Goal: Task Accomplishment & Management: Manage account settings

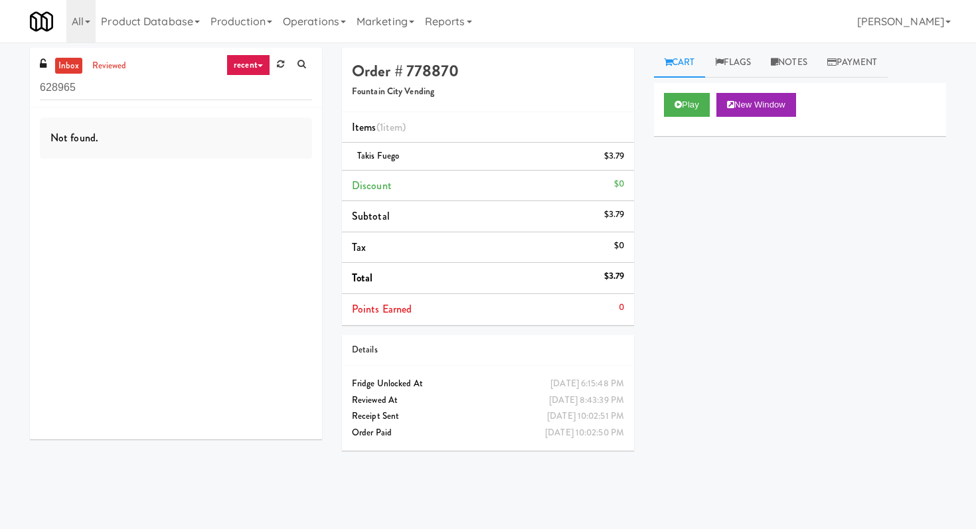
click at [133, 83] on input "628965" at bounding box center [176, 88] width 272 height 25
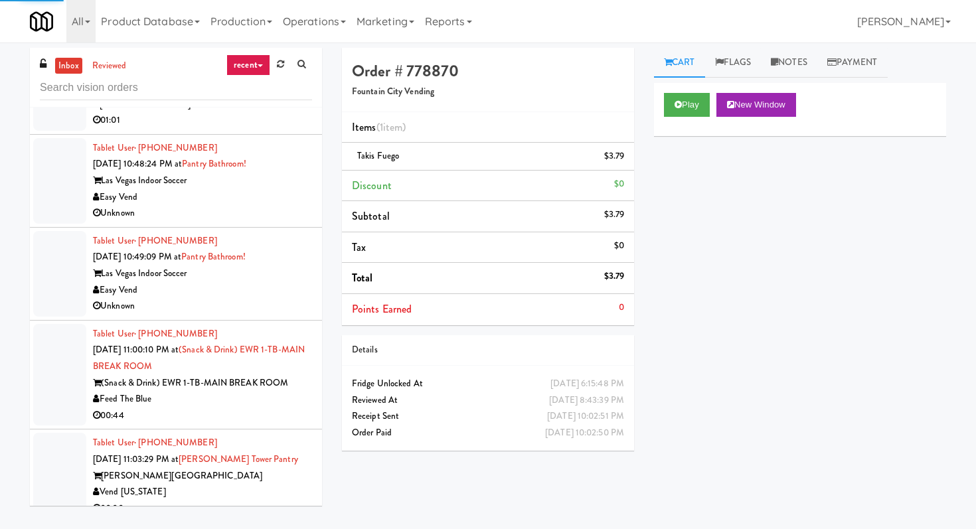
scroll to position [3336, 0]
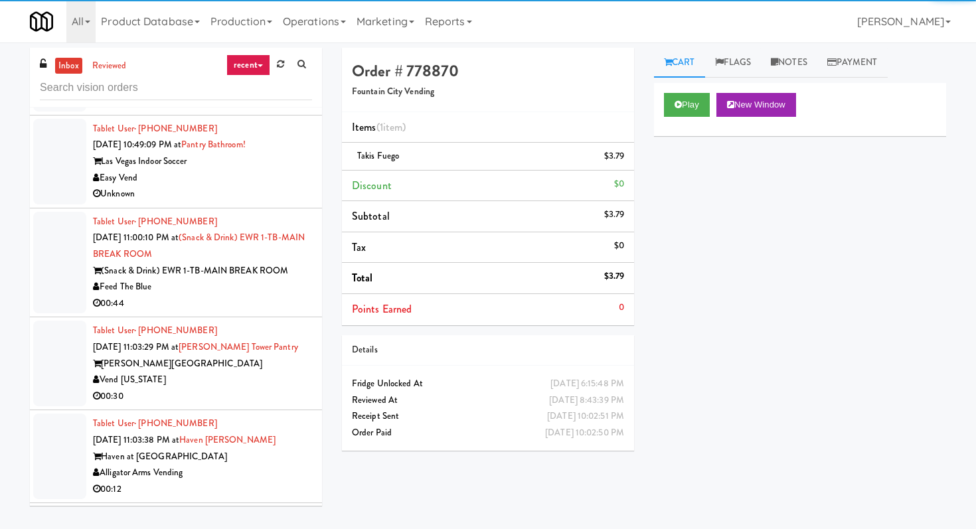
click at [260, 197] on div "Unknown" at bounding box center [202, 194] width 219 height 17
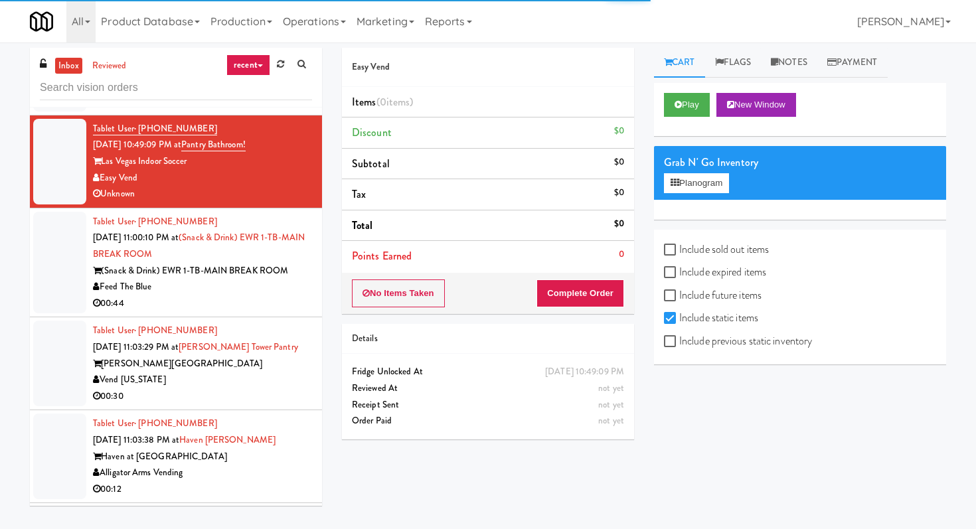
click at [270, 388] on div "Vend [US_STATE]" at bounding box center [202, 380] width 219 height 17
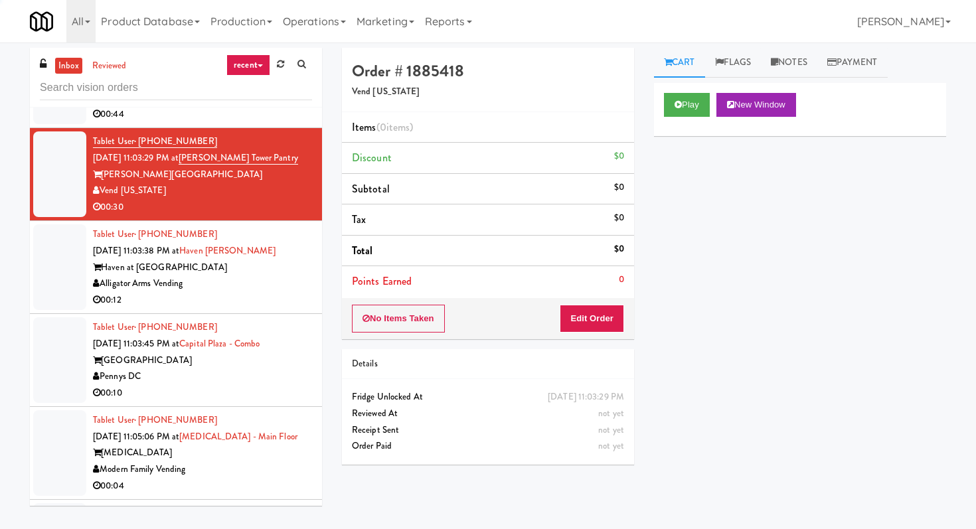
scroll to position [3533, 0]
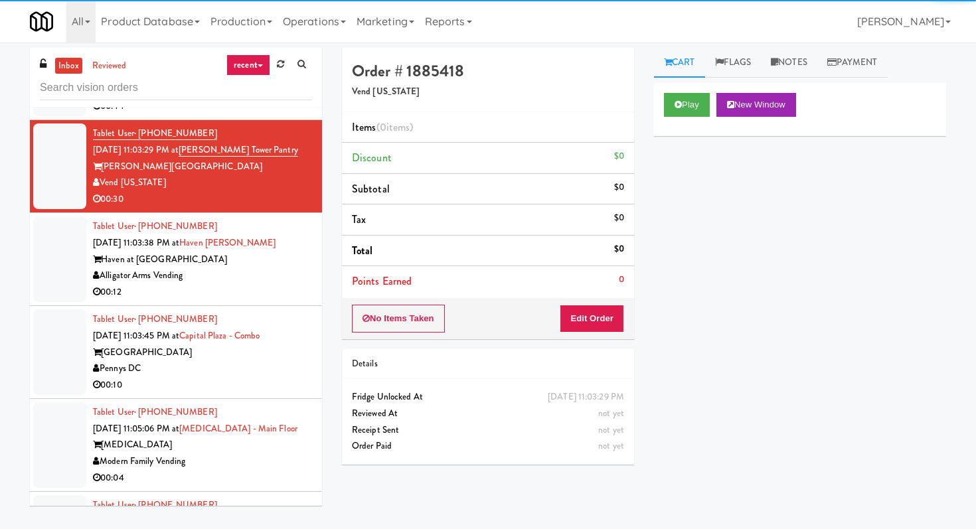
click at [295, 315] on div "Tablet User · (713) 269-3943 [DATE] 11:03:45 PM at [GEOGRAPHIC_DATA] [GEOGRAPHI…" at bounding box center [202, 352] width 219 height 82
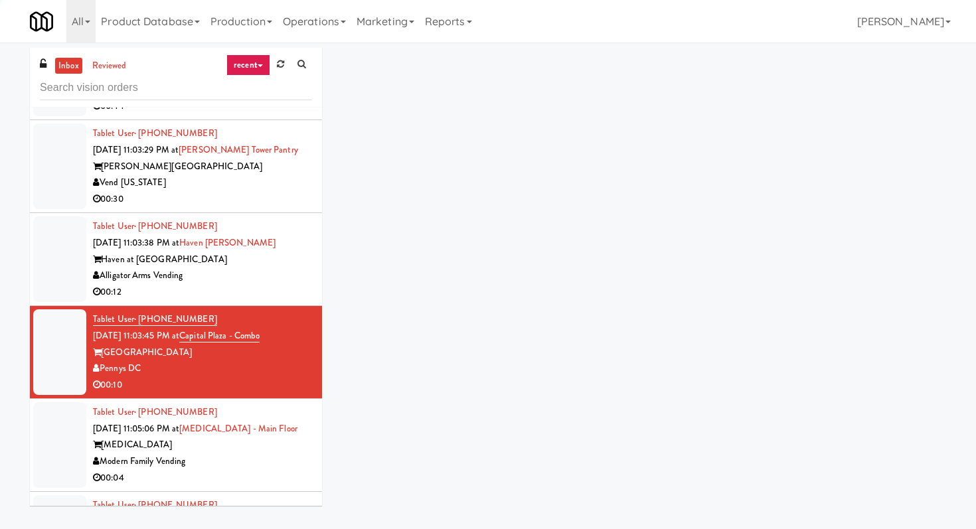
click at [295, 295] on div "00:12" at bounding box center [202, 292] width 219 height 17
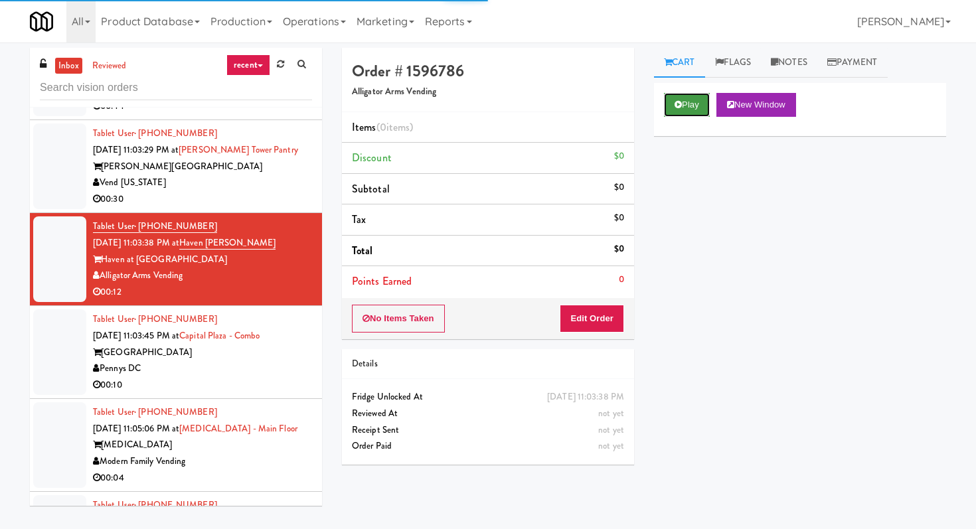
click at [670, 96] on button "Play" at bounding box center [687, 105] width 46 height 24
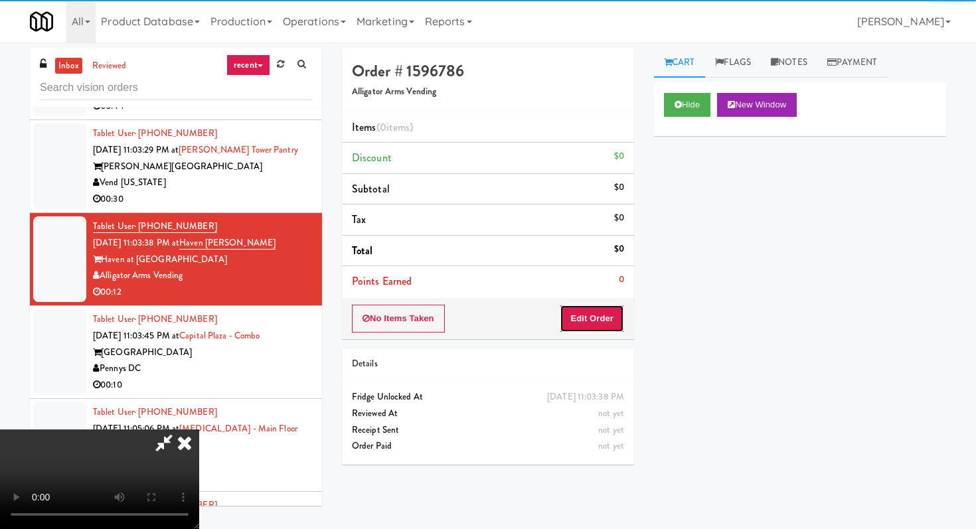
click at [599, 315] on button "Edit Order" at bounding box center [591, 319] width 64 height 28
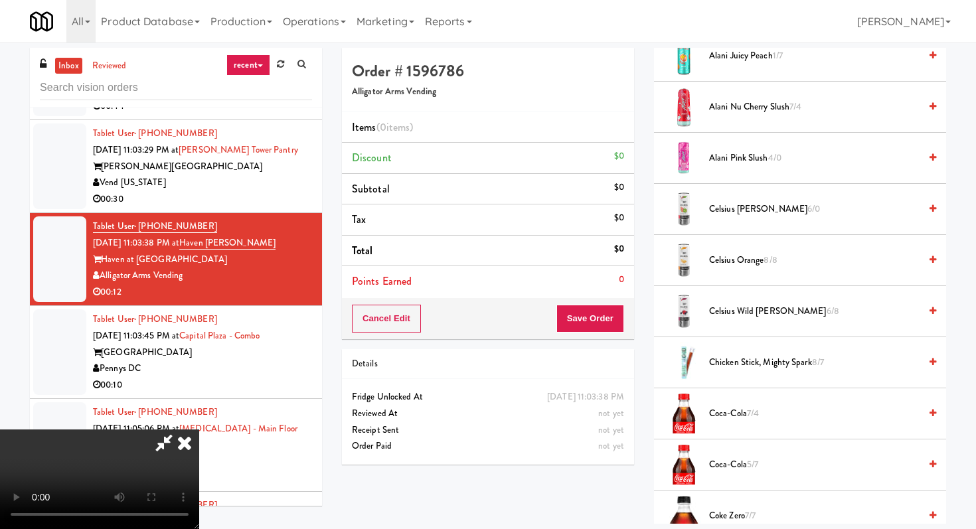
scroll to position [271, 0]
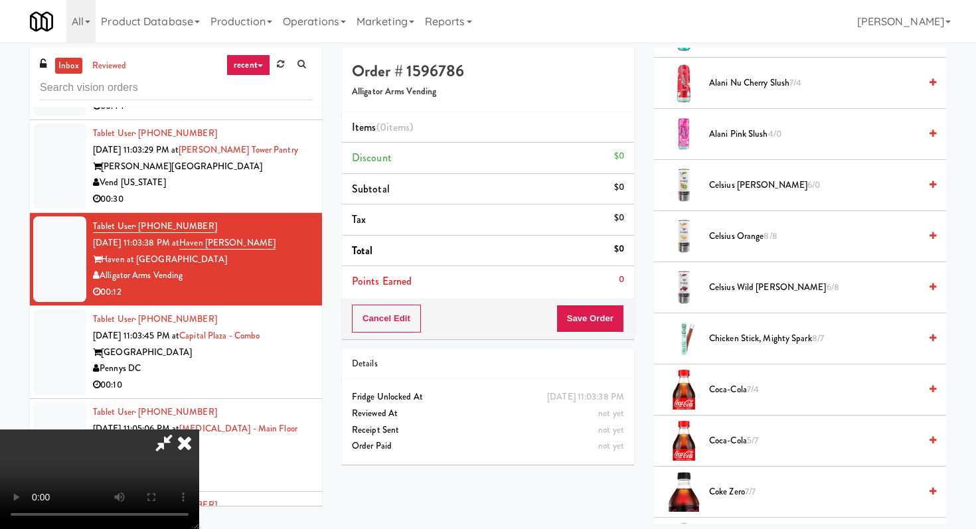
click at [716, 488] on span "Coke Zero 7/7" at bounding box center [814, 492] width 210 height 17
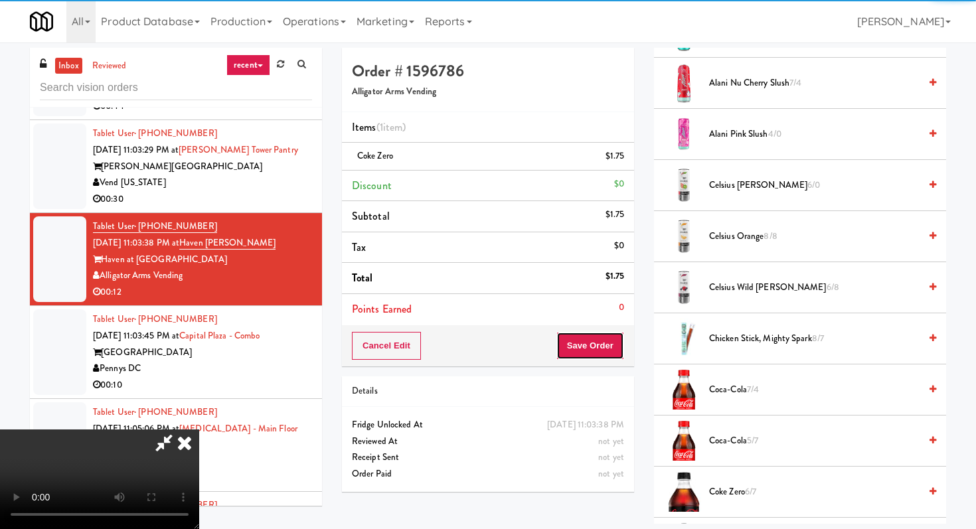
click at [600, 345] on button "Save Order" at bounding box center [590, 346] width 68 height 28
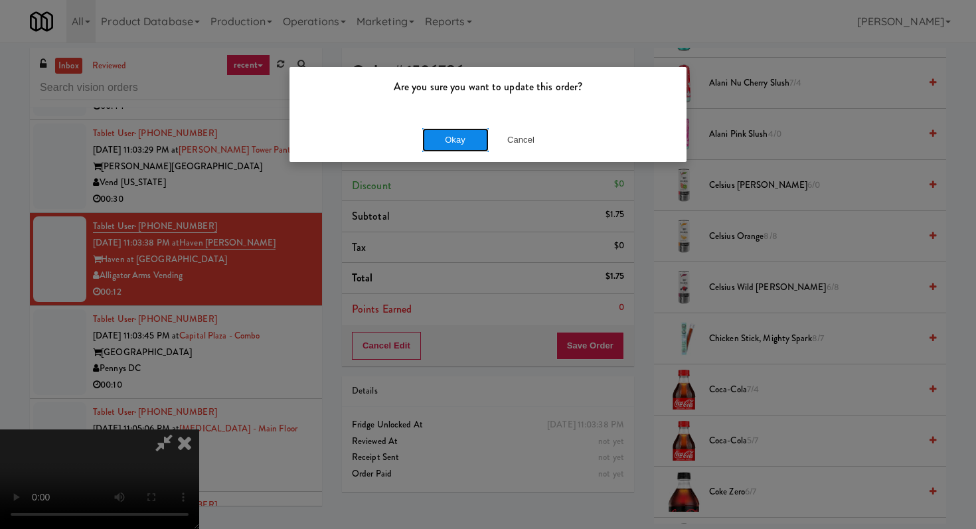
click at [440, 133] on button "Okay" at bounding box center [455, 140] width 66 height 24
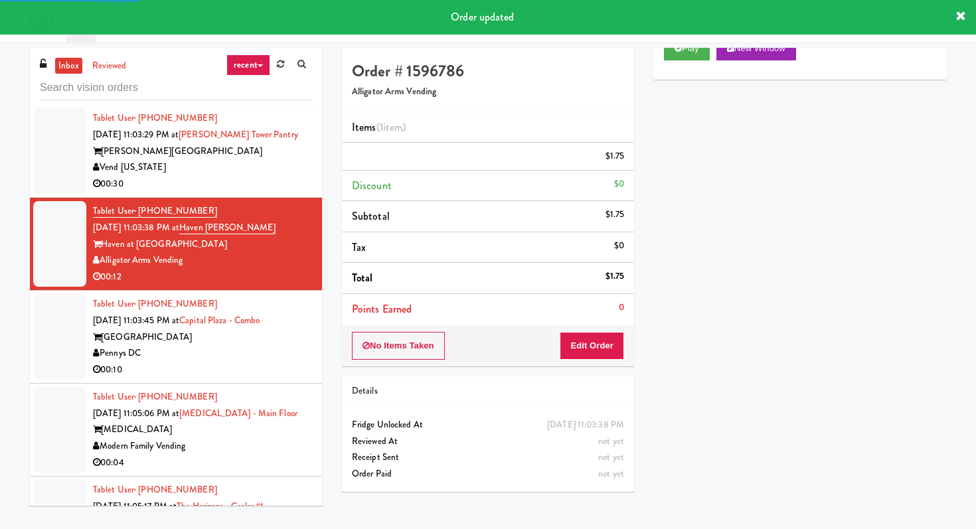
scroll to position [3573, 0]
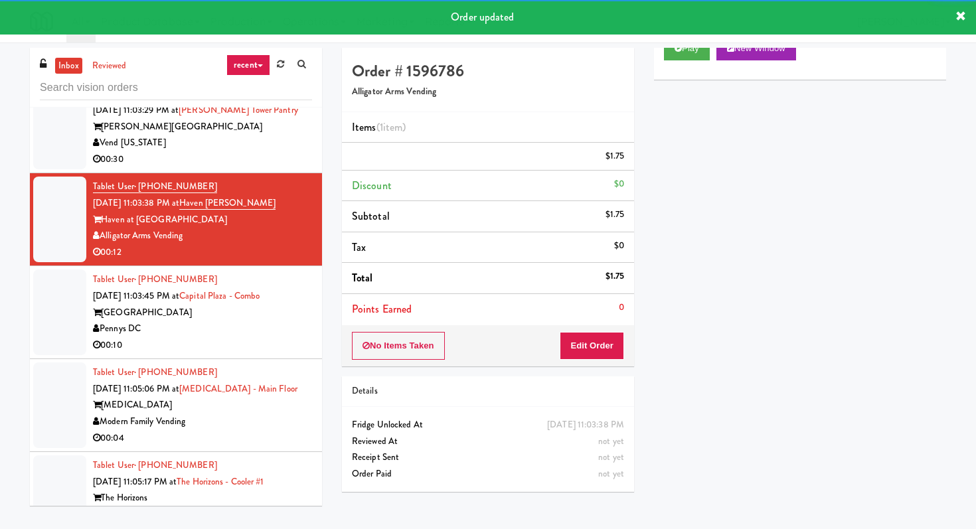
click at [265, 337] on div "Pennys DC" at bounding box center [202, 329] width 219 height 17
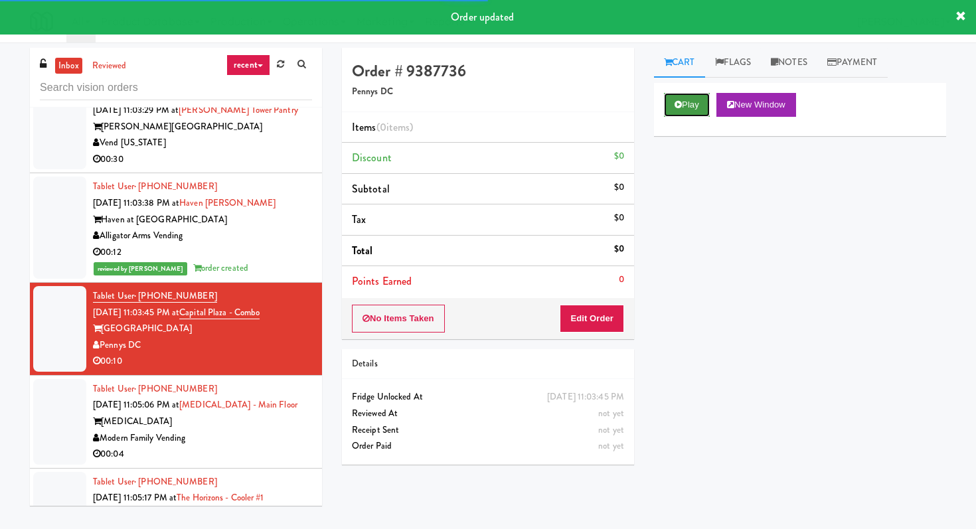
click at [686, 104] on button "Play" at bounding box center [687, 105] width 46 height 24
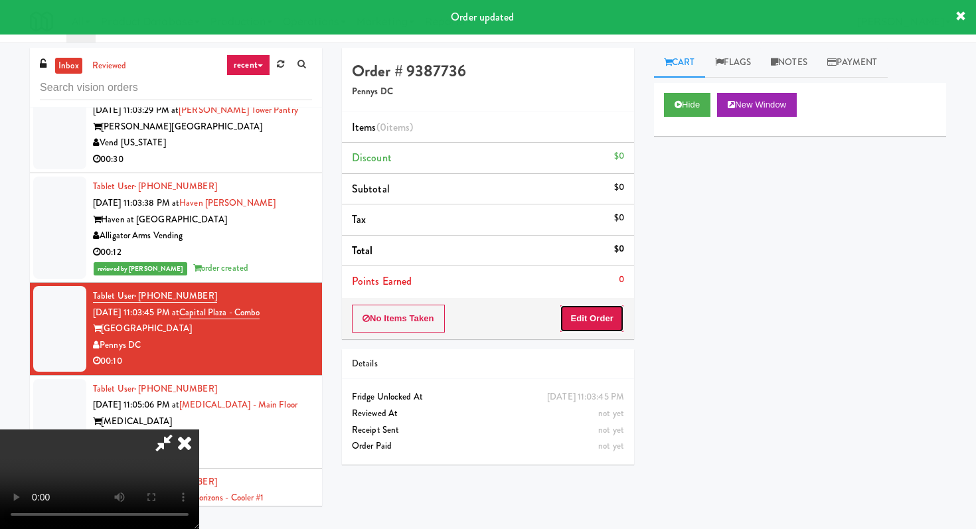
click at [590, 323] on button "Edit Order" at bounding box center [591, 319] width 64 height 28
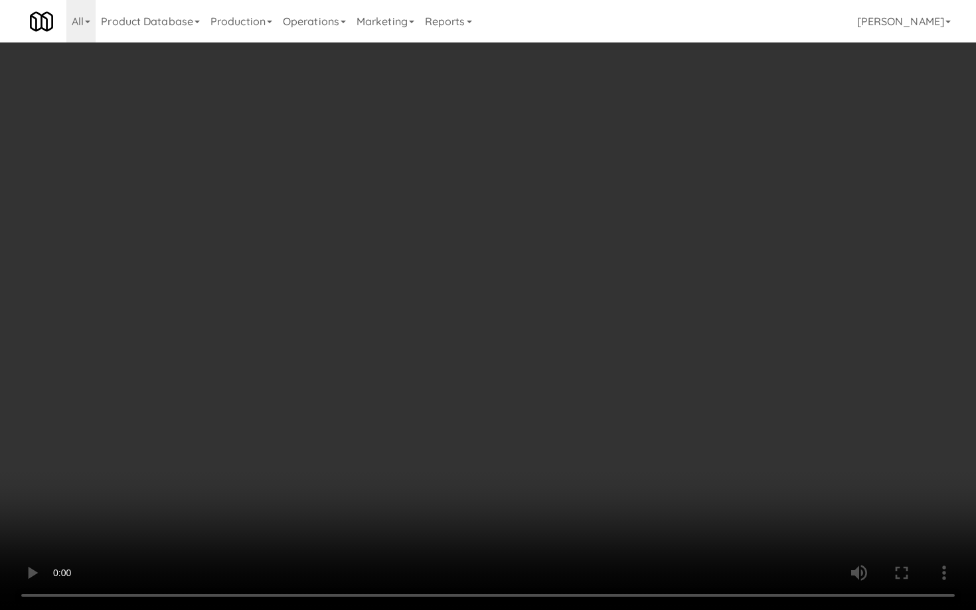
click at [684, 445] on video at bounding box center [488, 305] width 976 height 610
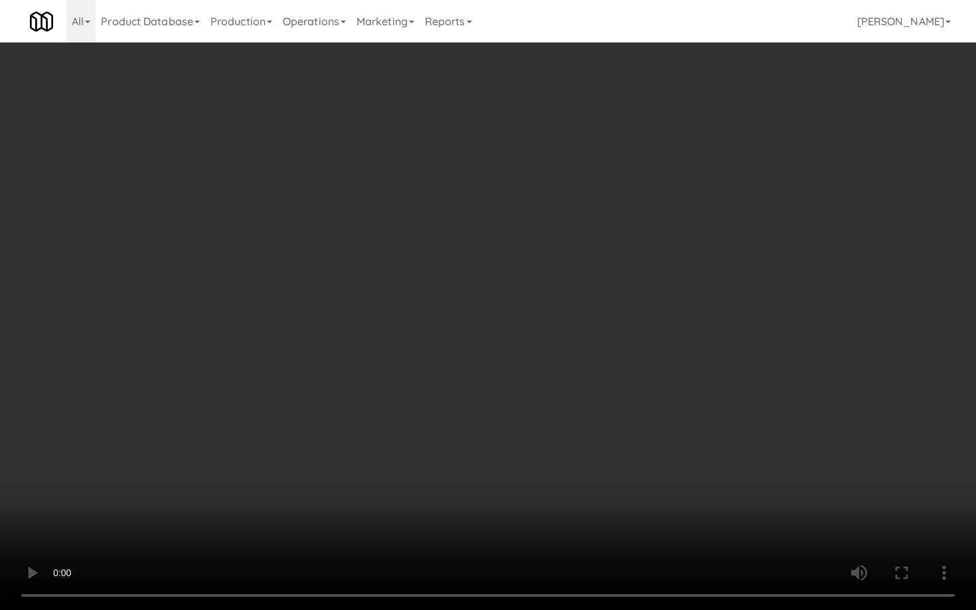
click at [684, 445] on video at bounding box center [488, 305] width 976 height 610
click at [686, 443] on video at bounding box center [488, 305] width 976 height 610
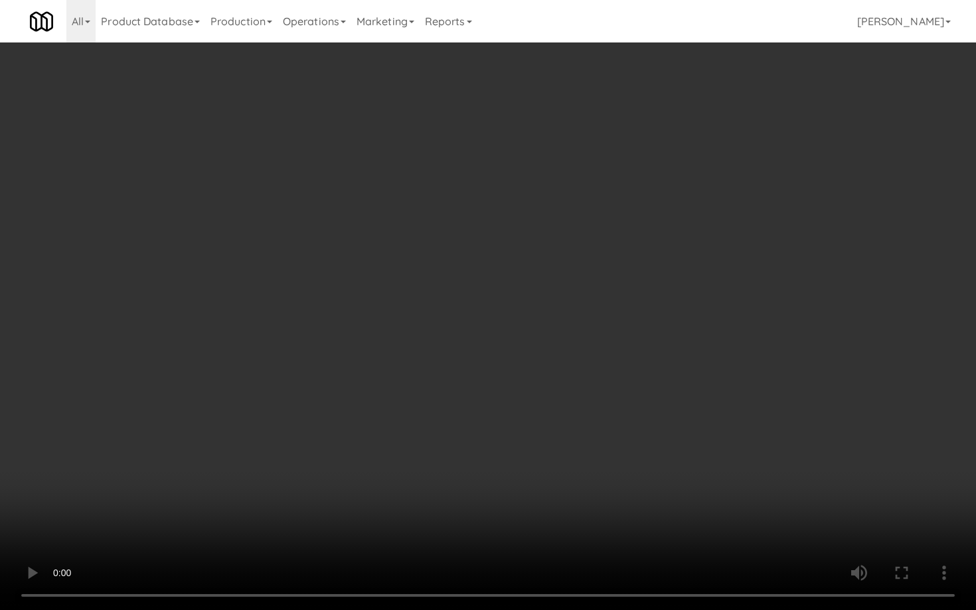
click at [692, 434] on video at bounding box center [488, 305] width 976 height 610
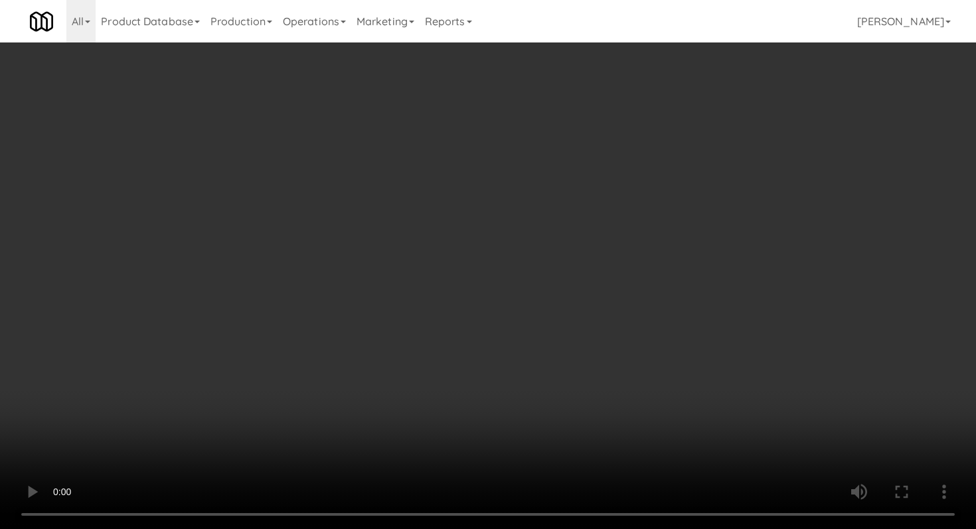
scroll to position [266, 0]
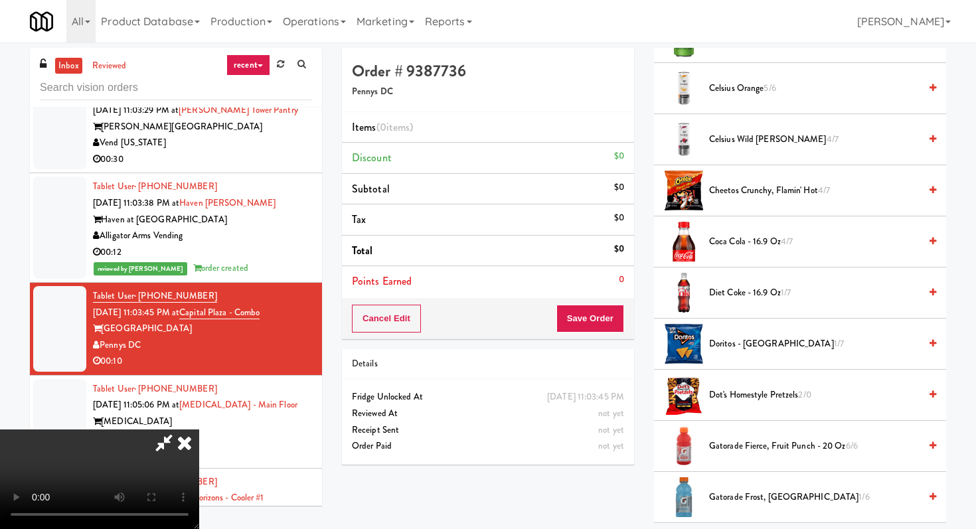
click at [756, 287] on span "Diet Coke - 16.9 oz 1/7" at bounding box center [814, 293] width 210 height 17
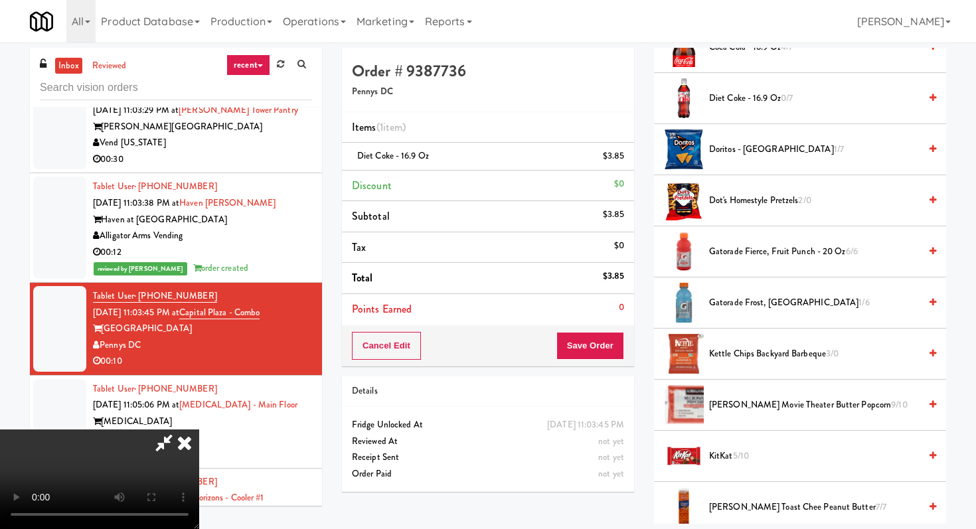
scroll to position [486, 0]
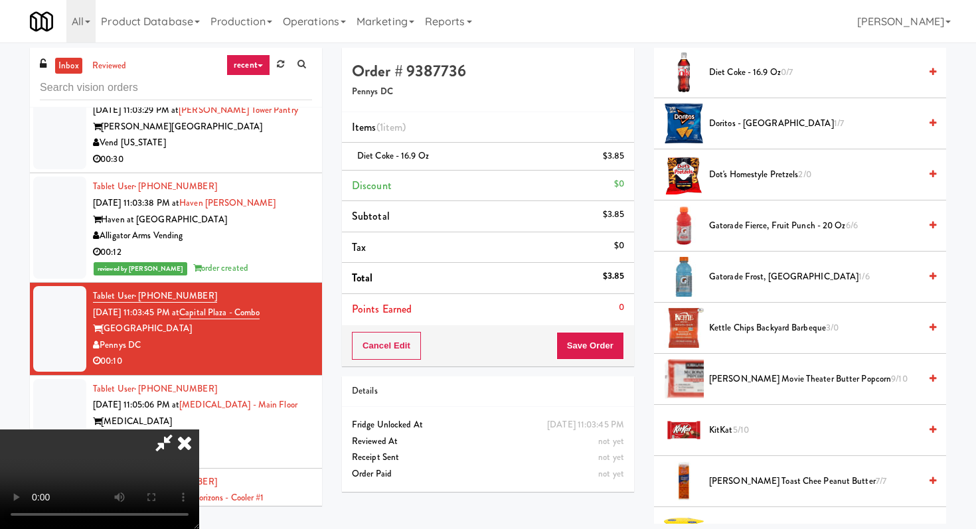
click at [742, 488] on span "[PERSON_NAME] Toast Chee Peanut Butter 7/7" at bounding box center [814, 481] width 210 height 17
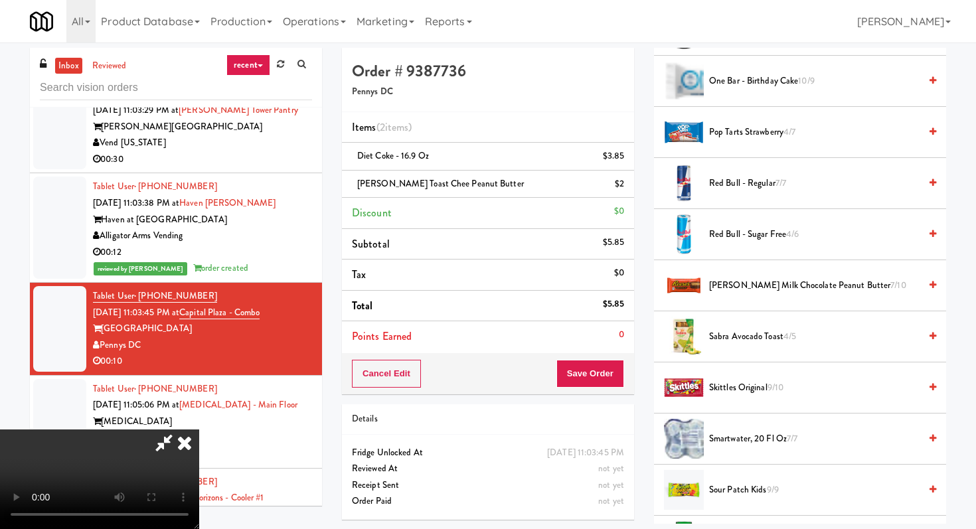
click at [754, 437] on span "smartwater, 20 fl oz 7/7" at bounding box center [814, 439] width 210 height 17
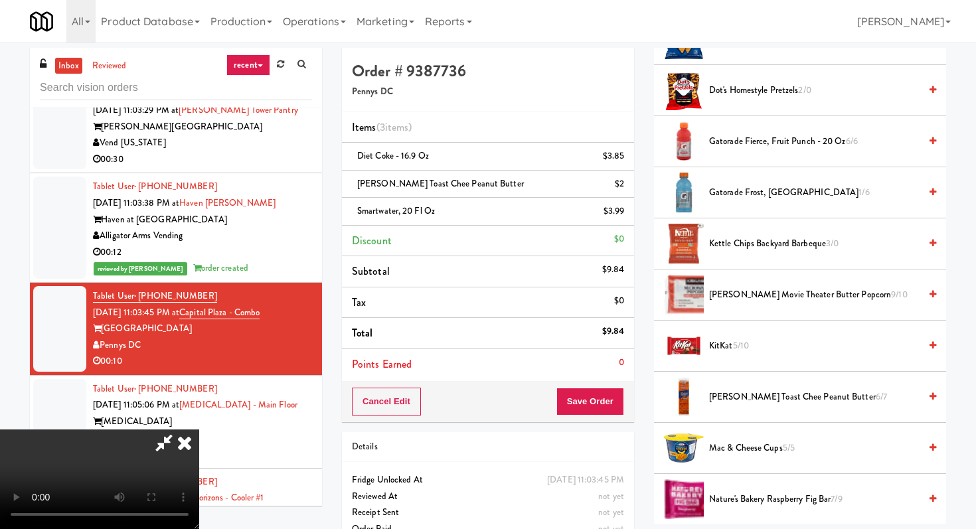
scroll to position [603, 0]
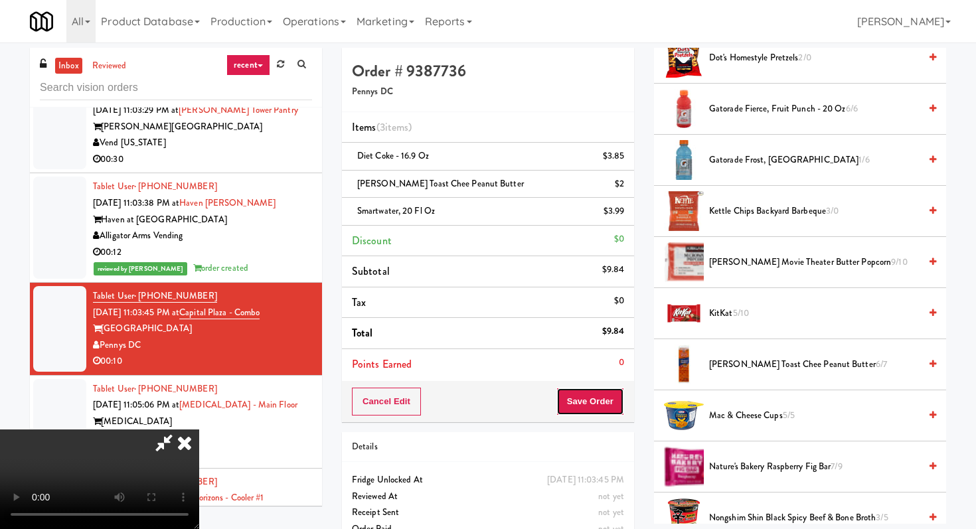
click at [617, 403] on button "Save Order" at bounding box center [590, 402] width 68 height 28
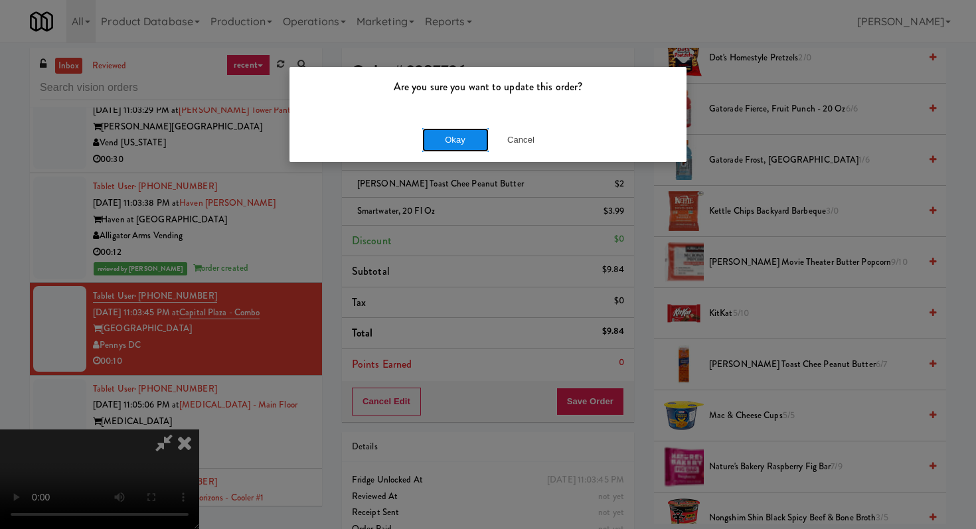
click at [453, 134] on button "Okay" at bounding box center [455, 140] width 66 height 24
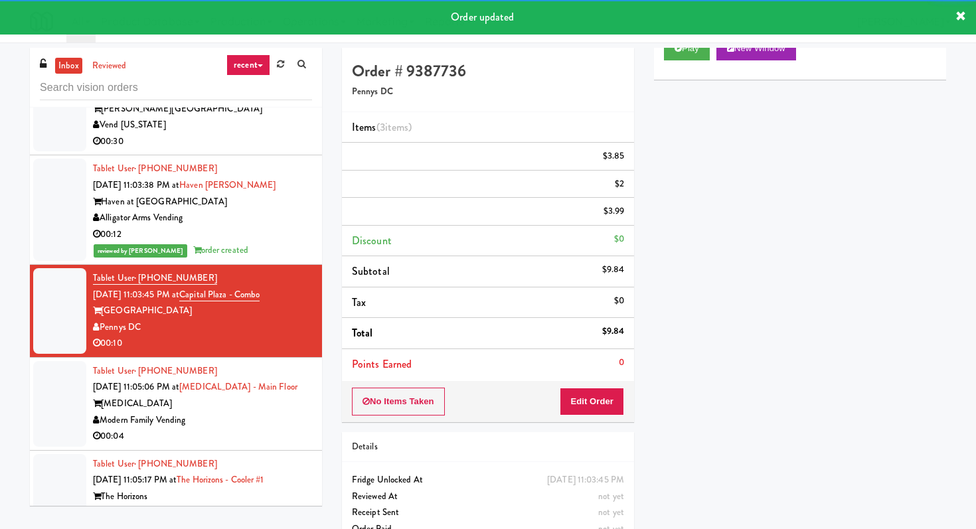
scroll to position [3736, 0]
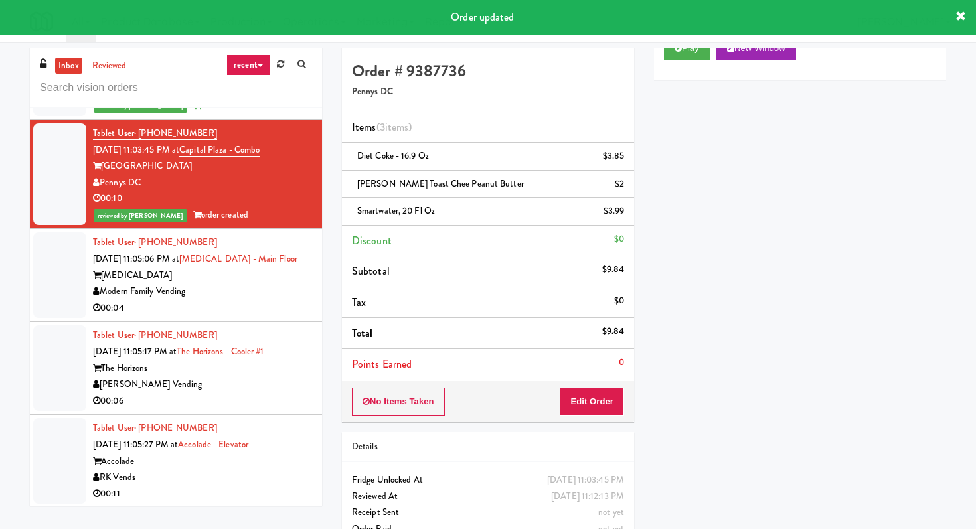
click at [280, 304] on div "00:04" at bounding box center [202, 308] width 219 height 17
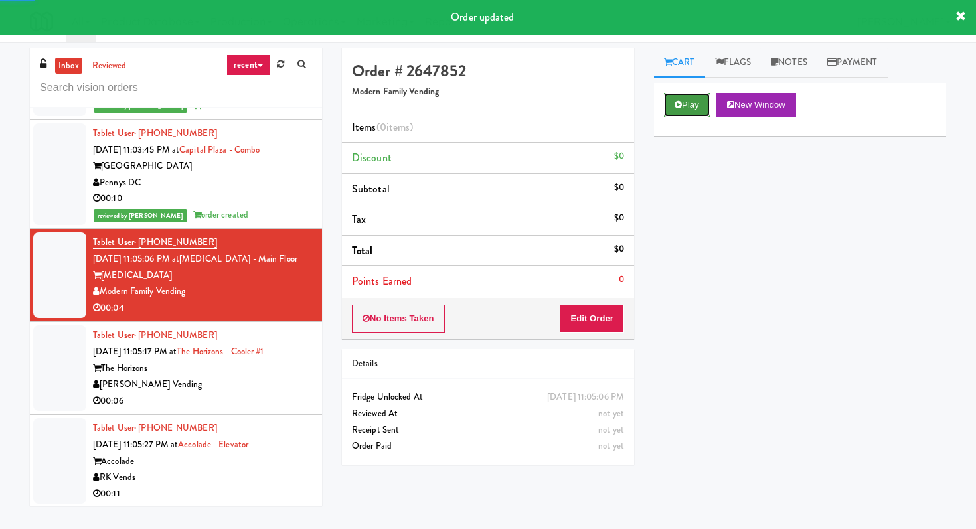
click at [674, 103] on icon at bounding box center [677, 104] width 7 height 9
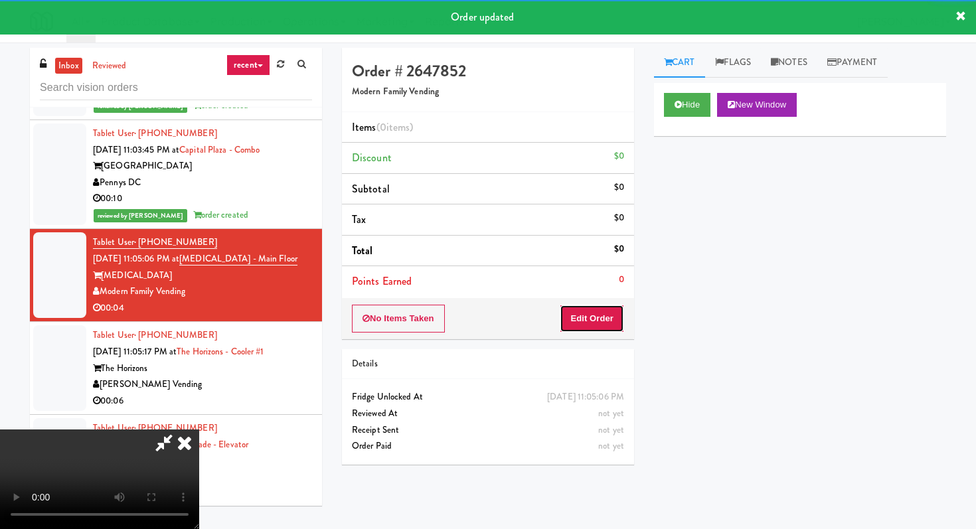
click at [584, 328] on button "Edit Order" at bounding box center [591, 319] width 64 height 28
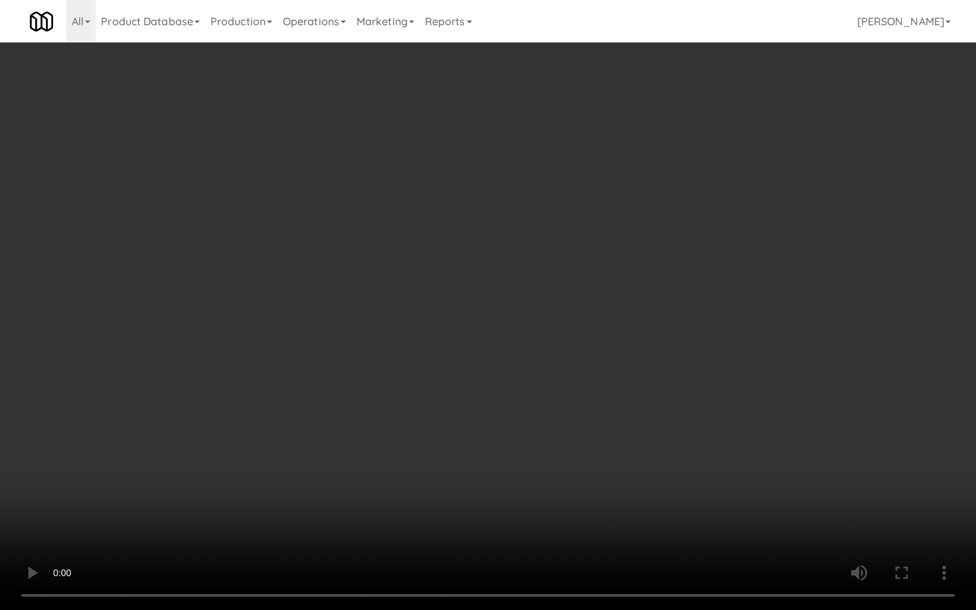
click at [528, 471] on video at bounding box center [488, 305] width 976 height 610
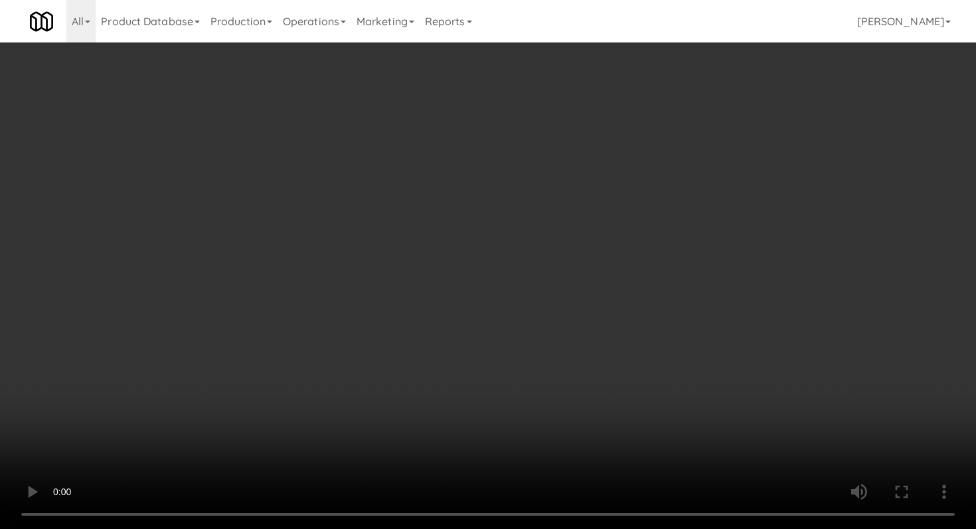
scroll to position [251, 0]
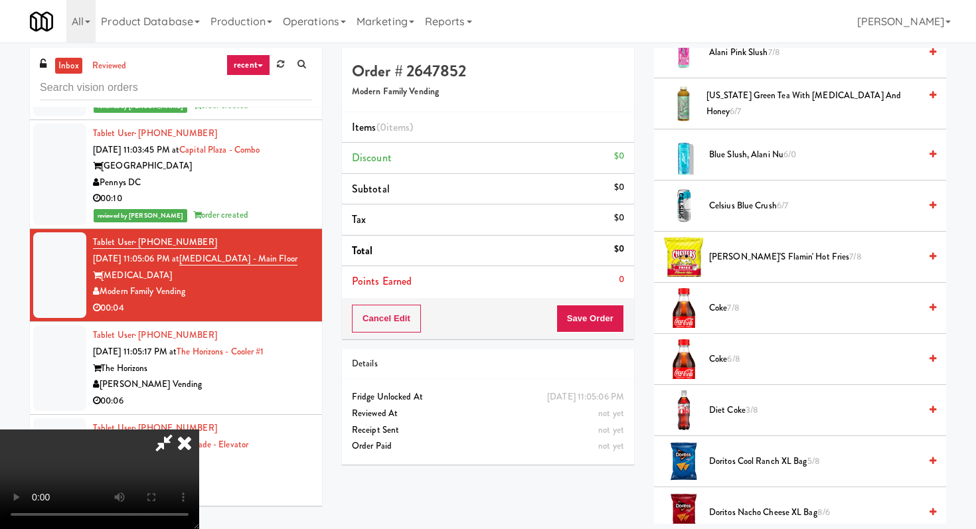
click at [717, 295] on li "Coke 7/8" at bounding box center [800, 308] width 292 height 51
click at [723, 307] on span "Coke 7/8" at bounding box center [814, 308] width 210 height 17
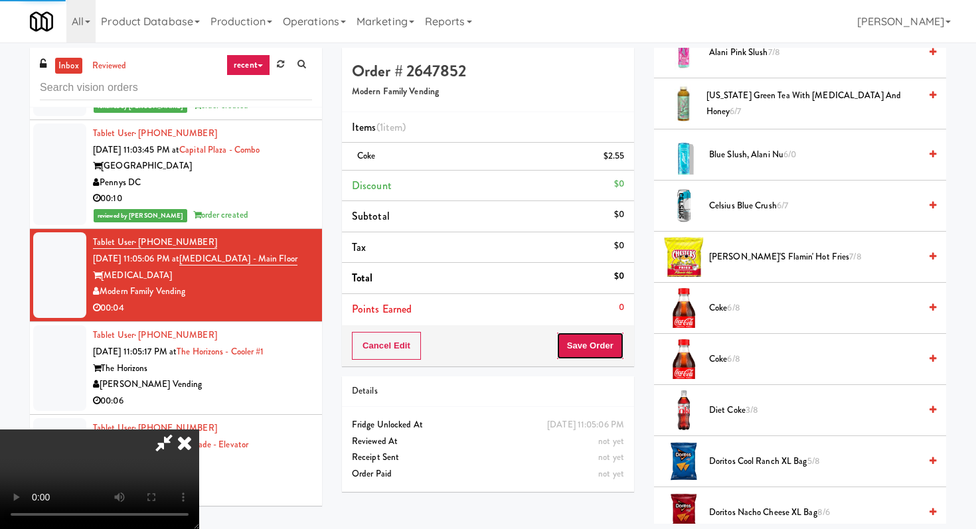
click at [615, 348] on button "Save Order" at bounding box center [590, 346] width 68 height 28
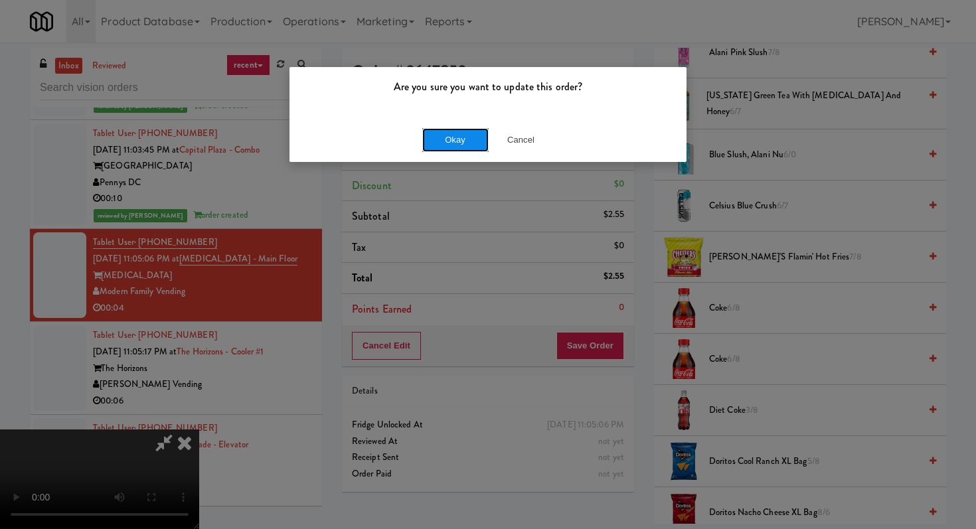
click at [461, 141] on button "Okay" at bounding box center [455, 140] width 66 height 24
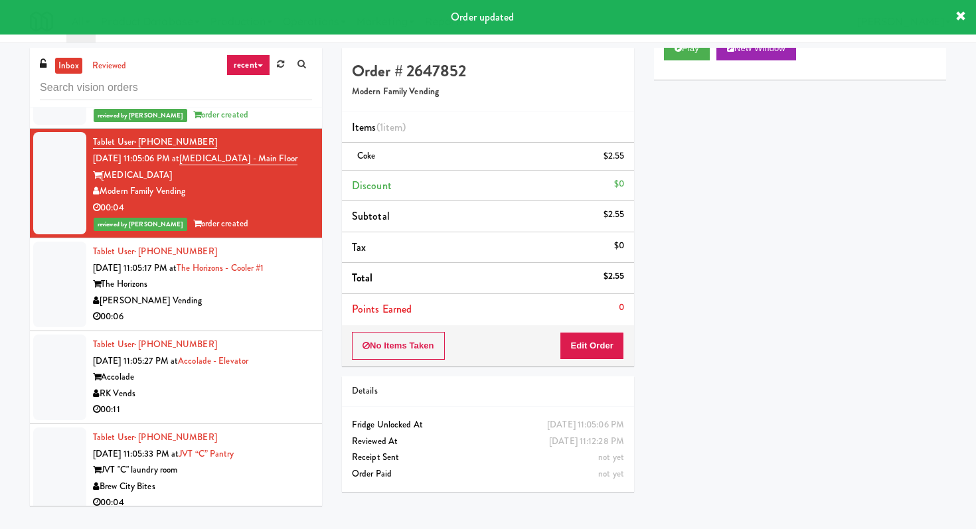
scroll to position [3915, 0]
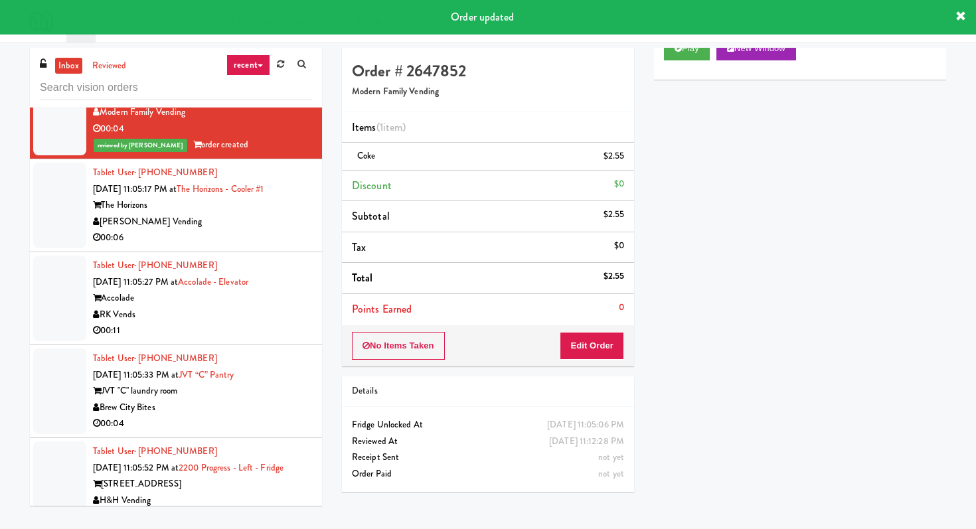
click at [242, 252] on li "Tablet User · (540) 497-1942 [DATE] 11:05:17 PM at The Horizons - Cooler #1 The…" at bounding box center [176, 205] width 292 height 93
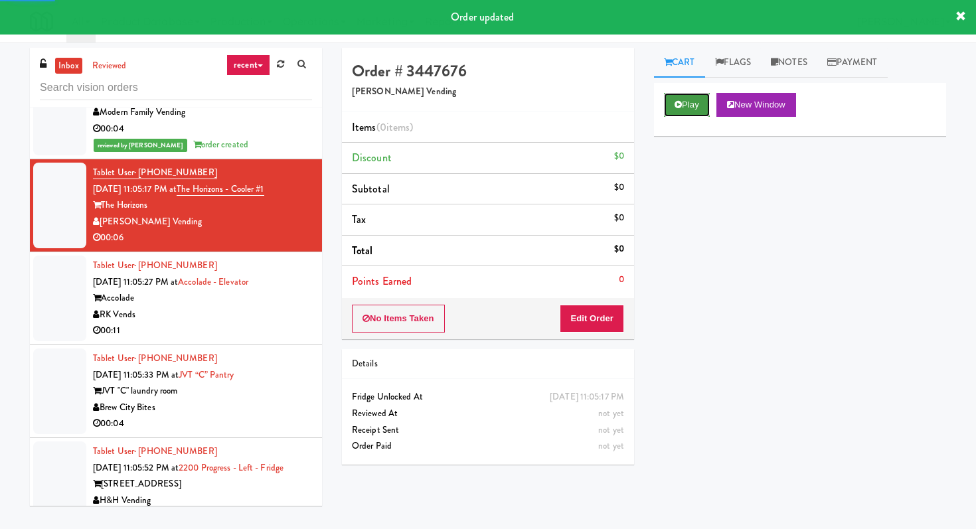
click at [688, 109] on button "Play" at bounding box center [687, 105] width 46 height 24
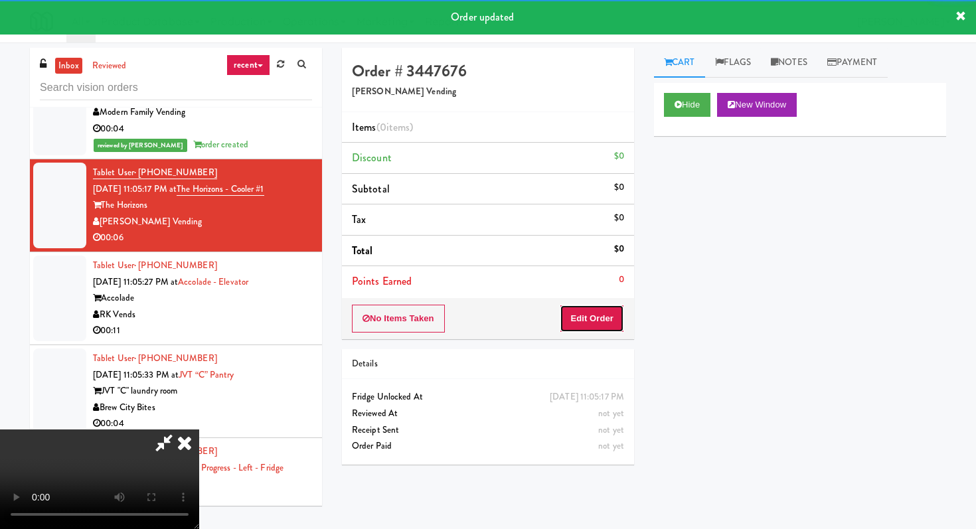
click at [571, 319] on button "Edit Order" at bounding box center [591, 319] width 64 height 28
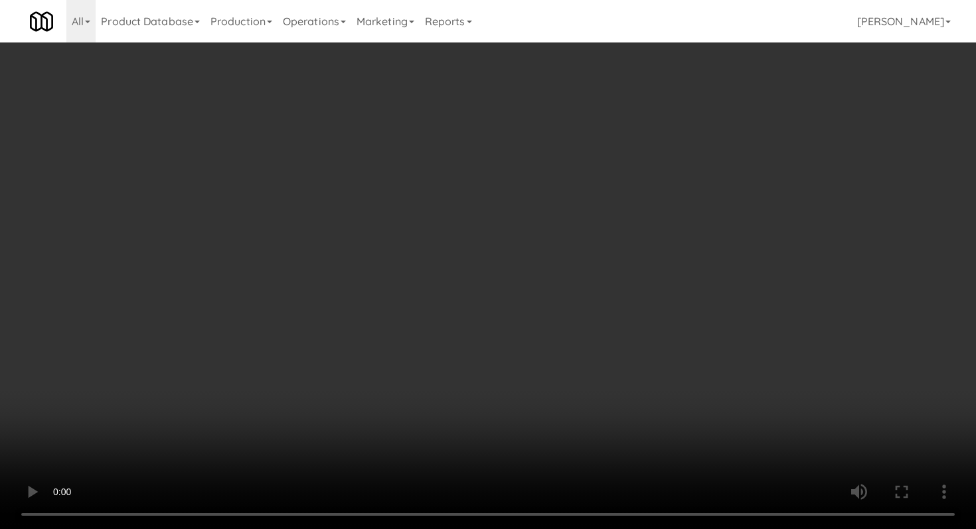
scroll to position [769, 0]
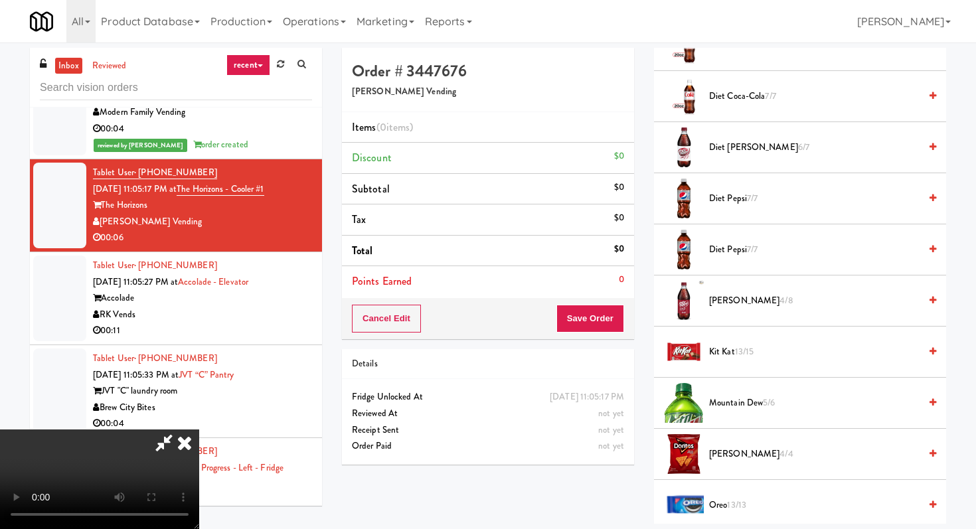
click at [710, 301] on span "[PERSON_NAME] 4/8" at bounding box center [814, 301] width 210 height 17
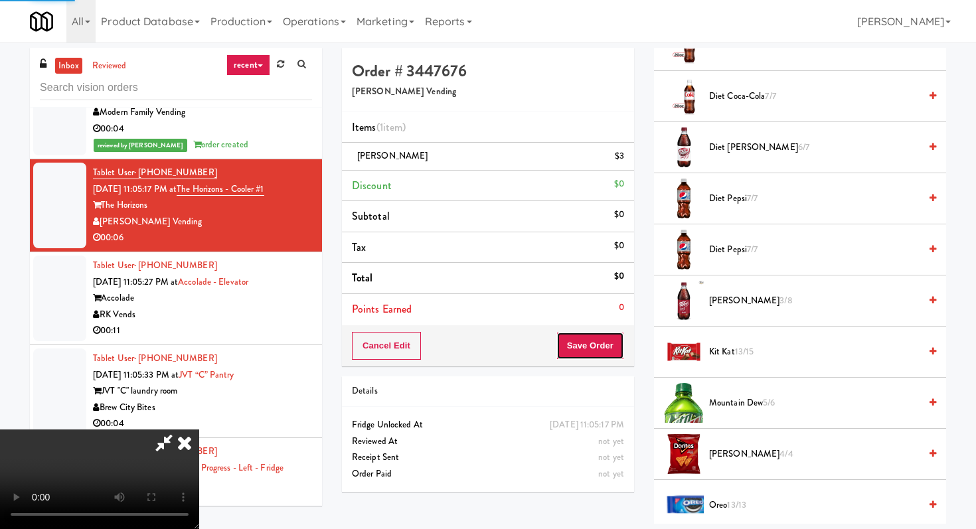
click at [607, 352] on button "Save Order" at bounding box center [590, 346] width 68 height 28
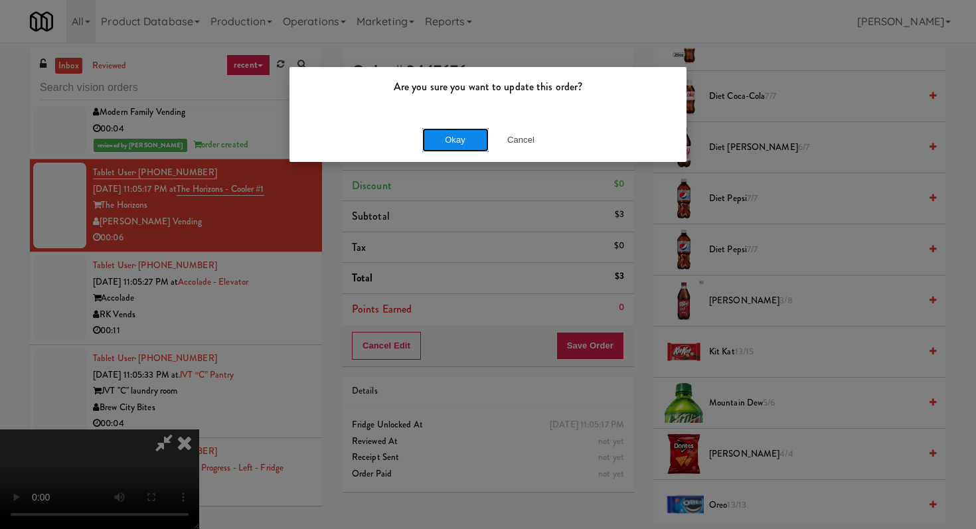
click at [441, 144] on button "Okay" at bounding box center [455, 140] width 66 height 24
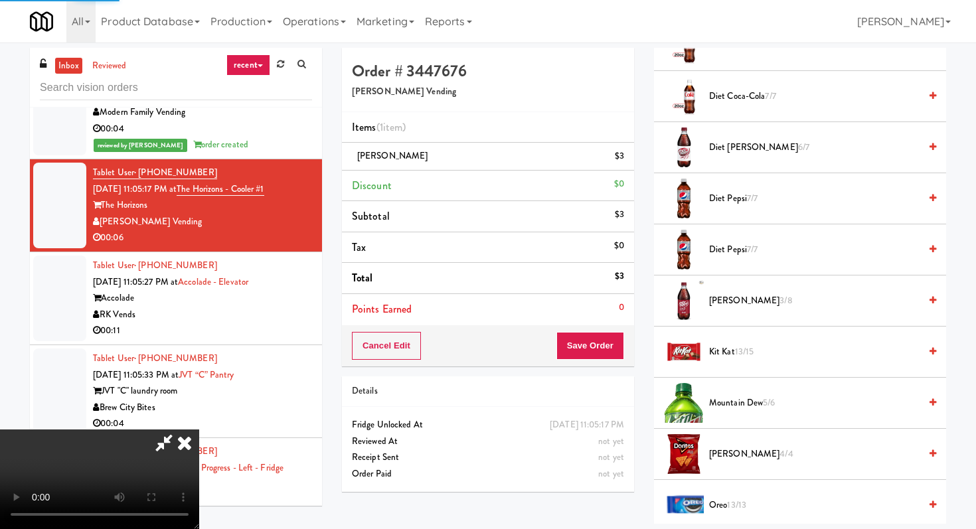
scroll to position [56, 0]
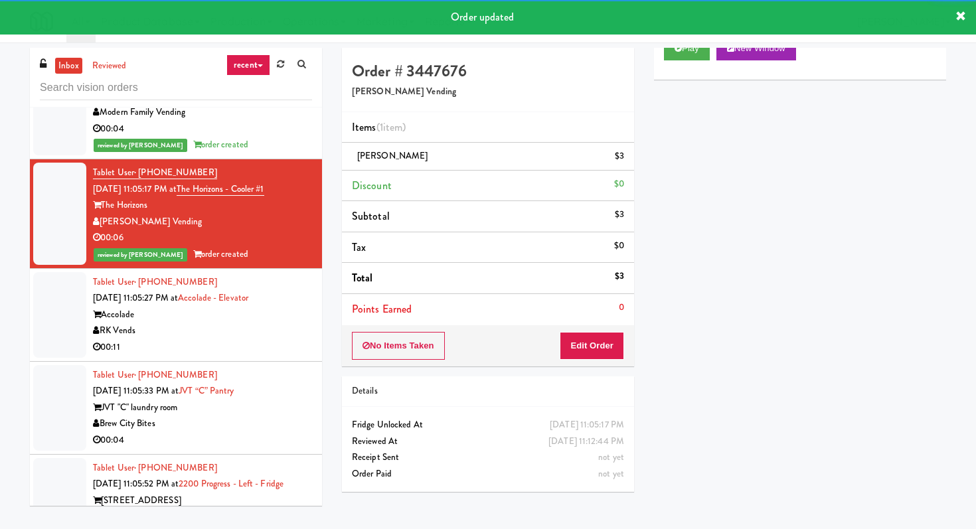
click at [288, 346] on div "00:11" at bounding box center [202, 347] width 219 height 17
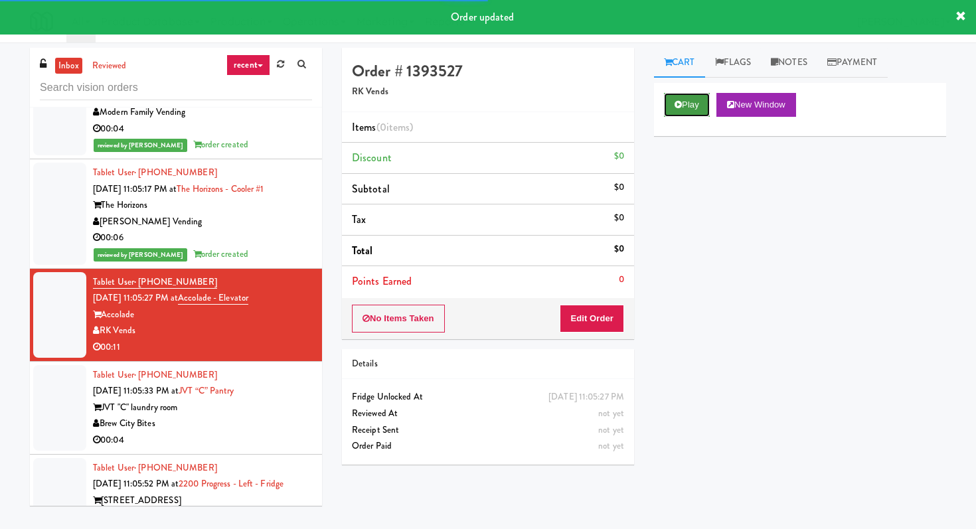
click at [705, 99] on button "Play" at bounding box center [687, 105] width 46 height 24
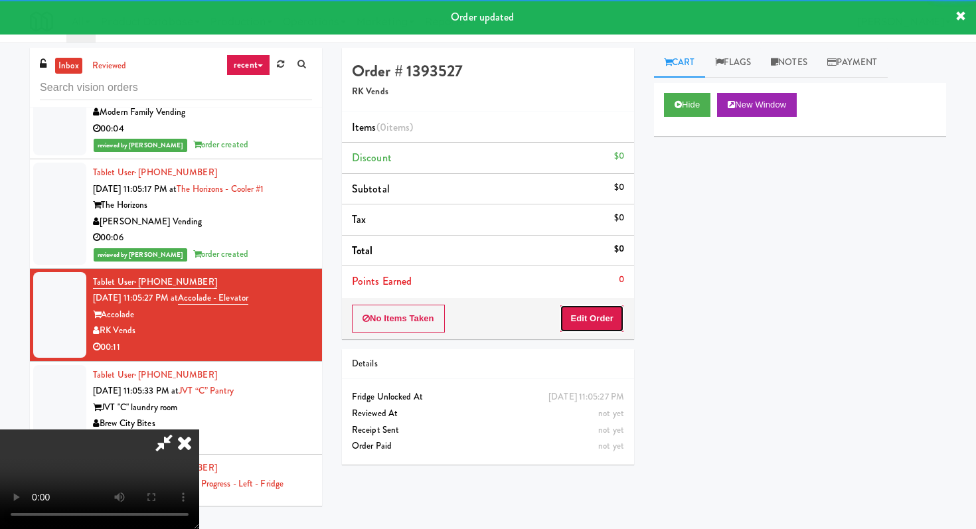
click at [590, 317] on button "Edit Order" at bounding box center [591, 319] width 64 height 28
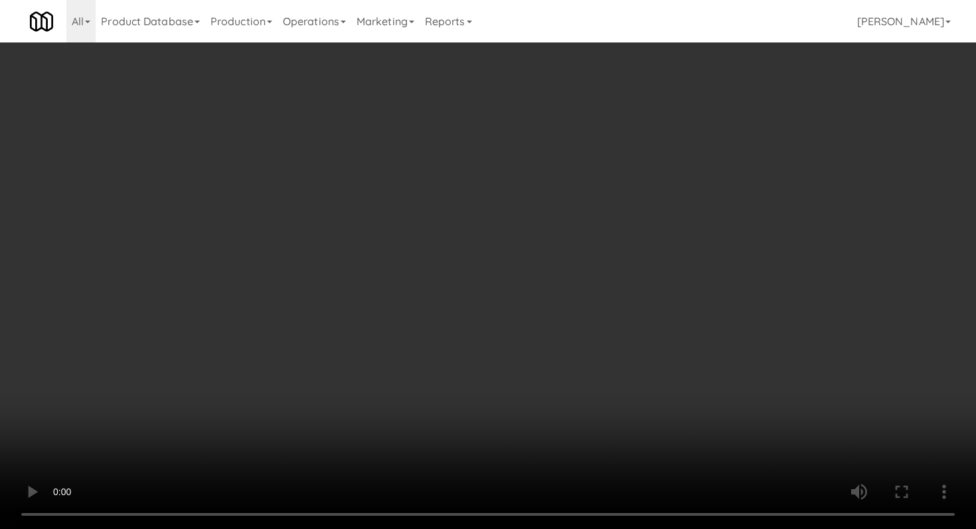
scroll to position [1205, 0]
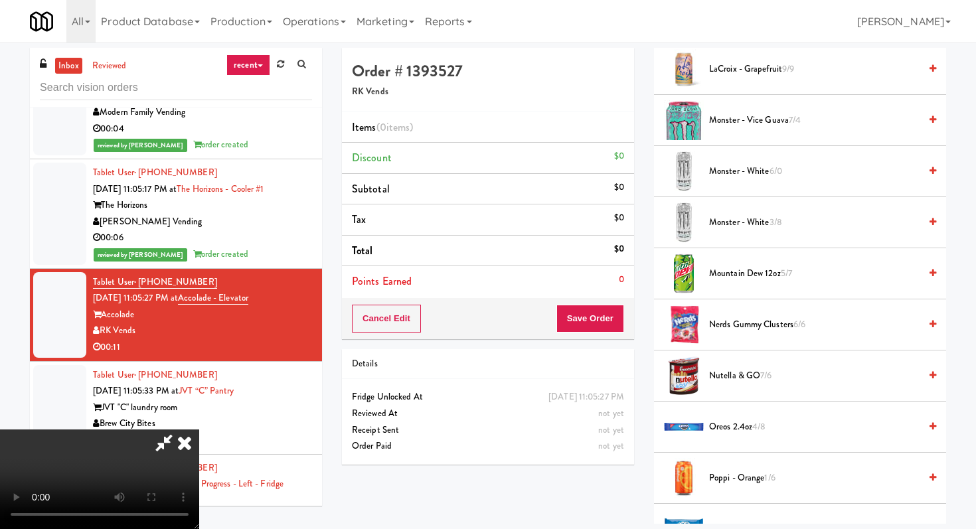
click at [729, 171] on span "Monster - White 6/0" at bounding box center [814, 171] width 210 height 17
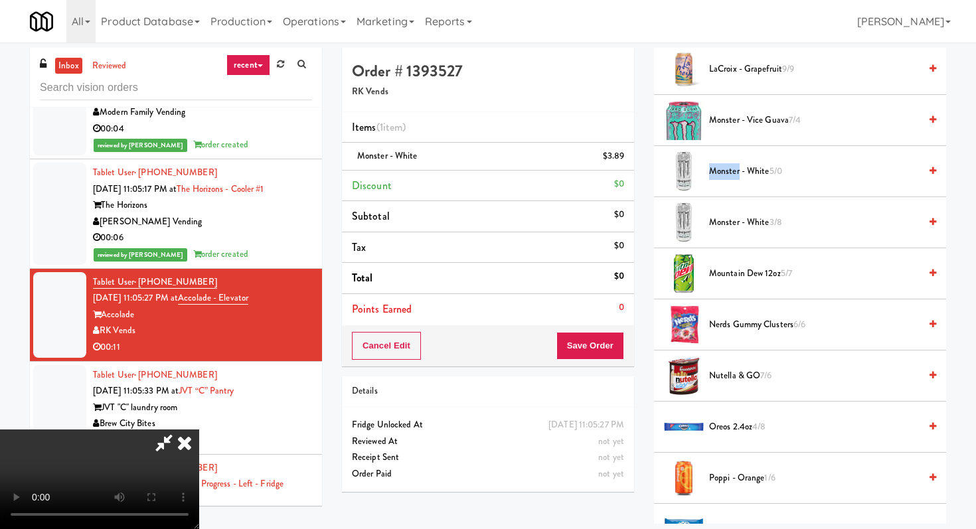
click at [729, 171] on span "Monster - White 5/0" at bounding box center [814, 171] width 210 height 17
click at [729, 171] on span "Monster - White 4/0" at bounding box center [814, 171] width 210 height 17
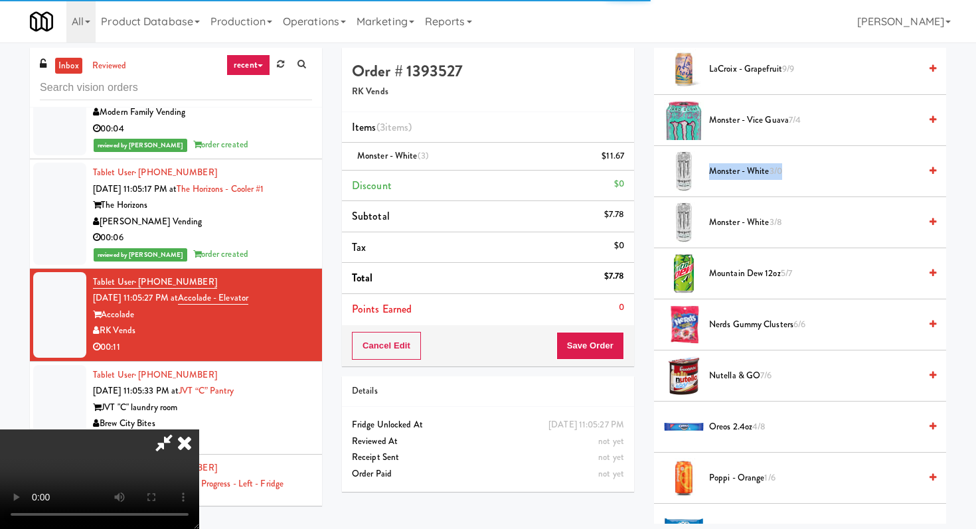
click at [199, 429] on video at bounding box center [99, 479] width 199 height 100
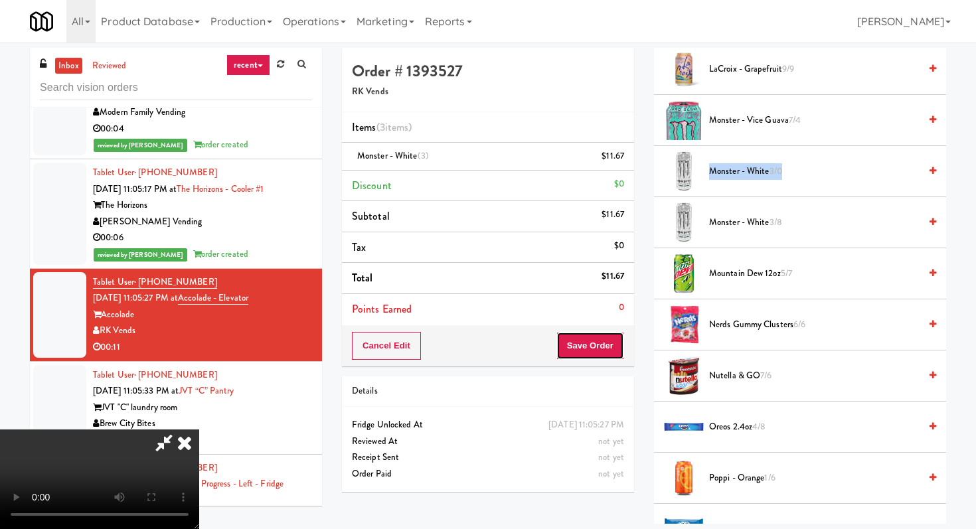
click at [607, 343] on button "Save Order" at bounding box center [590, 346] width 68 height 28
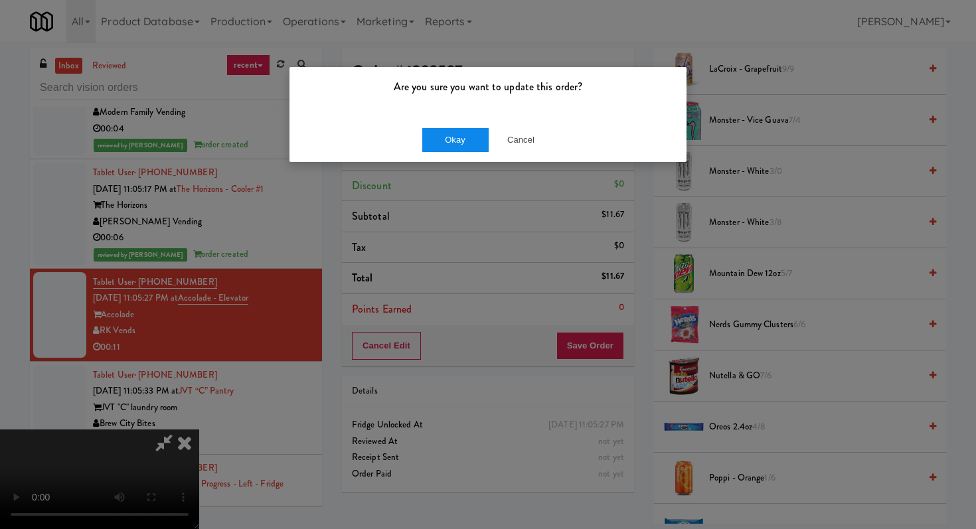
click at [445, 125] on div "Okay Cancel" at bounding box center [487, 139] width 397 height 44
click at [443, 135] on button "Okay" at bounding box center [455, 140] width 66 height 24
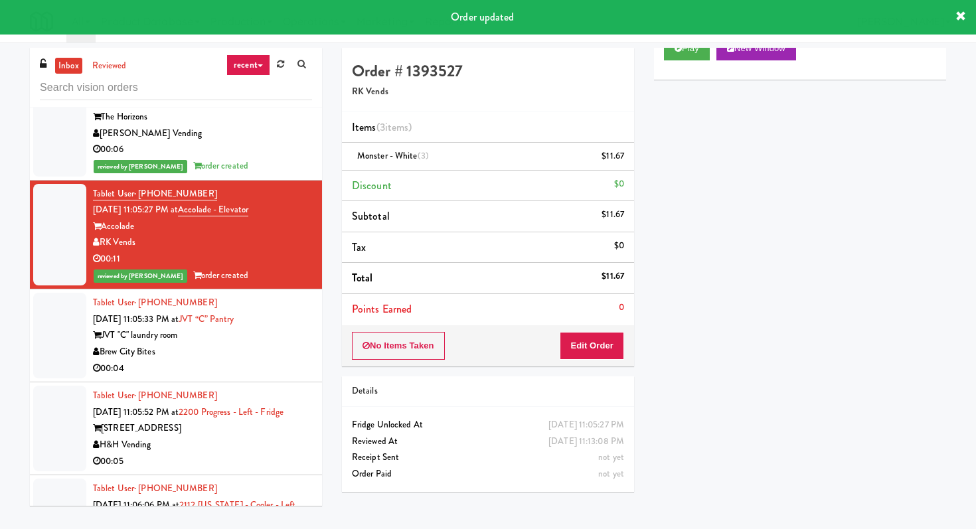
scroll to position [4077, 0]
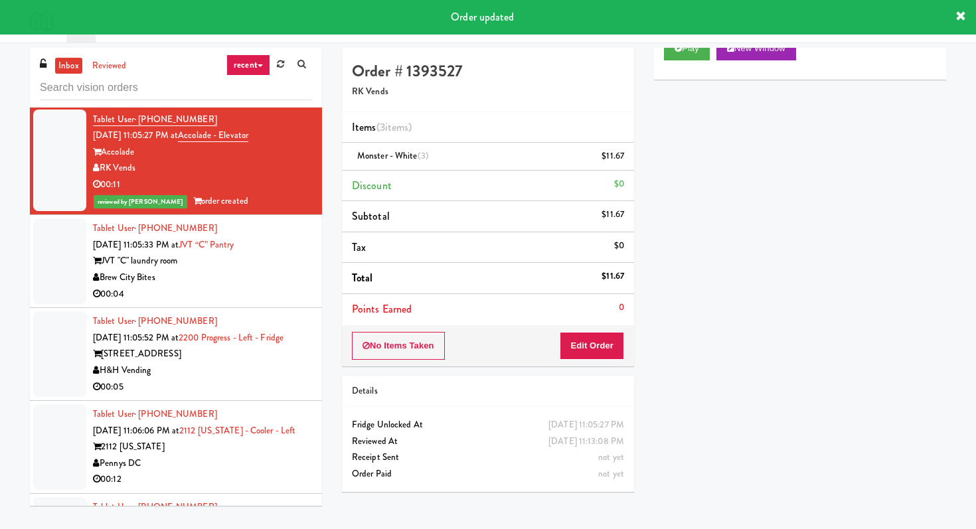
click at [268, 286] on div "Brew City Bites" at bounding box center [202, 277] width 219 height 17
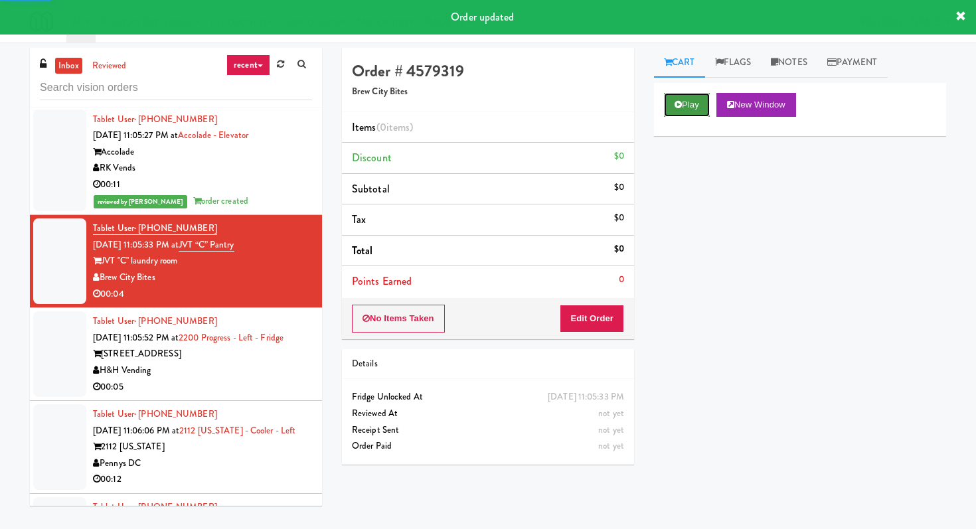
click at [671, 102] on button "Play" at bounding box center [687, 105] width 46 height 24
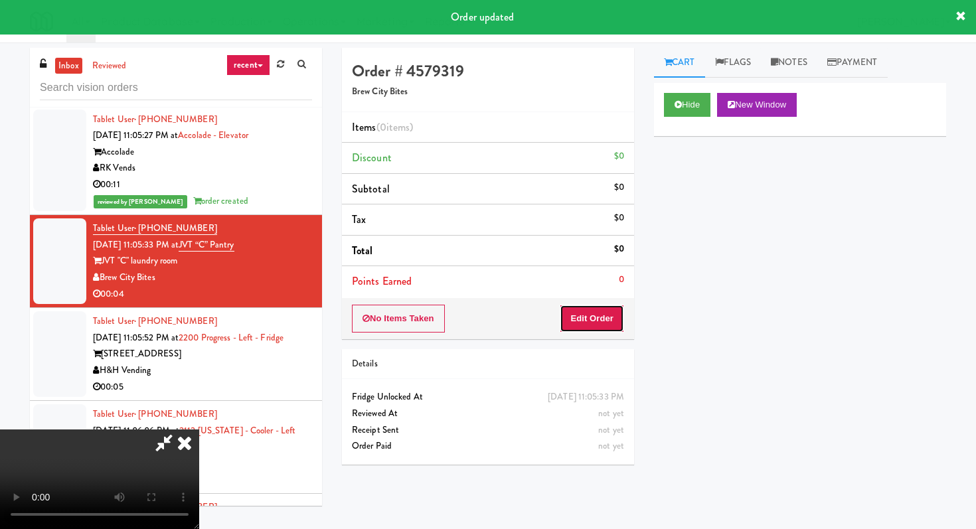
click at [605, 312] on button "Edit Order" at bounding box center [591, 319] width 64 height 28
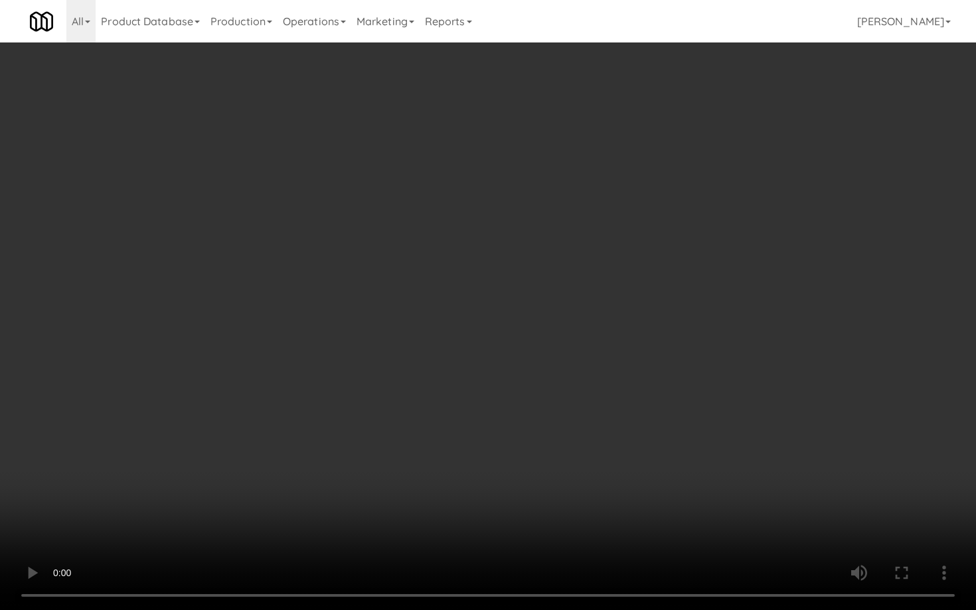
click at [532, 477] on video at bounding box center [488, 305] width 976 height 610
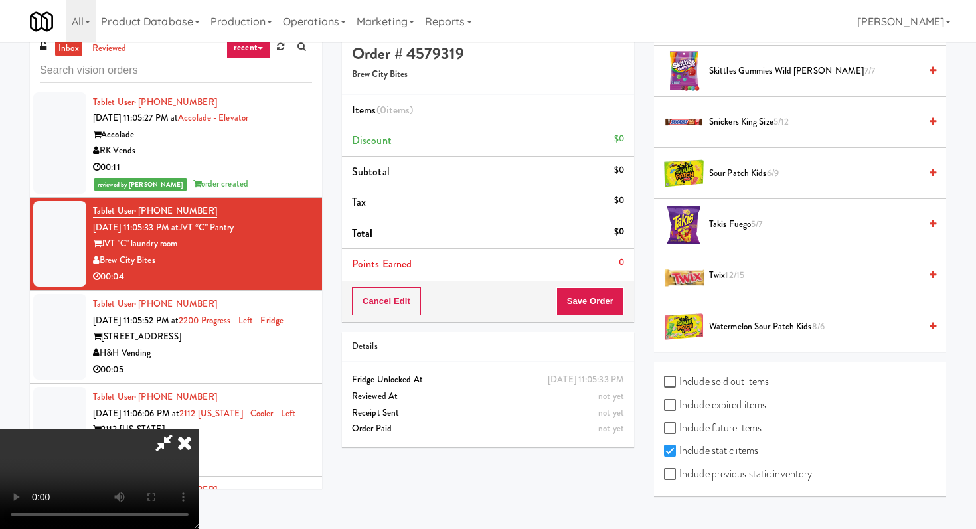
scroll to position [36, 0]
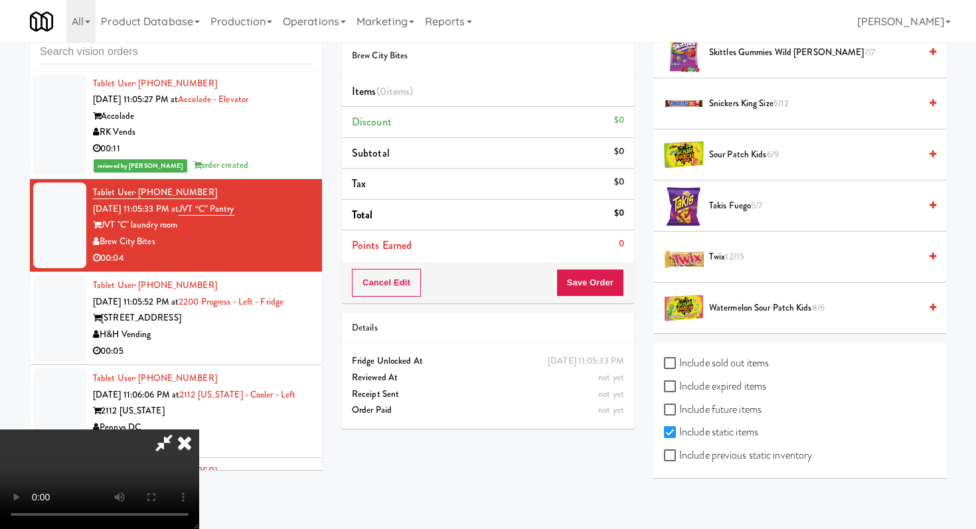
click at [766, 307] on span "Watermelon Sour Patch Kids 8/6" at bounding box center [814, 308] width 210 height 17
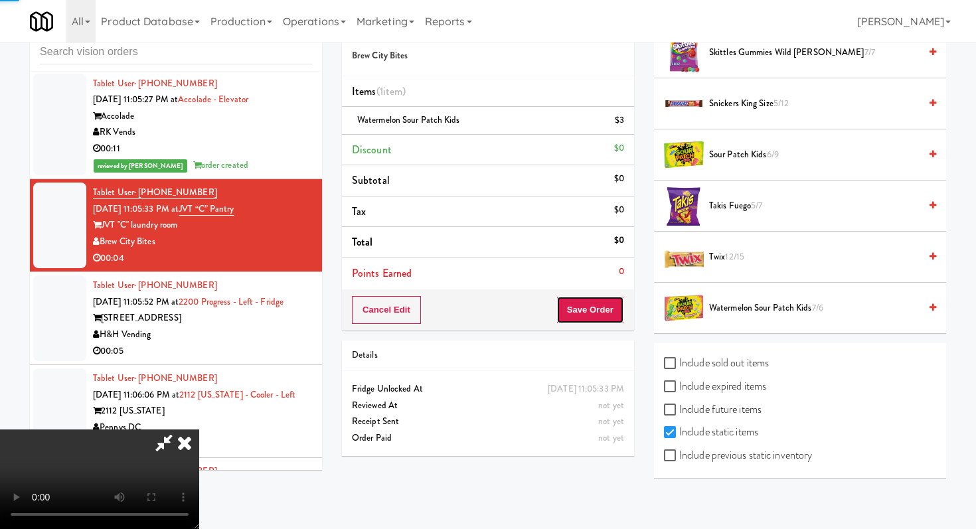
click at [611, 307] on button "Save Order" at bounding box center [590, 310] width 68 height 28
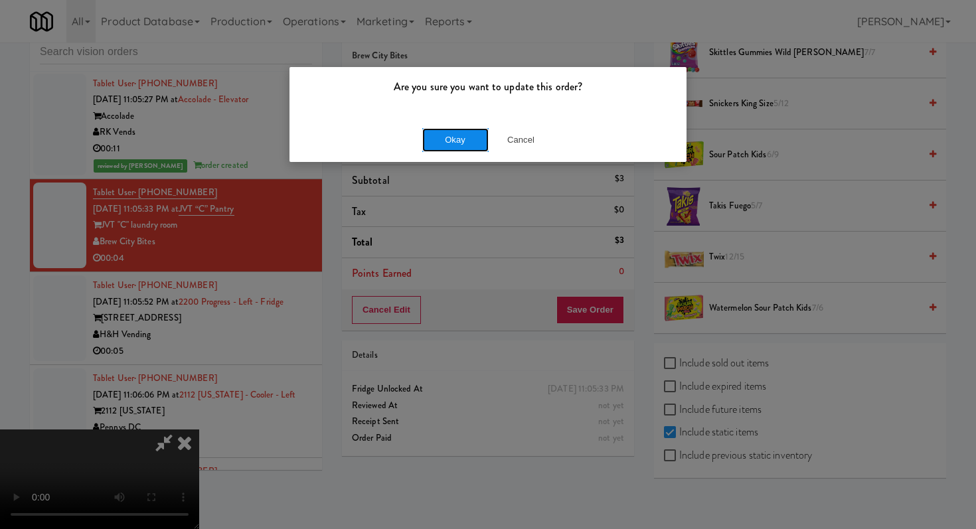
click at [458, 128] on button "Okay" at bounding box center [455, 140] width 66 height 24
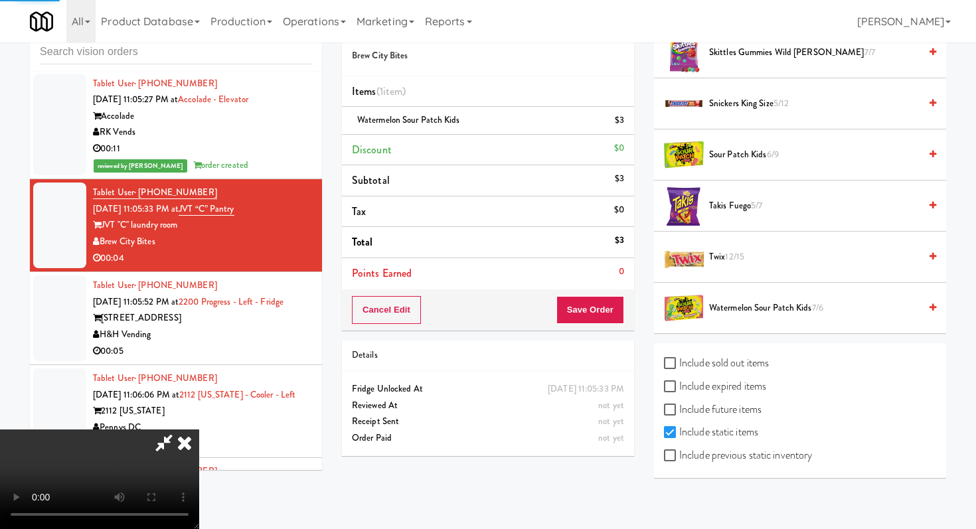
scroll to position [56, 0]
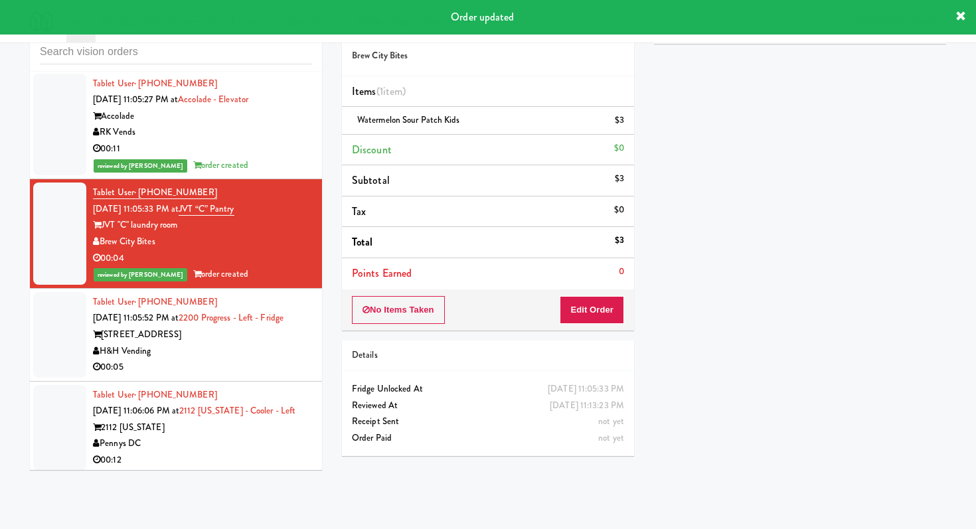
click at [273, 362] on div "00:05" at bounding box center [202, 367] width 219 height 17
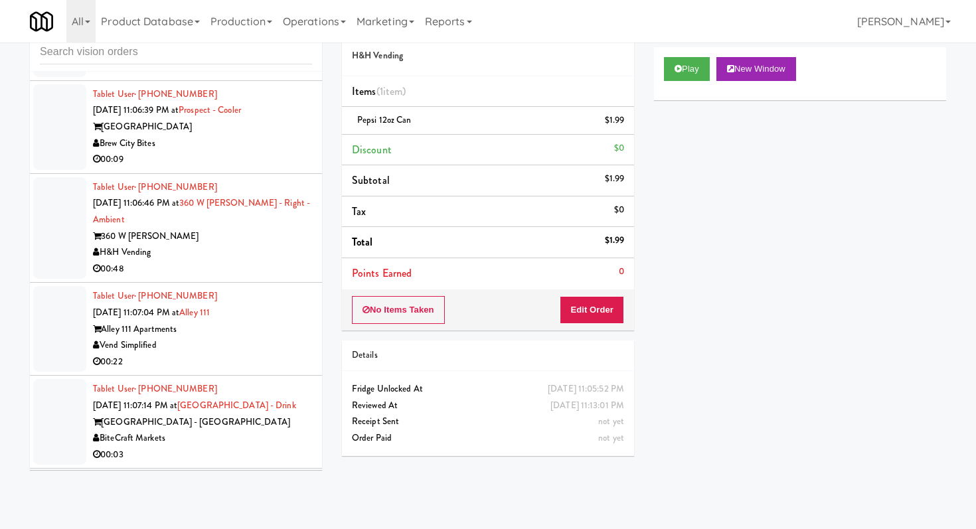
scroll to position [4576, 0]
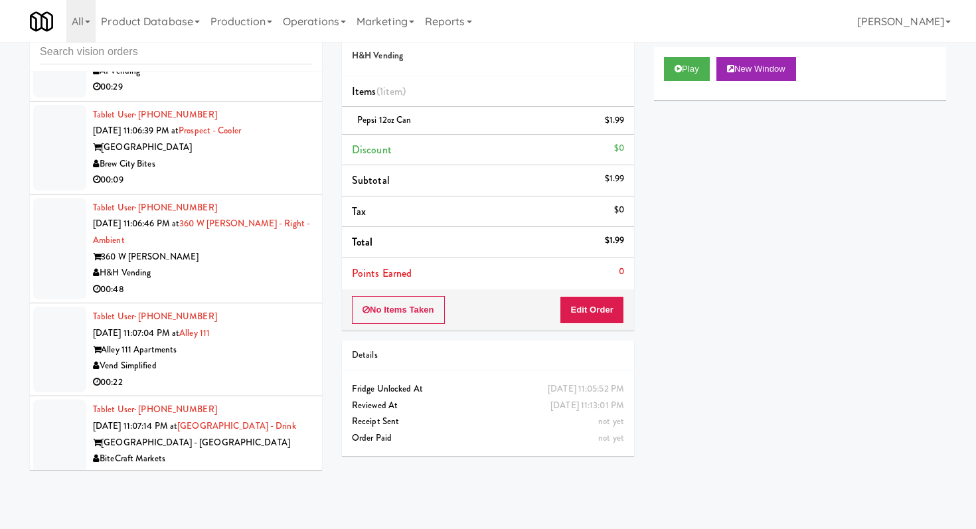
click at [259, 281] on div "H&H Vending" at bounding box center [202, 273] width 219 height 17
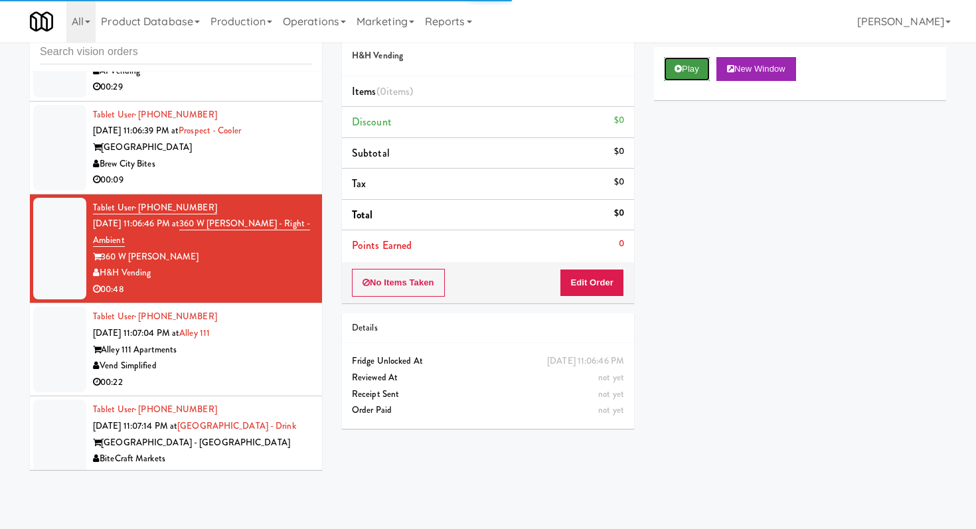
click at [687, 64] on button "Play" at bounding box center [687, 69] width 46 height 24
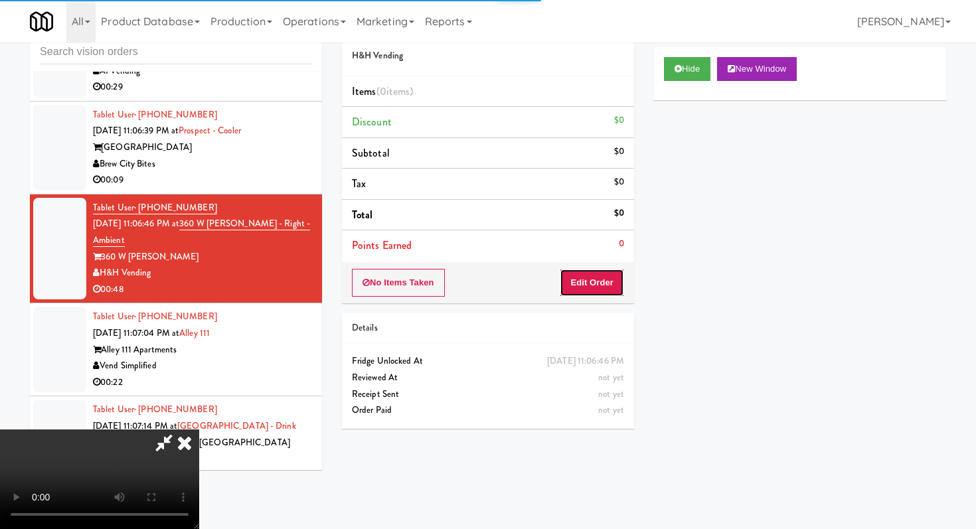
click at [607, 286] on button "Edit Order" at bounding box center [591, 283] width 64 height 28
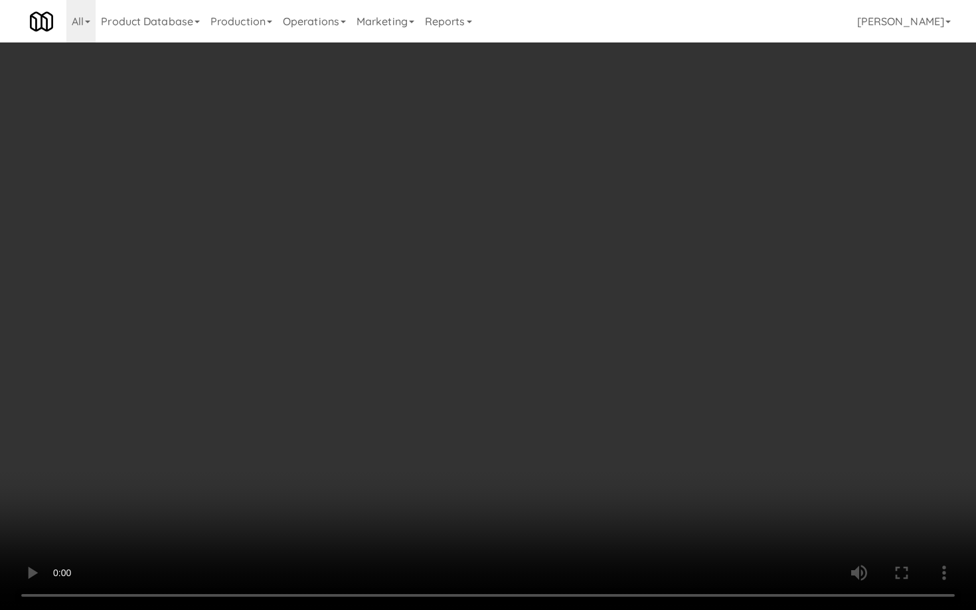
click at [624, 379] on video at bounding box center [488, 305] width 976 height 610
click at [503, 178] on video at bounding box center [488, 305] width 976 height 610
click at [545, 157] on video at bounding box center [488, 305] width 976 height 610
click at [556, 147] on video at bounding box center [488, 305] width 976 height 610
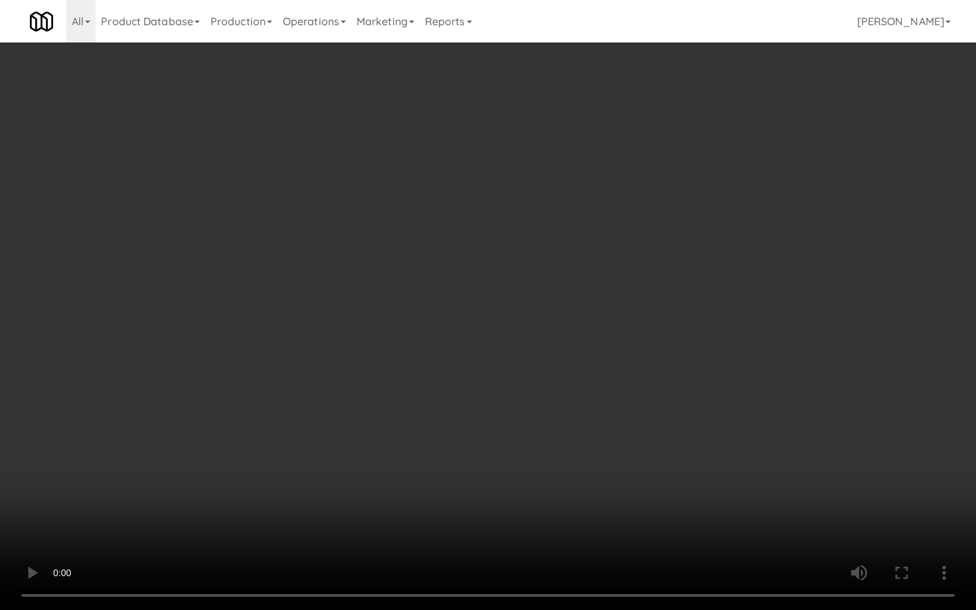
click at [556, 147] on video at bounding box center [488, 305] width 976 height 610
click at [557, 146] on video at bounding box center [488, 305] width 976 height 610
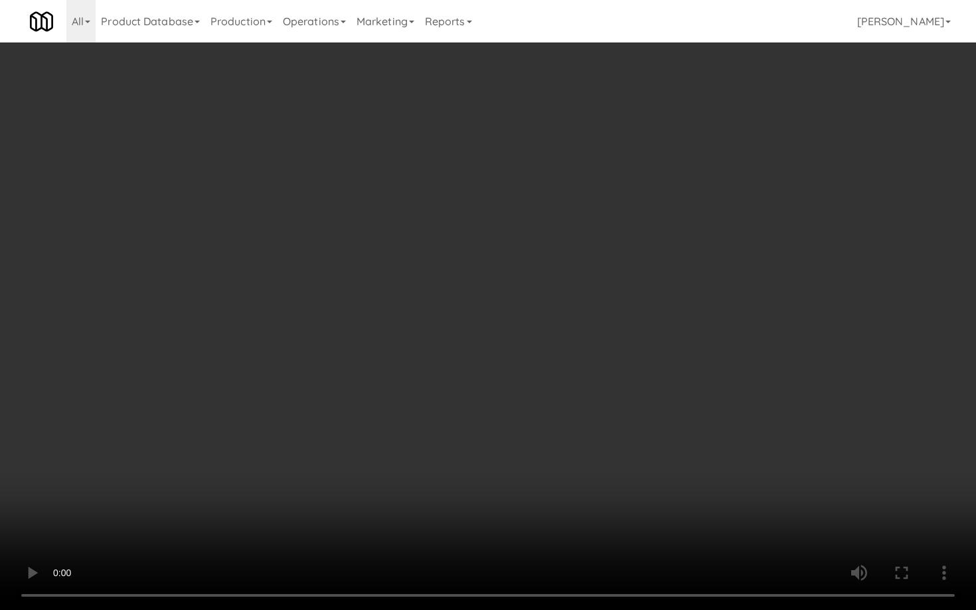
click at [559, 143] on video at bounding box center [488, 305] width 976 height 610
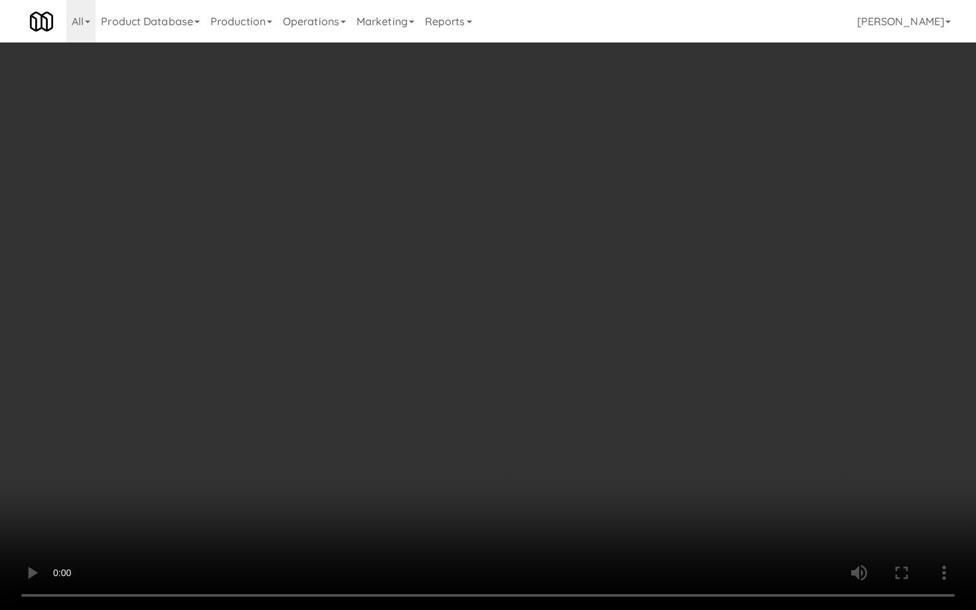
click at [559, 143] on video at bounding box center [488, 305] width 976 height 610
click at [559, 157] on video at bounding box center [488, 305] width 976 height 610
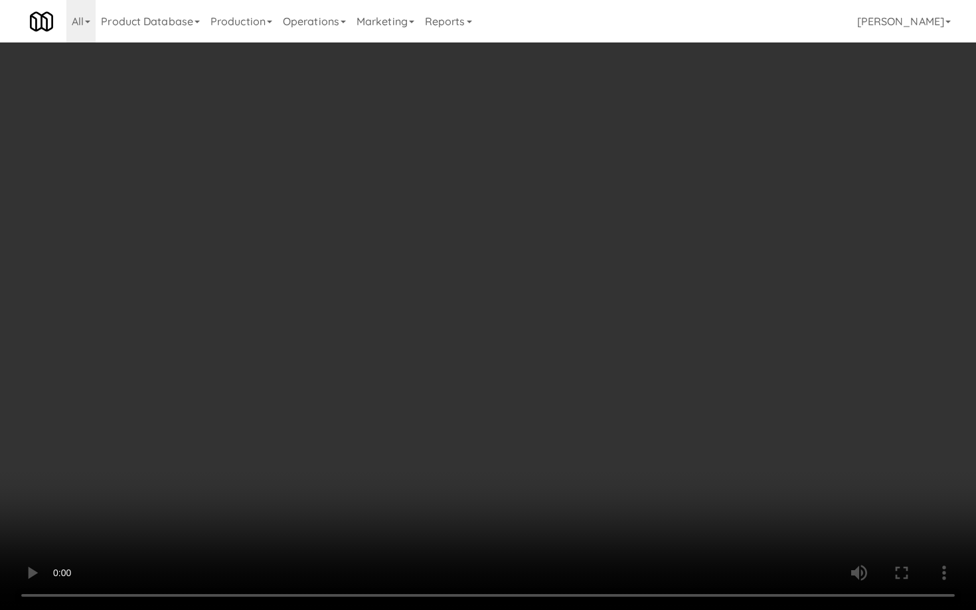
click at [559, 157] on video at bounding box center [488, 305] width 976 height 610
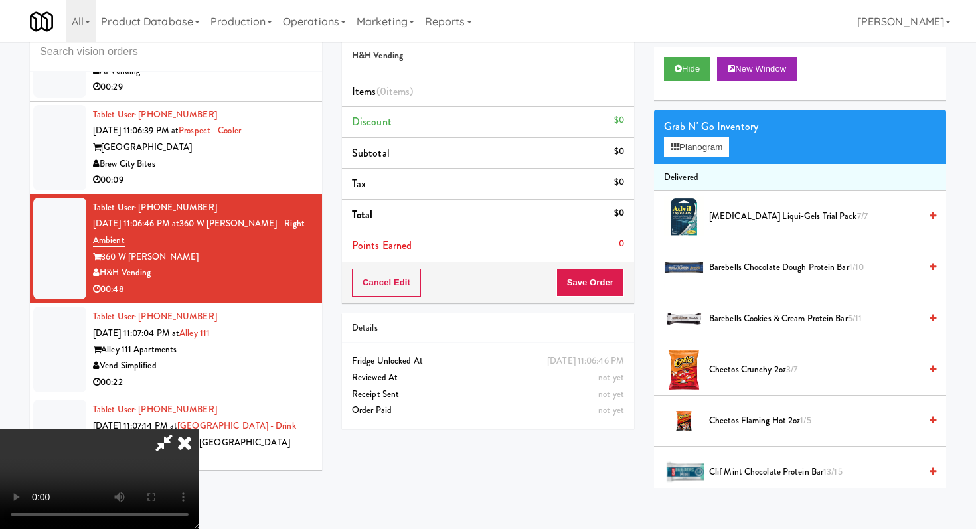
click at [781, 421] on span "Cheetos Flaming Hot 2oz 1/5" at bounding box center [814, 421] width 210 height 17
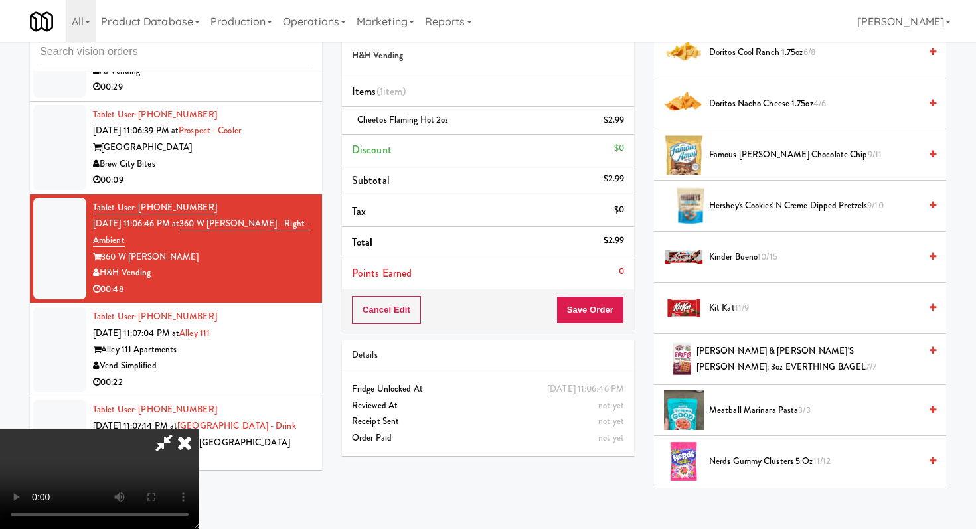
scroll to position [713, 0]
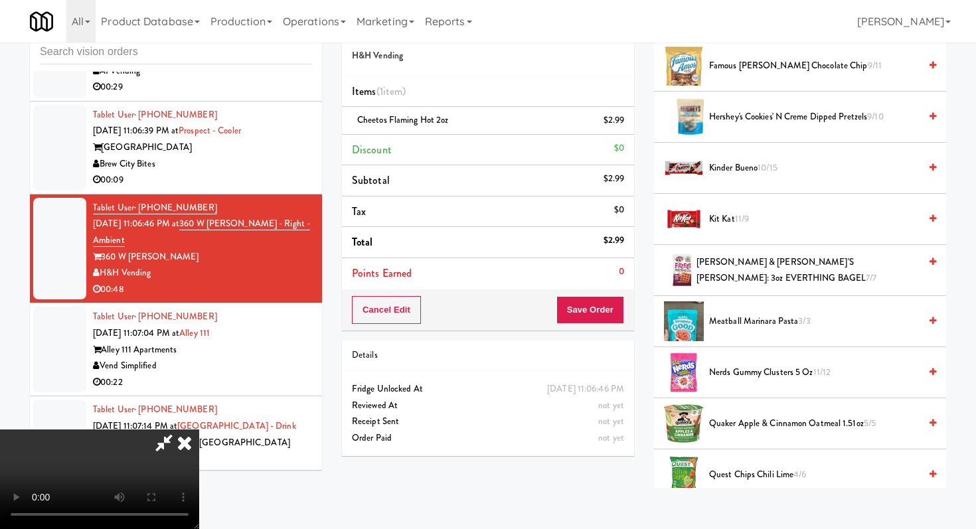
click at [751, 376] on span "Nerds Gummy Clusters 5 oz 11/12" at bounding box center [814, 372] width 210 height 17
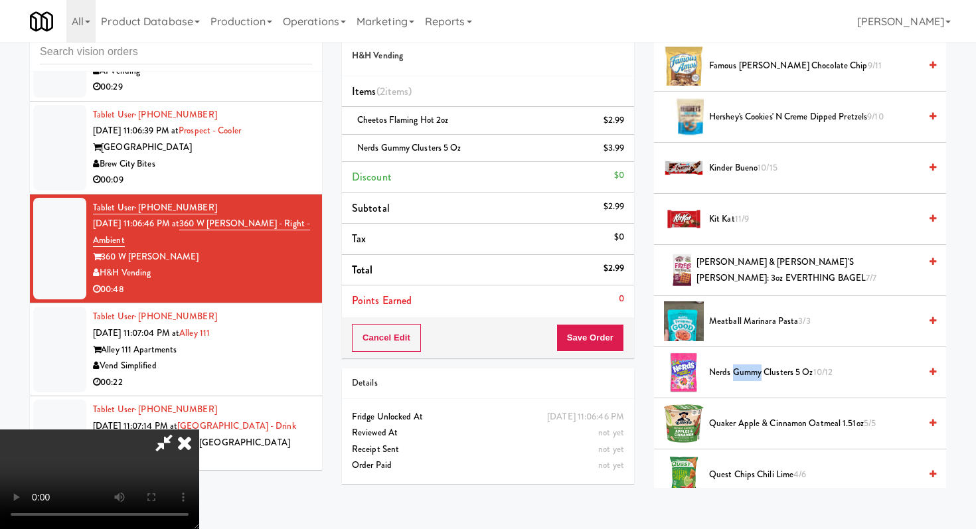
click at [751, 376] on span "Nerds Gummy Clusters 5 oz 10/12" at bounding box center [814, 372] width 210 height 17
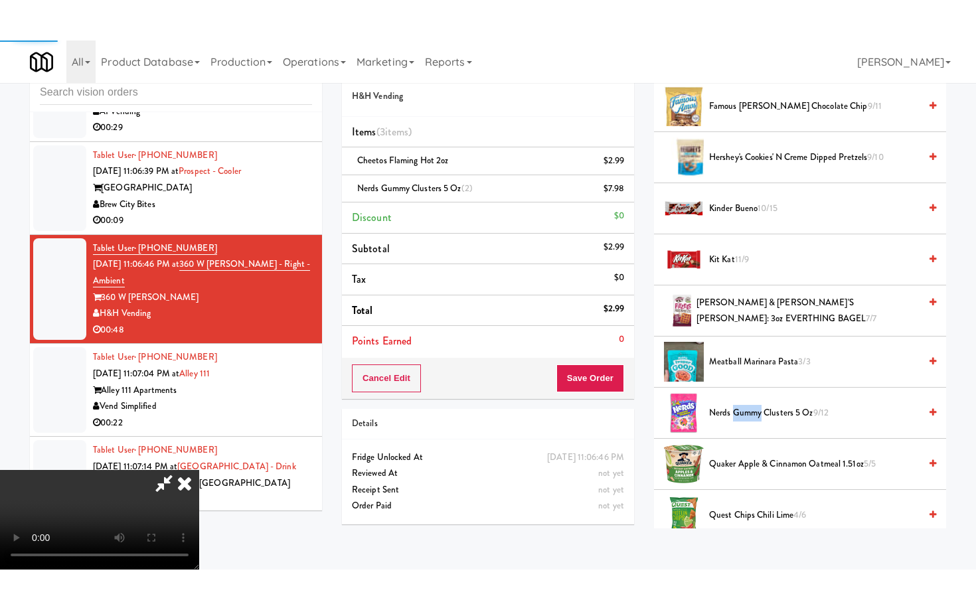
scroll to position [1544, 0]
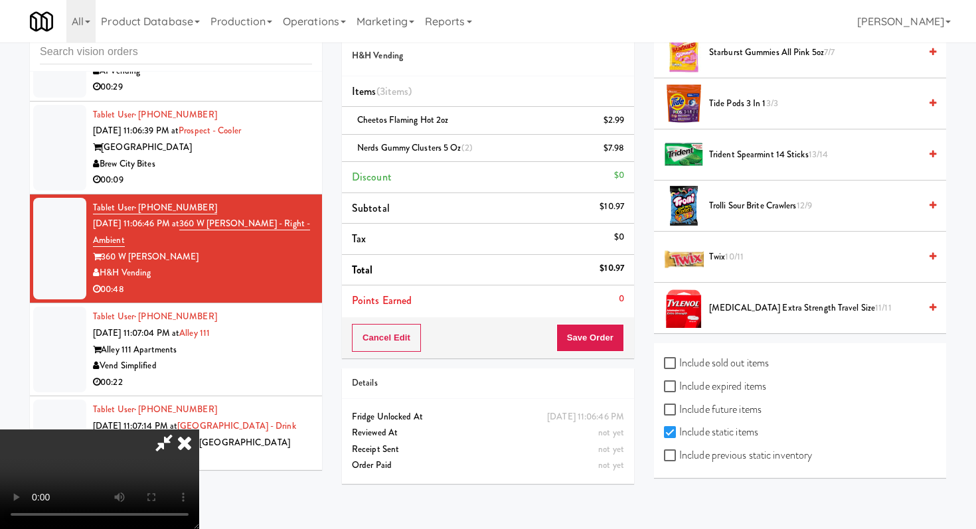
click at [741, 202] on span "Trolli Sour Brite Crawlers 12/9" at bounding box center [814, 206] width 210 height 17
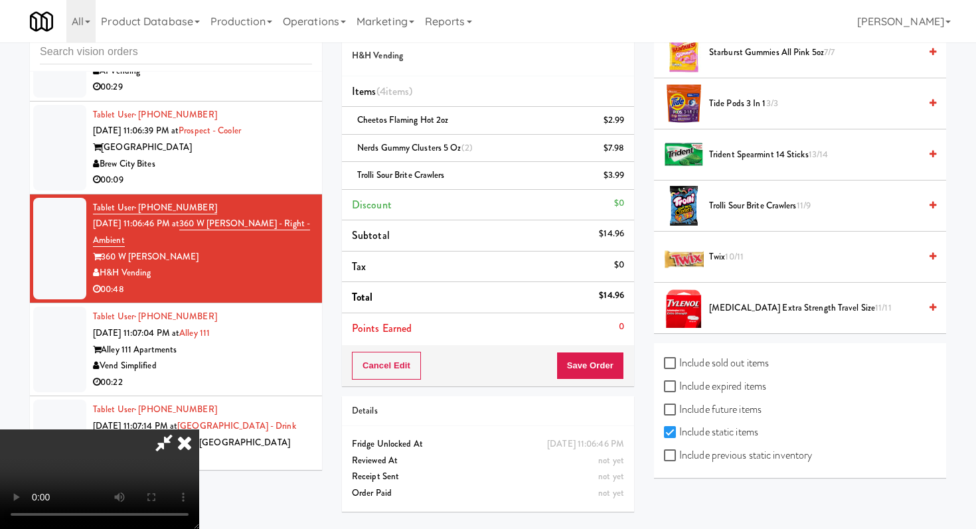
scroll to position [1463, 0]
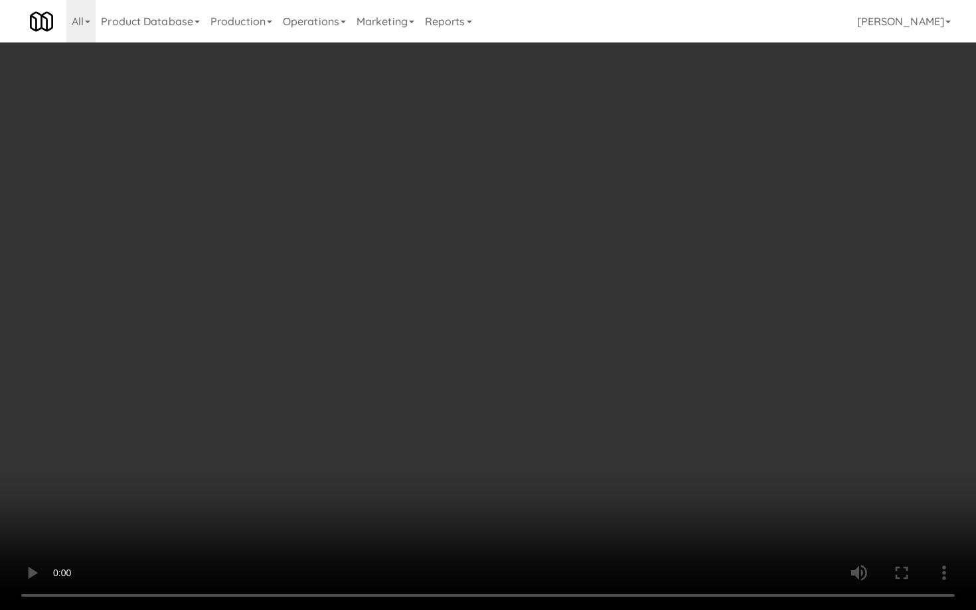
click at [536, 421] on video at bounding box center [488, 305] width 976 height 610
click at [548, 406] on video at bounding box center [488, 305] width 976 height 610
click at [553, 404] on video at bounding box center [488, 305] width 976 height 610
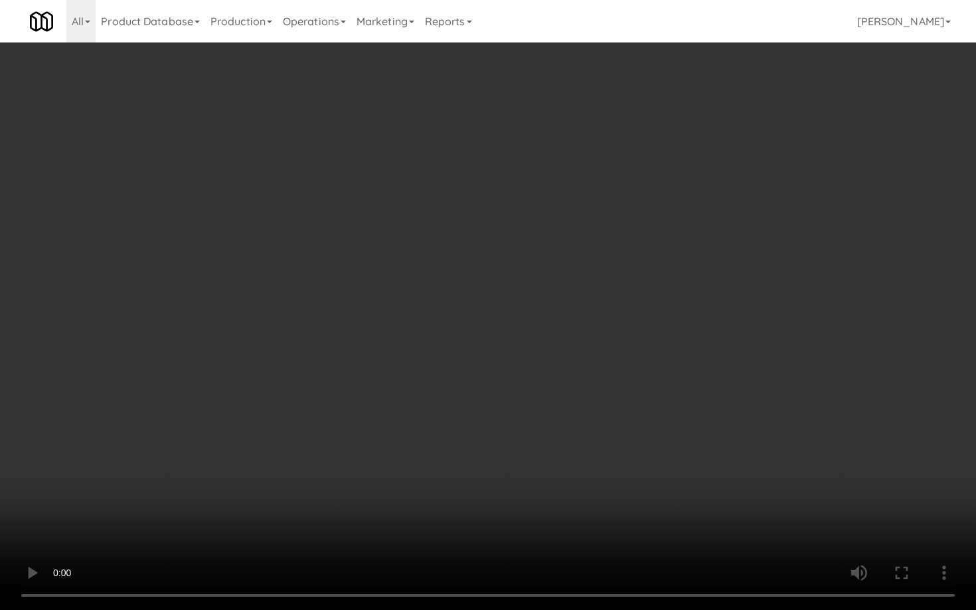
click at [554, 405] on video at bounding box center [488, 305] width 976 height 610
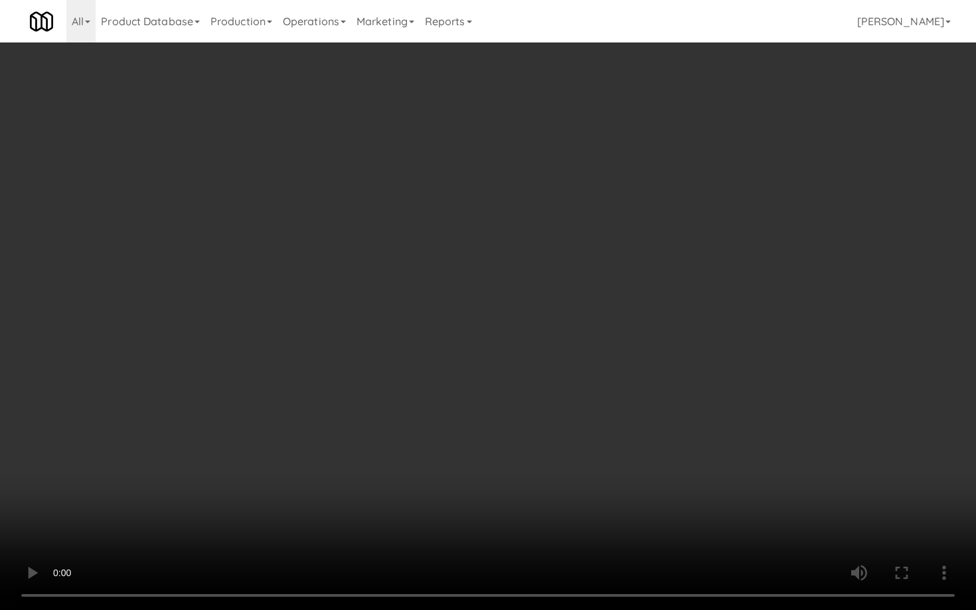
click at [554, 405] on video at bounding box center [488, 305] width 976 height 610
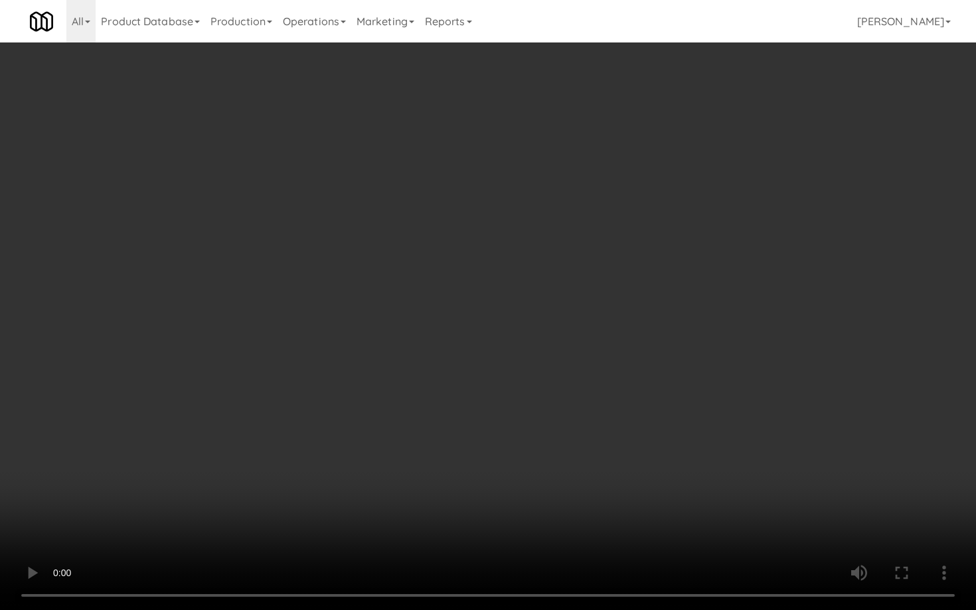
click at [554, 405] on video at bounding box center [488, 305] width 976 height 610
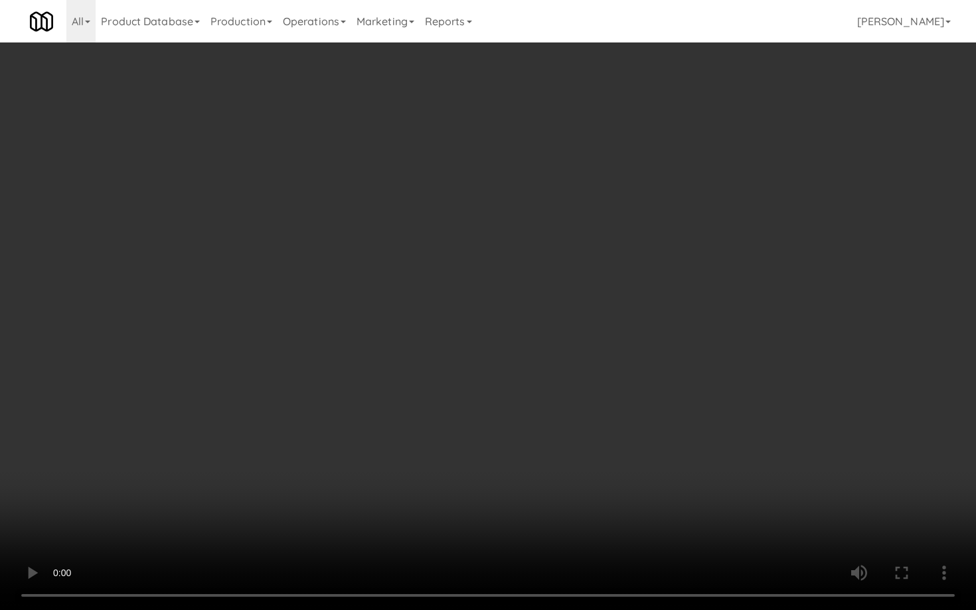
click at [554, 405] on video at bounding box center [488, 305] width 976 height 610
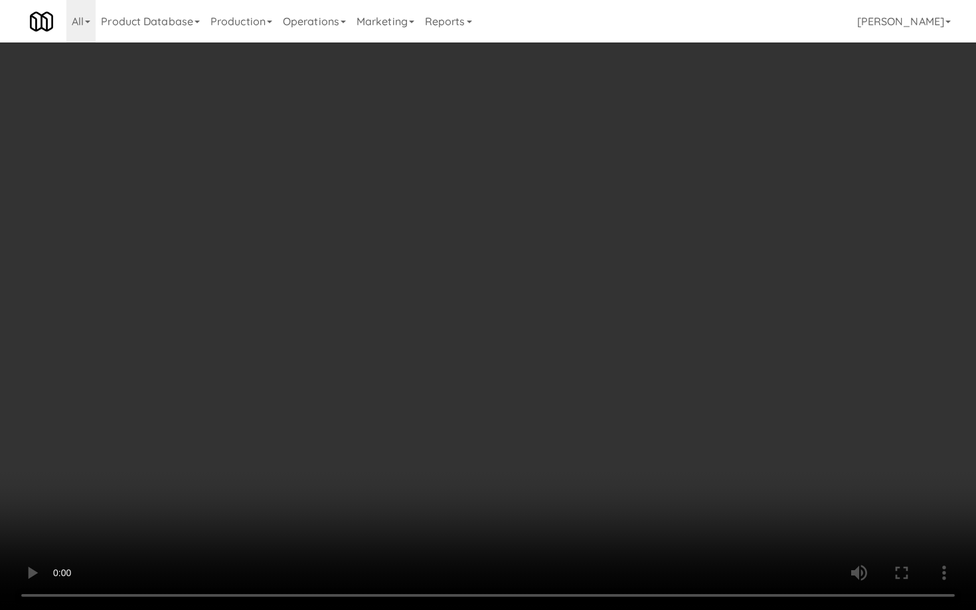
click at [554, 405] on video at bounding box center [488, 305] width 976 height 610
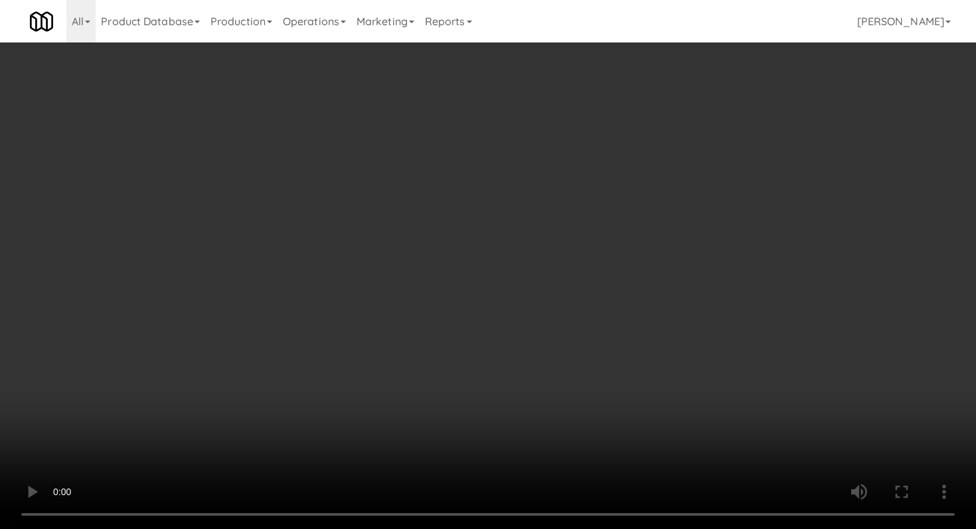
click at [624, 155] on icon at bounding box center [625, 153] width 7 height 9
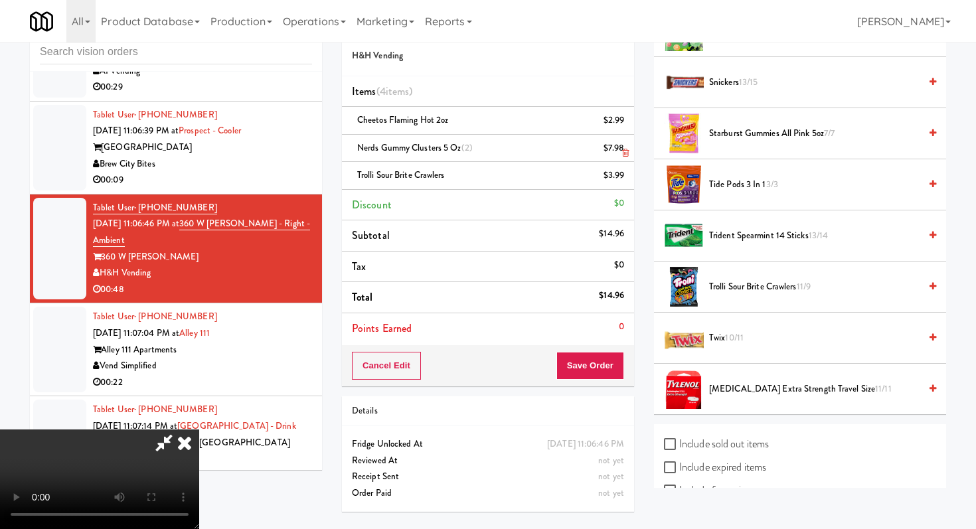
click at [624, 155] on icon at bounding box center [625, 153] width 7 height 9
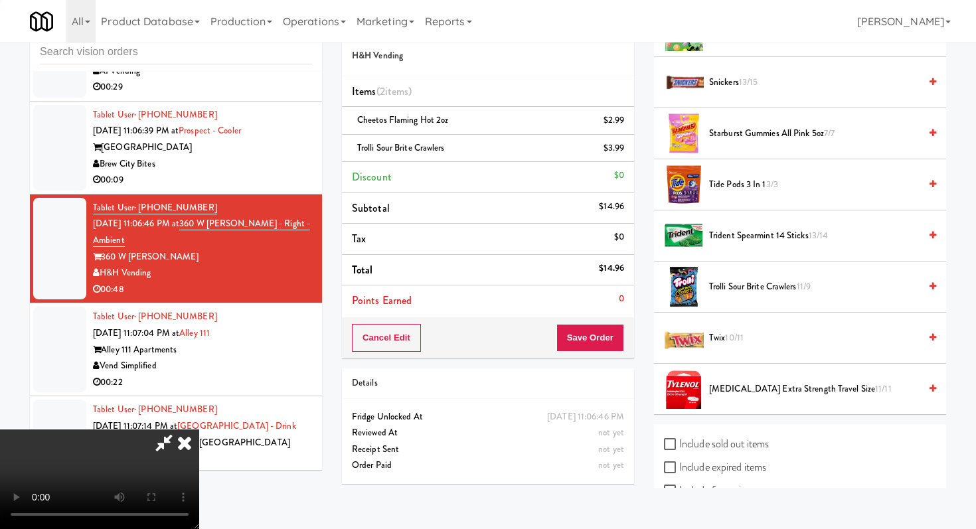
click at [624, 155] on icon at bounding box center [625, 153] width 7 height 9
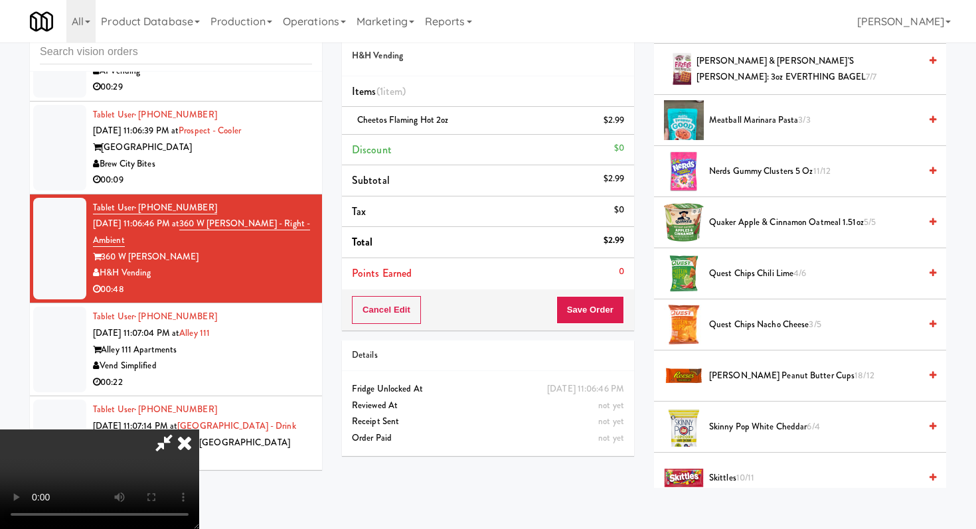
scroll to position [851, 0]
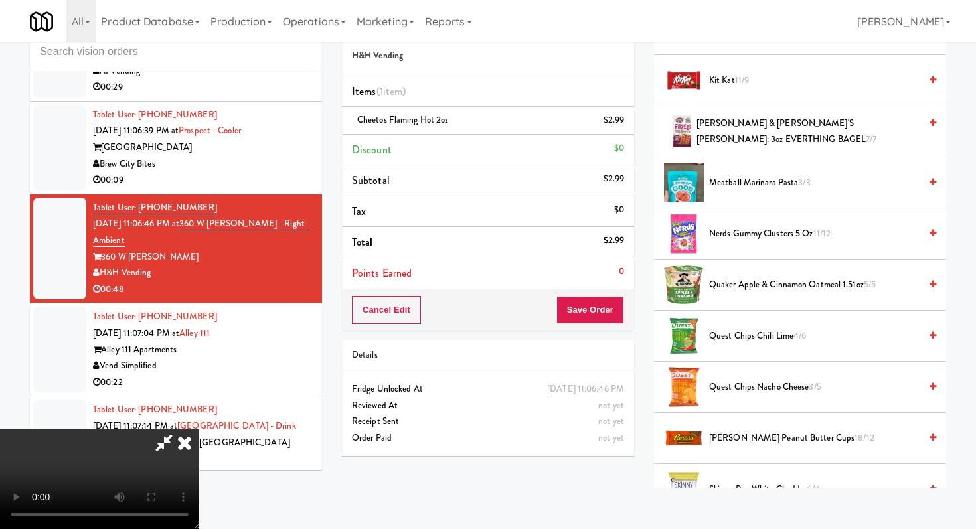
click at [743, 232] on span "Nerds Gummy Clusters 5 oz 11/12" at bounding box center [814, 234] width 210 height 17
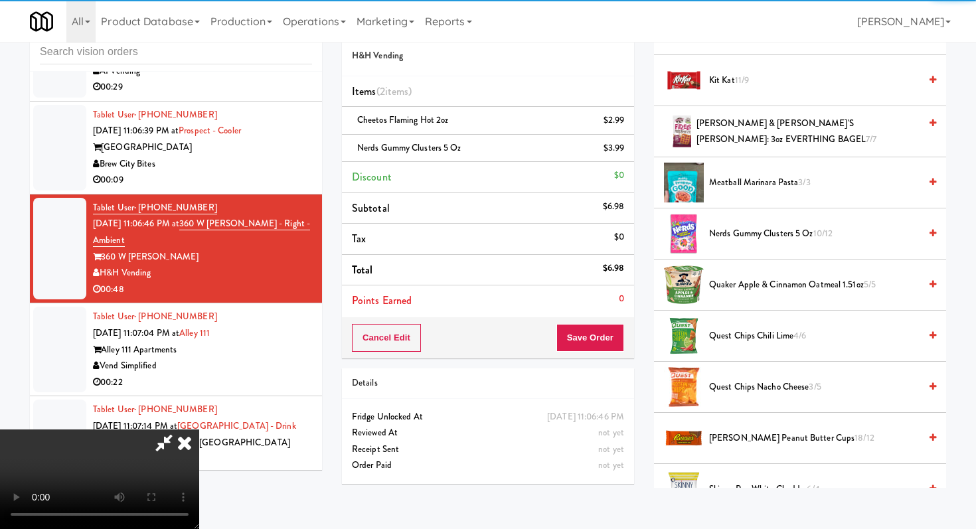
click at [719, 82] on span "Kit Kat 11/9" at bounding box center [814, 80] width 210 height 17
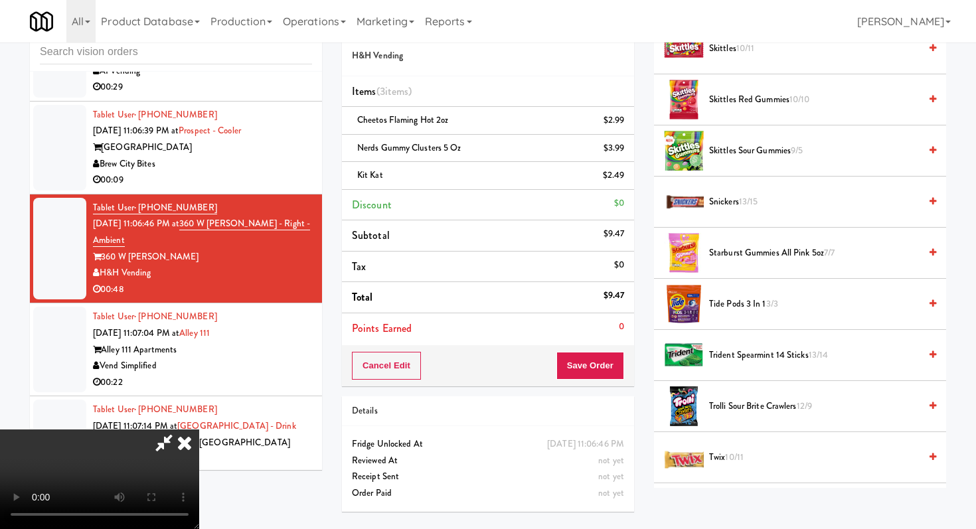
scroll to position [1427, 0]
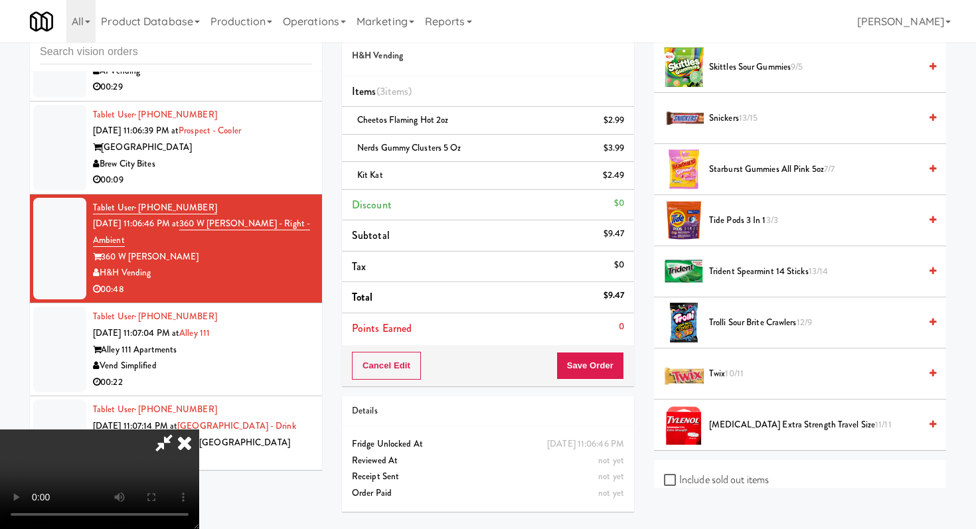
click at [732, 317] on span "Trolli Sour Brite Crawlers 12/9" at bounding box center [814, 323] width 210 height 17
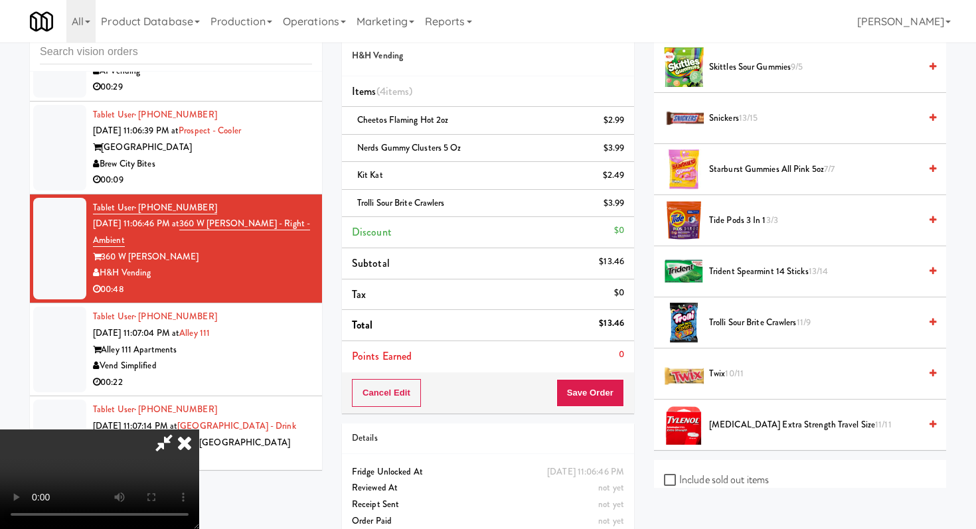
click at [199, 429] on video at bounding box center [99, 479] width 199 height 100
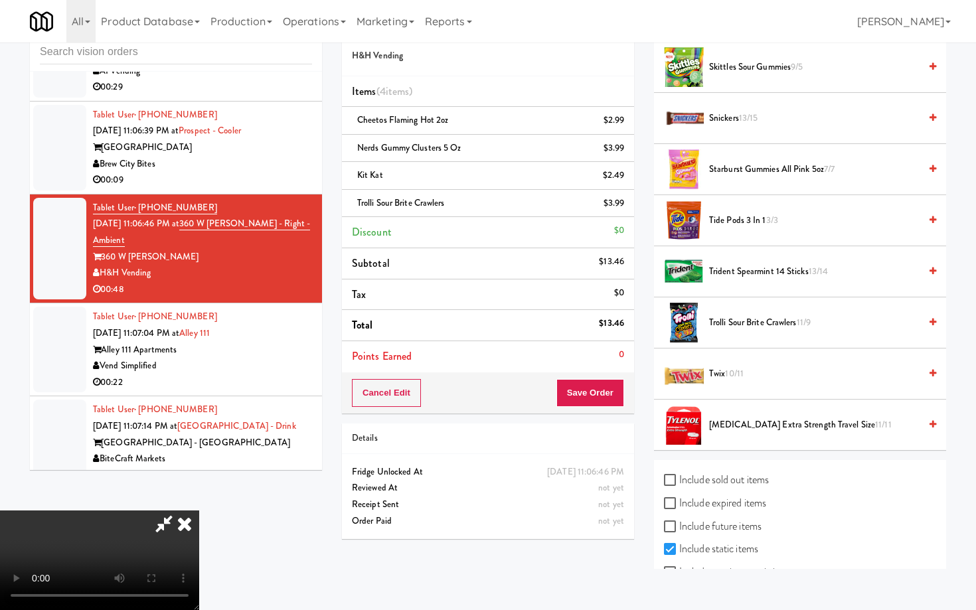
click at [199, 510] on video at bounding box center [99, 560] width 199 height 100
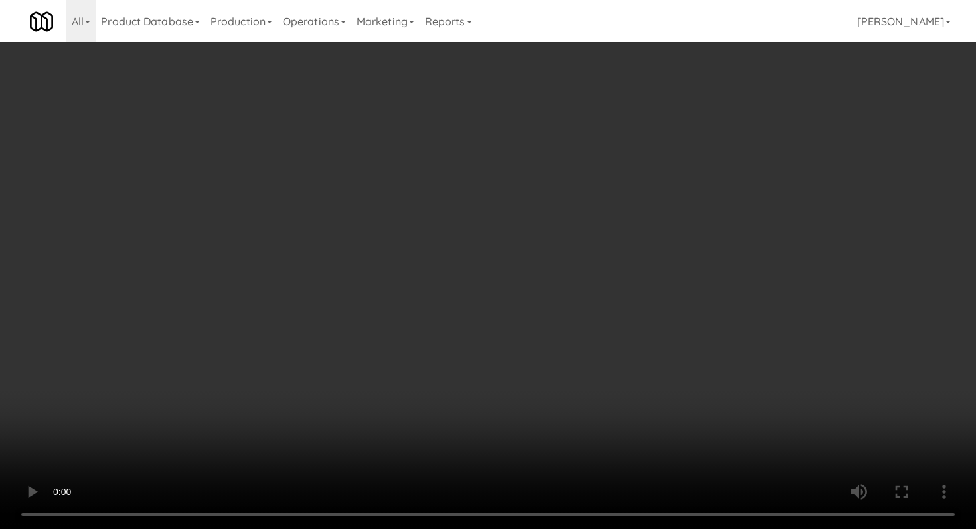
scroll to position [739, 0]
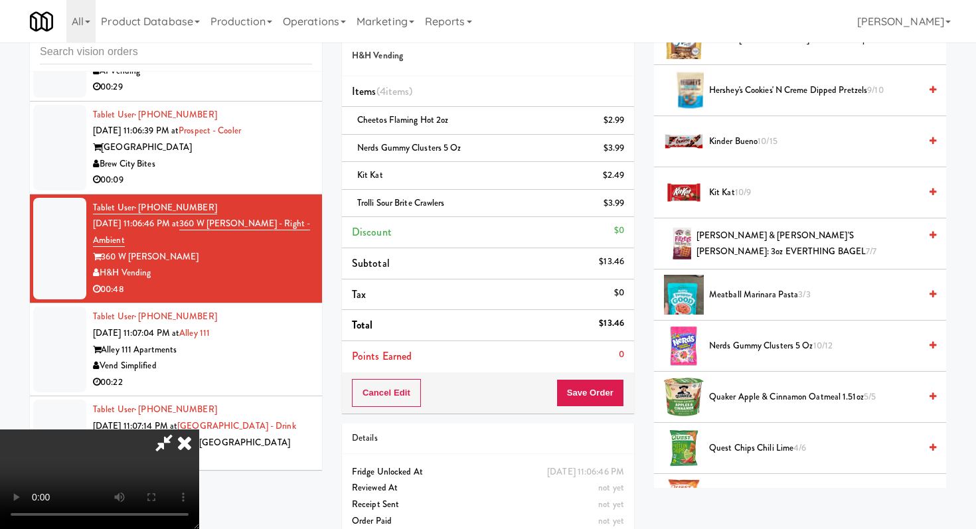
click at [734, 141] on span "Kinder Bueno 10/15" at bounding box center [814, 141] width 210 height 17
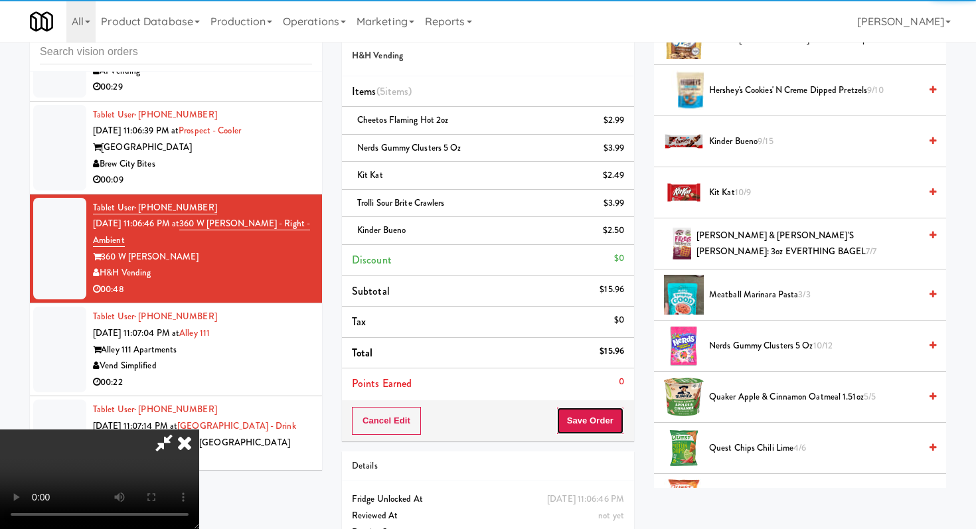
click at [619, 415] on button "Save Order" at bounding box center [590, 421] width 68 height 28
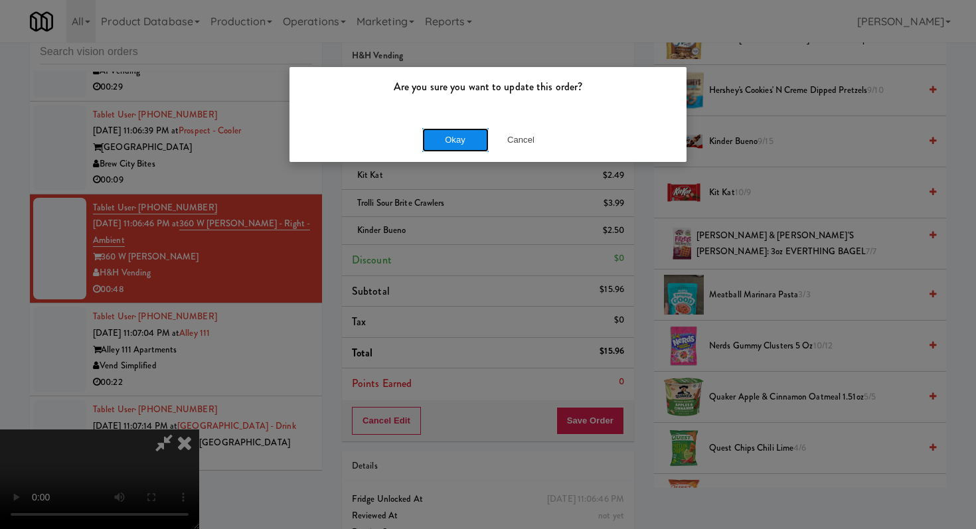
click at [446, 143] on button "Okay" at bounding box center [455, 140] width 66 height 24
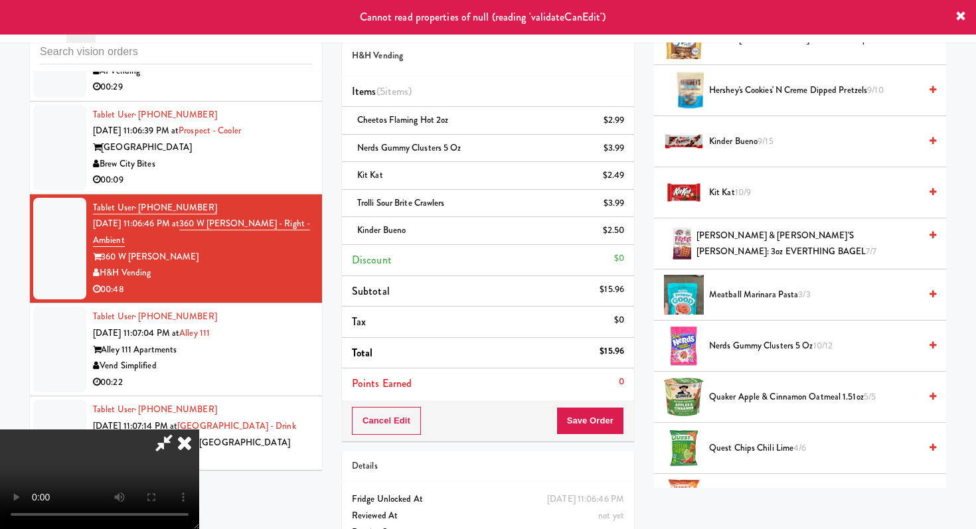
click at [199, 429] on icon at bounding box center [184, 442] width 29 height 27
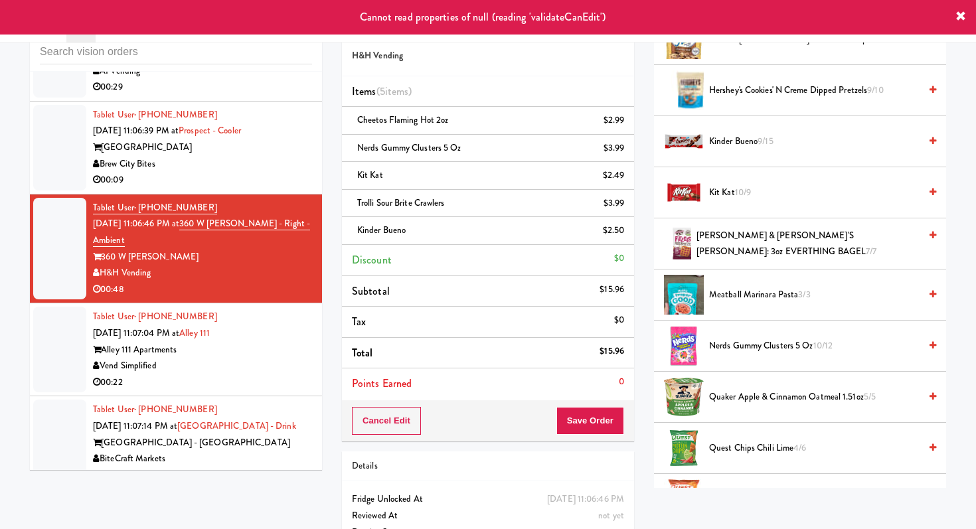
click at [239, 358] on div "Alley 111 Apartments" at bounding box center [202, 350] width 219 height 17
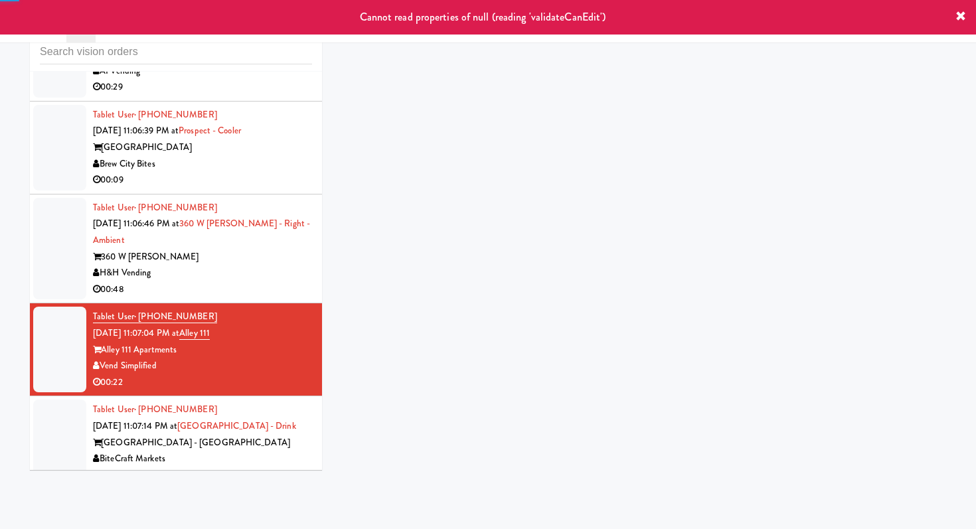
click at [263, 298] on div "00:48" at bounding box center [202, 289] width 219 height 17
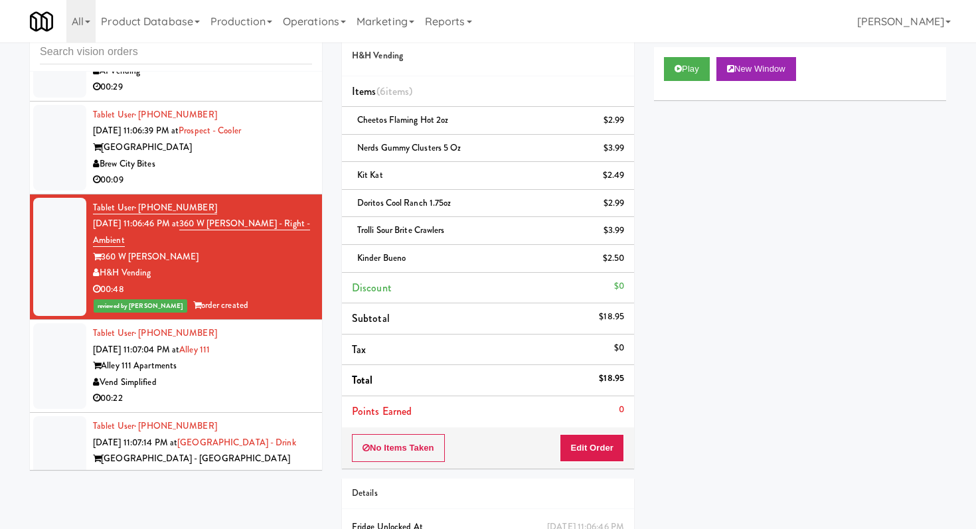
scroll to position [5654, 0]
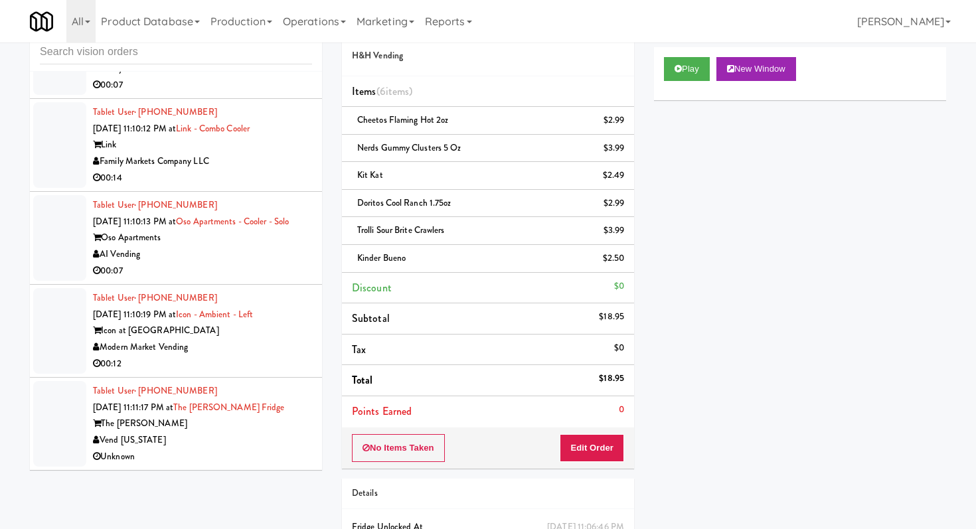
click at [266, 273] on div "00:07" at bounding box center [202, 271] width 219 height 17
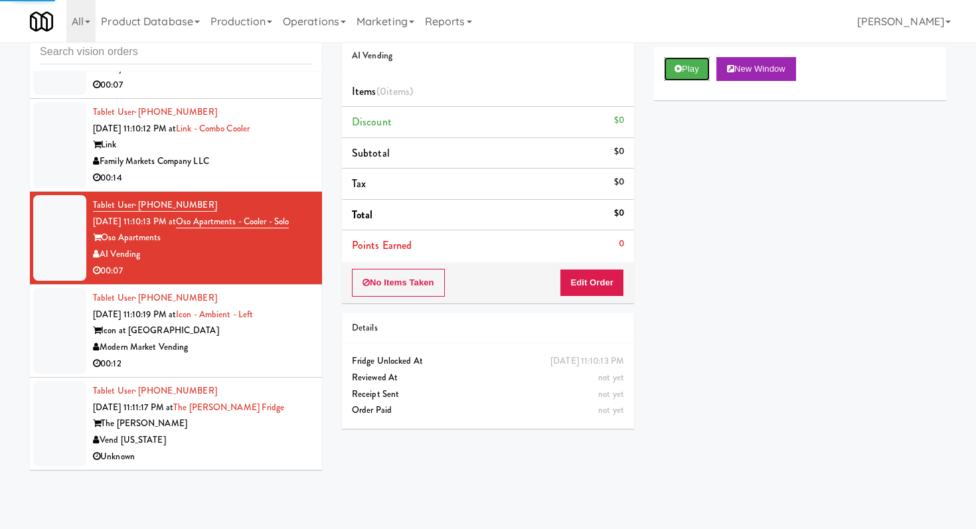
click at [684, 74] on button "Play" at bounding box center [687, 69] width 46 height 24
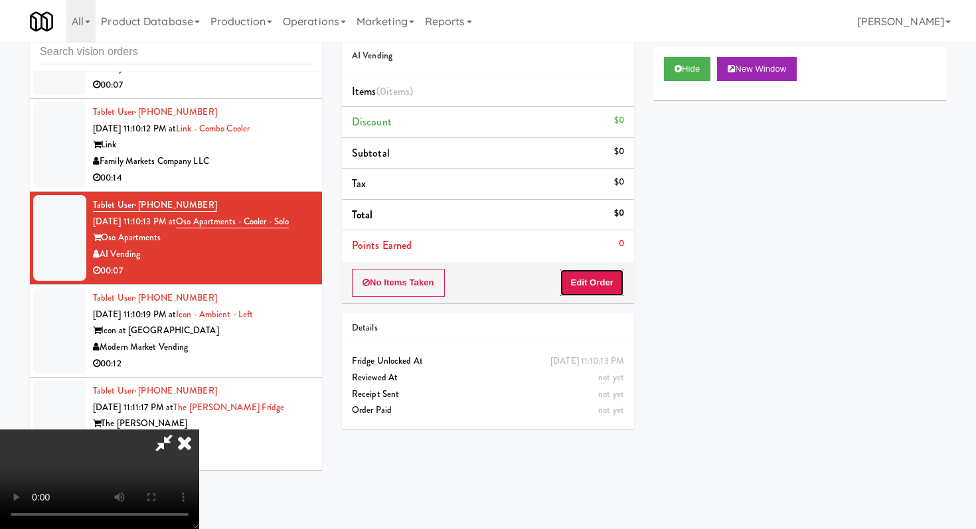
click at [589, 293] on button "Edit Order" at bounding box center [591, 283] width 64 height 28
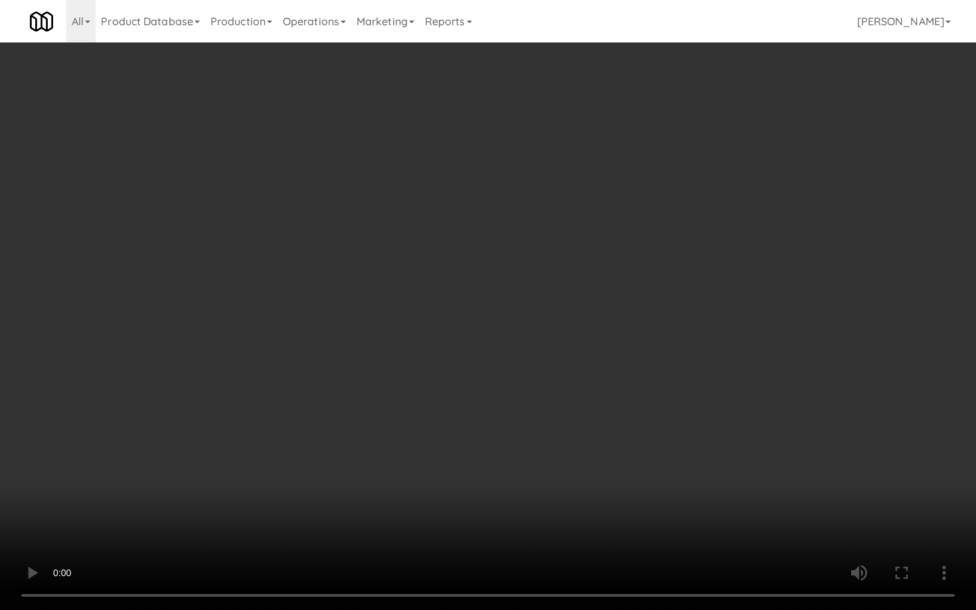
click at [518, 473] on video at bounding box center [488, 305] width 976 height 610
click at [518, 470] on video at bounding box center [488, 305] width 976 height 610
click at [519, 467] on video at bounding box center [488, 305] width 976 height 610
click at [526, 461] on video at bounding box center [488, 305] width 976 height 610
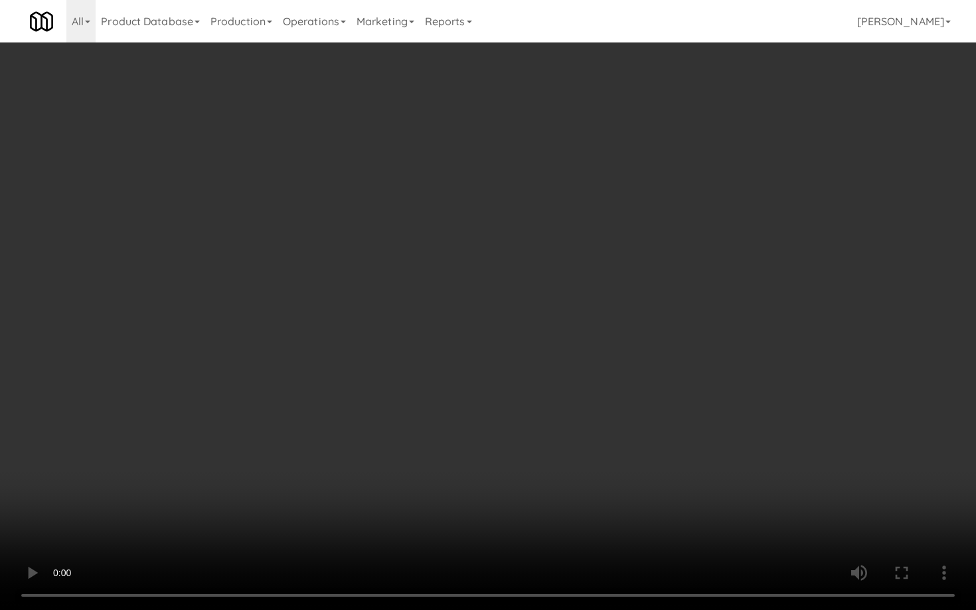
click at [526, 461] on video at bounding box center [488, 305] width 976 height 610
click at [526, 460] on video at bounding box center [488, 305] width 976 height 610
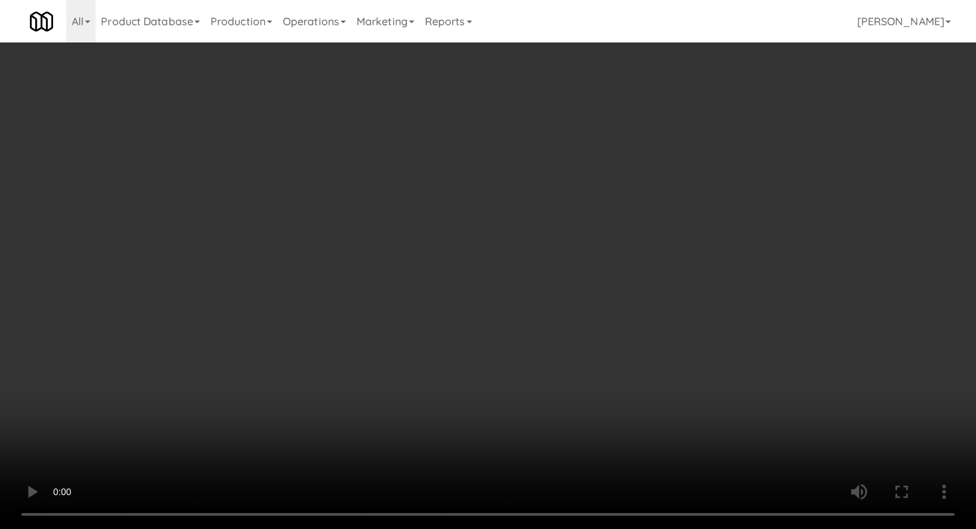
scroll to position [834, 0]
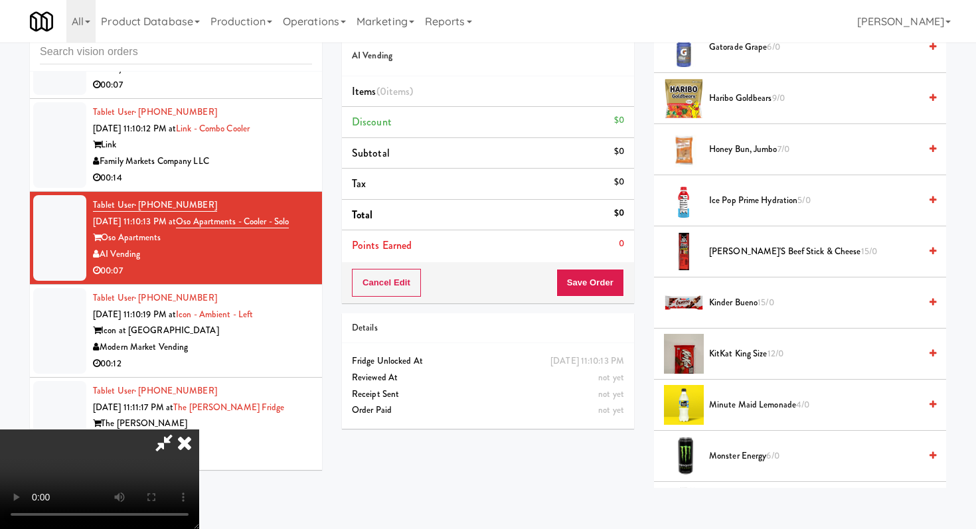
click at [743, 348] on span "KitKat King Size 12/0" at bounding box center [814, 354] width 210 height 17
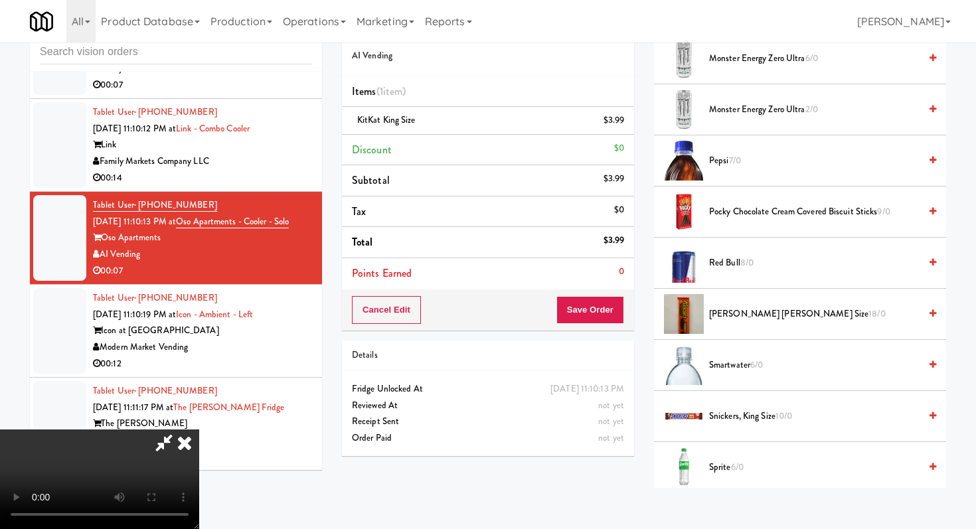
scroll to position [1306, 0]
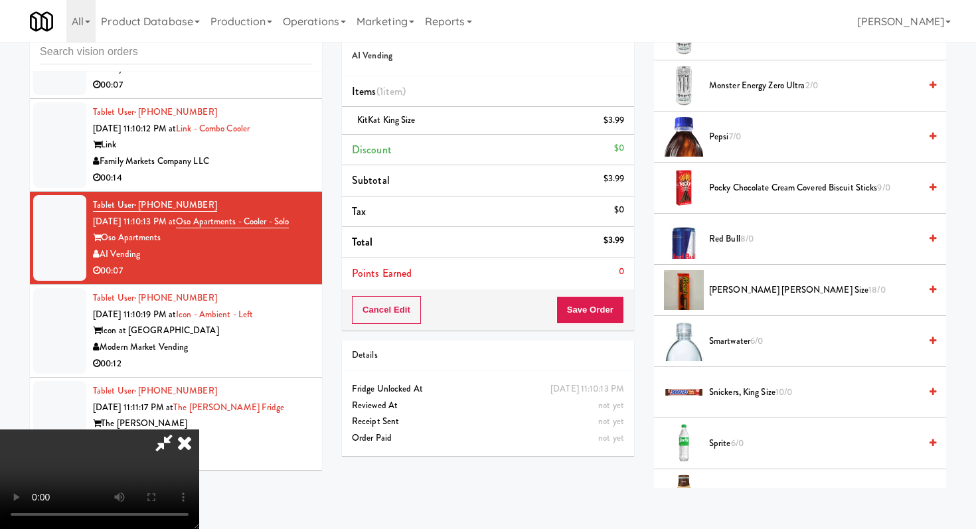
click at [727, 445] on span "Sprite 6/0" at bounding box center [814, 443] width 210 height 17
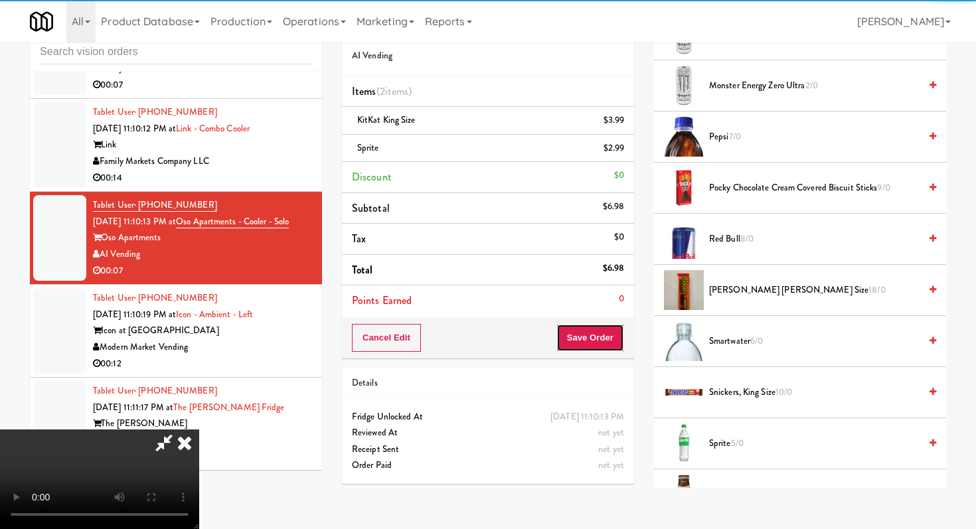
drag, startPoint x: 604, startPoint y: 323, endPoint x: 610, endPoint y: 352, distance: 29.2
click at [605, 325] on button "Save Order" at bounding box center [590, 338] width 68 height 28
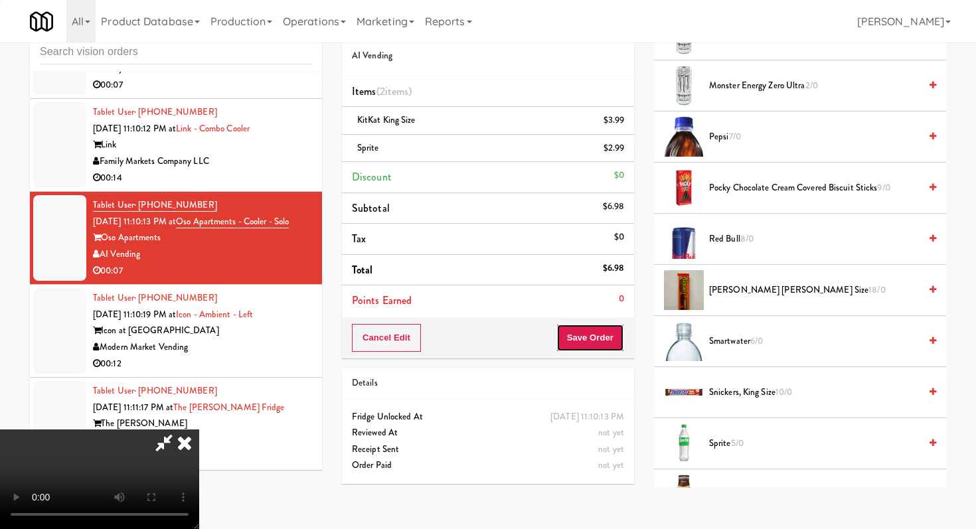
click at [611, 348] on button "Save Order" at bounding box center [590, 338] width 68 height 28
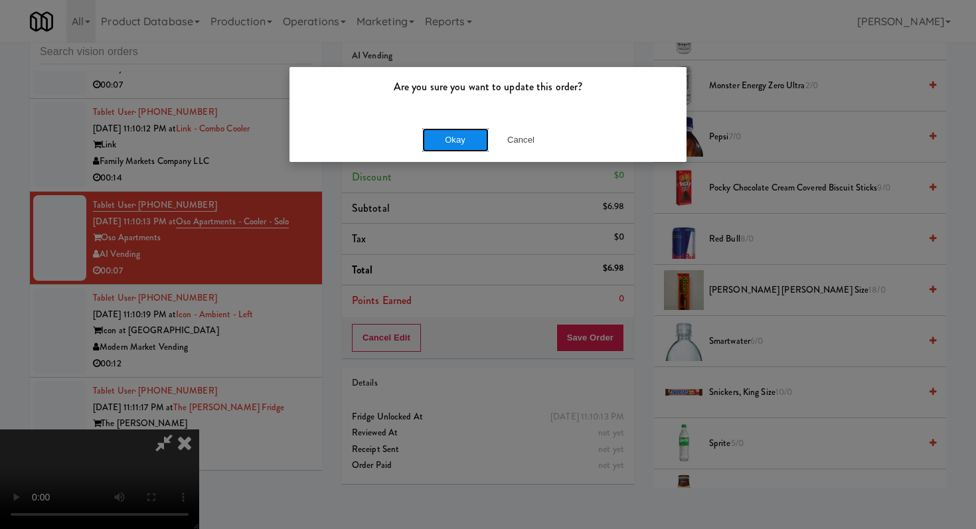
click at [473, 142] on button "Okay" at bounding box center [455, 140] width 66 height 24
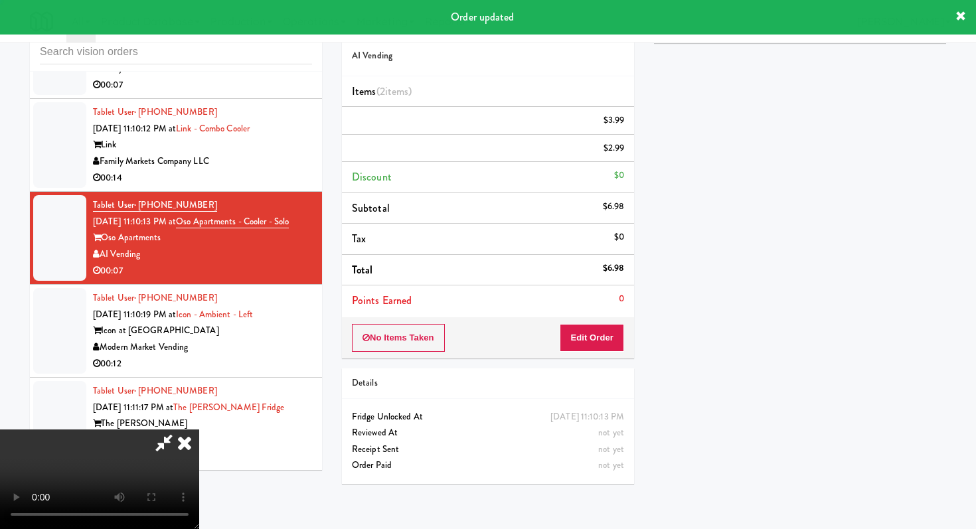
scroll to position [56, 0]
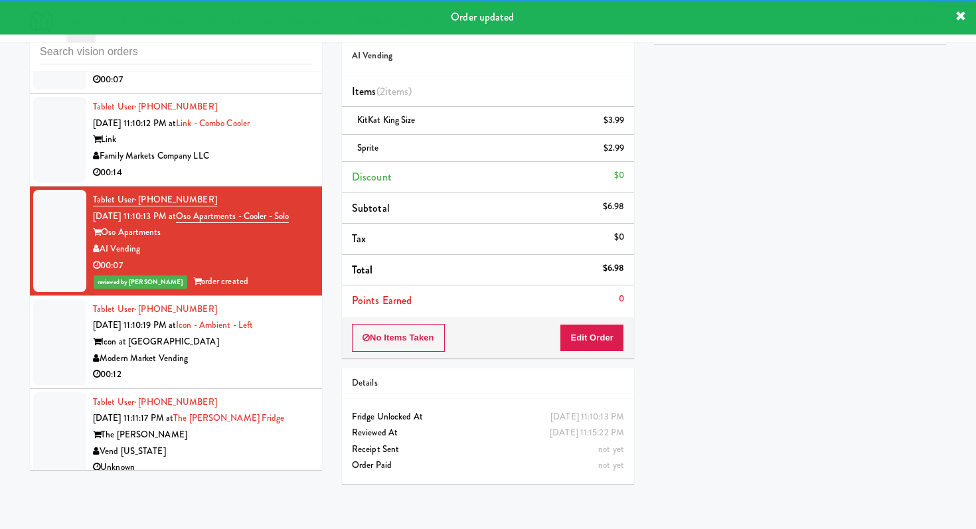
click at [283, 355] on div "Modern Market Vending" at bounding box center [202, 358] width 219 height 17
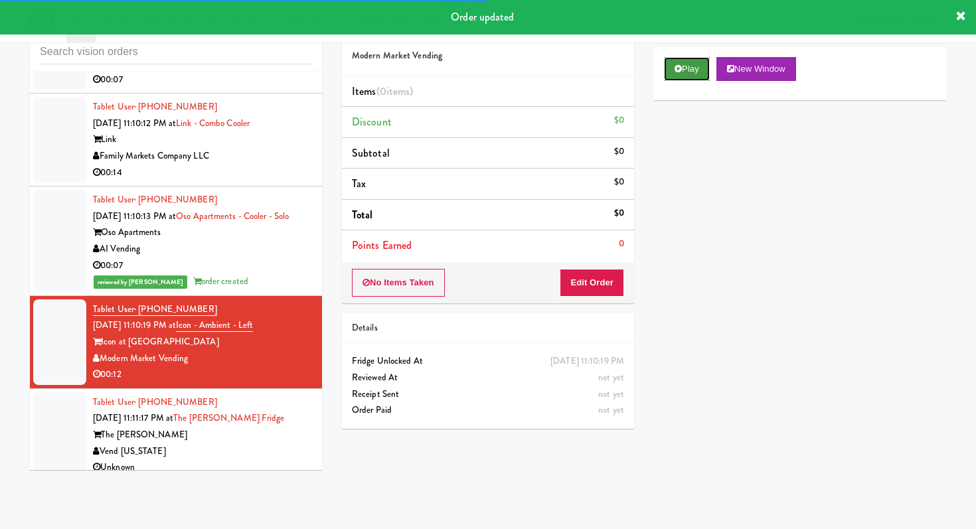
click at [681, 66] on icon at bounding box center [677, 68] width 7 height 9
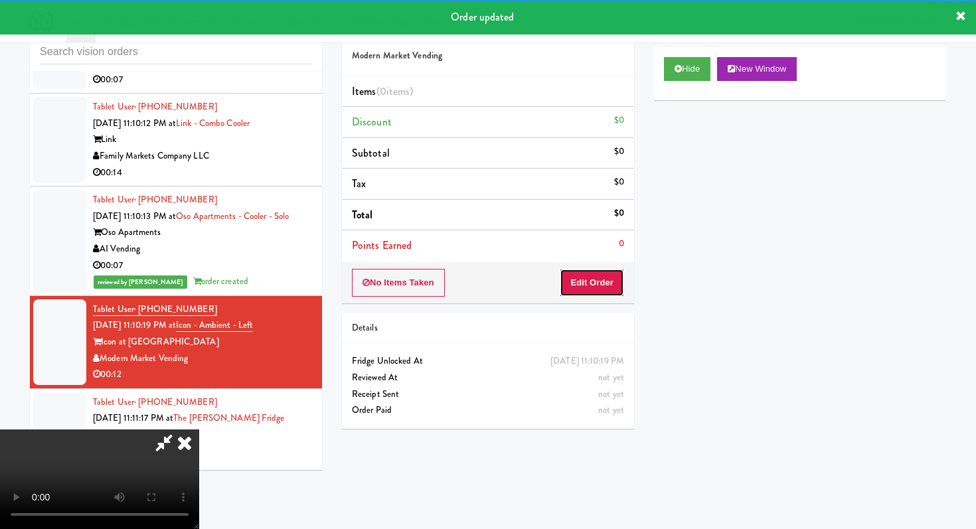
click at [603, 278] on button "Edit Order" at bounding box center [591, 283] width 64 height 28
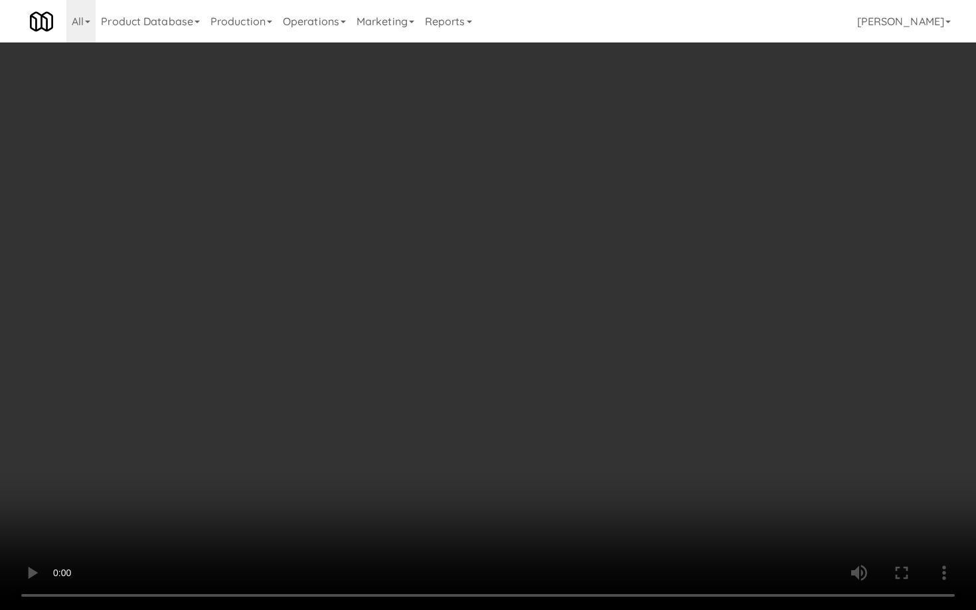
click at [530, 413] on video at bounding box center [488, 305] width 976 height 610
click at [543, 396] on video at bounding box center [488, 305] width 976 height 610
click at [543, 398] on video at bounding box center [488, 305] width 976 height 610
click at [553, 383] on video at bounding box center [488, 305] width 976 height 610
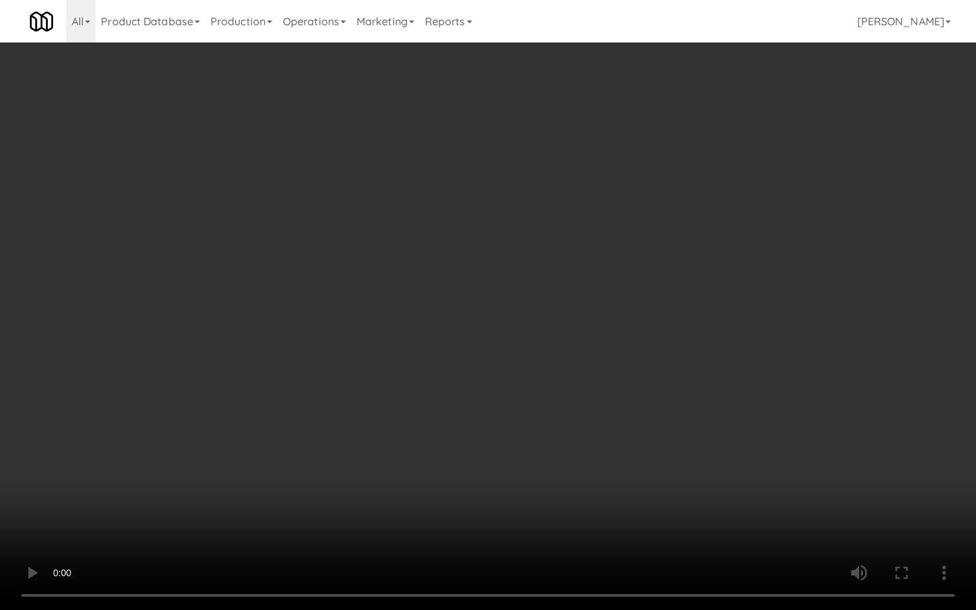
click at [553, 383] on video at bounding box center [488, 305] width 976 height 610
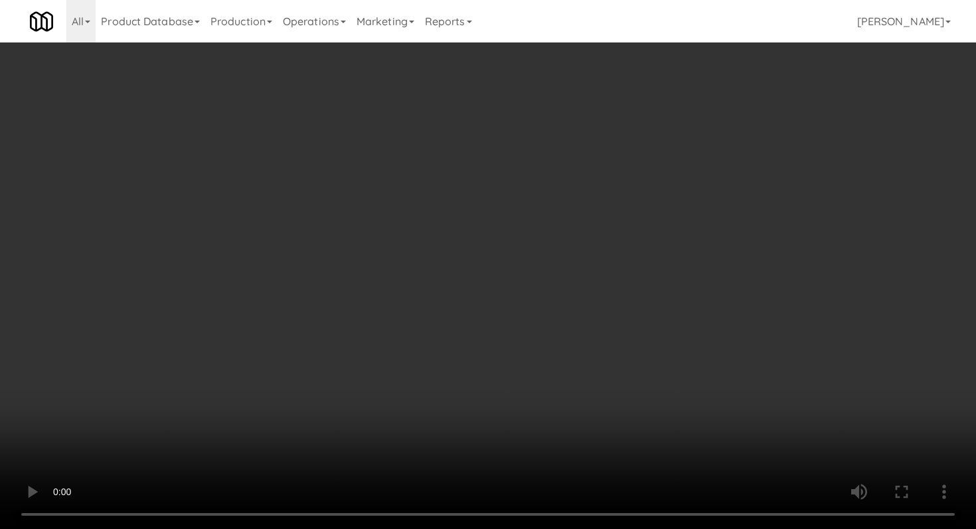
scroll to position [218, 0]
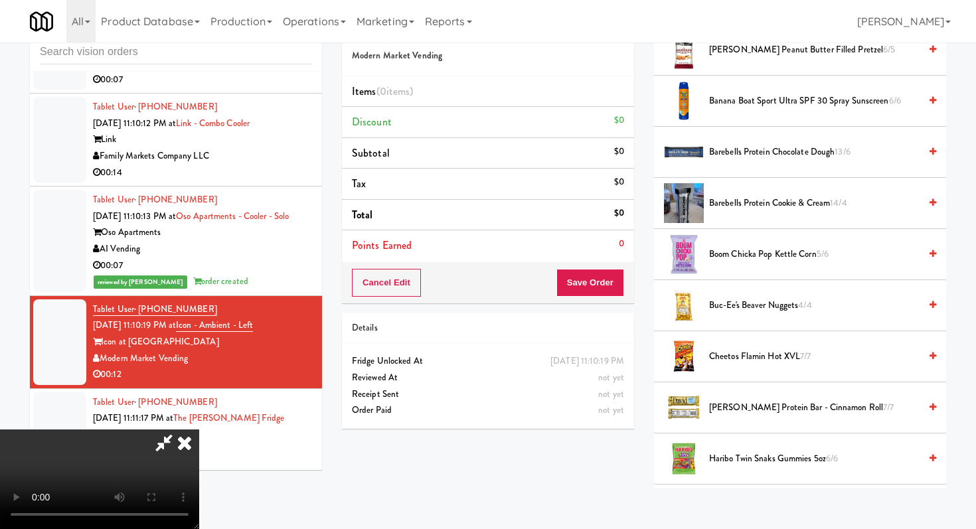
click at [741, 353] on span "Cheetos Flamin Hot XVL 7/7" at bounding box center [814, 356] width 210 height 17
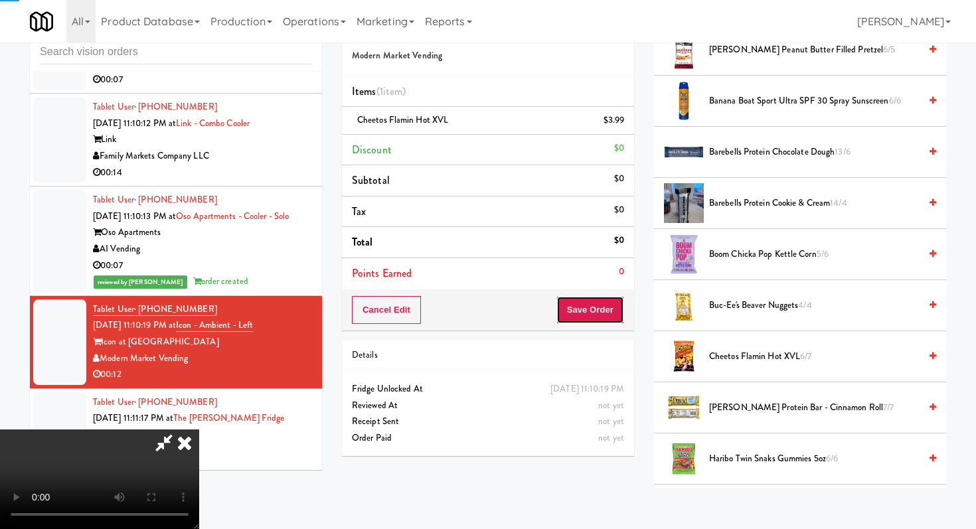
click at [617, 312] on button "Save Order" at bounding box center [590, 310] width 68 height 28
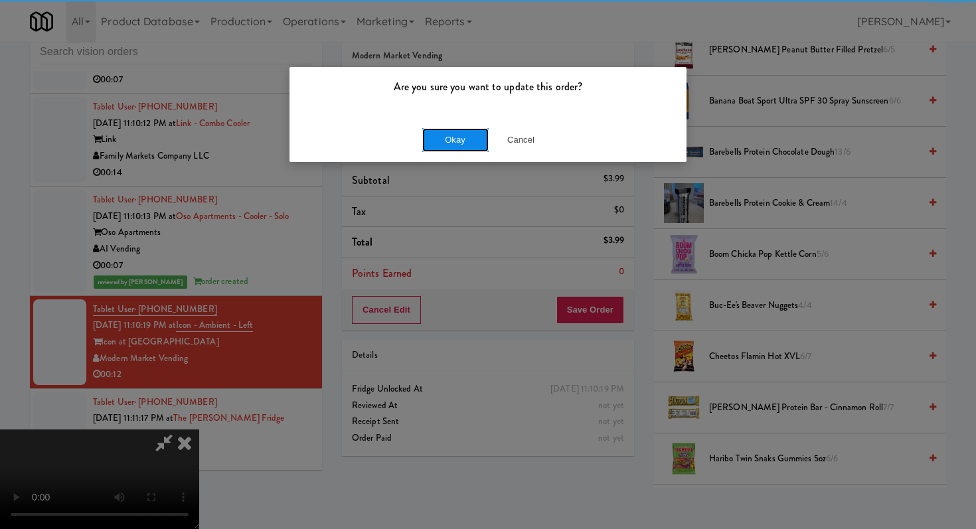
click at [454, 139] on button "Okay" at bounding box center [455, 140] width 66 height 24
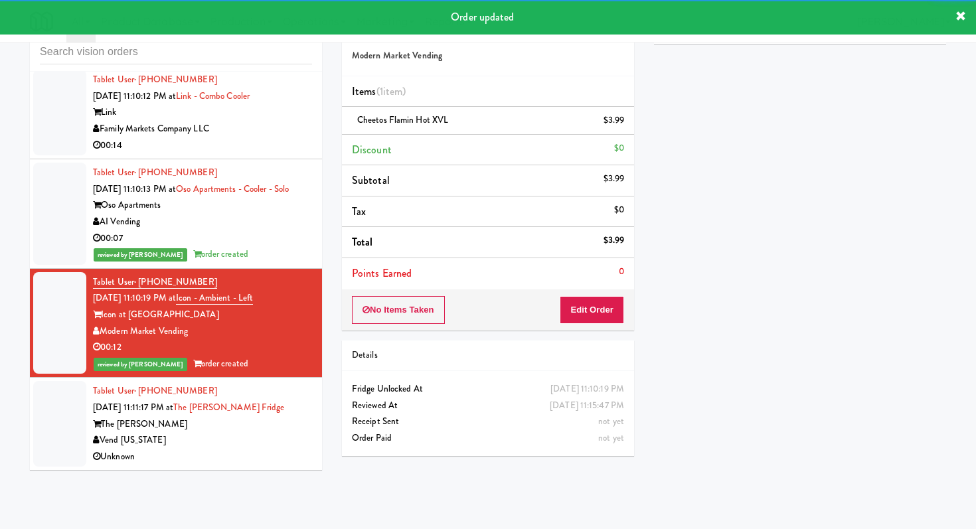
scroll to position [5687, 0]
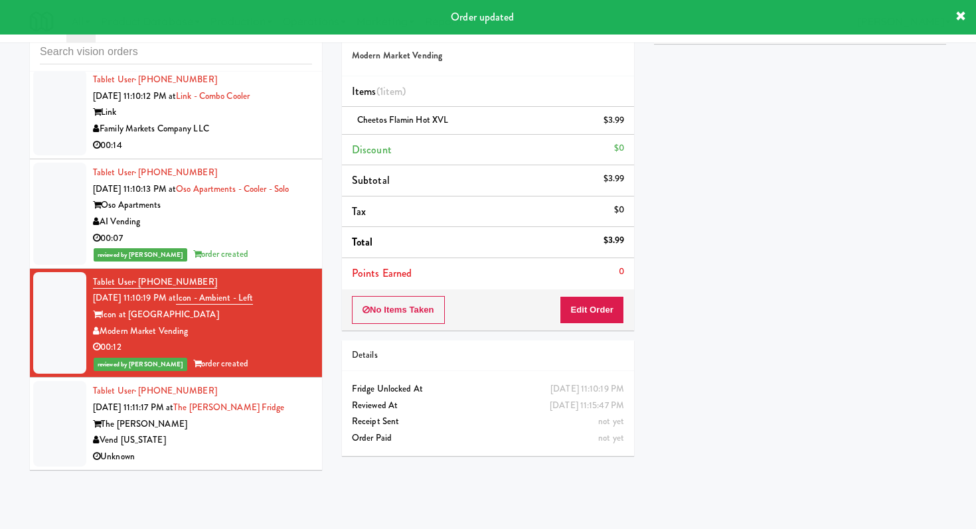
click at [297, 435] on div "Vend [US_STATE]" at bounding box center [202, 440] width 219 height 17
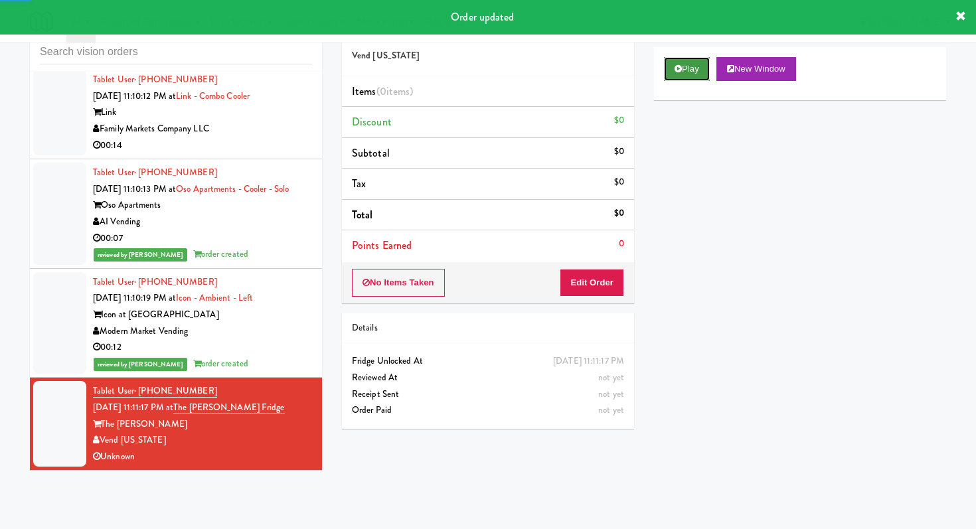
click at [677, 76] on button "Play" at bounding box center [687, 69] width 46 height 24
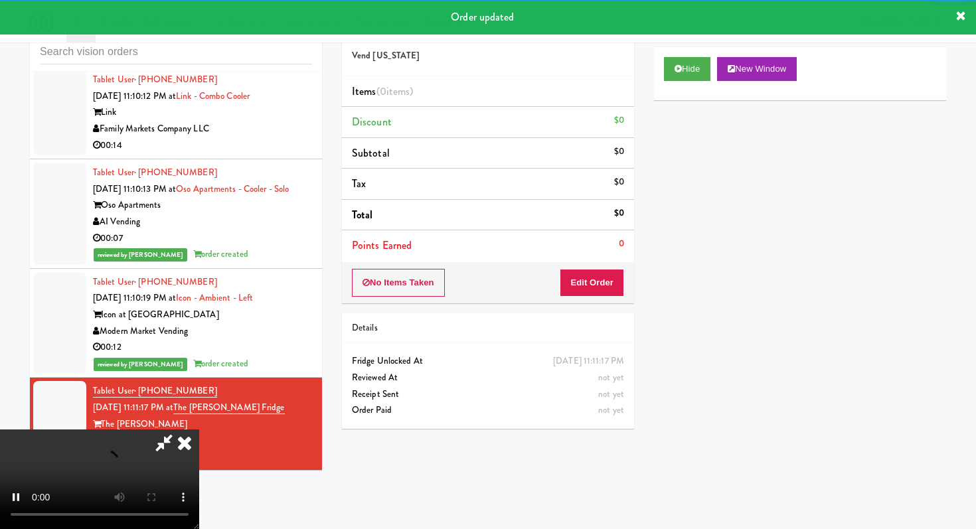
click at [608, 259] on li "Points Earned 0" at bounding box center [488, 245] width 292 height 31
click at [606, 284] on button "Edit Order" at bounding box center [591, 283] width 64 height 28
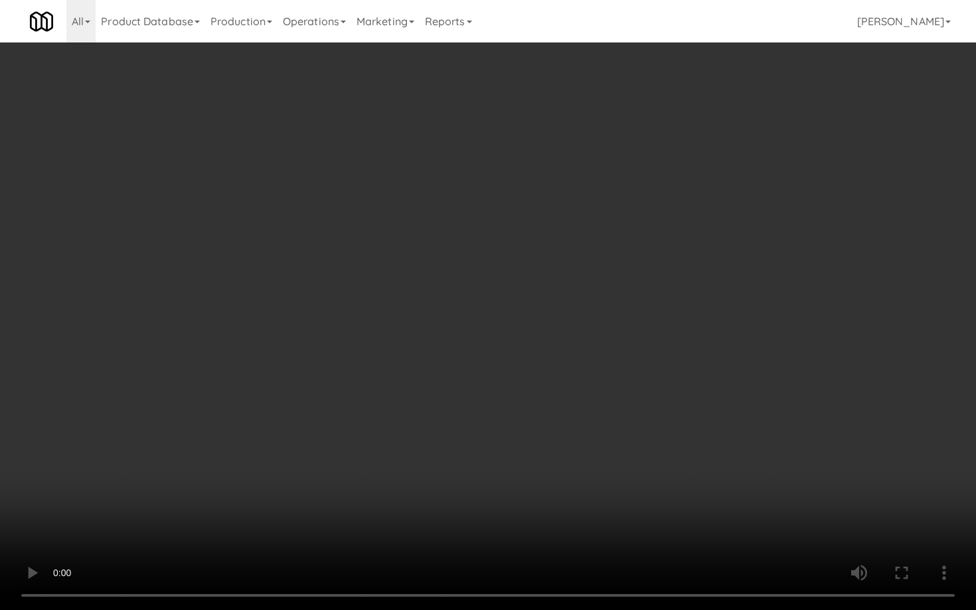
click at [758, 449] on video at bounding box center [488, 305] width 976 height 610
click at [765, 439] on video at bounding box center [488, 305] width 976 height 610
click at [767, 432] on video at bounding box center [488, 305] width 976 height 610
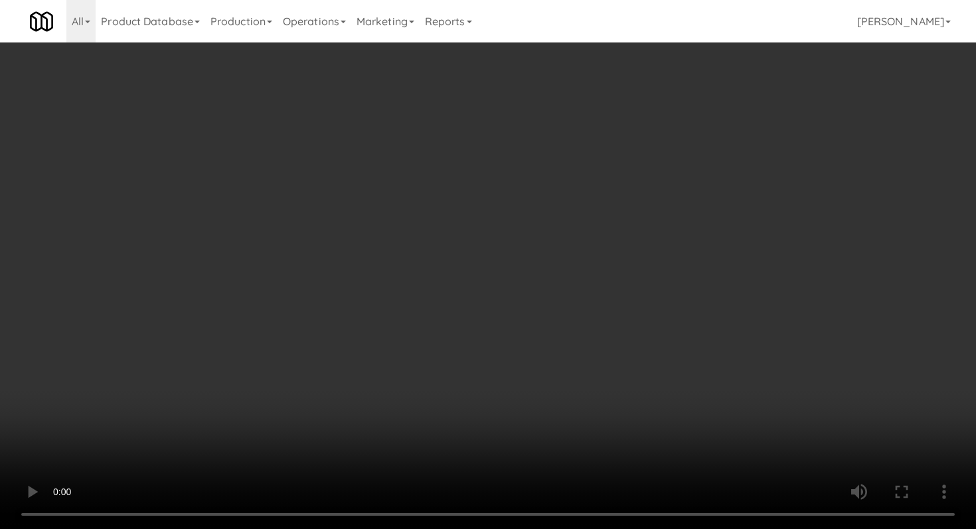
scroll to position [461, 0]
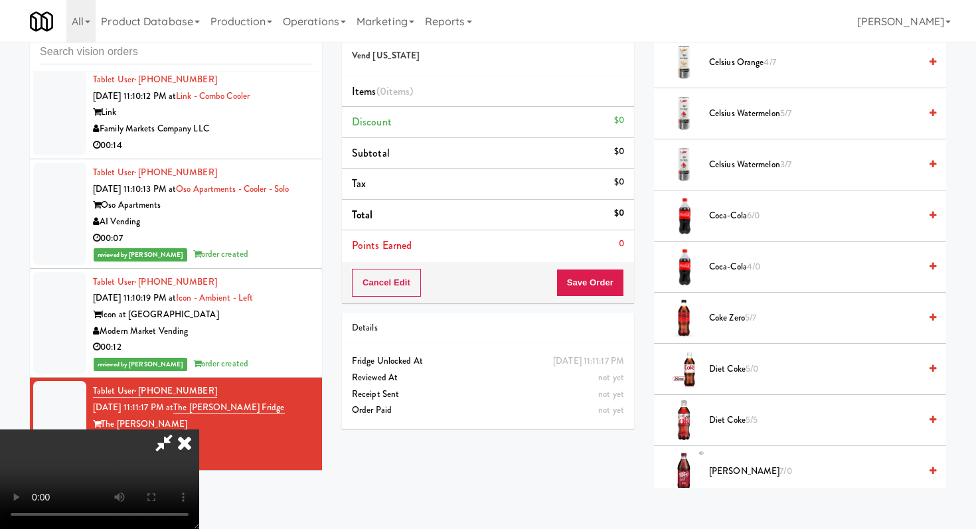
click at [737, 364] on span "Diet Coke 5/0" at bounding box center [814, 369] width 210 height 17
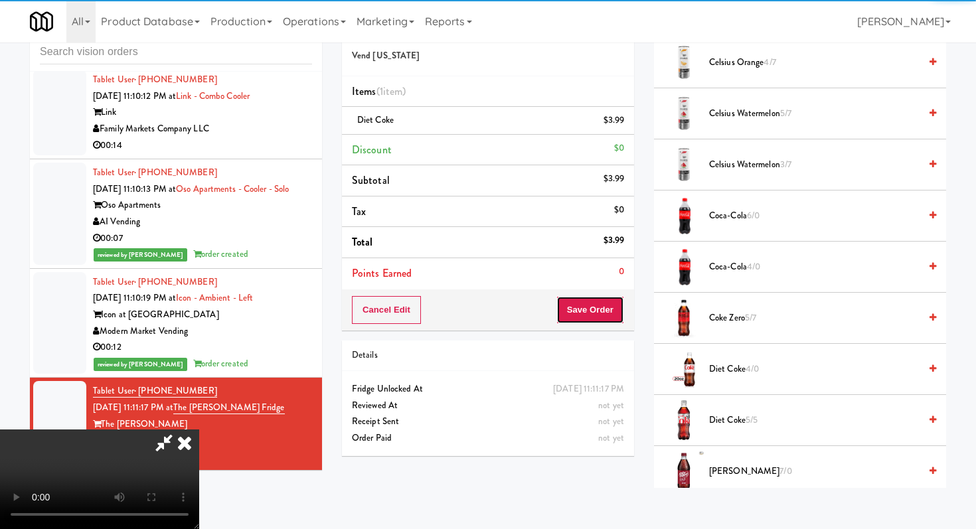
click at [615, 310] on button "Save Order" at bounding box center [590, 310] width 68 height 28
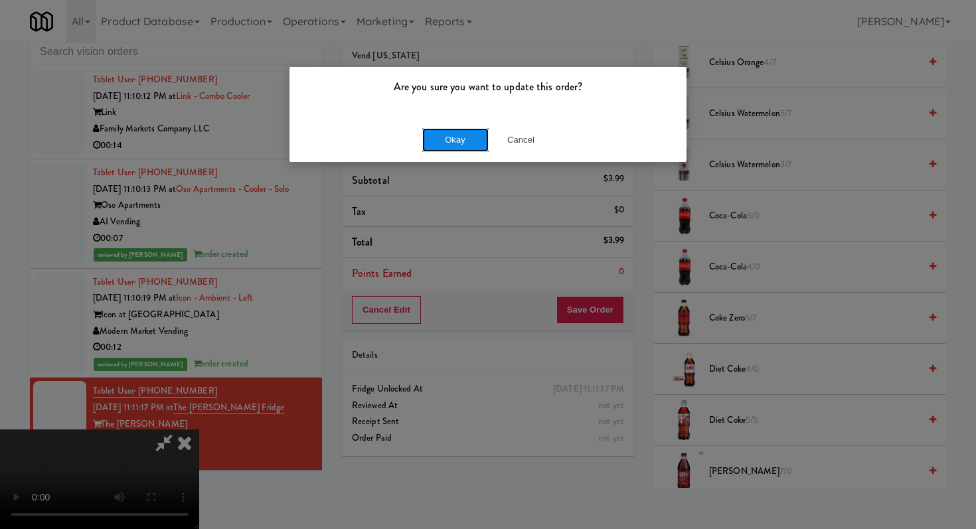
click at [443, 141] on button "Okay" at bounding box center [455, 140] width 66 height 24
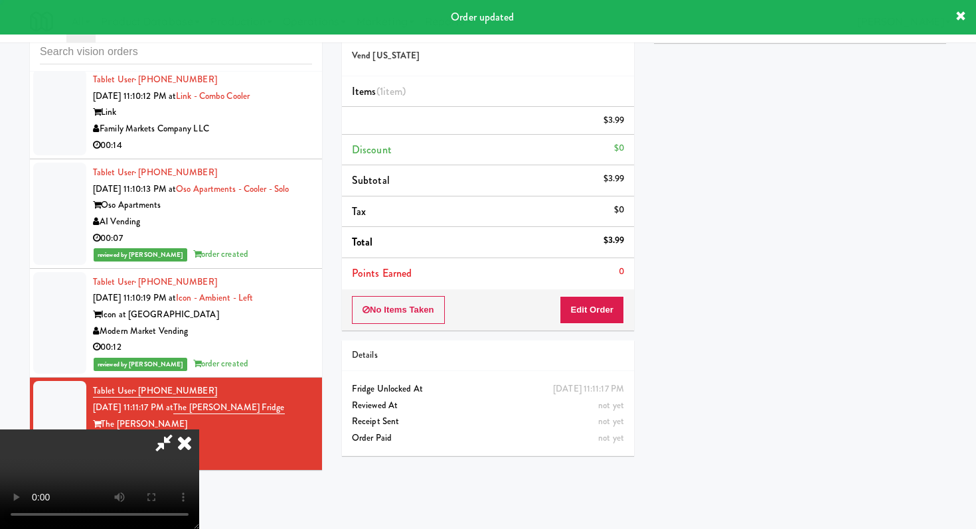
scroll to position [56, 0]
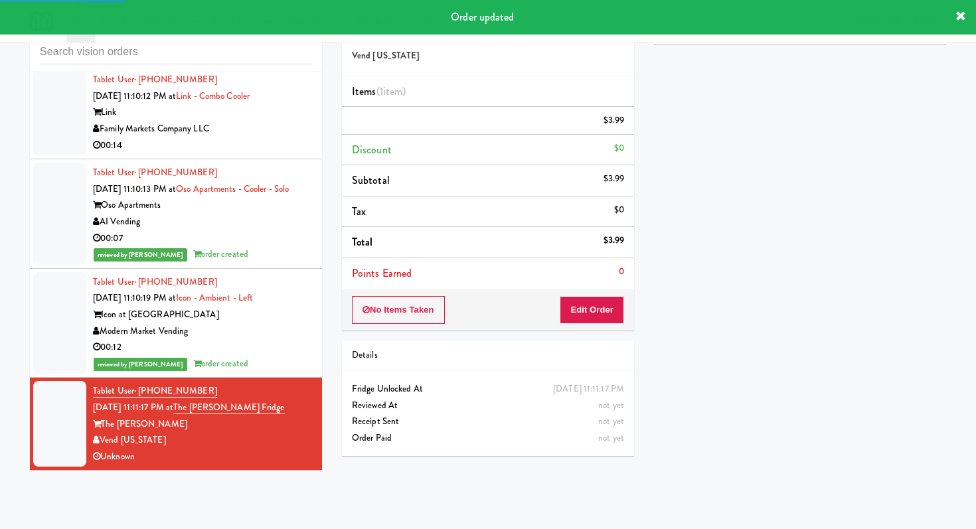
click at [285, 147] on div "00:14" at bounding box center [202, 145] width 219 height 17
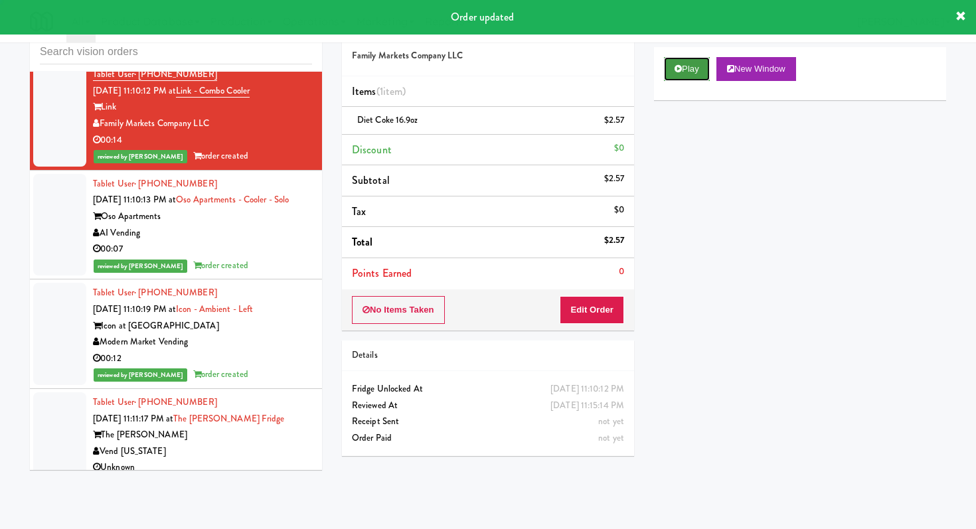
click at [684, 70] on button "Play" at bounding box center [687, 69] width 46 height 24
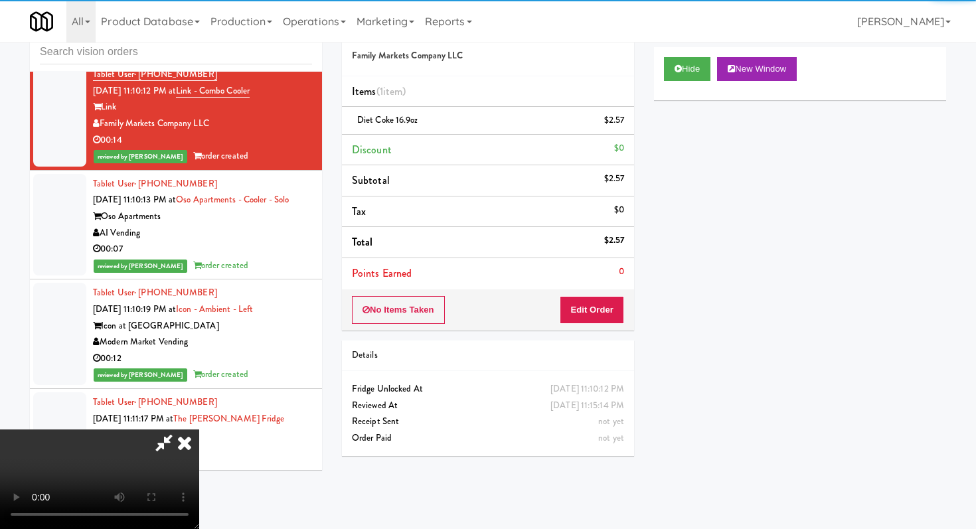
click at [191, 443] on icon at bounding box center [184, 442] width 29 height 27
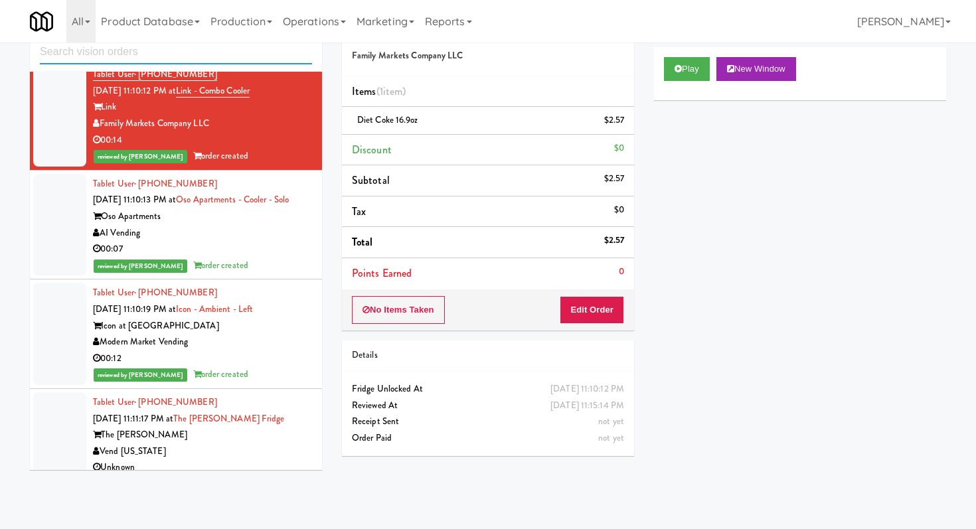
click at [239, 51] on input "text" at bounding box center [176, 52] width 272 height 25
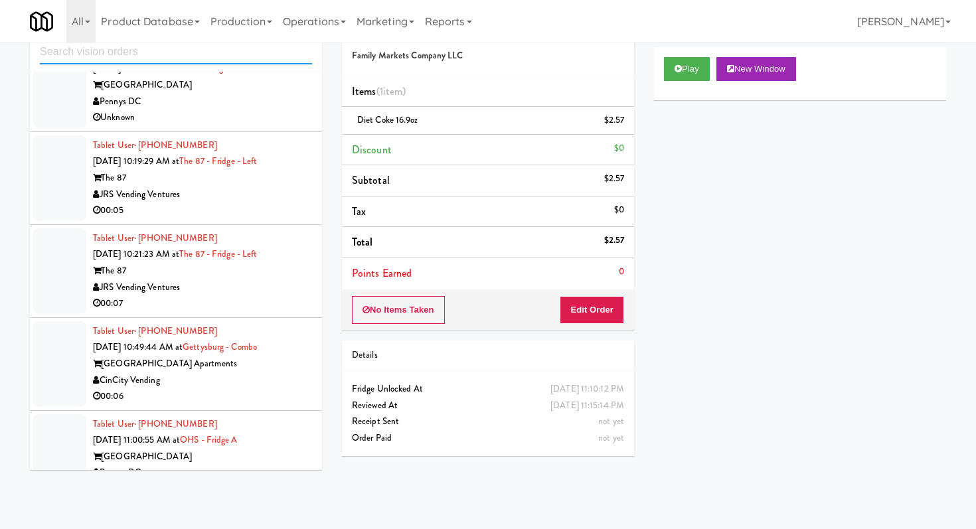
scroll to position [1775, 0]
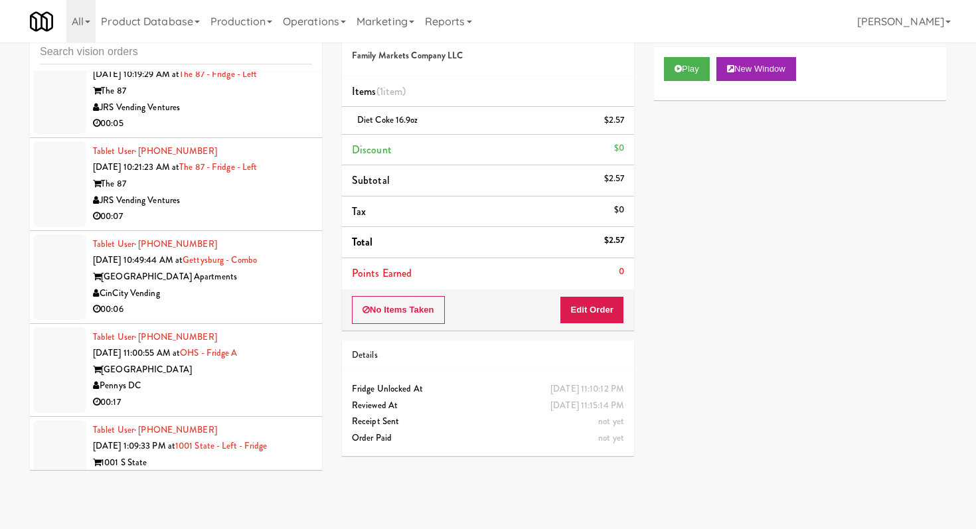
click at [254, 218] on div "00:07" at bounding box center [202, 216] width 219 height 17
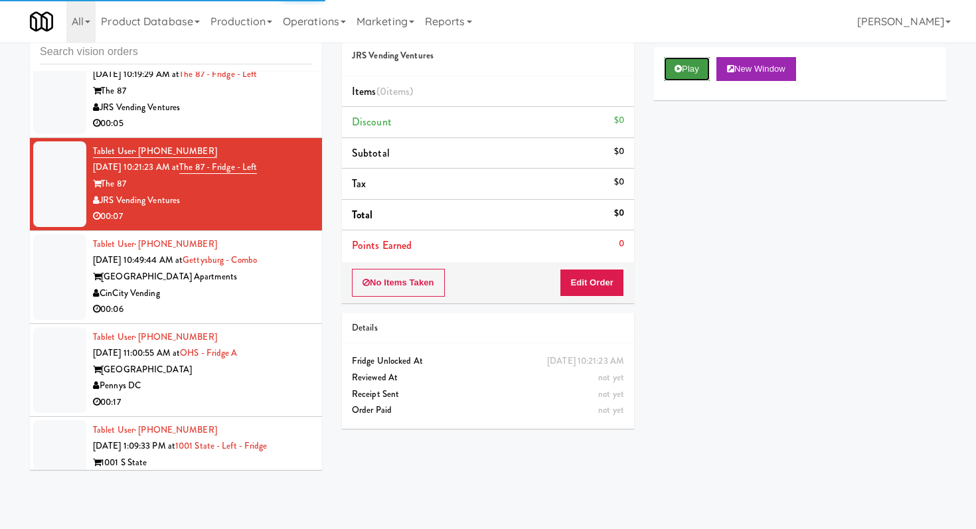
click at [698, 67] on button "Play" at bounding box center [687, 69] width 46 height 24
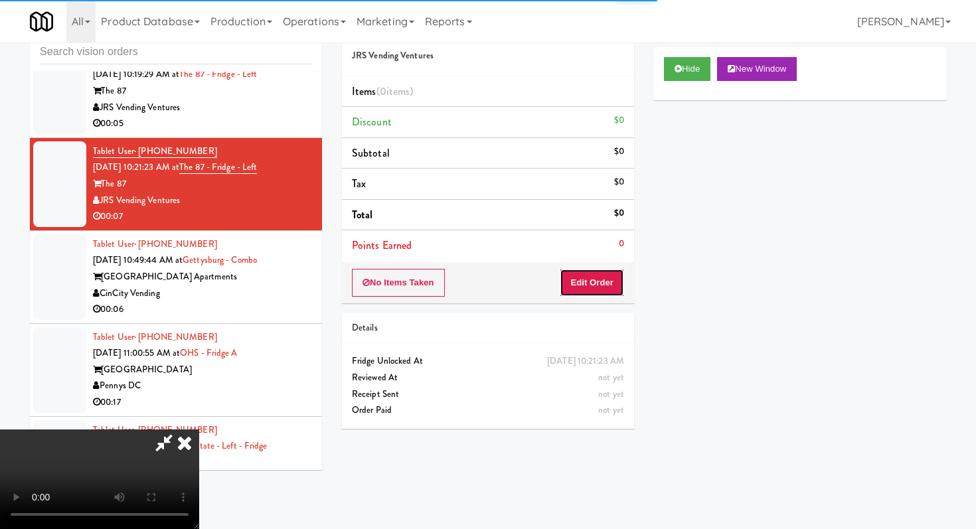
drag, startPoint x: 599, startPoint y: 284, endPoint x: 454, endPoint y: 137, distance: 206.5
click at [598, 284] on button "Edit Order" at bounding box center [591, 283] width 64 height 28
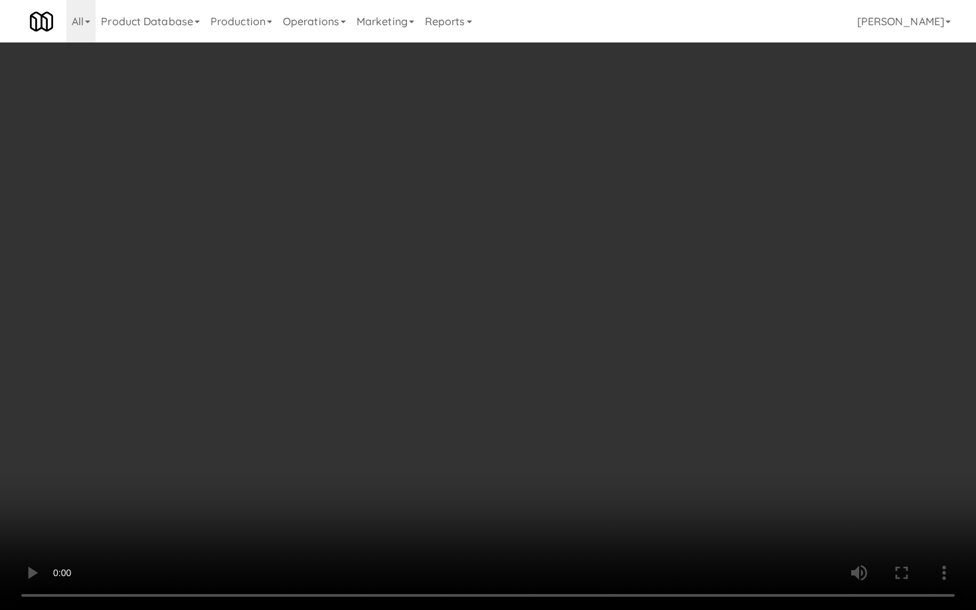
click at [792, 442] on video at bounding box center [488, 305] width 976 height 610
click at [716, 351] on video at bounding box center [488, 305] width 976 height 610
click at [722, 343] on video at bounding box center [488, 305] width 976 height 610
click at [725, 340] on video at bounding box center [488, 305] width 976 height 610
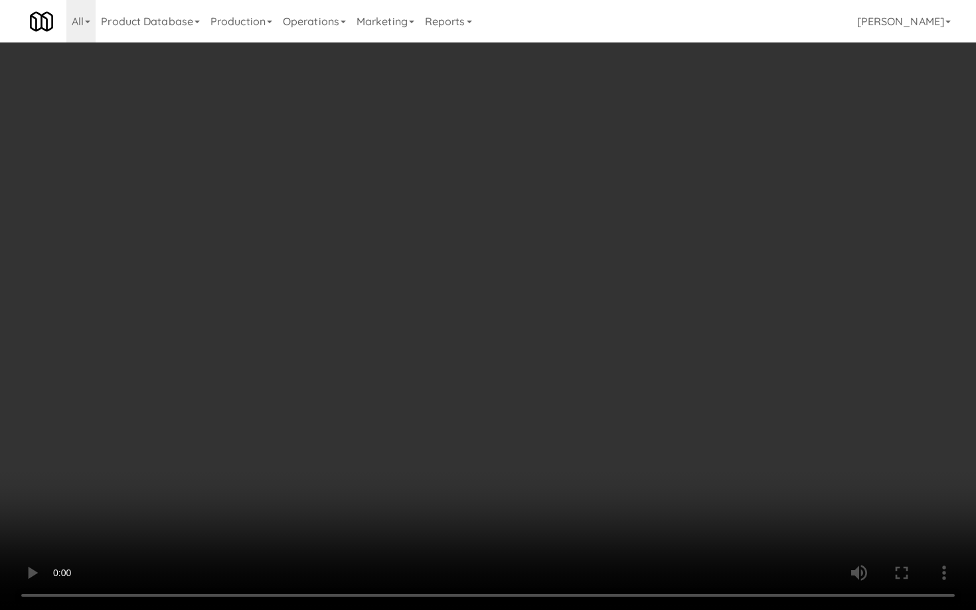
click at [725, 340] on video at bounding box center [488, 305] width 976 height 610
click at [727, 338] on video at bounding box center [488, 305] width 976 height 610
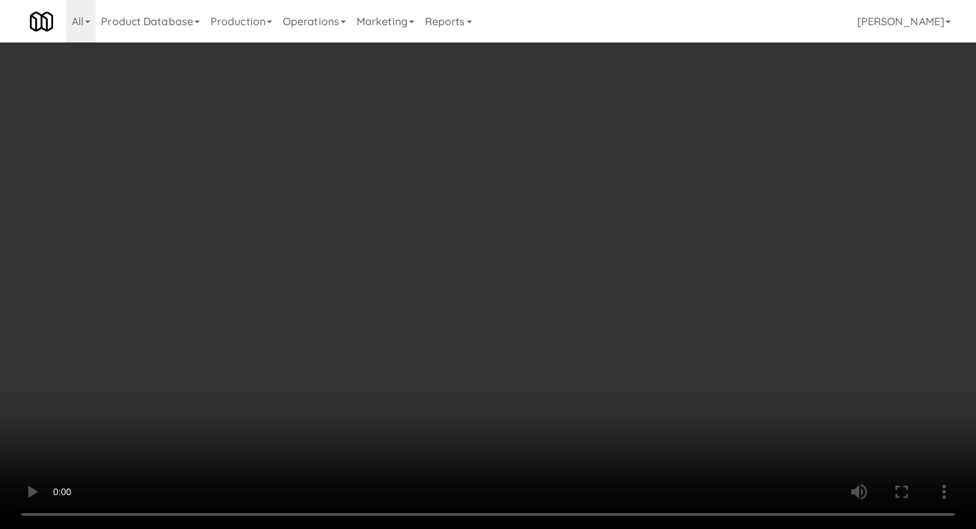
scroll to position [175, 0]
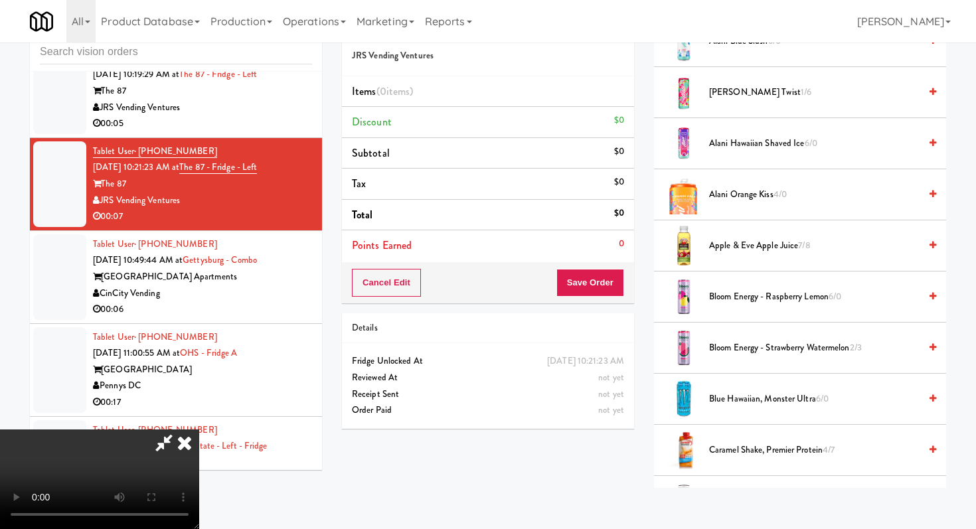
click at [770, 401] on span "Blue Hawaiian, Monster Ultra 6/0" at bounding box center [814, 399] width 210 height 17
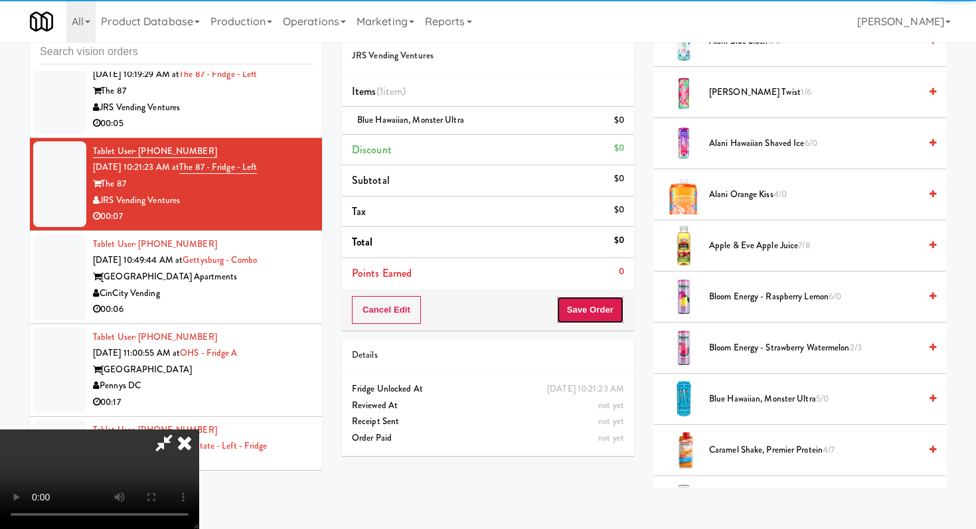
click at [613, 307] on button "Save Order" at bounding box center [590, 310] width 68 height 28
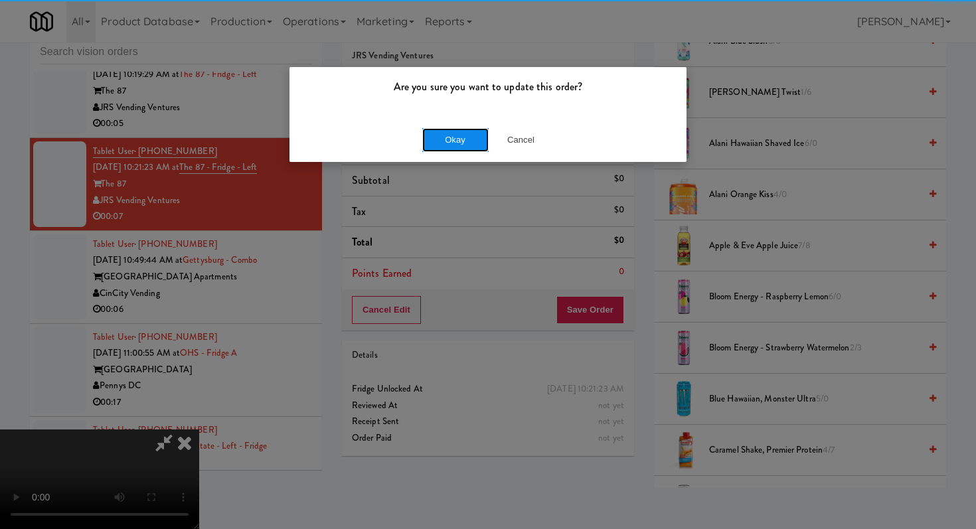
click at [453, 141] on button "Okay" at bounding box center [455, 140] width 66 height 24
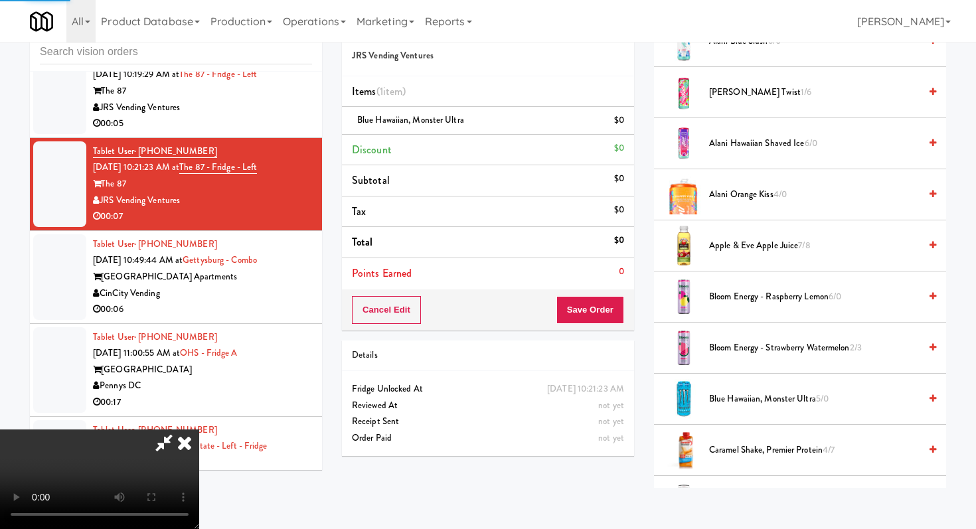
scroll to position [56, 0]
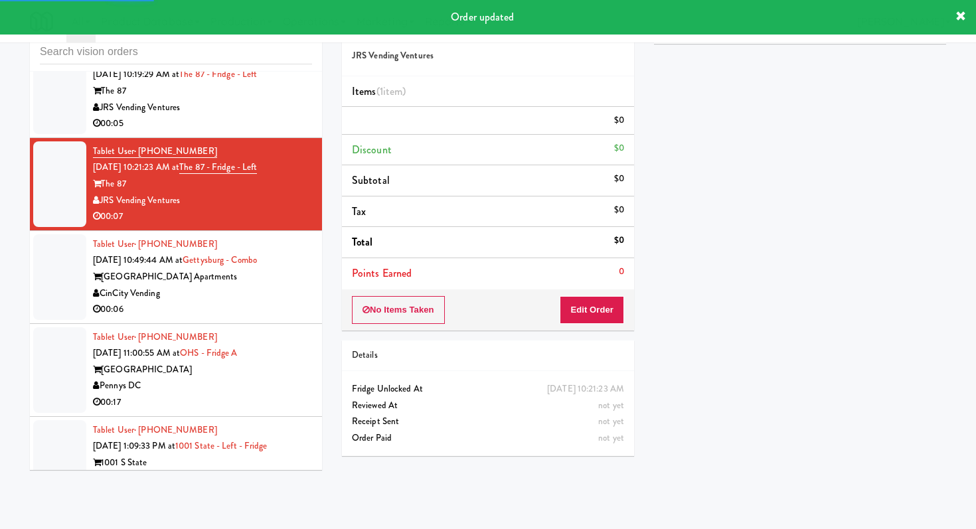
click at [279, 311] on div "00:06" at bounding box center [202, 309] width 219 height 17
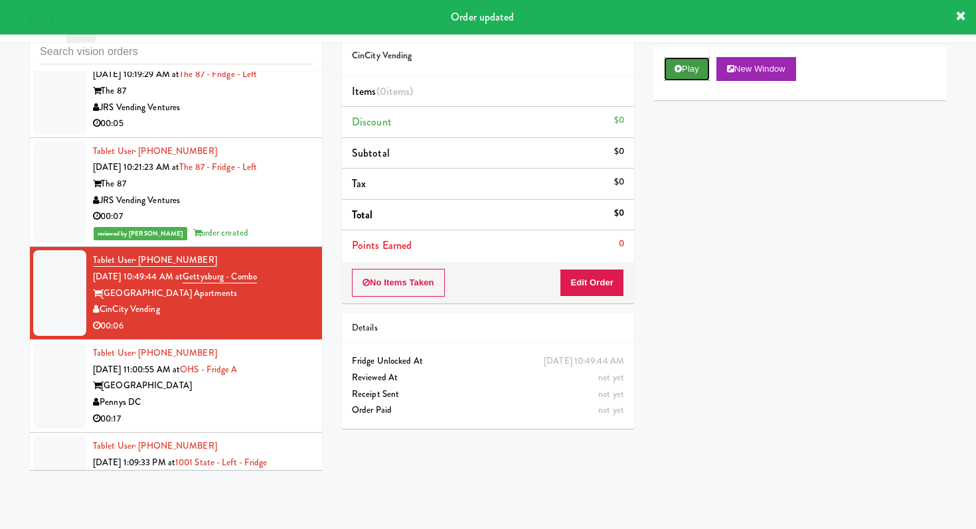
click at [689, 71] on button "Play" at bounding box center [687, 69] width 46 height 24
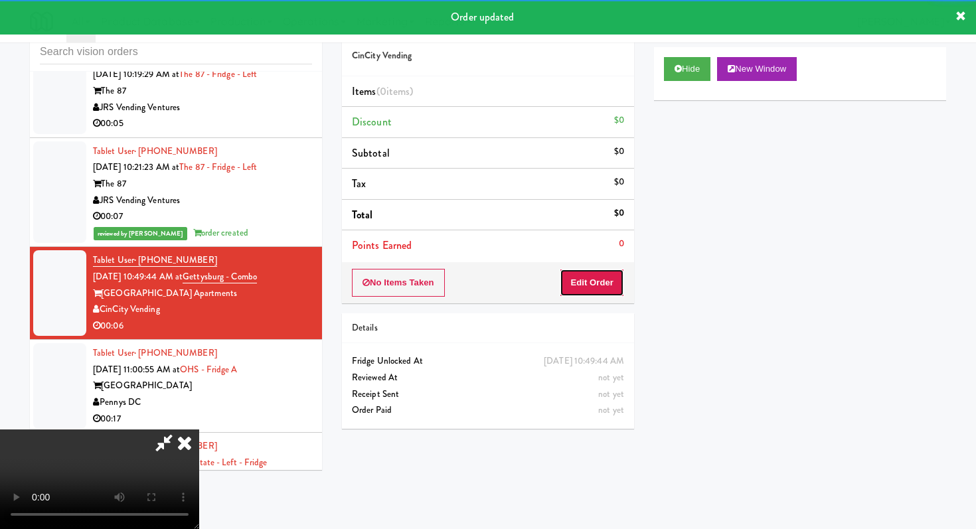
click at [570, 273] on button "Edit Order" at bounding box center [591, 283] width 64 height 28
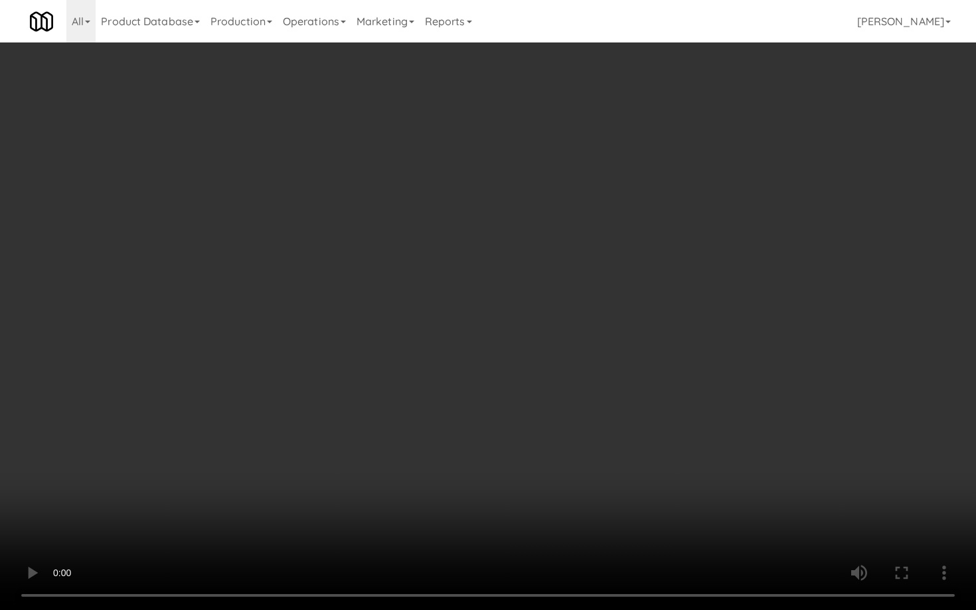
click at [829, 477] on video at bounding box center [488, 305] width 976 height 610
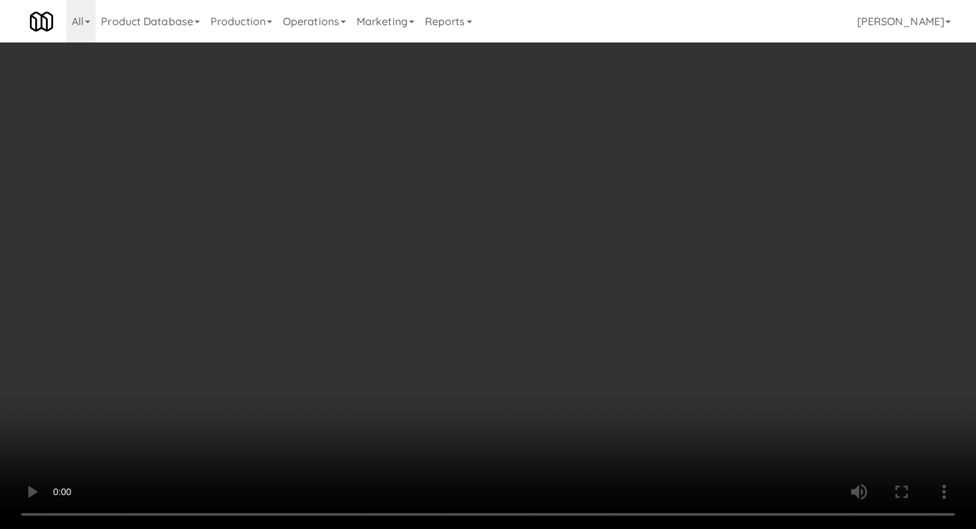
click at [679, 317] on div "Include previous static inventory" at bounding box center [800, 306] width 272 height 23
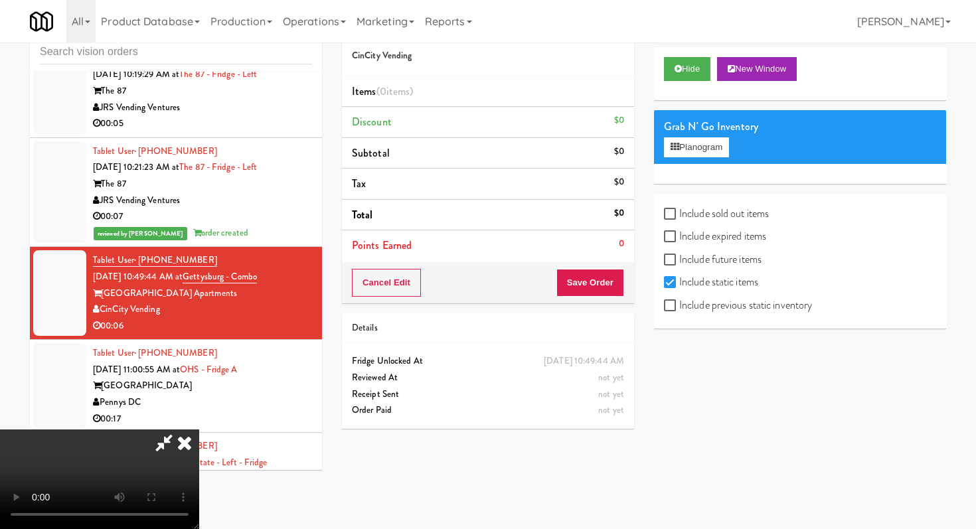
click at [684, 309] on label "Include previous static inventory" at bounding box center [738, 305] width 148 height 20
click at [679, 309] on input "Include previous static inventory" at bounding box center [671, 306] width 15 height 11
checkbox input "true"
click at [707, 149] on button "Planogram" at bounding box center [696, 147] width 65 height 20
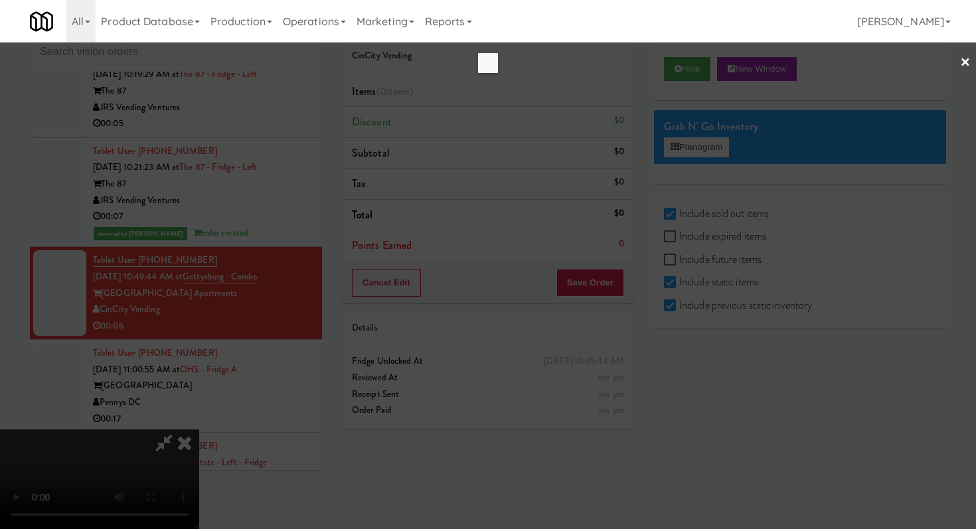
click at [967, 64] on link "×" at bounding box center [965, 62] width 11 height 41
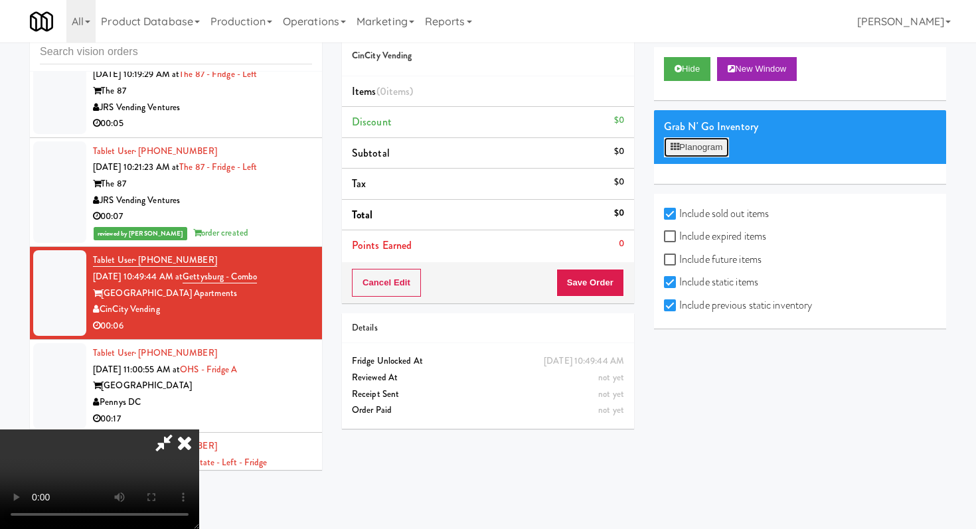
click at [694, 147] on button "Planogram" at bounding box center [696, 147] width 65 height 20
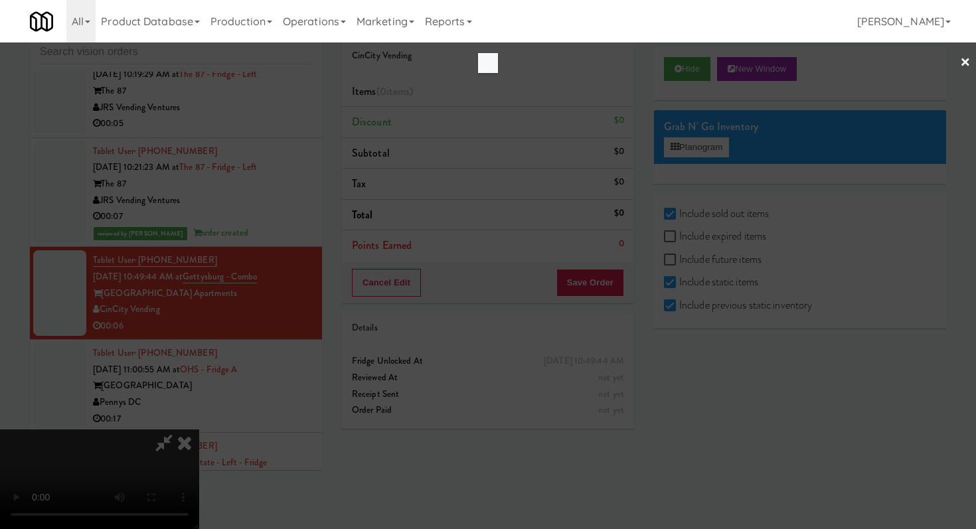
click at [957, 62] on div at bounding box center [488, 264] width 976 height 529
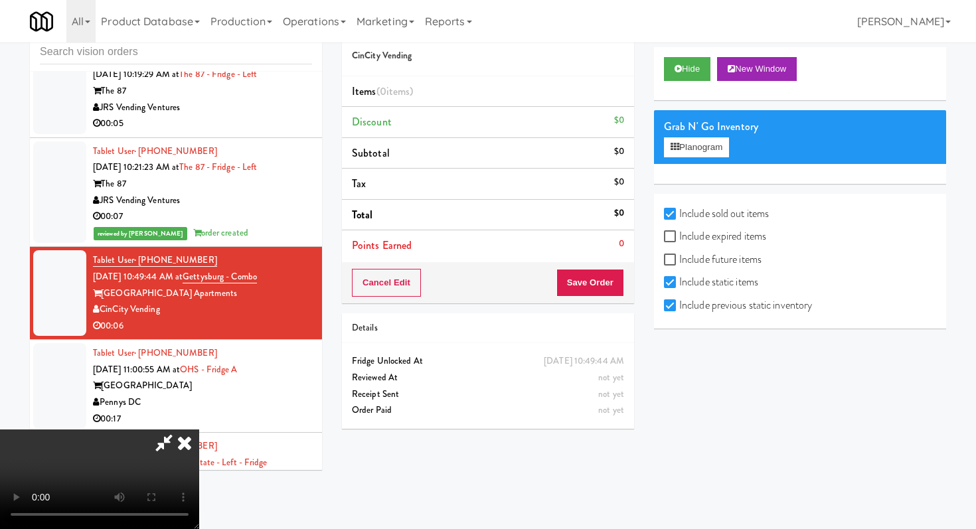
click at [199, 429] on icon at bounding box center [184, 442] width 29 height 27
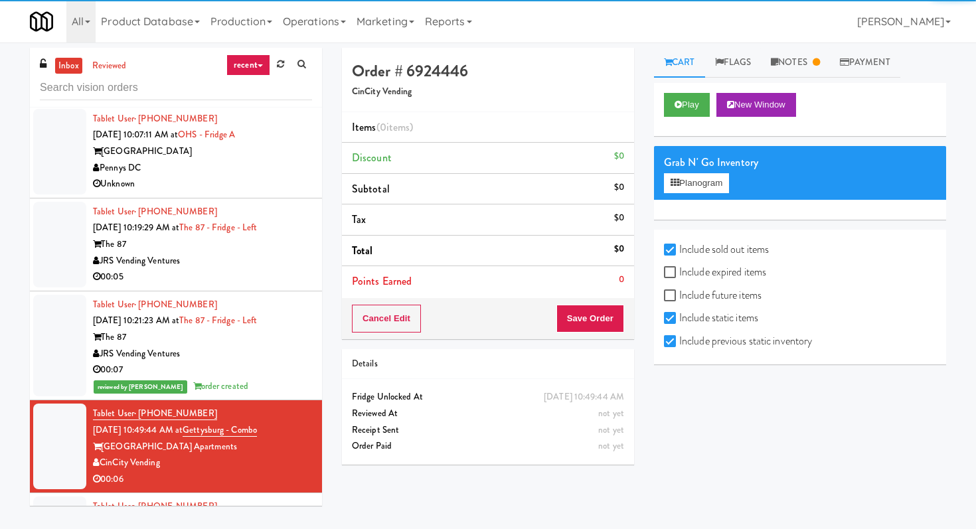
scroll to position [1740, 0]
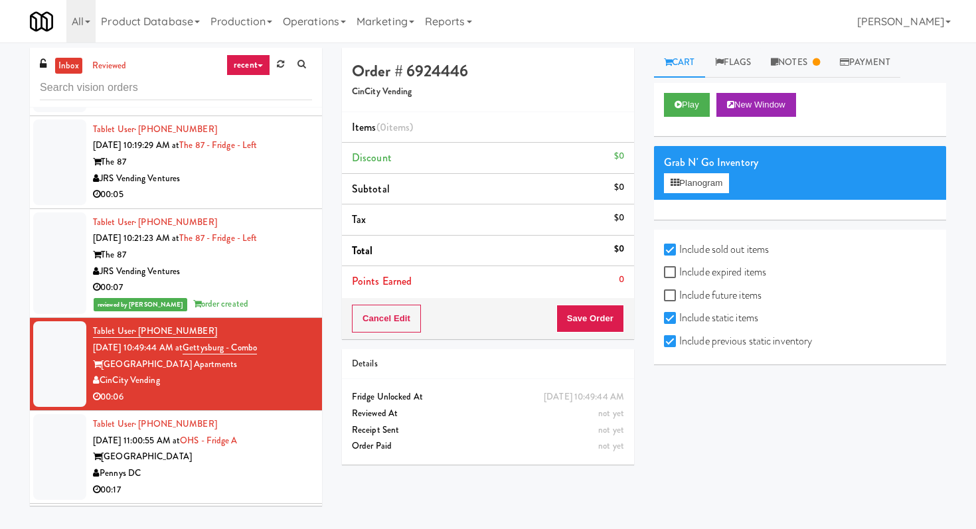
click at [255, 281] on div "00:07" at bounding box center [202, 287] width 219 height 17
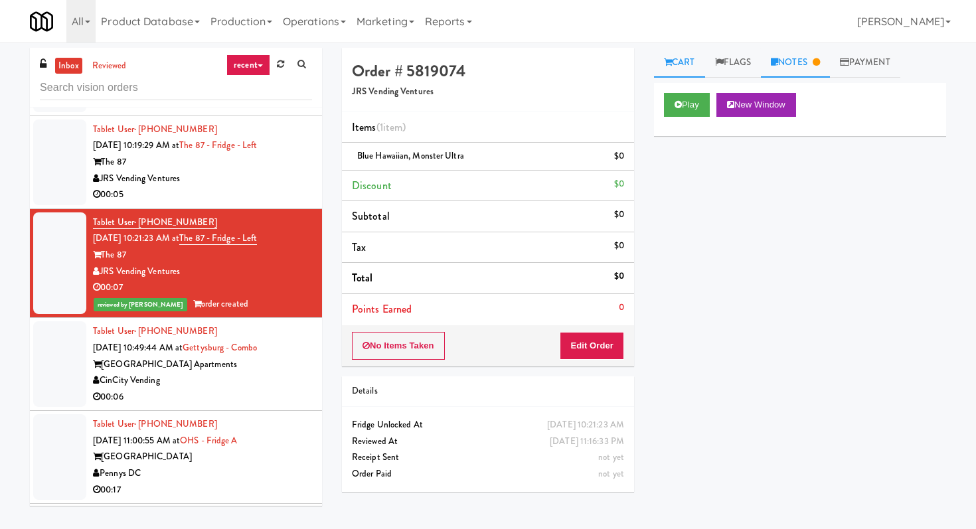
click at [790, 61] on link "Notes" at bounding box center [795, 63] width 69 height 30
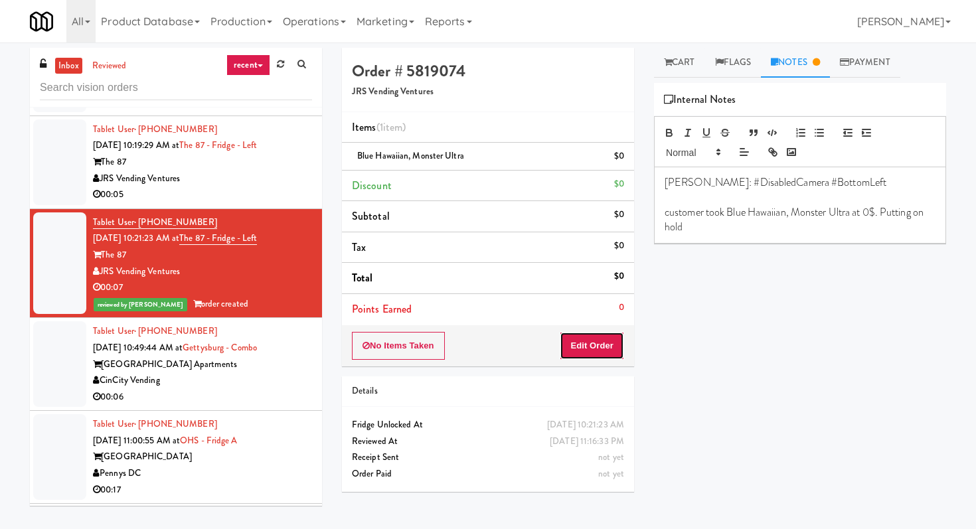
click at [567, 332] on button "Edit Order" at bounding box center [591, 346] width 64 height 28
click at [862, 63] on link "Payment" at bounding box center [865, 63] width 70 height 30
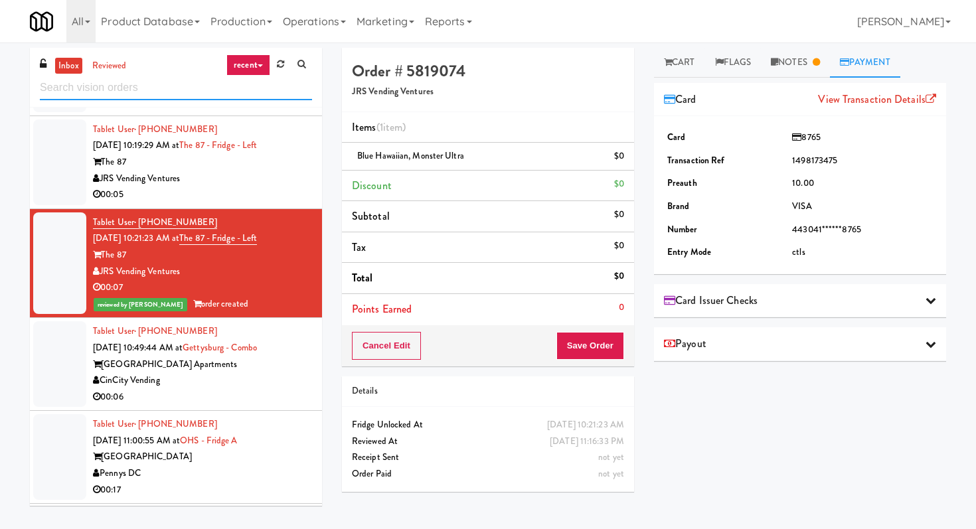
click at [123, 79] on input "text" at bounding box center [176, 88] width 272 height 25
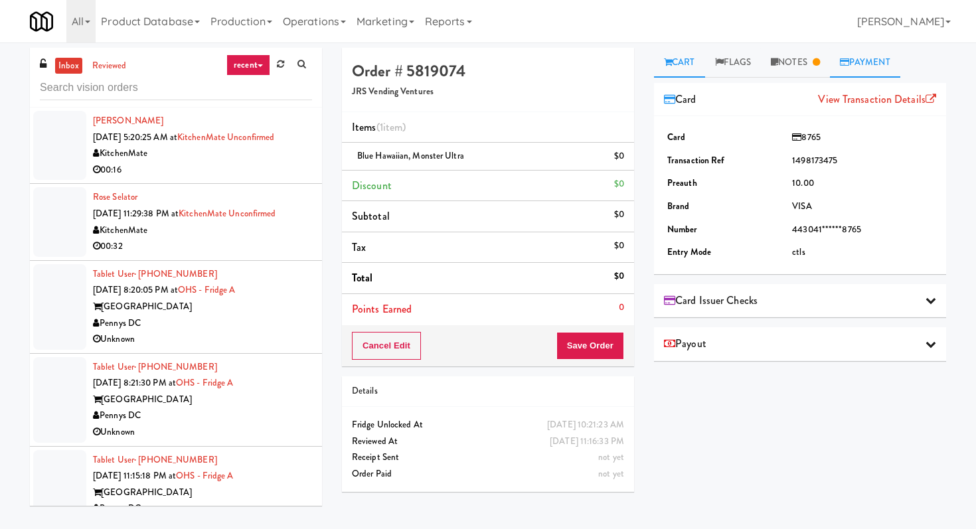
click at [676, 62] on link "Cart" at bounding box center [679, 63] width 51 height 30
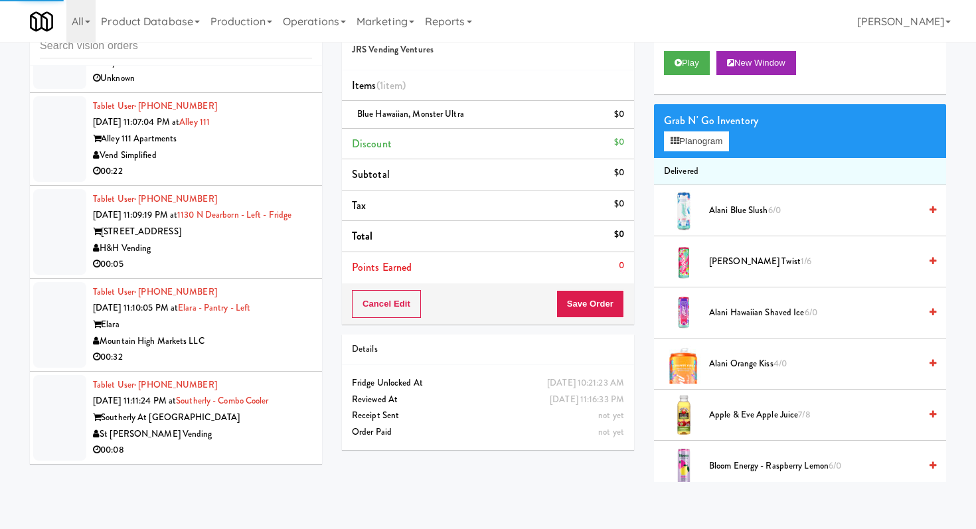
scroll to position [42, 0]
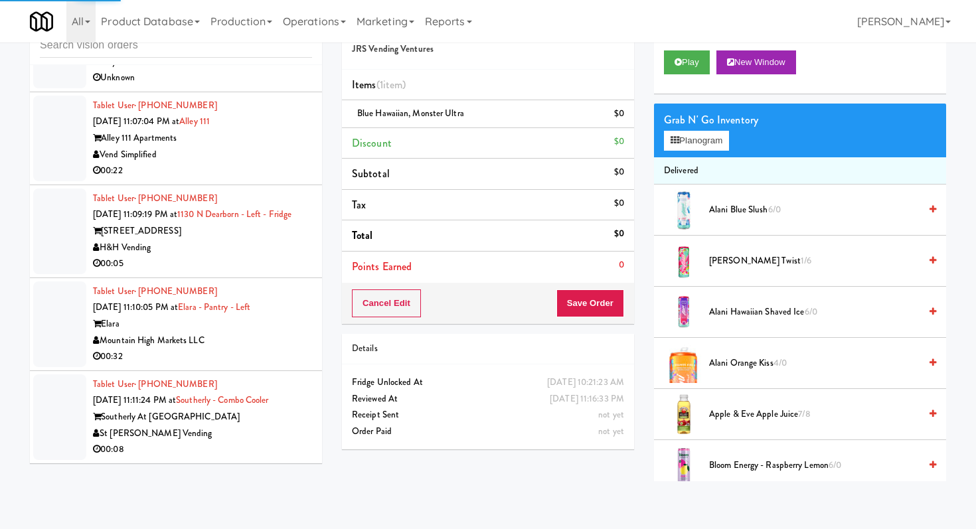
click at [266, 255] on div "H&H Vending" at bounding box center [202, 248] width 219 height 17
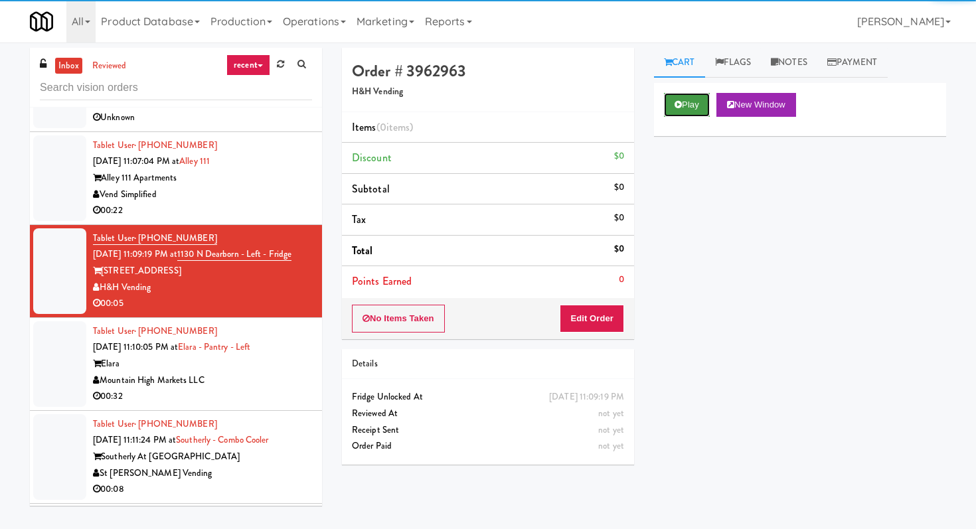
click at [680, 99] on button "Play" at bounding box center [687, 105] width 46 height 24
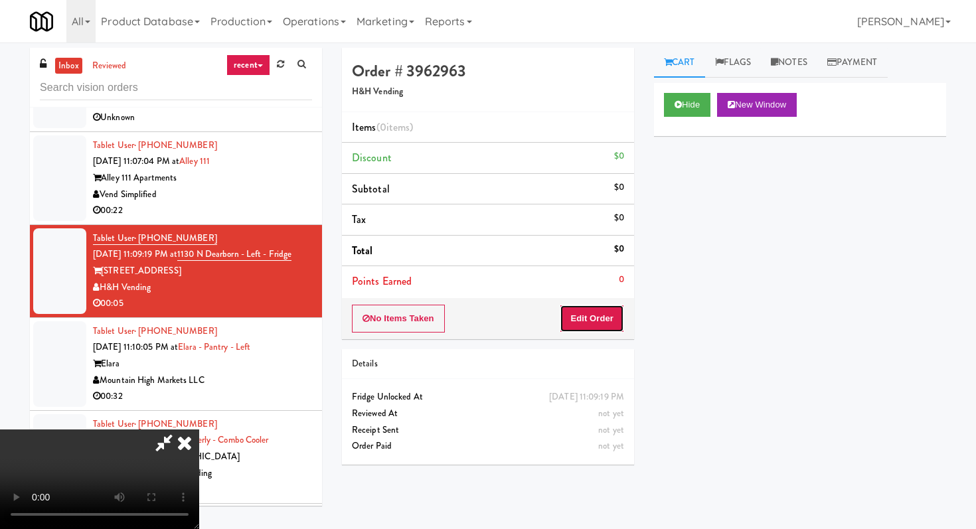
click at [595, 326] on button "Edit Order" at bounding box center [591, 319] width 64 height 28
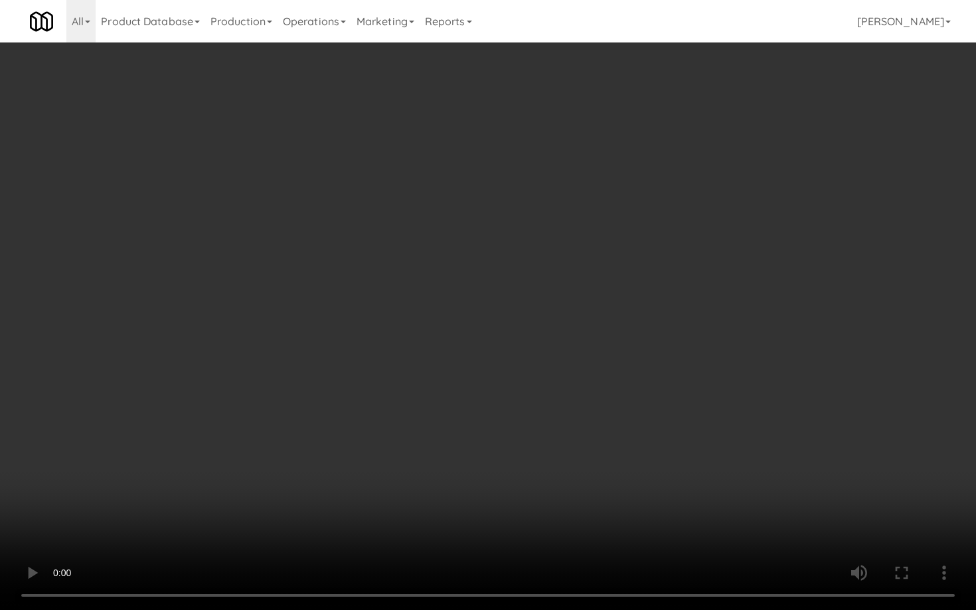
click at [485, 471] on video at bounding box center [488, 305] width 976 height 610
click at [475, 307] on video at bounding box center [488, 305] width 976 height 610
click at [564, 303] on video at bounding box center [488, 305] width 976 height 610
click at [565, 301] on video at bounding box center [488, 305] width 976 height 610
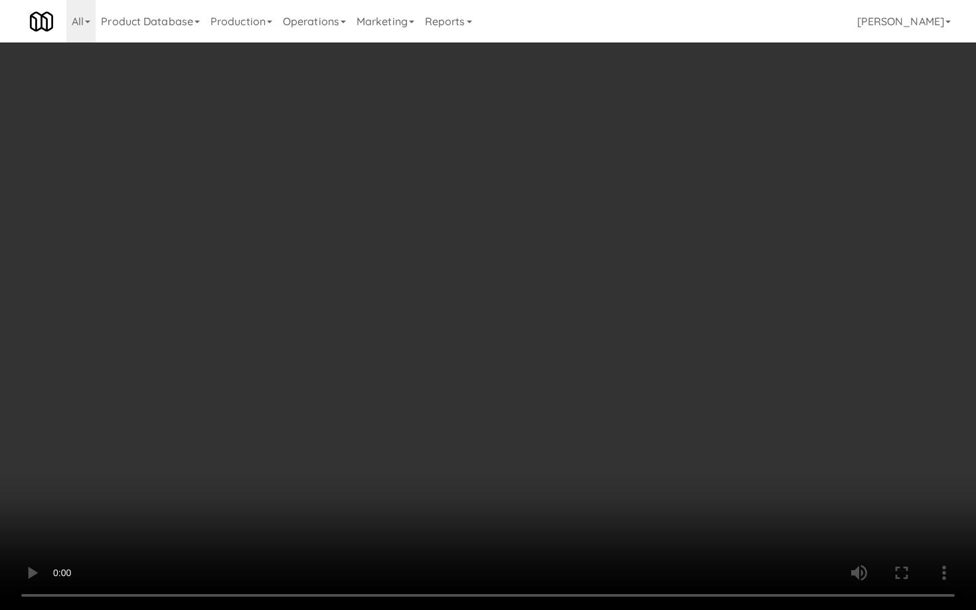
click at [565, 301] on video at bounding box center [488, 305] width 976 height 610
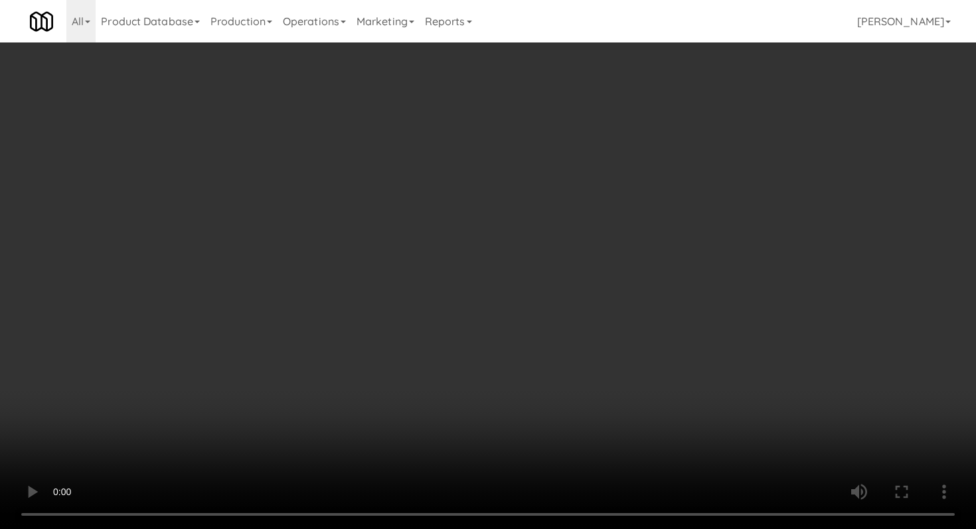
scroll to position [533, 0]
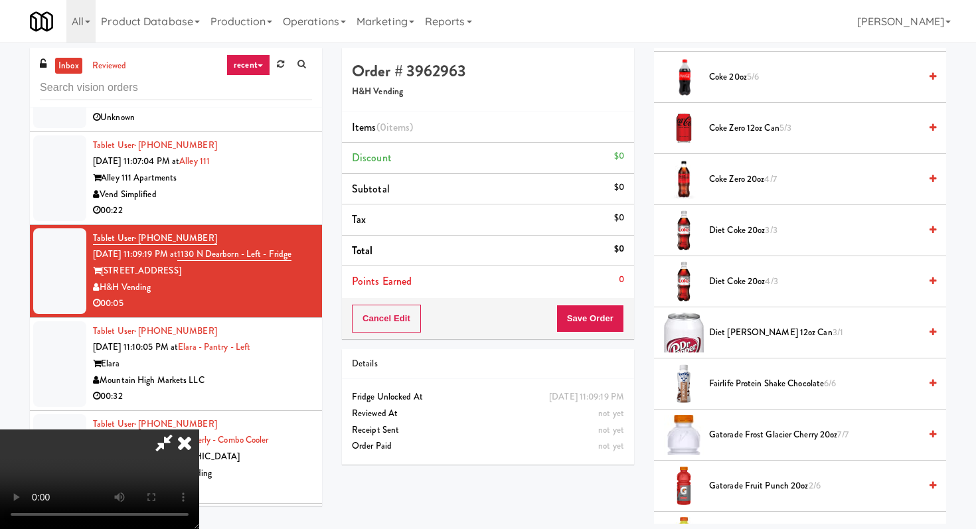
click at [714, 84] on span "Coke 20oz 5/6" at bounding box center [814, 77] width 210 height 17
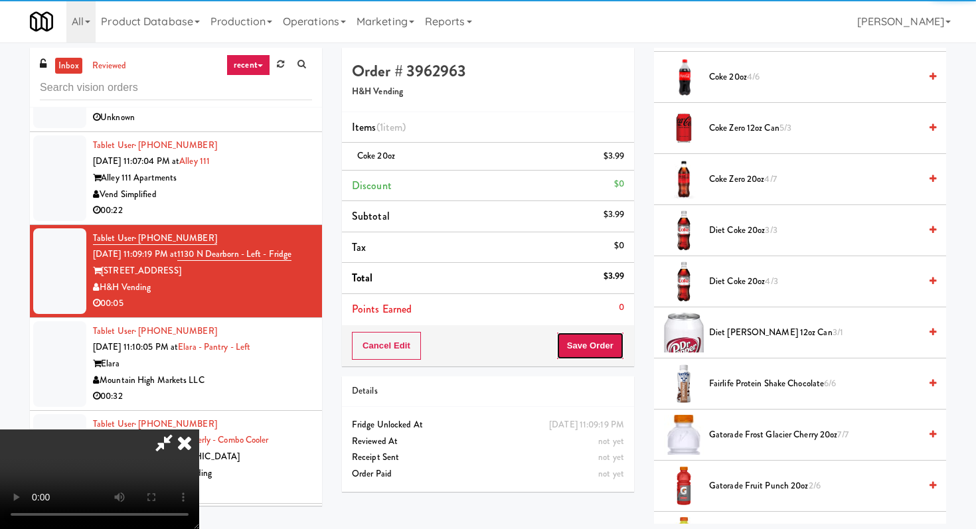
click at [604, 346] on button "Save Order" at bounding box center [590, 346] width 68 height 28
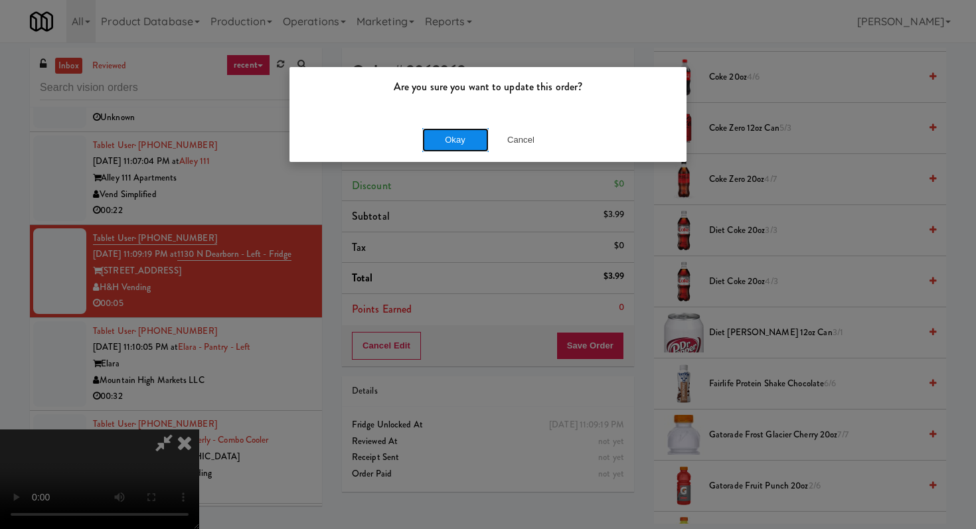
click at [437, 138] on button "Okay" at bounding box center [455, 140] width 66 height 24
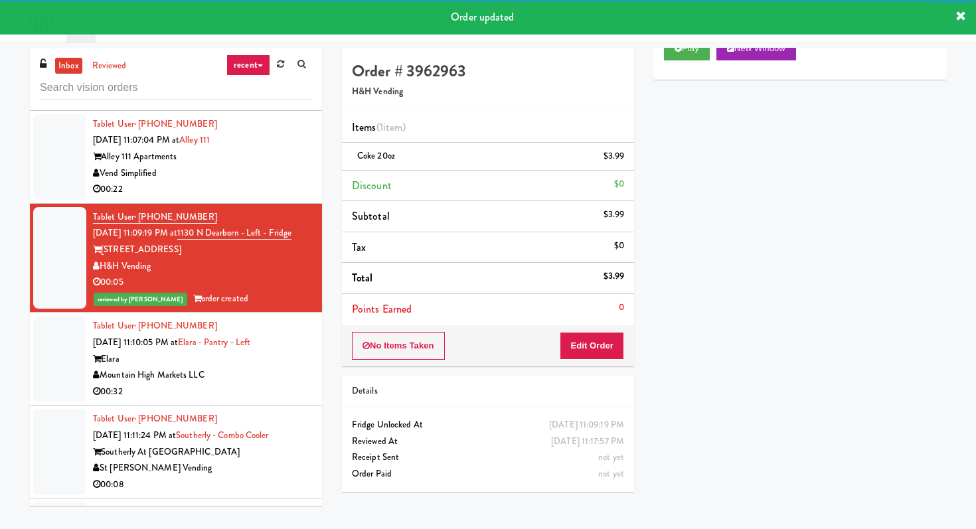
scroll to position [3456, 0]
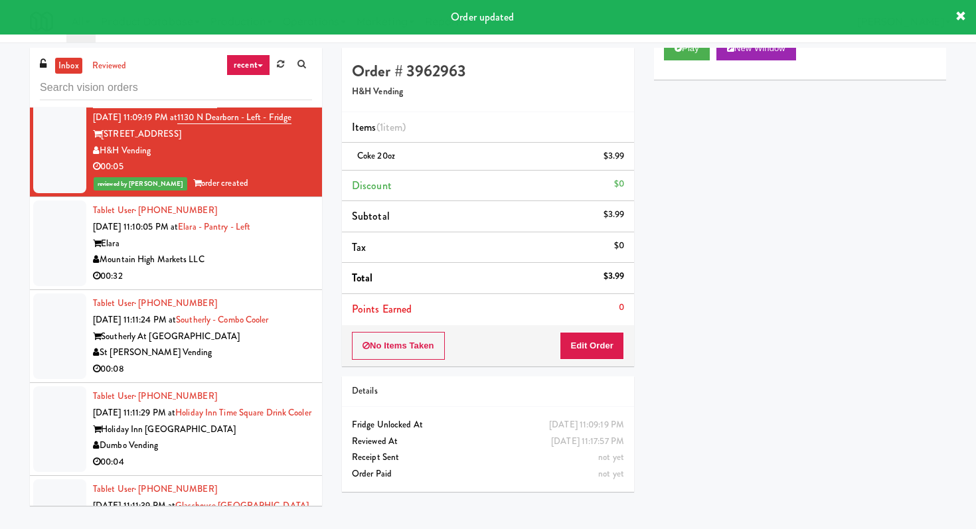
click at [273, 273] on div "00:32" at bounding box center [202, 276] width 219 height 17
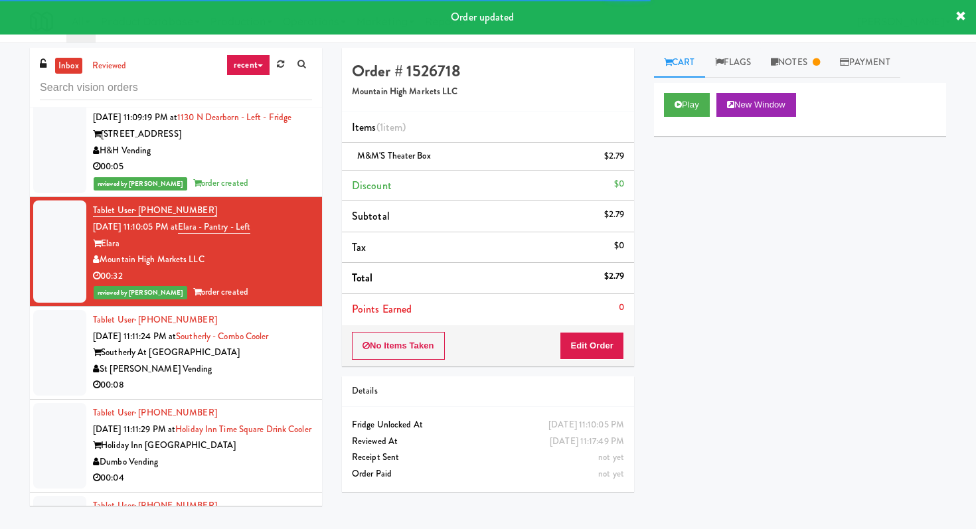
click at [286, 378] on div "St [PERSON_NAME] Vending" at bounding box center [202, 369] width 219 height 17
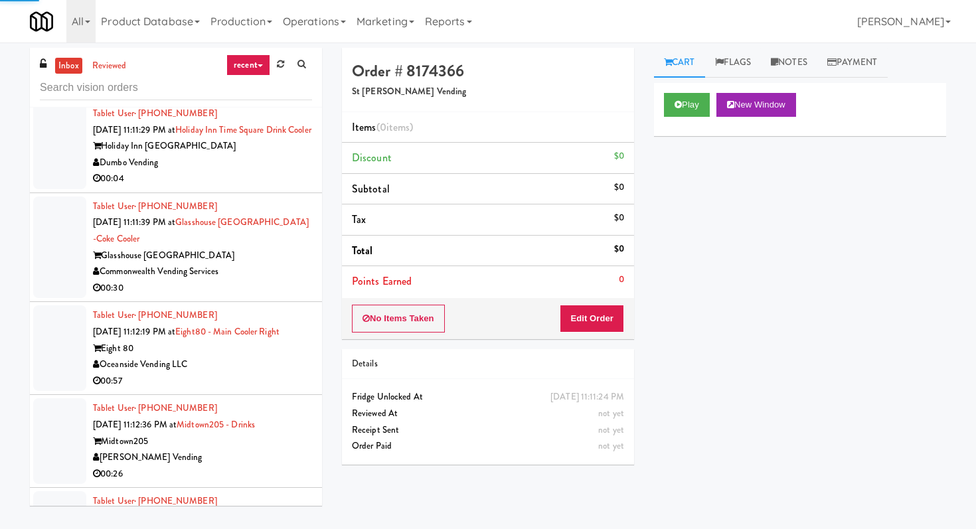
scroll to position [4695, 0]
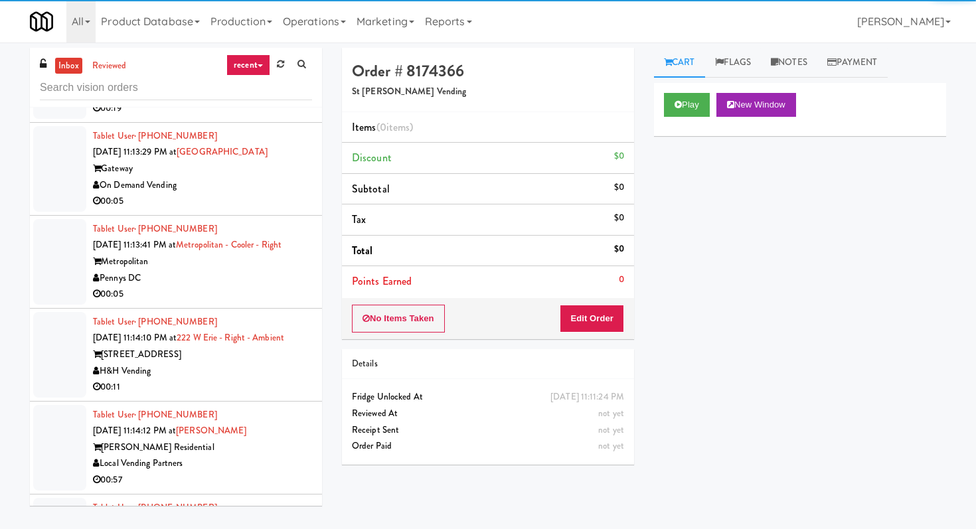
click at [263, 194] on div "On Demand Vending" at bounding box center [202, 185] width 219 height 17
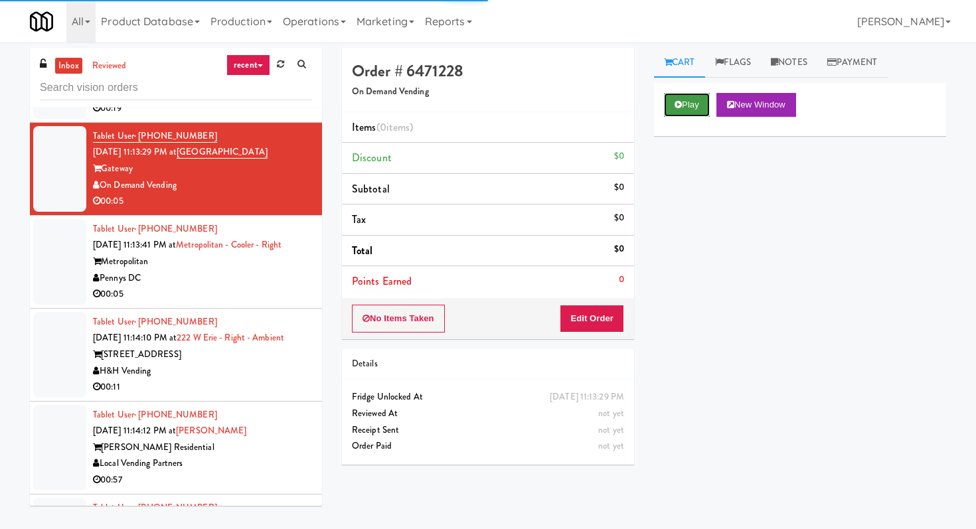
click at [671, 104] on button "Play" at bounding box center [687, 105] width 46 height 24
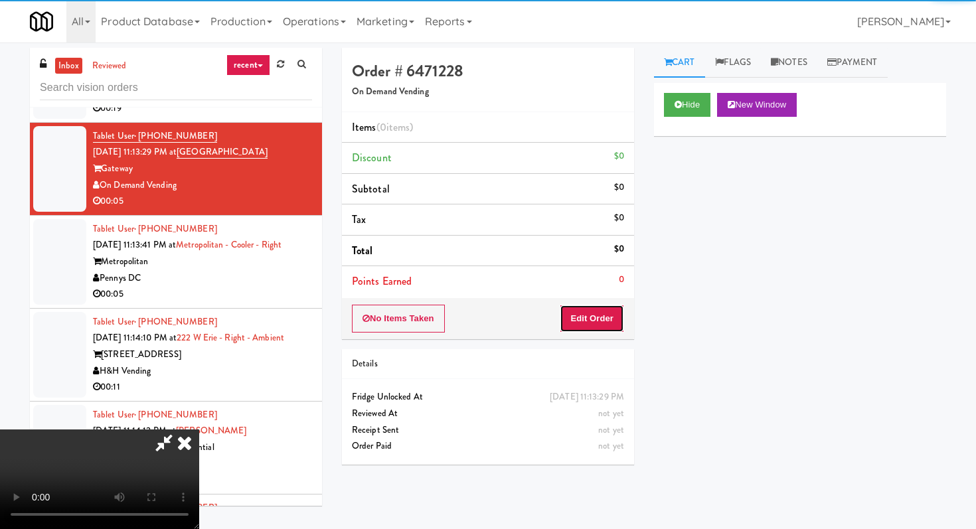
click at [607, 317] on button "Edit Order" at bounding box center [591, 319] width 64 height 28
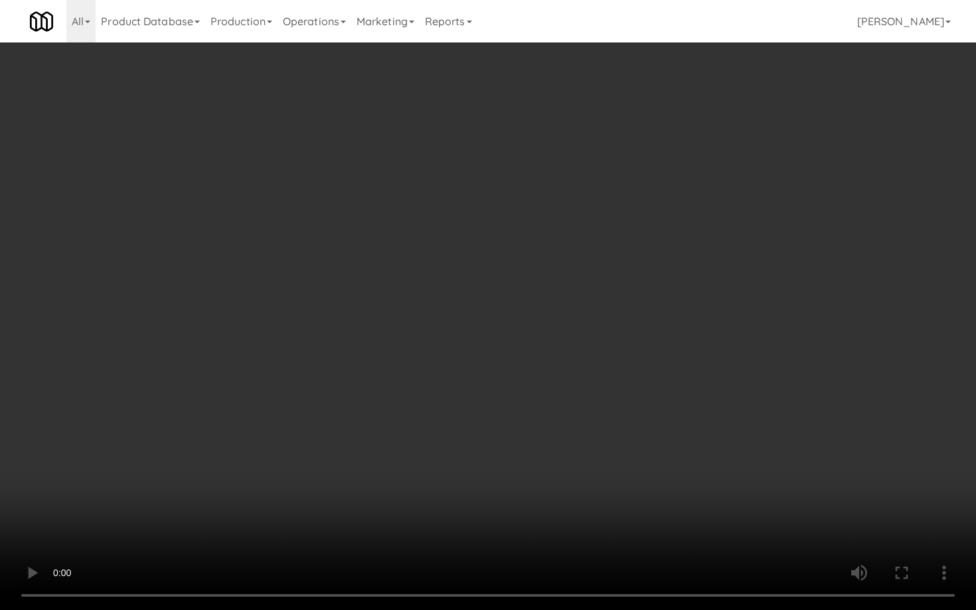
click at [555, 472] on video at bounding box center [488, 305] width 976 height 610
click at [560, 284] on video at bounding box center [488, 305] width 976 height 610
click at [644, 276] on video at bounding box center [488, 305] width 976 height 610
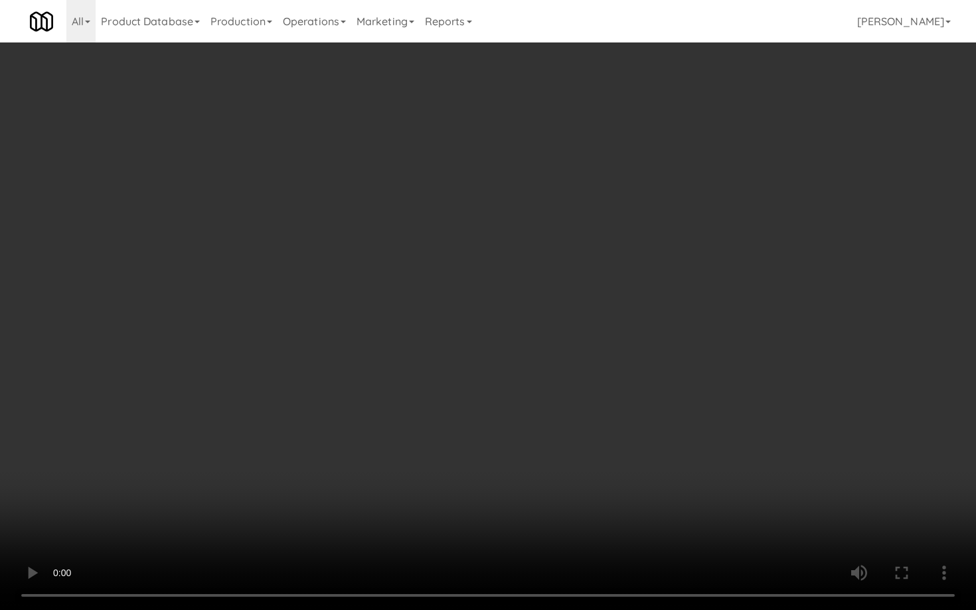
click at [644, 276] on video at bounding box center [488, 305] width 976 height 610
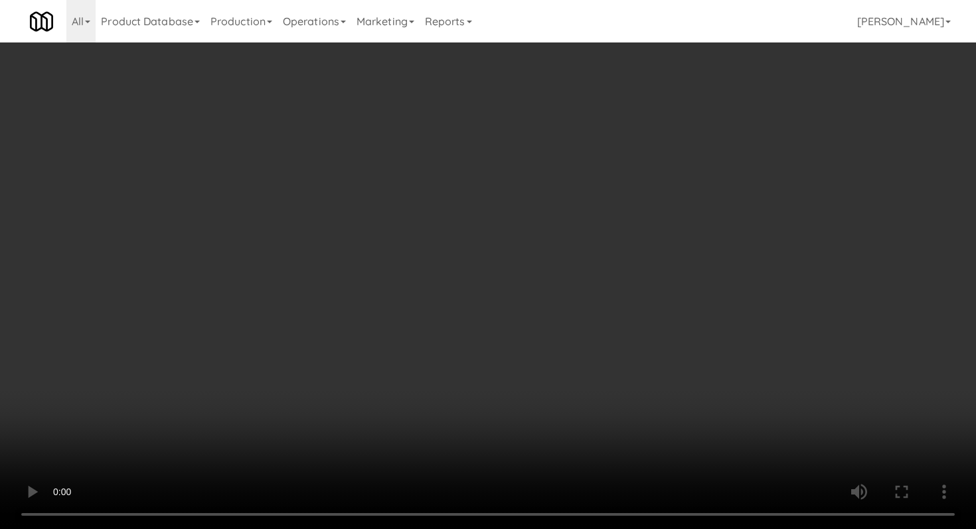
scroll to position [426, 0]
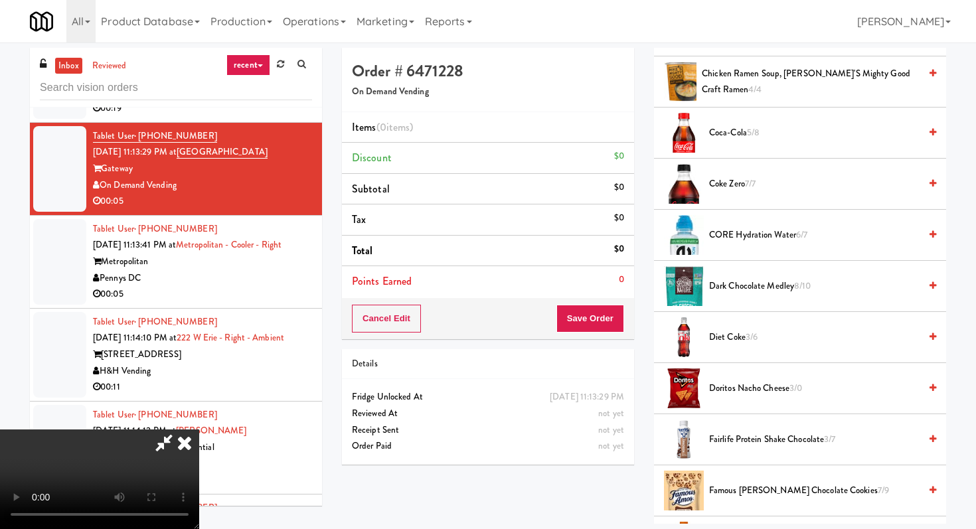
click at [723, 184] on span "Coke Zero 7/7" at bounding box center [814, 184] width 210 height 17
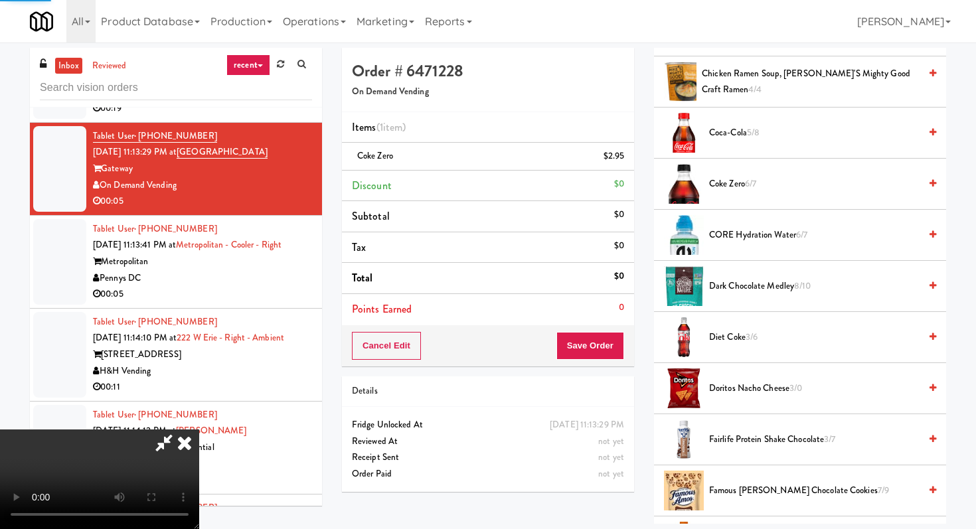
click at [610, 360] on div "Cancel Edit Save Order" at bounding box center [488, 345] width 292 height 41
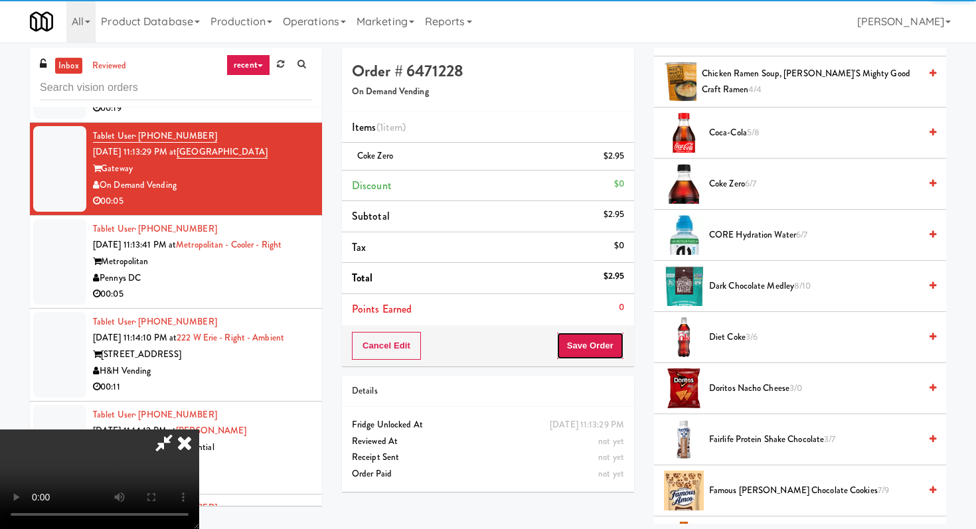
click at [611, 347] on button "Save Order" at bounding box center [590, 346] width 68 height 28
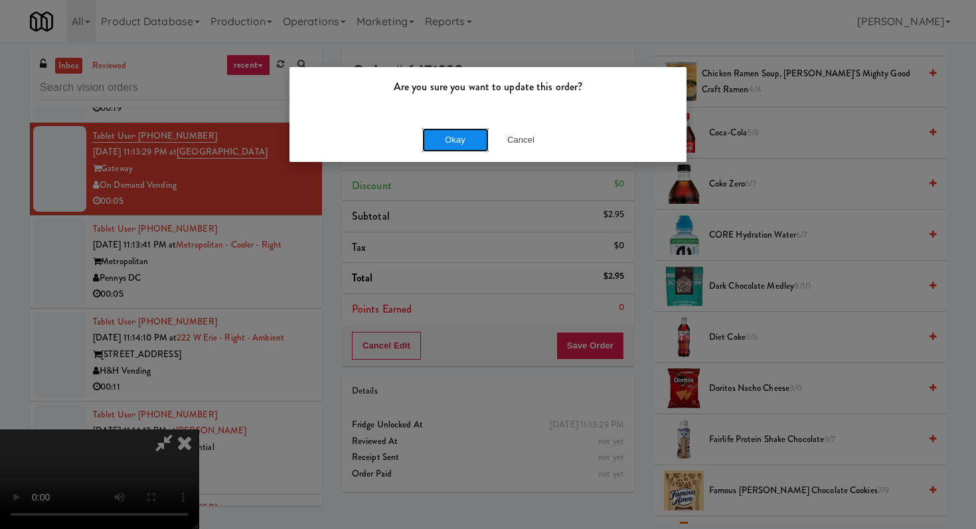
click at [448, 141] on button "Okay" at bounding box center [455, 140] width 66 height 24
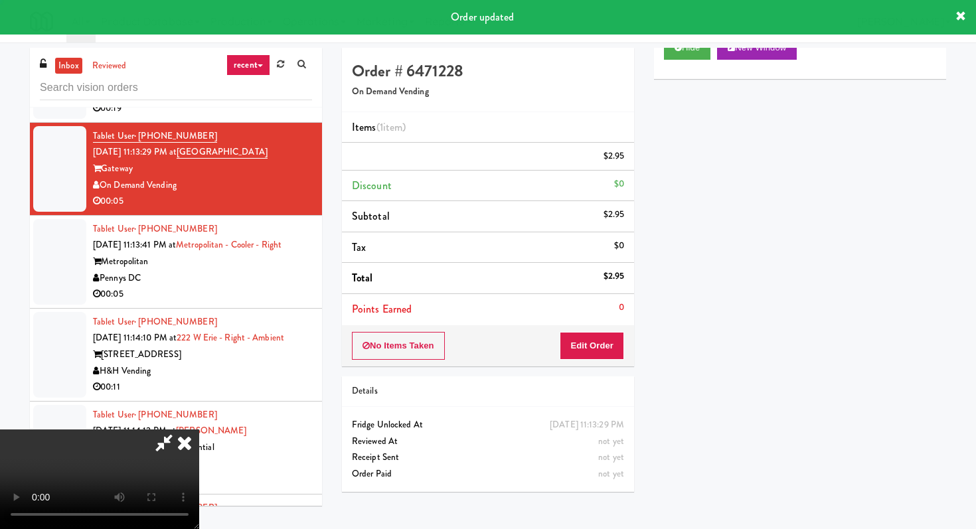
scroll to position [56, 0]
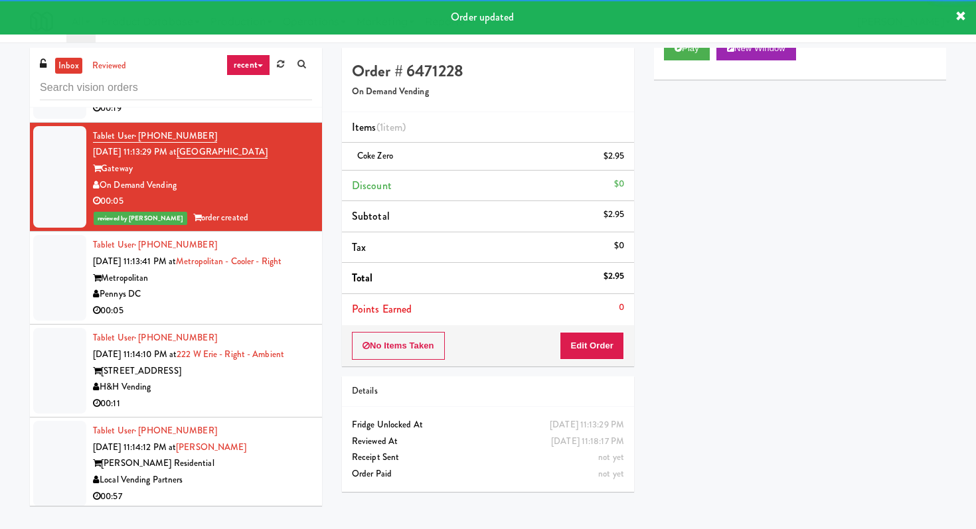
click at [252, 303] on div "Pennys DC" at bounding box center [202, 294] width 219 height 17
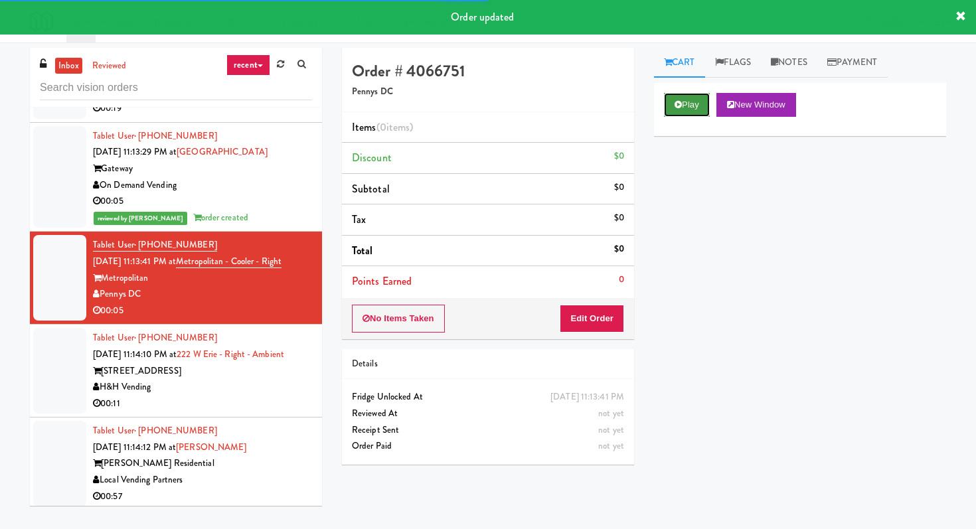
click at [673, 104] on button "Play" at bounding box center [687, 105] width 46 height 24
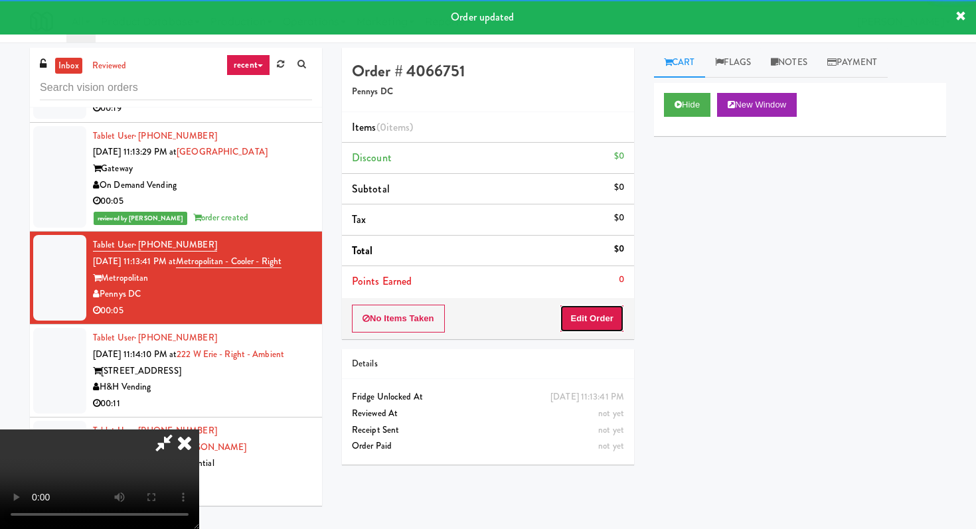
click at [583, 319] on button "Edit Order" at bounding box center [591, 319] width 64 height 28
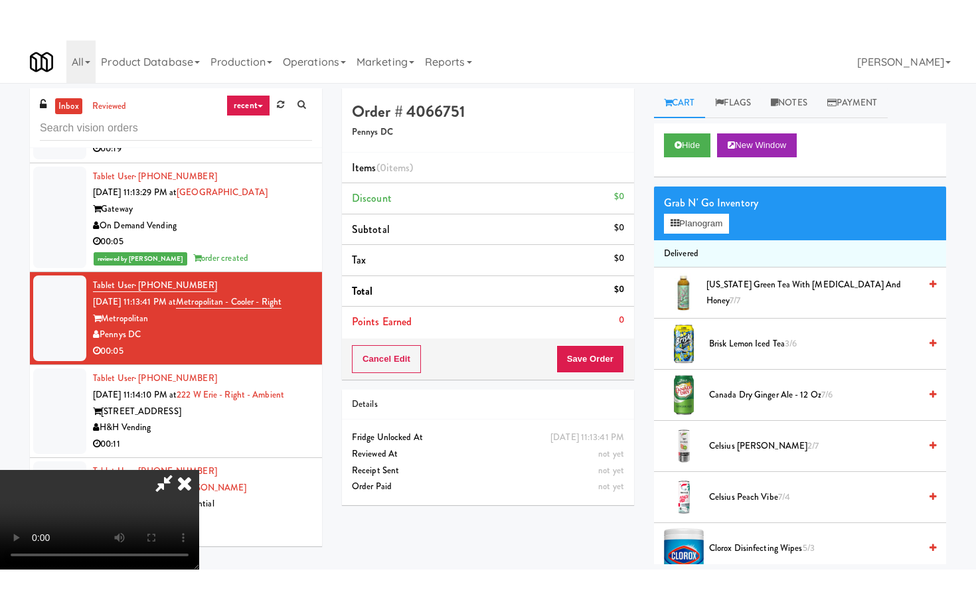
scroll to position [131, 0]
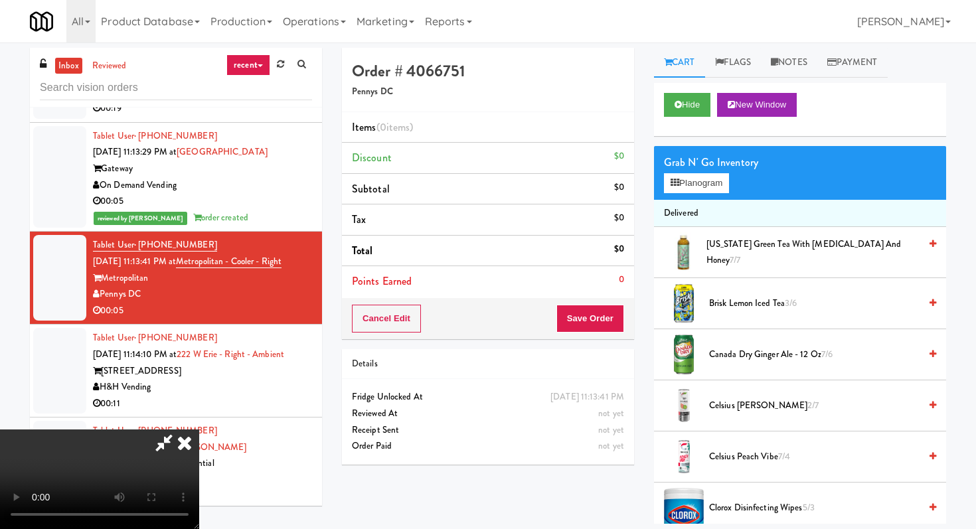
click at [199, 429] on video at bounding box center [99, 479] width 199 height 100
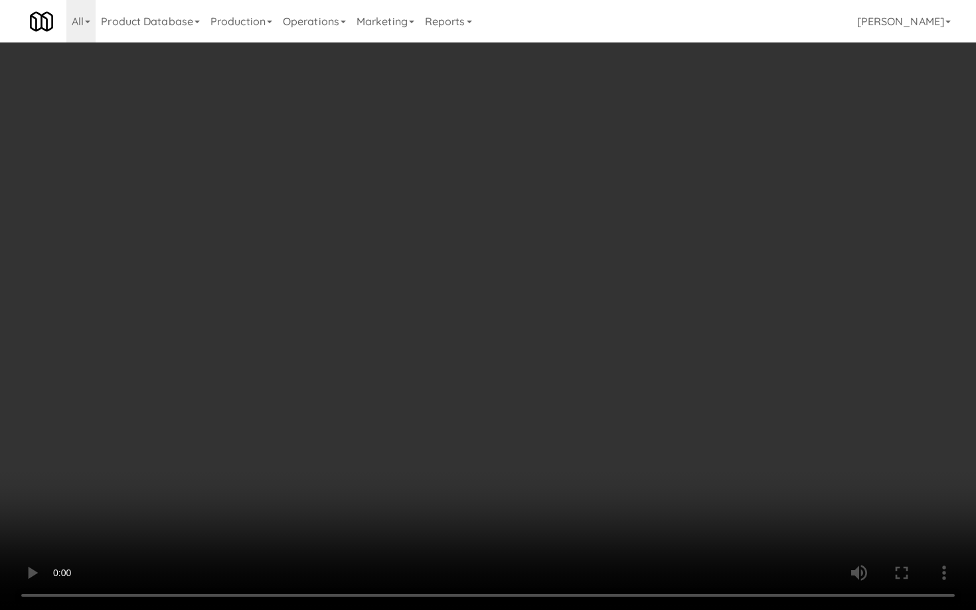
click at [611, 421] on video at bounding box center [488, 305] width 976 height 610
click at [621, 405] on video at bounding box center [488, 305] width 976 height 610
click at [636, 384] on video at bounding box center [488, 305] width 976 height 610
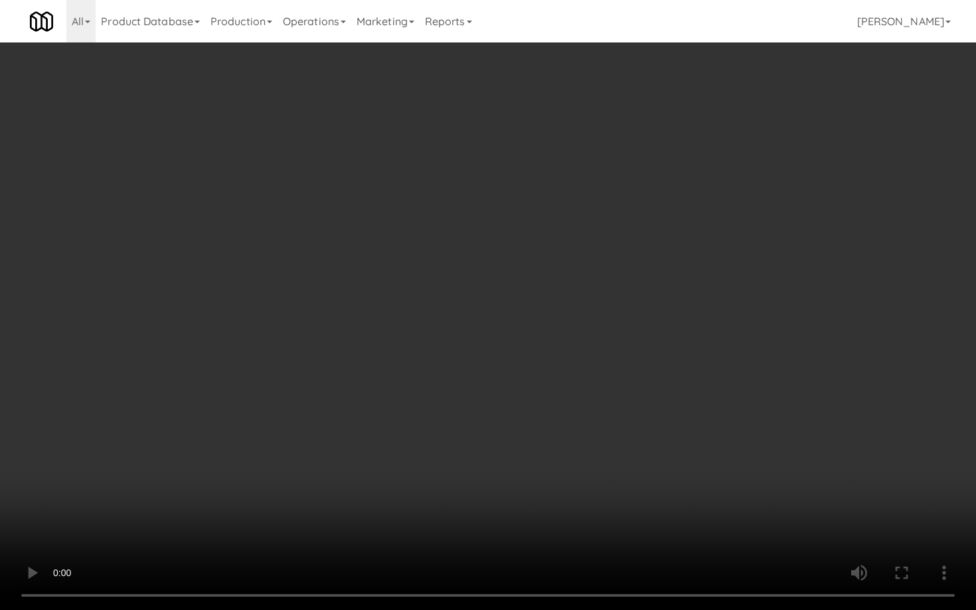
click at [636, 383] on video at bounding box center [488, 305] width 976 height 610
click at [637, 380] on video at bounding box center [488, 305] width 976 height 610
click at [636, 380] on video at bounding box center [488, 305] width 976 height 610
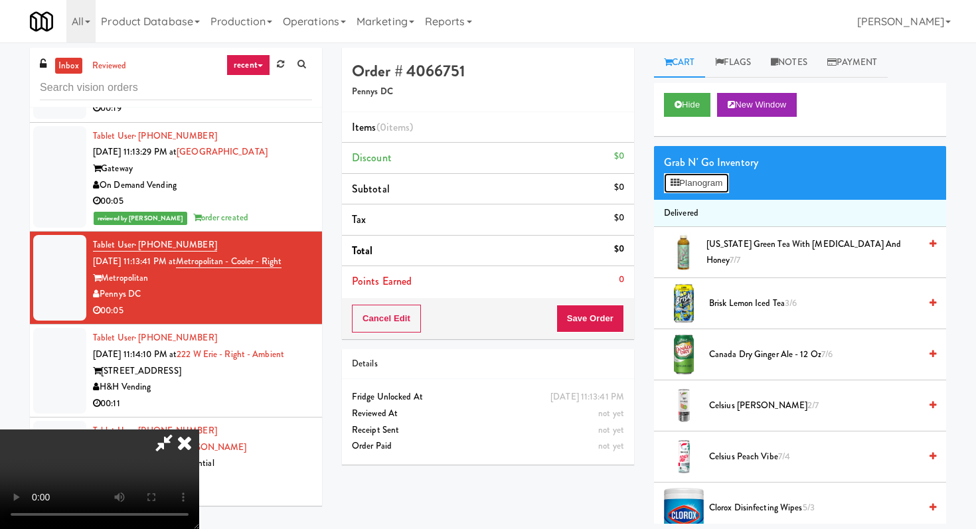
drag, startPoint x: 691, startPoint y: 175, endPoint x: 688, endPoint y: 186, distance: 12.2
click at [689, 185] on button "Planogram" at bounding box center [696, 183] width 65 height 20
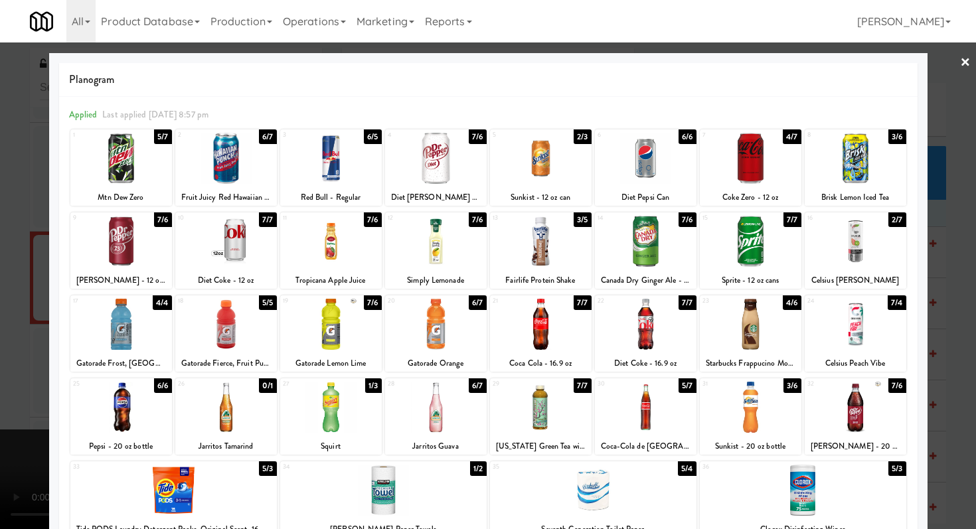
click at [964, 60] on link "×" at bounding box center [965, 62] width 11 height 41
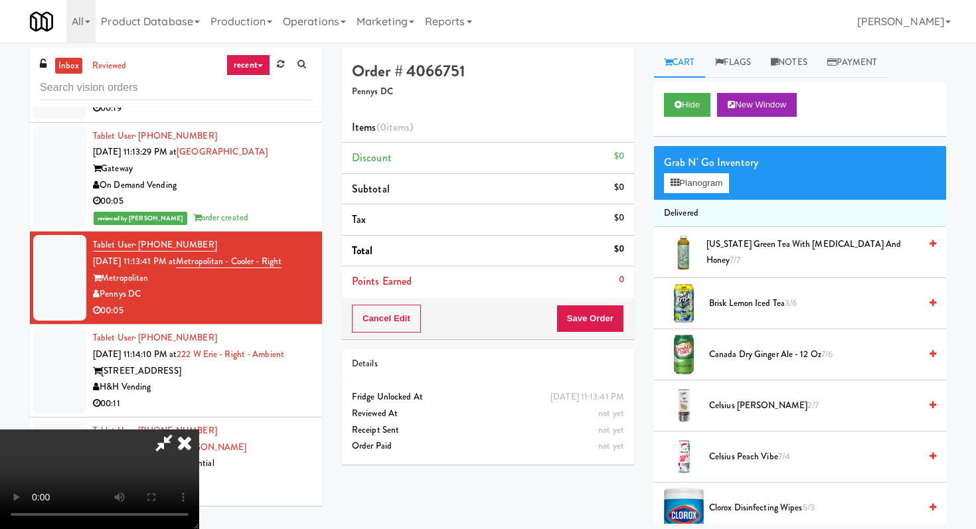
click at [179, 429] on icon at bounding box center [164, 442] width 31 height 27
click at [199, 429] on icon at bounding box center [184, 442] width 29 height 27
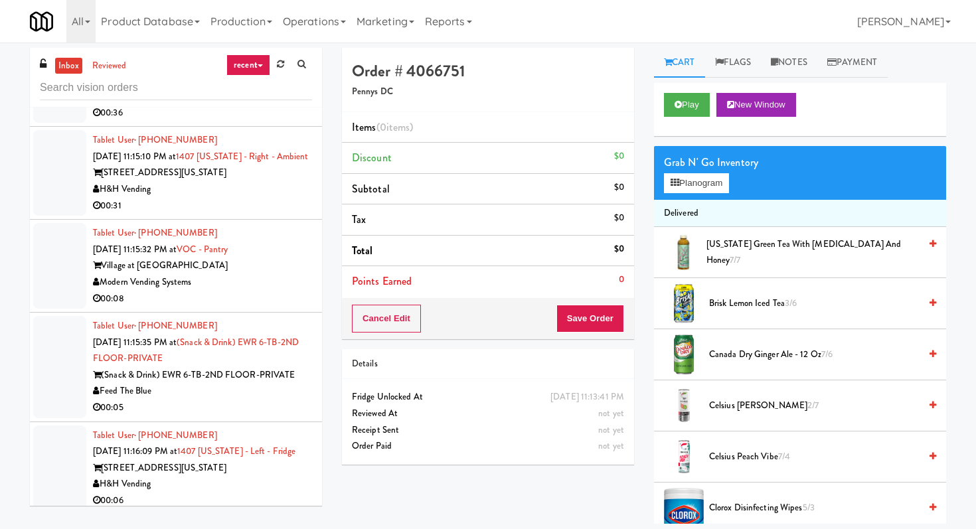
scroll to position [5774, 0]
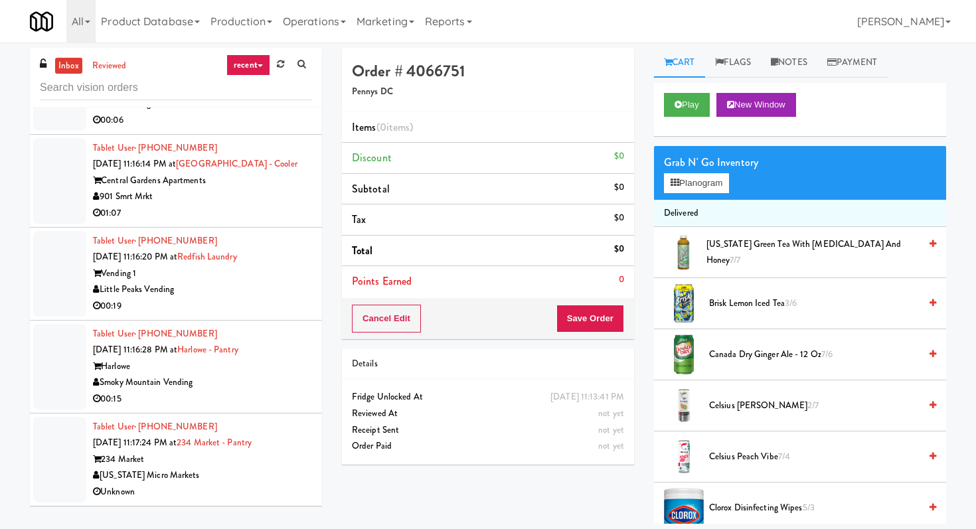
click at [254, 218] on div "01:07" at bounding box center [202, 213] width 219 height 17
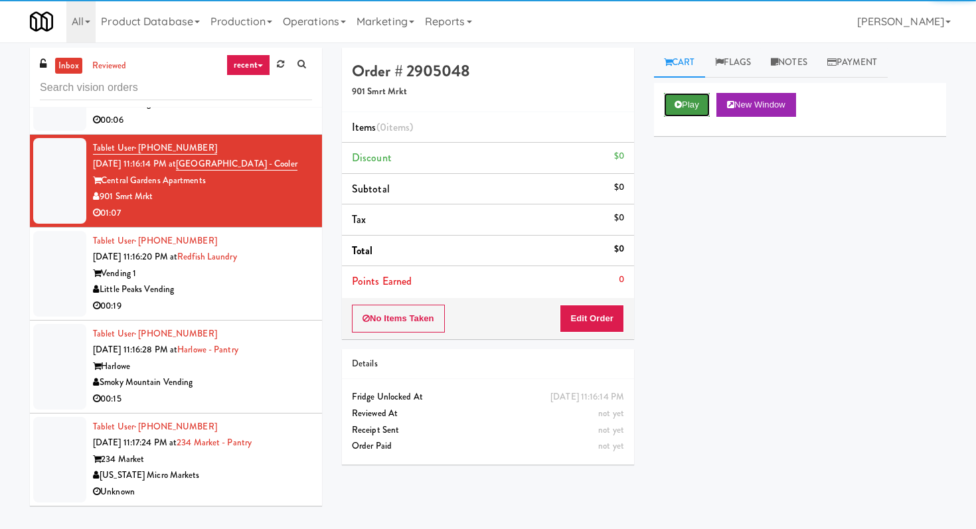
click at [697, 110] on button "Play" at bounding box center [687, 105] width 46 height 24
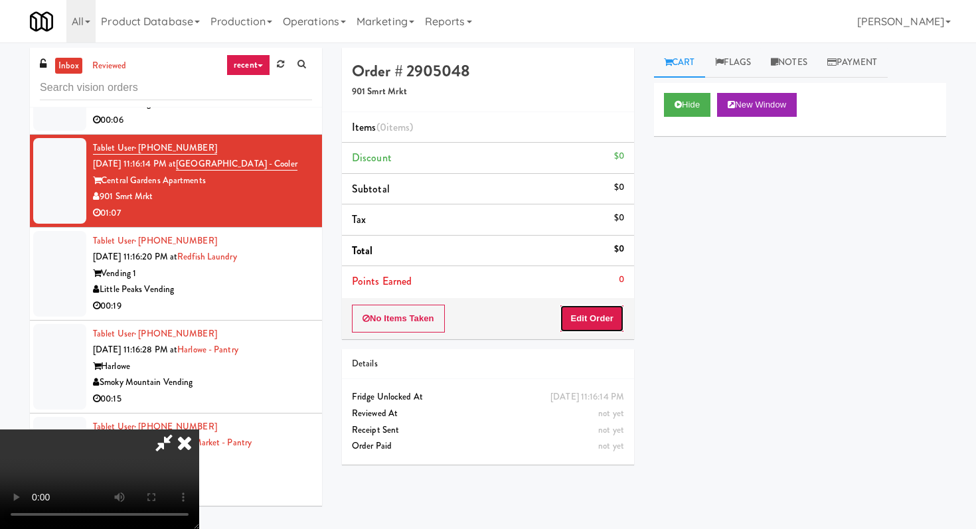
click at [598, 313] on button "Edit Order" at bounding box center [591, 319] width 64 height 28
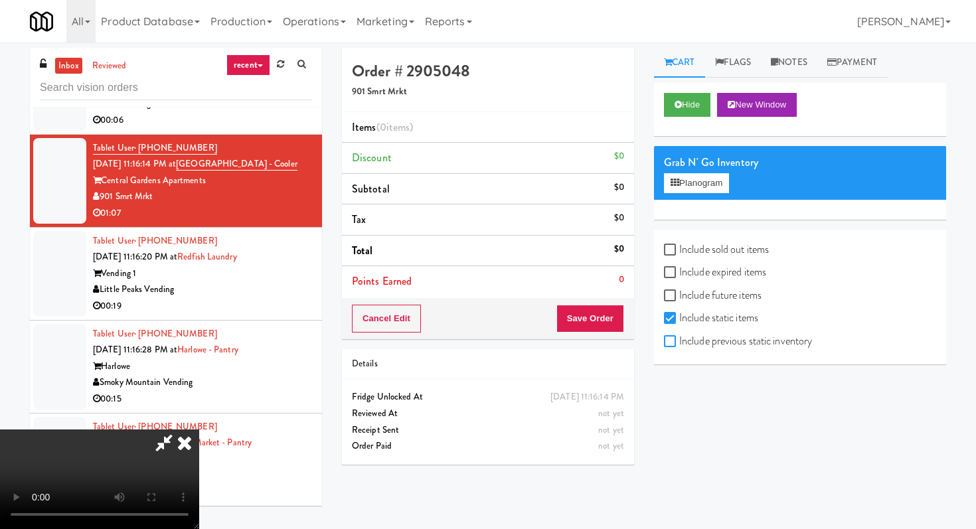
click at [678, 344] on input "Include previous static inventory" at bounding box center [671, 341] width 15 height 11
checkbox input "true"
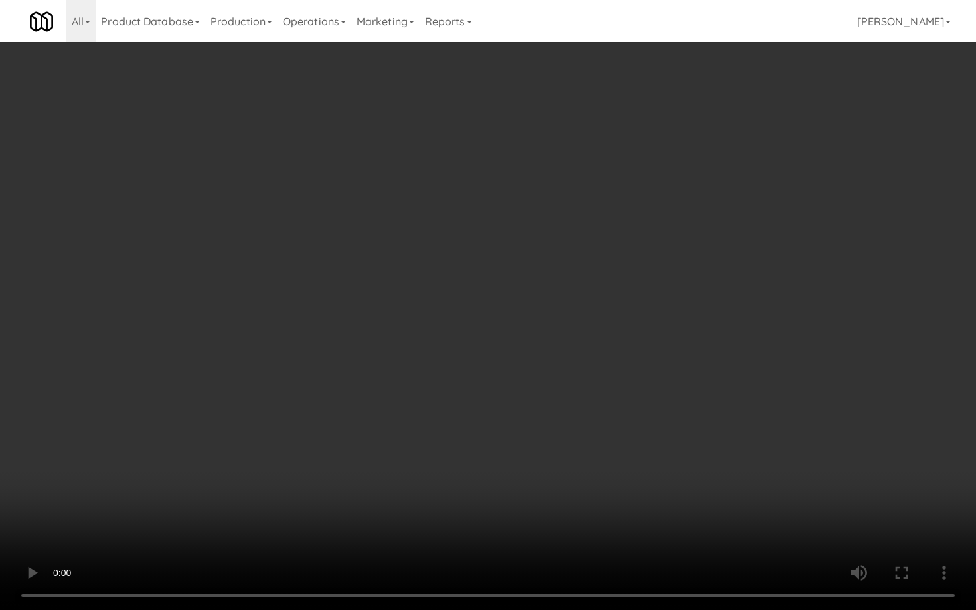
click at [530, 484] on video at bounding box center [488, 305] width 976 height 610
click at [530, 477] on video at bounding box center [488, 305] width 976 height 610
click at [529, 475] on video at bounding box center [488, 305] width 976 height 610
click at [528, 472] on video at bounding box center [488, 305] width 976 height 610
click at [480, 436] on video at bounding box center [488, 305] width 976 height 610
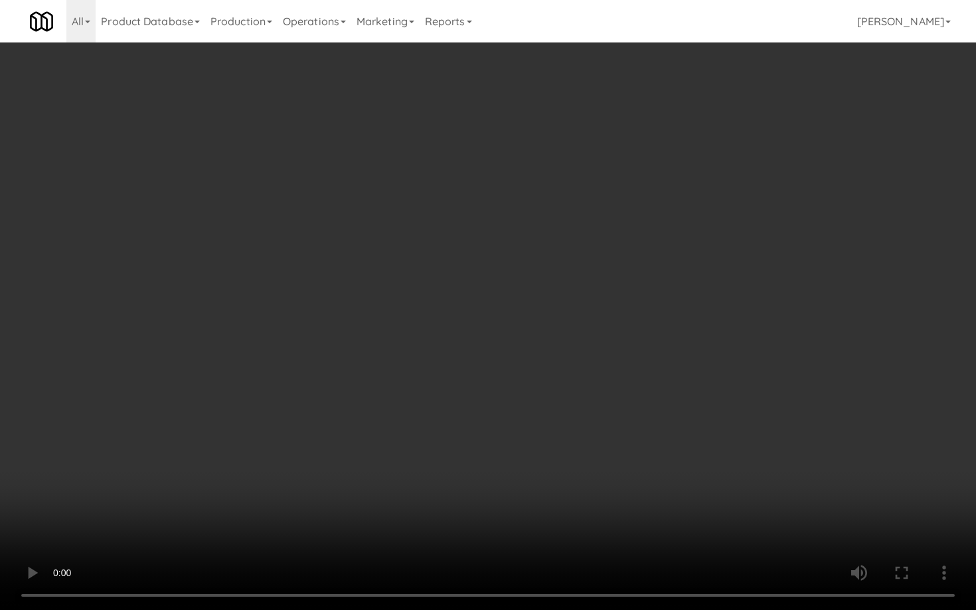
click at [480, 433] on video at bounding box center [488, 305] width 976 height 610
click at [480, 431] on video at bounding box center [488, 305] width 976 height 610
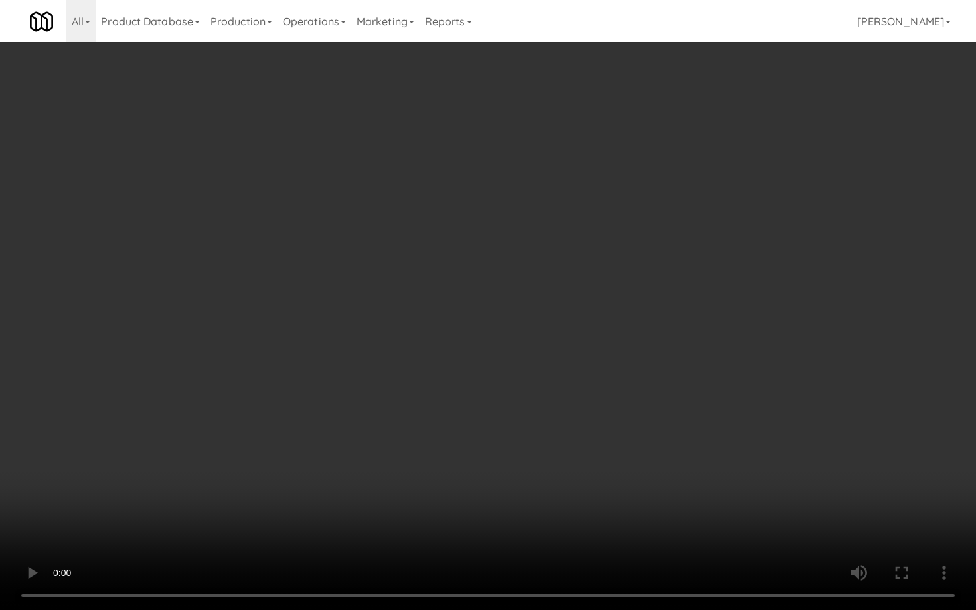
click at [480, 431] on video at bounding box center [488, 305] width 976 height 610
click at [490, 410] on video at bounding box center [488, 305] width 976 height 610
click at [518, 239] on video at bounding box center [488, 305] width 976 height 610
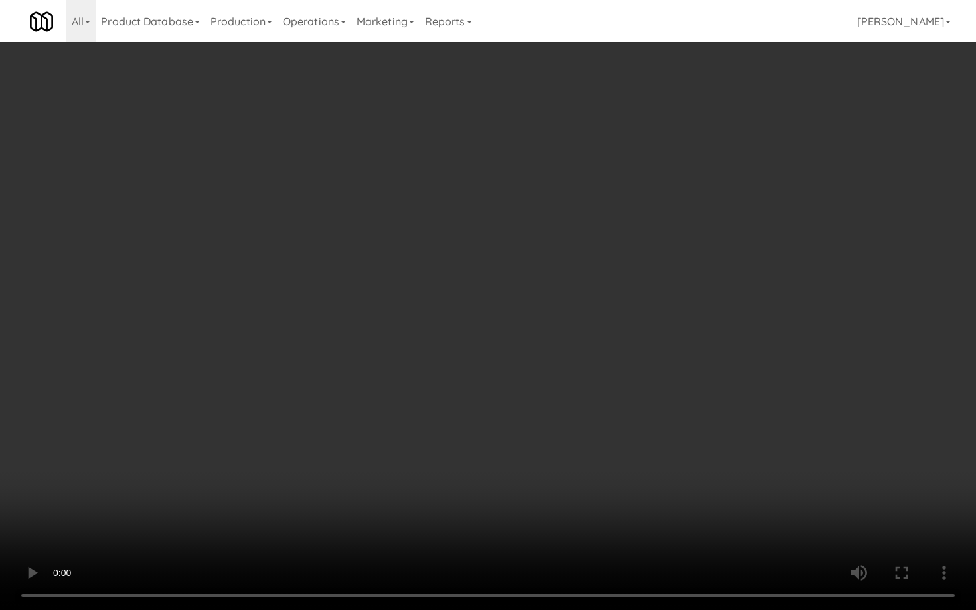
click at [518, 269] on video at bounding box center [488, 305] width 976 height 610
click at [636, 456] on video at bounding box center [488, 305] width 976 height 610
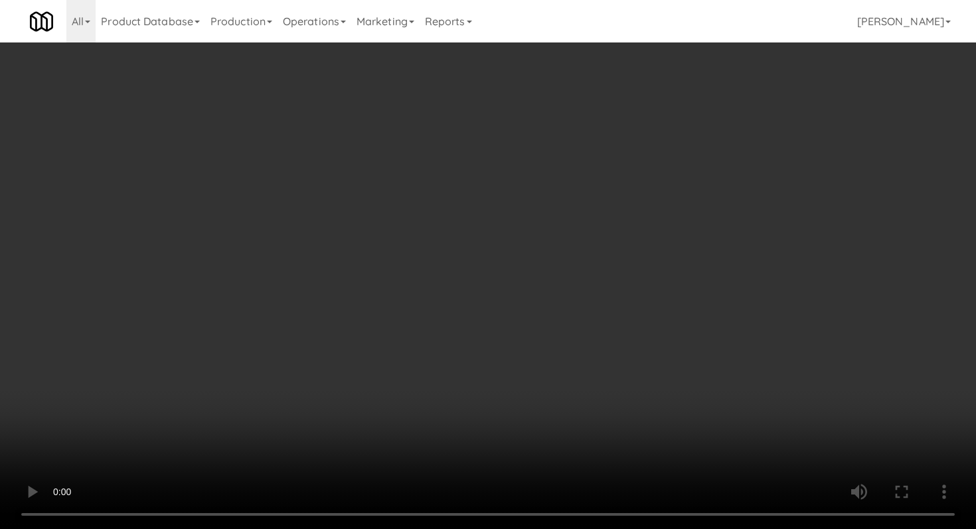
scroll to position [1435, 0]
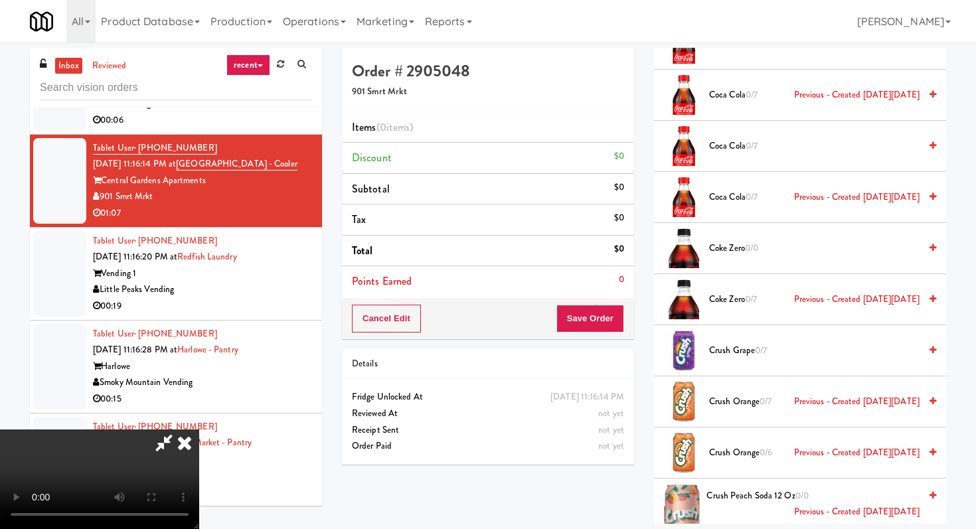
click at [728, 253] on span "Coke Zero 0/0" at bounding box center [814, 248] width 210 height 17
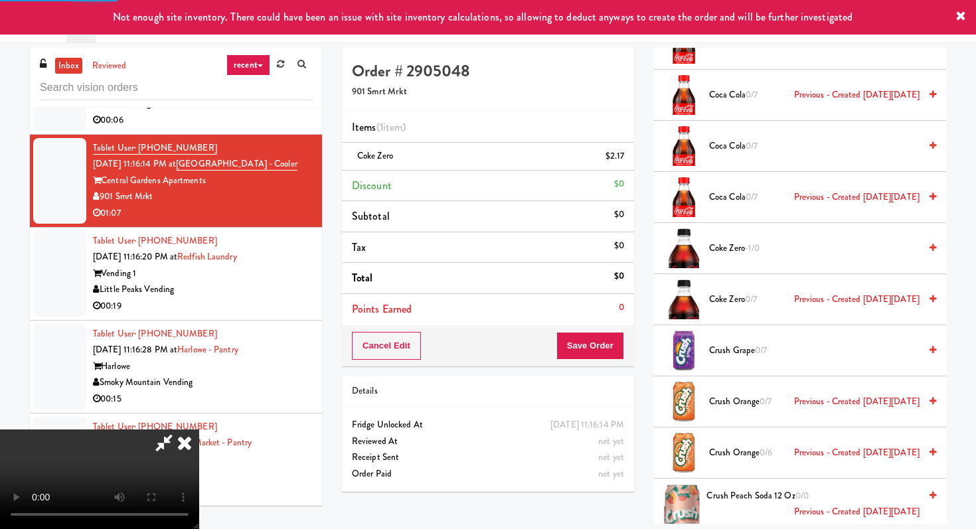
scroll to position [131, 0]
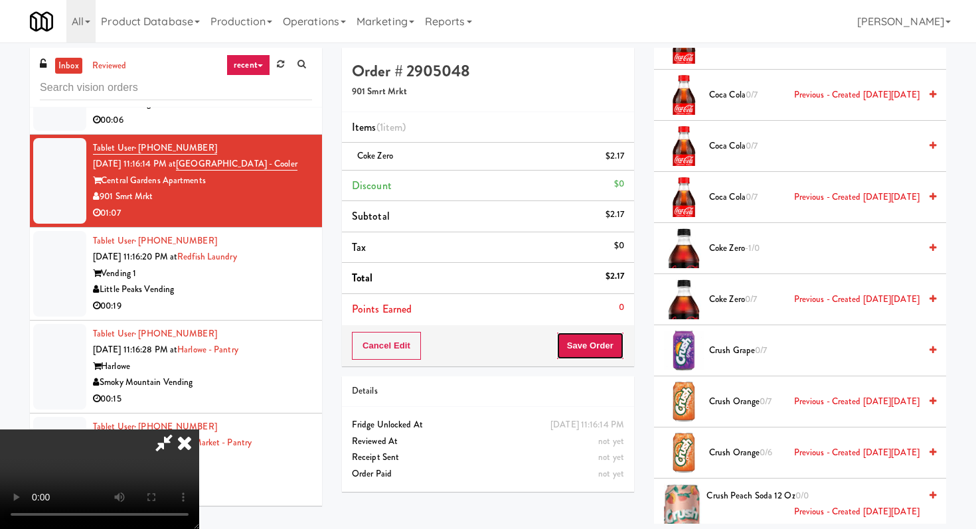
click at [589, 350] on button "Save Order" at bounding box center [590, 346] width 68 height 28
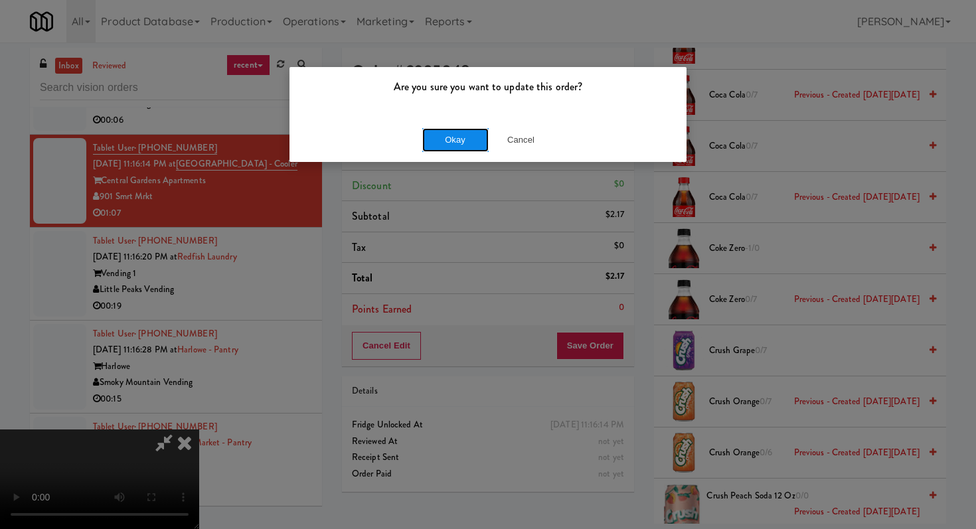
click at [471, 140] on button "Okay" at bounding box center [455, 140] width 66 height 24
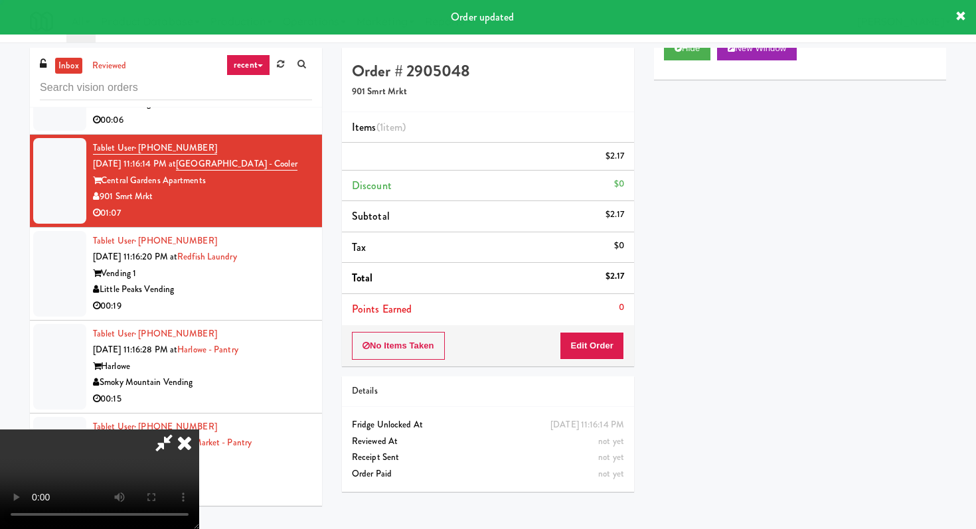
scroll to position [0, 0]
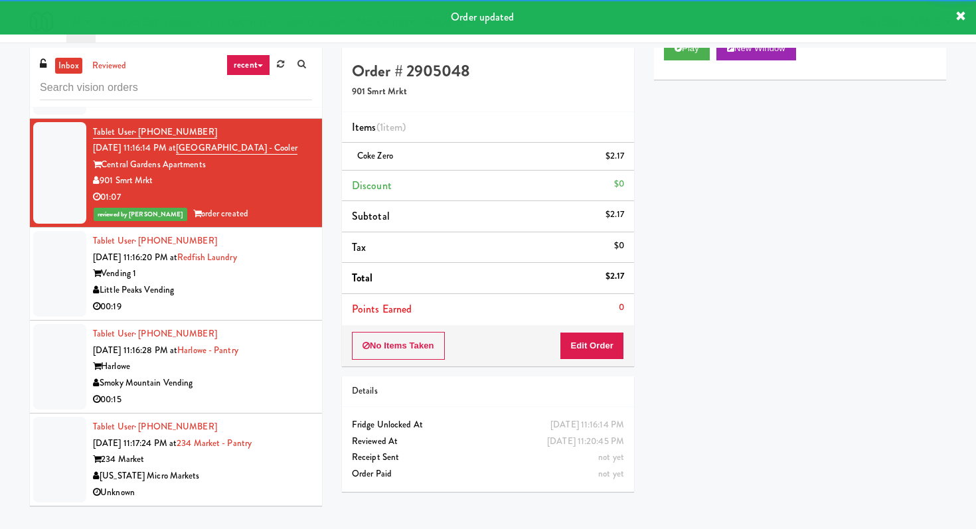
click at [268, 299] on div "Little Peaks Vending" at bounding box center [202, 290] width 219 height 17
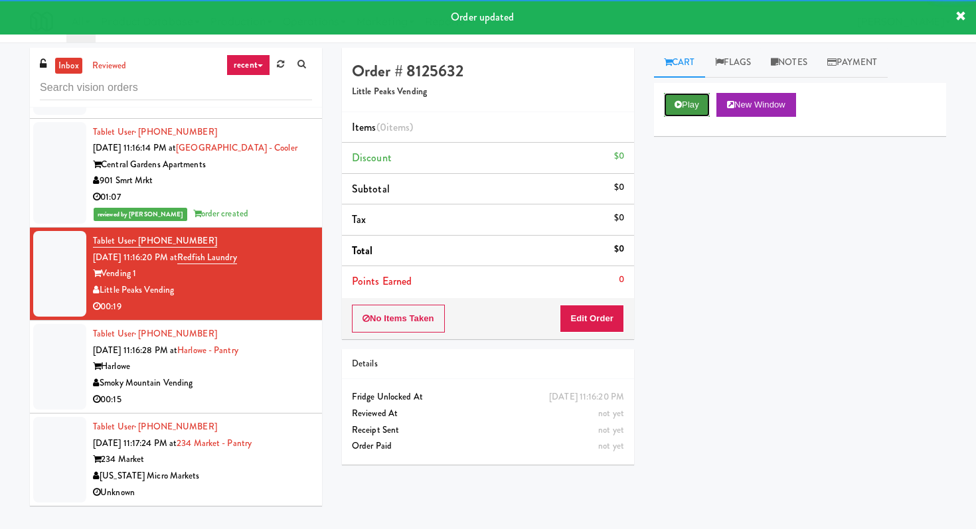
click at [677, 102] on icon at bounding box center [677, 104] width 7 height 9
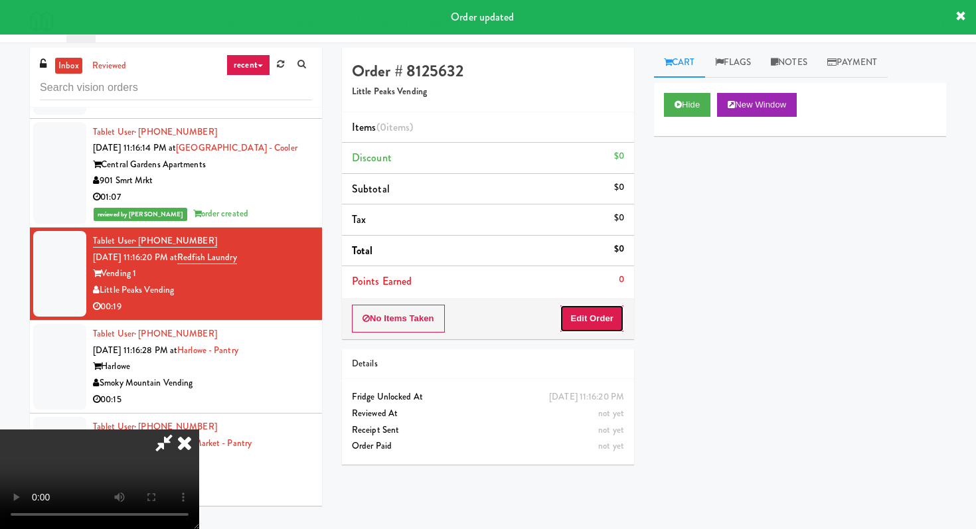
click at [609, 319] on button "Edit Order" at bounding box center [591, 319] width 64 height 28
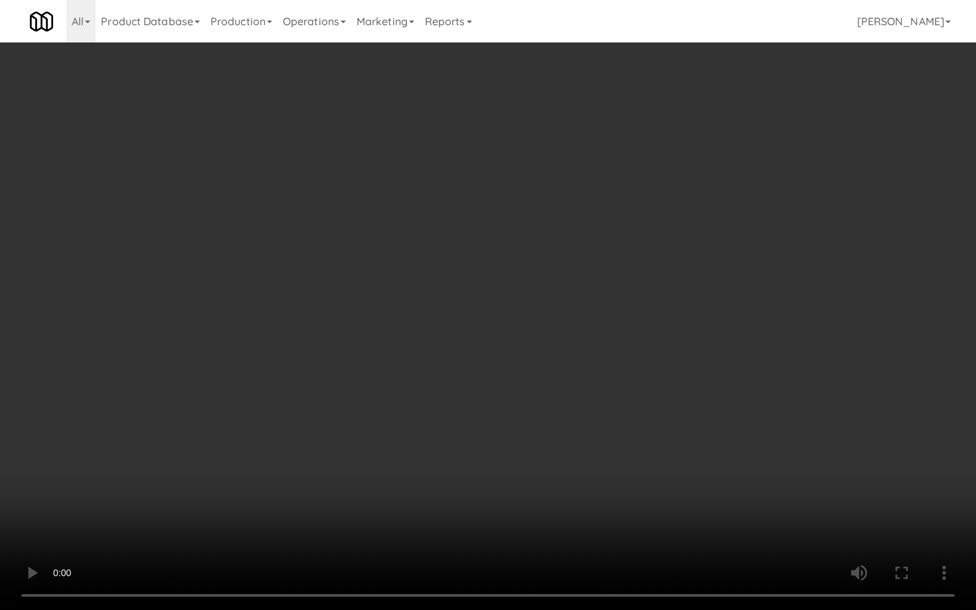
click at [518, 457] on video at bounding box center [488, 305] width 976 height 610
click at [518, 456] on video at bounding box center [488, 305] width 976 height 610
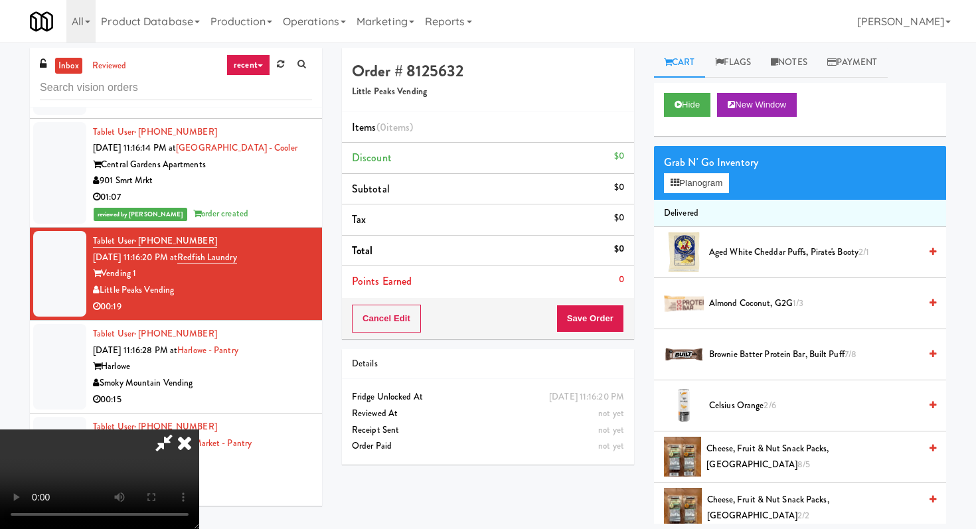
click at [730, 247] on span "Aged White Cheddar Puffs, Pirate's Booty 2/1" at bounding box center [814, 252] width 210 height 17
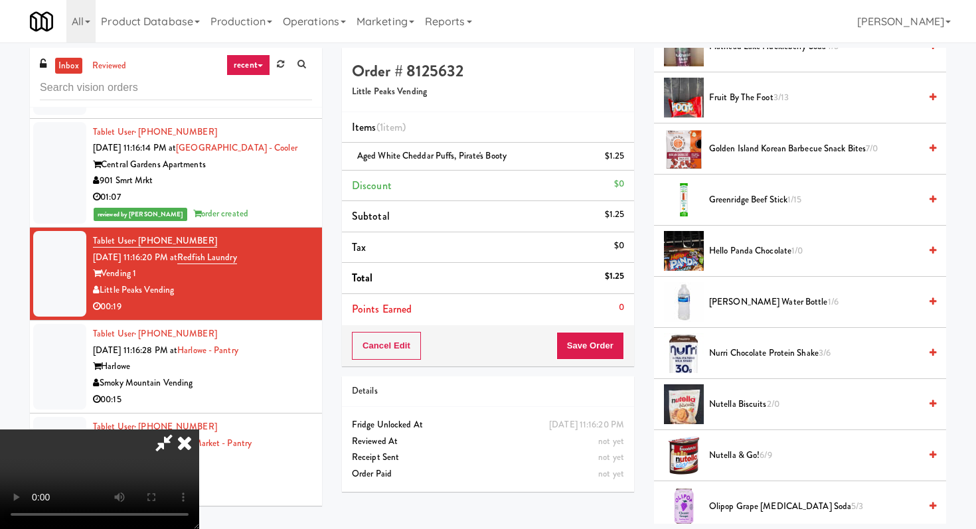
scroll to position [635, 0]
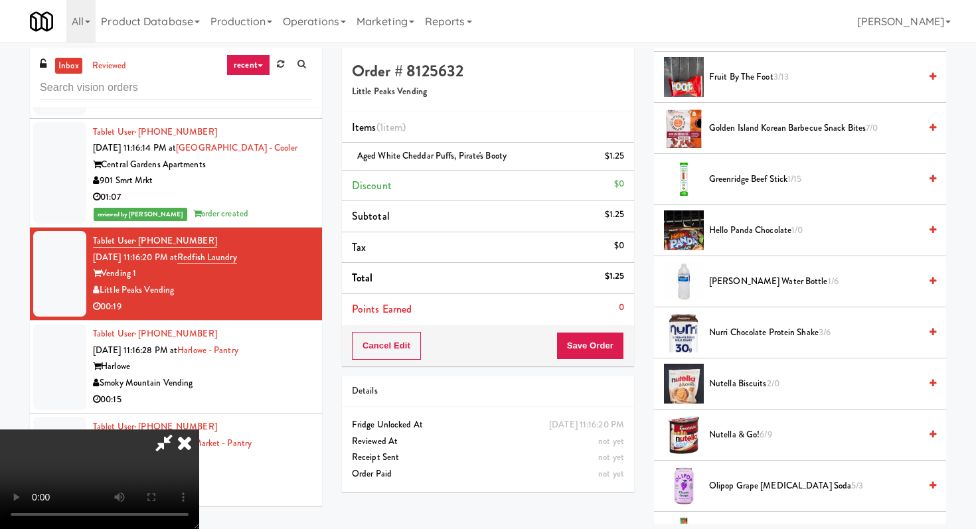
click at [743, 381] on span "Nutella Biscuits 2/0" at bounding box center [814, 384] width 210 height 17
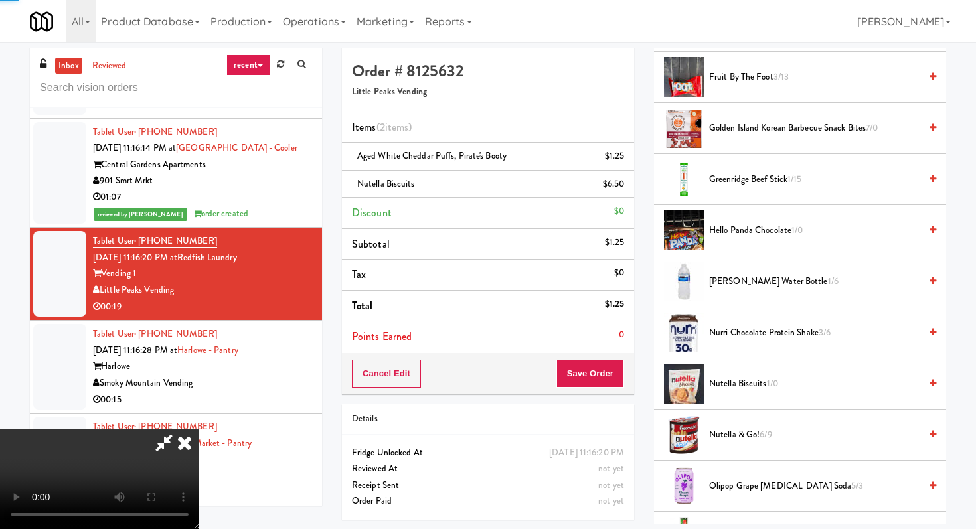
click at [737, 431] on span "Nutella & Go! 6/9" at bounding box center [814, 435] width 210 height 17
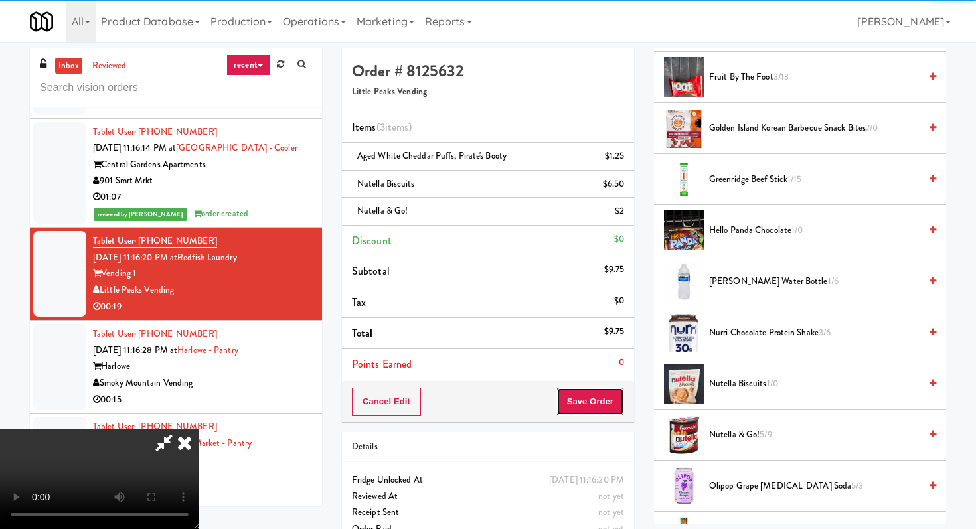
click at [598, 402] on button "Save Order" at bounding box center [590, 402] width 68 height 28
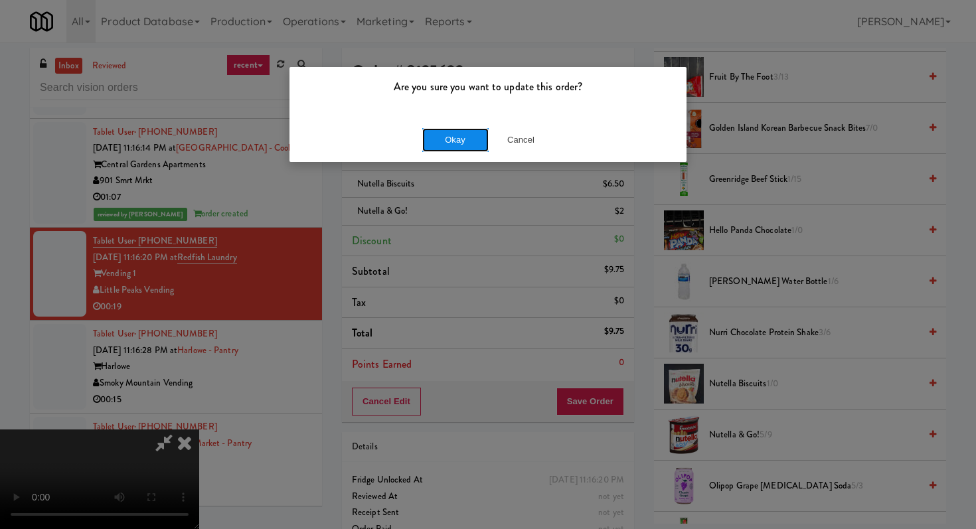
click at [445, 137] on button "Okay" at bounding box center [455, 140] width 66 height 24
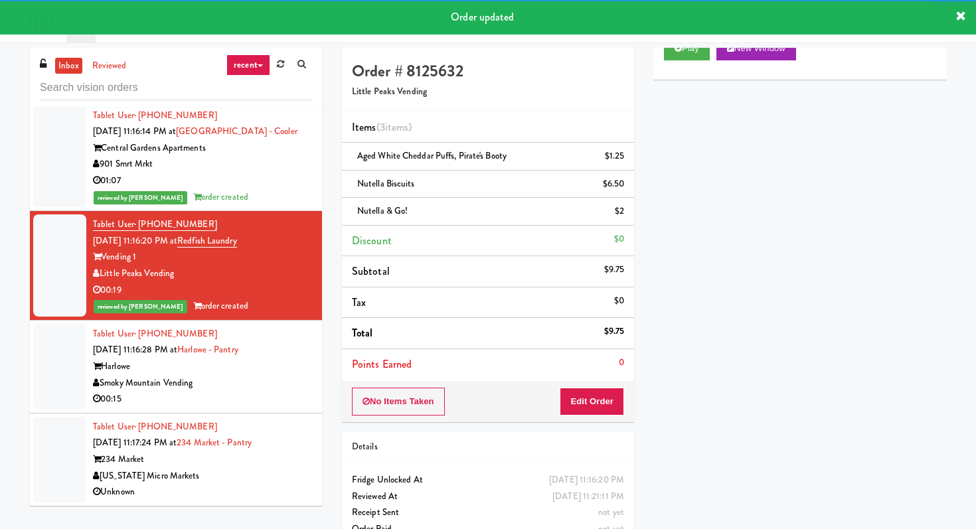
scroll to position [5808, 0]
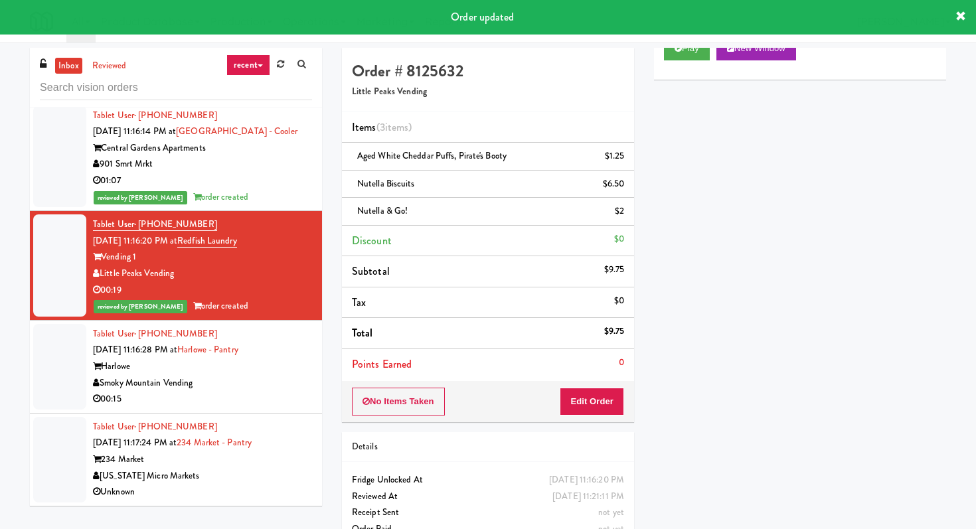
click at [272, 380] on div "Smoky Mountain Vending" at bounding box center [202, 383] width 219 height 17
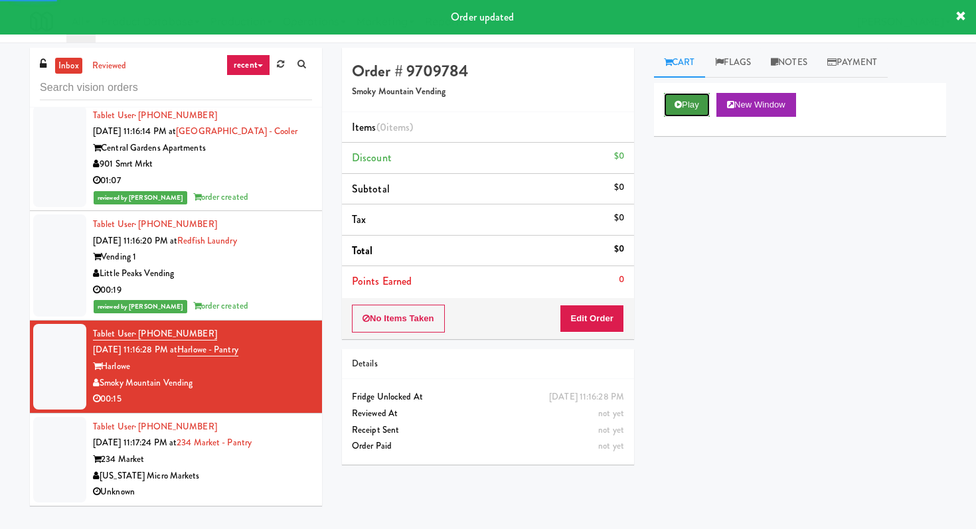
click at [680, 96] on button "Play" at bounding box center [687, 105] width 46 height 24
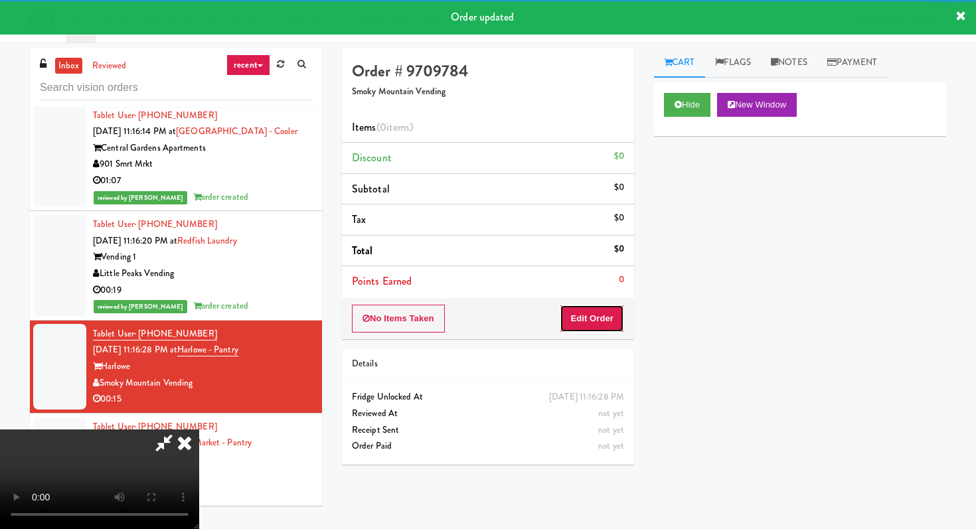
click at [599, 318] on button "Edit Order" at bounding box center [591, 319] width 64 height 28
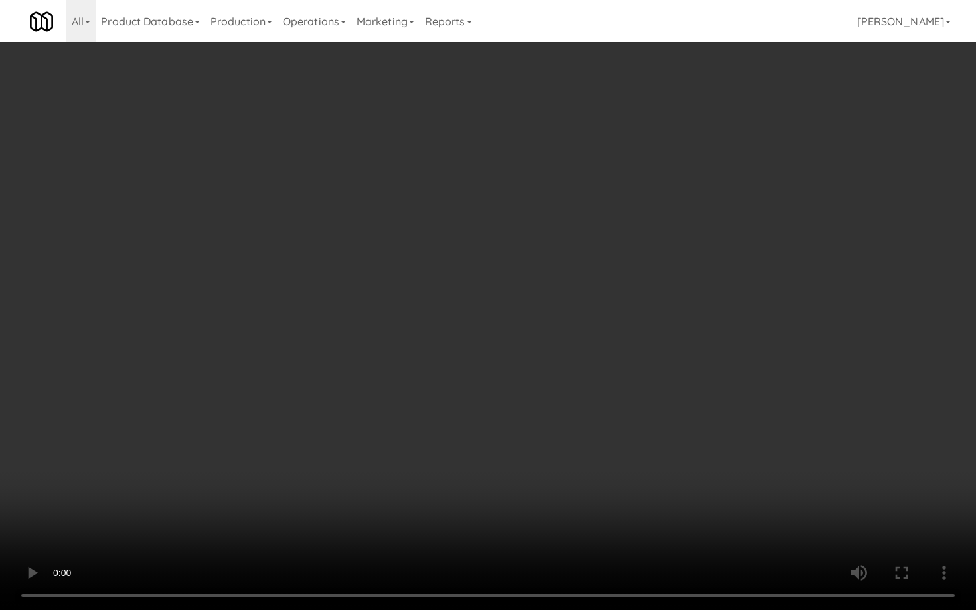
click at [512, 451] on video at bounding box center [488, 305] width 976 height 610
click at [512, 447] on video at bounding box center [488, 305] width 976 height 610
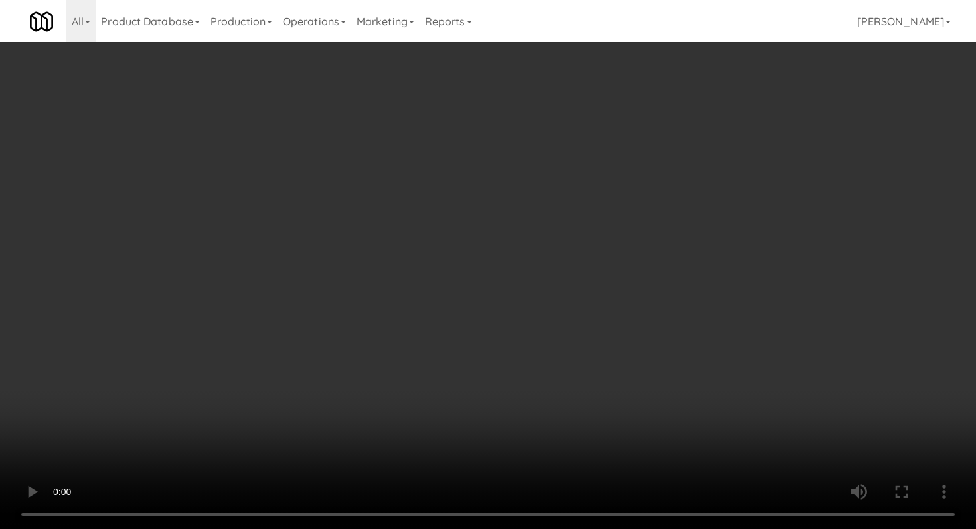
scroll to position [737, 0]
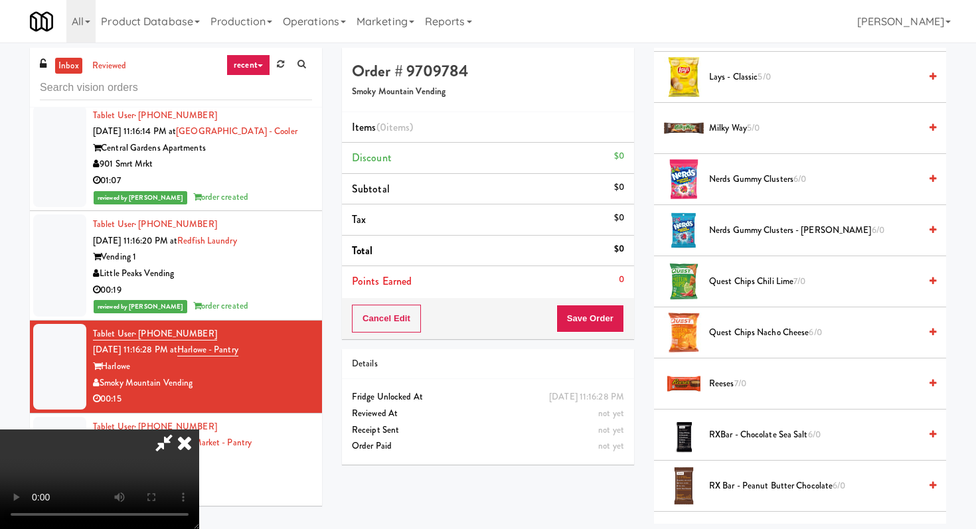
click at [764, 322] on li "Quest Chips Nacho Cheese 6/0" at bounding box center [800, 332] width 292 height 51
click at [762, 333] on span "Quest Chips Nacho Cheese 6/0" at bounding box center [814, 333] width 210 height 17
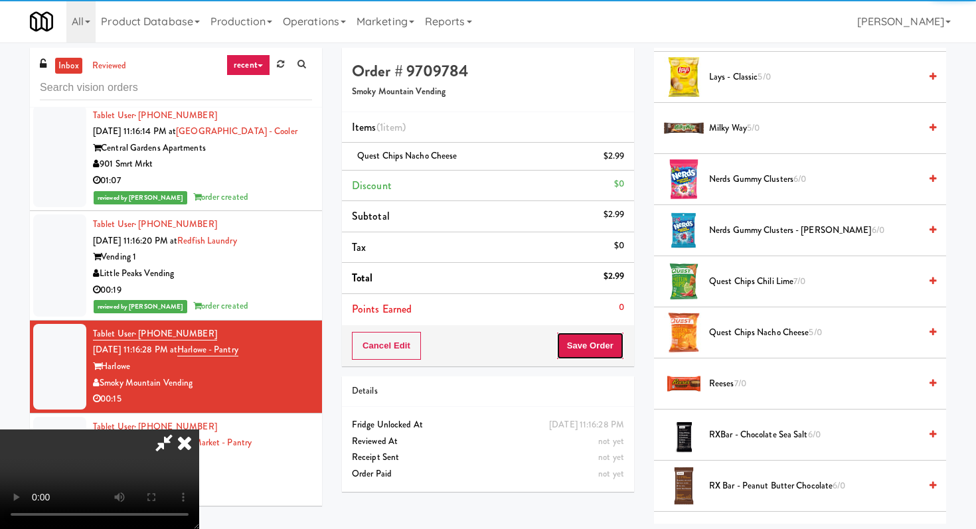
click at [592, 345] on button "Save Order" at bounding box center [590, 346] width 68 height 28
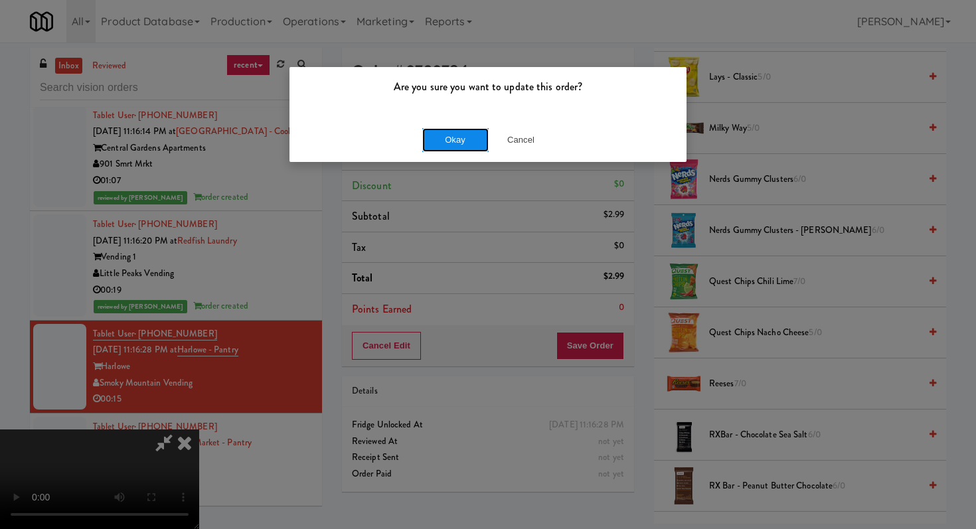
click at [462, 131] on button "Okay" at bounding box center [455, 140] width 66 height 24
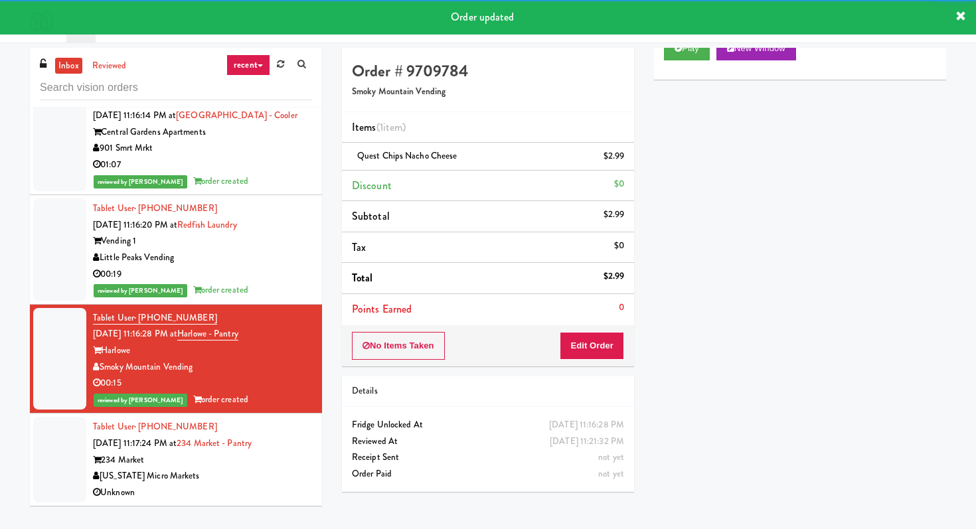
scroll to position [5824, 0]
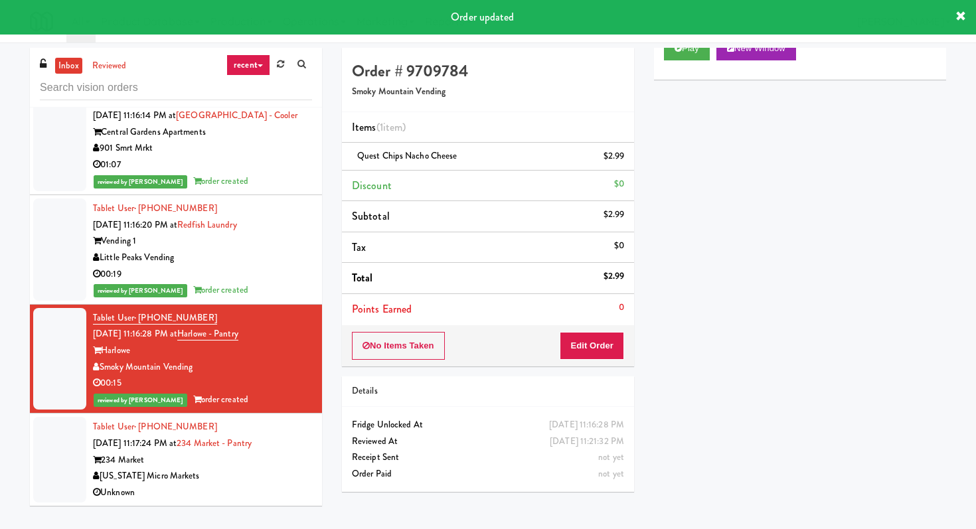
click at [290, 478] on div "[US_STATE] Micro Markets" at bounding box center [202, 476] width 219 height 17
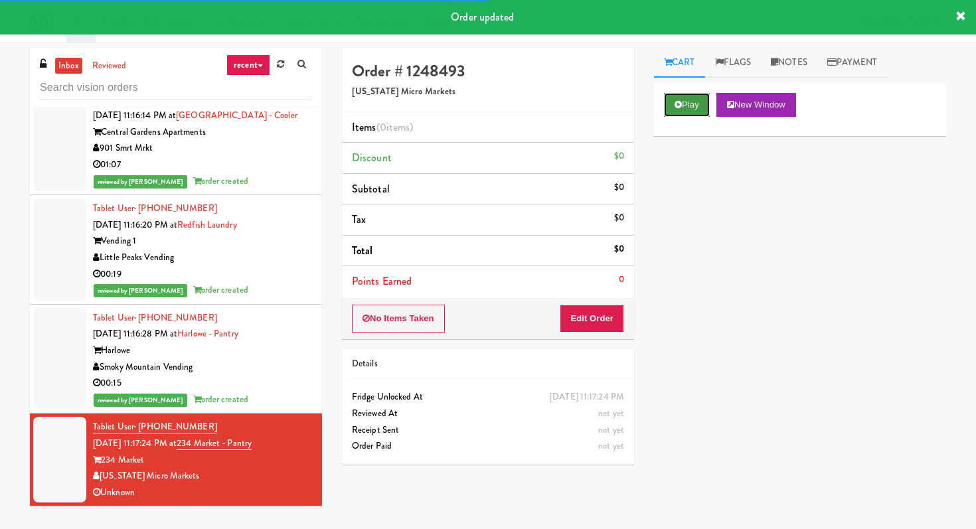
click at [676, 107] on icon at bounding box center [677, 104] width 7 height 9
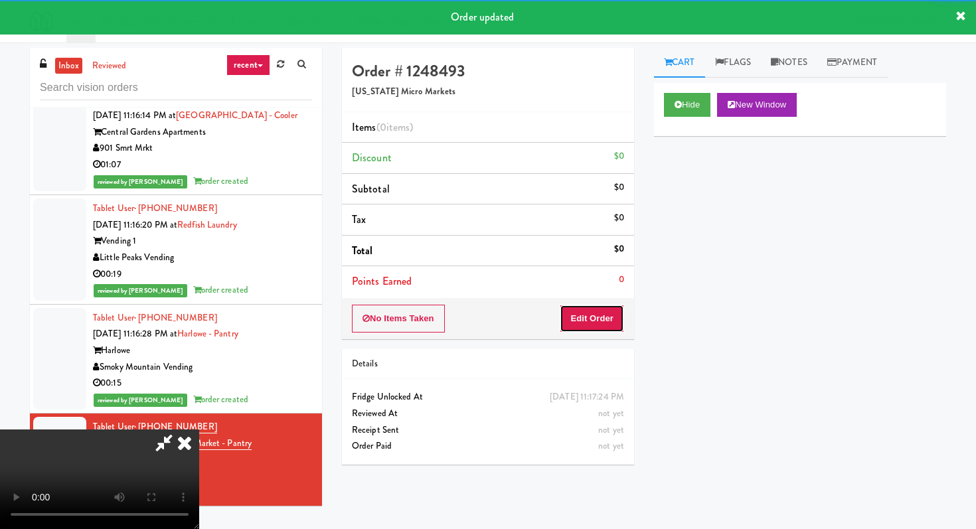
click at [604, 315] on button "Edit Order" at bounding box center [591, 319] width 64 height 28
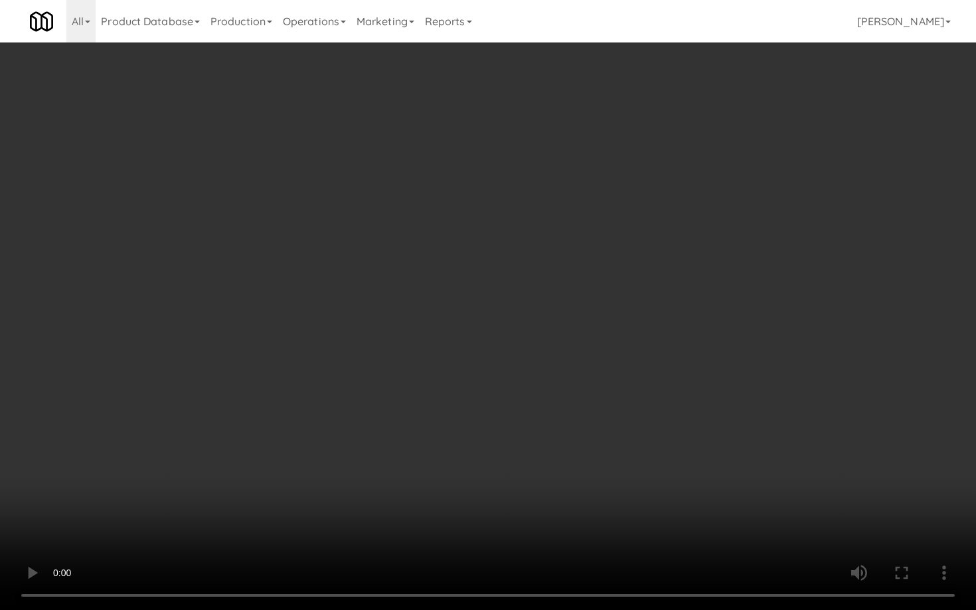
click at [522, 492] on video at bounding box center [488, 305] width 976 height 610
click at [522, 491] on video at bounding box center [488, 305] width 976 height 610
click at [524, 480] on video at bounding box center [488, 305] width 976 height 610
click at [526, 477] on video at bounding box center [488, 305] width 976 height 610
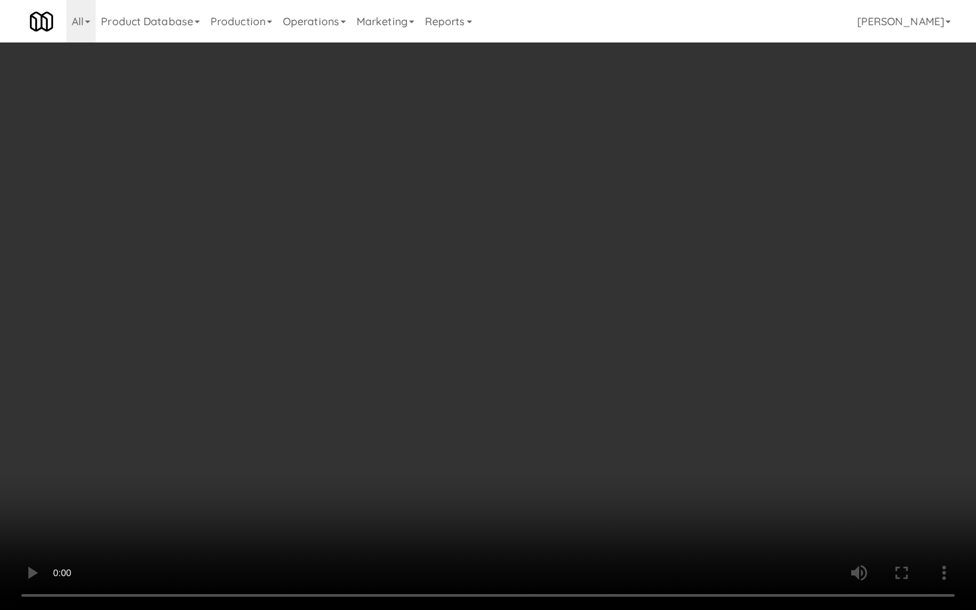
click at [526, 477] on video at bounding box center [488, 305] width 976 height 610
click at [529, 472] on video at bounding box center [488, 305] width 976 height 610
click at [535, 468] on video at bounding box center [488, 305] width 976 height 610
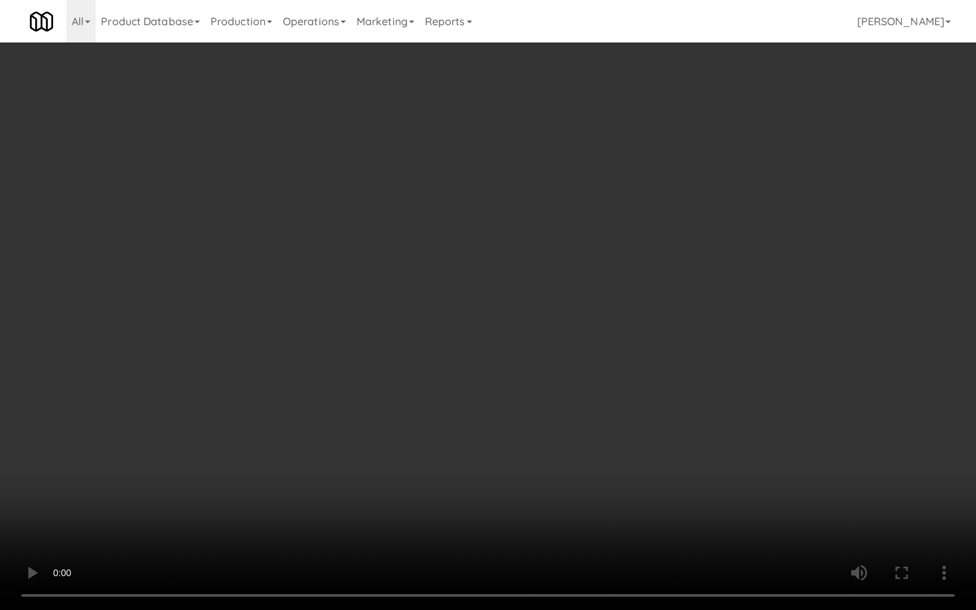
click at [535, 468] on video at bounding box center [488, 305] width 976 height 610
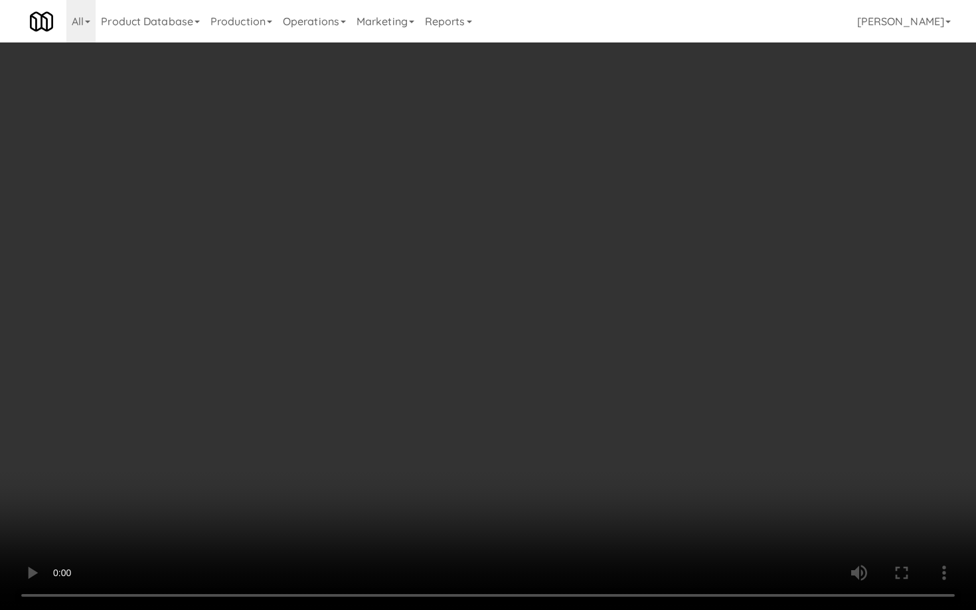
click at [535, 468] on video at bounding box center [488, 305] width 976 height 610
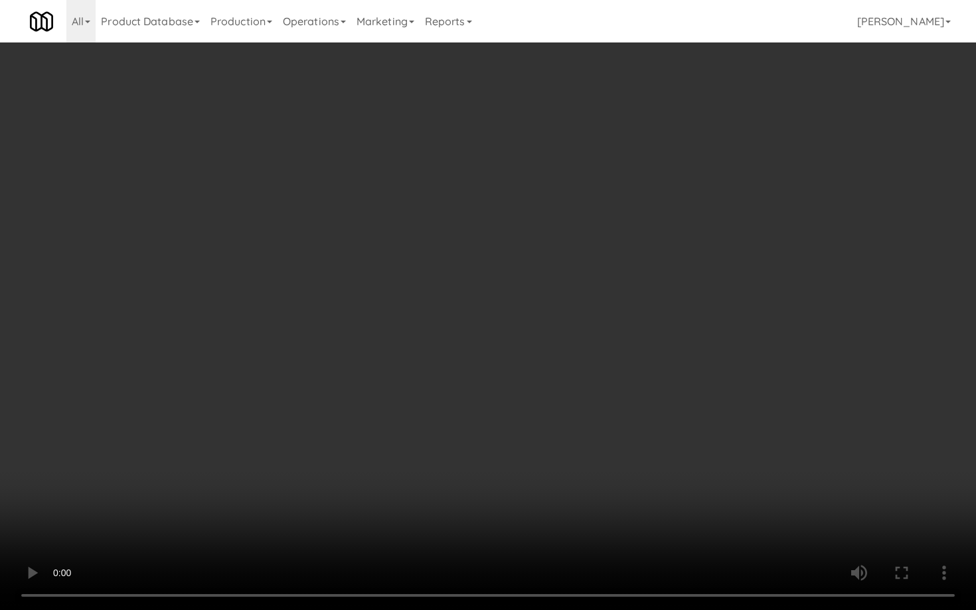
click at [535, 468] on video at bounding box center [488, 305] width 976 height 610
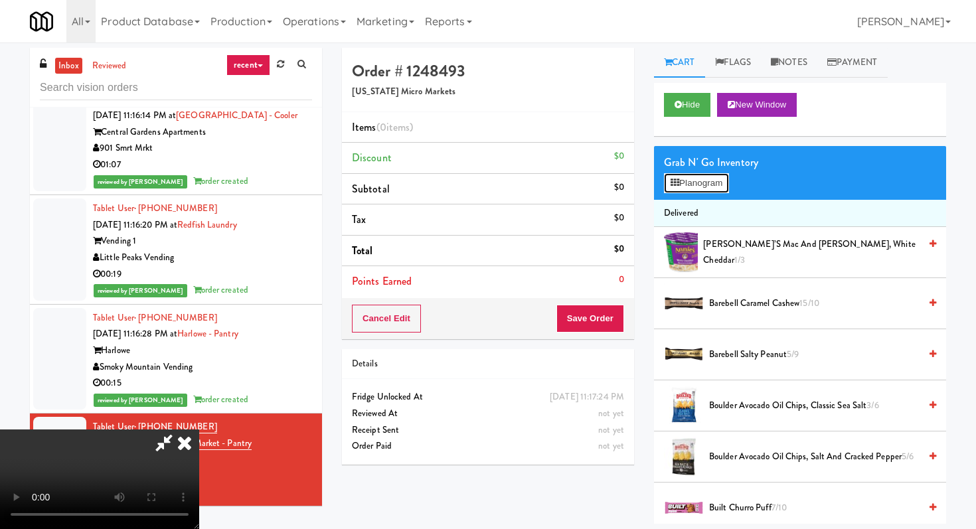
click at [709, 177] on button "Planogram" at bounding box center [696, 183] width 65 height 20
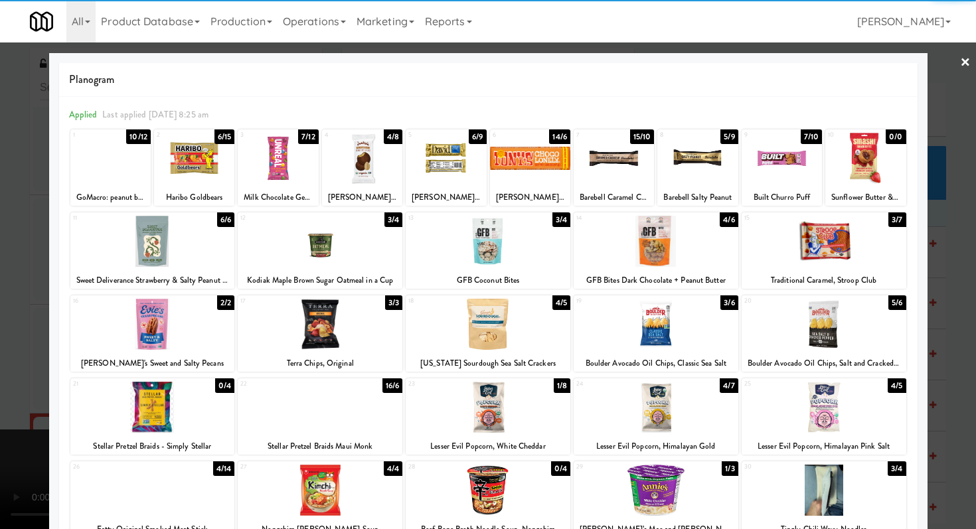
click at [682, 245] on div at bounding box center [655, 241] width 165 height 51
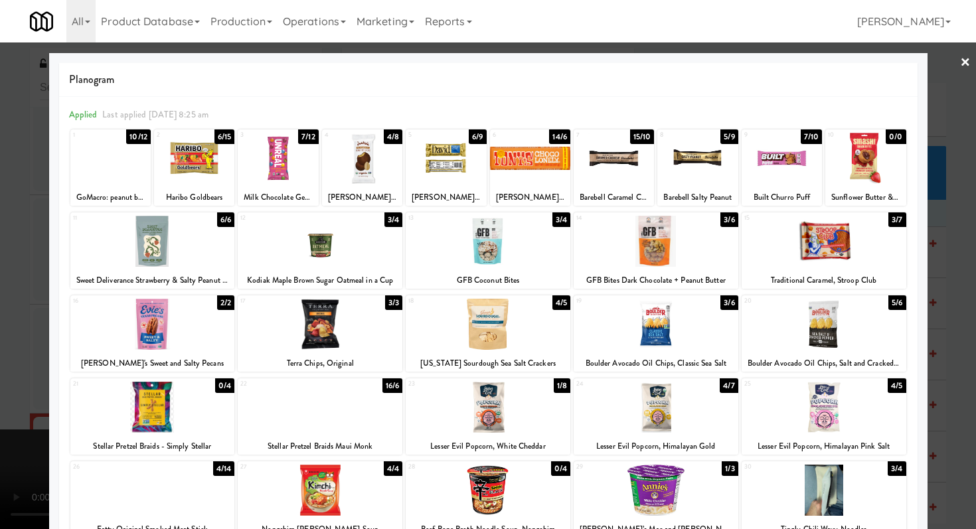
scroll to position [123, 0]
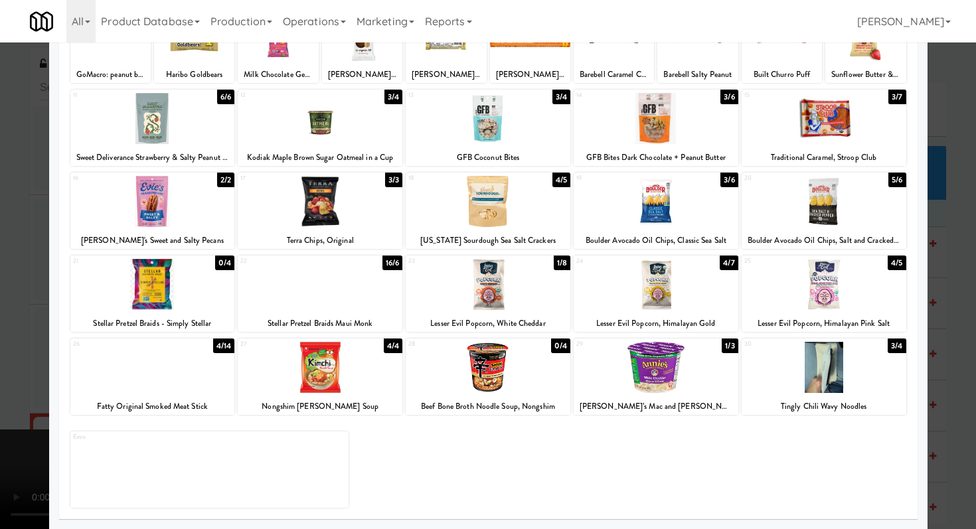
click at [185, 378] on div at bounding box center [152, 367] width 165 height 51
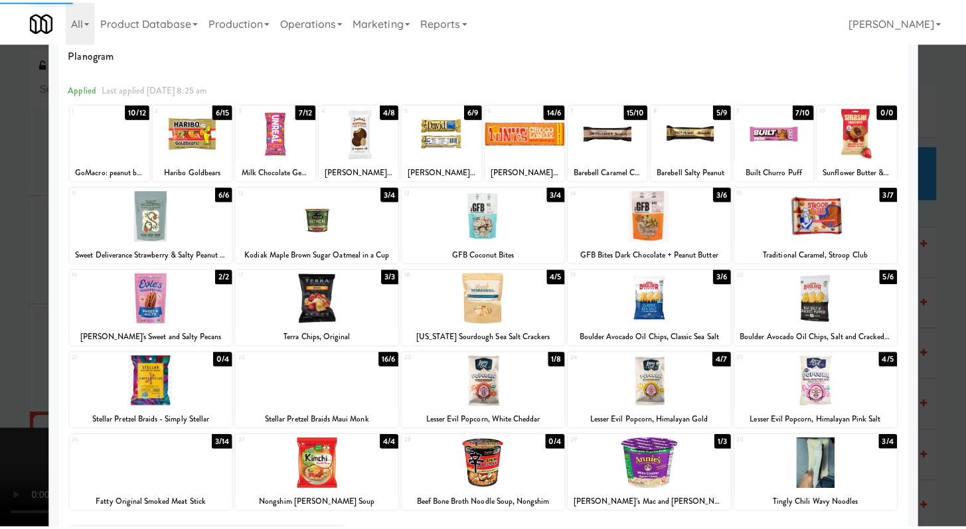
scroll to position [0, 0]
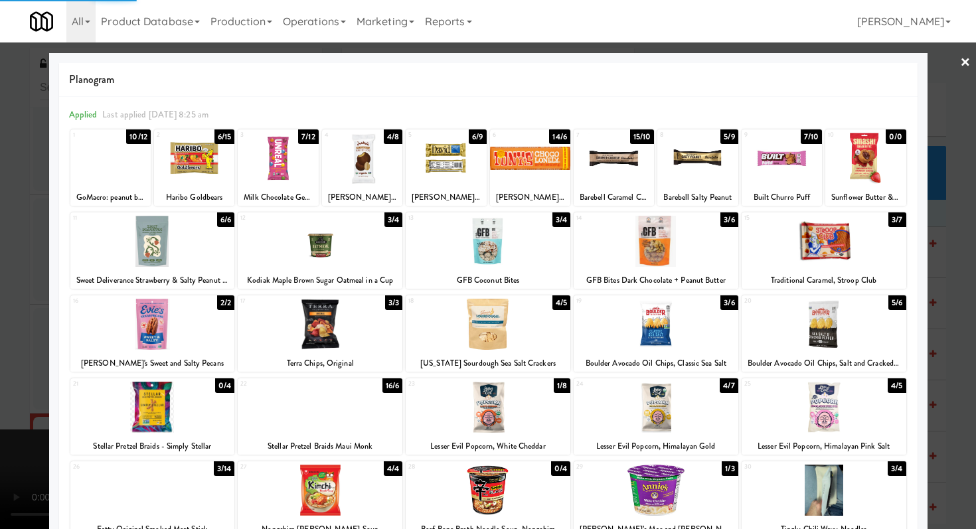
click at [286, 178] on div at bounding box center [278, 158] width 80 height 51
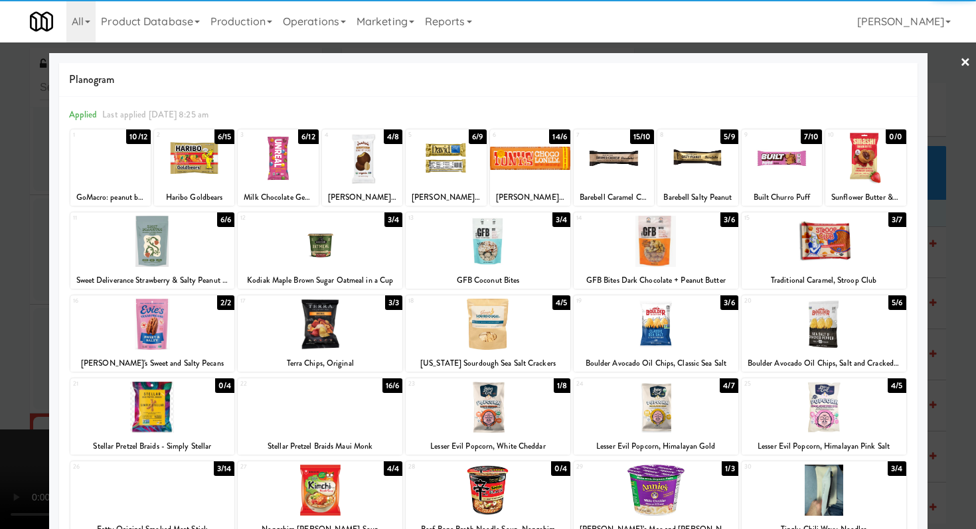
click at [803, 329] on div at bounding box center [823, 324] width 165 height 51
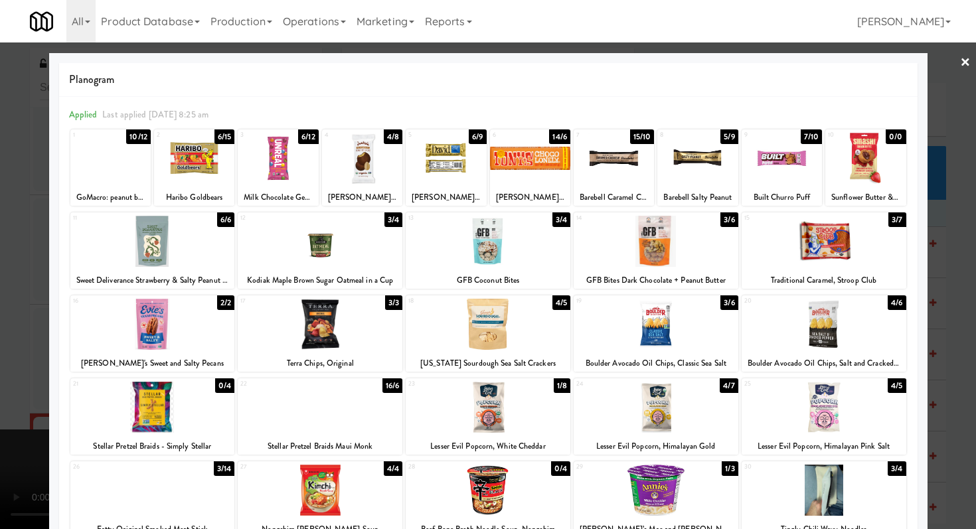
click at [961, 58] on link "×" at bounding box center [965, 62] width 11 height 41
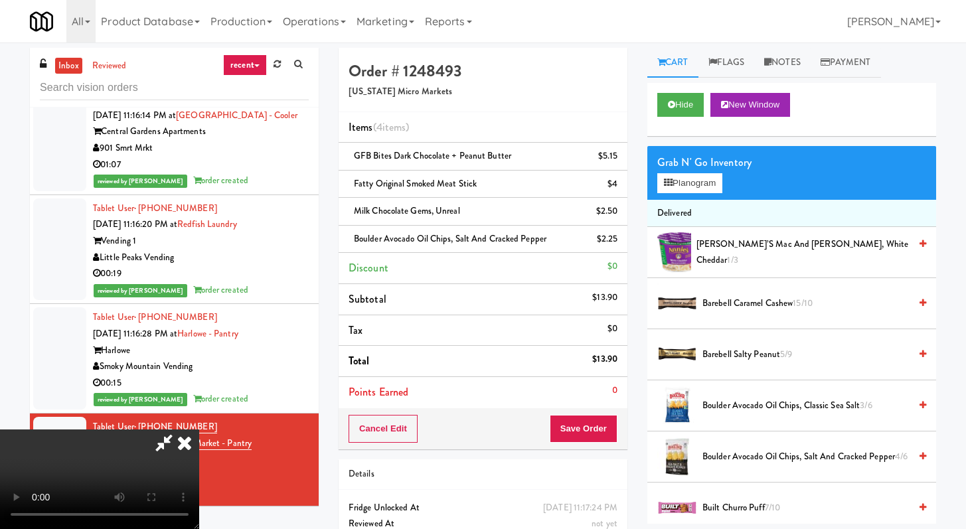
scroll to position [114, 0]
click at [199, 429] on video at bounding box center [99, 479] width 199 height 100
click at [600, 441] on button "Save Order" at bounding box center [584, 429] width 68 height 28
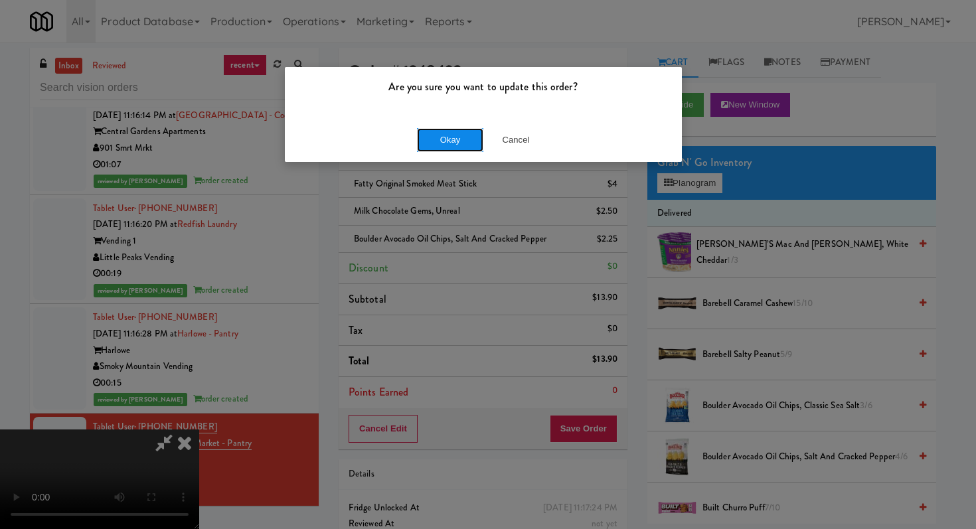
click at [439, 129] on button "Okay" at bounding box center [450, 140] width 66 height 24
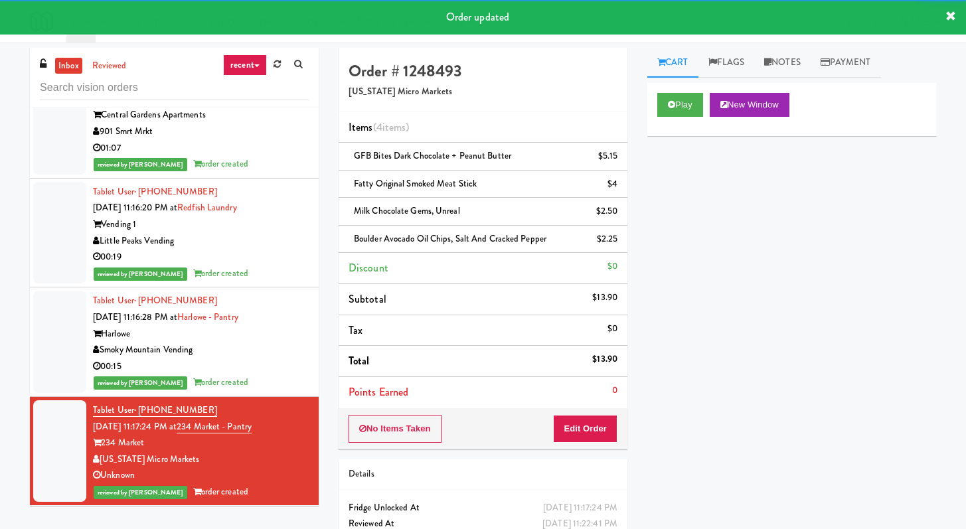
scroll to position [5954, 0]
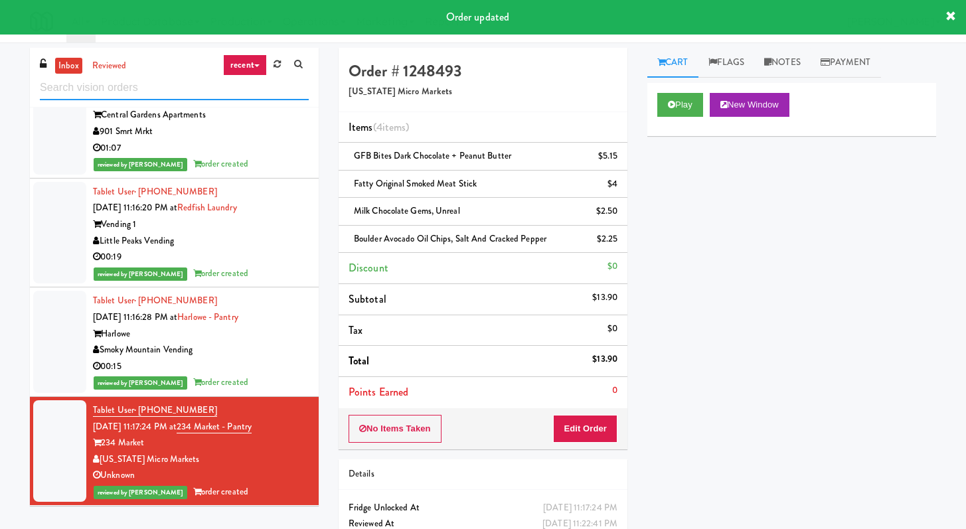
click at [212, 96] on input "text" at bounding box center [174, 88] width 269 height 25
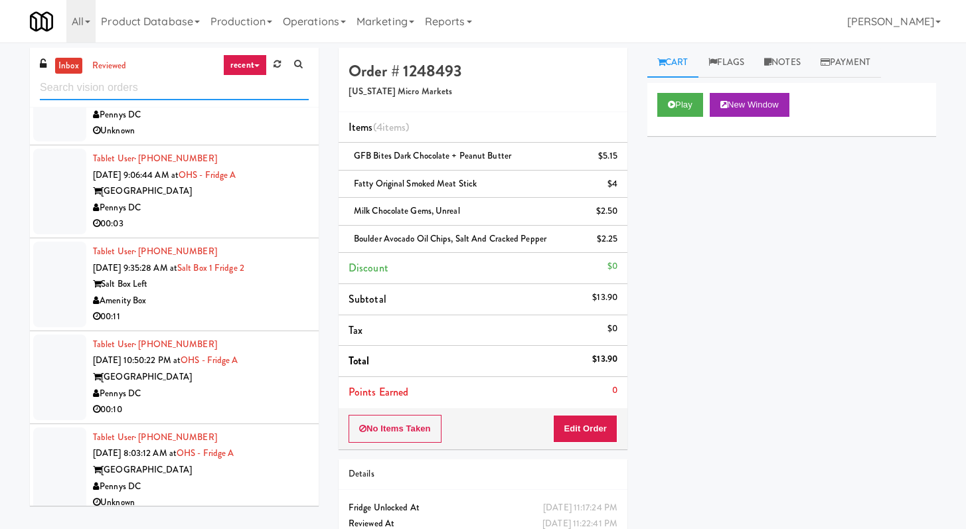
scroll to position [2946, 0]
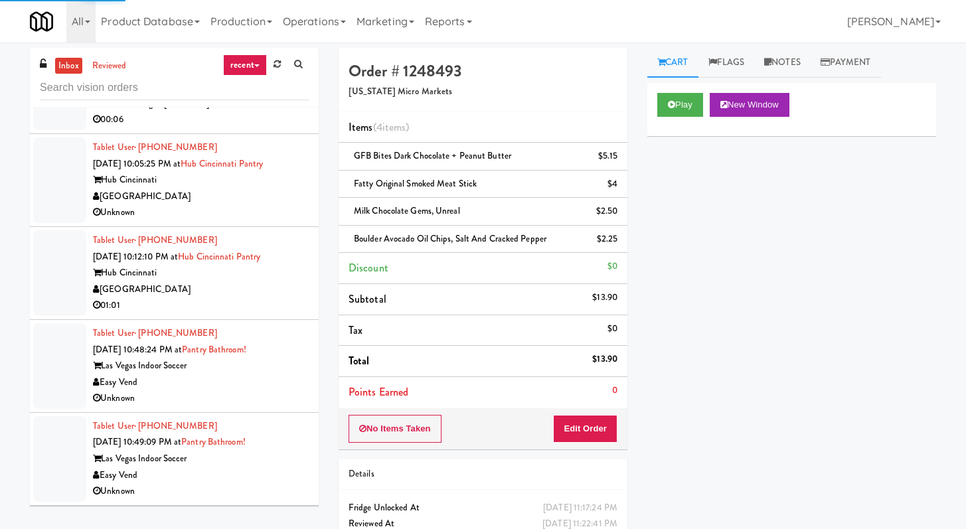
click at [244, 205] on div "[GEOGRAPHIC_DATA]" at bounding box center [201, 196] width 216 height 17
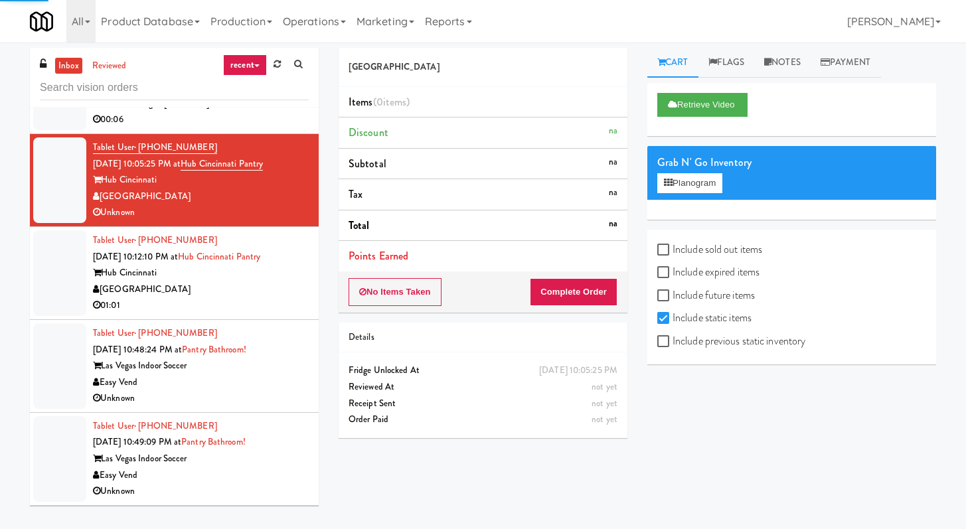
click at [248, 314] on div "01:01" at bounding box center [201, 305] width 216 height 17
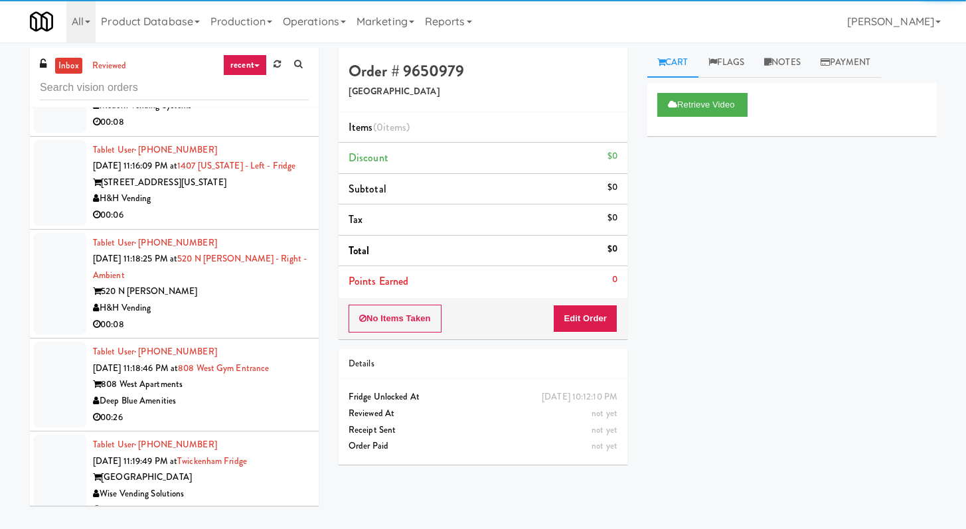
scroll to position [4423, 0]
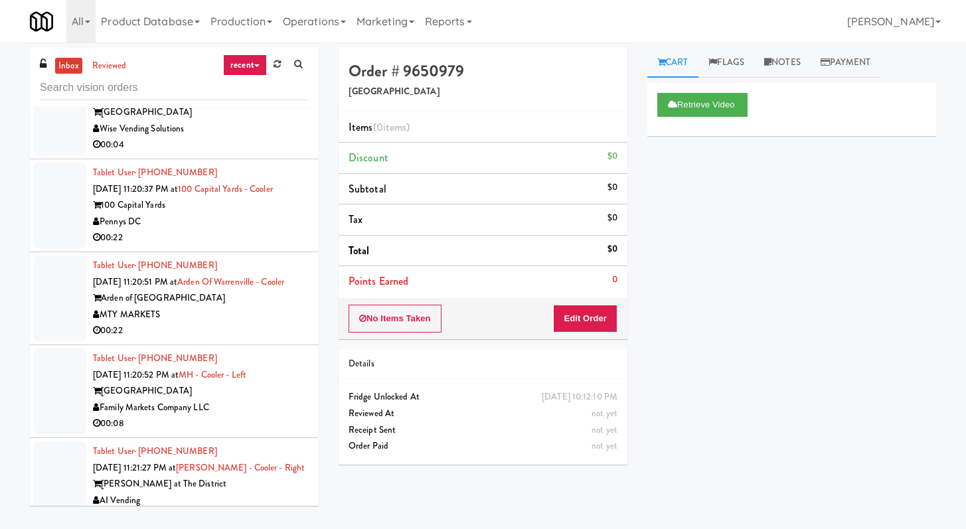
click at [244, 153] on div "00:04" at bounding box center [201, 145] width 216 height 17
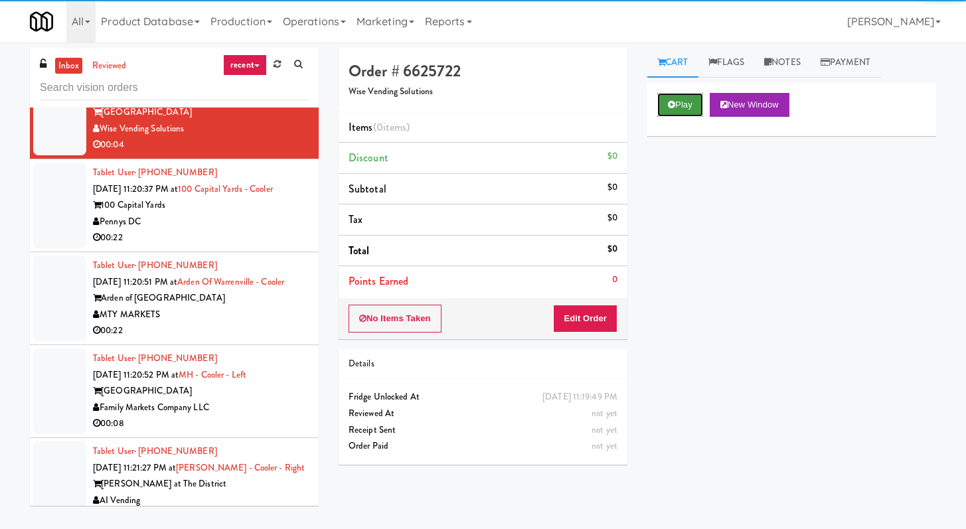
click at [680, 98] on button "Play" at bounding box center [680, 105] width 46 height 24
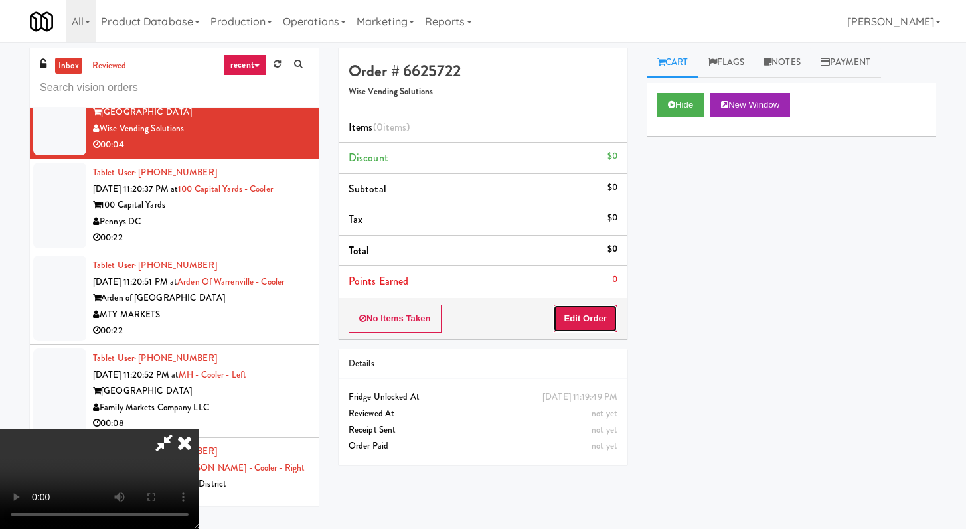
click at [599, 315] on button "Edit Order" at bounding box center [585, 319] width 64 height 28
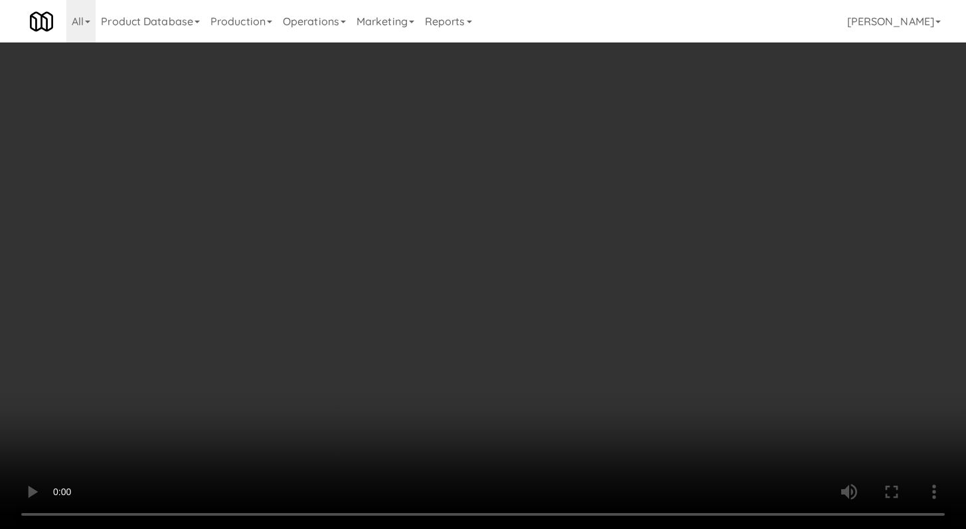
scroll to position [4374, 0]
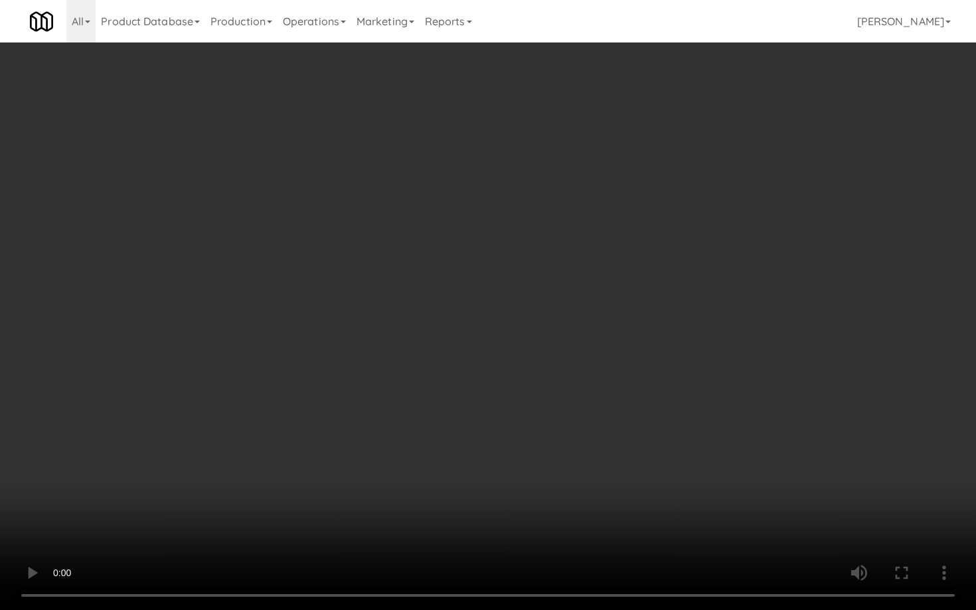
click at [527, 423] on video at bounding box center [488, 305] width 976 height 610
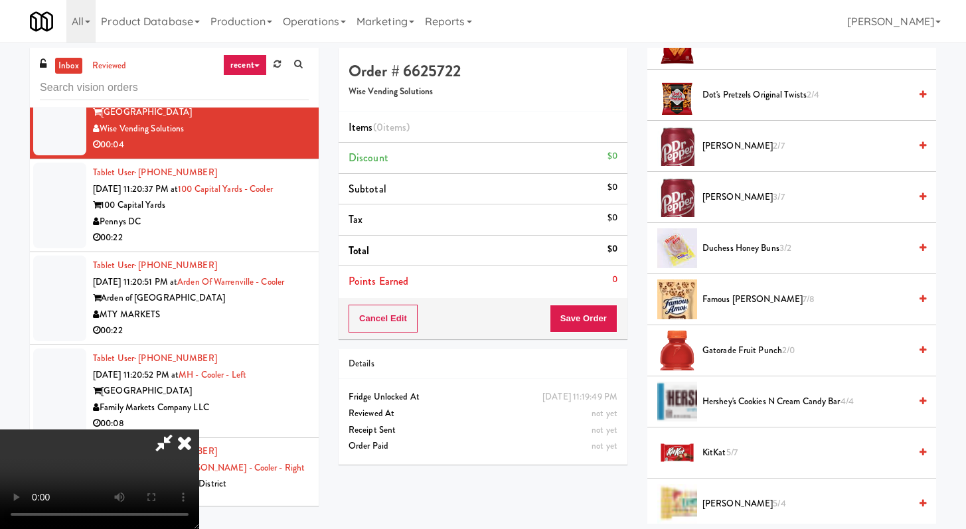
scroll to position [597, 0]
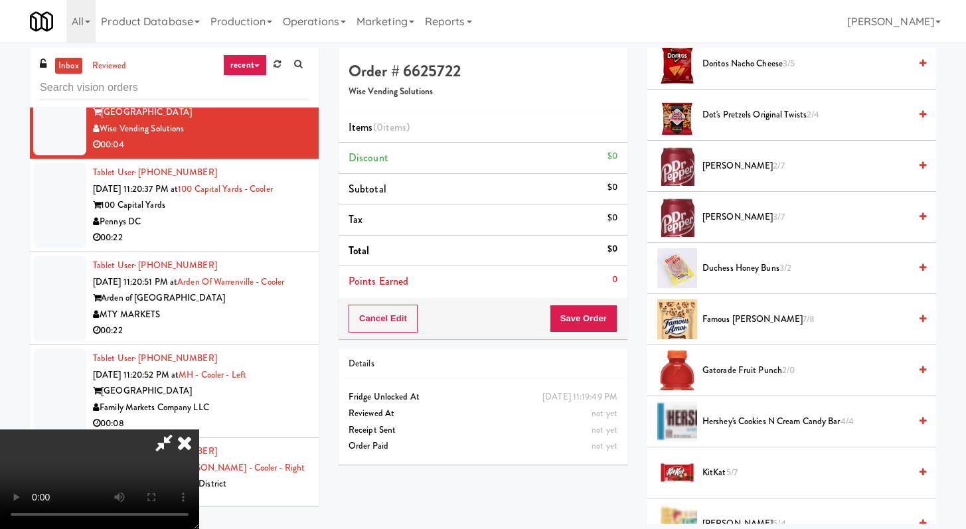
click at [741, 271] on span "Duchess Honey Buns 3/2" at bounding box center [805, 268] width 207 height 17
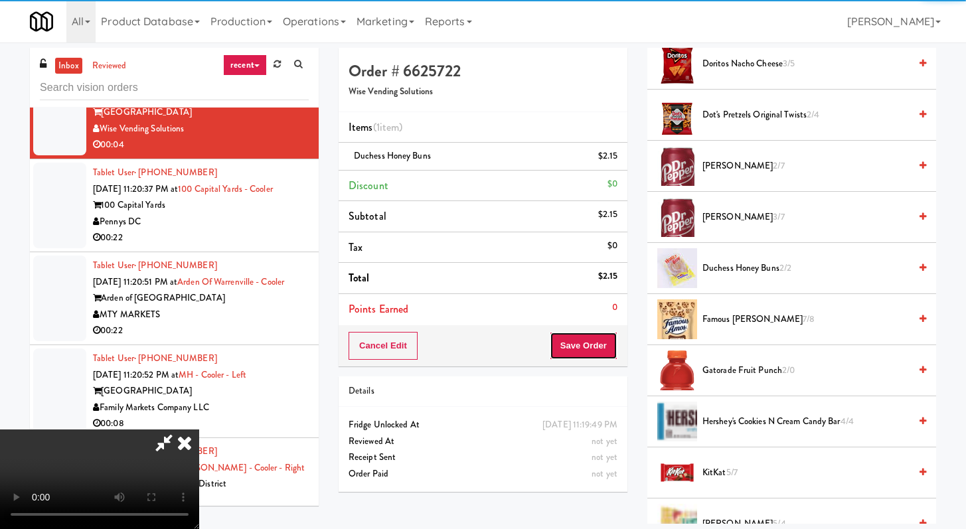
click at [608, 338] on button "Save Order" at bounding box center [584, 346] width 68 height 28
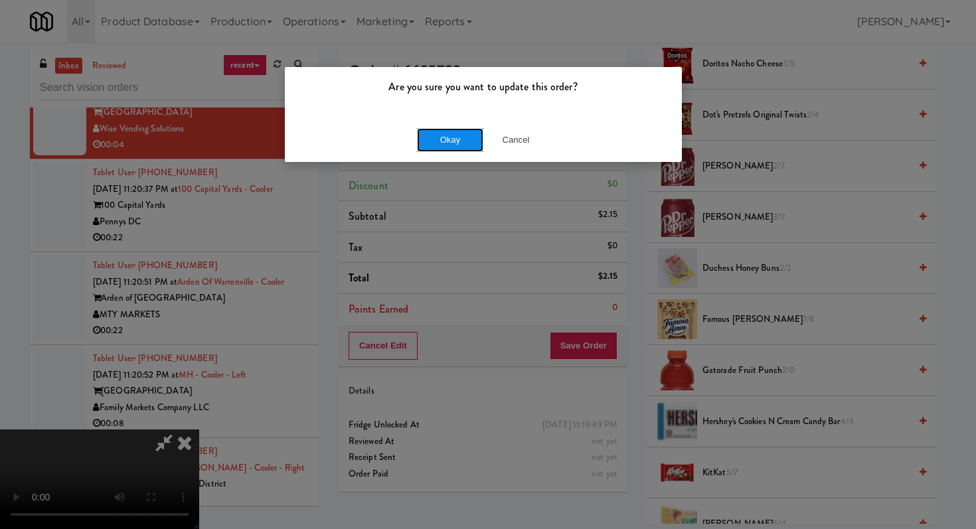
click at [445, 135] on button "Okay" at bounding box center [450, 140] width 66 height 24
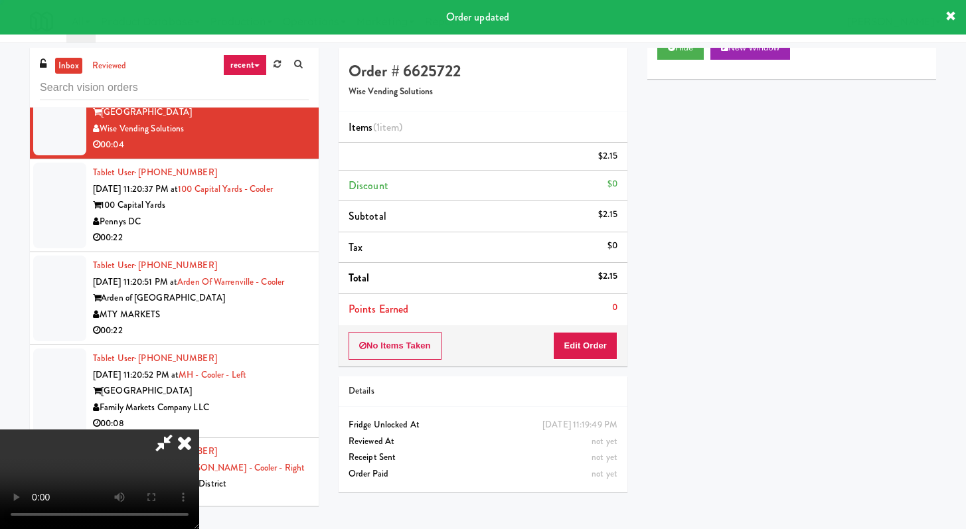
scroll to position [56, 0]
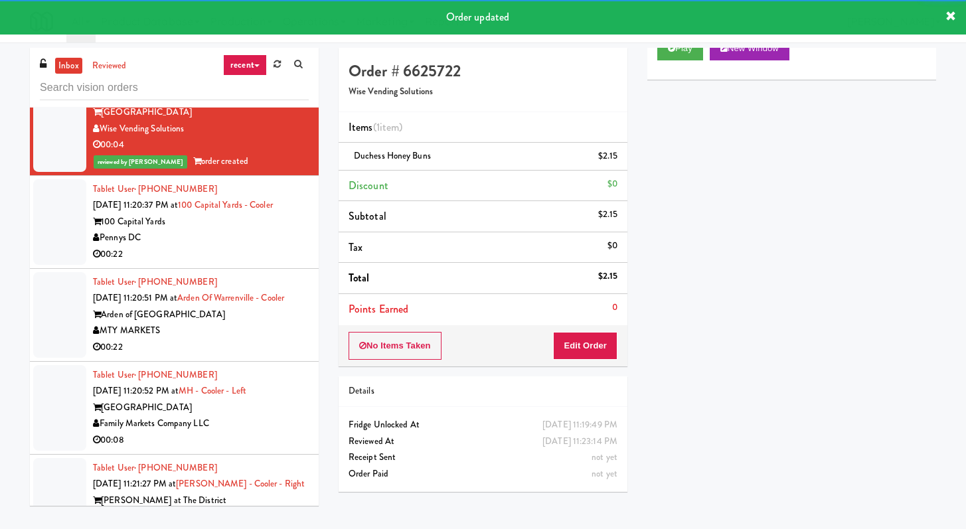
drag, startPoint x: 250, startPoint y: 323, endPoint x: 260, endPoint y: 326, distance: 10.9
click at [250, 246] on div "Pennys DC" at bounding box center [201, 238] width 216 height 17
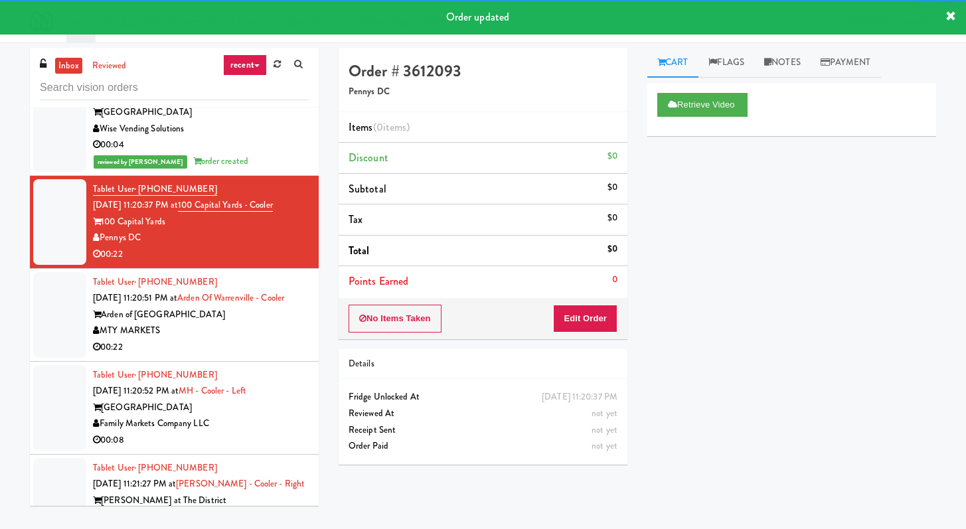
click at [254, 339] on div "MTY MARKETS" at bounding box center [201, 331] width 216 height 17
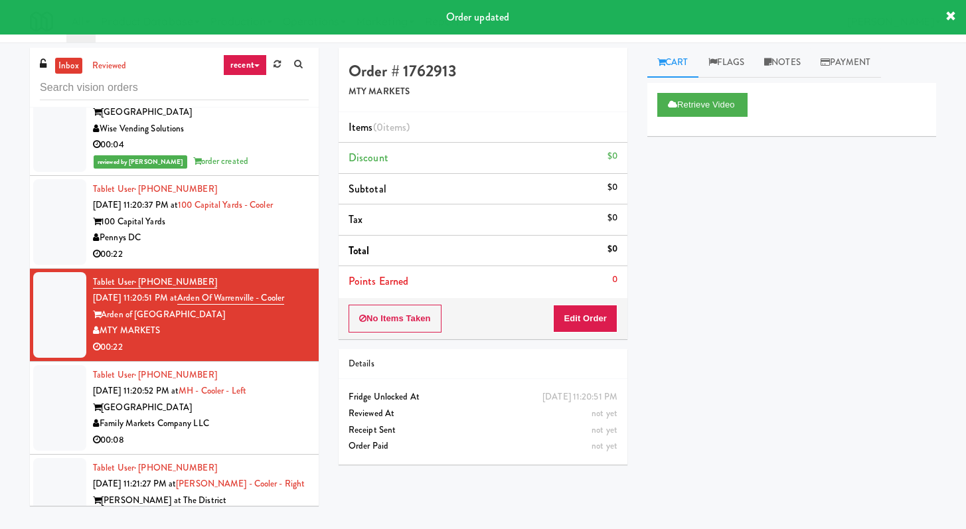
scroll to position [4577, 0]
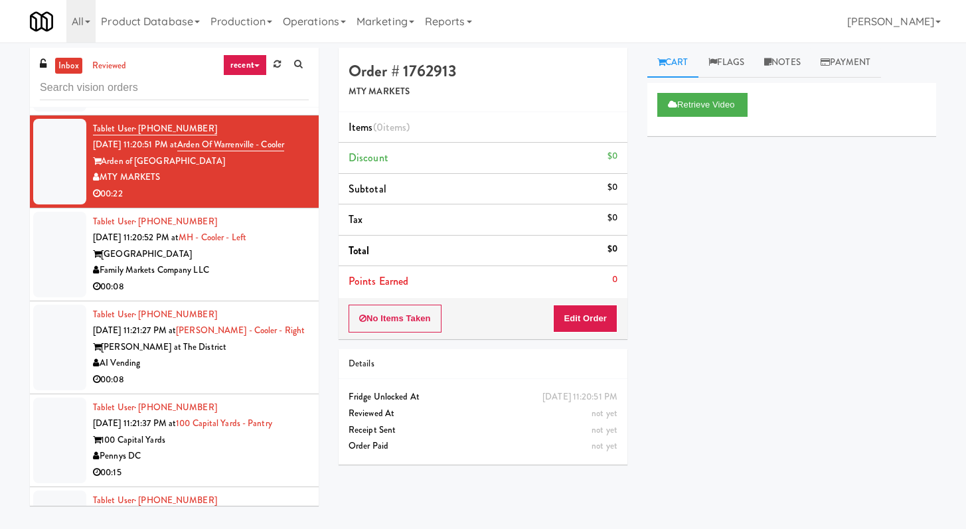
click at [277, 295] on div "00:08" at bounding box center [201, 287] width 216 height 17
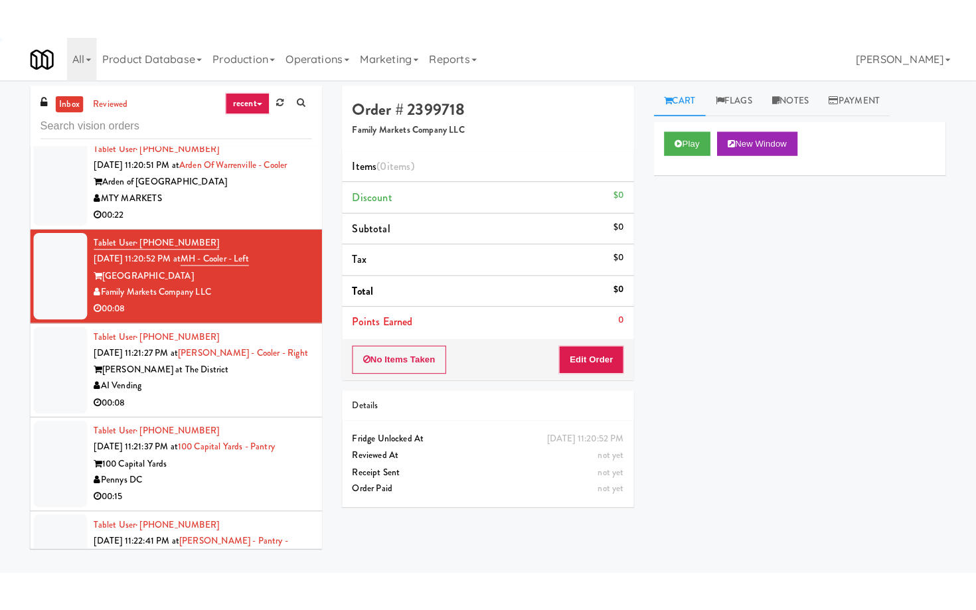
scroll to position [4616, 0]
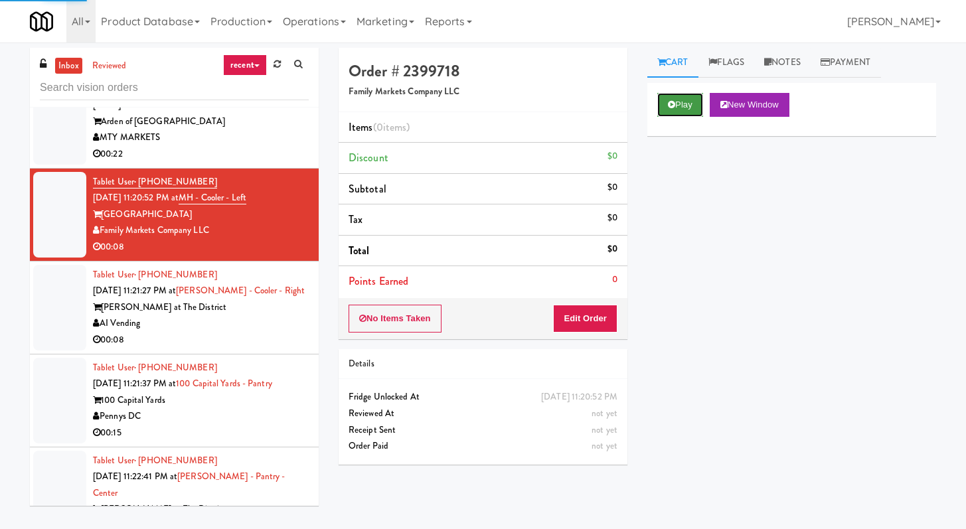
click at [676, 106] on button "Play" at bounding box center [680, 105] width 46 height 24
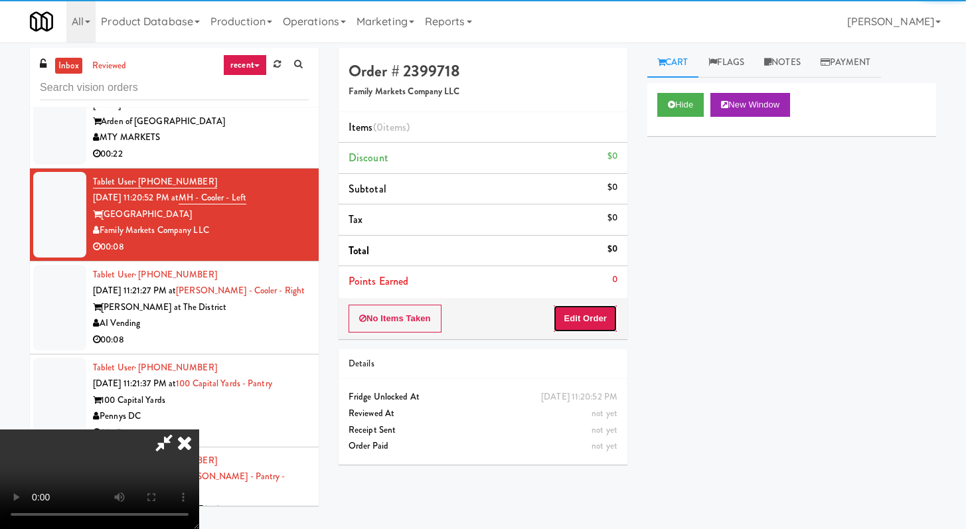
click at [581, 327] on button "Edit Order" at bounding box center [585, 319] width 64 height 28
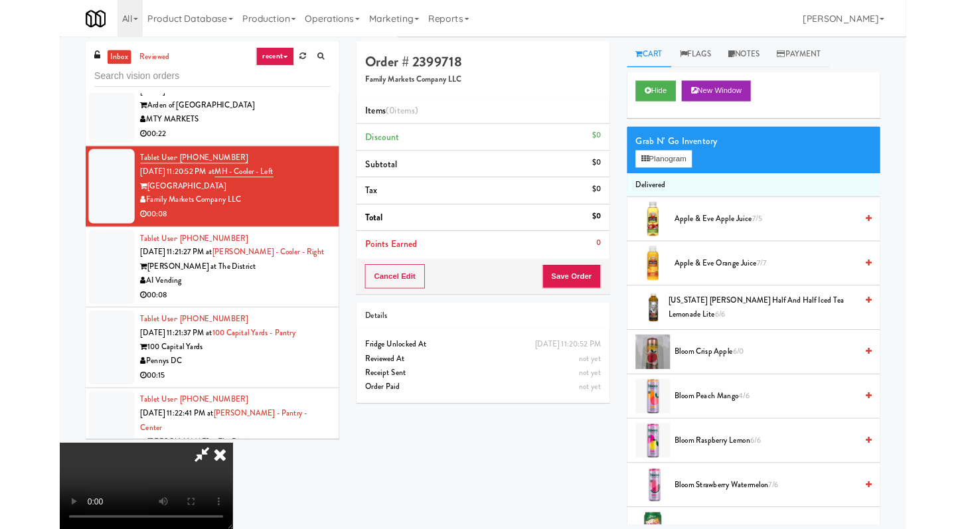
scroll to position [4567, 0]
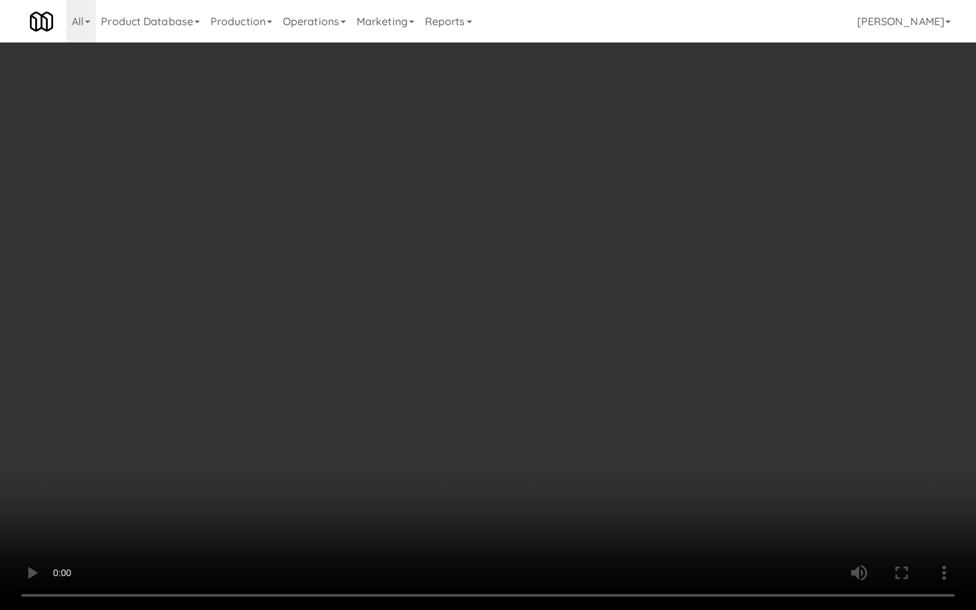
click at [595, 425] on video at bounding box center [488, 305] width 976 height 610
click at [597, 417] on video at bounding box center [488, 305] width 976 height 610
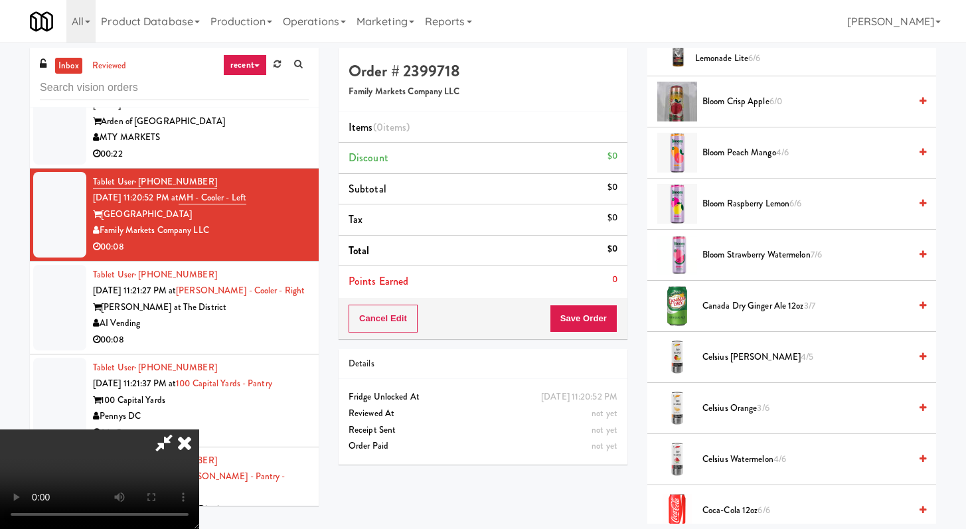
scroll to position [383, 0]
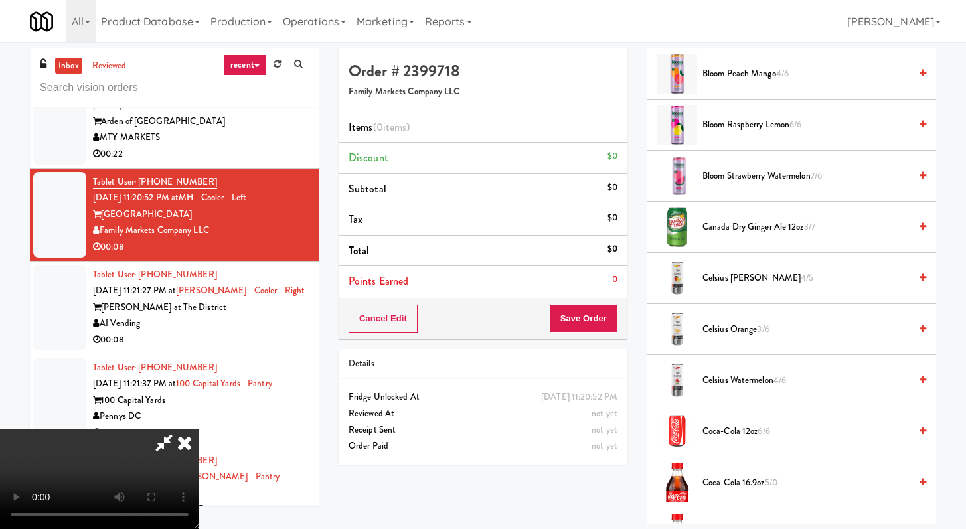
click at [732, 224] on span "Canada Dry Ginger Ale 12oz 3/7" at bounding box center [805, 227] width 207 height 17
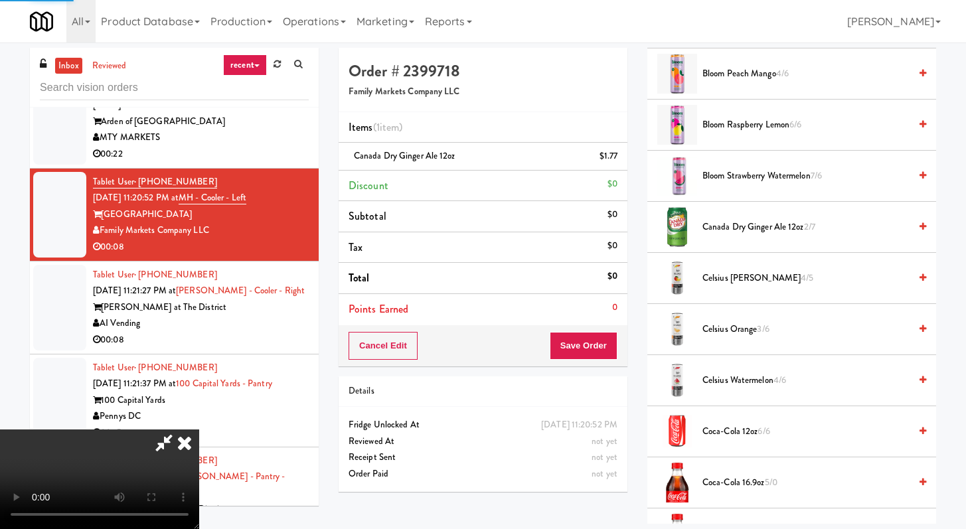
click at [617, 339] on div "Cancel Edit Save Order" at bounding box center [482, 345] width 289 height 41
click at [613, 341] on button "Save Order" at bounding box center [584, 346] width 68 height 28
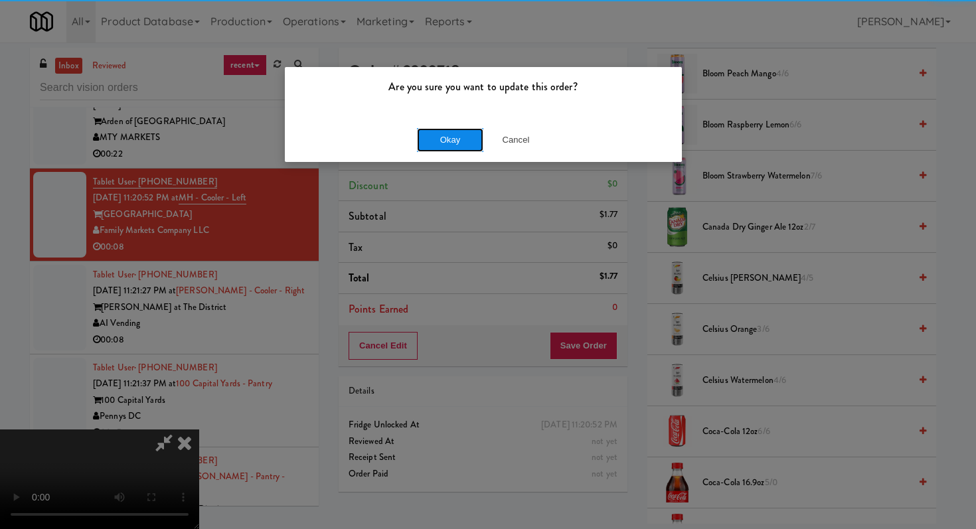
click at [456, 131] on button "Okay" at bounding box center [450, 140] width 66 height 24
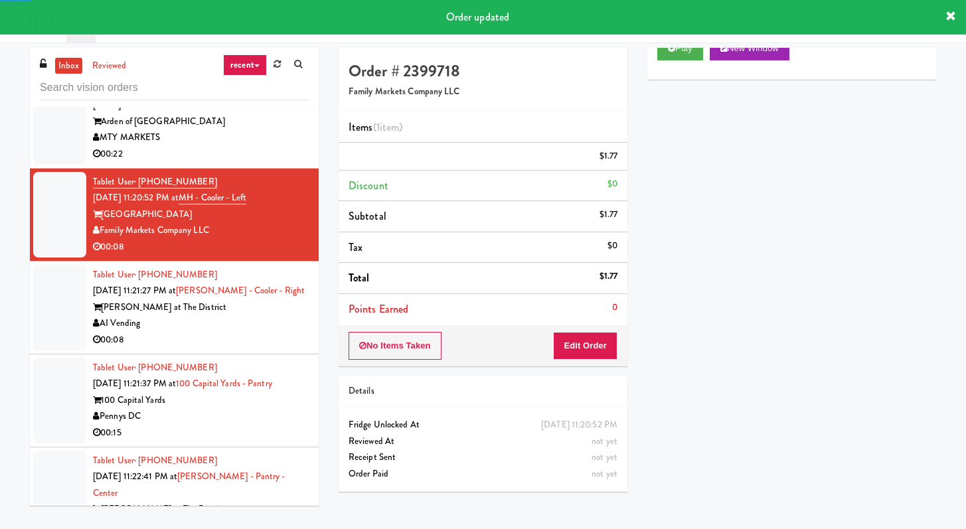
scroll to position [4656, 0]
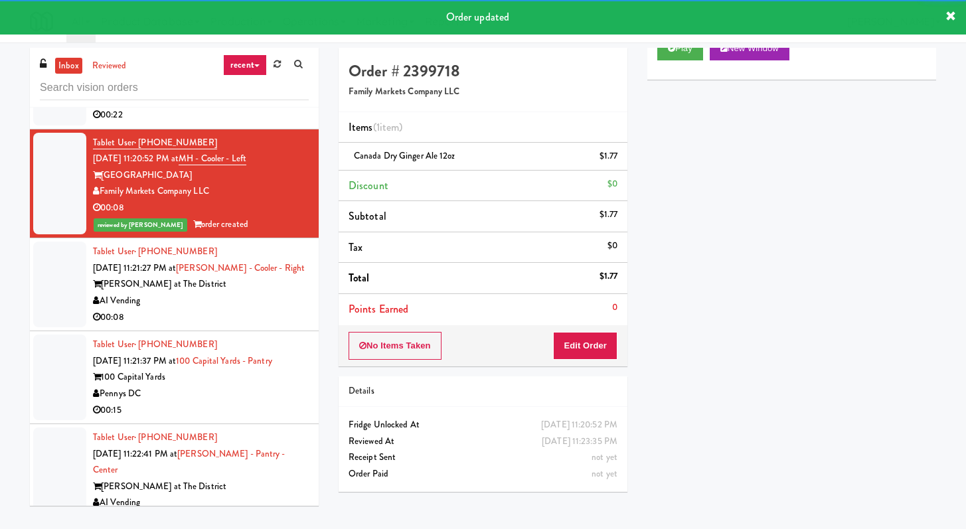
click at [250, 326] on div "00:08" at bounding box center [201, 317] width 216 height 17
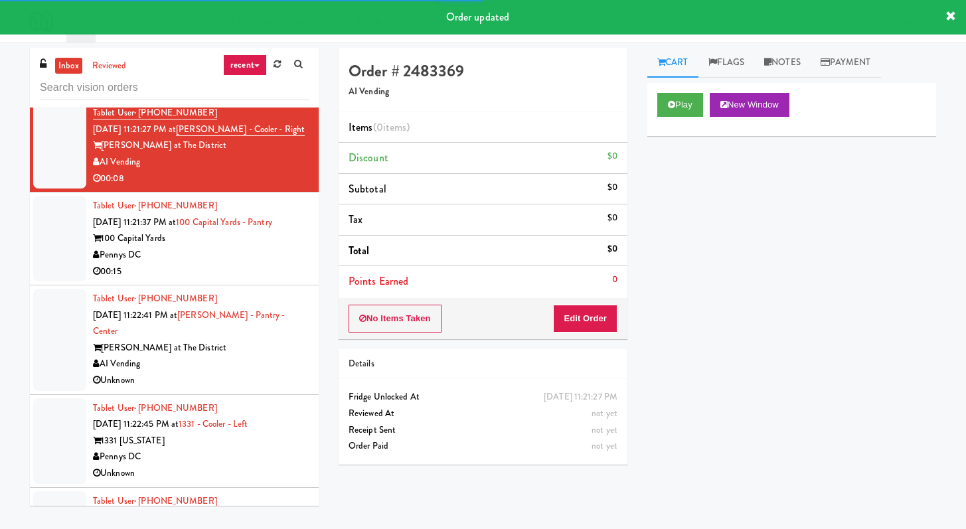
scroll to position [4796, 0]
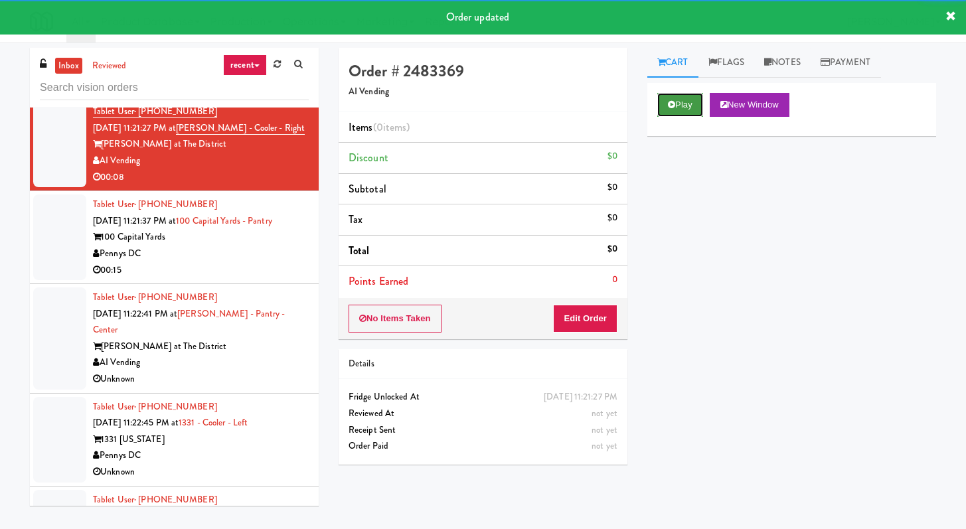
click at [672, 110] on button "Play" at bounding box center [680, 105] width 46 height 24
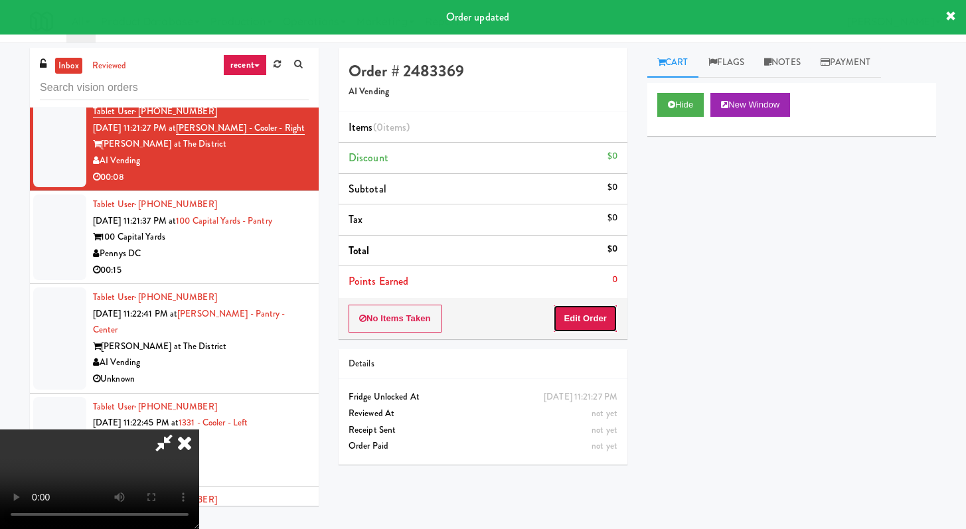
click at [582, 305] on button "Edit Order" at bounding box center [585, 319] width 64 height 28
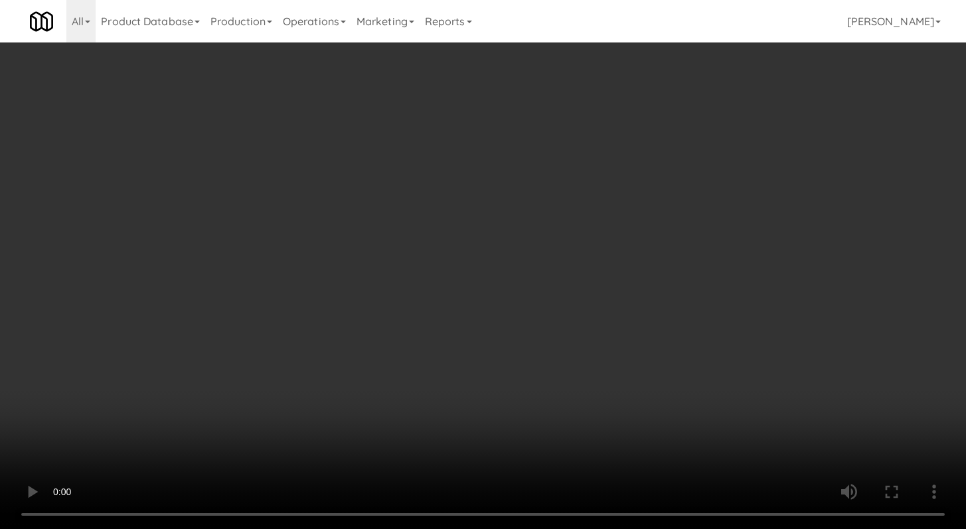
scroll to position [4746, 0]
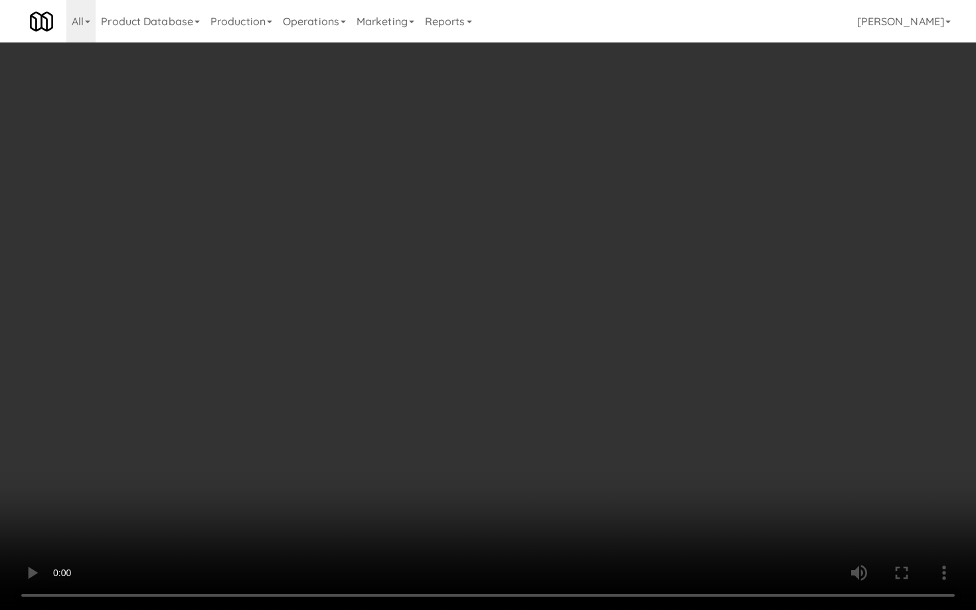
click at [481, 431] on video at bounding box center [488, 305] width 976 height 610
click at [496, 414] on video at bounding box center [488, 305] width 976 height 610
click at [504, 402] on video at bounding box center [488, 305] width 976 height 610
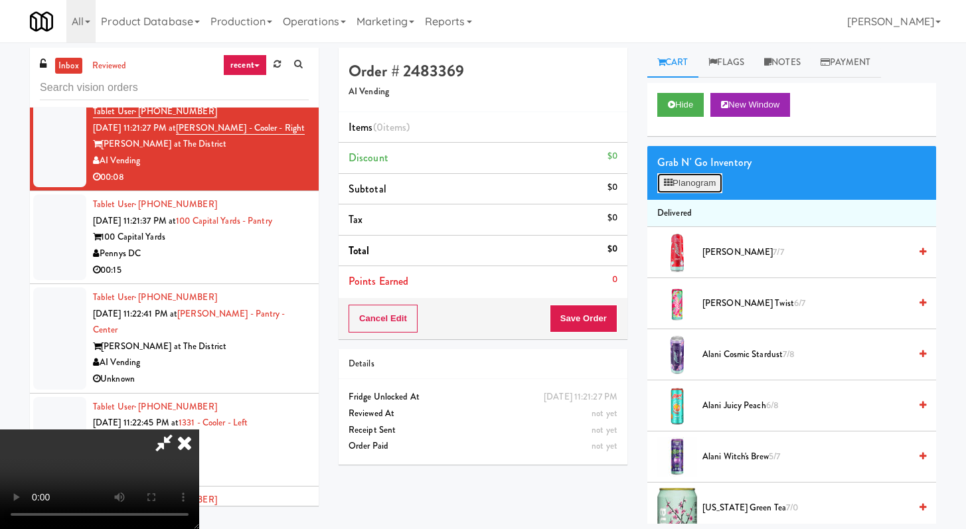
click at [681, 186] on button "Planogram" at bounding box center [689, 183] width 65 height 20
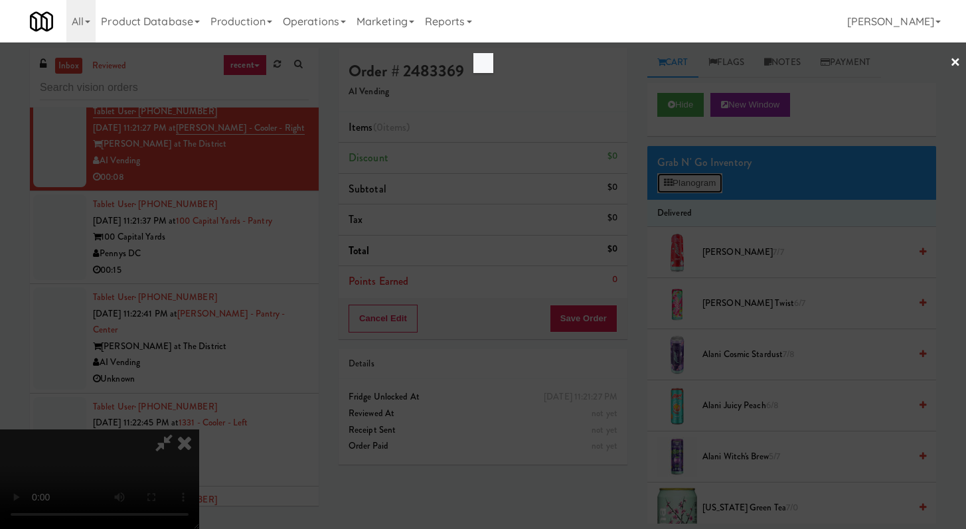
scroll to position [4746, 0]
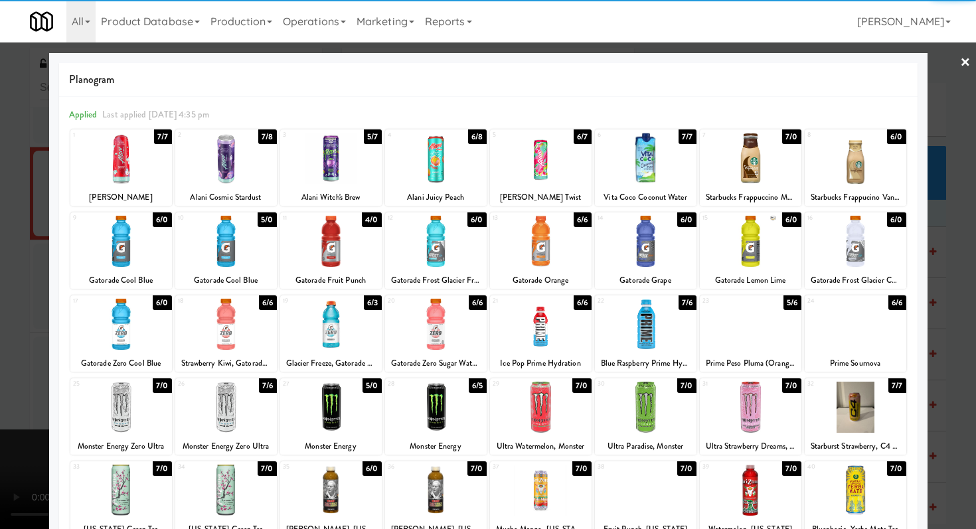
click at [859, 335] on div at bounding box center [855, 324] width 102 height 51
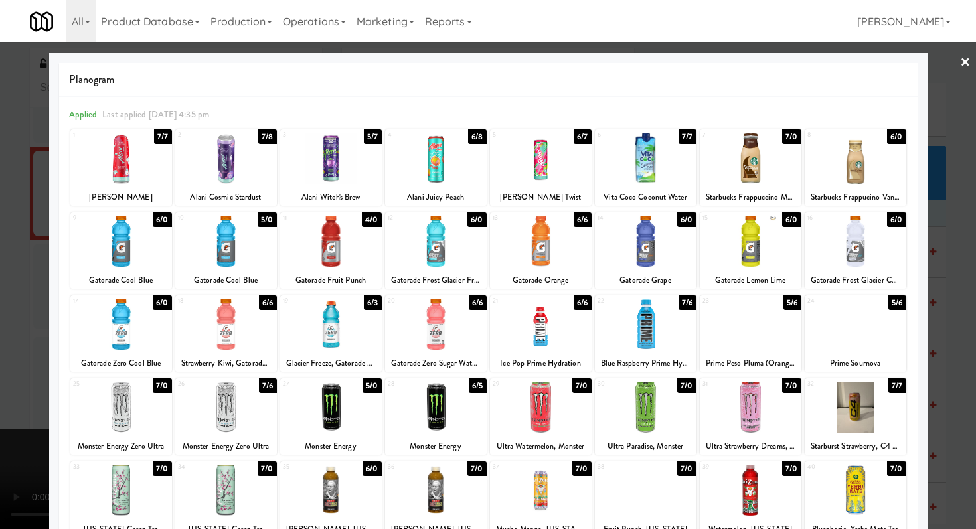
click at [926, 303] on div at bounding box center [488, 264] width 976 height 529
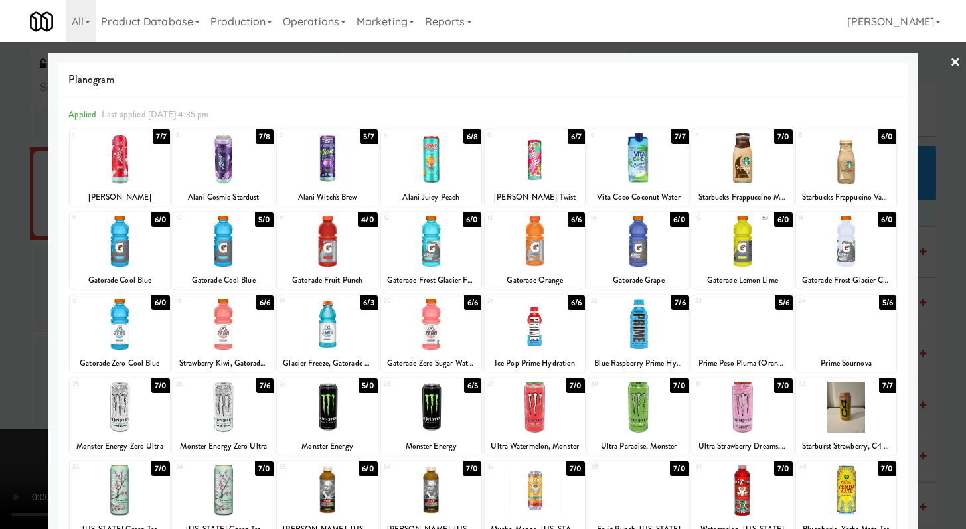
scroll to position [4796, 0]
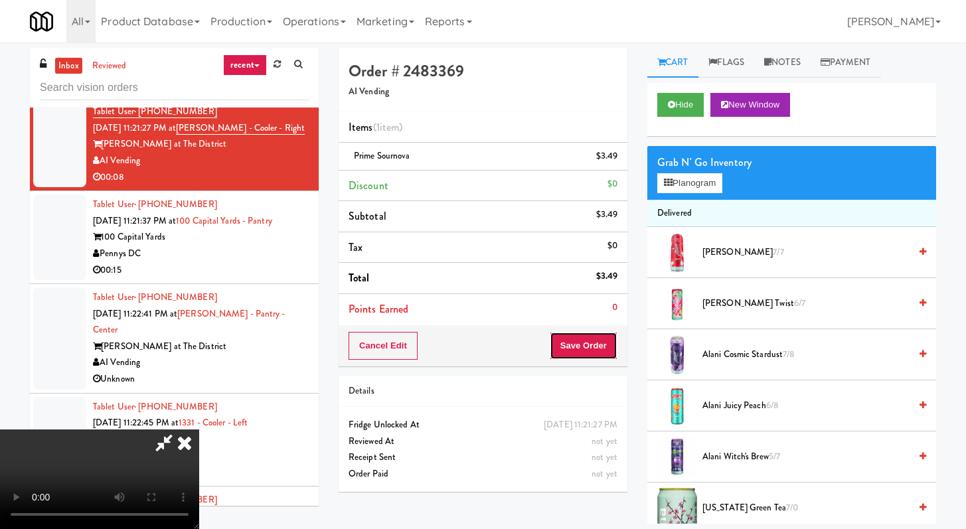
click at [599, 345] on button "Save Order" at bounding box center [584, 346] width 68 height 28
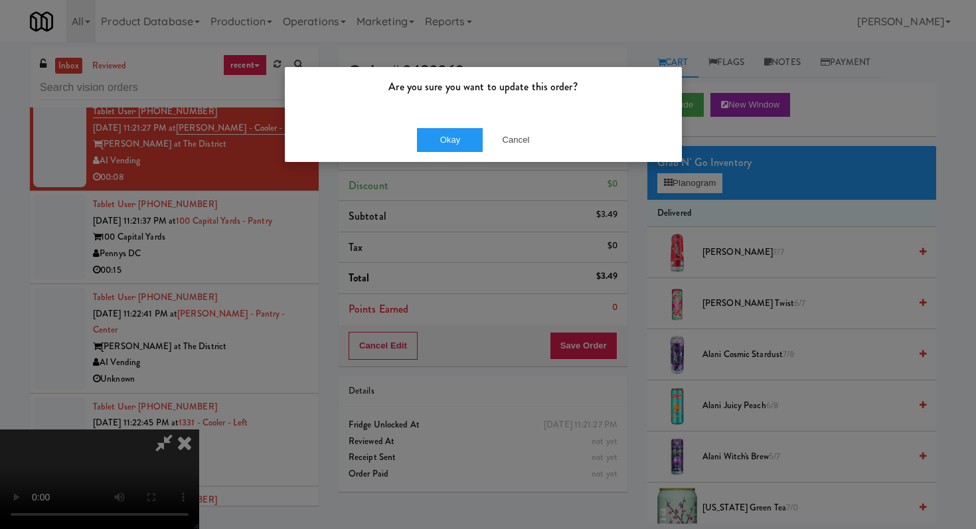
click at [451, 107] on div "Are you sure you want to update this order?" at bounding box center [483, 92] width 397 height 50
click at [451, 135] on button "Okay" at bounding box center [450, 140] width 66 height 24
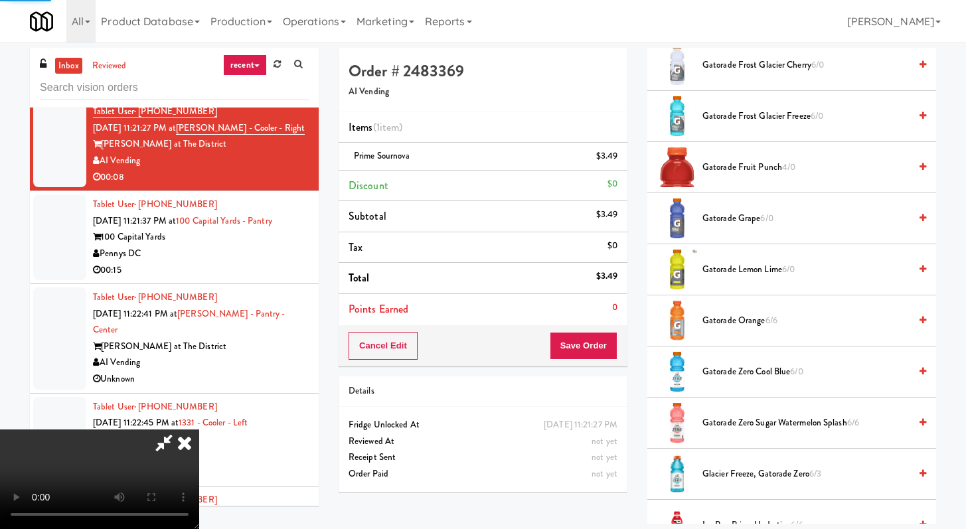
scroll to position [56, 0]
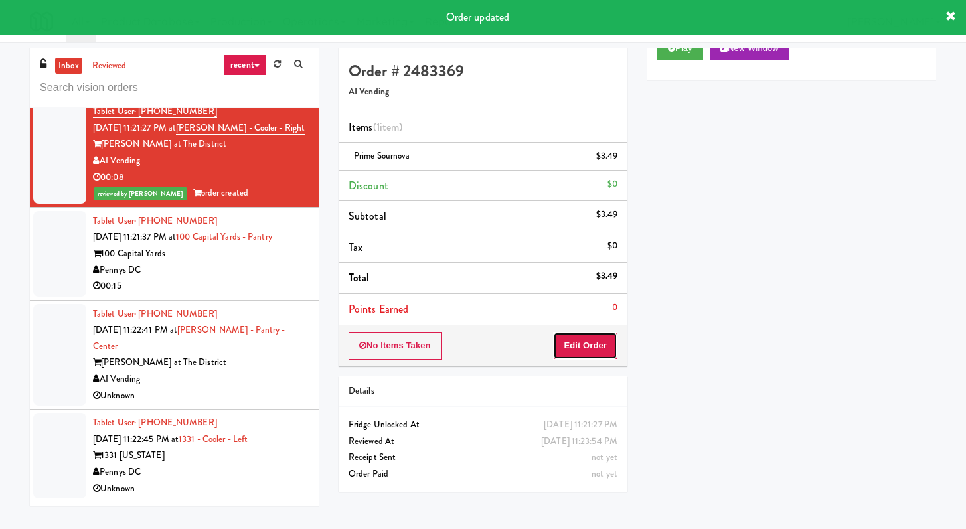
click at [599, 344] on button "Edit Order" at bounding box center [585, 346] width 64 height 28
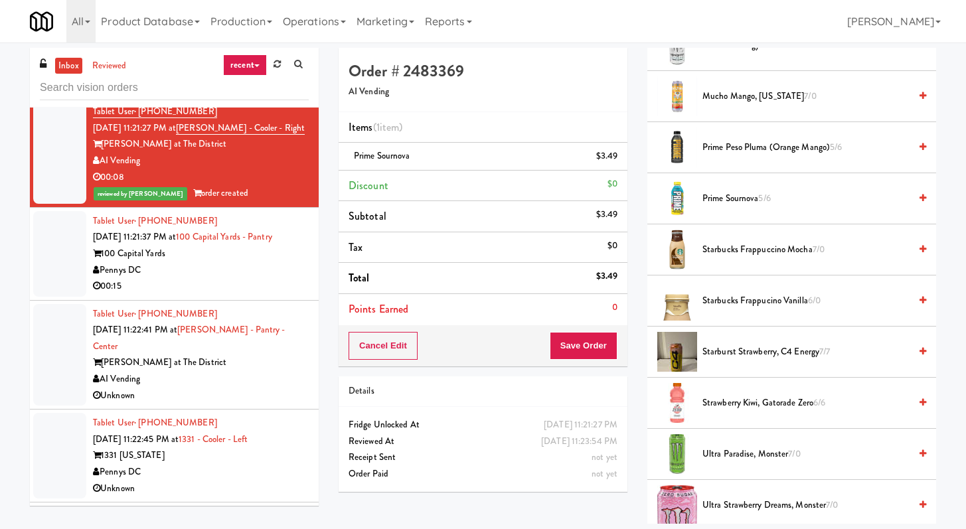
scroll to position [1629, 0]
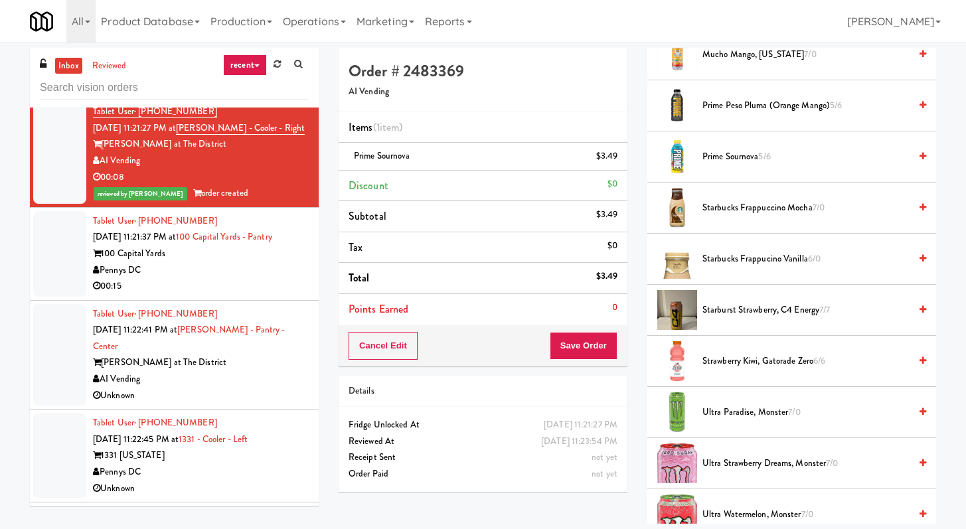
click at [286, 279] on div "Pennys DC" at bounding box center [201, 270] width 216 height 17
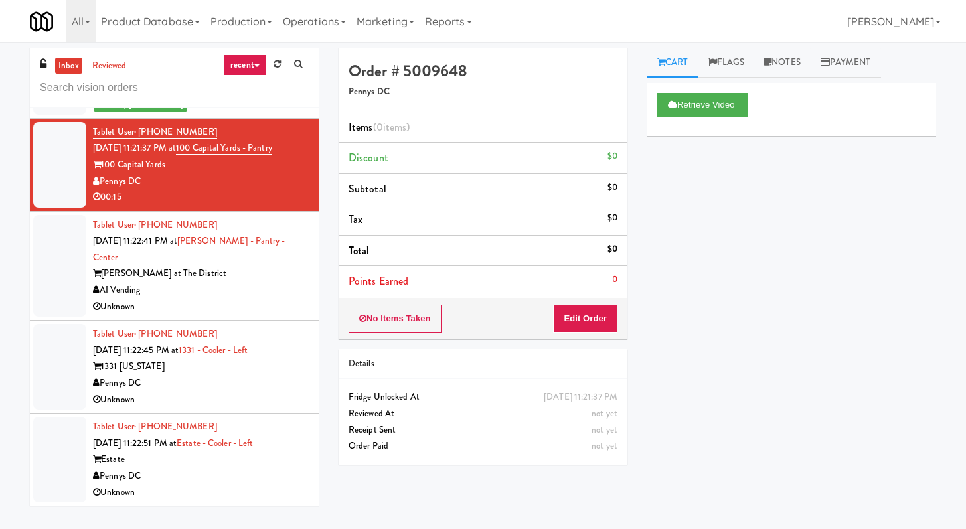
scroll to position [4971, 0]
click at [238, 301] on div "Unknown" at bounding box center [201, 307] width 216 height 17
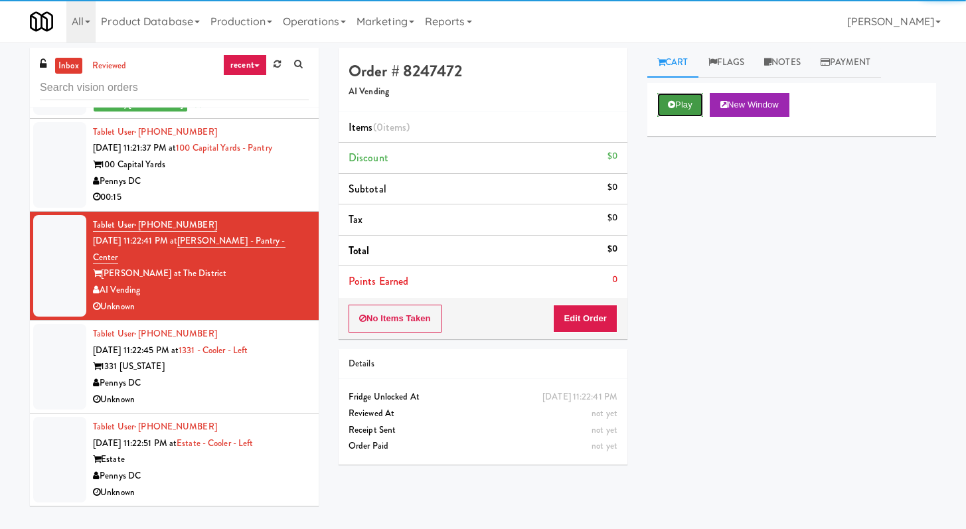
click at [685, 93] on button "Play" at bounding box center [680, 105] width 46 height 24
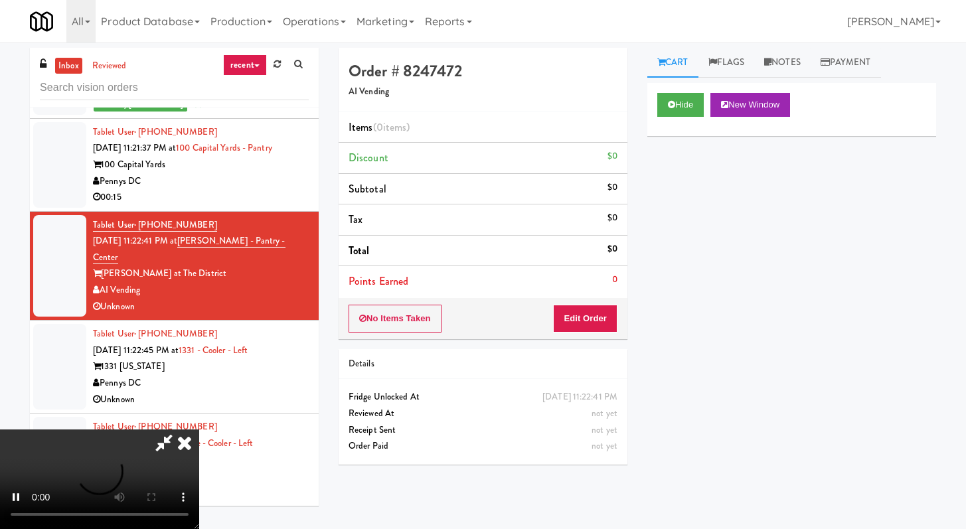
click at [599, 309] on div "No Items Taken Edit Order" at bounding box center [482, 318] width 289 height 41
click at [599, 310] on button "Edit Order" at bounding box center [585, 319] width 64 height 28
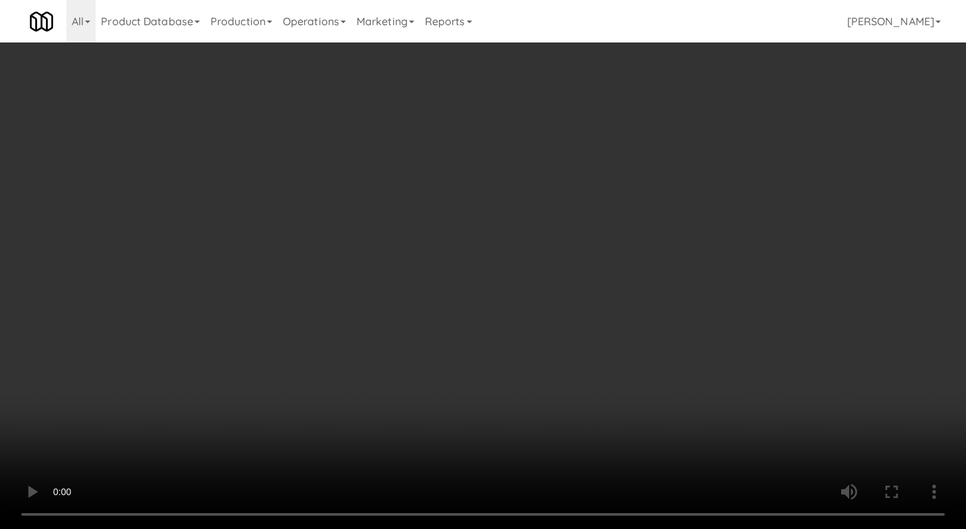
scroll to position [4922, 0]
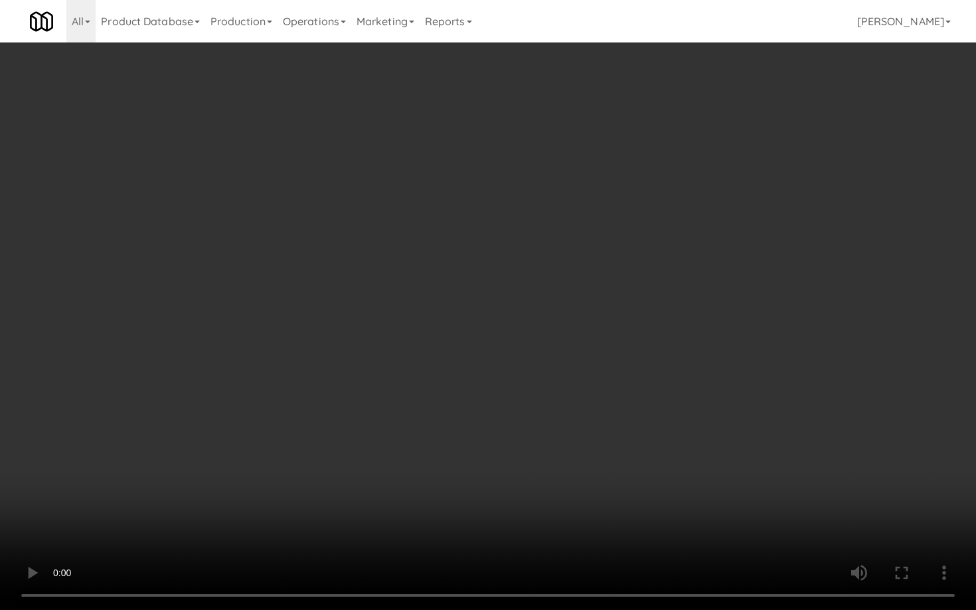
click at [509, 386] on video at bounding box center [488, 305] width 976 height 610
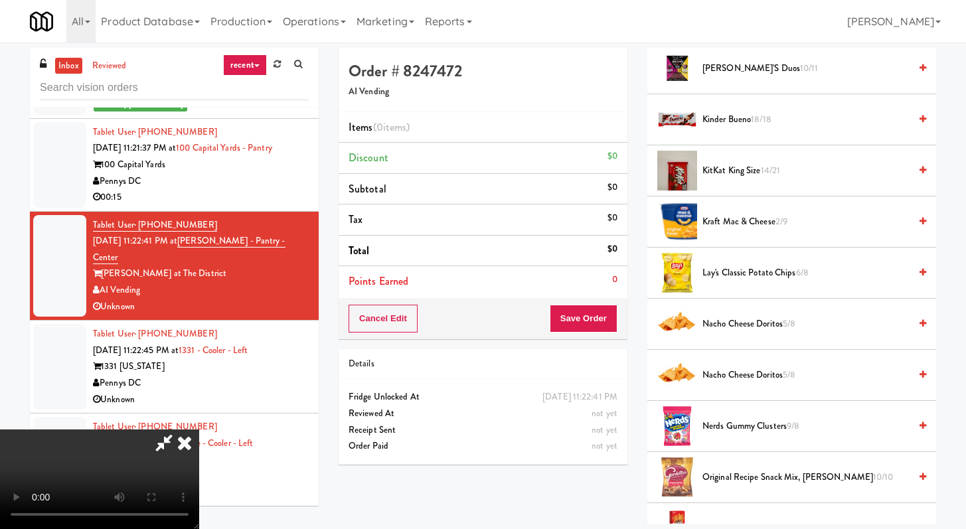
scroll to position [524, 0]
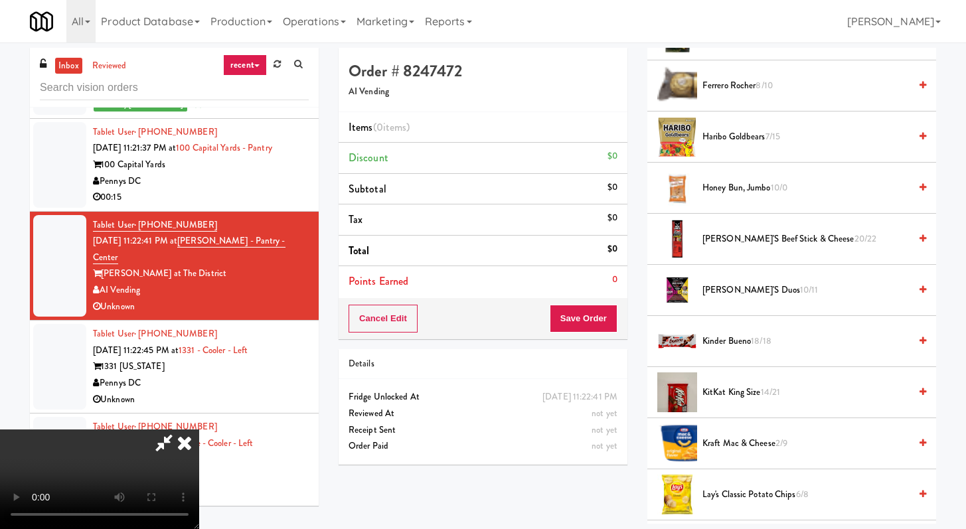
click at [728, 129] on span "Haribo Goldbears 7/15" at bounding box center [805, 137] width 207 height 17
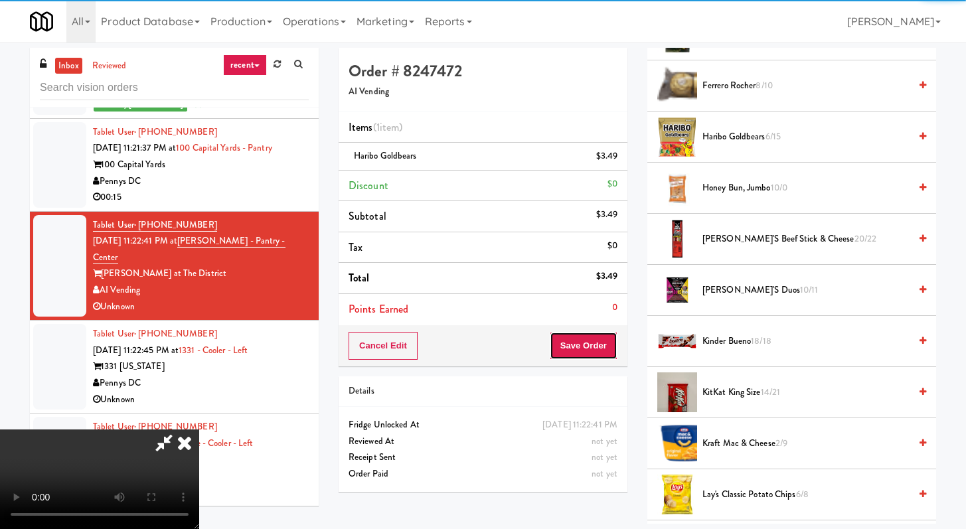
click at [589, 344] on button "Save Order" at bounding box center [584, 346] width 68 height 28
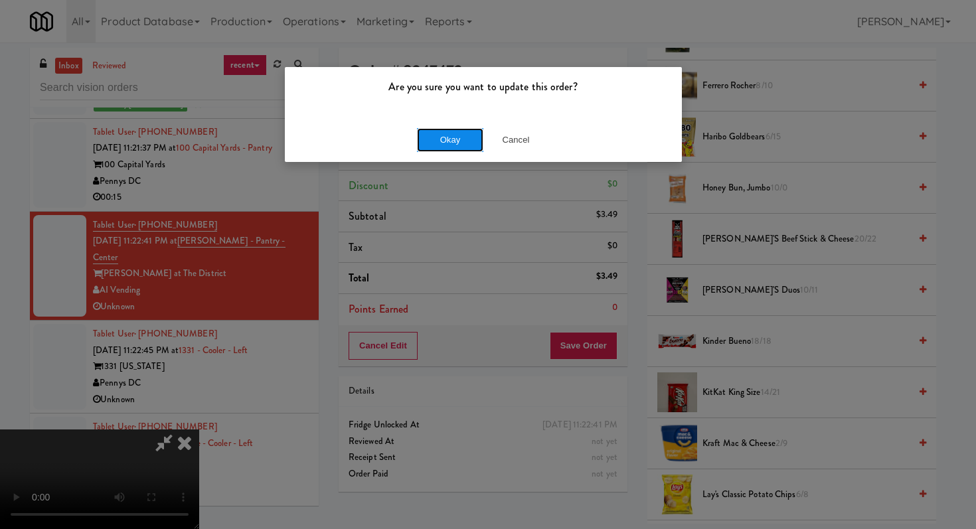
click at [457, 135] on button "Okay" at bounding box center [450, 140] width 66 height 24
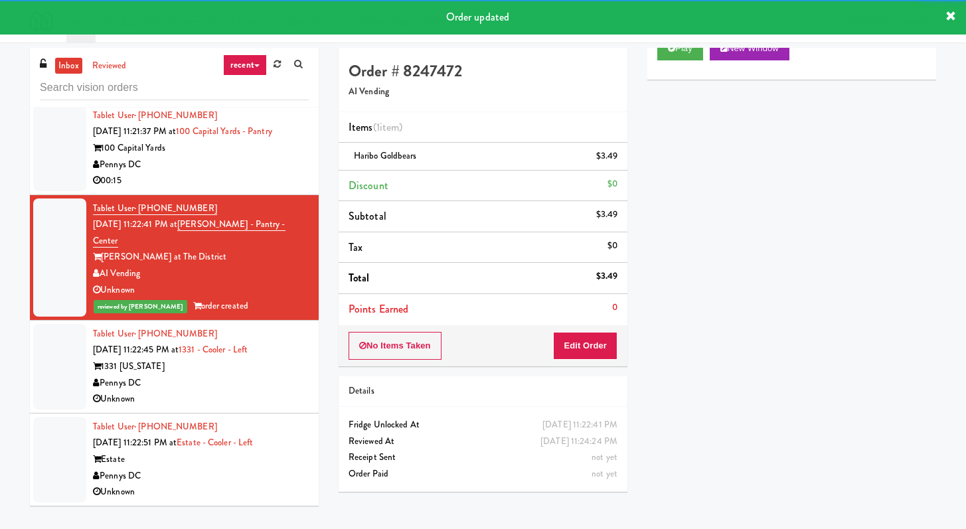
scroll to position [42, 0]
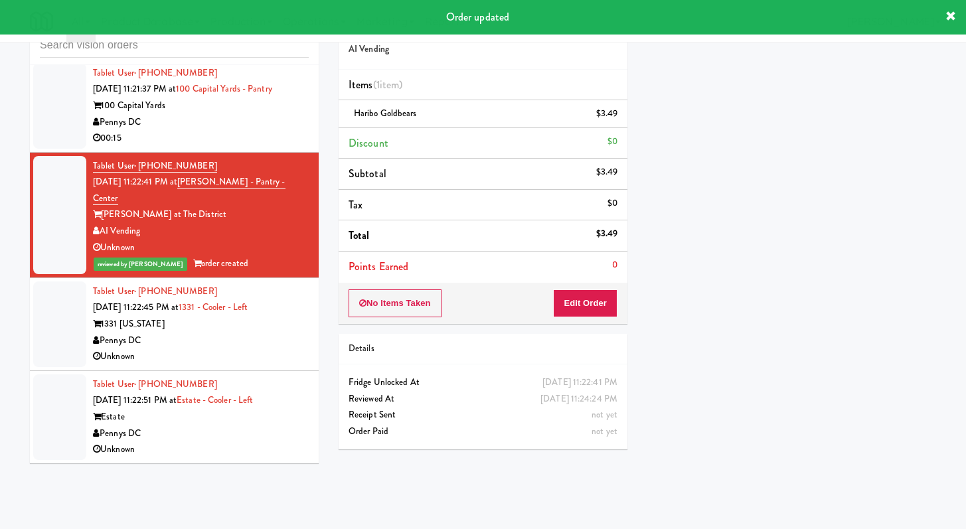
click at [242, 349] on div "Pennys DC" at bounding box center [201, 340] width 216 height 17
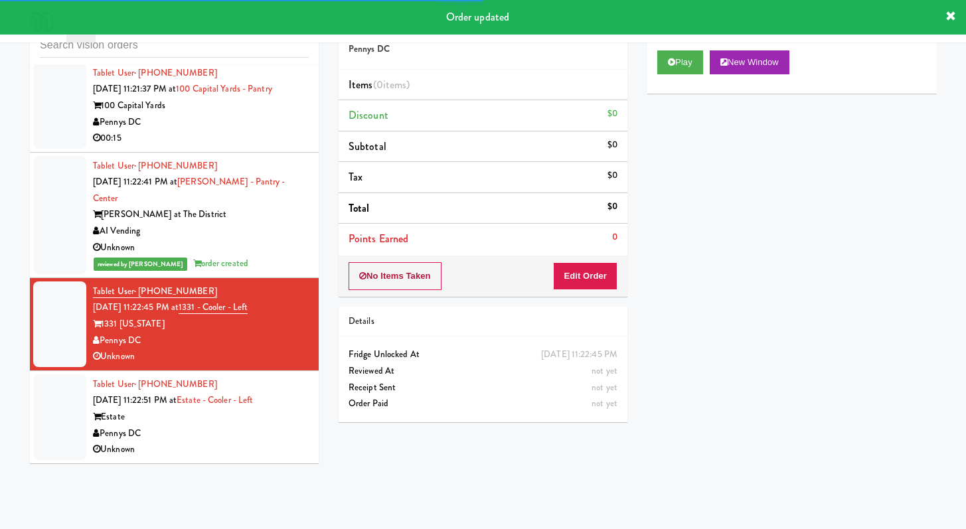
scroll to position [4987, 0]
click at [678, 51] on button "Play" at bounding box center [680, 62] width 46 height 24
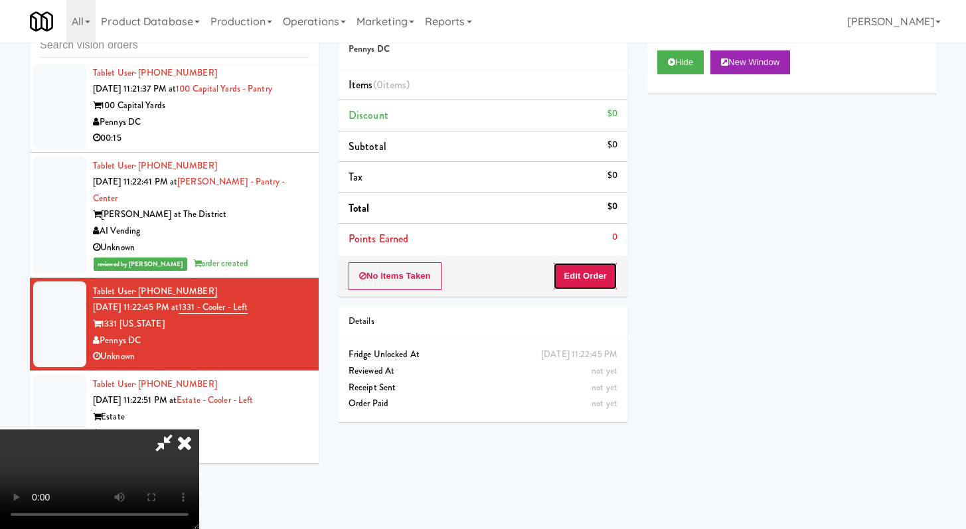
click at [567, 277] on button "Edit Order" at bounding box center [585, 276] width 64 height 28
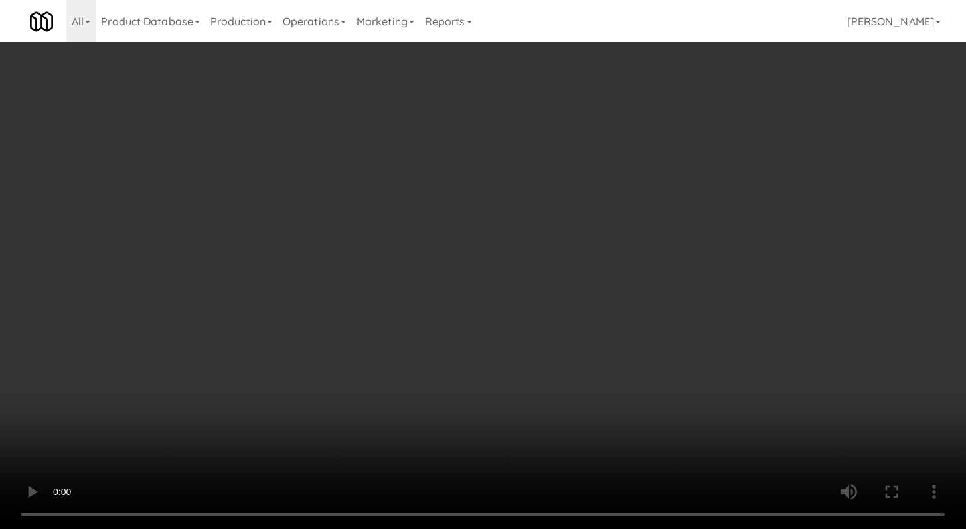
scroll to position [4938, 0]
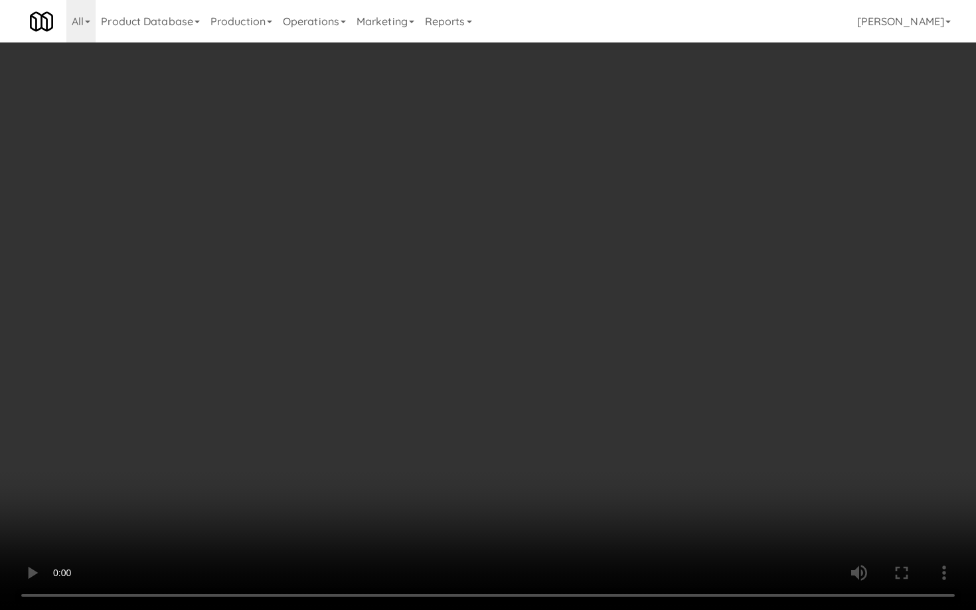
click at [509, 348] on video at bounding box center [488, 305] width 976 height 610
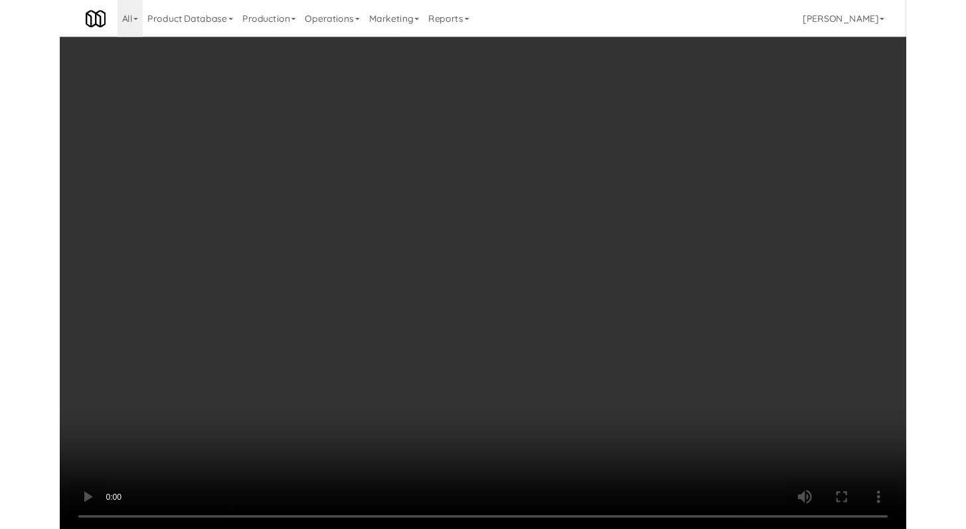
scroll to position [4987, 0]
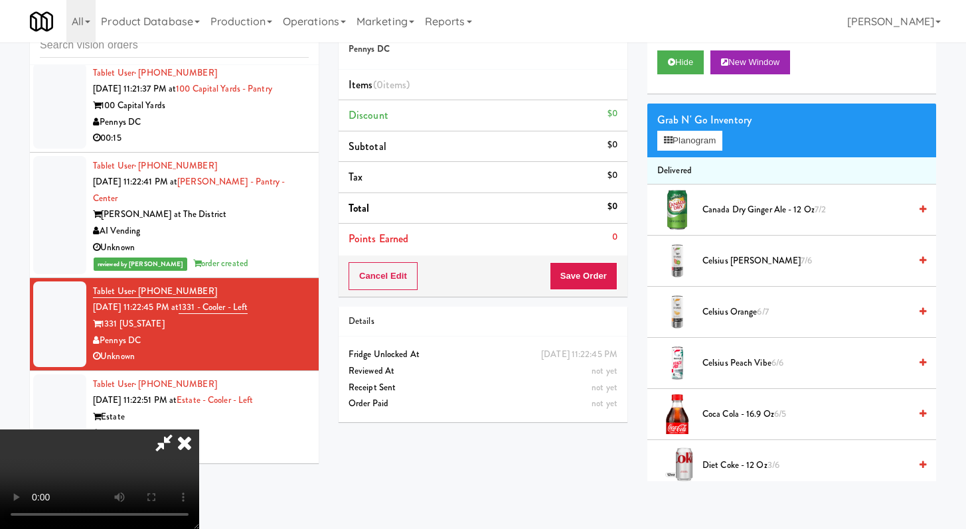
click at [733, 214] on span "Canada Dry Ginger Ale - 12 oz 7/2" at bounding box center [805, 210] width 207 height 17
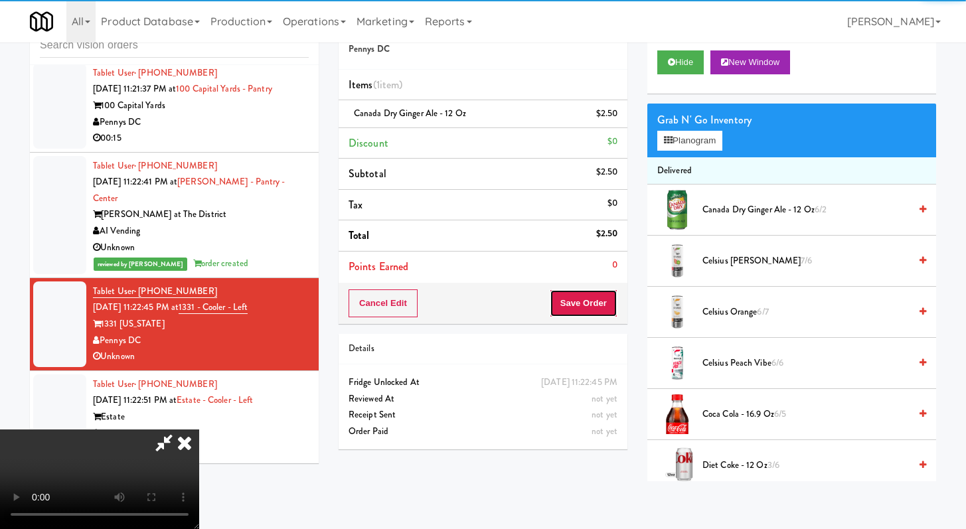
click at [602, 303] on button "Save Order" at bounding box center [584, 303] width 68 height 28
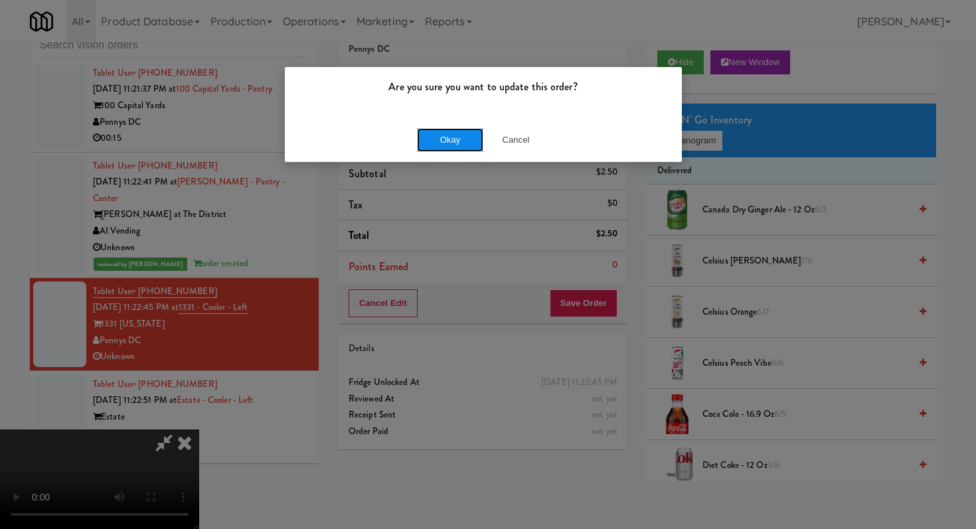
click at [442, 135] on button "Okay" at bounding box center [450, 140] width 66 height 24
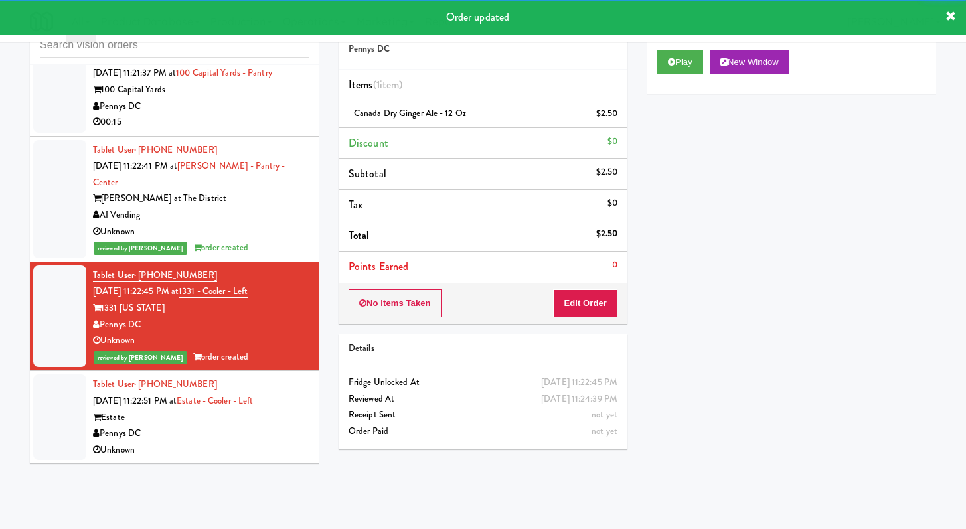
scroll to position [5003, 0]
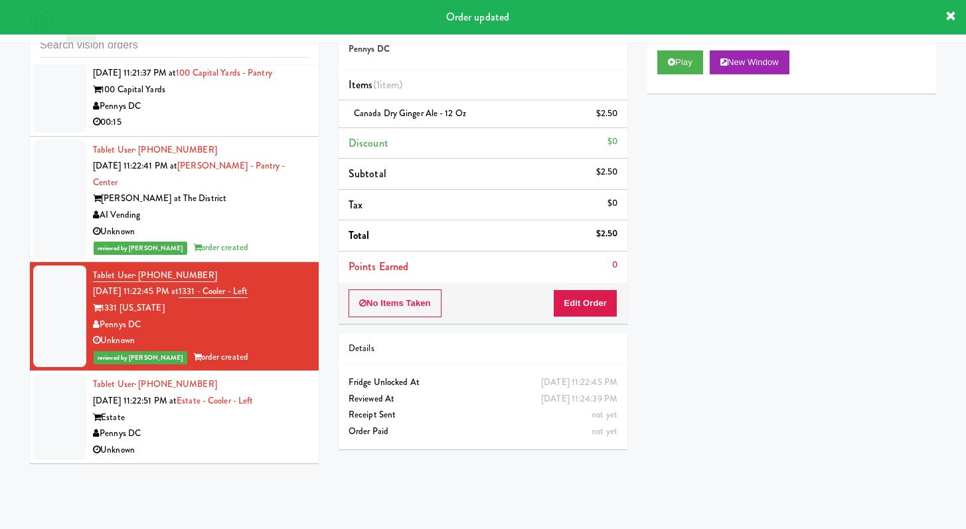
click at [242, 441] on div "Pennys DC" at bounding box center [201, 433] width 216 height 17
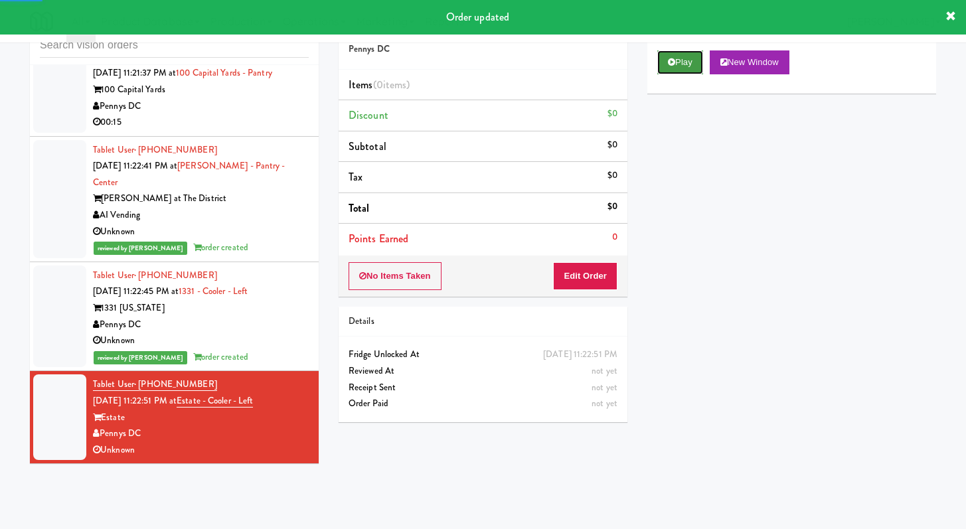
click at [674, 58] on icon at bounding box center [671, 62] width 7 height 9
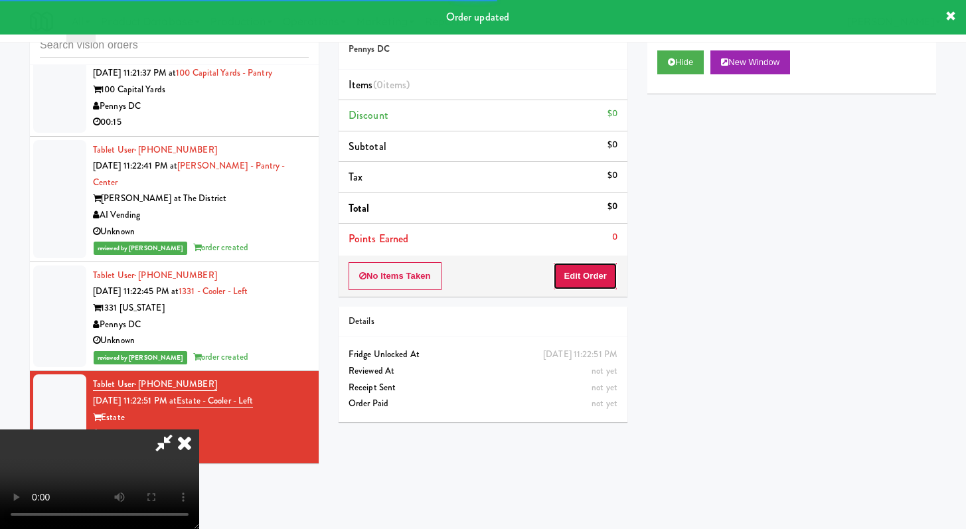
click at [574, 273] on button "Edit Order" at bounding box center [585, 276] width 64 height 28
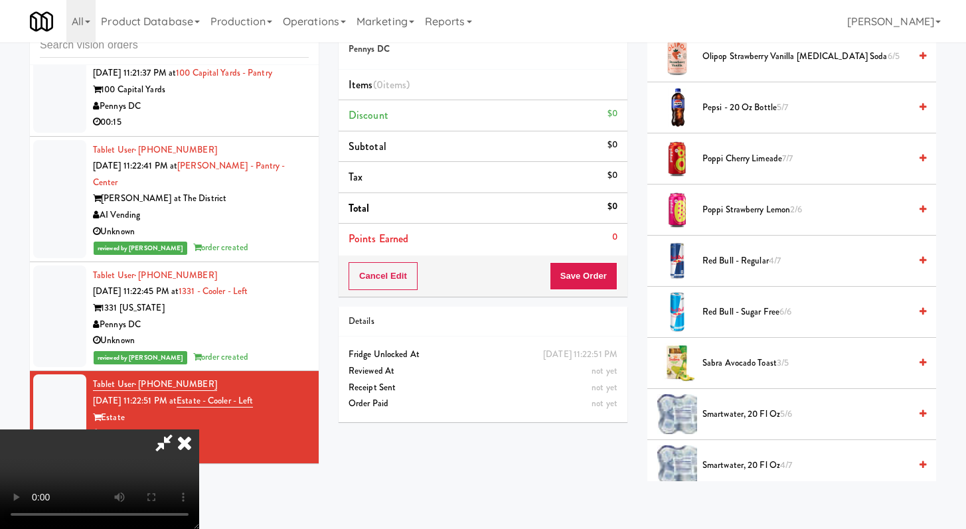
scroll to position [1444, 0]
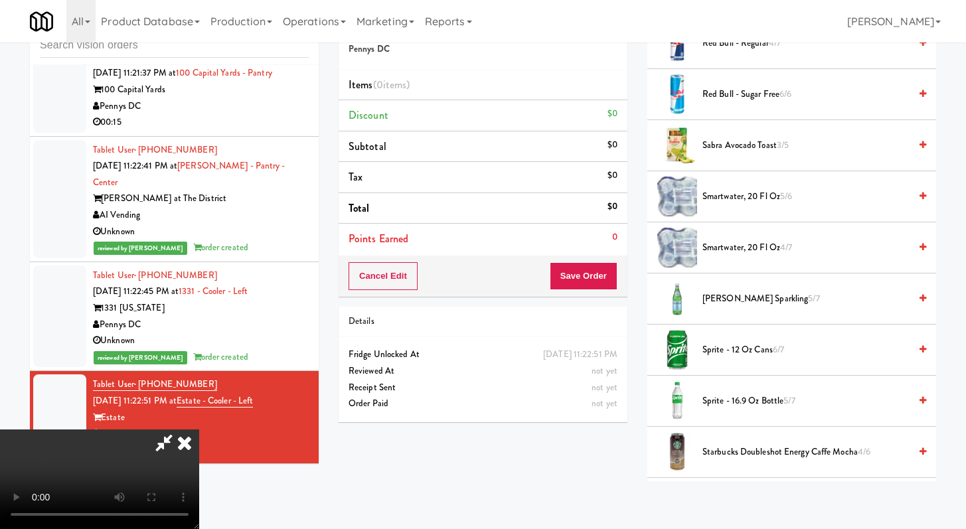
click at [756, 202] on span "smartwater, 20 fl oz 5/6" at bounding box center [805, 196] width 207 height 17
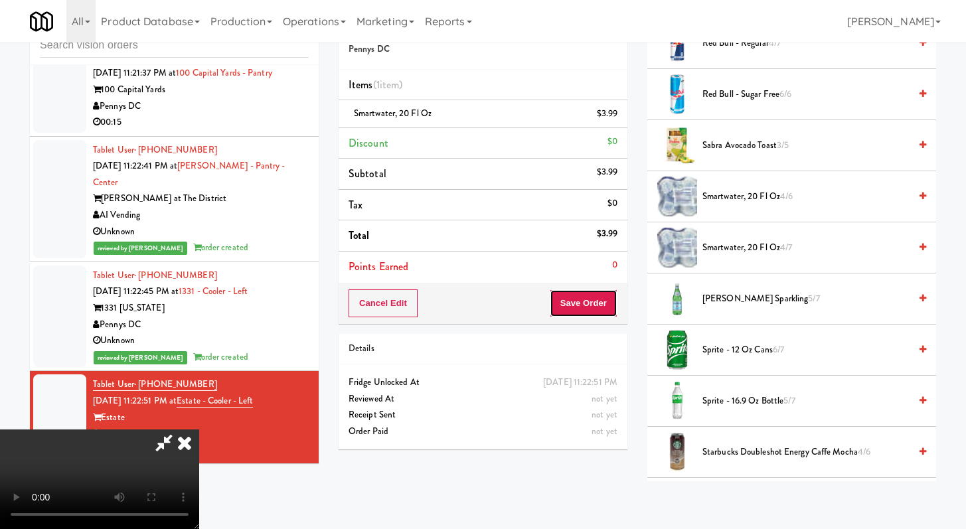
click at [607, 303] on button "Save Order" at bounding box center [584, 303] width 68 height 28
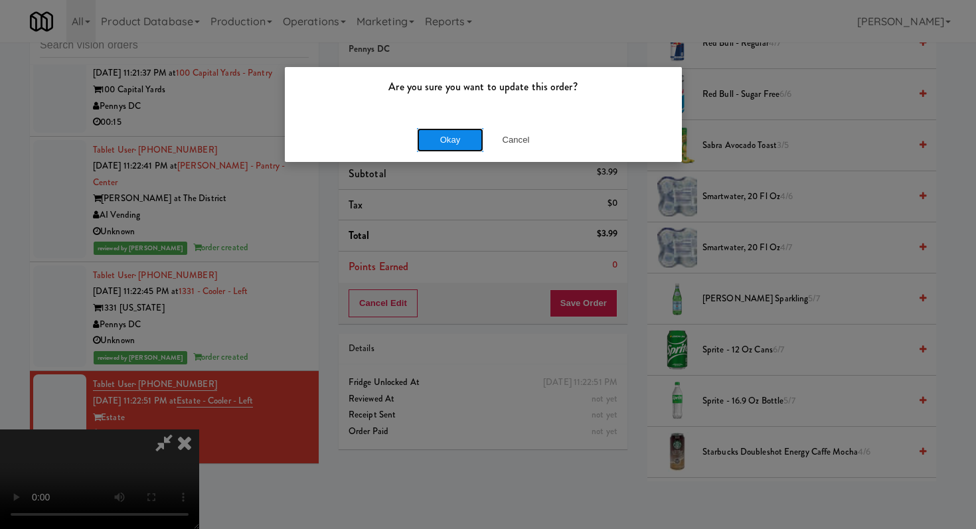
click at [445, 139] on button "Okay" at bounding box center [450, 140] width 66 height 24
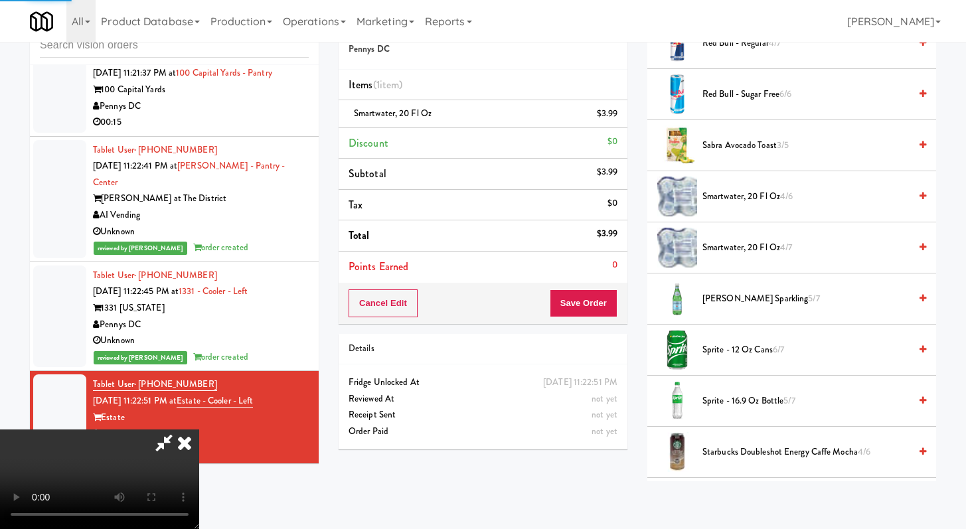
scroll to position [56, 0]
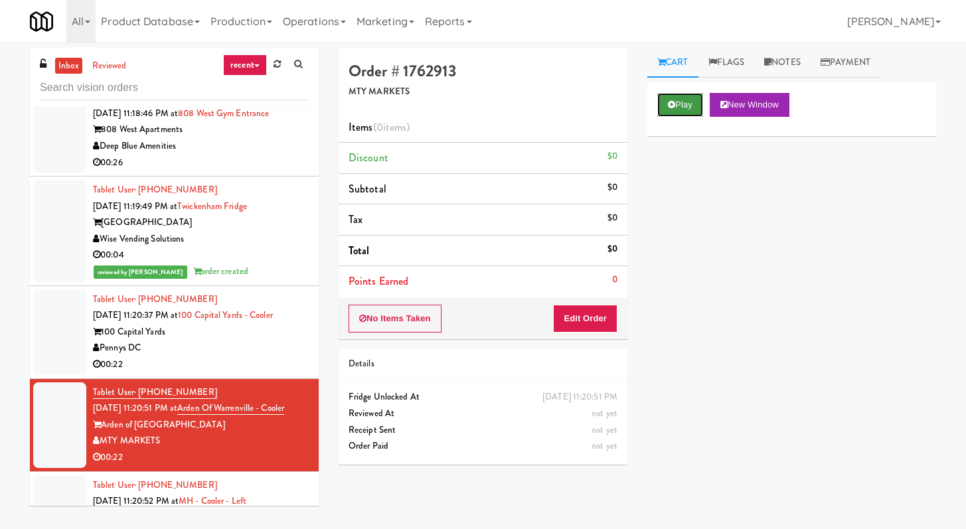
click at [685, 100] on button "Play" at bounding box center [680, 105] width 46 height 24
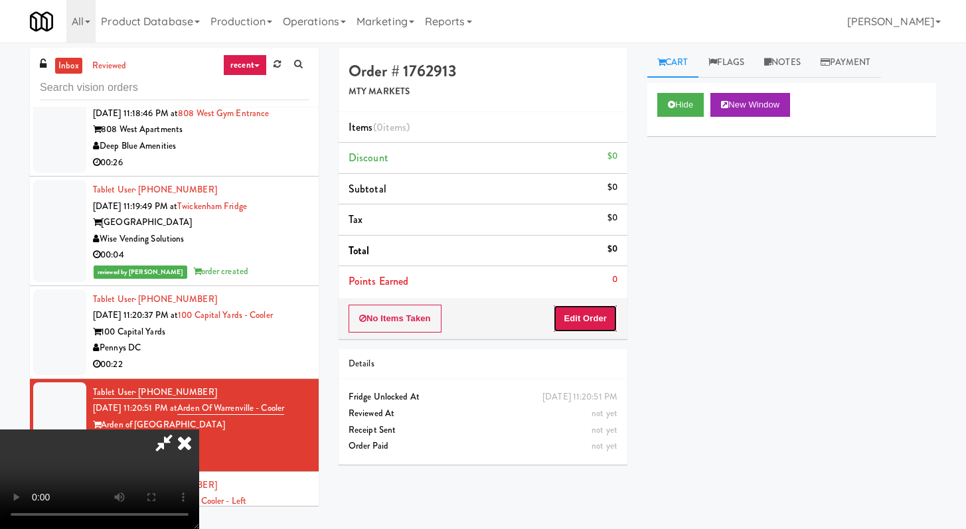
click at [581, 309] on button "Edit Order" at bounding box center [585, 319] width 64 height 28
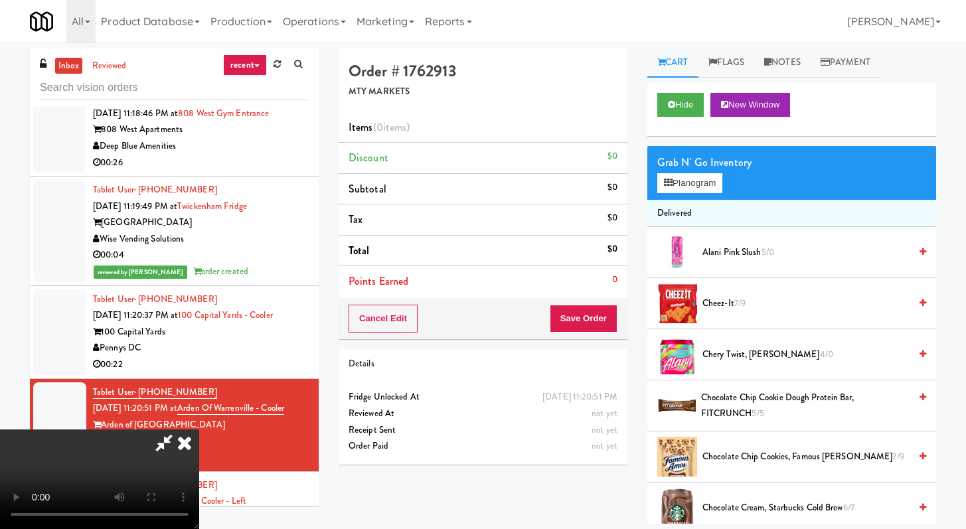
scroll to position [114, 0]
click at [676, 100] on button "Hide" at bounding box center [680, 105] width 46 height 24
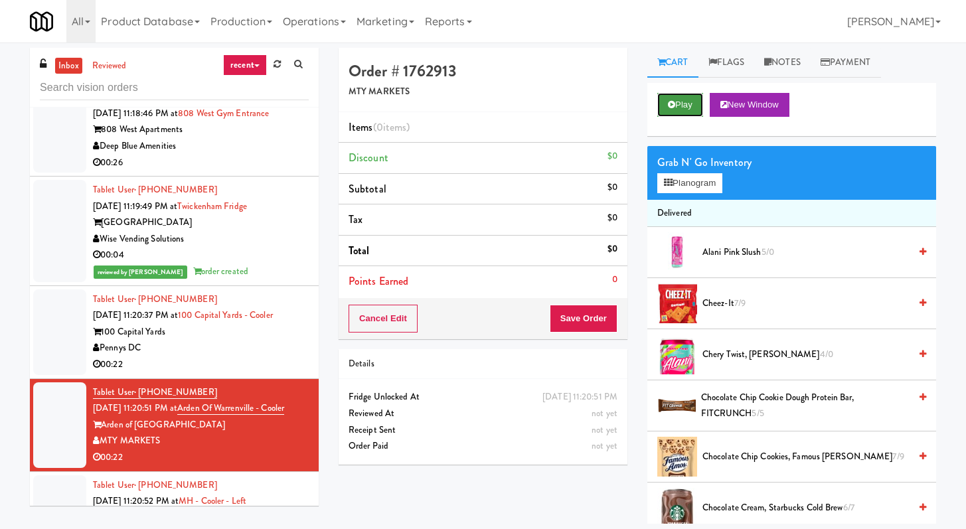
click at [674, 100] on icon at bounding box center [671, 104] width 7 height 9
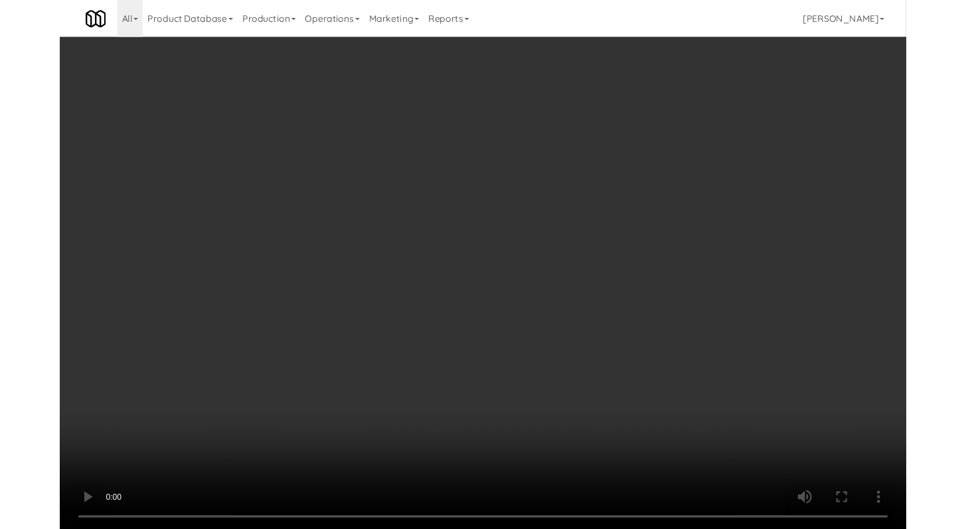
scroll to position [4264, 0]
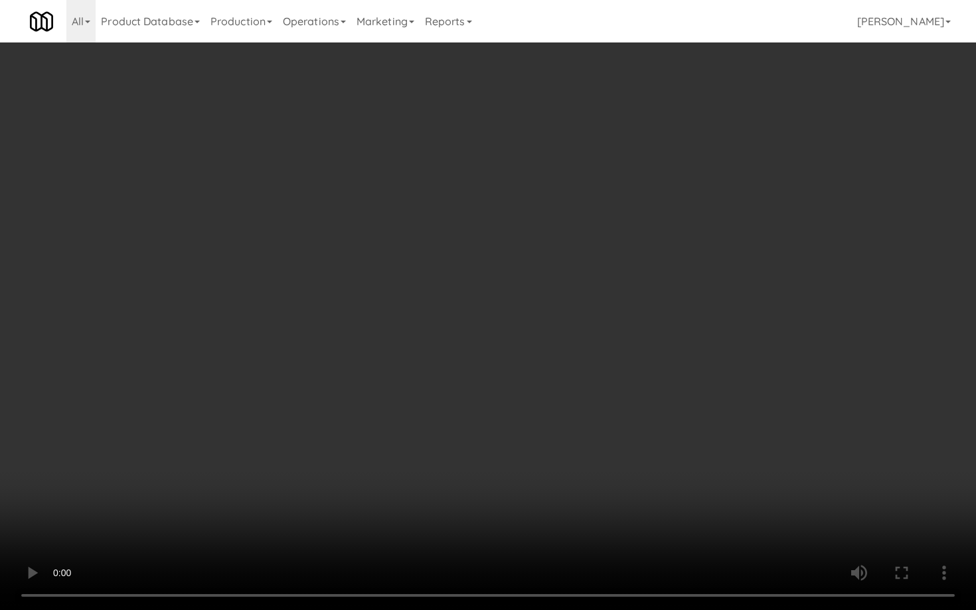
click at [528, 418] on video at bounding box center [488, 305] width 976 height 610
click at [530, 409] on video at bounding box center [488, 305] width 976 height 610
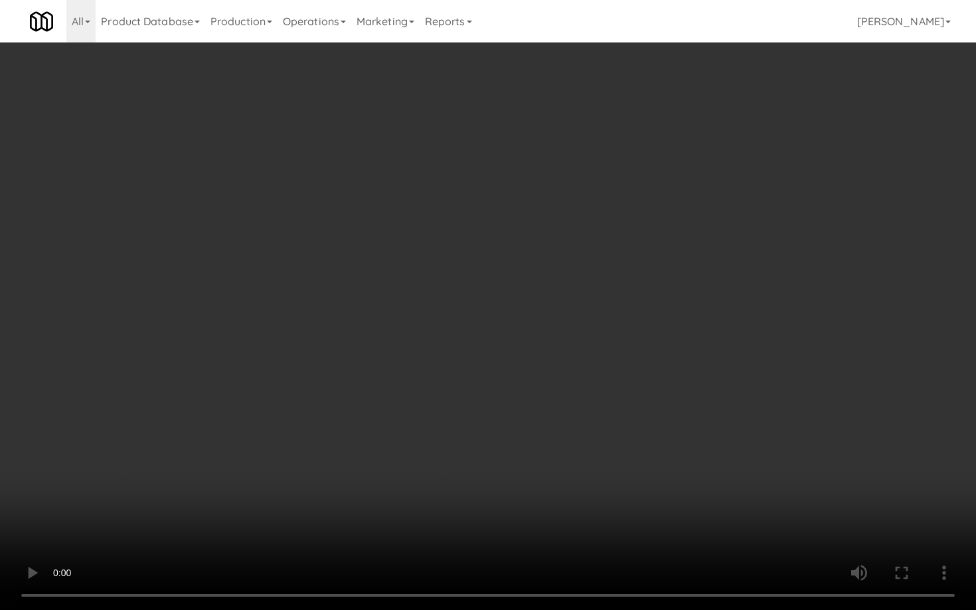
click at [530, 409] on video at bounding box center [488, 305] width 976 height 610
click at [535, 421] on video at bounding box center [488, 305] width 976 height 610
click at [534, 421] on video at bounding box center [488, 305] width 976 height 610
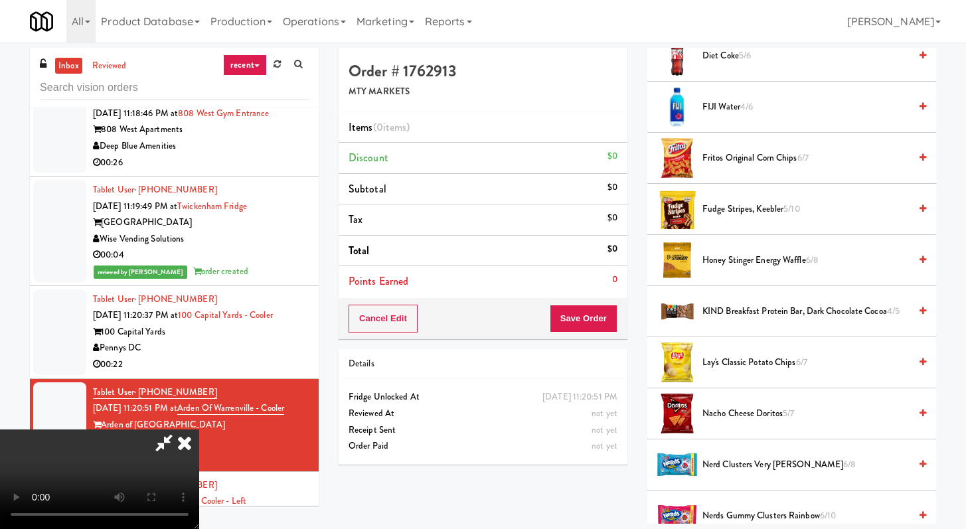
scroll to position [752, 0]
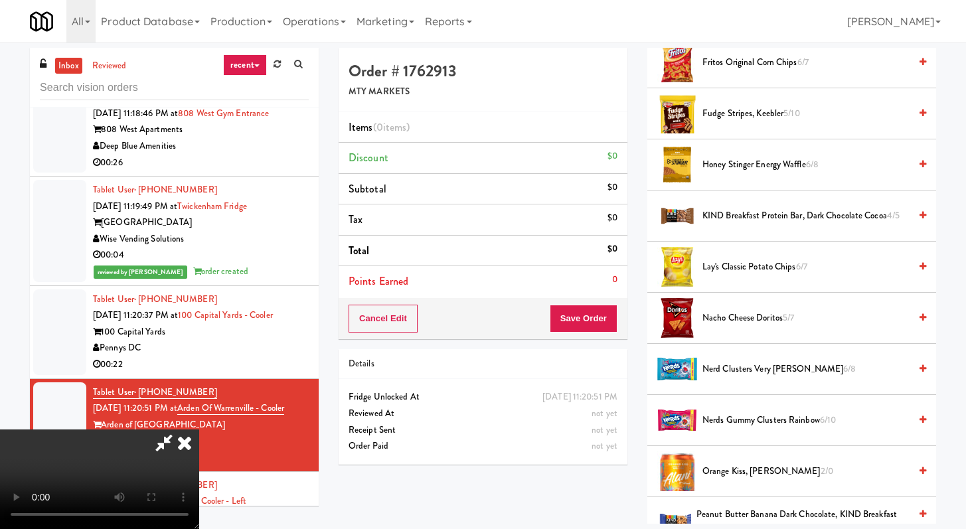
click at [740, 267] on span "Lay's Classic Potato Chips 6/7" at bounding box center [805, 267] width 207 height 17
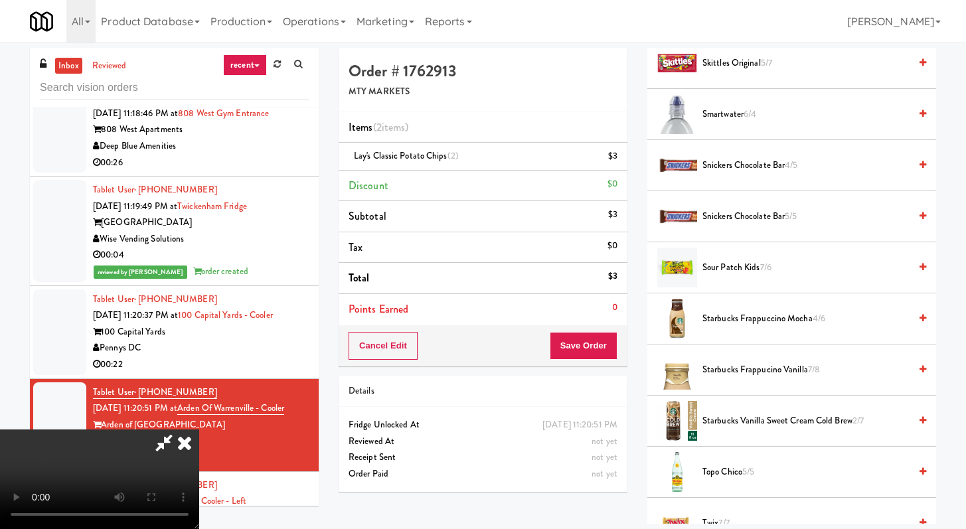
scroll to position [1697, 0]
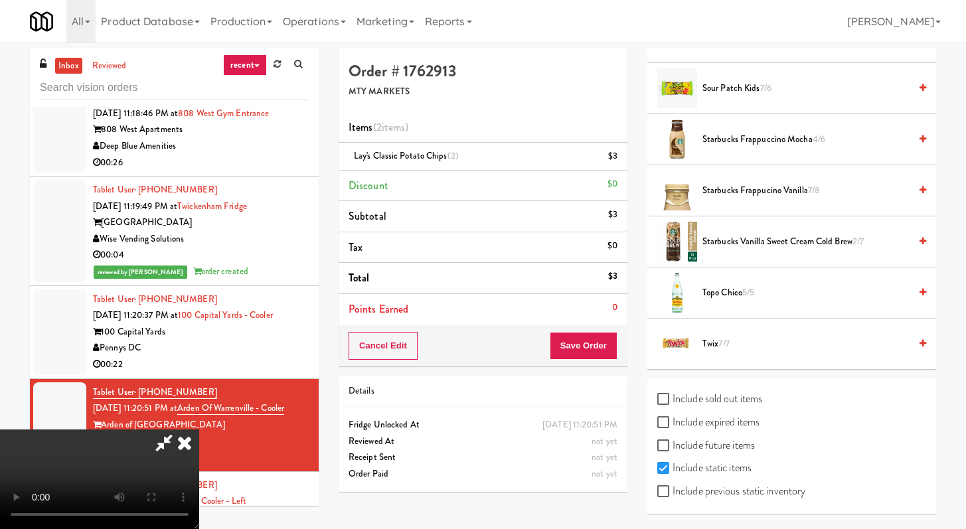
click at [722, 340] on span "7/7" at bounding box center [723, 343] width 11 height 13
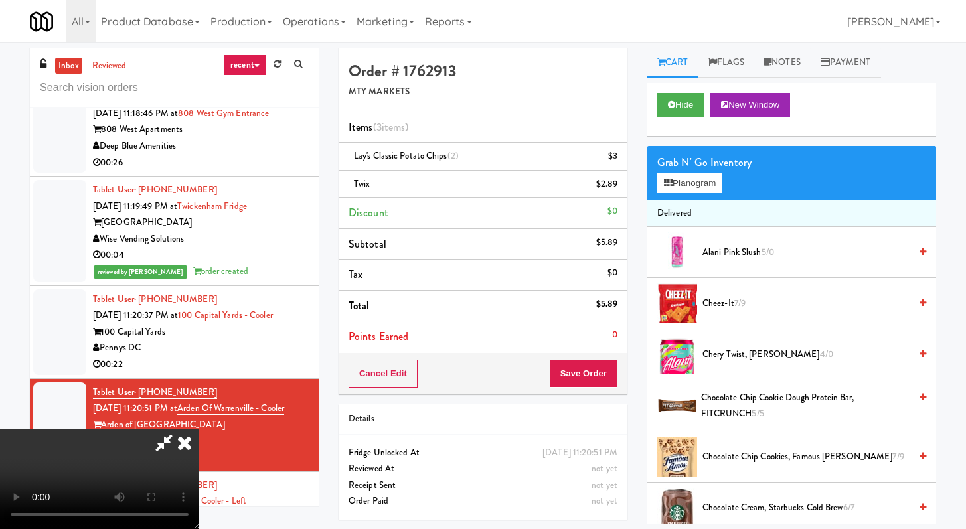
scroll to position [196, 0]
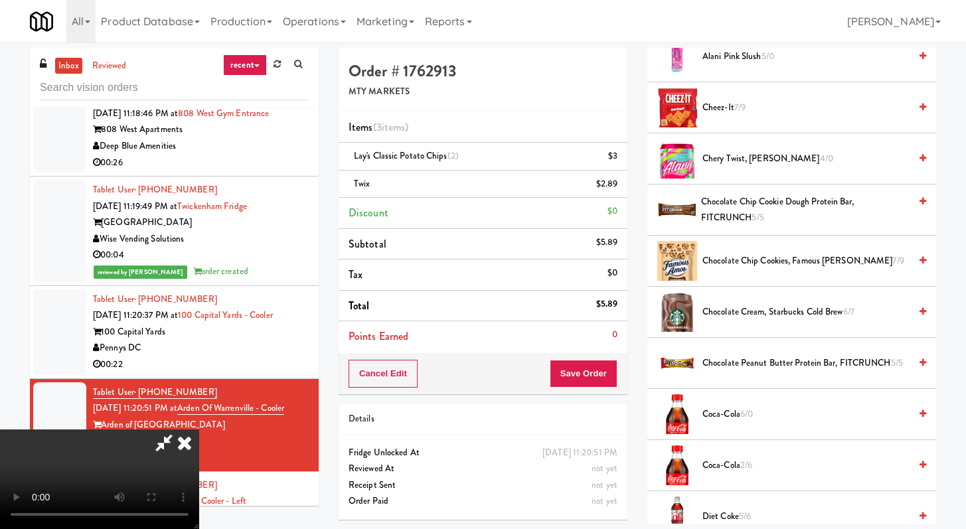
click at [732, 415] on span "Coca-Cola 6/0" at bounding box center [805, 414] width 207 height 17
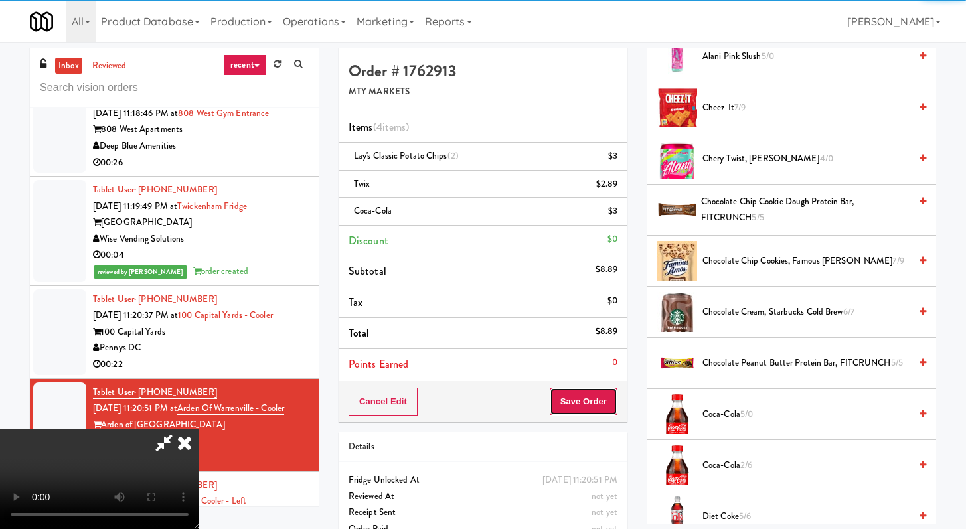
click at [605, 398] on button "Save Order" at bounding box center [584, 402] width 68 height 28
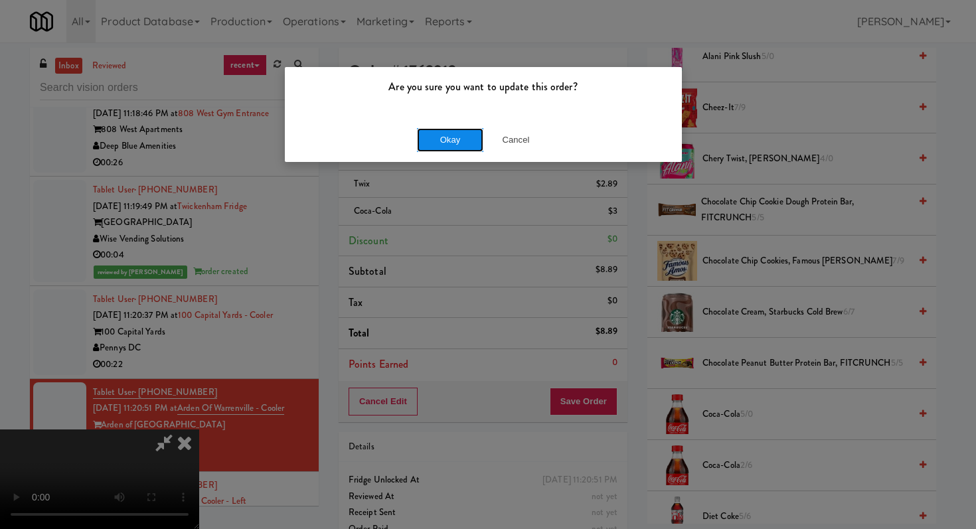
click at [455, 143] on button "Okay" at bounding box center [450, 140] width 66 height 24
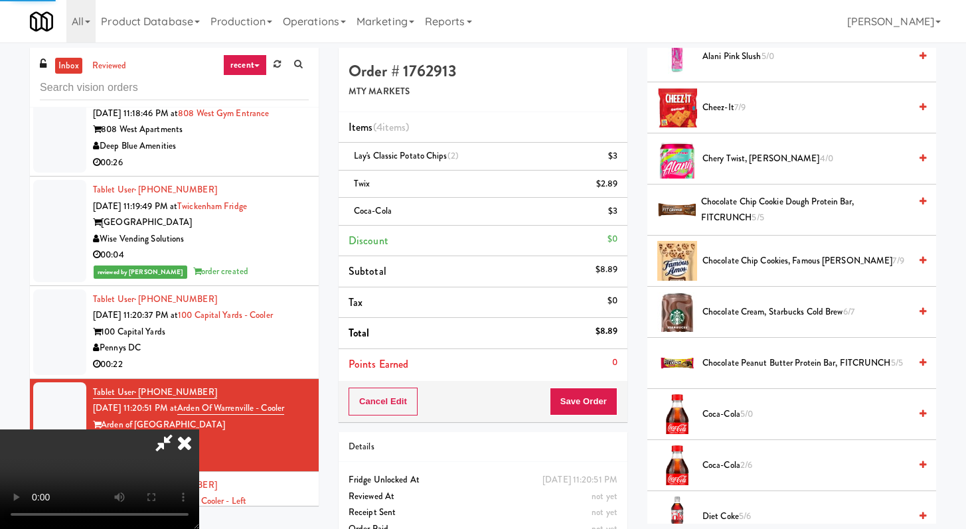
scroll to position [56, 0]
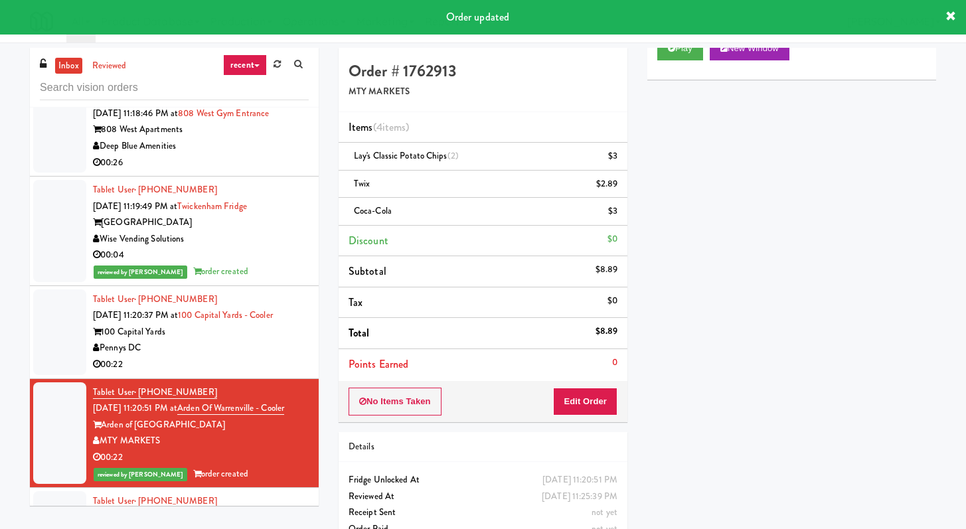
click at [227, 373] on div "00:22" at bounding box center [201, 364] width 216 height 17
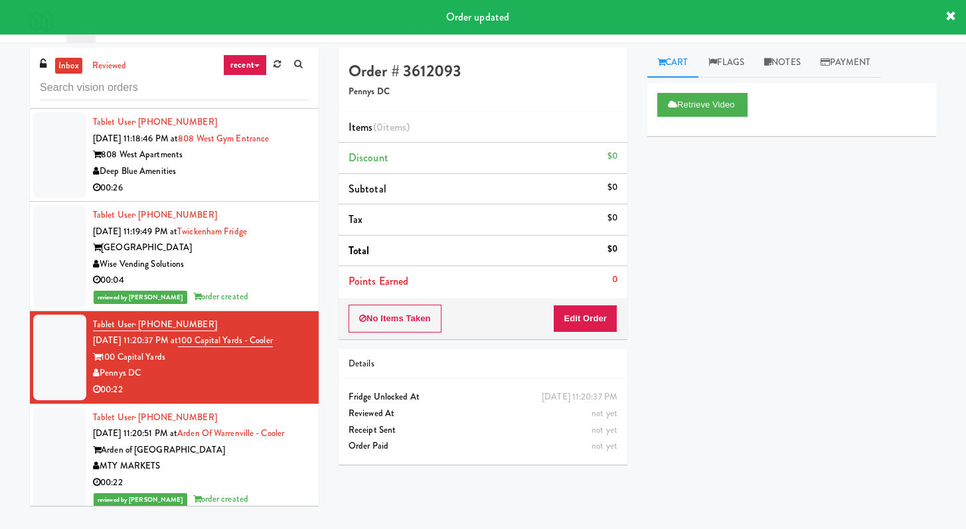
click at [208, 196] on div "00:26" at bounding box center [201, 188] width 216 height 17
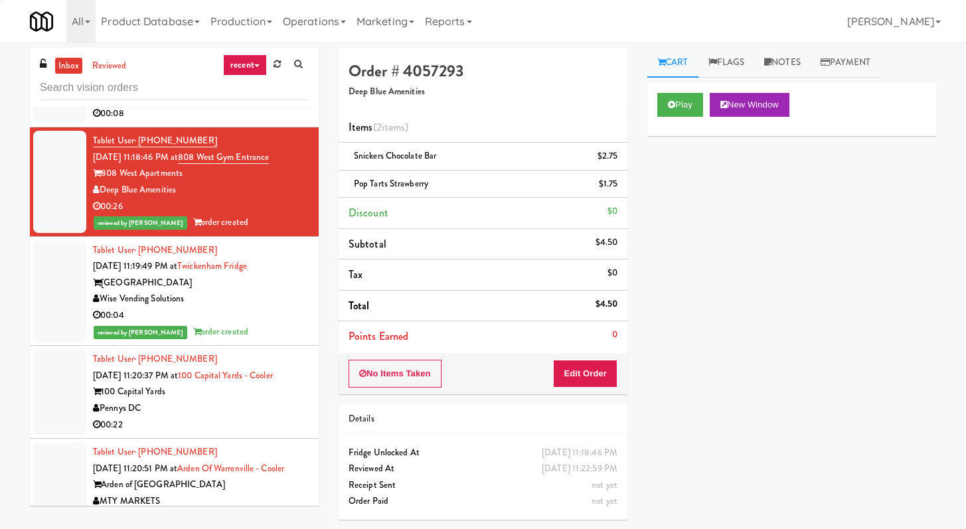
scroll to position [4269, 0]
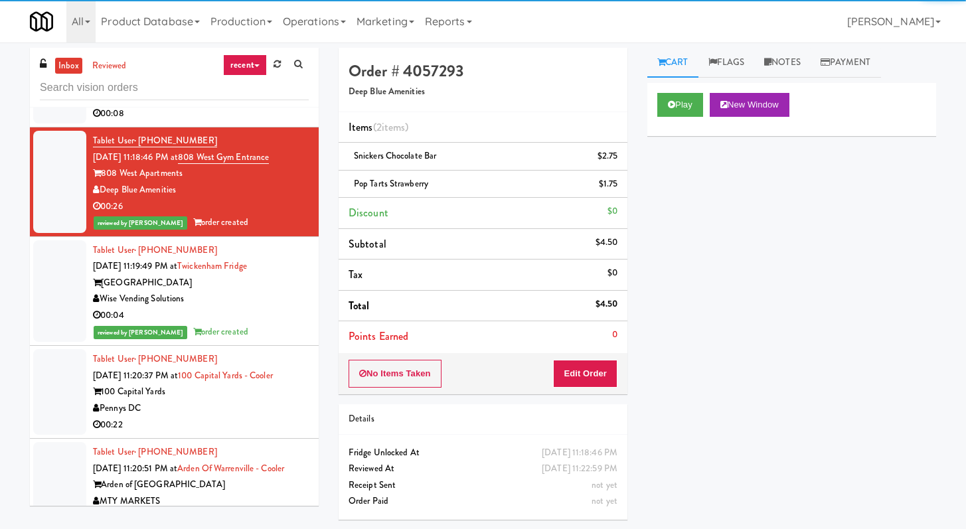
click at [187, 122] on div "00:08" at bounding box center [201, 114] width 216 height 17
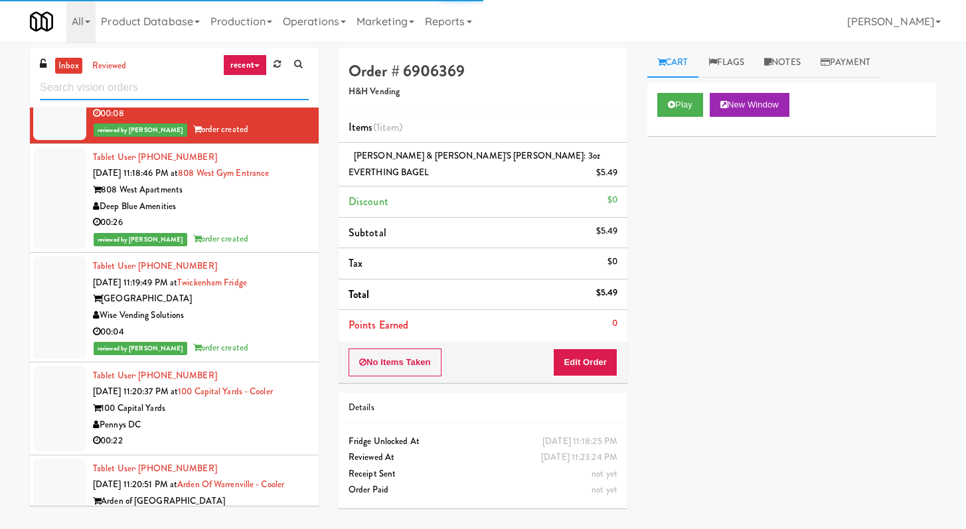
click at [177, 96] on input "text" at bounding box center [174, 88] width 269 height 25
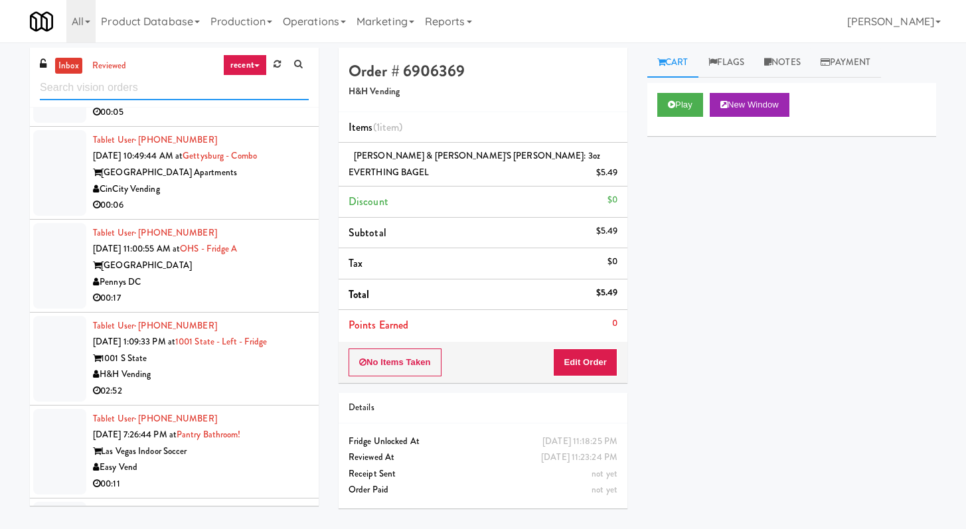
scroll to position [1875, 0]
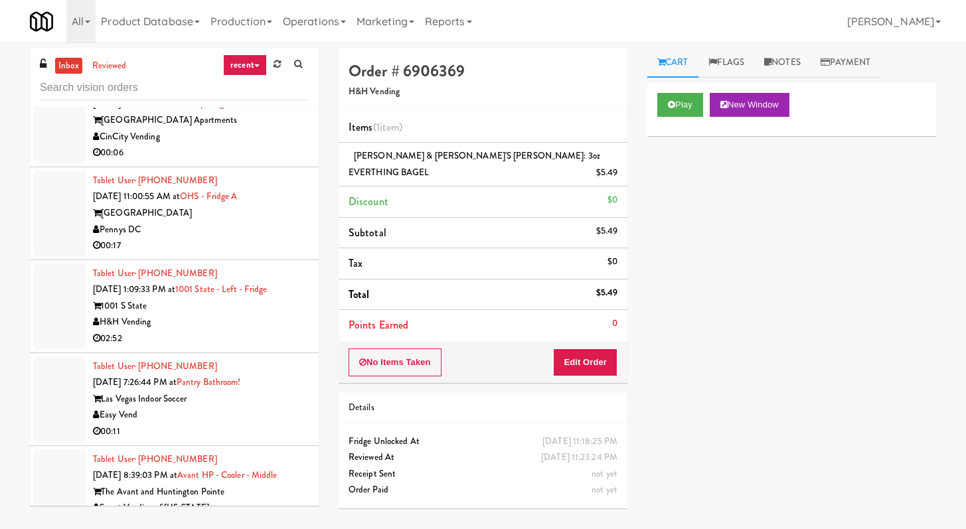
click at [243, 244] on div "00:17" at bounding box center [201, 246] width 216 height 17
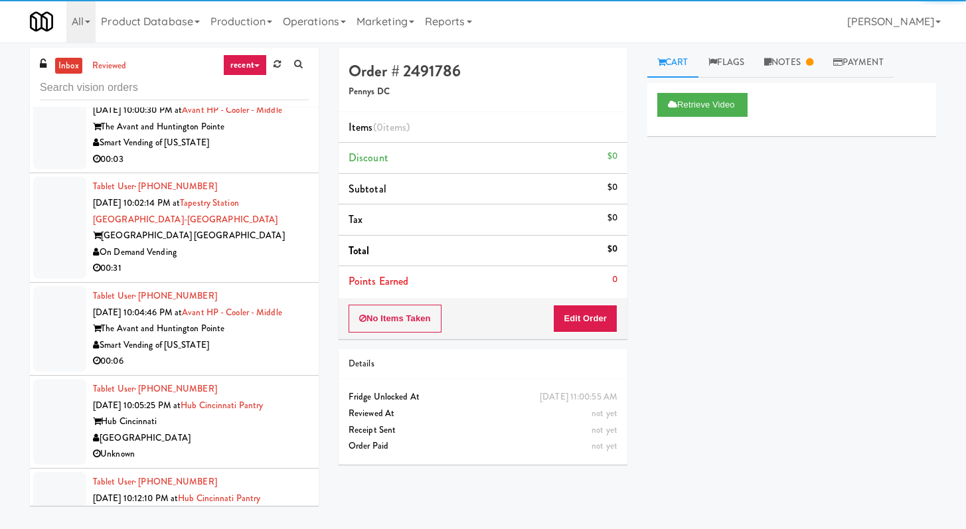
scroll to position [3113, 0]
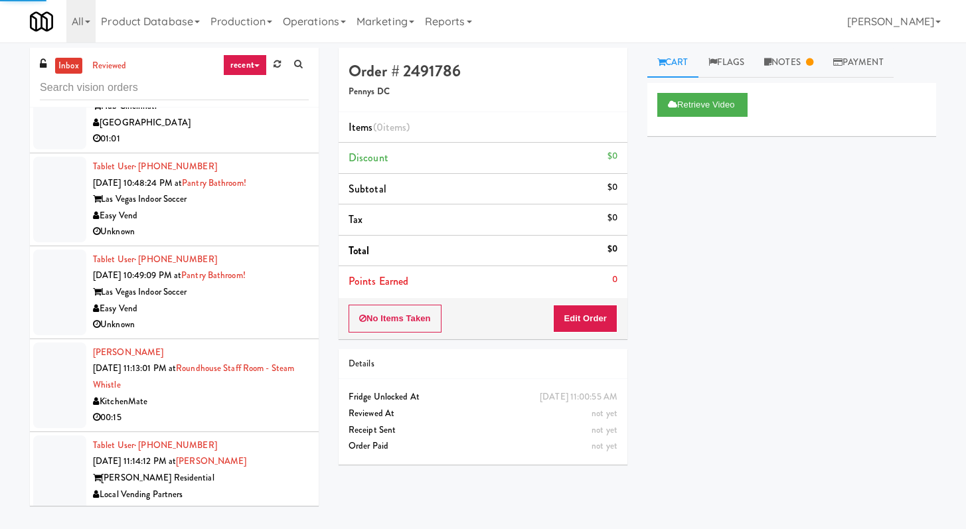
click at [224, 240] on div "Unknown" at bounding box center [201, 232] width 216 height 17
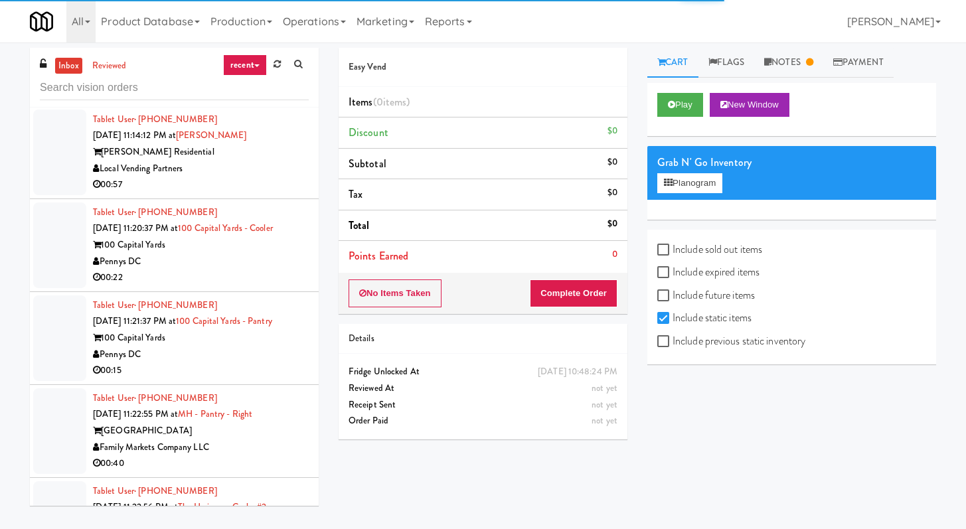
scroll to position [3657, 0]
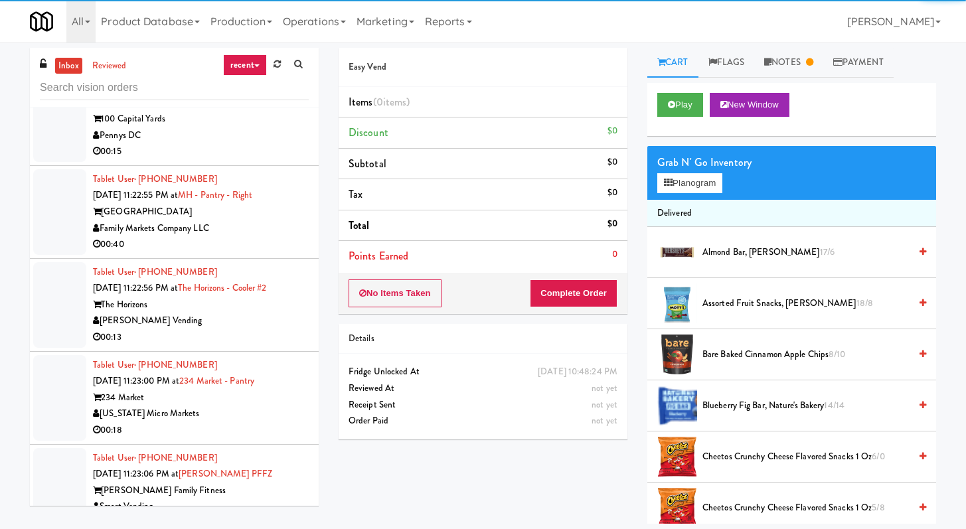
click at [242, 346] on div "00:13" at bounding box center [201, 337] width 216 height 17
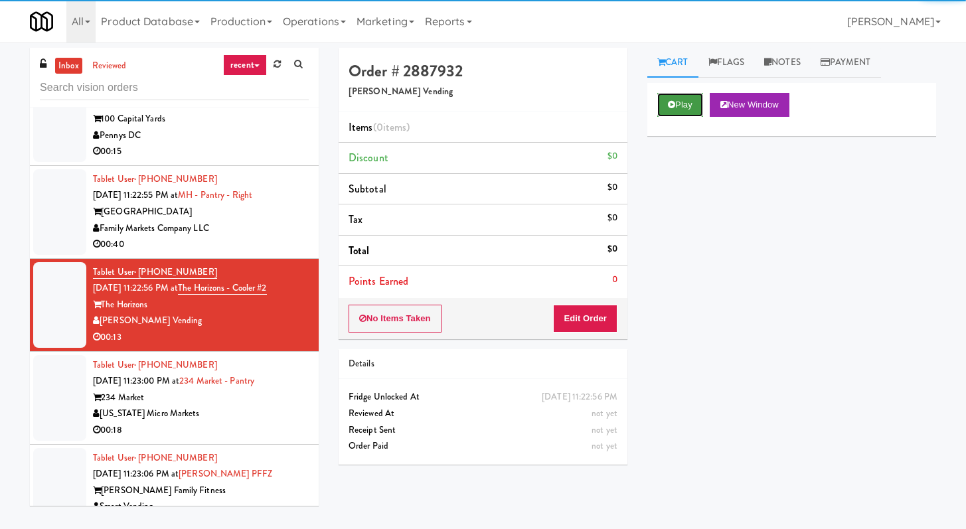
drag, startPoint x: 690, startPoint y: 96, endPoint x: 680, endPoint y: 111, distance: 18.1
click at [690, 96] on button "Play" at bounding box center [680, 105] width 46 height 24
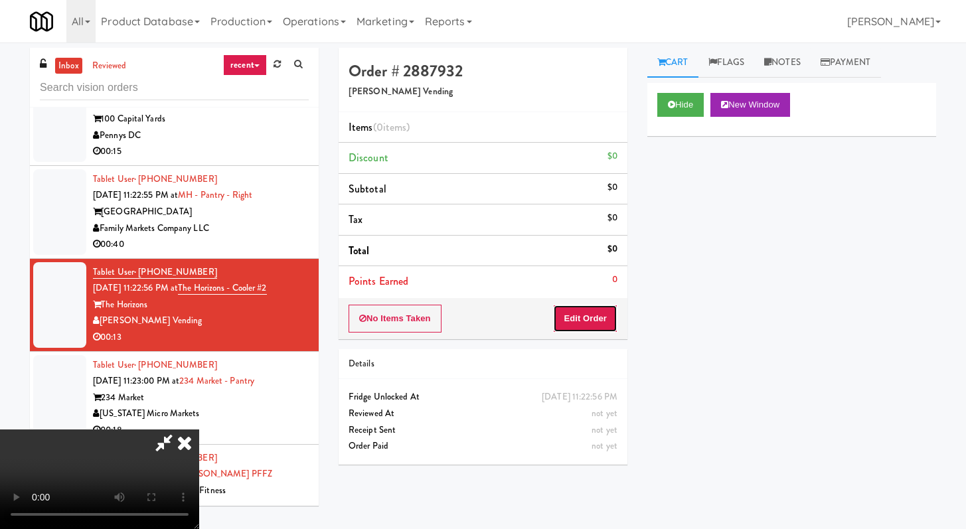
click at [561, 323] on button "Edit Order" at bounding box center [585, 319] width 64 height 28
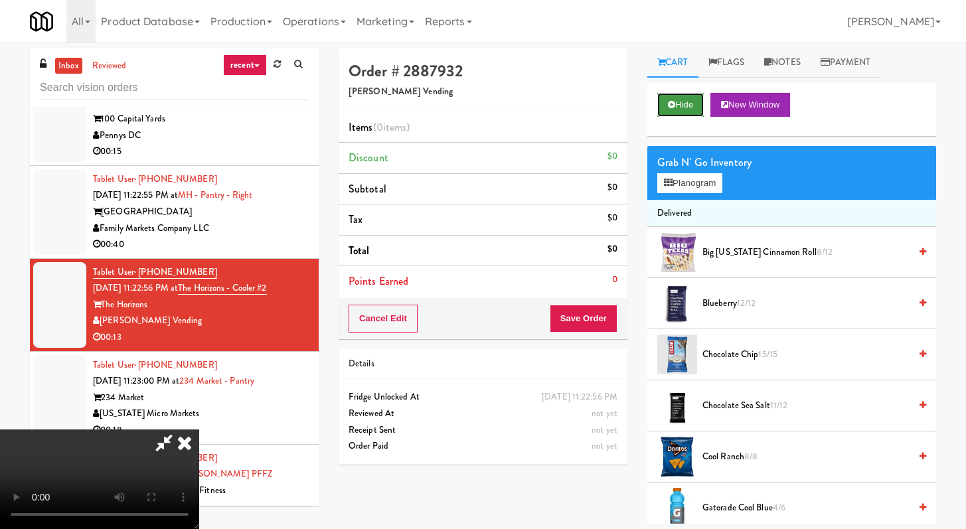
click at [678, 105] on button "Hide" at bounding box center [680, 105] width 46 height 24
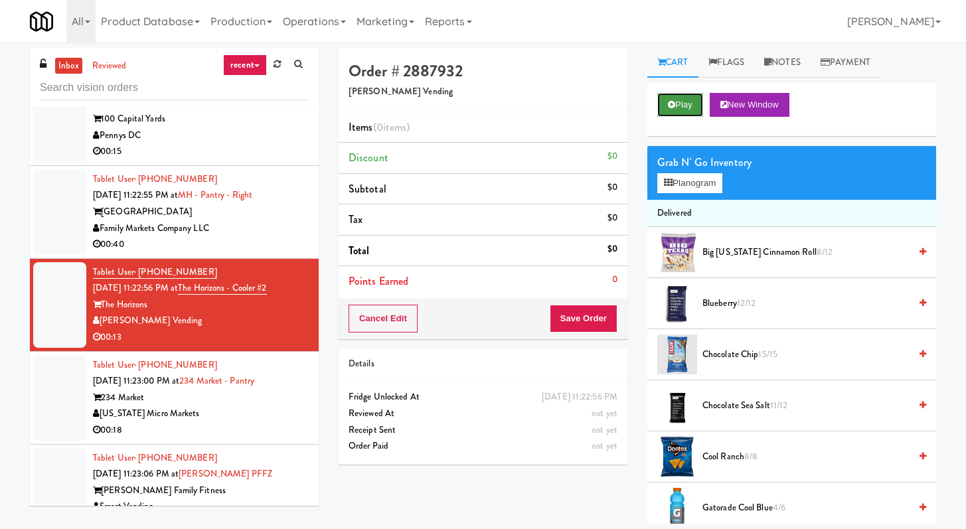
click at [678, 105] on button "Play" at bounding box center [680, 105] width 46 height 24
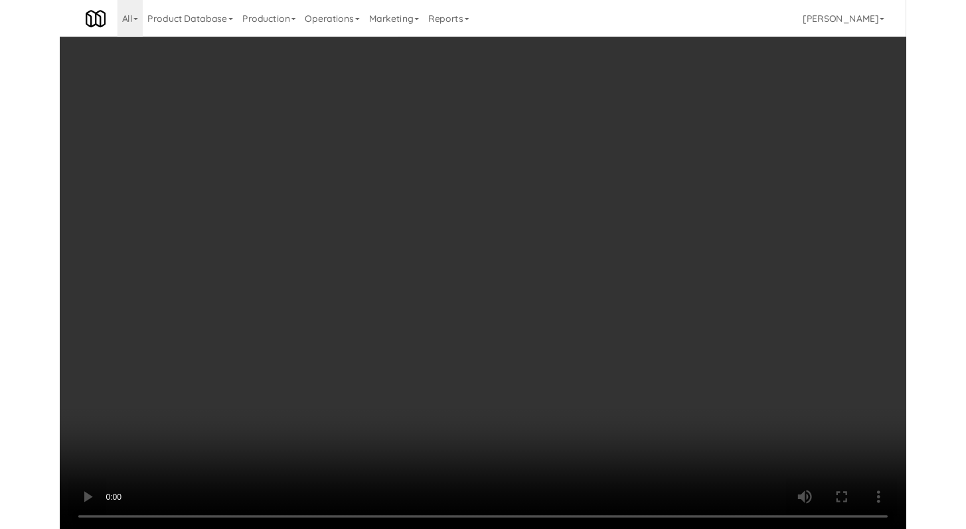
scroll to position [3625, 0]
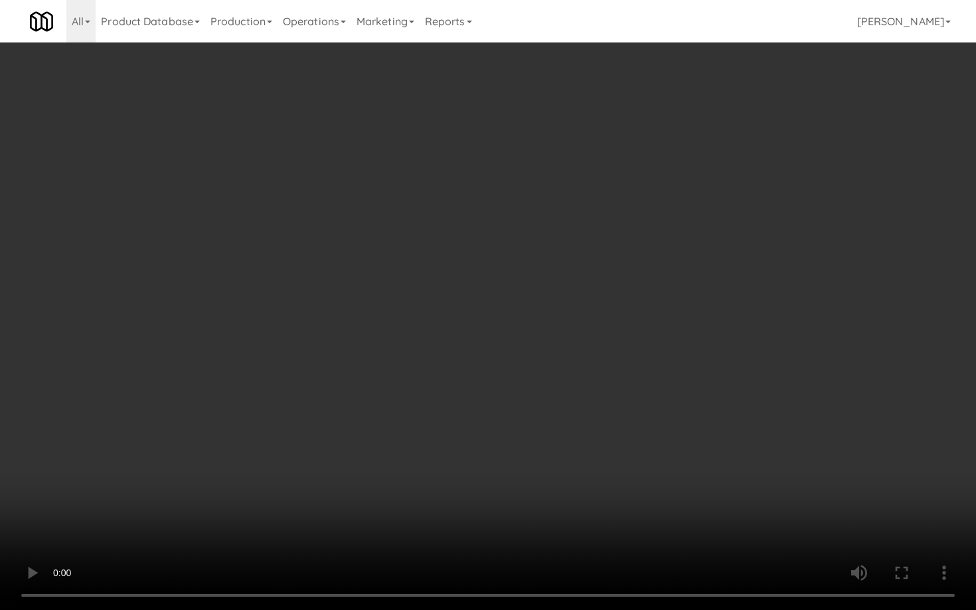
click at [512, 473] on video at bounding box center [488, 305] width 976 height 610
click at [512, 471] on video at bounding box center [488, 305] width 976 height 610
click at [531, 456] on video at bounding box center [488, 305] width 976 height 610
click at [551, 441] on video at bounding box center [488, 305] width 976 height 610
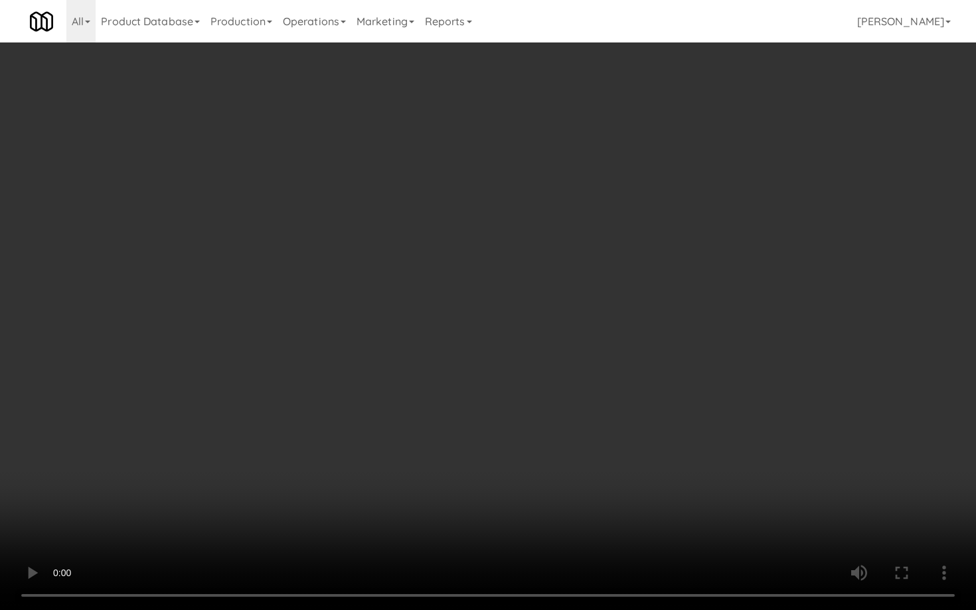
click at [551, 441] on video at bounding box center [488, 305] width 976 height 610
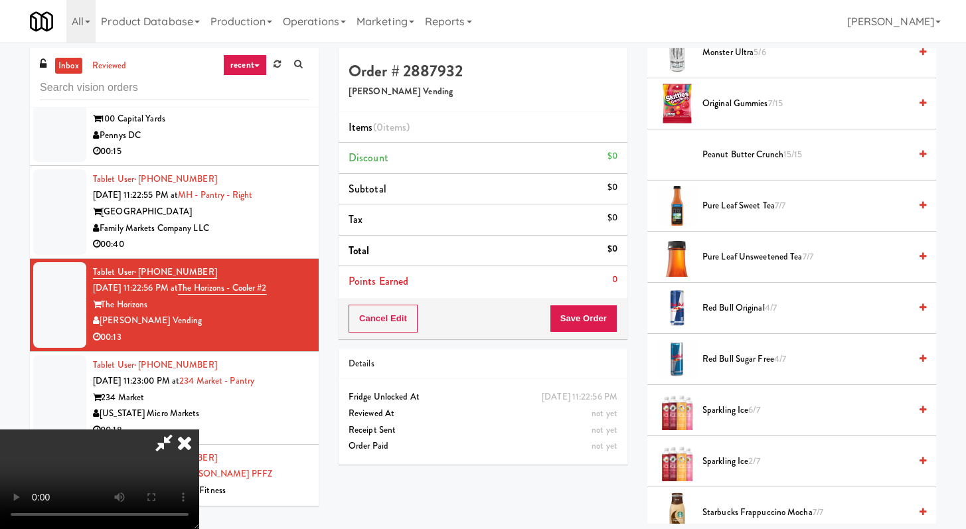
scroll to position [1193, 0]
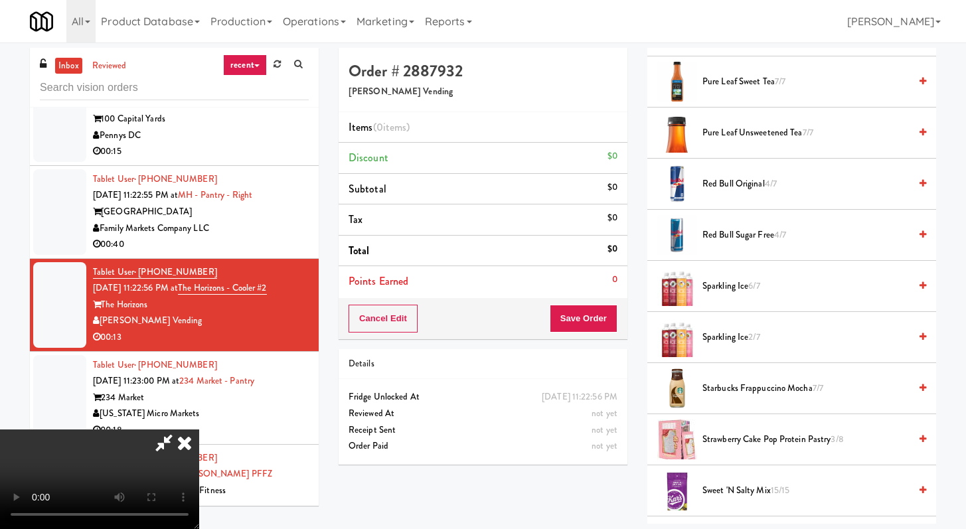
click at [757, 234] on span "Red Bull Sugar Free 4/7" at bounding box center [805, 235] width 207 height 17
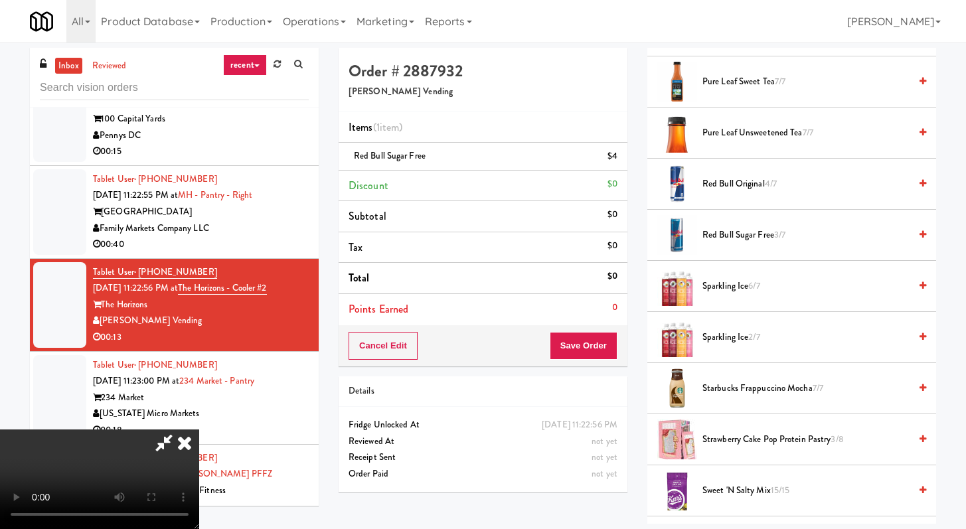
click at [757, 234] on span "Red Bull Sugar Free 3/7" at bounding box center [805, 235] width 207 height 17
click at [600, 348] on button "Save Order" at bounding box center [584, 346] width 68 height 28
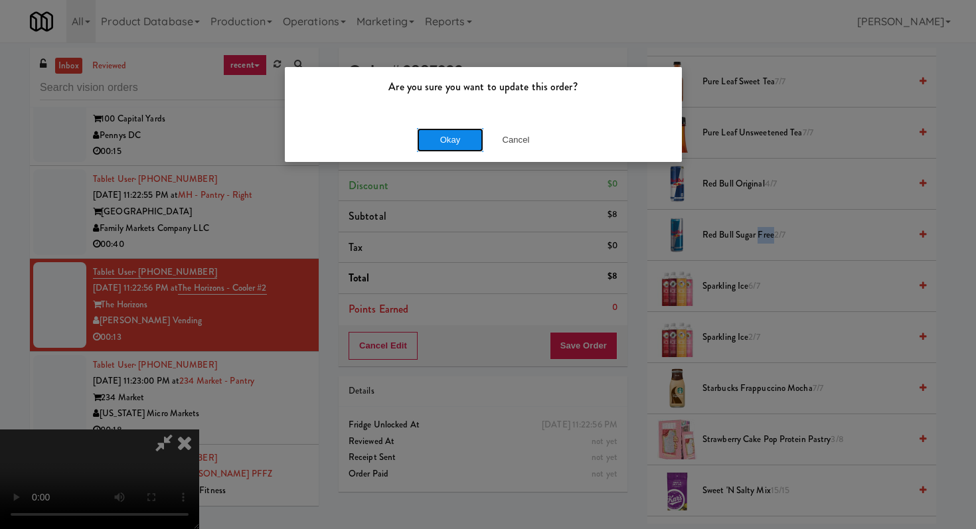
click at [455, 151] on button "Okay" at bounding box center [450, 140] width 66 height 24
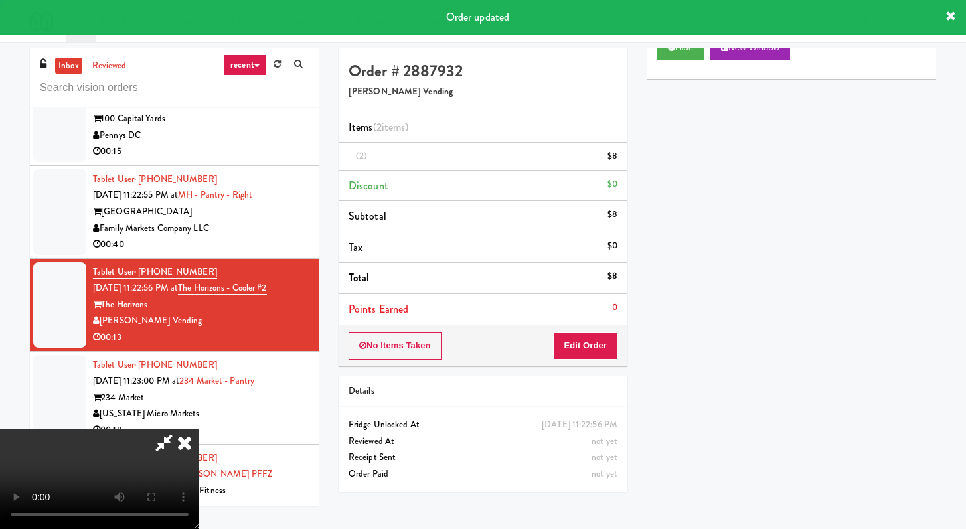
scroll to position [56, 0]
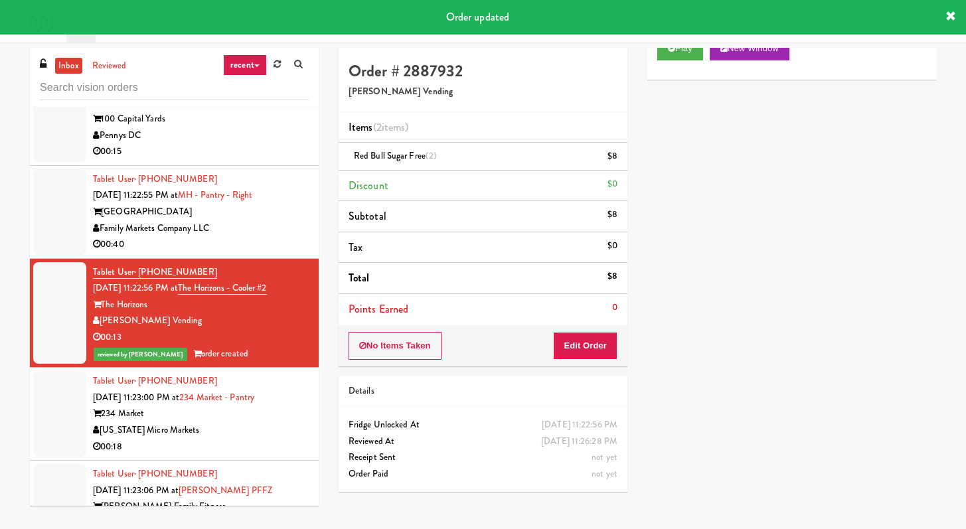
click at [256, 253] on div "00:40" at bounding box center [201, 244] width 216 height 17
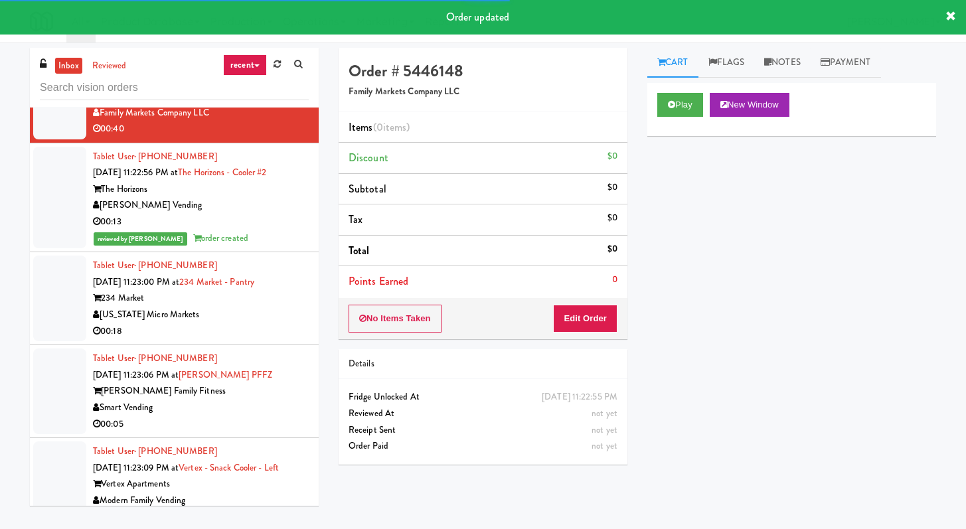
scroll to position [3872, 0]
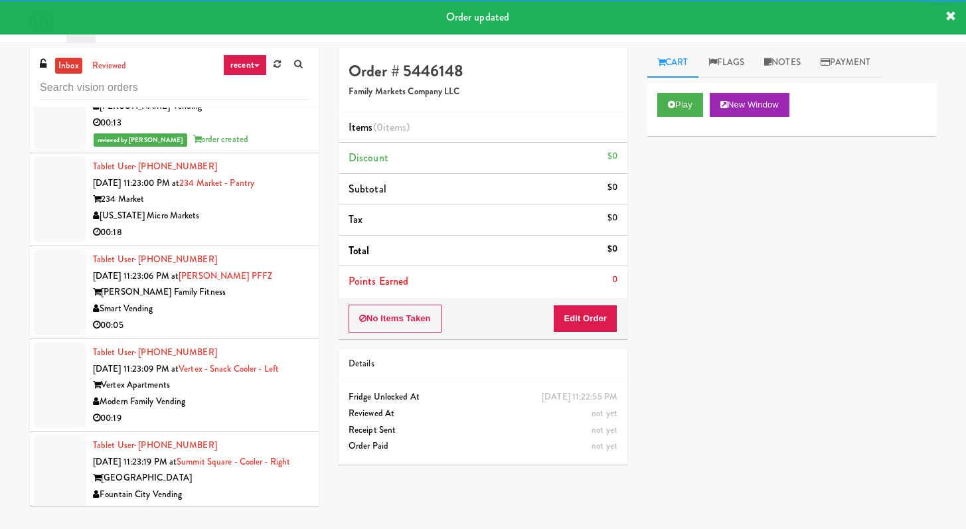
click at [264, 241] on div "00:18" at bounding box center [201, 232] width 216 height 17
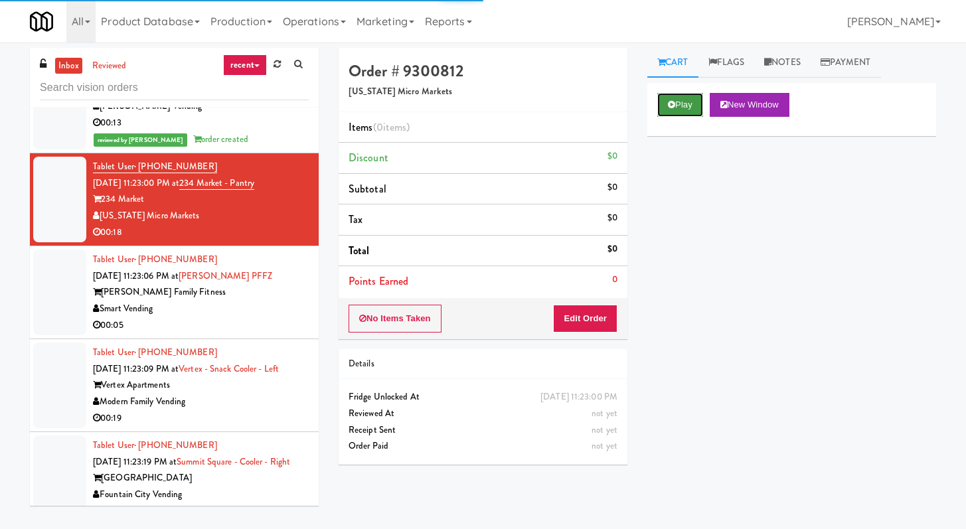
click at [687, 113] on button "Play" at bounding box center [680, 105] width 46 height 24
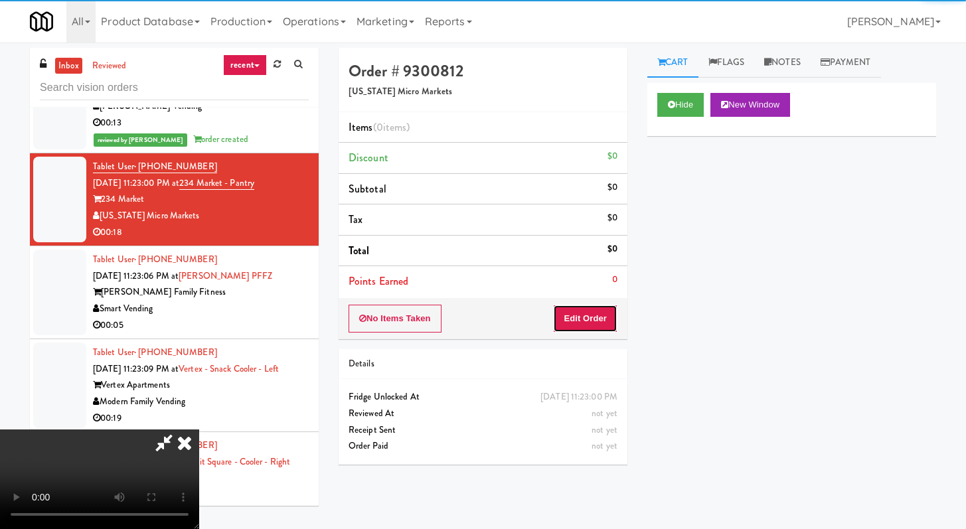
click at [569, 319] on button "Edit Order" at bounding box center [585, 319] width 64 height 28
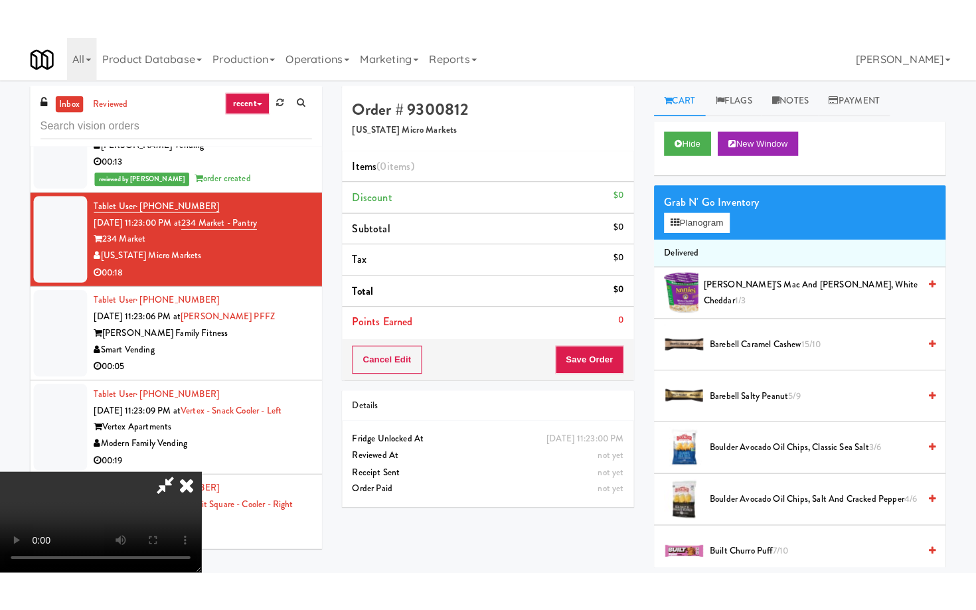
scroll to position [114, 0]
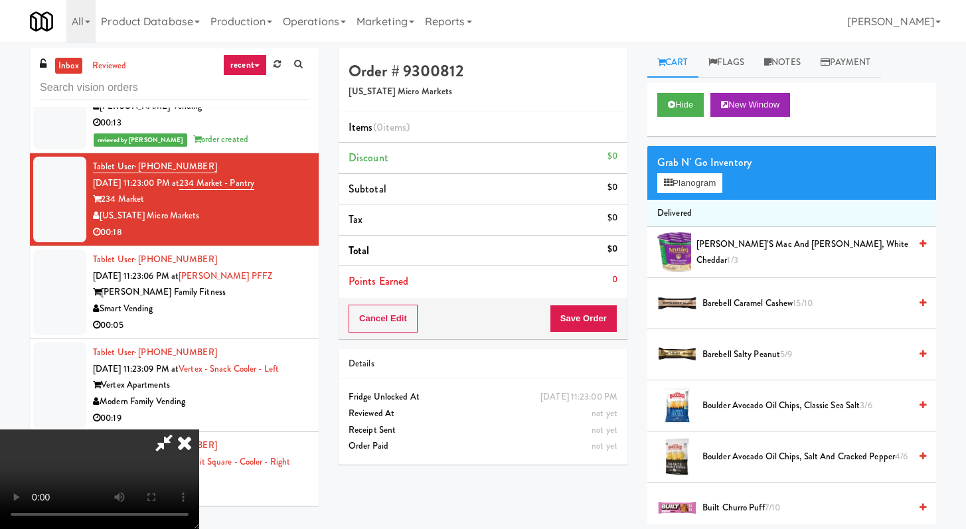
click at [199, 429] on video at bounding box center [99, 479] width 199 height 100
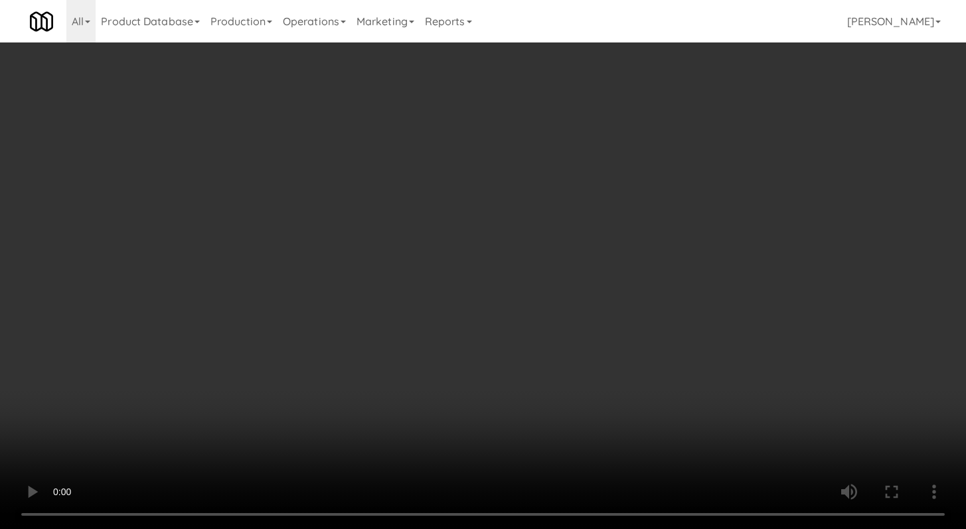
scroll to position [3839, 0]
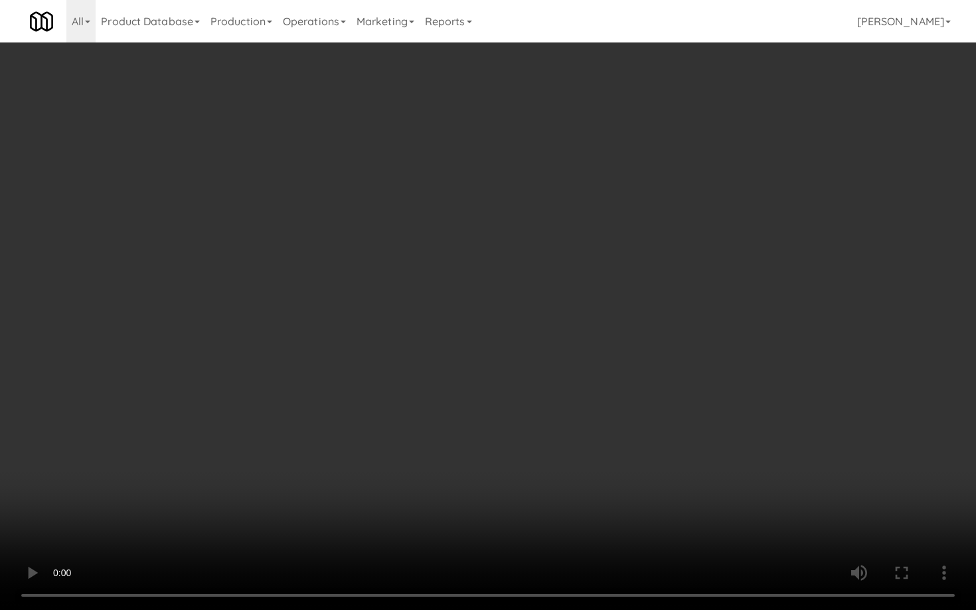
click at [482, 430] on video at bounding box center [488, 305] width 976 height 610
click at [514, 400] on video at bounding box center [488, 305] width 976 height 610
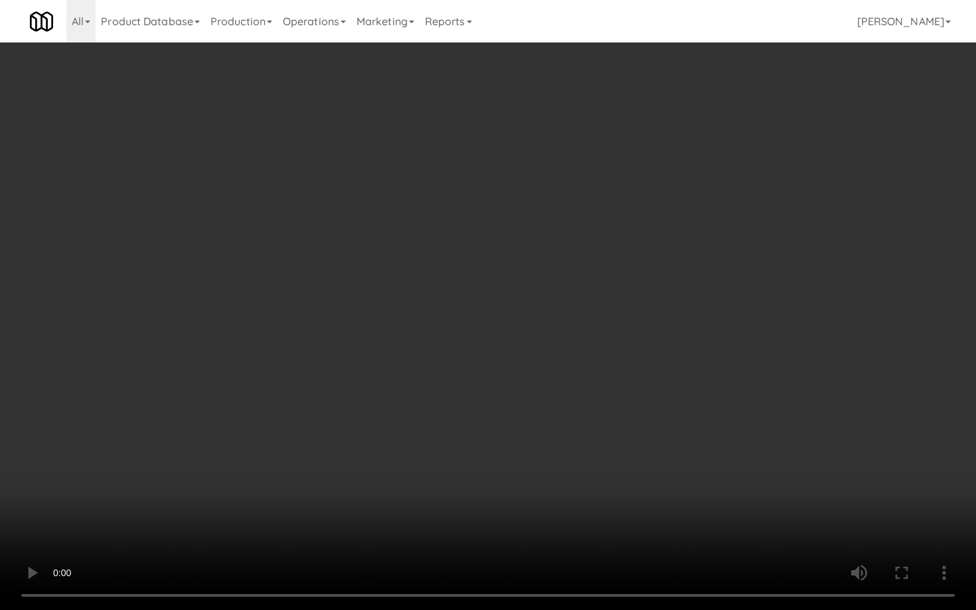
click at [514, 397] on video at bounding box center [488, 305] width 976 height 610
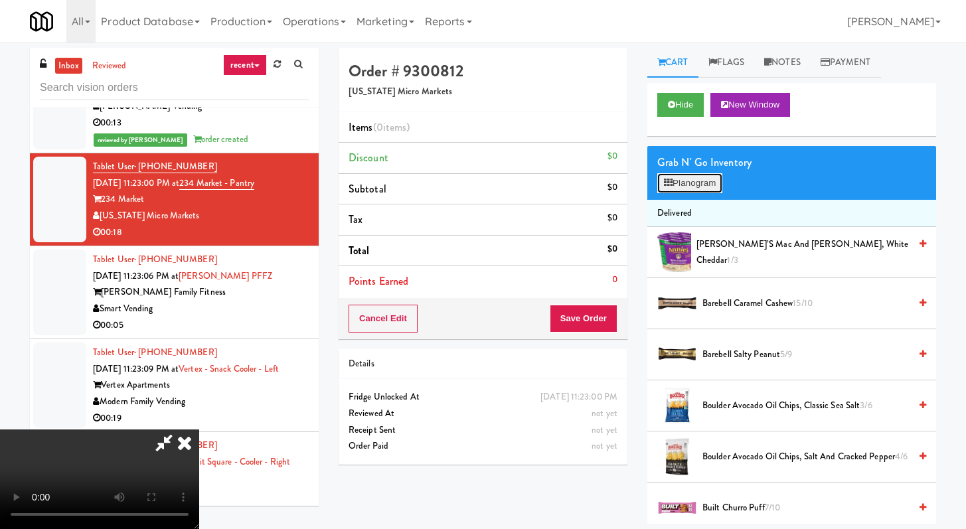
click at [699, 181] on button "Planogram" at bounding box center [689, 183] width 65 height 20
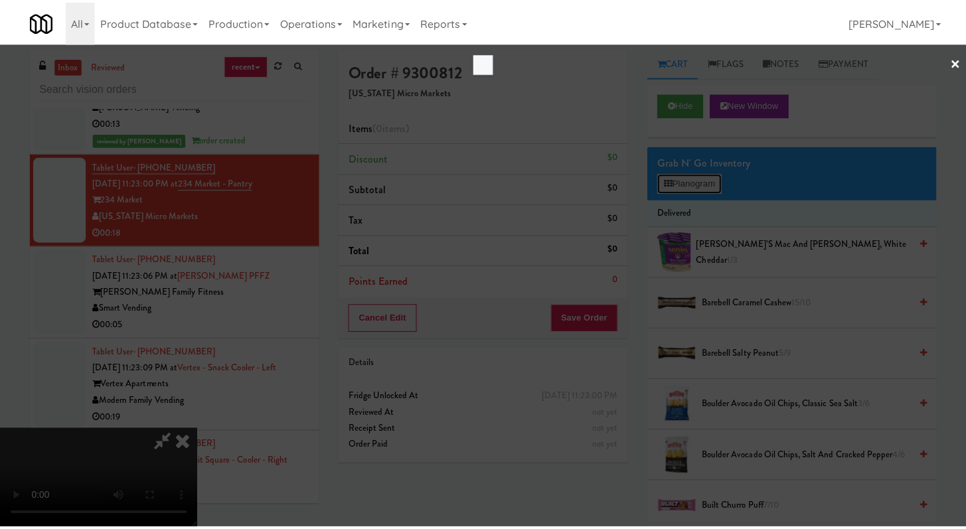
scroll to position [3839, 0]
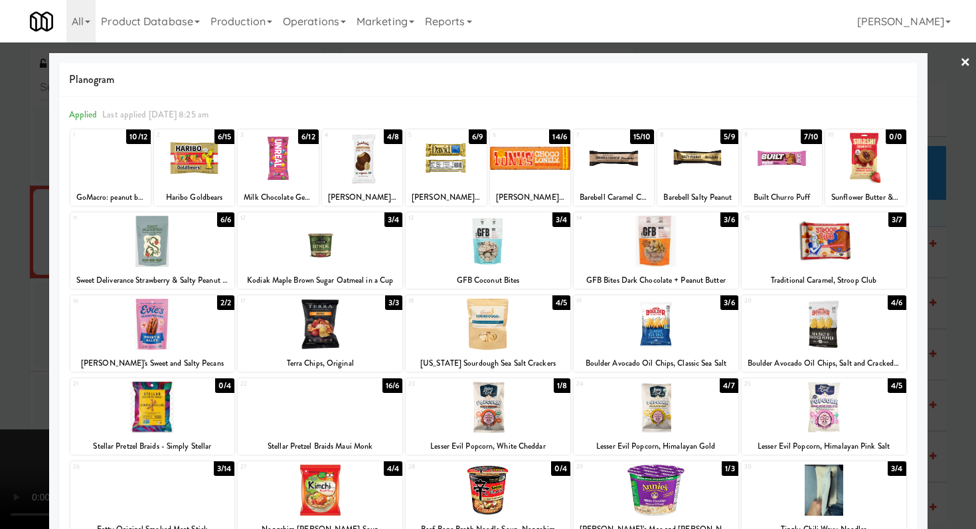
click at [792, 243] on div at bounding box center [823, 241] width 165 height 51
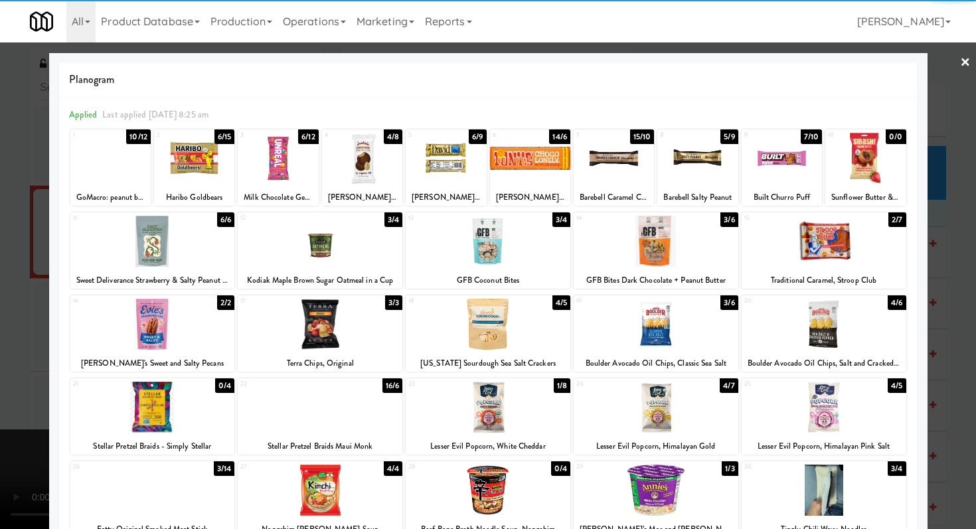
click at [684, 339] on div at bounding box center [655, 324] width 165 height 51
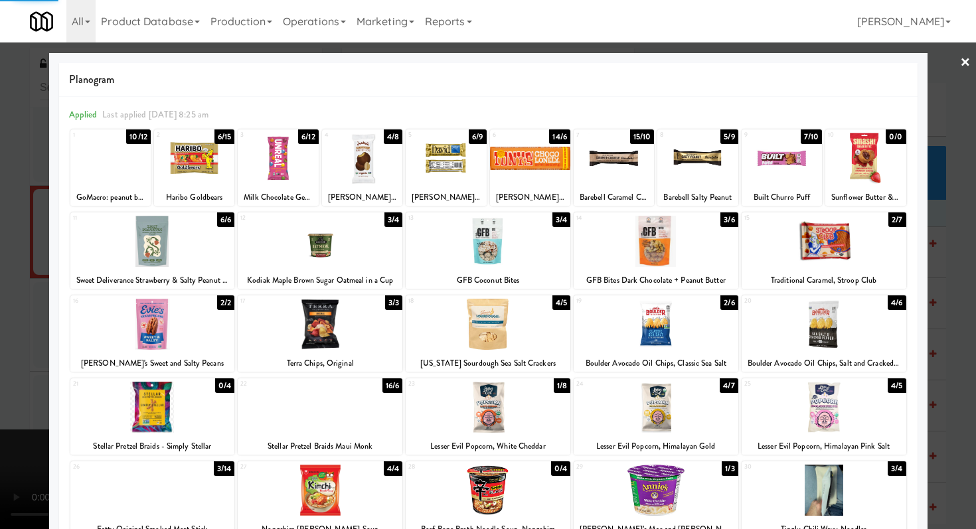
click at [0, 373] on div at bounding box center [488, 264] width 976 height 529
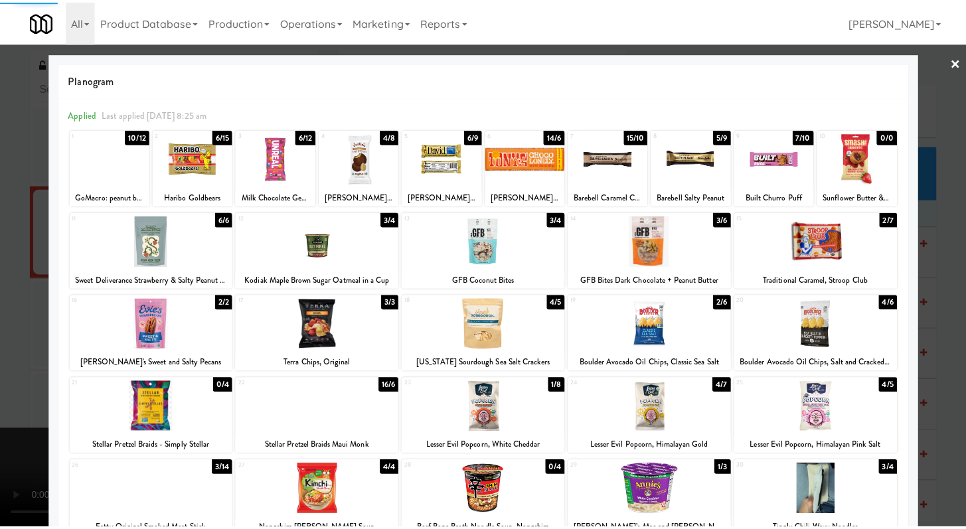
scroll to position [3872, 0]
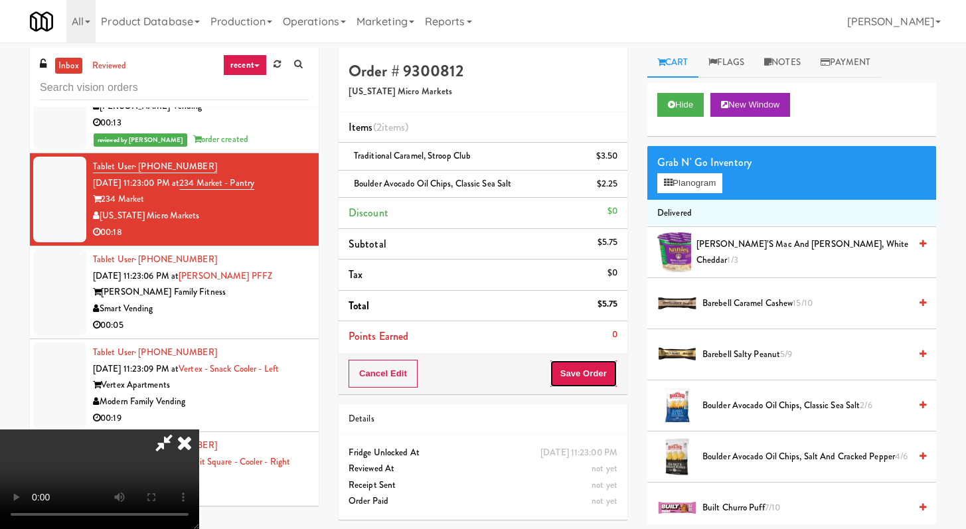
click at [601, 377] on button "Save Order" at bounding box center [584, 374] width 68 height 28
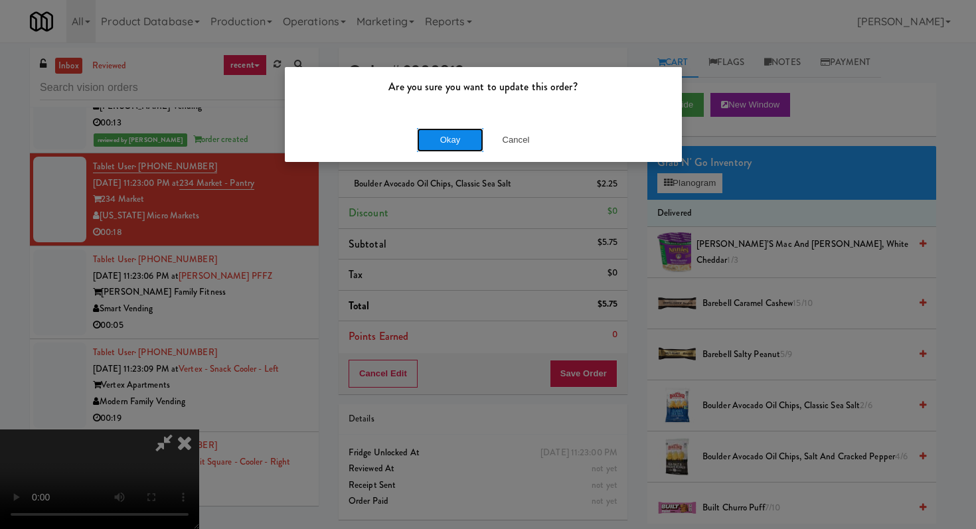
click at [469, 148] on button "Okay" at bounding box center [450, 140] width 66 height 24
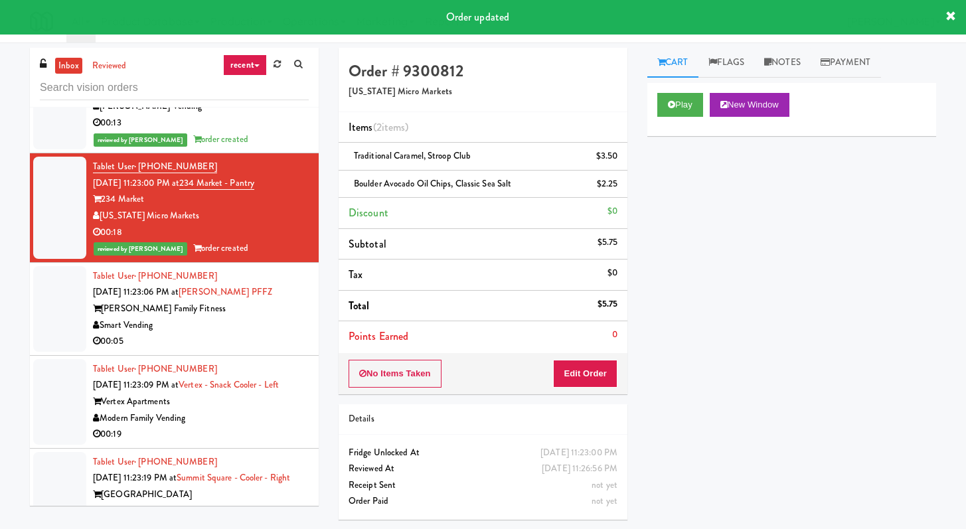
click at [273, 334] on div "Smart Vending" at bounding box center [201, 325] width 216 height 17
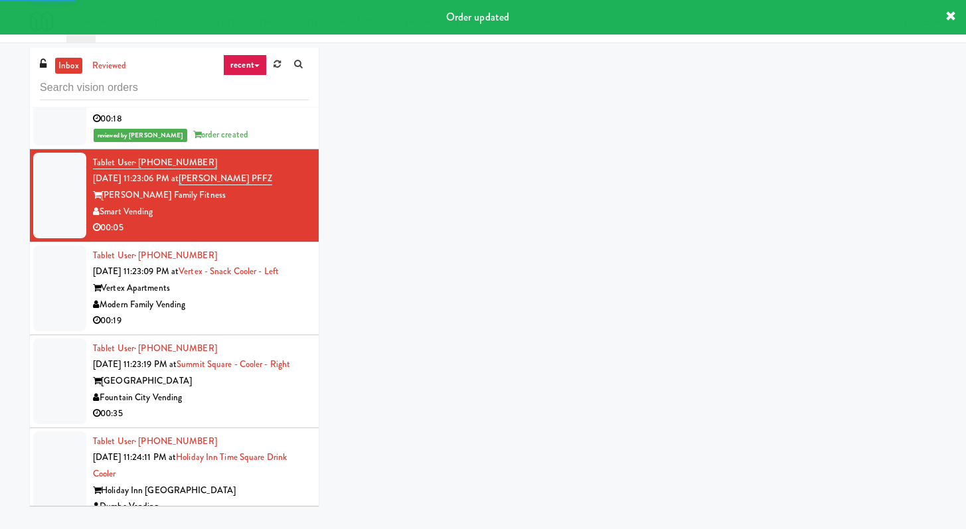
scroll to position [3989, 0]
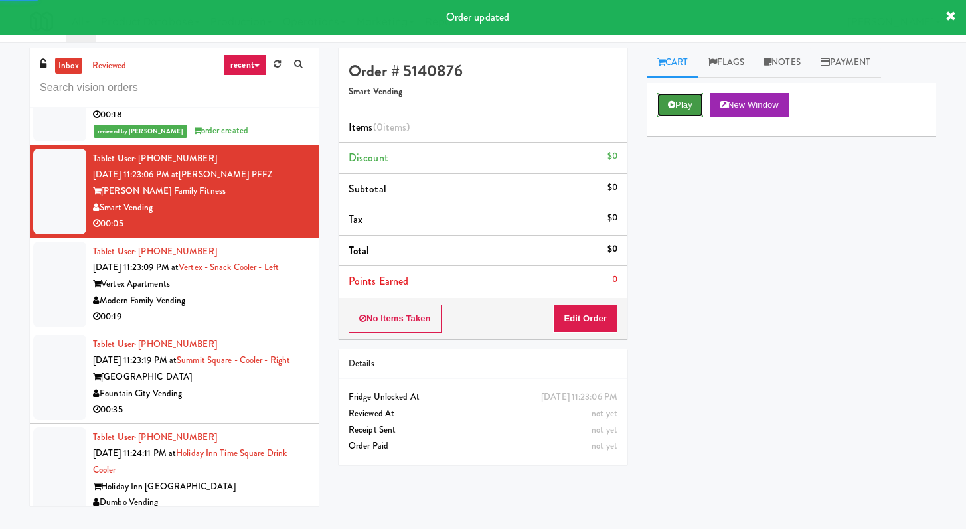
click at [668, 101] on icon at bounding box center [671, 104] width 7 height 9
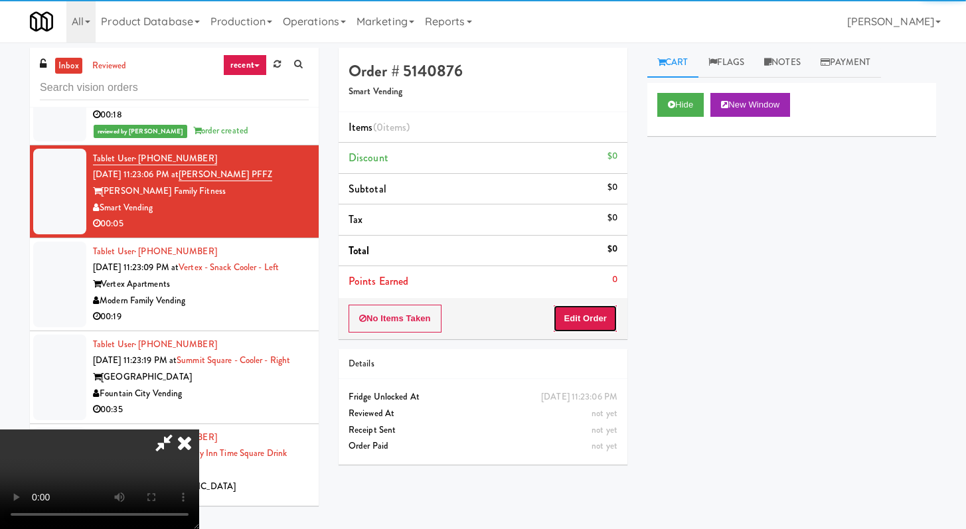
click at [585, 321] on button "Edit Order" at bounding box center [585, 319] width 64 height 28
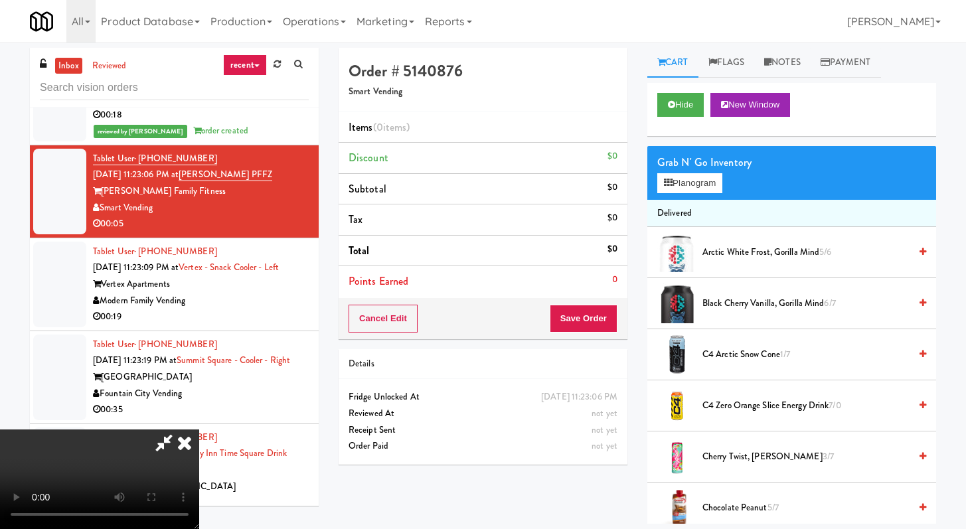
scroll to position [114, 0]
click at [678, 111] on button "Hide" at bounding box center [680, 105] width 46 height 24
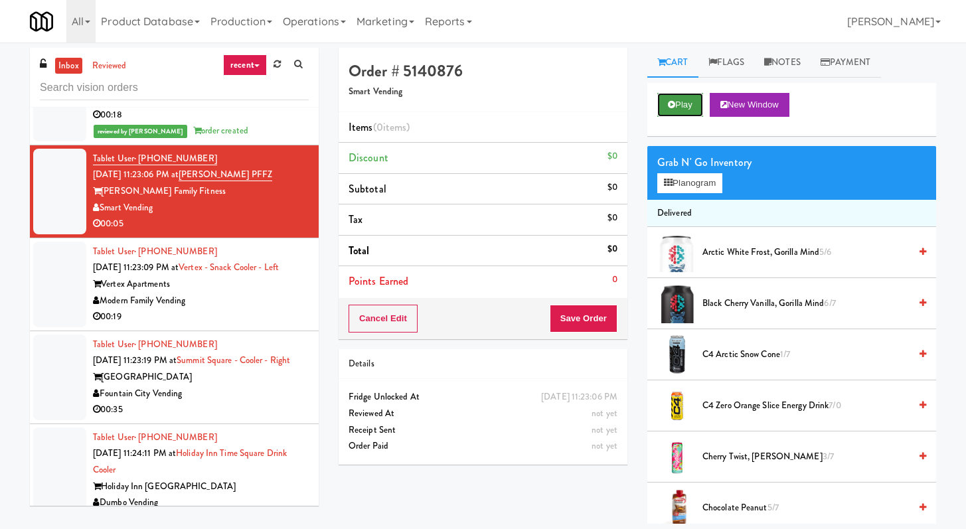
click at [678, 111] on button "Play" at bounding box center [680, 105] width 46 height 24
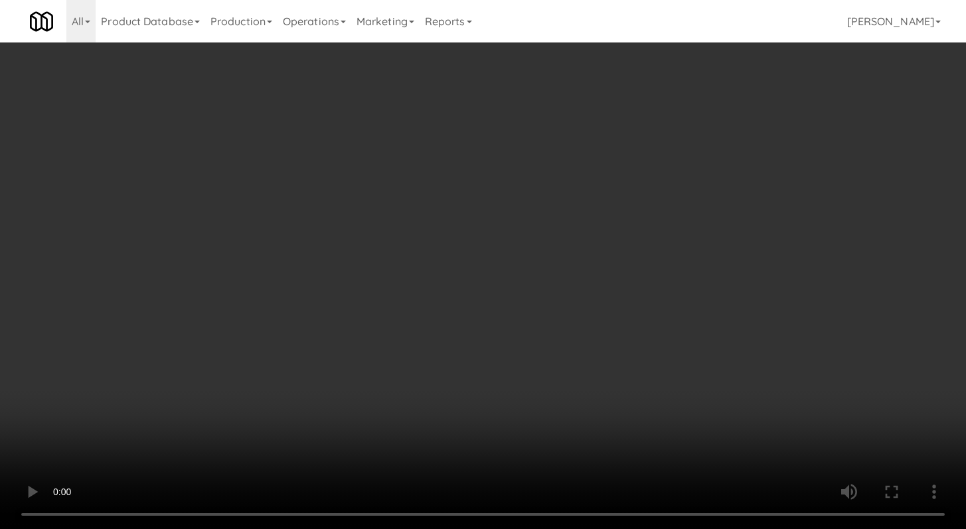
scroll to position [3957, 0]
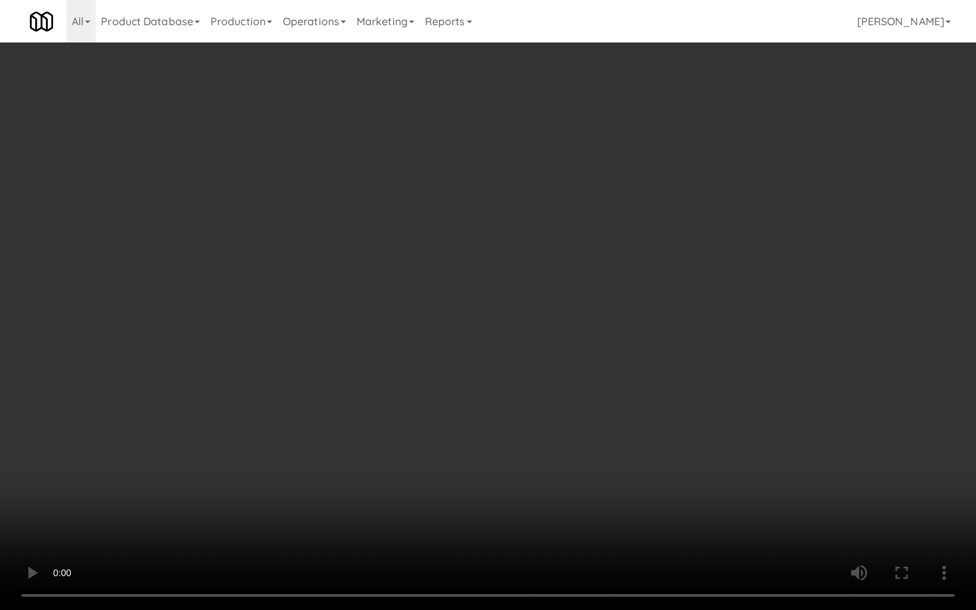
click at [495, 489] on video at bounding box center [488, 305] width 976 height 610
click at [497, 487] on video at bounding box center [488, 305] width 976 height 610
click at [517, 475] on video at bounding box center [488, 305] width 976 height 610
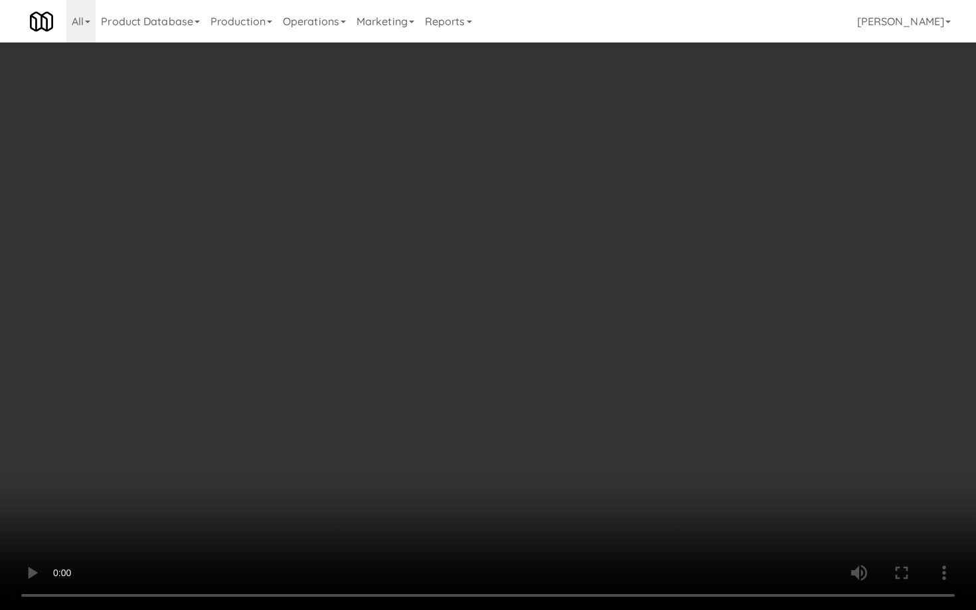
click at [517, 475] on video at bounding box center [488, 305] width 976 height 610
click at [560, 448] on video at bounding box center [488, 305] width 976 height 610
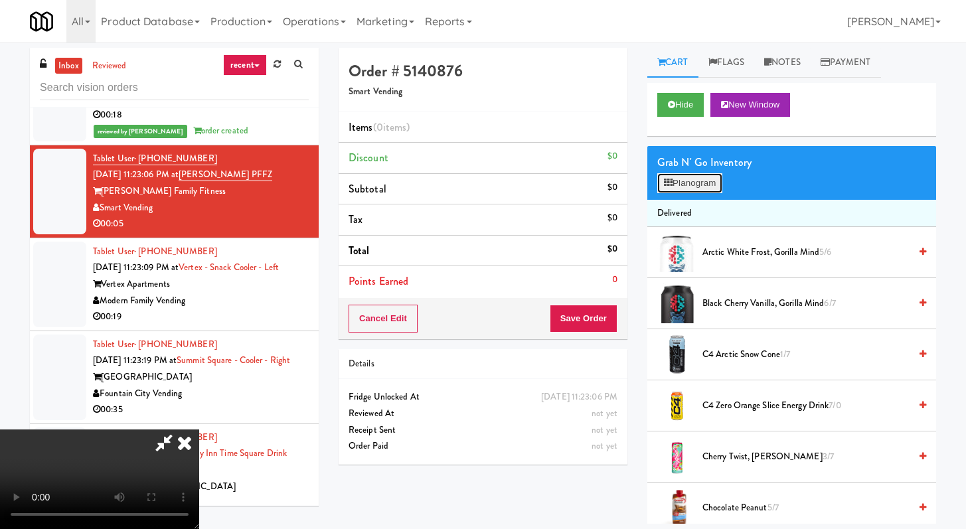
click at [684, 185] on button "Planogram" at bounding box center [689, 183] width 65 height 20
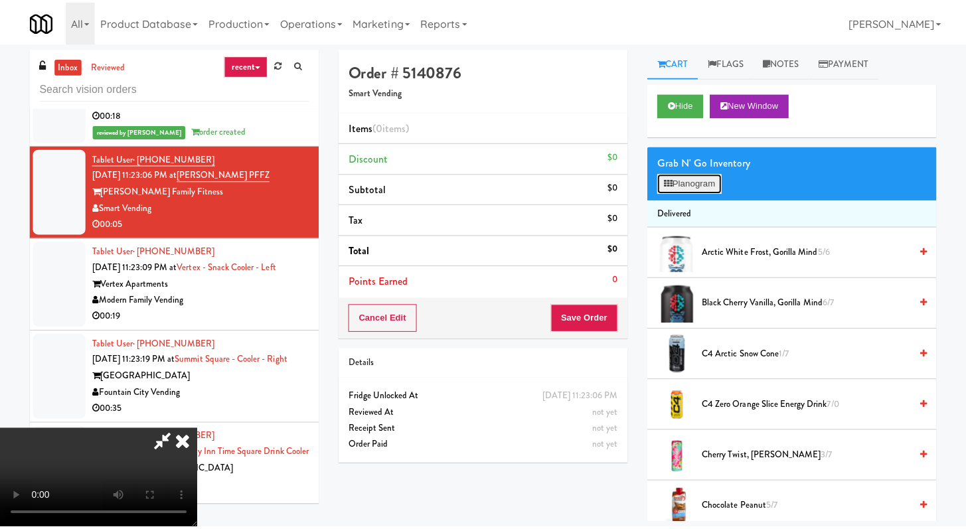
scroll to position [3957, 0]
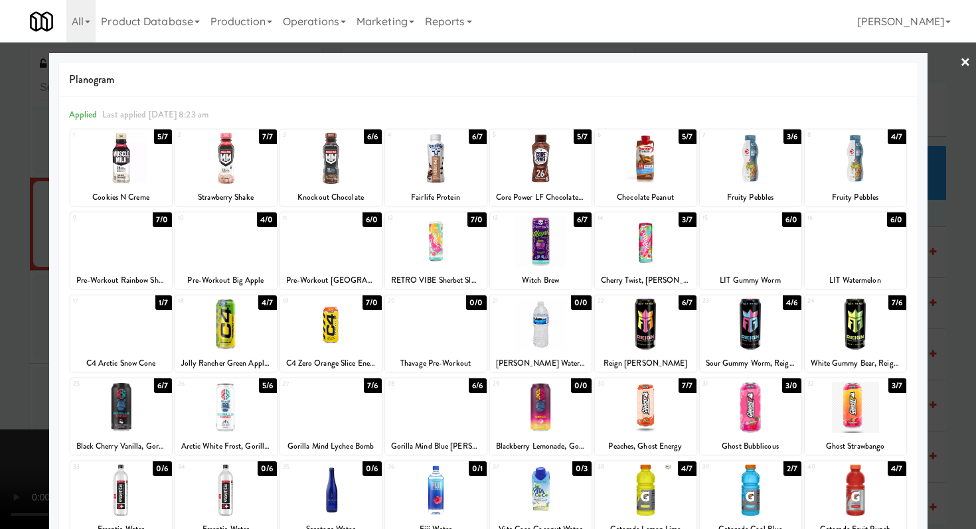
click at [315, 319] on div at bounding box center [331, 324] width 102 height 51
click at [0, 303] on div at bounding box center [488, 264] width 976 height 529
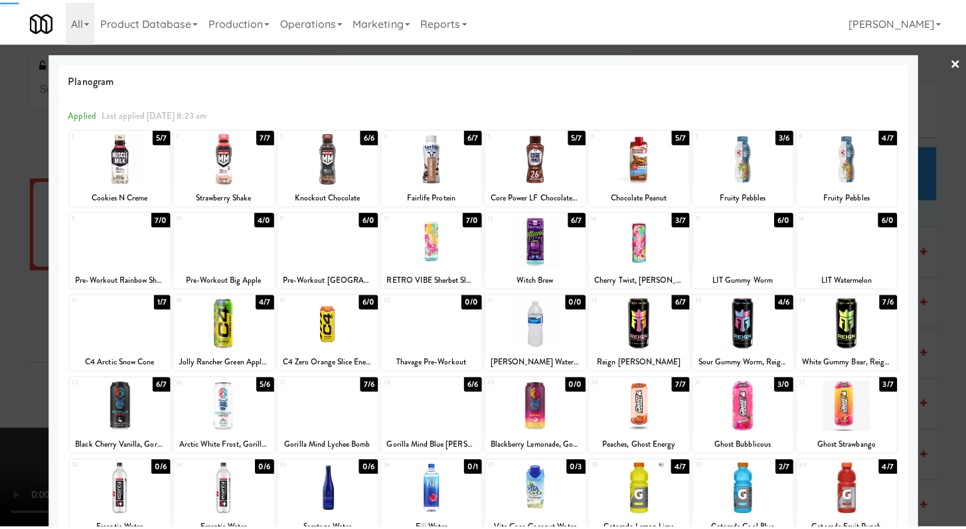
scroll to position [3989, 0]
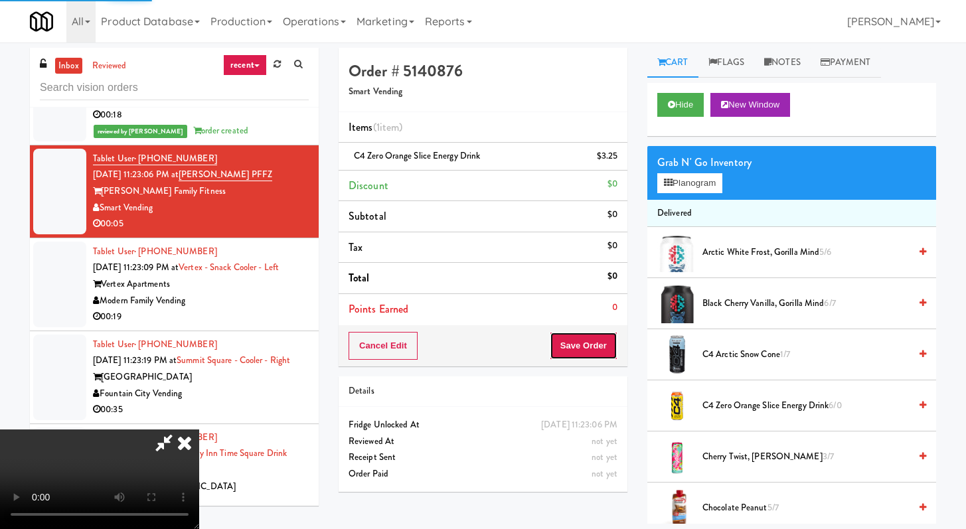
click at [610, 356] on button "Save Order" at bounding box center [584, 346] width 68 height 28
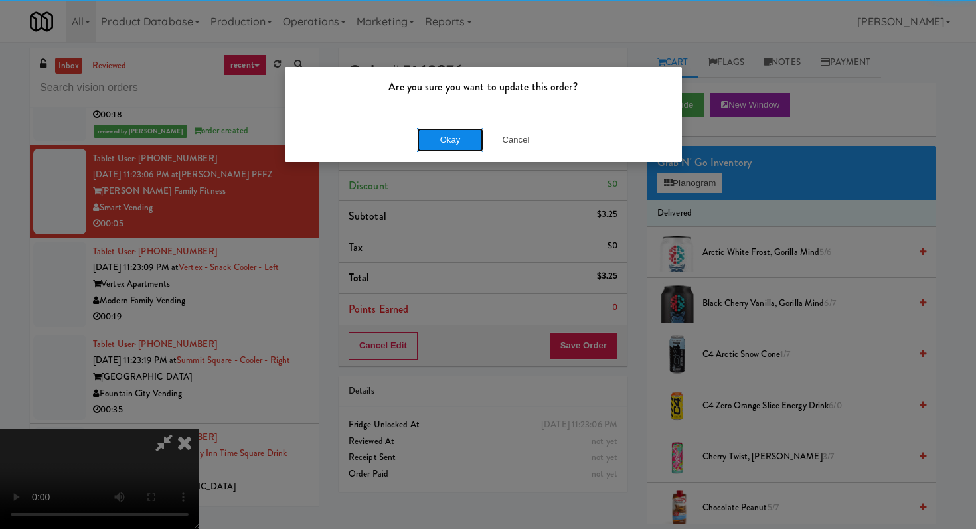
click at [456, 137] on button "Okay" at bounding box center [450, 140] width 66 height 24
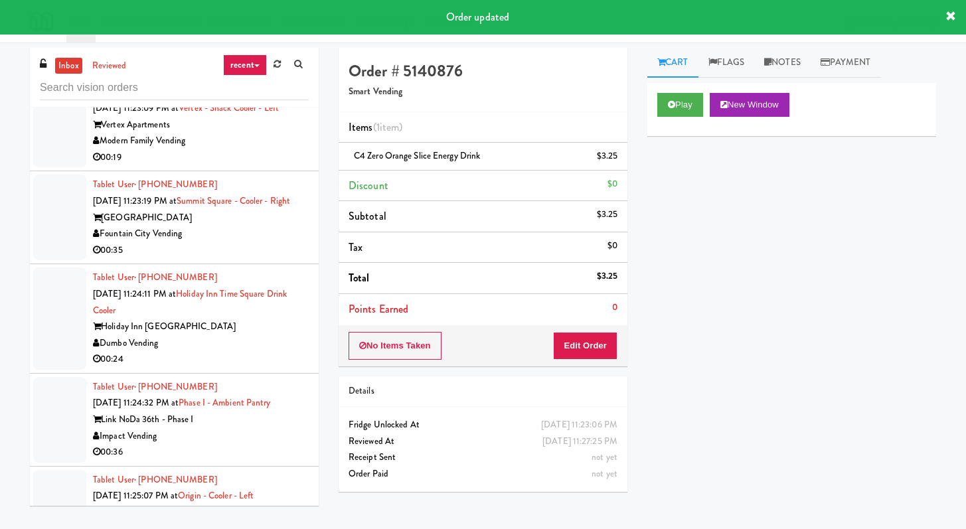
scroll to position [4151, 0]
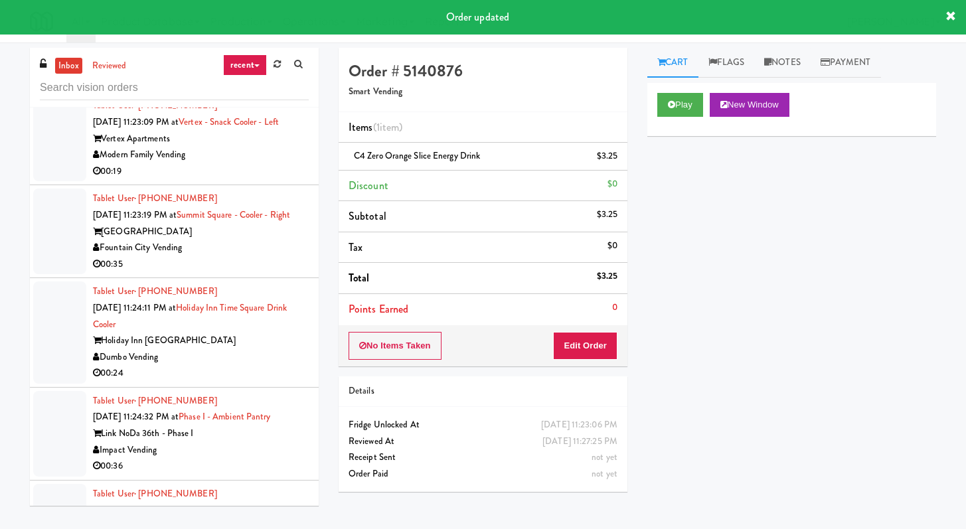
click at [277, 180] on div "00:19" at bounding box center [201, 171] width 216 height 17
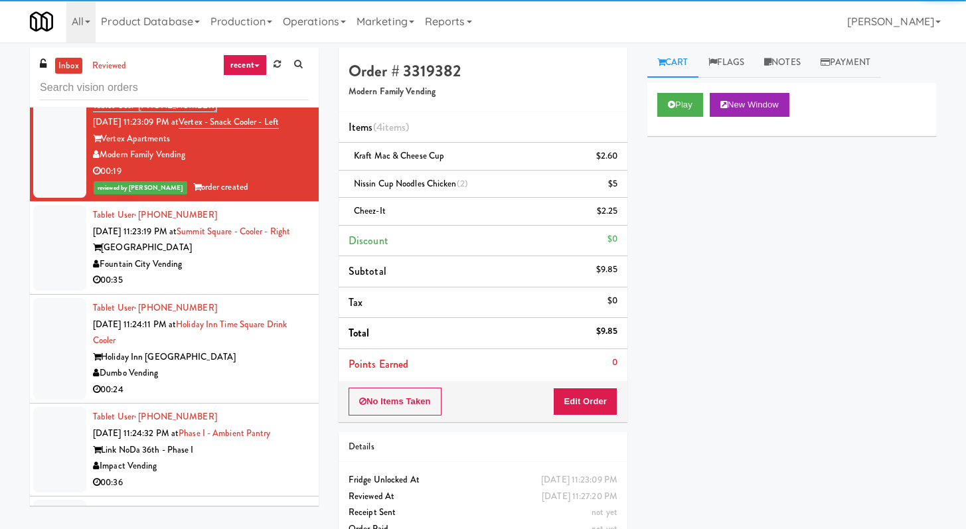
click at [291, 273] on div "Fountain City Vending" at bounding box center [201, 264] width 216 height 17
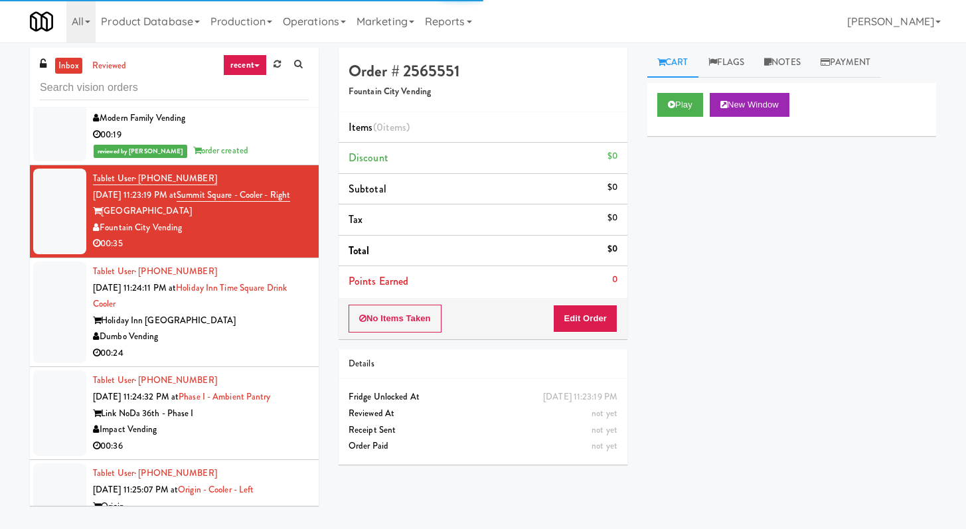
click at [256, 345] on div "Dumbo Vending" at bounding box center [201, 337] width 216 height 17
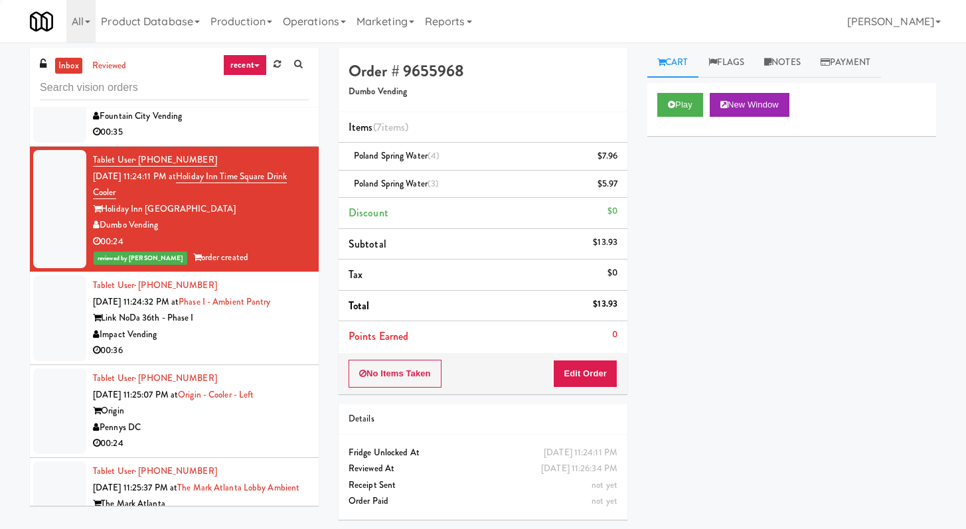
scroll to position [4397, 0]
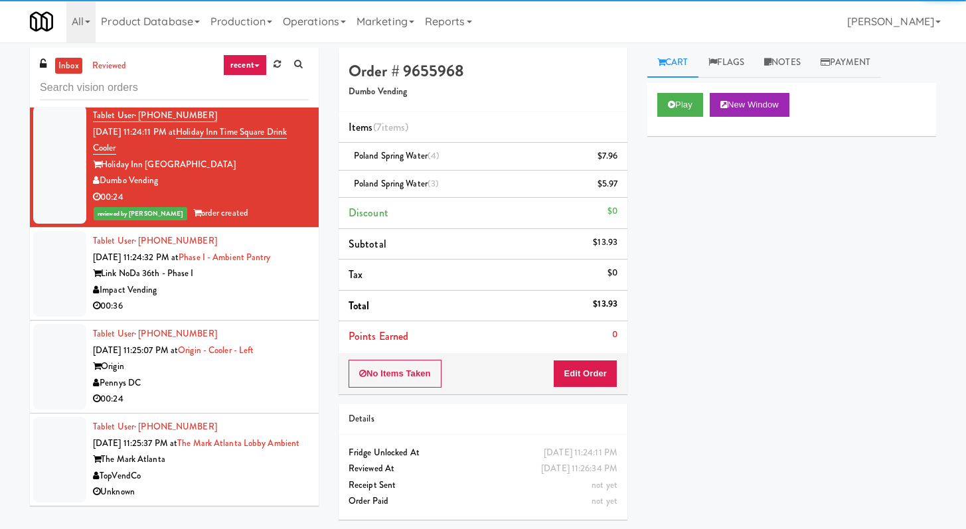
click at [265, 306] on div "00:36" at bounding box center [201, 306] width 216 height 17
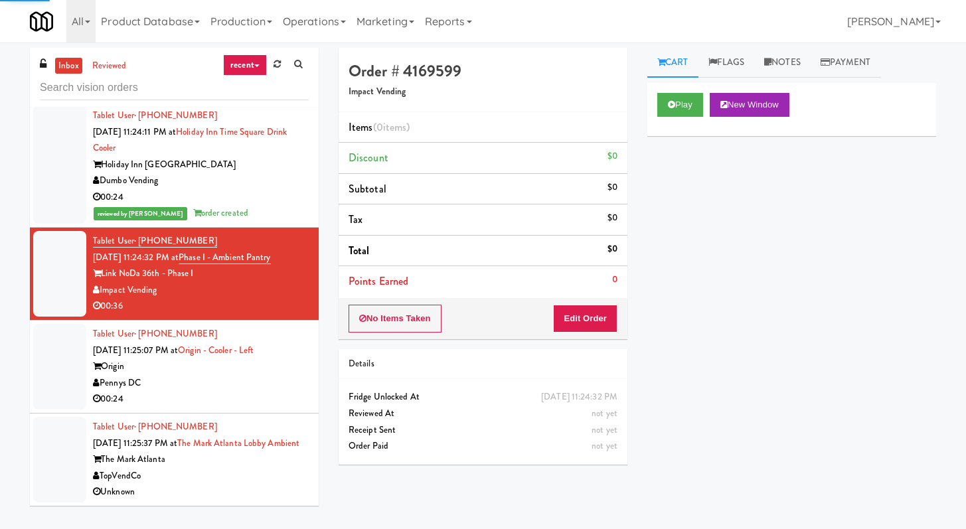
click at [264, 388] on div "Pennys DC" at bounding box center [201, 383] width 216 height 17
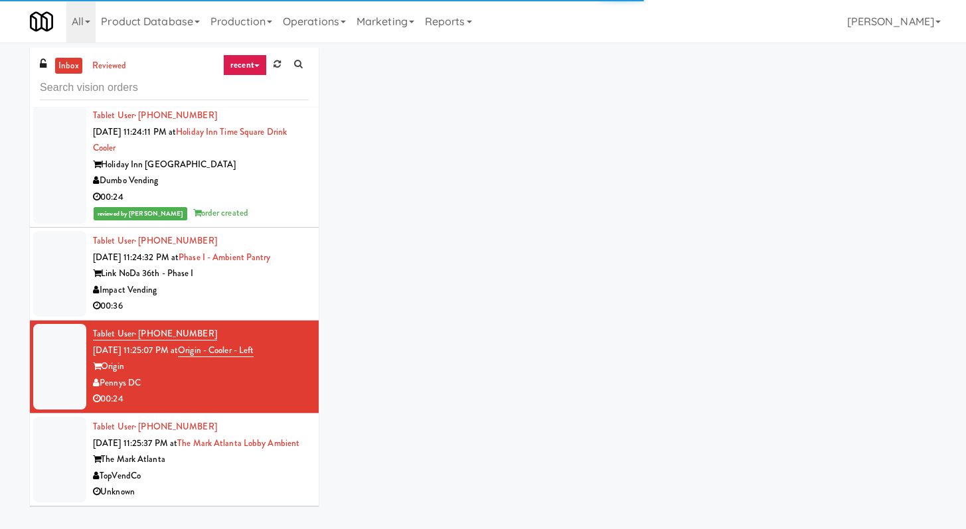
scroll to position [4413, 0]
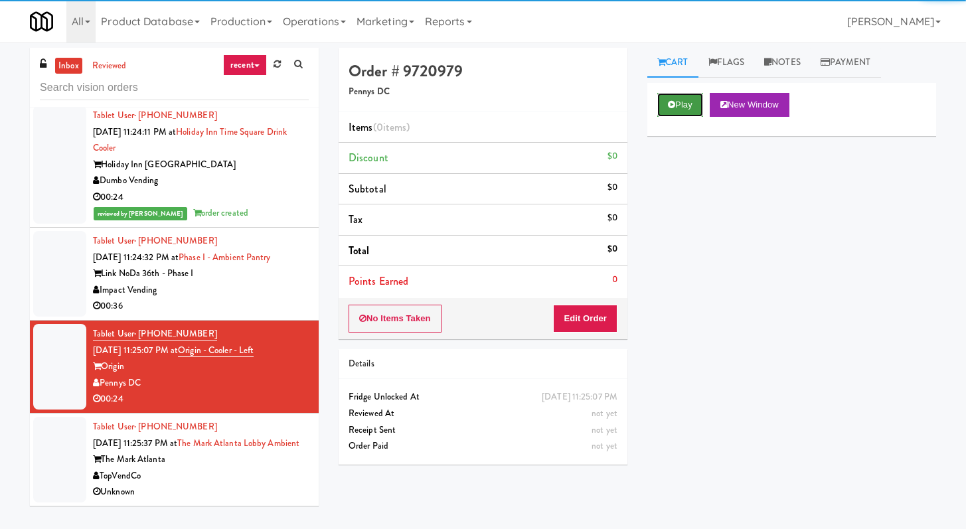
click at [660, 107] on button "Play" at bounding box center [680, 105] width 46 height 24
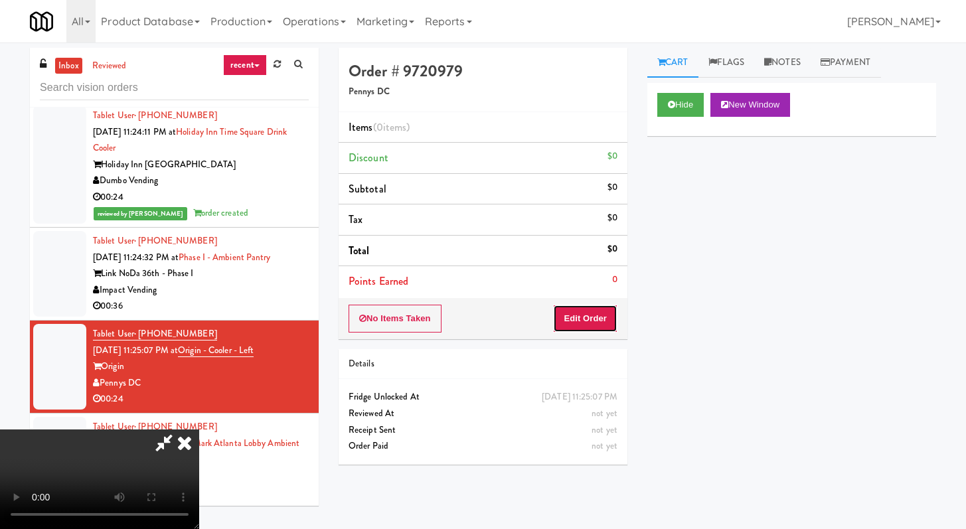
click at [559, 325] on button "Edit Order" at bounding box center [585, 319] width 64 height 28
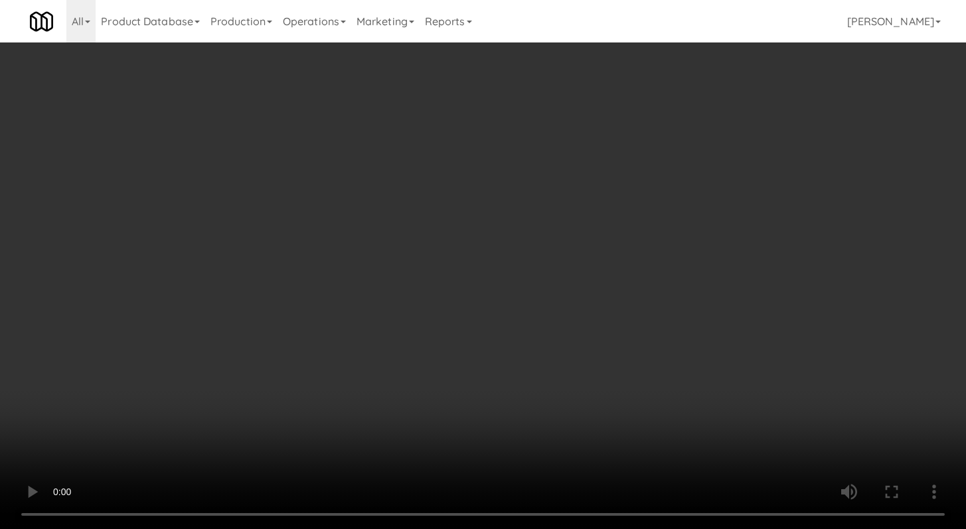
scroll to position [4380, 0]
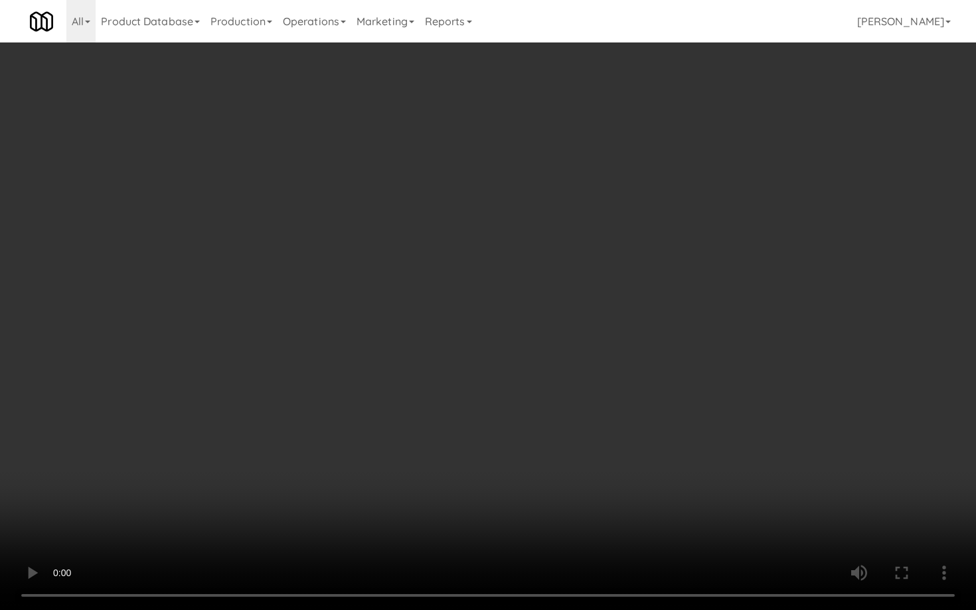
click at [528, 350] on video at bounding box center [488, 305] width 976 height 610
click at [530, 348] on video at bounding box center [488, 305] width 976 height 610
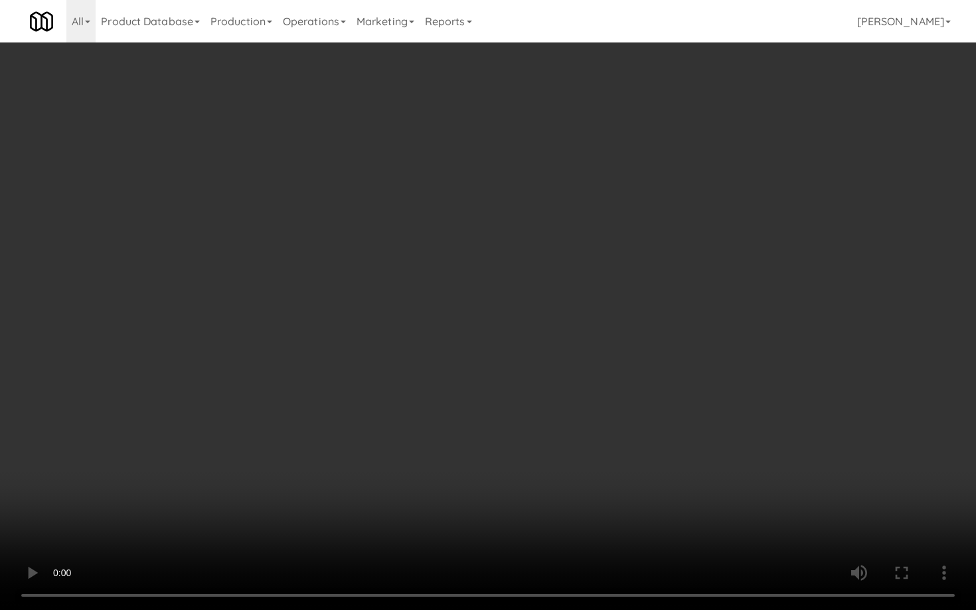
click at [530, 348] on video at bounding box center [488, 305] width 976 height 610
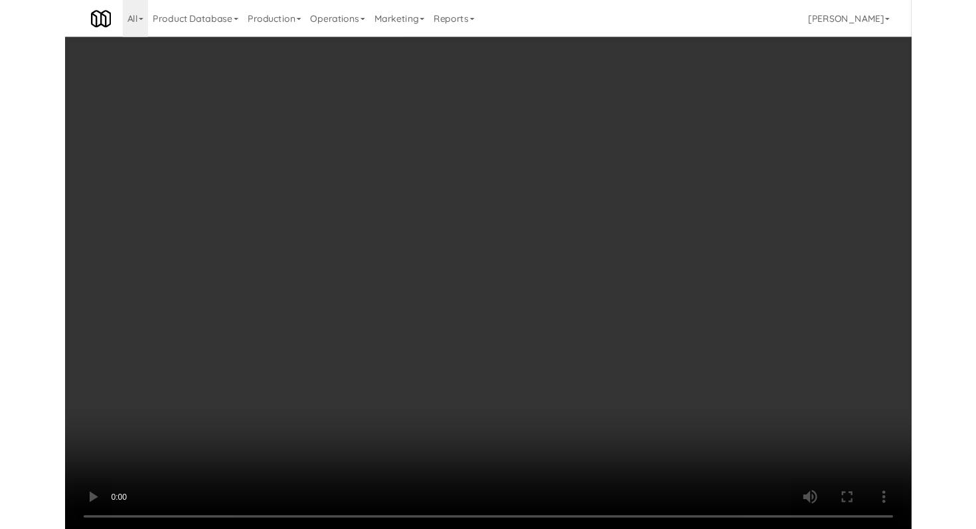
scroll to position [4413, 0]
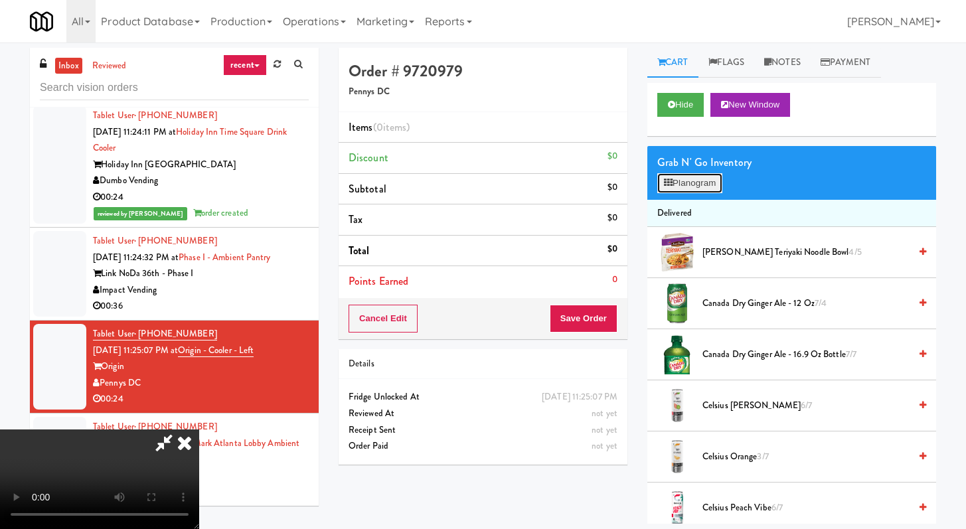
click at [701, 184] on button "Planogram" at bounding box center [689, 183] width 65 height 20
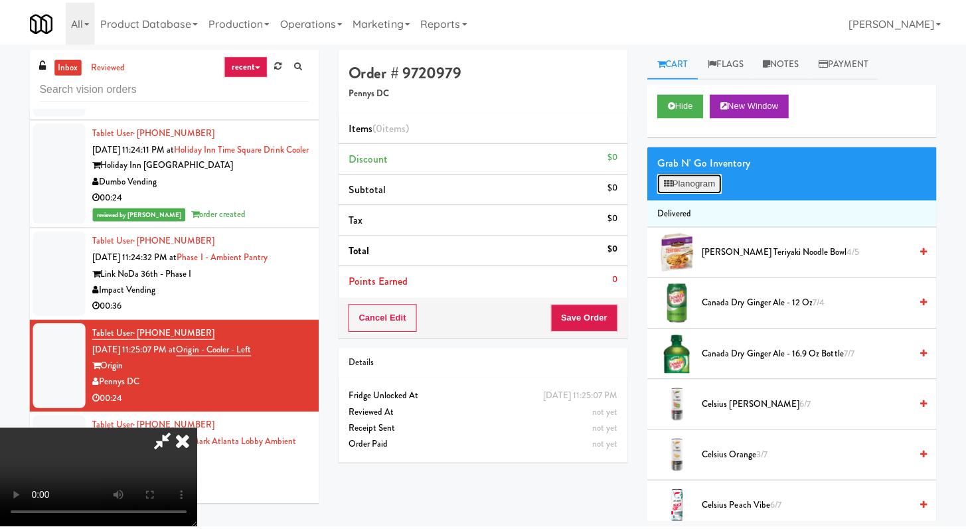
scroll to position [4380, 0]
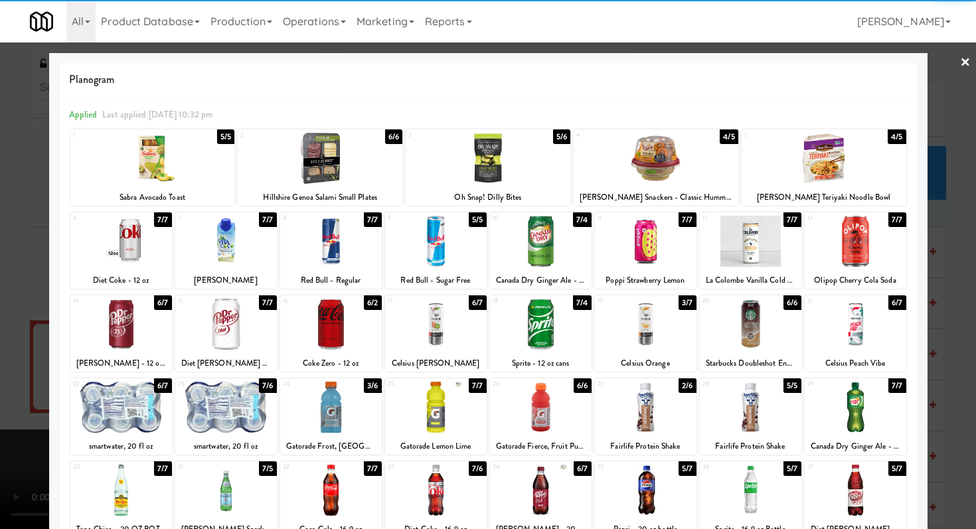
click at [849, 396] on div at bounding box center [855, 407] width 102 height 51
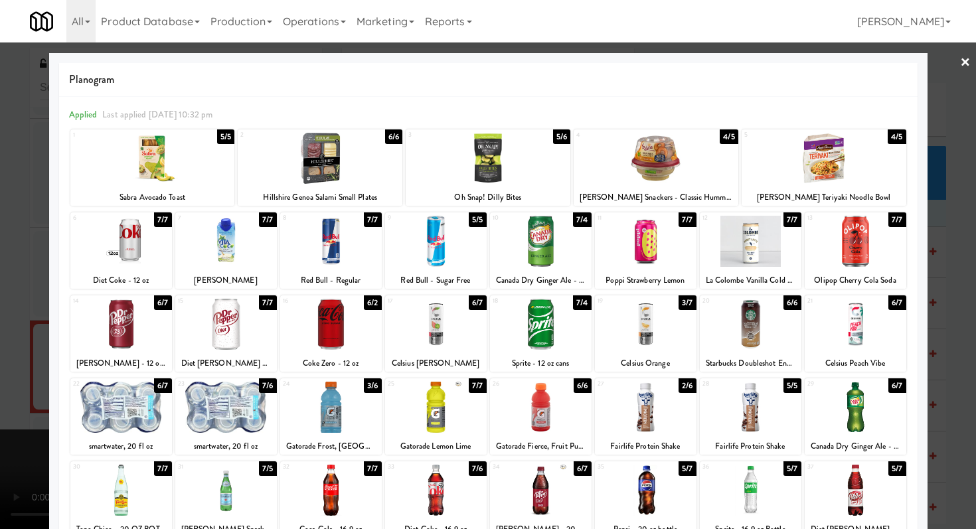
click at [760, 486] on div at bounding box center [750, 490] width 102 height 51
click at [331, 399] on div at bounding box center [331, 407] width 102 height 51
drag, startPoint x: 0, startPoint y: 376, endPoint x: 570, endPoint y: 362, distance: 570.3
click at [0, 376] on div at bounding box center [488, 264] width 976 height 529
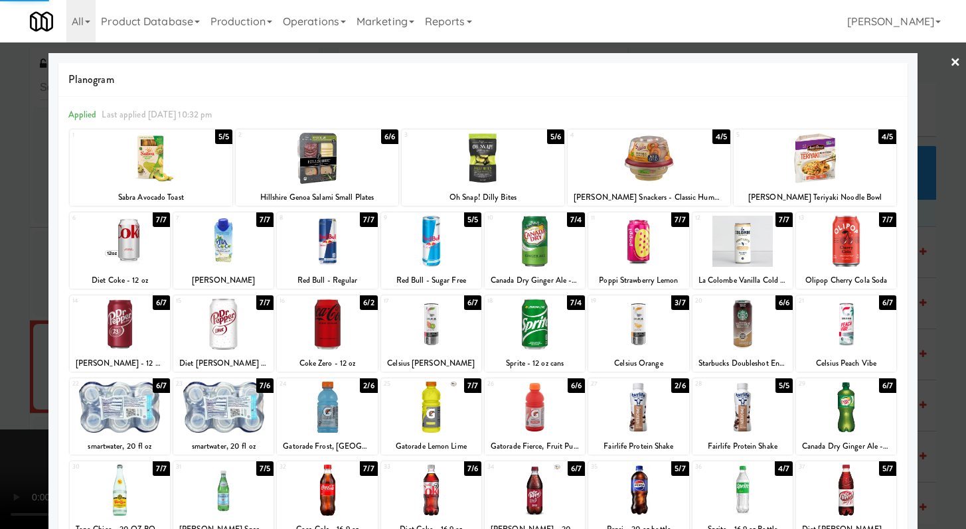
scroll to position [4413, 0]
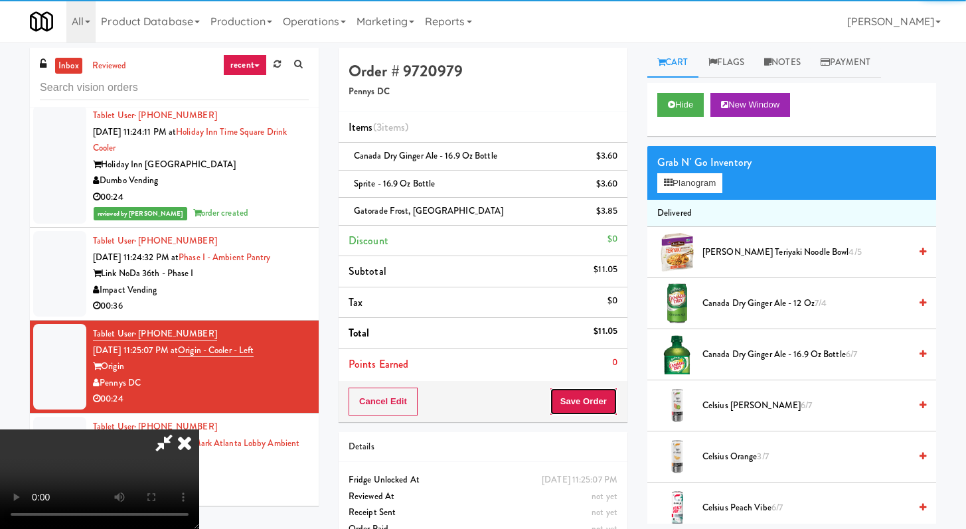
click at [600, 396] on button "Save Order" at bounding box center [584, 402] width 68 height 28
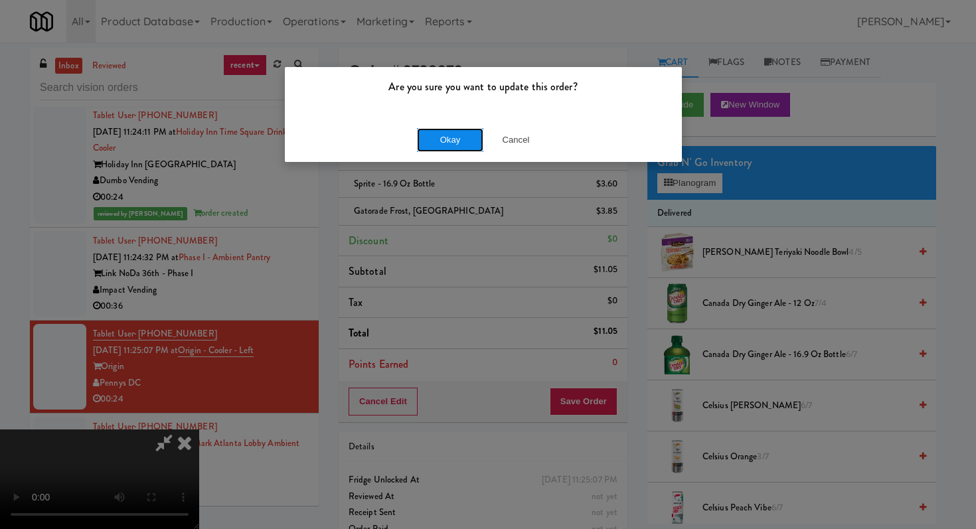
click at [456, 143] on button "Okay" at bounding box center [450, 140] width 66 height 24
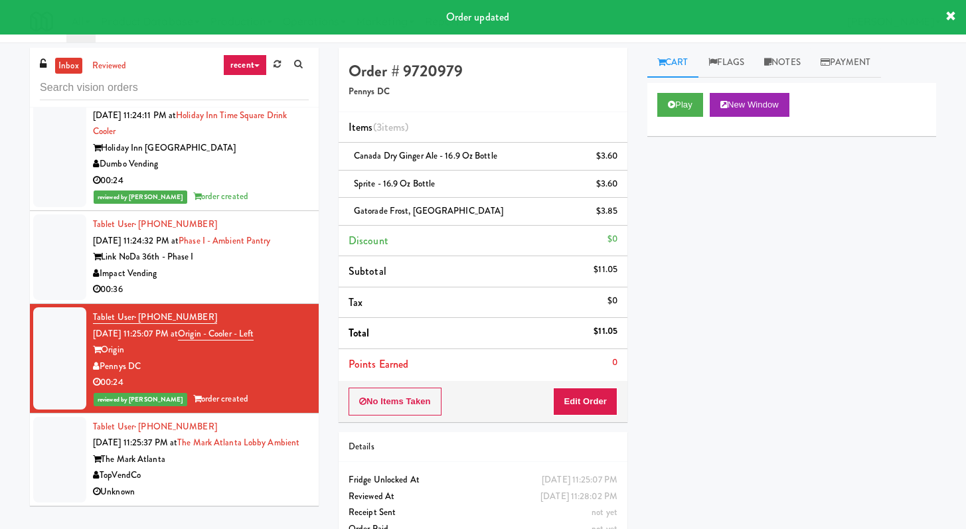
click at [129, 64] on ul "inbox reviewed" at bounding box center [92, 66] width 81 height 17
click at [125, 64] on link "reviewed" at bounding box center [109, 66] width 41 height 17
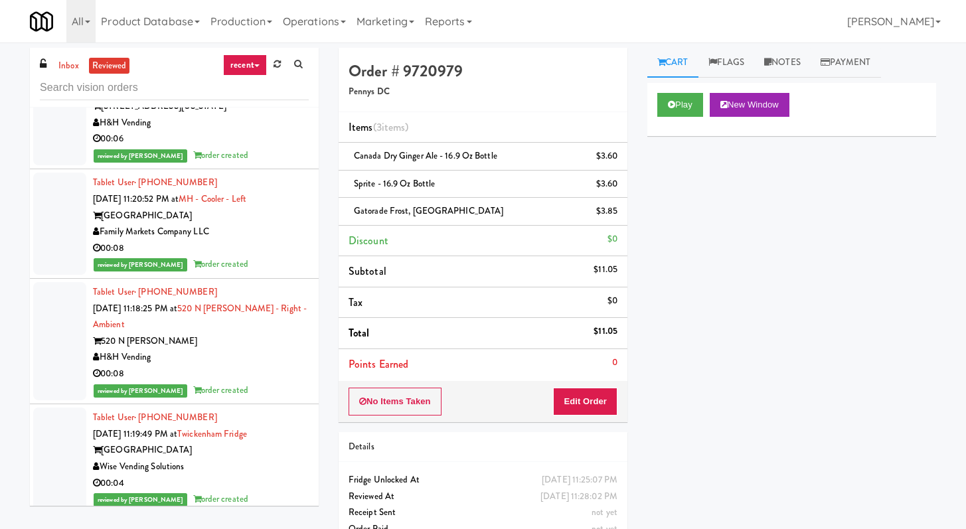
scroll to position [2366, 0]
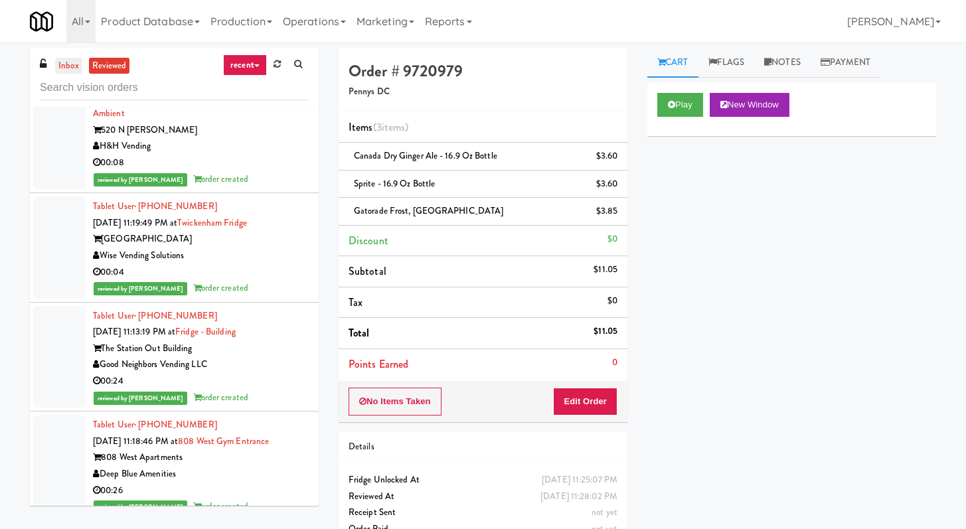
click at [62, 66] on link "inbox" at bounding box center [68, 66] width 27 height 17
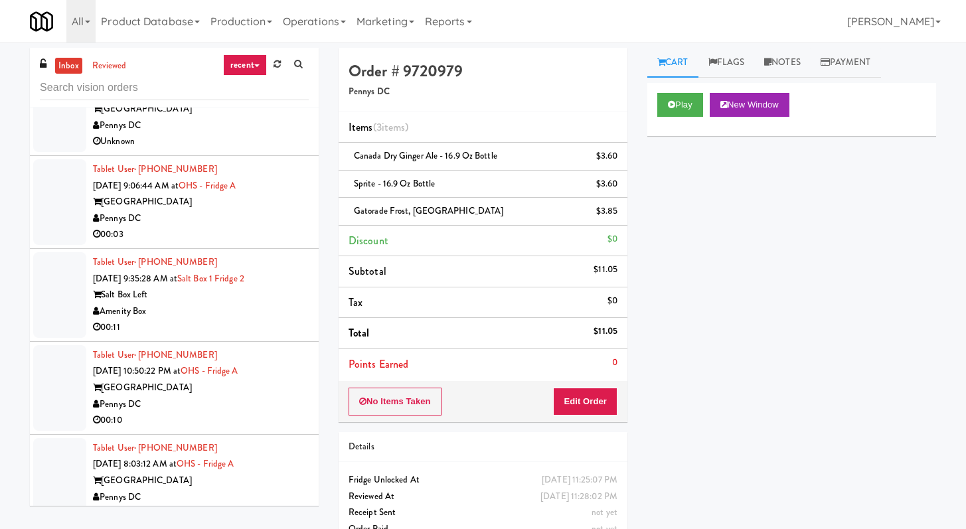
scroll to position [2033, 0]
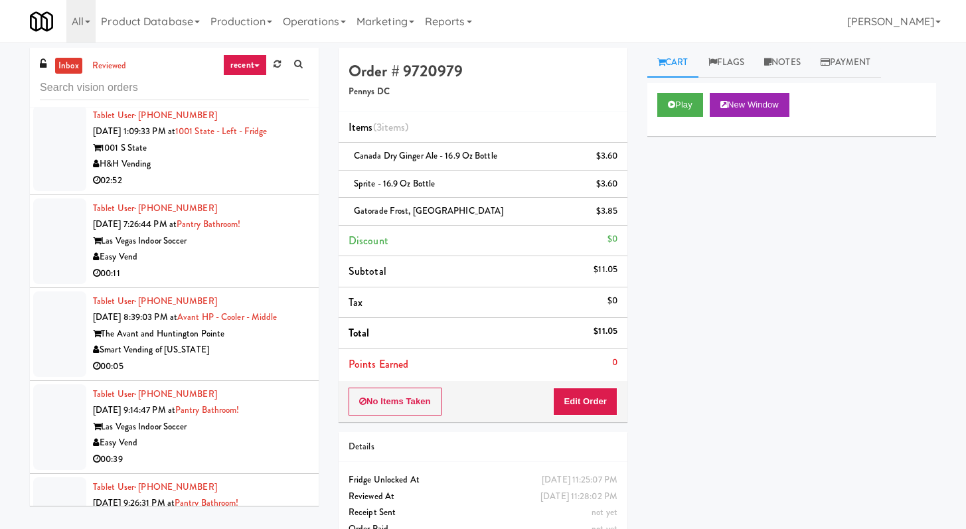
click at [204, 276] on div "00:11" at bounding box center [201, 273] width 216 height 17
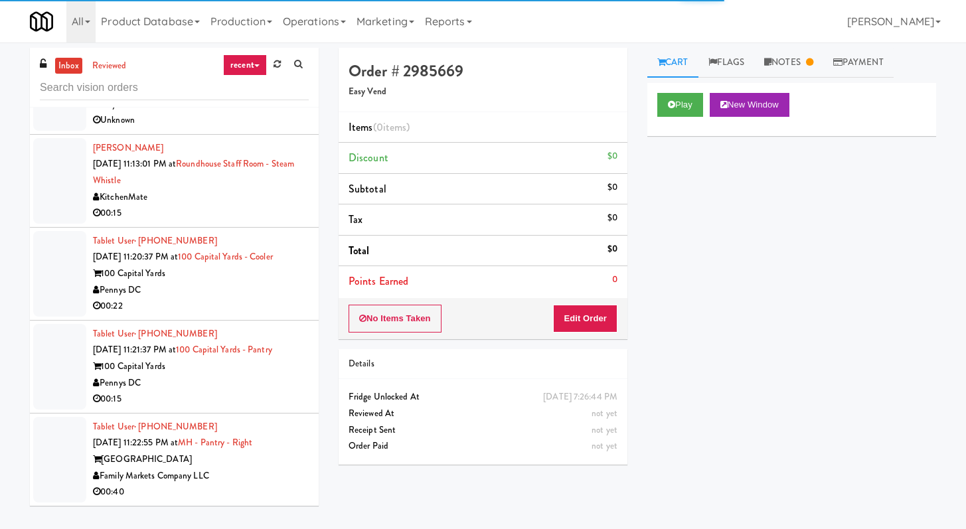
scroll to position [3352, 0]
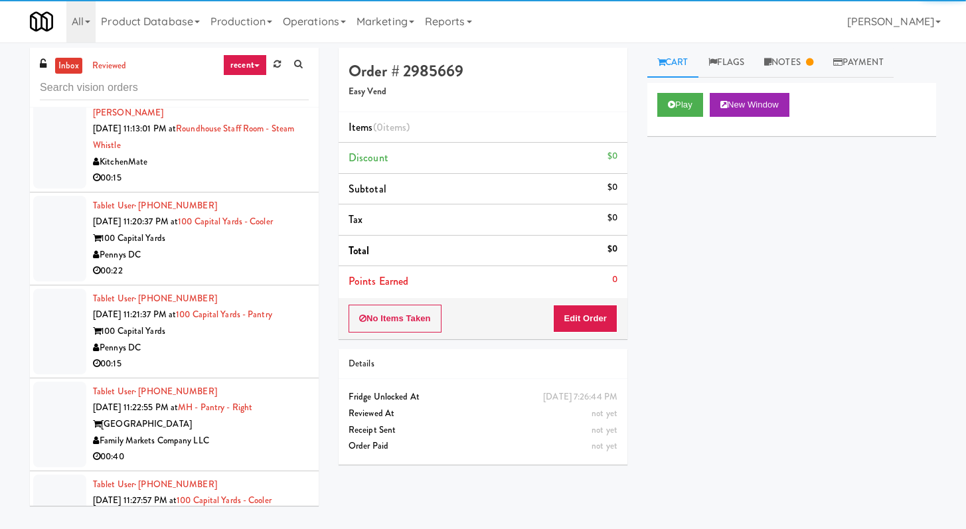
click at [254, 279] on div "00:22" at bounding box center [201, 271] width 216 height 17
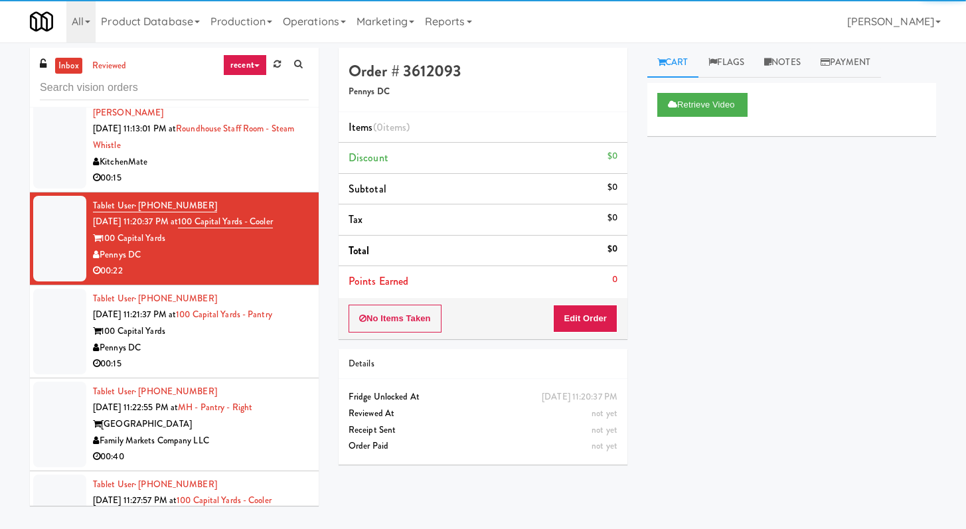
click at [219, 372] on div "00:15" at bounding box center [201, 364] width 216 height 17
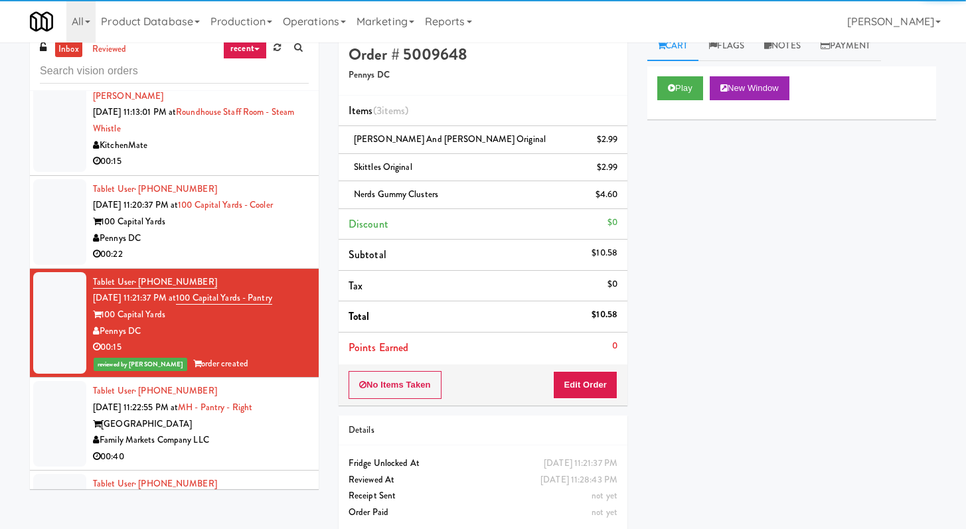
scroll to position [42, 0]
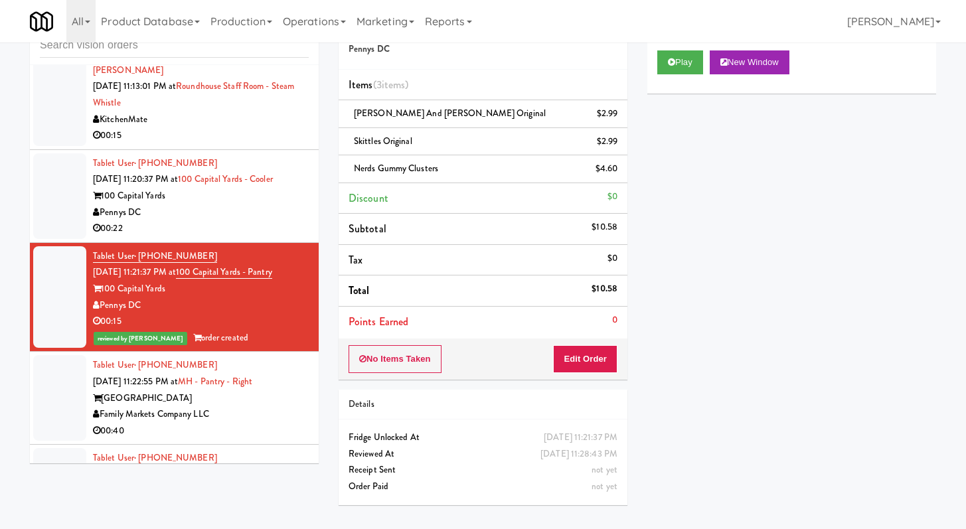
click at [169, 237] on div "00:22" at bounding box center [201, 228] width 216 height 17
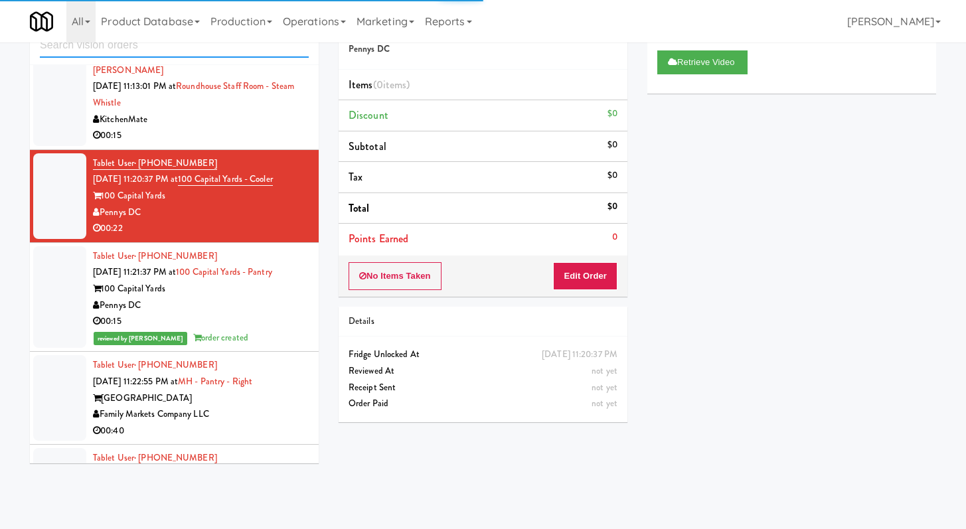
click at [221, 46] on input "text" at bounding box center [174, 45] width 269 height 25
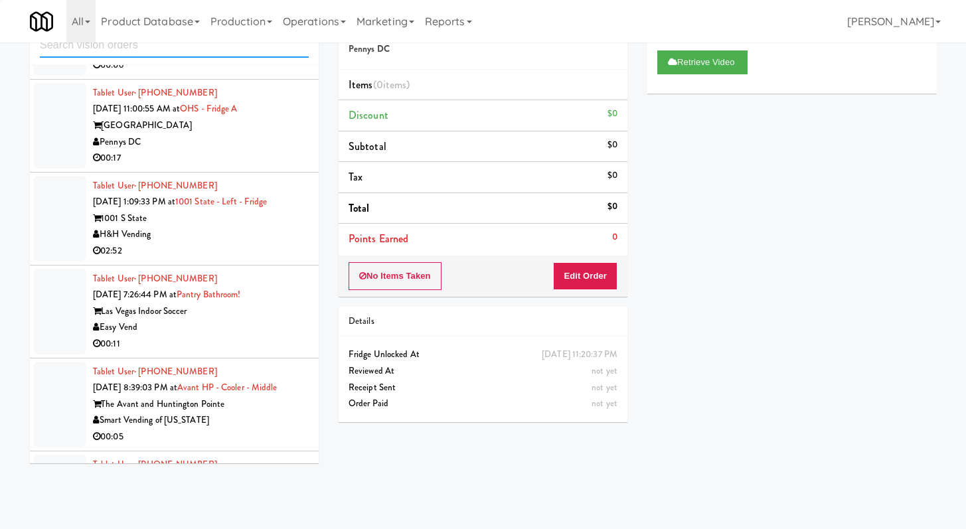
scroll to position [3352, 0]
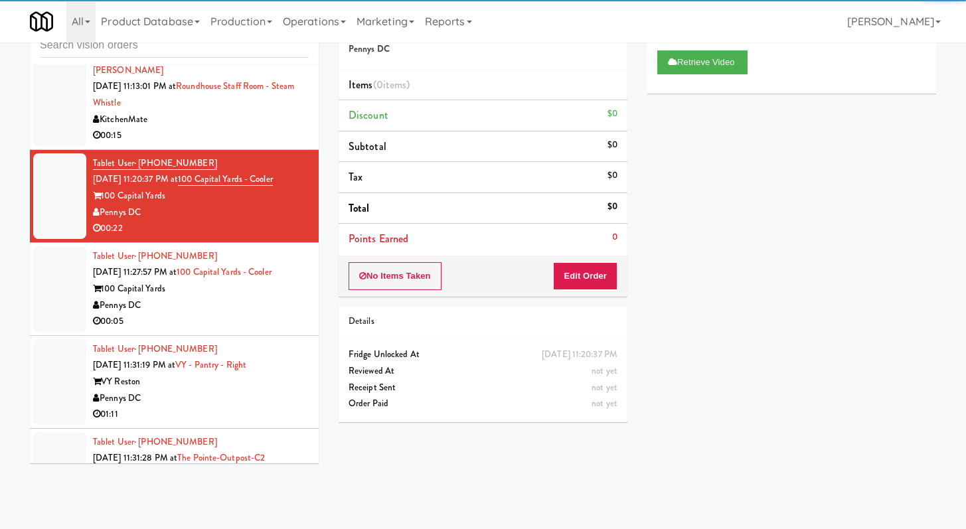
click at [244, 314] on div "Pennys DC" at bounding box center [201, 305] width 216 height 17
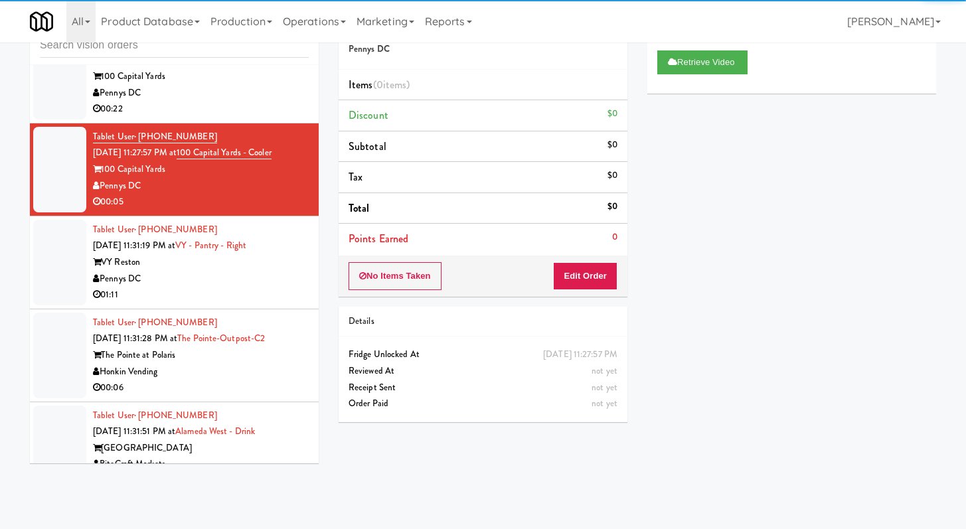
scroll to position [3465, 0]
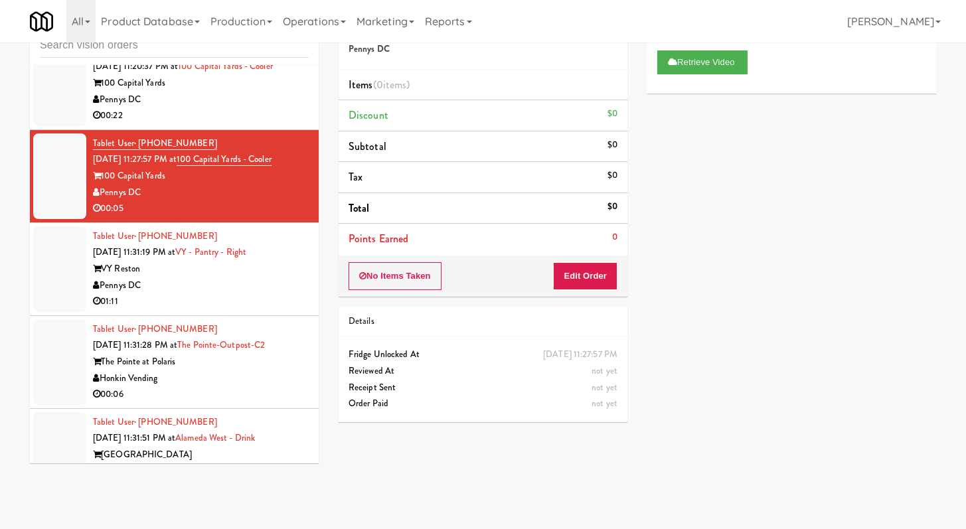
click at [224, 310] on div "01:11" at bounding box center [201, 301] width 216 height 17
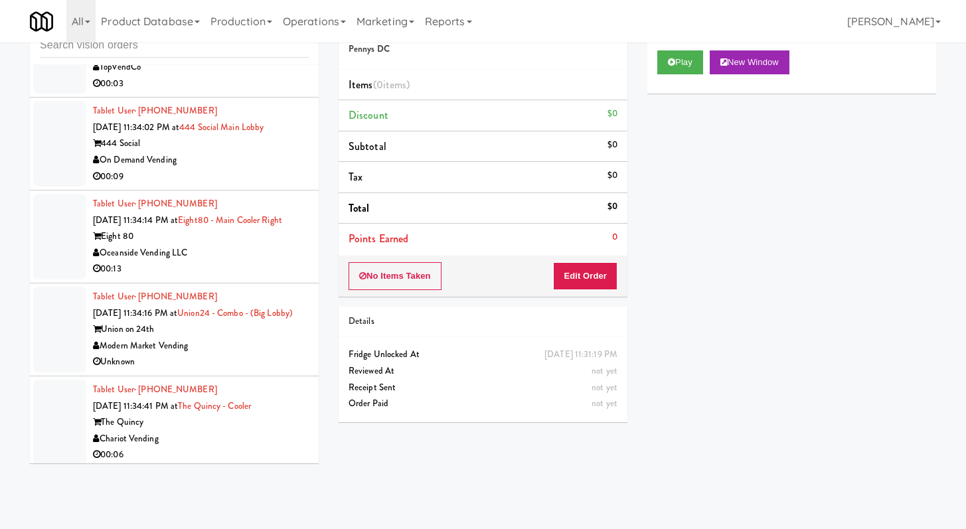
scroll to position [4186, 0]
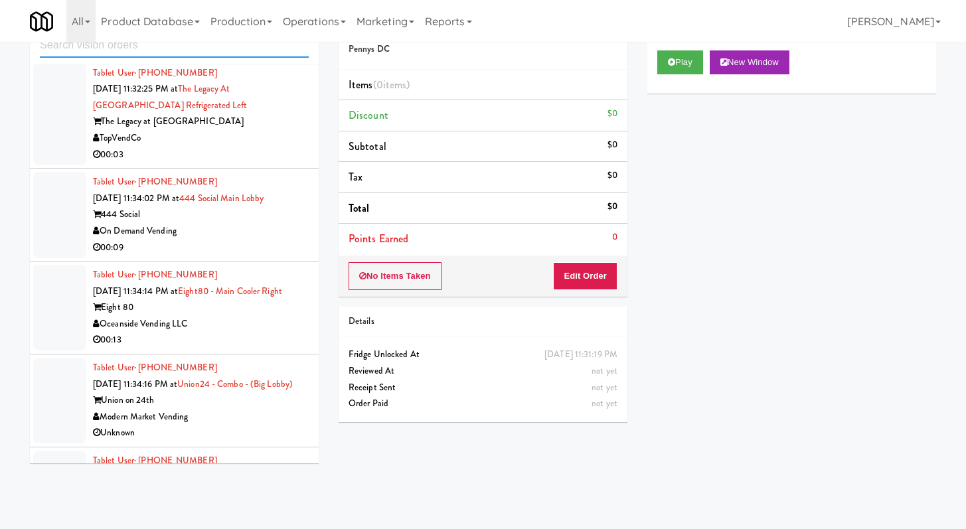
click at [205, 52] on input "text" at bounding box center [174, 45] width 269 height 25
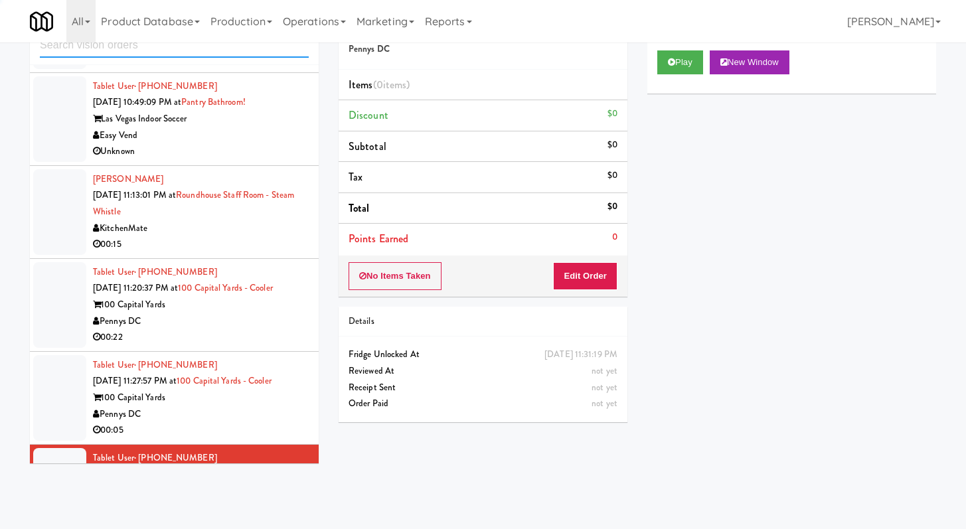
scroll to position [3352, 0]
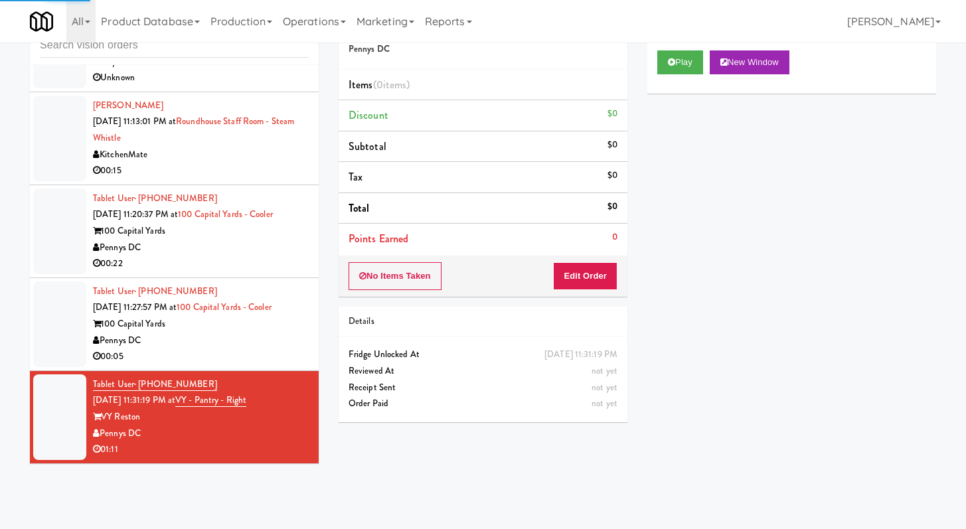
click at [226, 164] on div "00:15" at bounding box center [201, 171] width 216 height 17
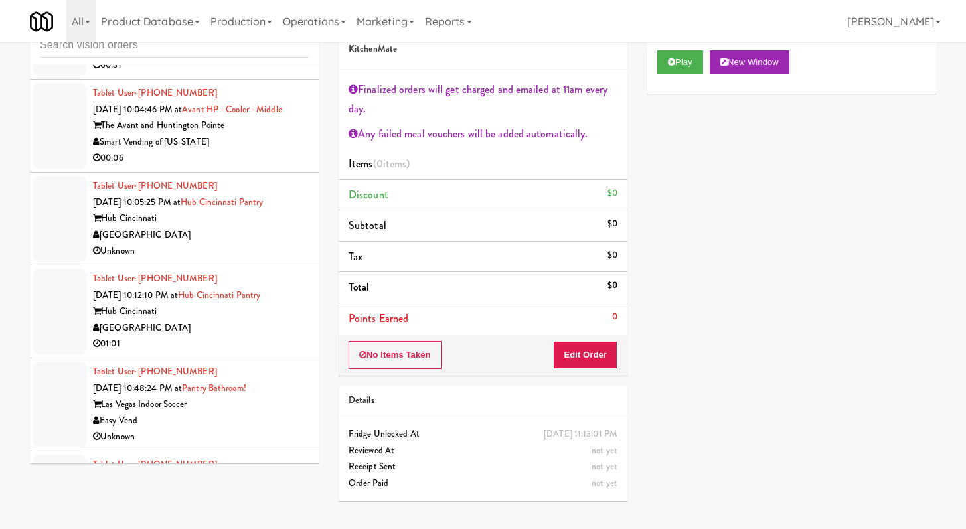
scroll to position [2773, 0]
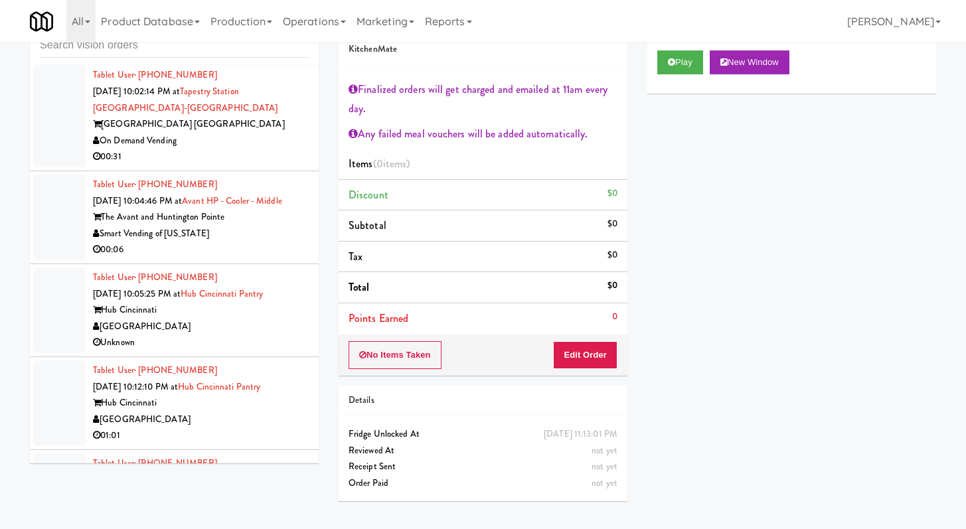
click at [229, 149] on div "On Demand Vending" at bounding box center [201, 141] width 216 height 17
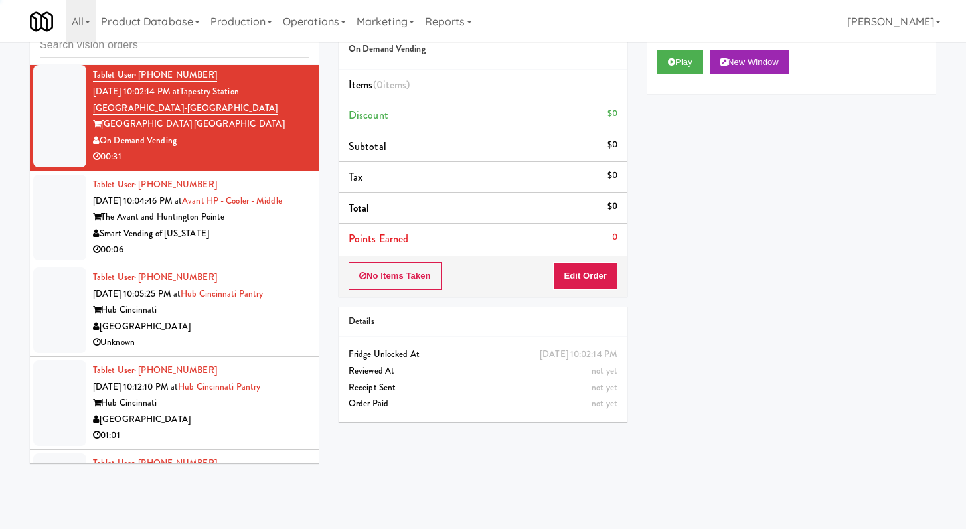
click at [253, 258] on div "00:06" at bounding box center [201, 250] width 216 height 17
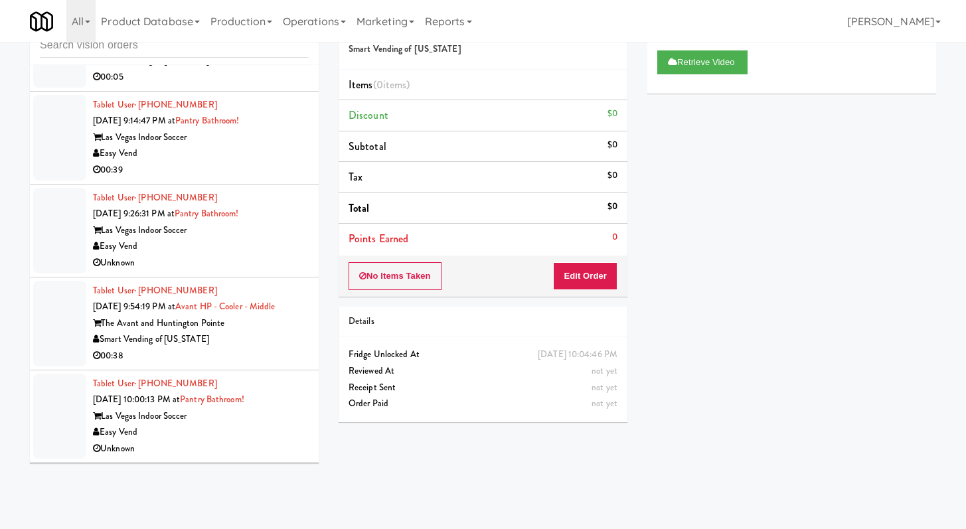
scroll to position [1921, 0]
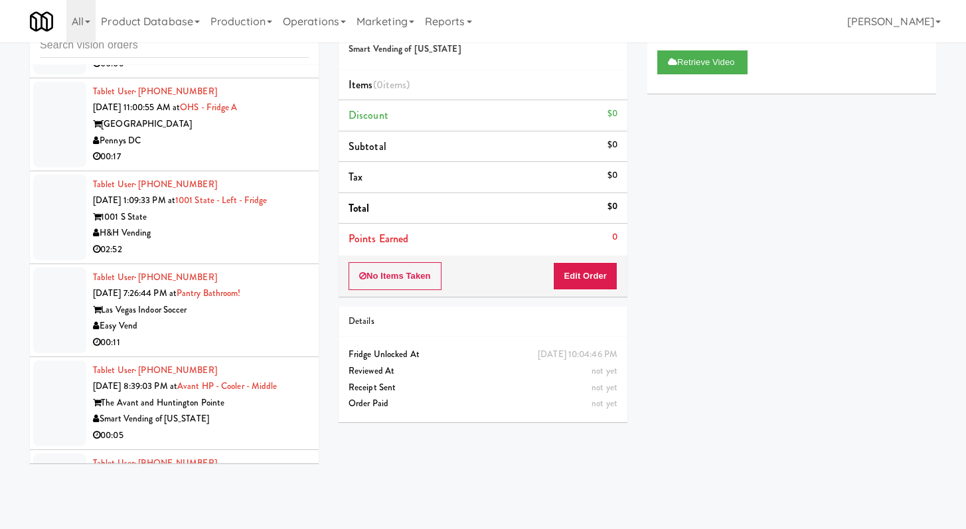
click at [245, 236] on div "H&H Vending" at bounding box center [201, 233] width 216 height 17
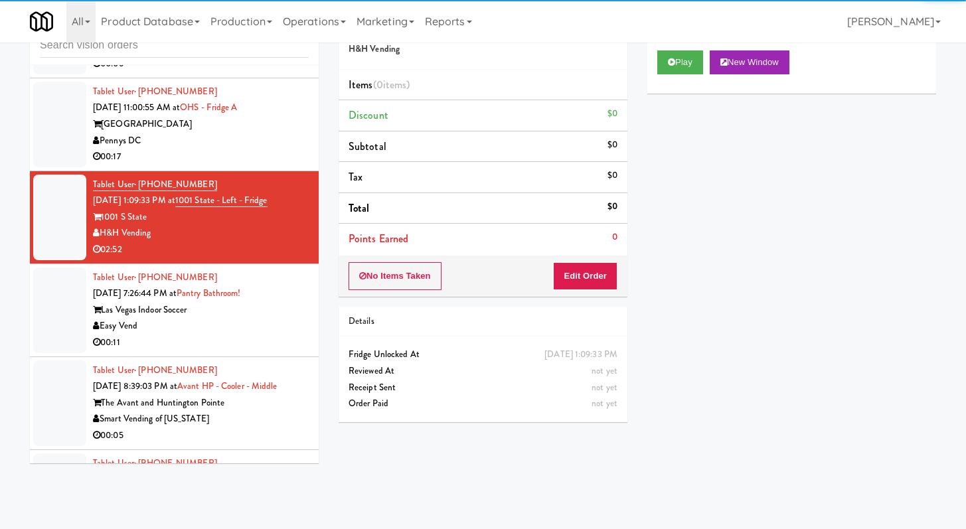
click at [257, 167] on li "Tablet User · (760) 424-9221 [DATE] 11:00:55 AM at [GEOGRAPHIC_DATA] A One Hill…" at bounding box center [174, 124] width 289 height 93
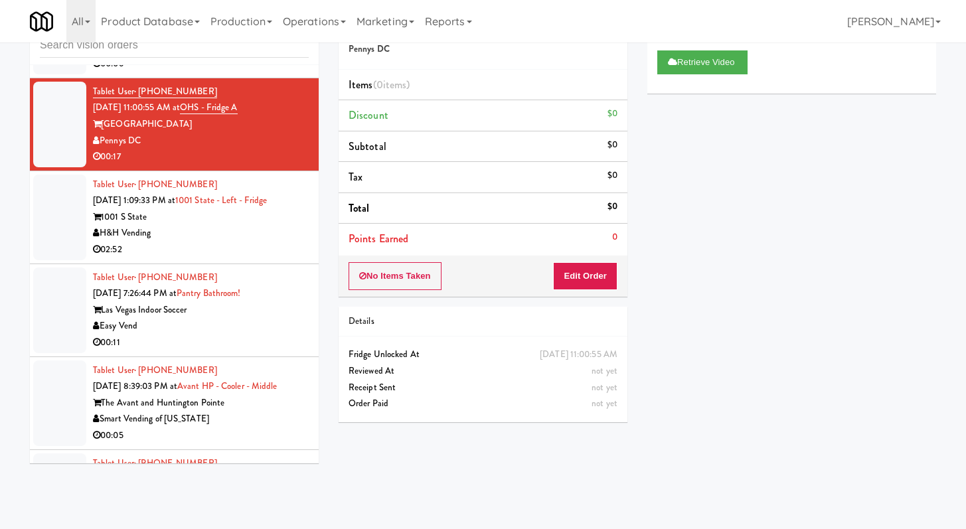
click at [236, 342] on div "00:11" at bounding box center [201, 342] width 216 height 17
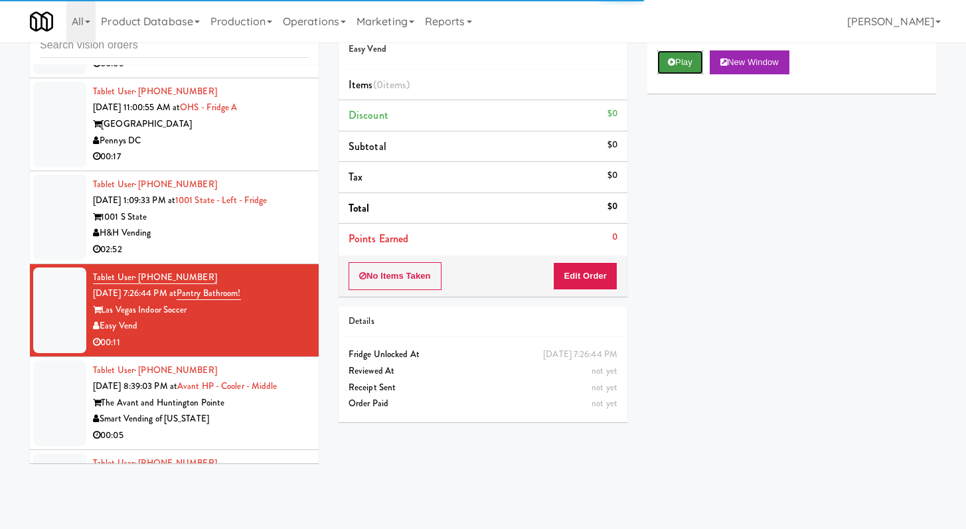
click at [665, 52] on button "Play" at bounding box center [680, 62] width 46 height 24
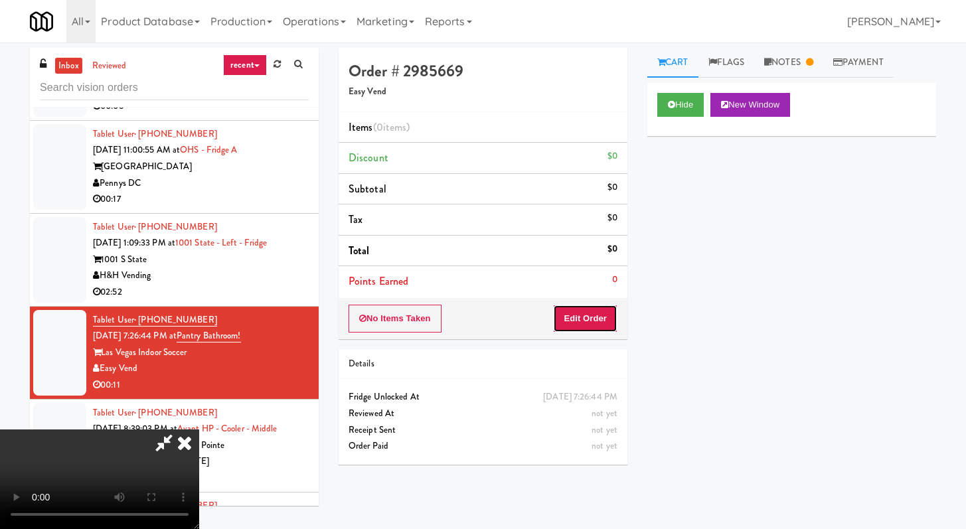
click at [606, 310] on button "Edit Order" at bounding box center [585, 319] width 64 height 28
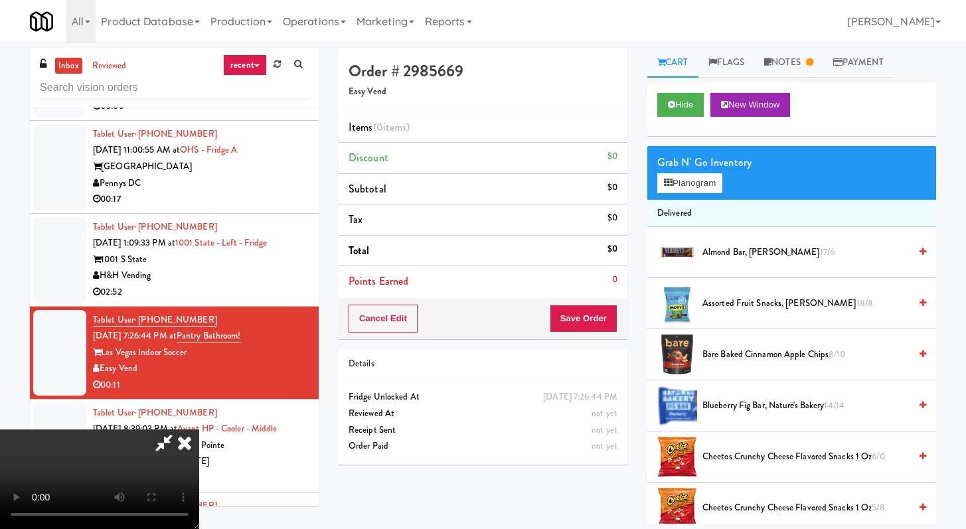
click at [192, 437] on video at bounding box center [99, 479] width 199 height 100
click at [179, 429] on icon at bounding box center [164, 442] width 31 height 27
click at [199, 429] on icon at bounding box center [184, 442] width 29 height 27
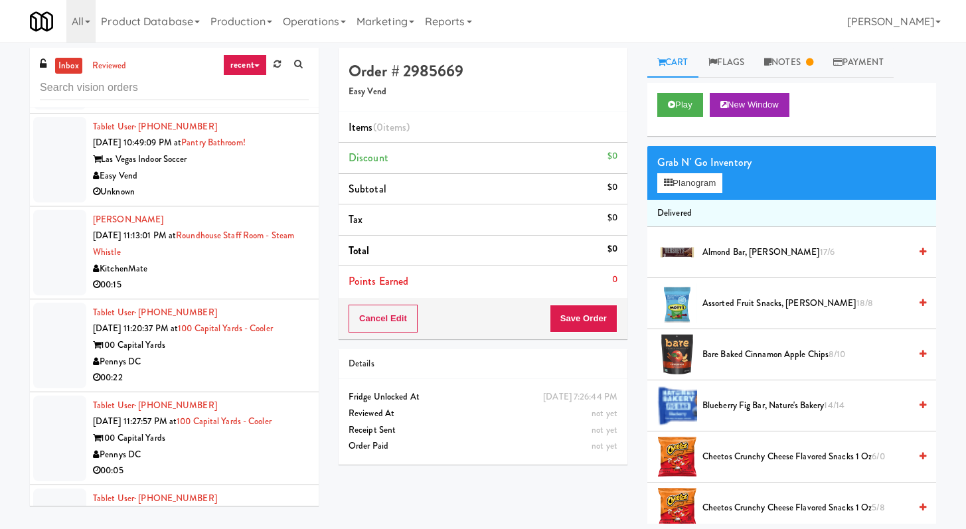
scroll to position [4131, 0]
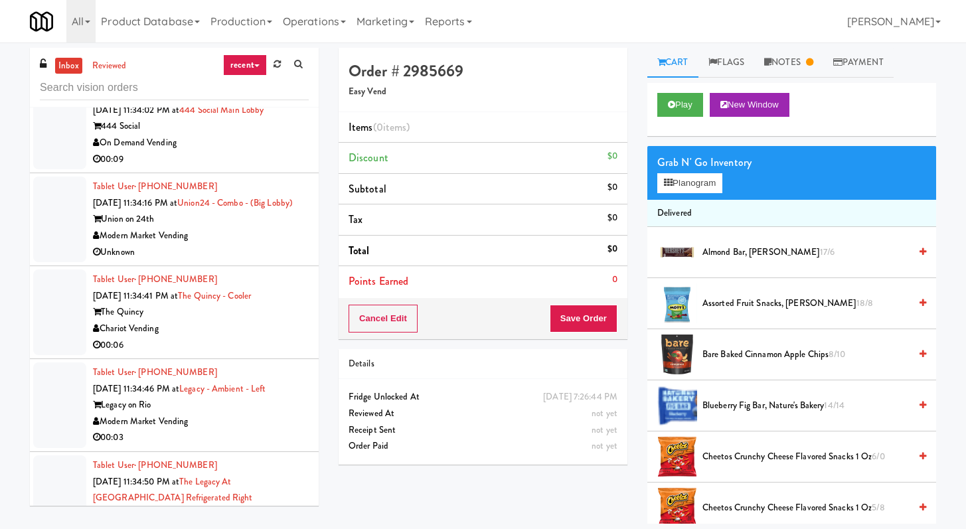
click at [245, 261] on div "Unknown" at bounding box center [201, 252] width 216 height 17
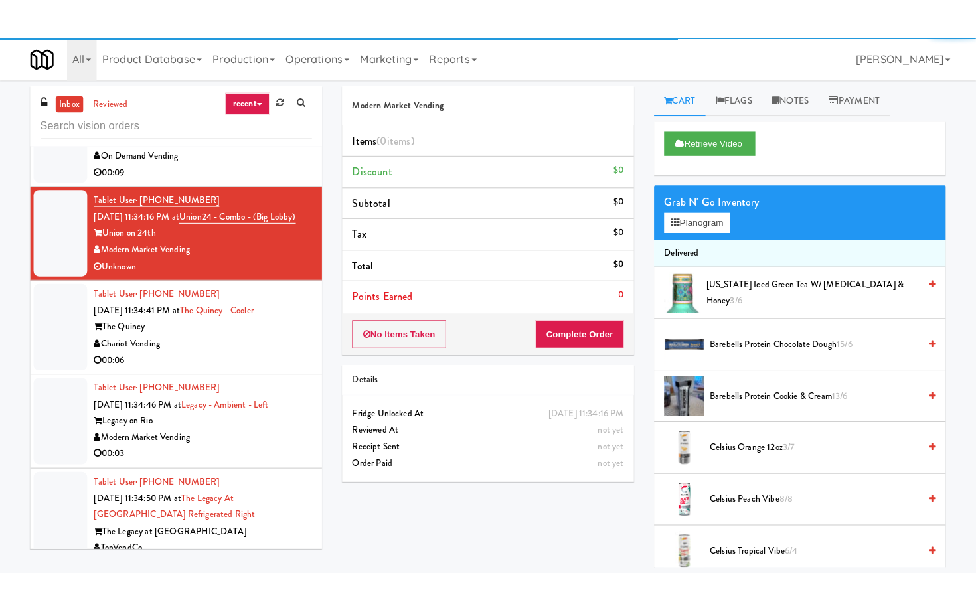
scroll to position [4164, 0]
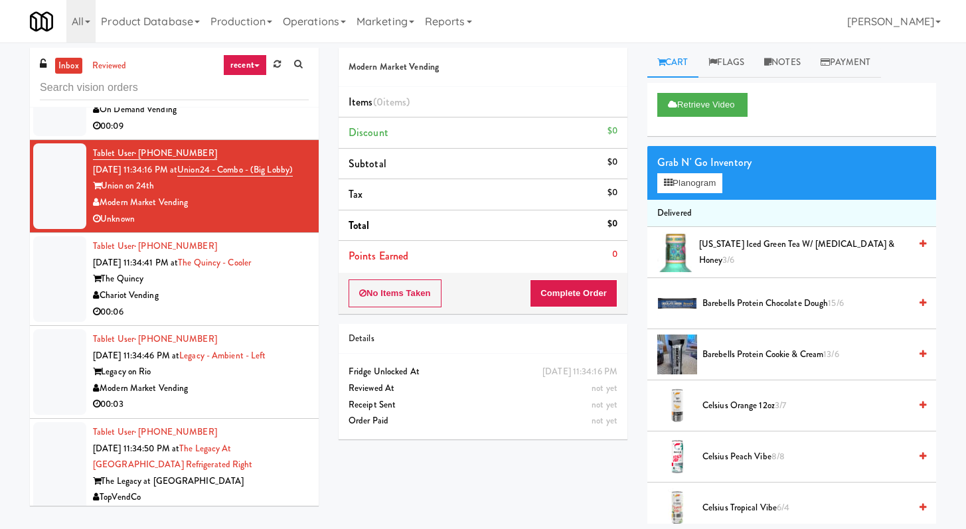
click at [242, 304] on div "Chariot Vending" at bounding box center [201, 295] width 216 height 17
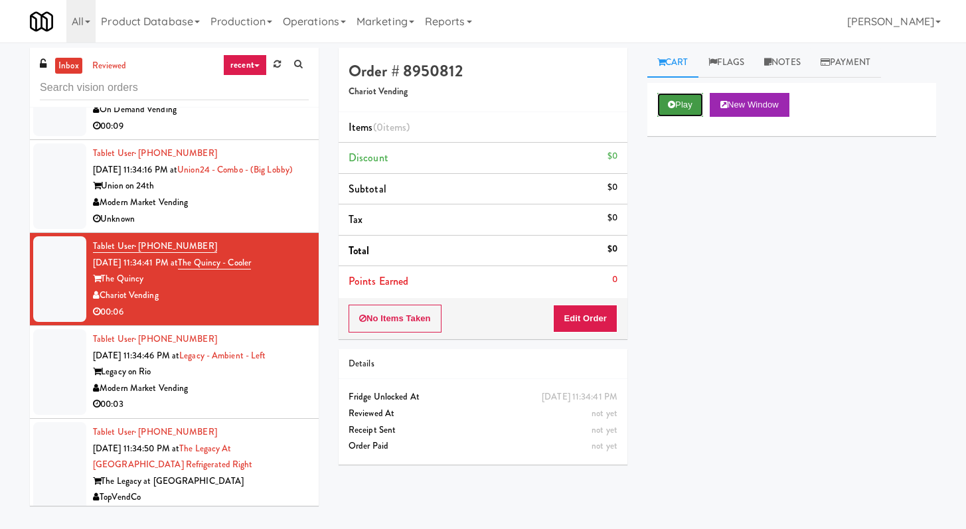
click at [661, 104] on button "Play" at bounding box center [680, 105] width 46 height 24
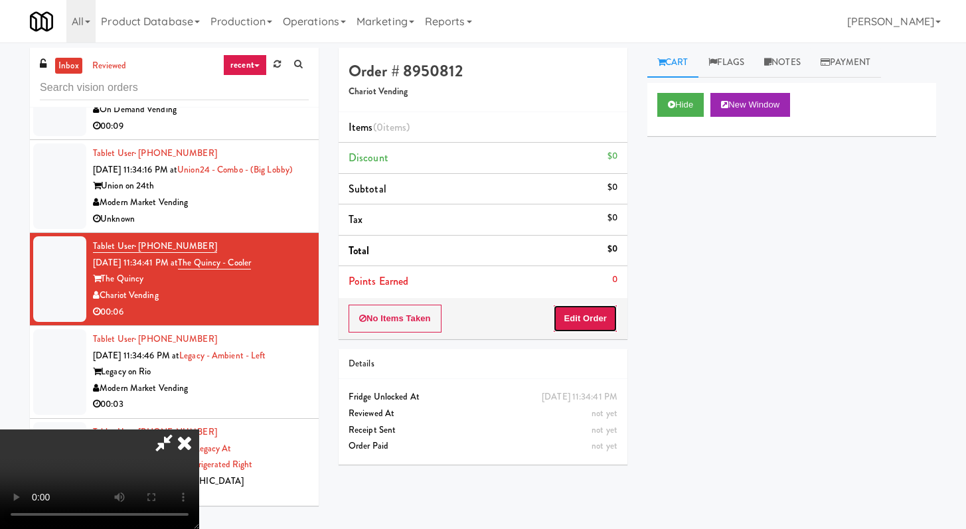
click at [607, 320] on button "Edit Order" at bounding box center [585, 319] width 64 height 28
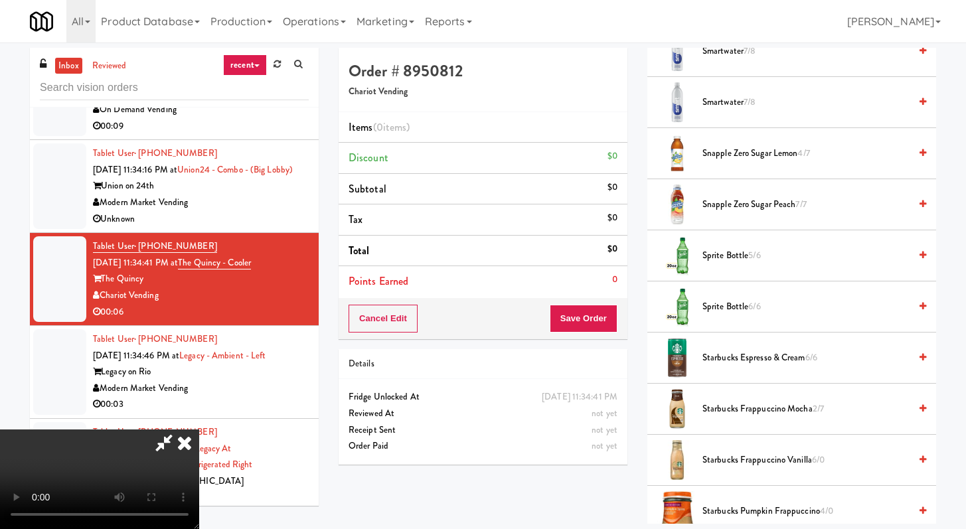
scroll to position [1295, 0]
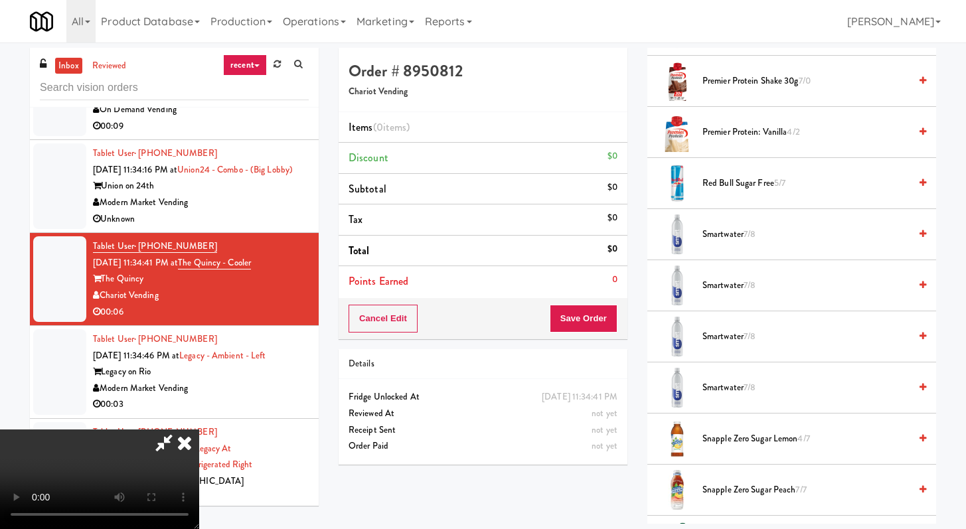
click at [725, 244] on li "Smartwater 7/8" at bounding box center [791, 234] width 289 height 51
click at [727, 232] on span "Smartwater 7/8" at bounding box center [805, 234] width 207 height 17
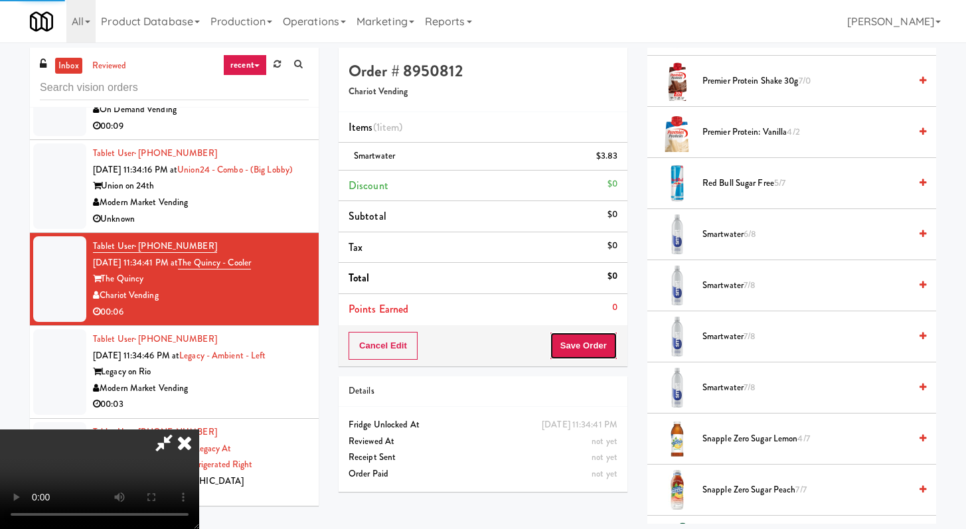
click at [601, 350] on button "Save Order" at bounding box center [584, 346] width 68 height 28
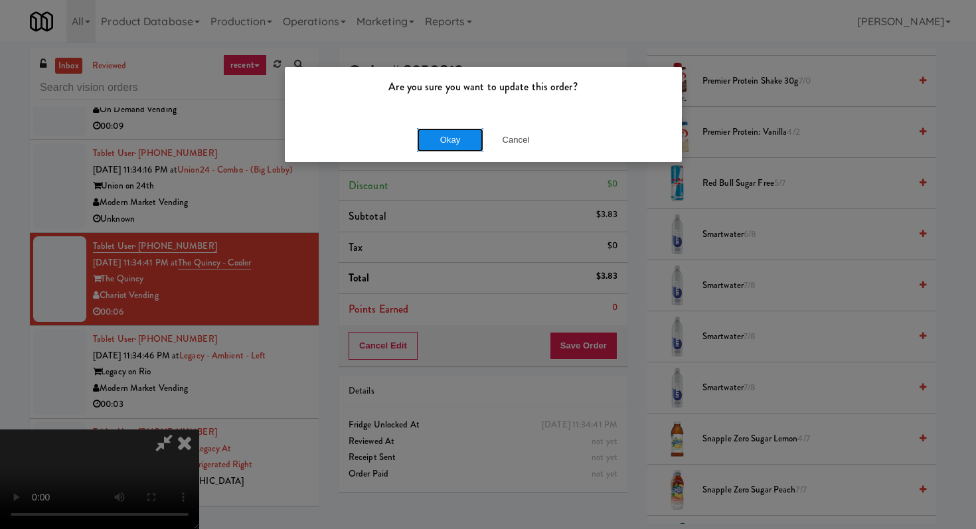
click at [461, 134] on button "Okay" at bounding box center [450, 140] width 66 height 24
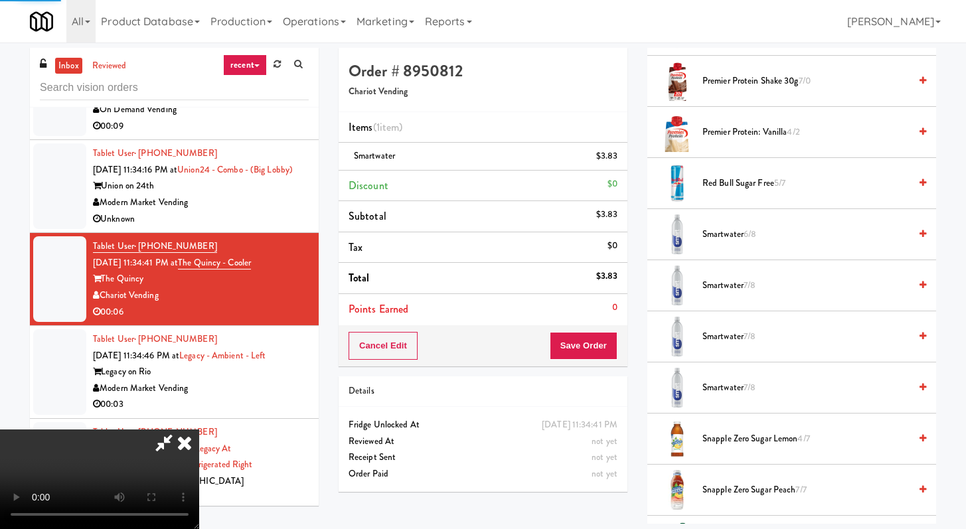
scroll to position [56, 0]
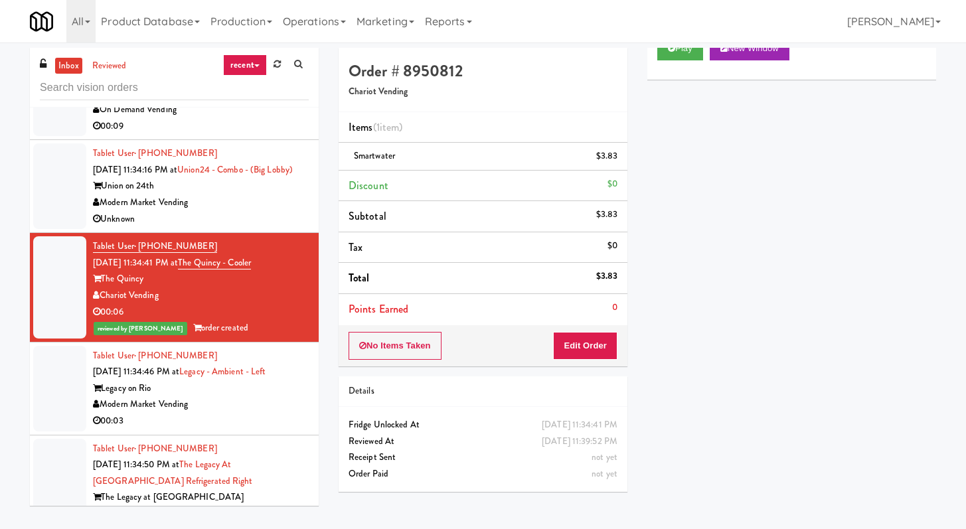
click at [236, 413] on div "Modern Market Vending" at bounding box center [201, 404] width 216 height 17
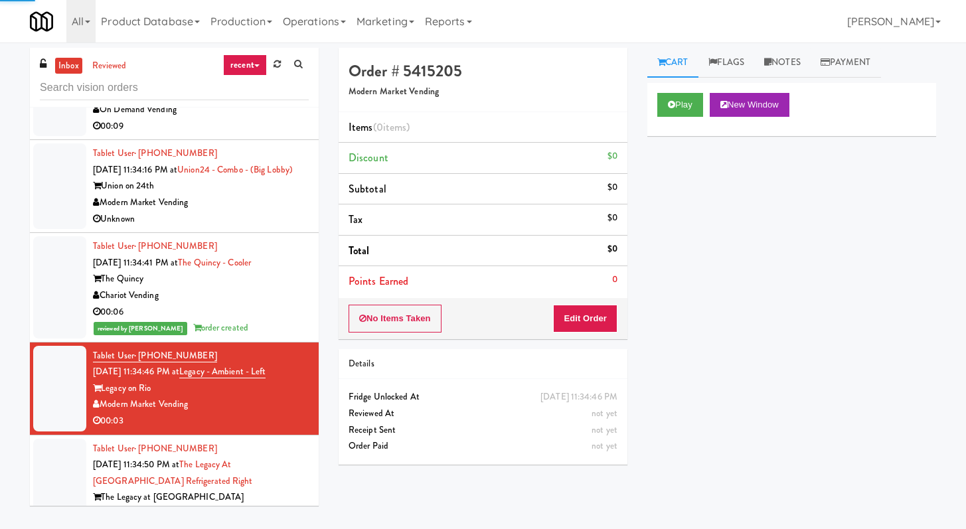
click at [675, 123] on div "Play New Window" at bounding box center [791, 109] width 289 height 53
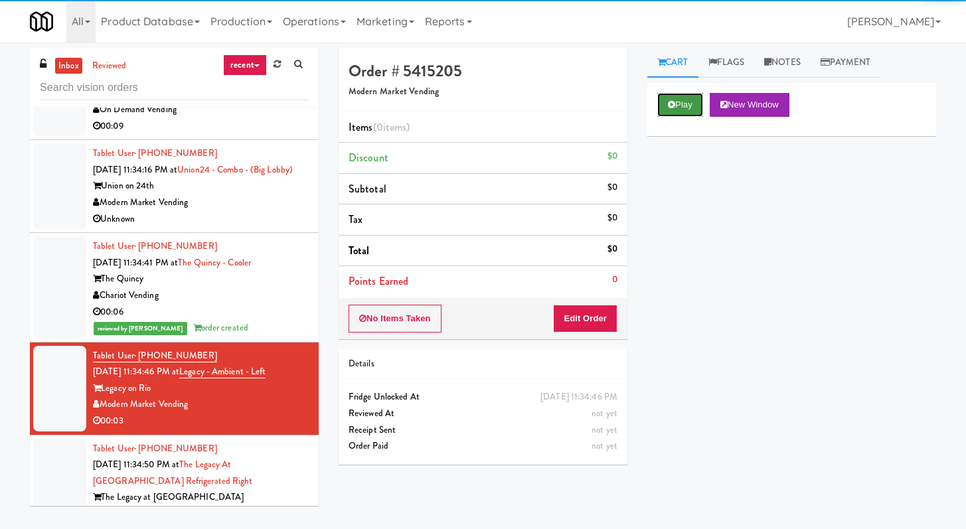
click at [679, 98] on button "Play" at bounding box center [680, 105] width 46 height 24
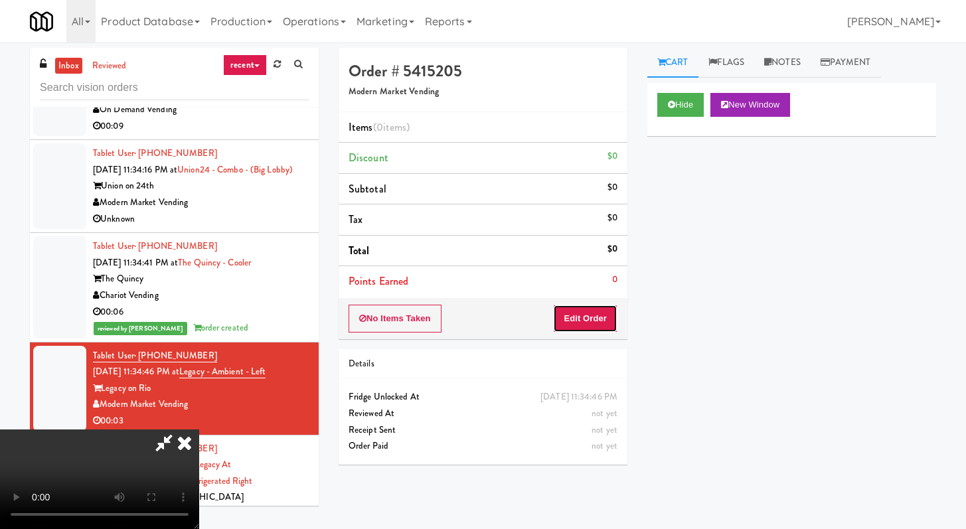
click at [601, 323] on button "Edit Order" at bounding box center [585, 319] width 64 height 28
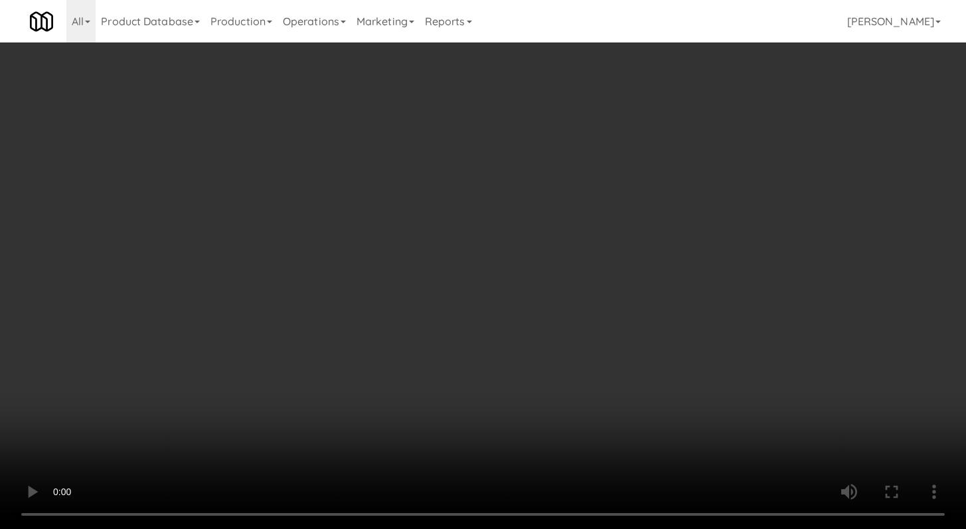
scroll to position [4131, 0]
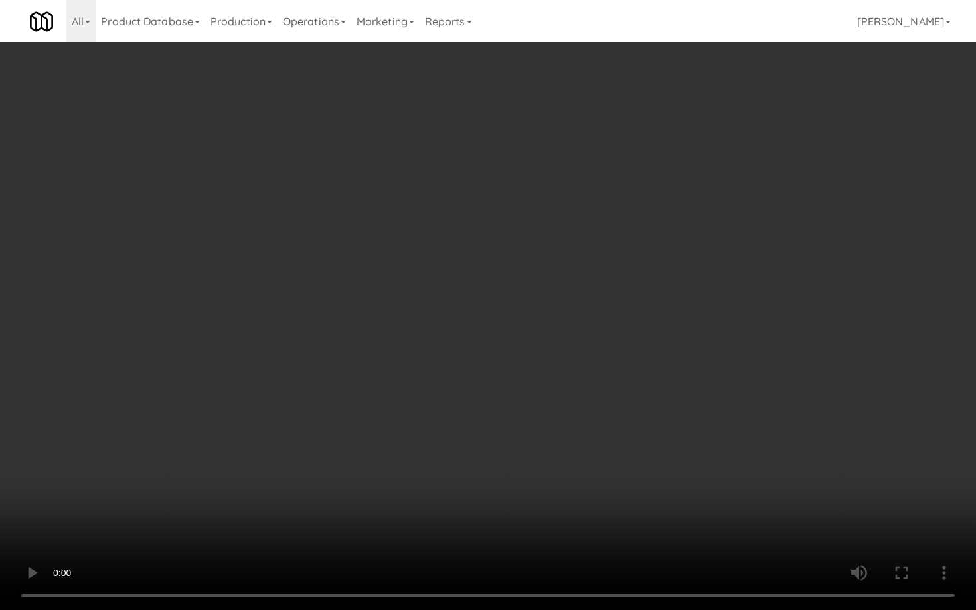
click at [490, 448] on video at bounding box center [488, 305] width 976 height 610
click at [498, 380] on video at bounding box center [488, 305] width 976 height 610
click at [500, 378] on video at bounding box center [488, 305] width 976 height 610
click at [595, 374] on video at bounding box center [488, 305] width 976 height 610
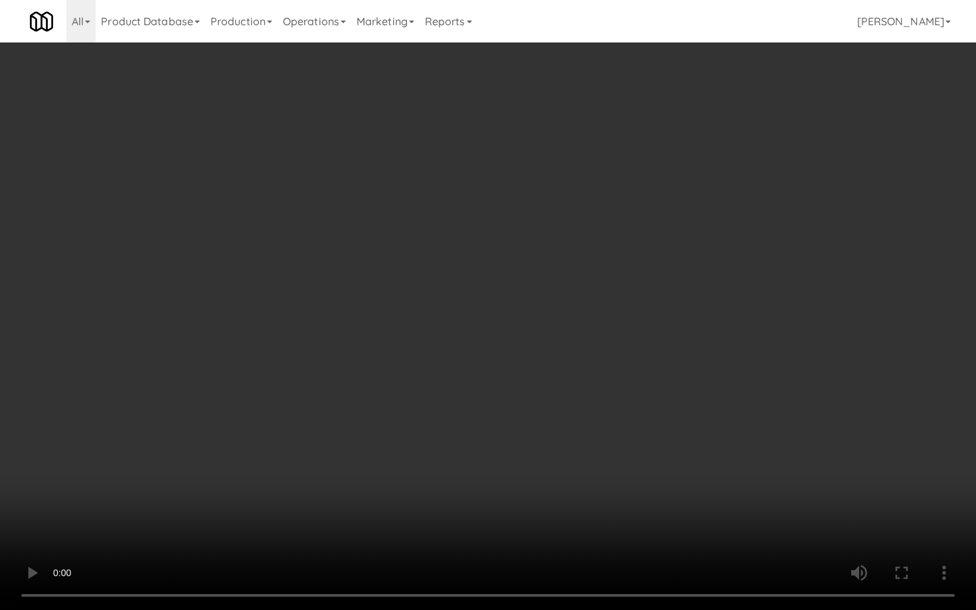
click at [595, 374] on video at bounding box center [488, 305] width 976 height 610
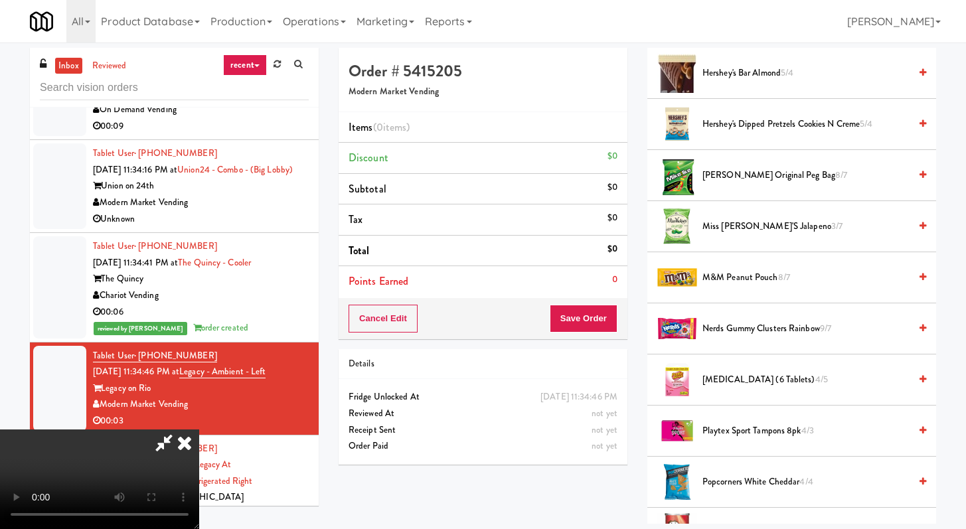
scroll to position [551, 0]
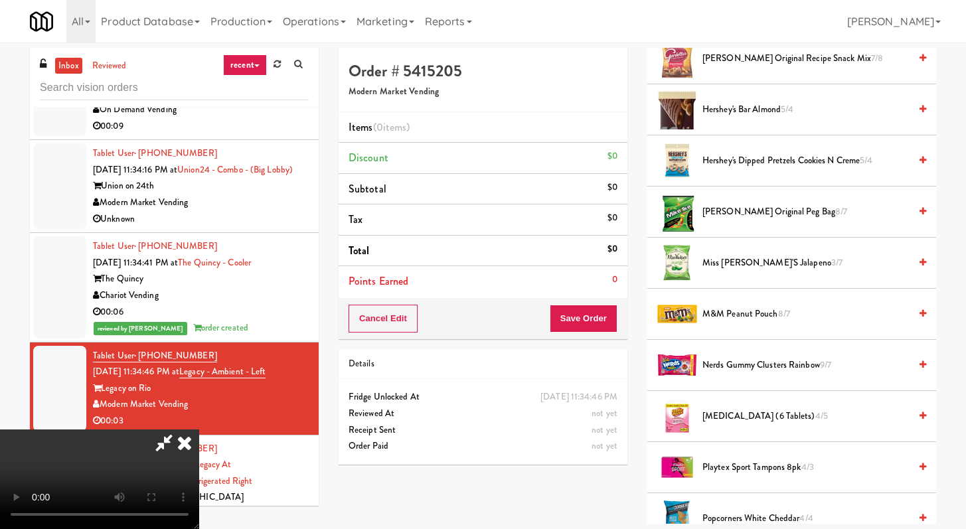
click at [739, 214] on span "[PERSON_NAME] Original Peg Bag 8/7" at bounding box center [805, 212] width 207 height 17
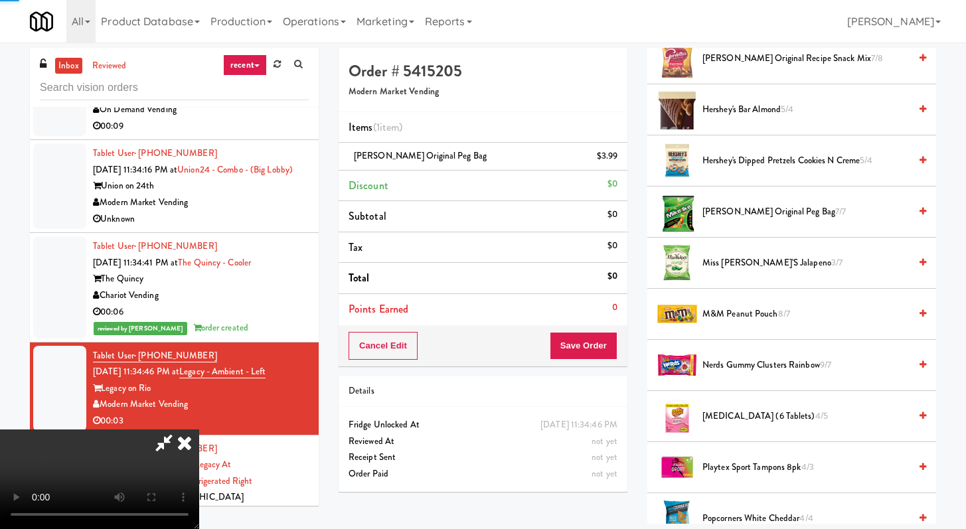
click at [609, 364] on div "Cancel Edit Save Order" at bounding box center [482, 345] width 289 height 41
click at [606, 349] on button "Save Order" at bounding box center [584, 346] width 68 height 28
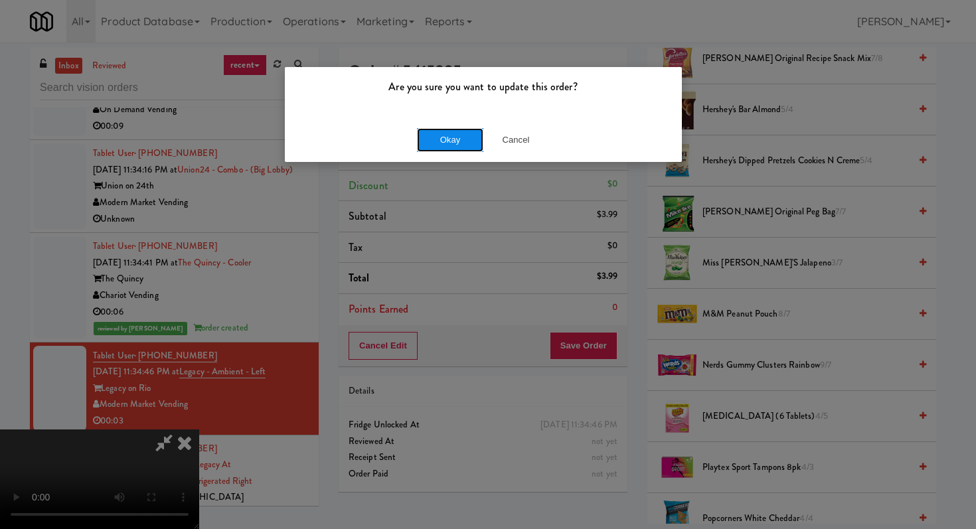
click at [439, 135] on button "Okay" at bounding box center [450, 140] width 66 height 24
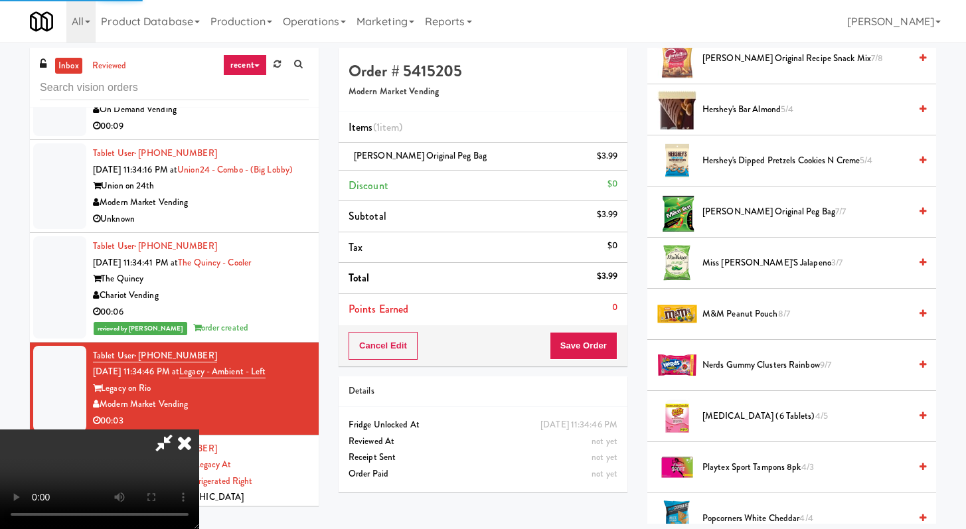
scroll to position [56, 0]
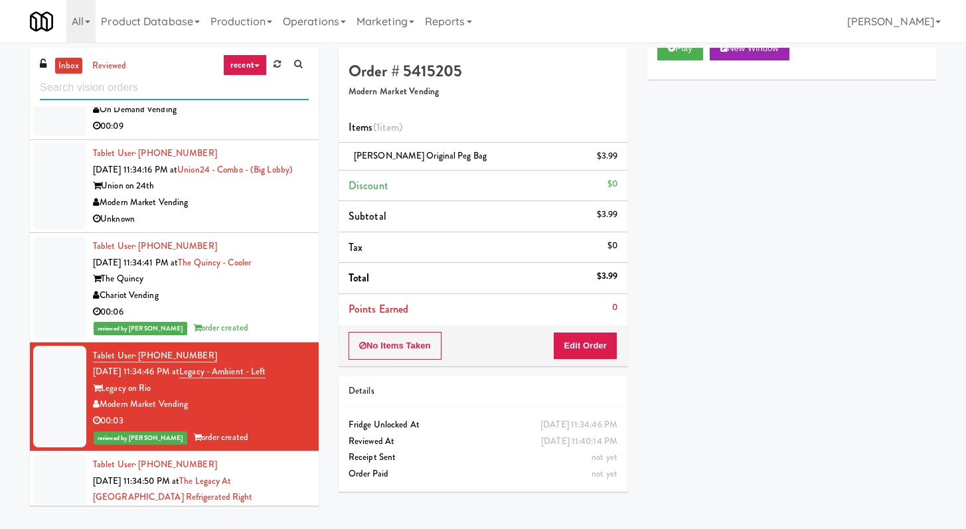
click at [92, 82] on input "text" at bounding box center [174, 88] width 269 height 25
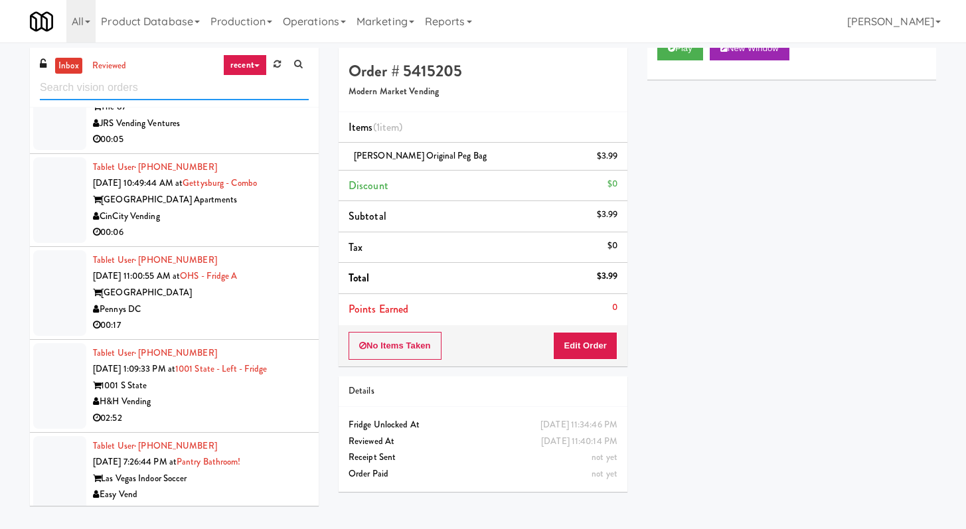
scroll to position [2552, 0]
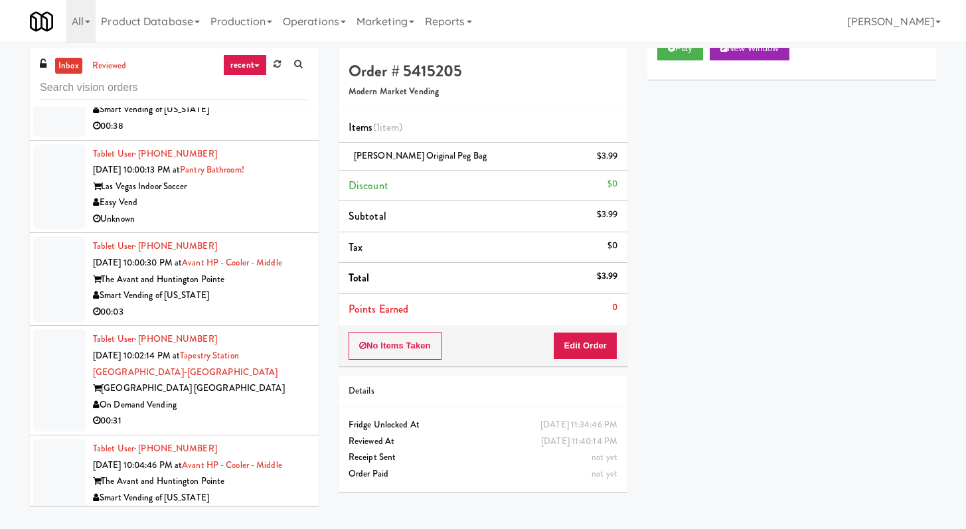
click at [277, 304] on div "Smart Vending of [US_STATE]" at bounding box center [201, 295] width 216 height 17
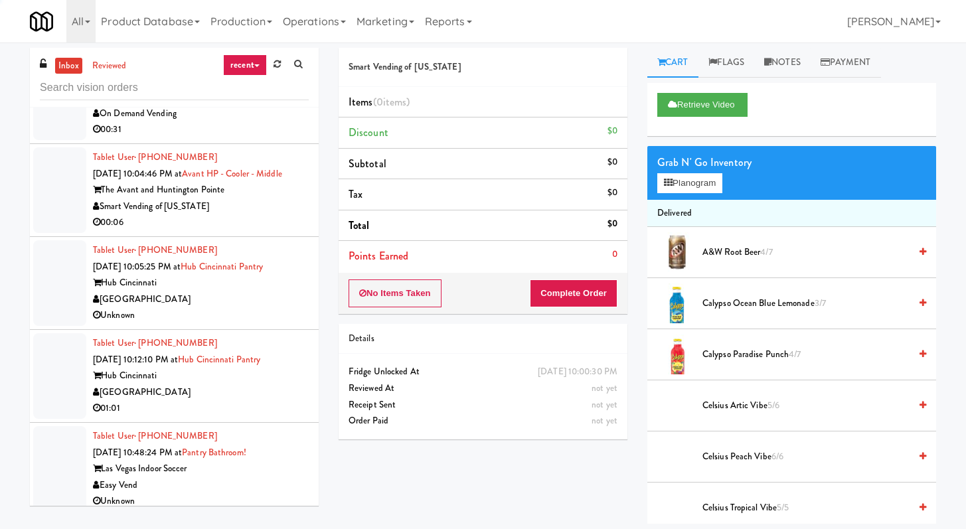
scroll to position [3107, 0]
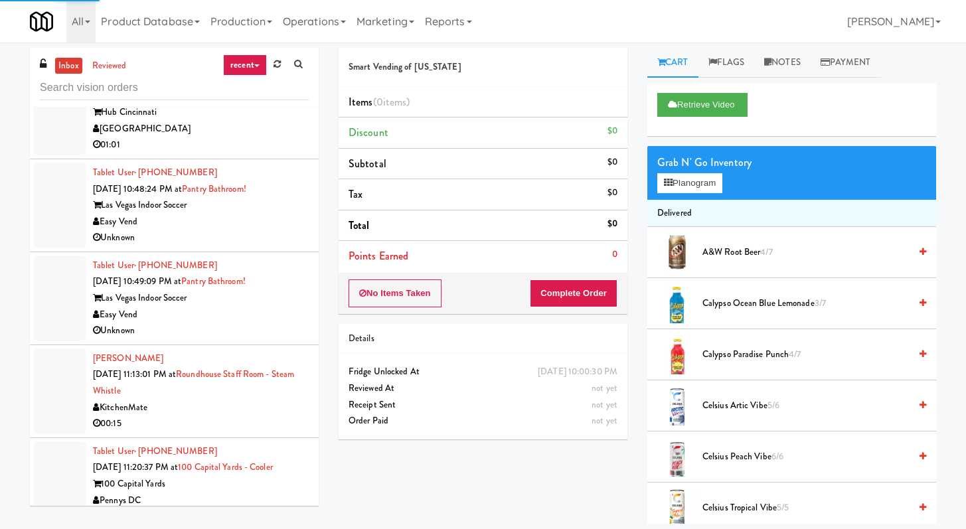
click at [248, 246] on div "Unknown" at bounding box center [201, 238] width 216 height 17
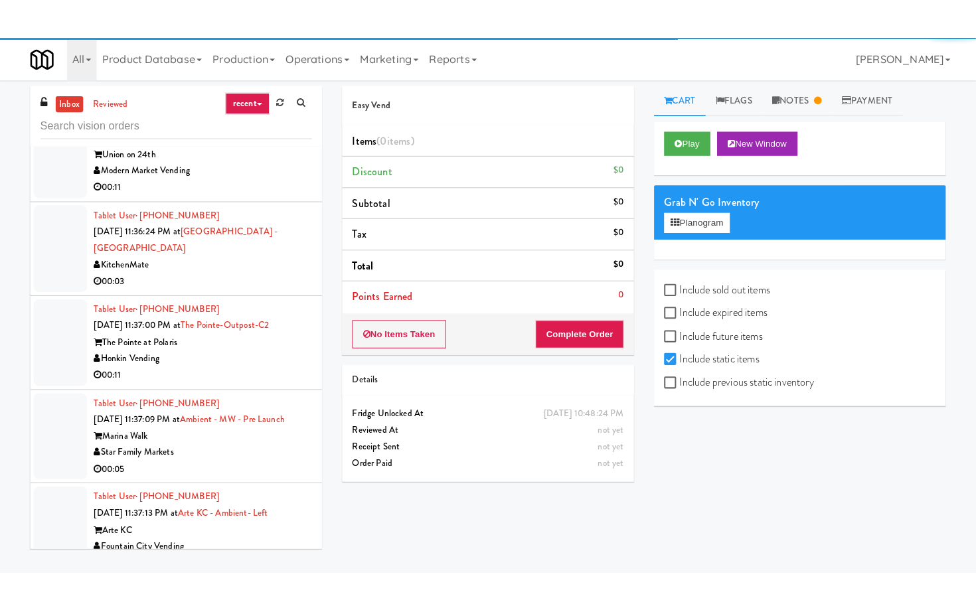
scroll to position [4727, 0]
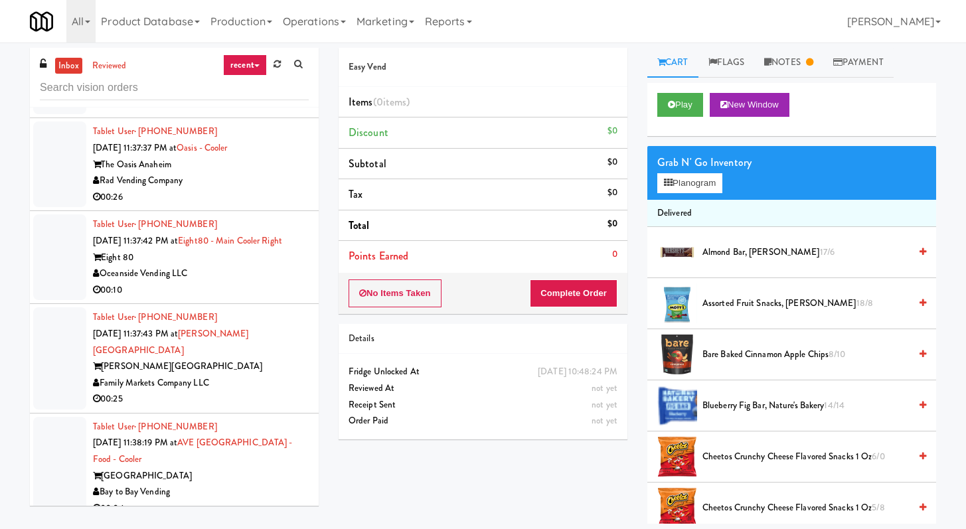
click at [246, 206] on div "00:26" at bounding box center [201, 197] width 216 height 17
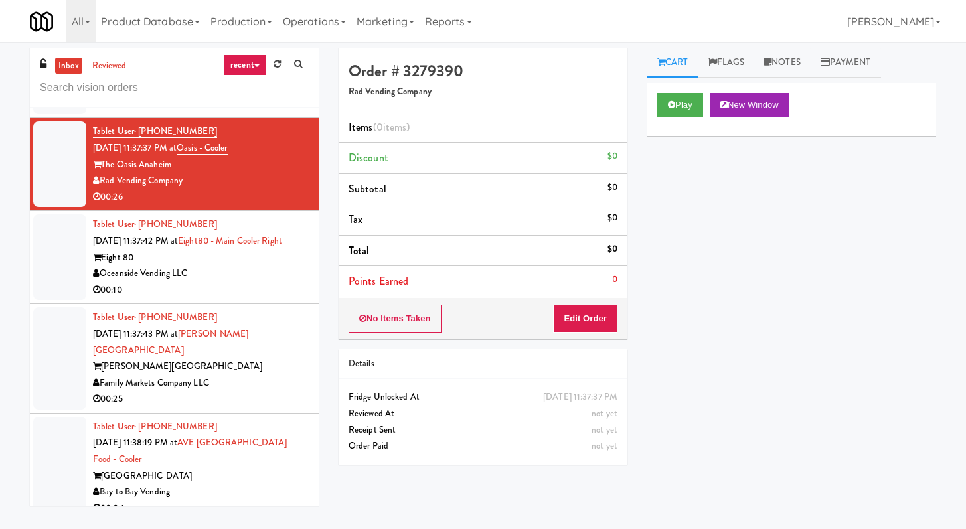
click at [656, 101] on div "Play New Window" at bounding box center [791, 109] width 289 height 53
click at [679, 105] on button "Play" at bounding box center [680, 105] width 46 height 24
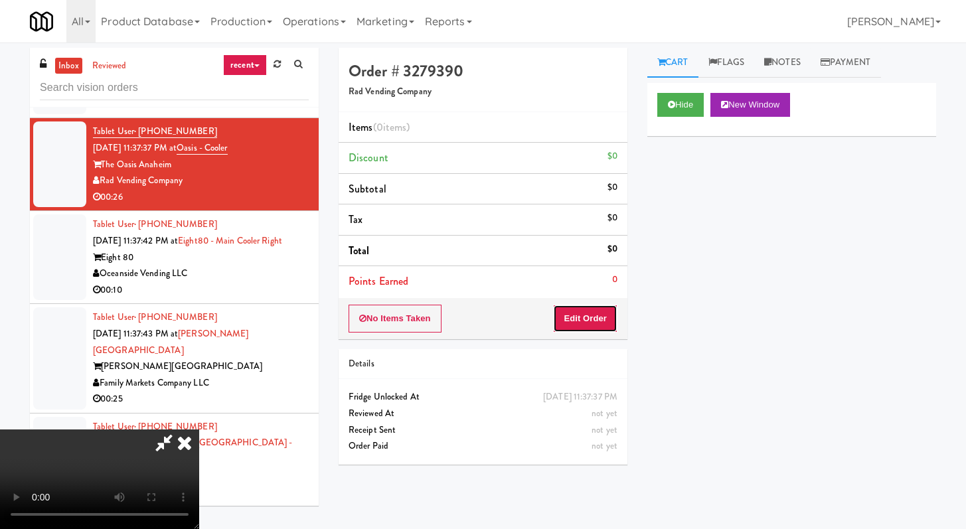
click at [599, 305] on button "Edit Order" at bounding box center [585, 319] width 64 height 28
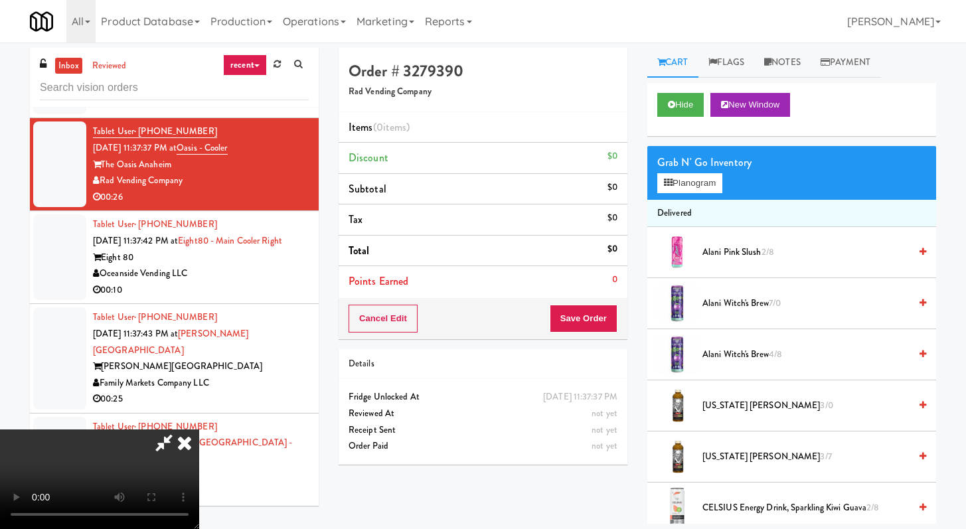
scroll to position [4677, 0]
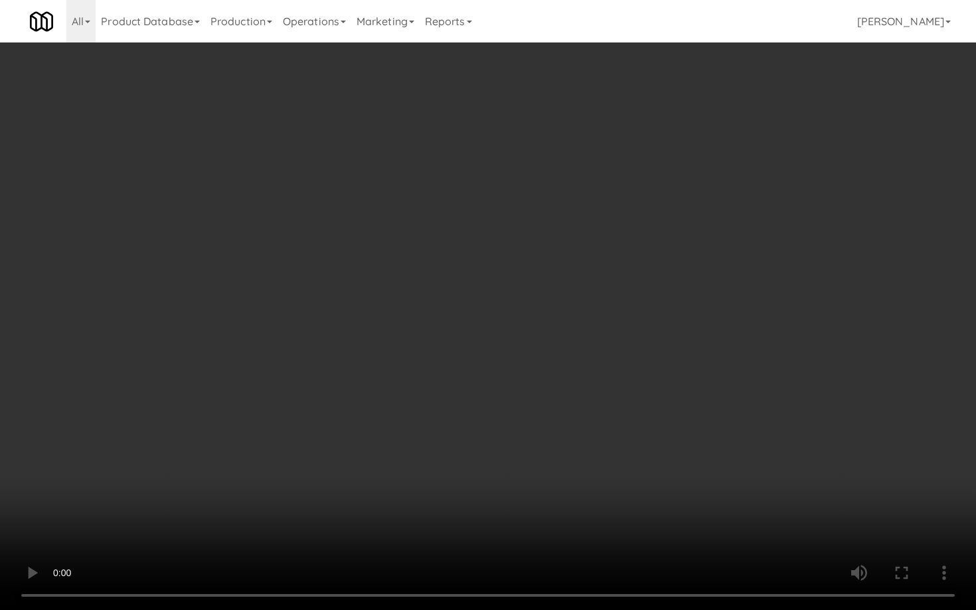
click at [423, 449] on video at bounding box center [488, 305] width 976 height 610
click at [324, 427] on video at bounding box center [488, 305] width 976 height 610
click at [340, 417] on video at bounding box center [488, 305] width 976 height 610
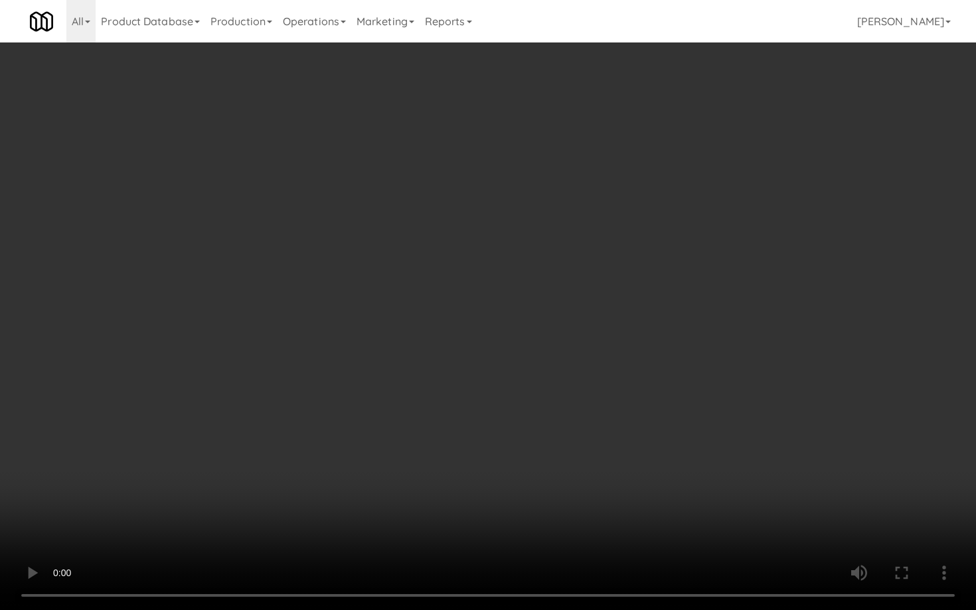
click at [340, 417] on video at bounding box center [488, 305] width 976 height 610
click at [433, 454] on video at bounding box center [488, 305] width 976 height 610
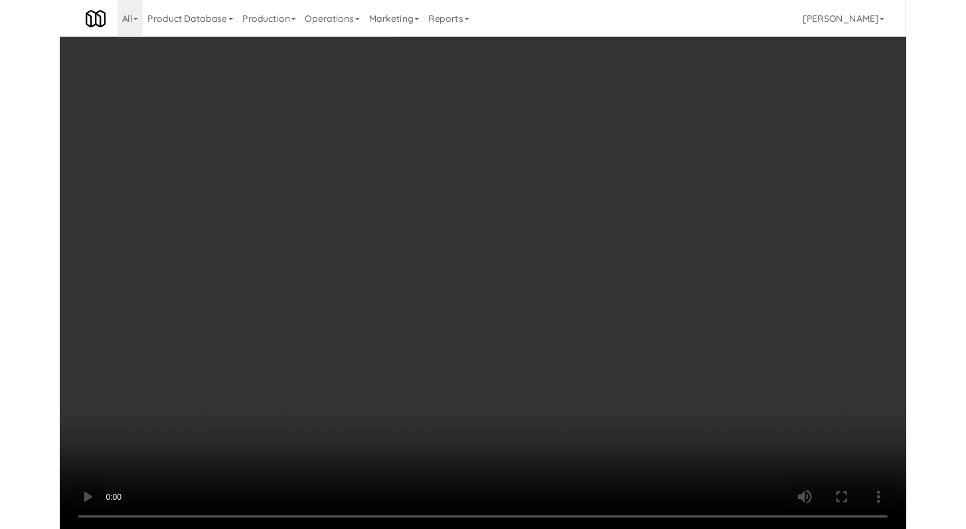
scroll to position [4727, 0]
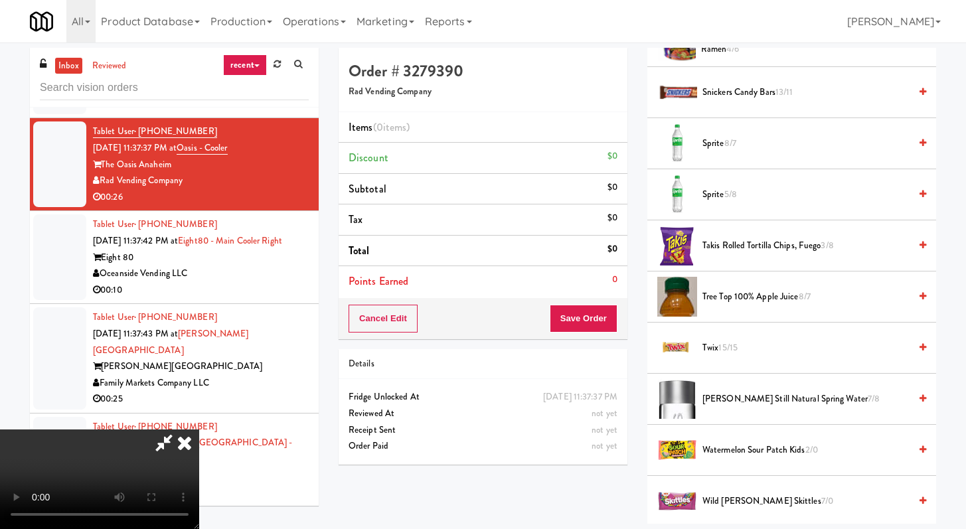
click at [719, 145] on span "Sprite 8/7" at bounding box center [805, 143] width 207 height 17
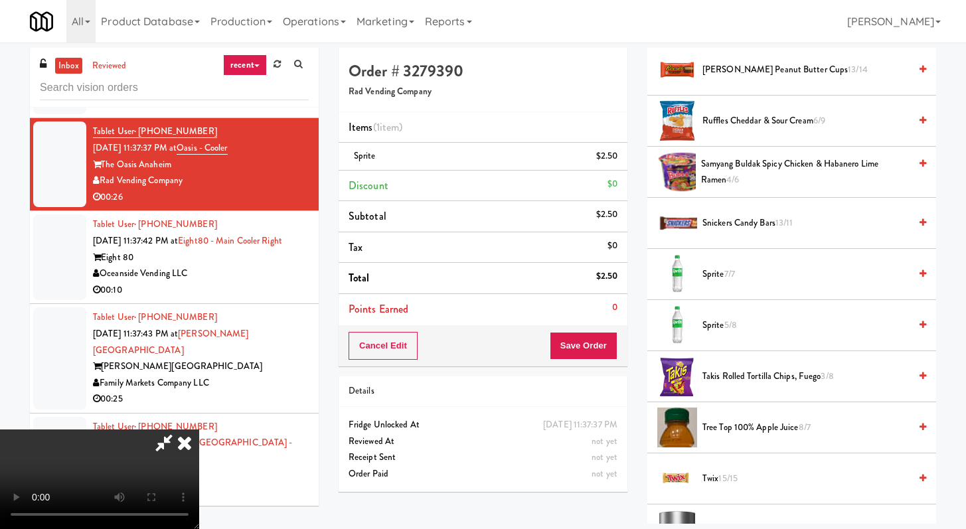
scroll to position [1493, 0]
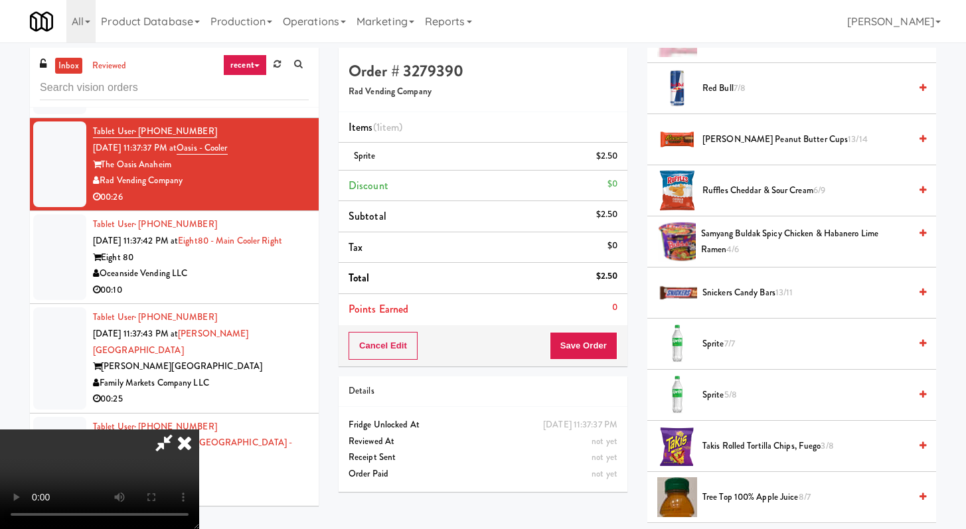
click at [748, 192] on span "Ruffles Cheddar & Sour Cream 6/9" at bounding box center [805, 191] width 207 height 17
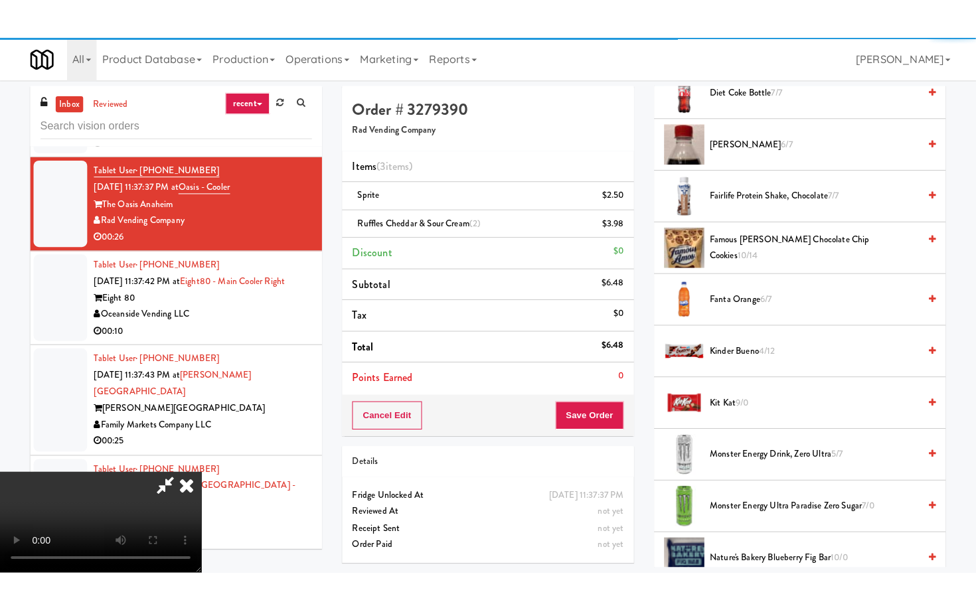
scroll to position [682, 0]
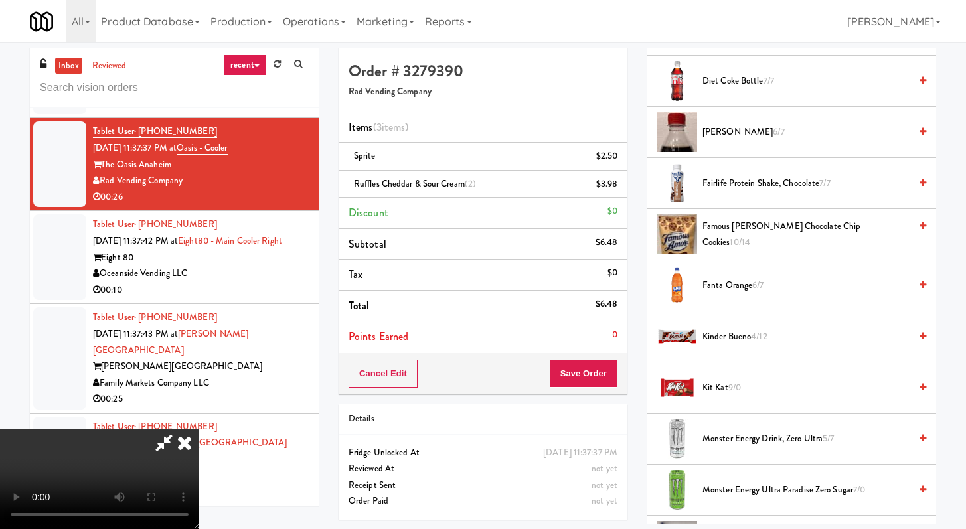
click at [719, 131] on span "[PERSON_NAME] 6/7" at bounding box center [805, 132] width 207 height 17
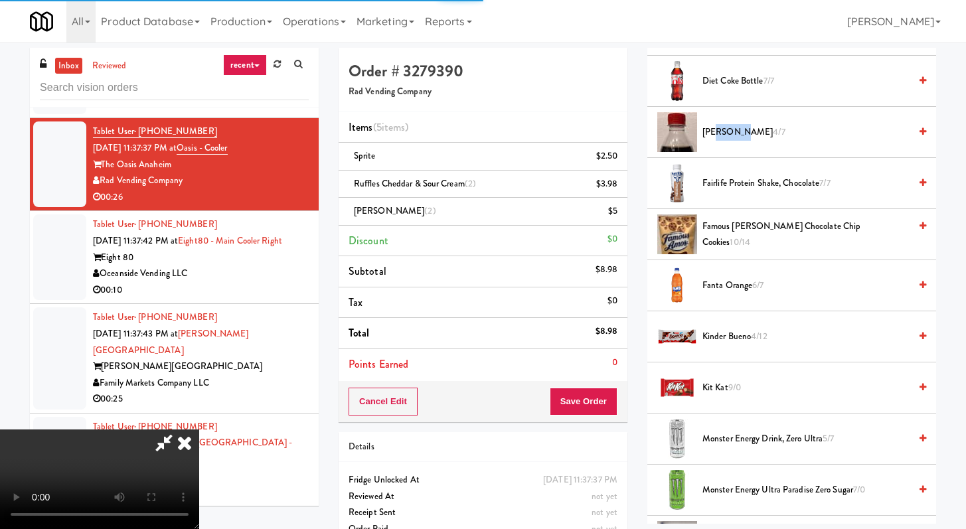
click at [199, 429] on video at bounding box center [99, 479] width 199 height 100
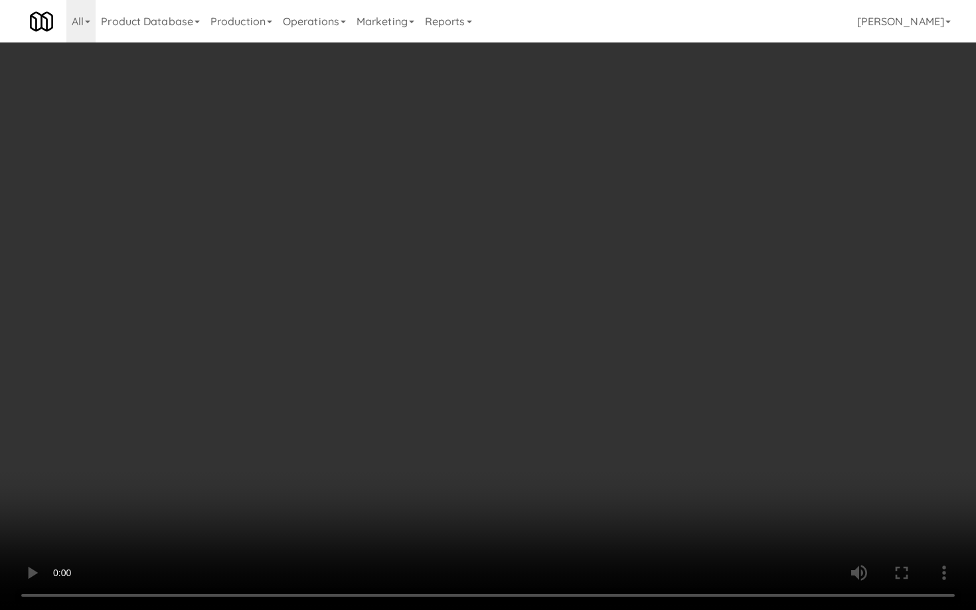
click at [546, 509] on video at bounding box center [488, 305] width 976 height 610
click at [660, 439] on video at bounding box center [488, 305] width 976 height 610
click at [661, 433] on video at bounding box center [488, 305] width 976 height 610
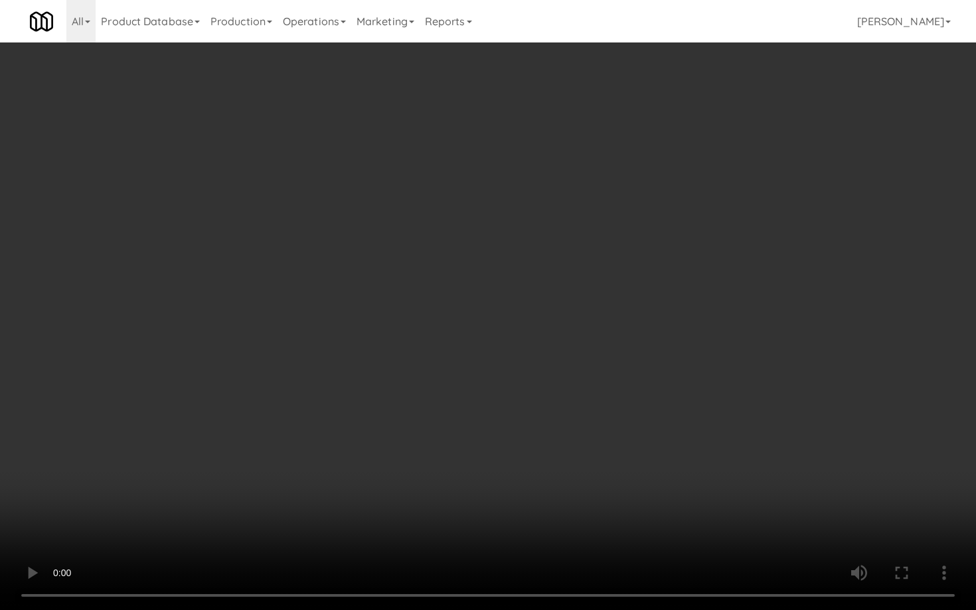
click at [661, 433] on video at bounding box center [488, 305] width 976 height 610
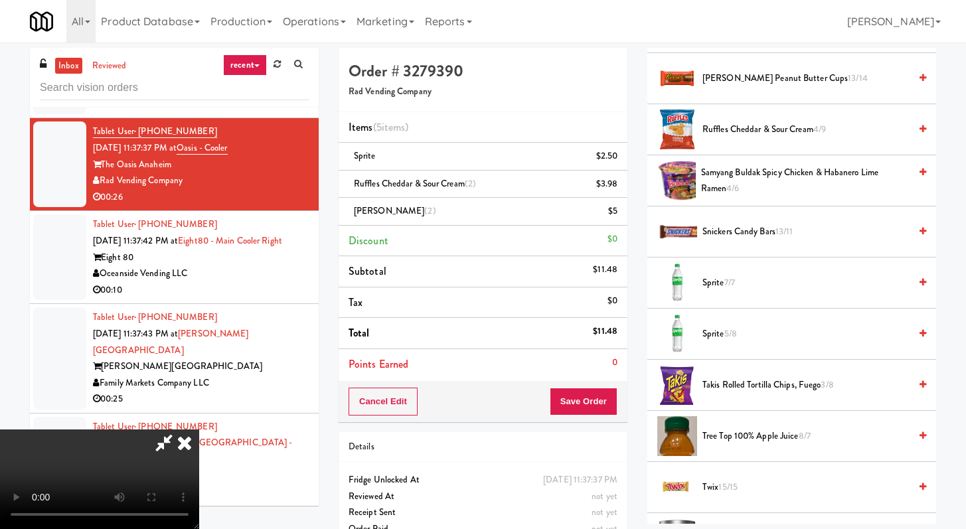
scroll to position [1556, 0]
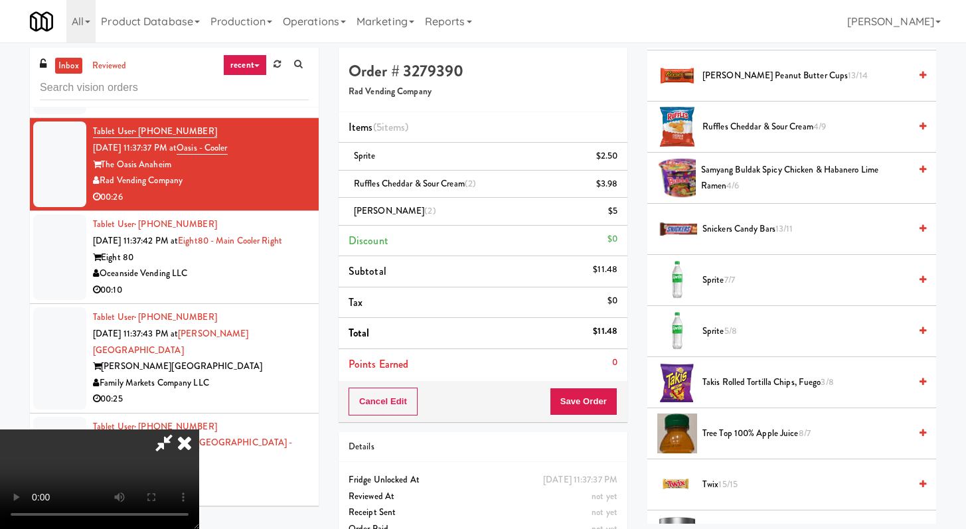
click at [730, 226] on span "Snickers Candy Bars 13/11" at bounding box center [805, 229] width 207 height 17
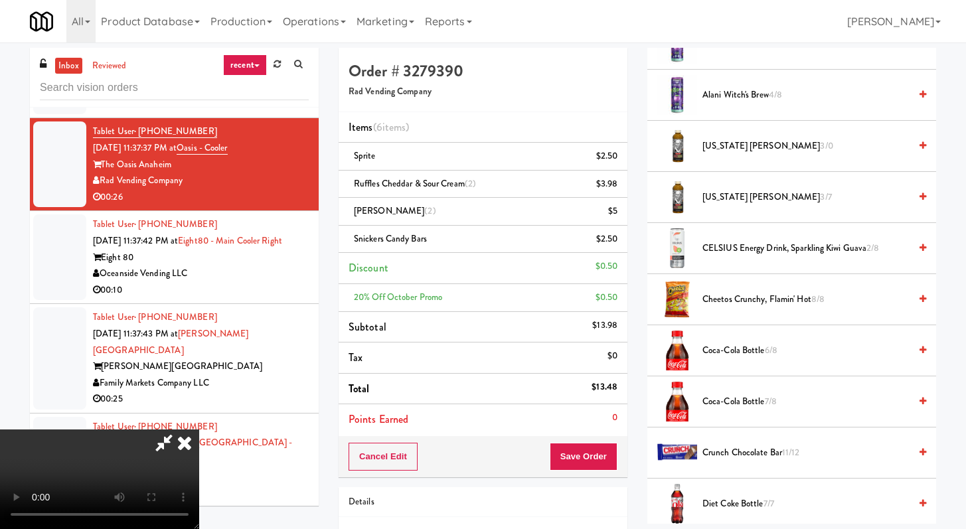
scroll to position [260, 0]
click at [730, 451] on span "Crunch Chocolate Bar 11/12" at bounding box center [805, 452] width 207 height 17
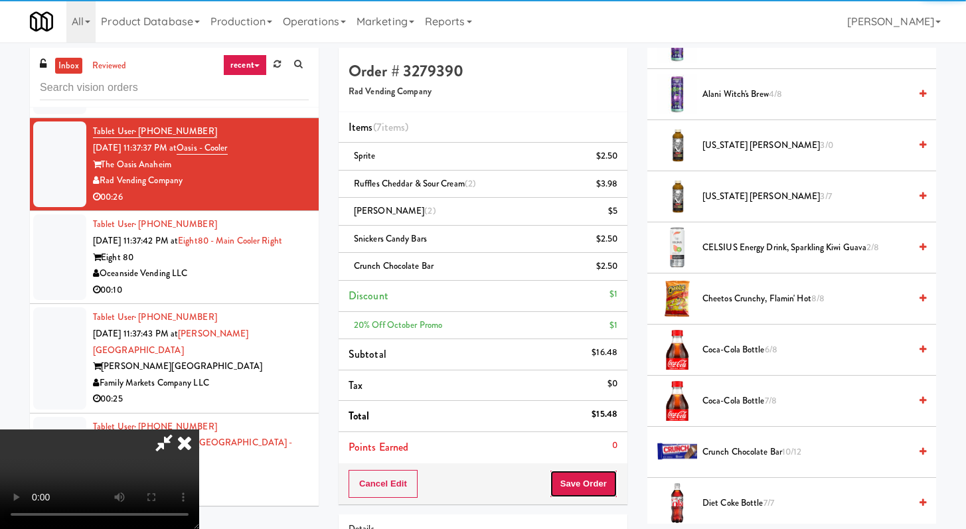
click at [597, 494] on button "Save Order" at bounding box center [584, 484] width 68 height 28
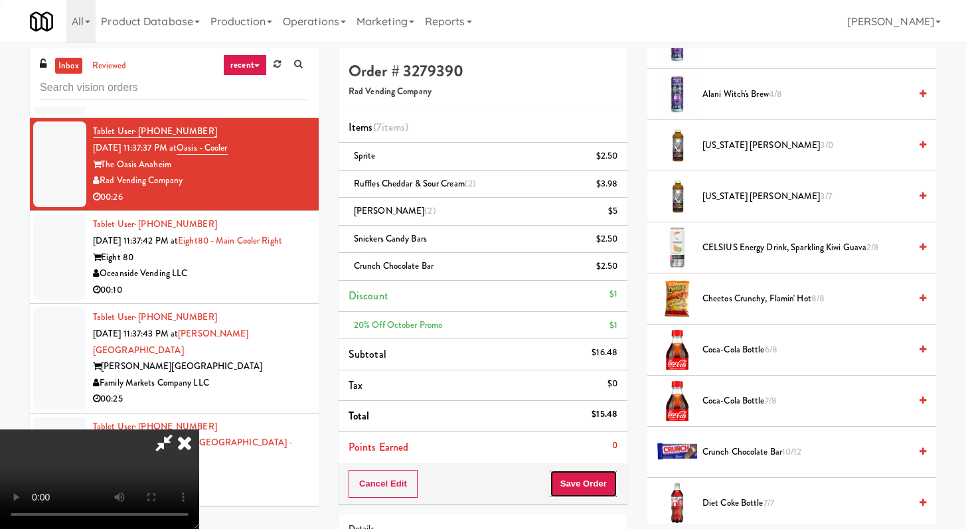
click at [601, 477] on button "Save Order" at bounding box center [584, 484] width 68 height 28
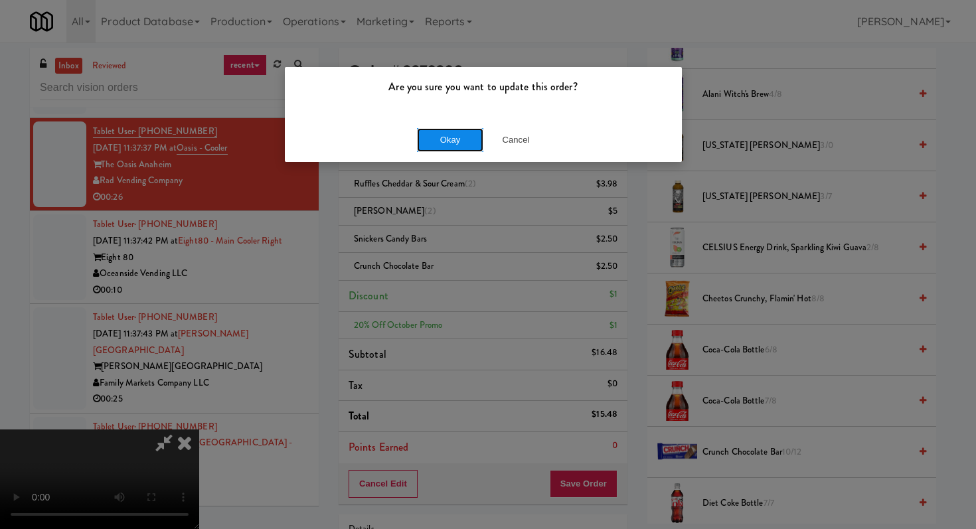
click at [431, 143] on button "Okay" at bounding box center [450, 140] width 66 height 24
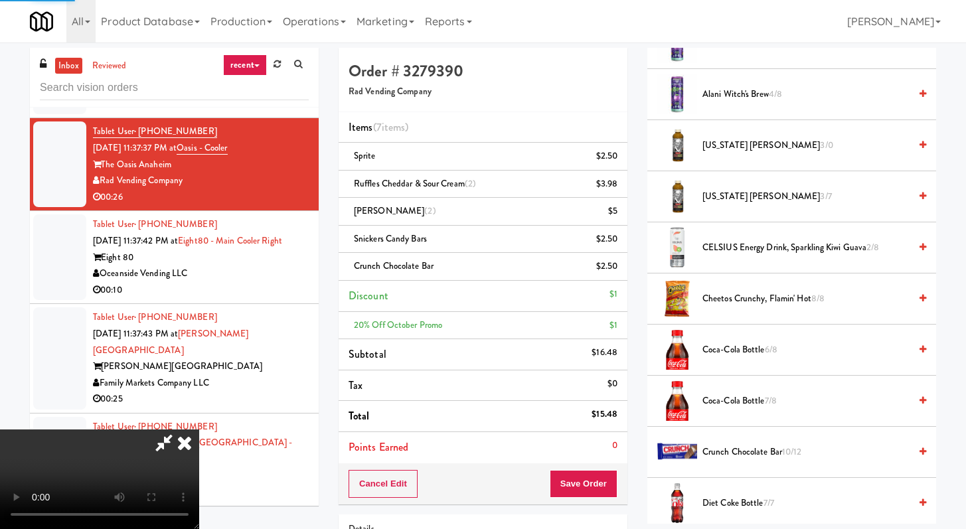
scroll to position [56, 0]
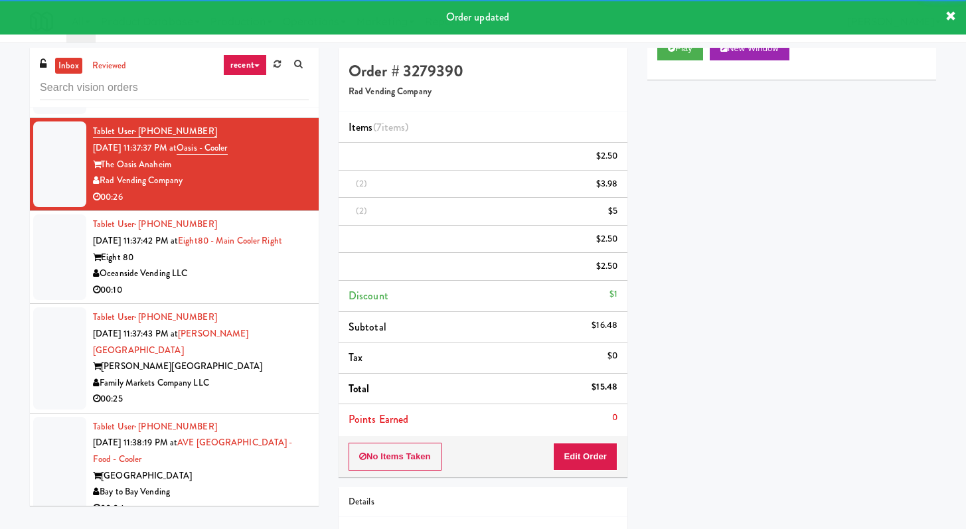
click at [244, 282] on div "Oceanside Vending LLC" at bounding box center [201, 273] width 216 height 17
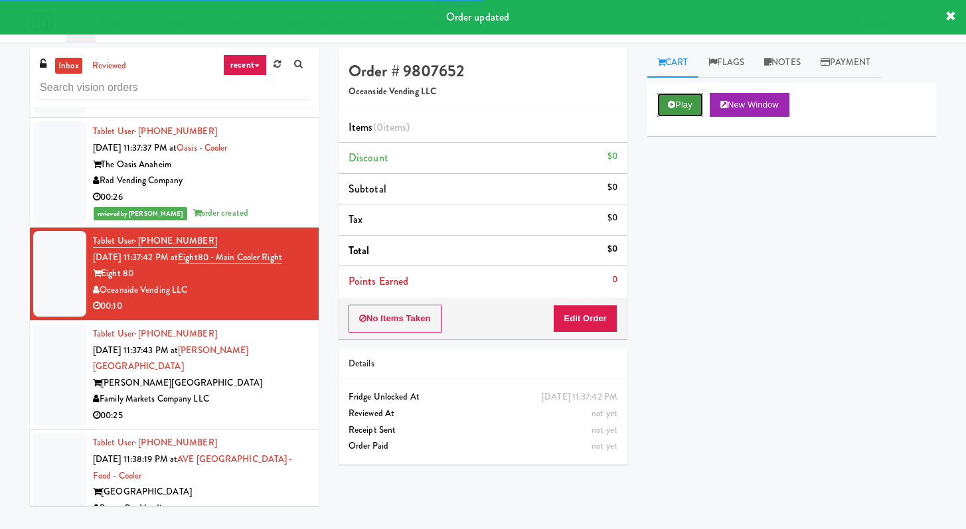
click at [672, 98] on button "Play" at bounding box center [680, 105] width 46 height 24
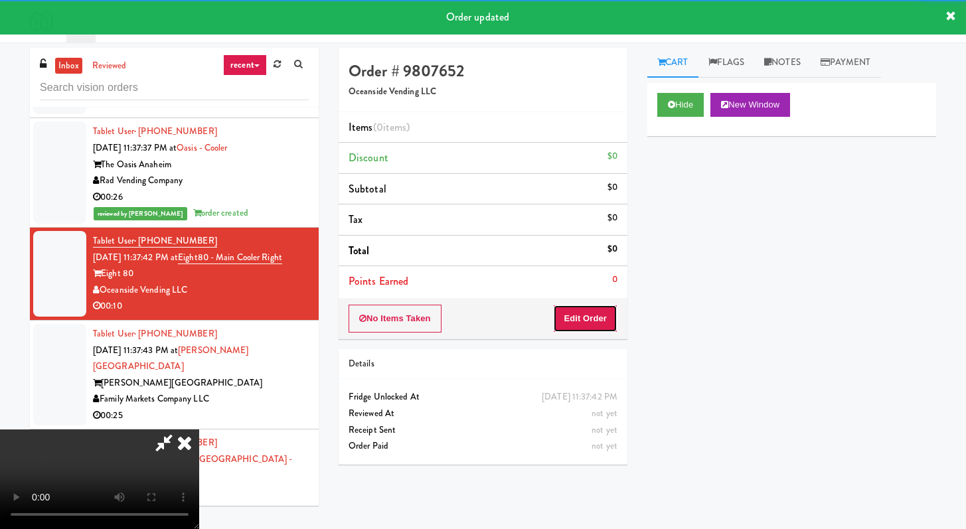
click at [597, 330] on button "Edit Order" at bounding box center [585, 319] width 64 height 28
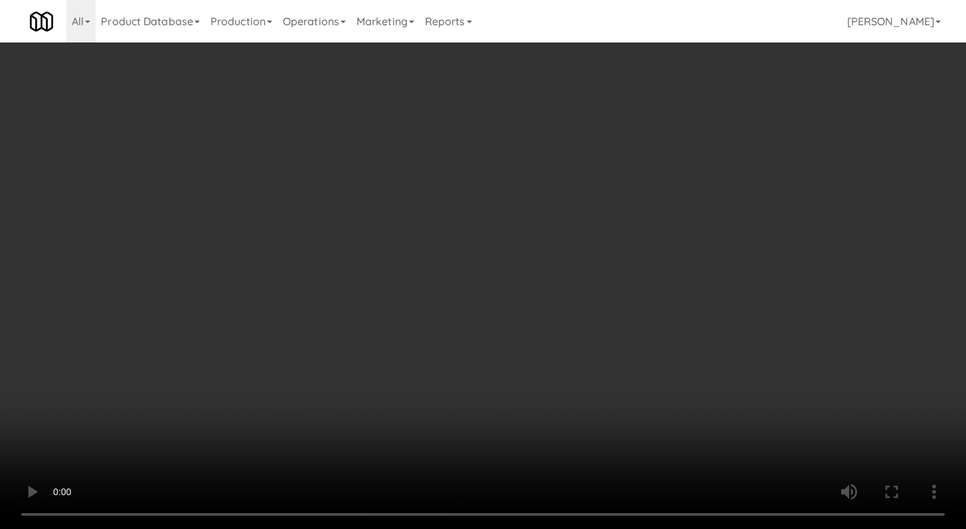
scroll to position [4677, 0]
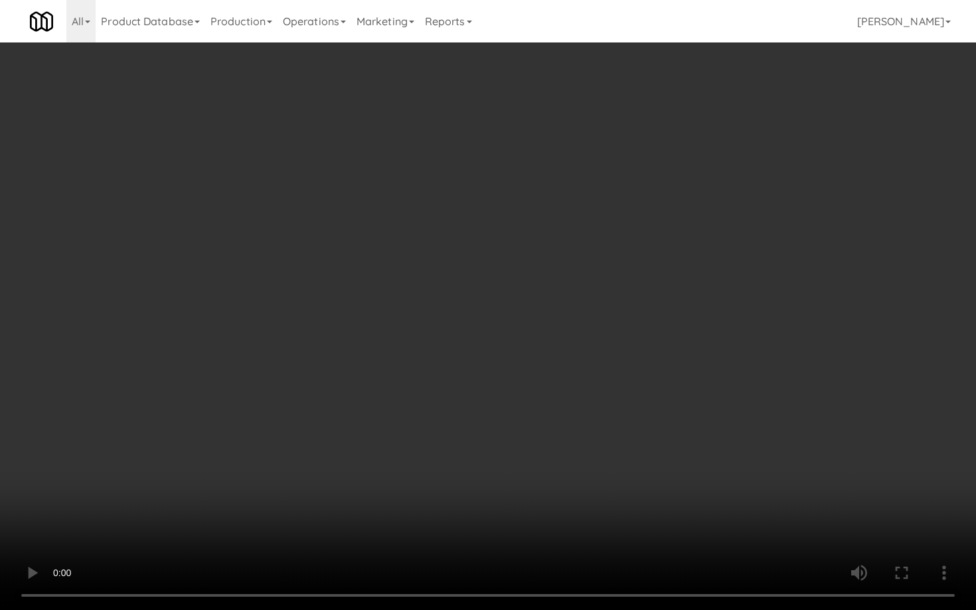
click at [487, 506] on video at bounding box center [488, 305] width 976 height 610
click at [504, 485] on video at bounding box center [488, 305] width 976 height 610
click at [504, 482] on video at bounding box center [488, 305] width 976 height 610
click at [511, 476] on video at bounding box center [488, 305] width 976 height 610
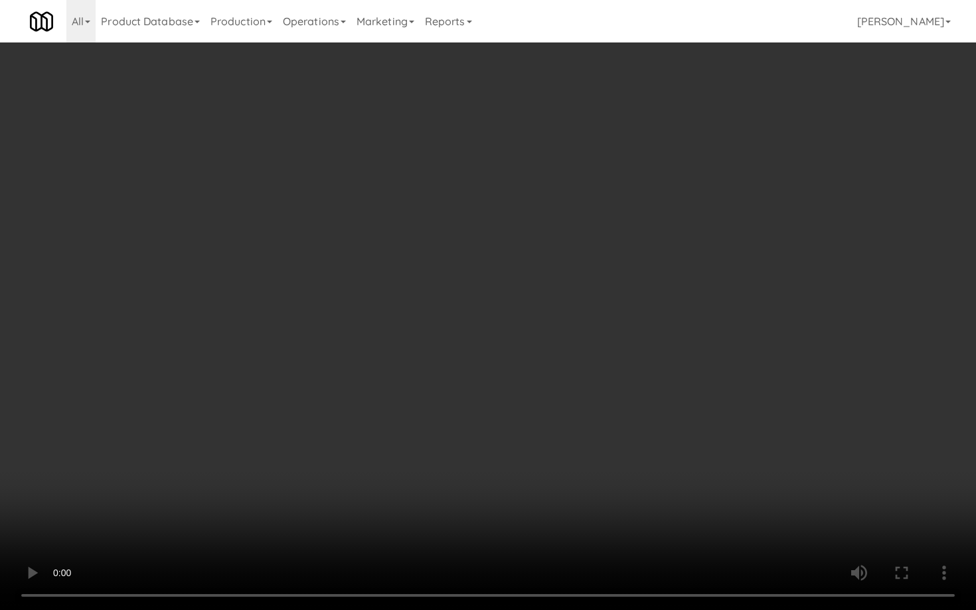
click at [511, 476] on video at bounding box center [488, 305] width 976 height 610
click at [521, 468] on video at bounding box center [488, 305] width 976 height 610
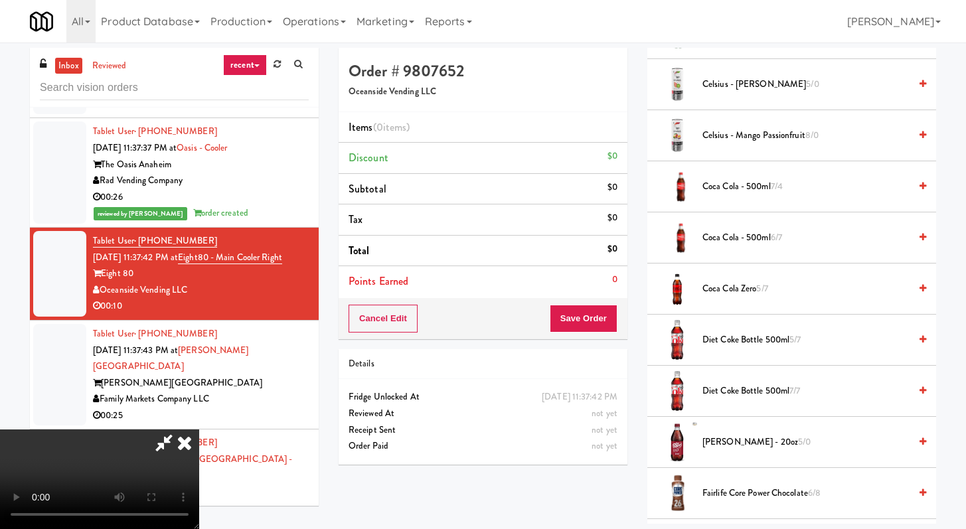
scroll to position [476, 0]
click at [735, 333] on span "Diet Coke Bottle 500ml 5/7" at bounding box center [805, 338] width 207 height 17
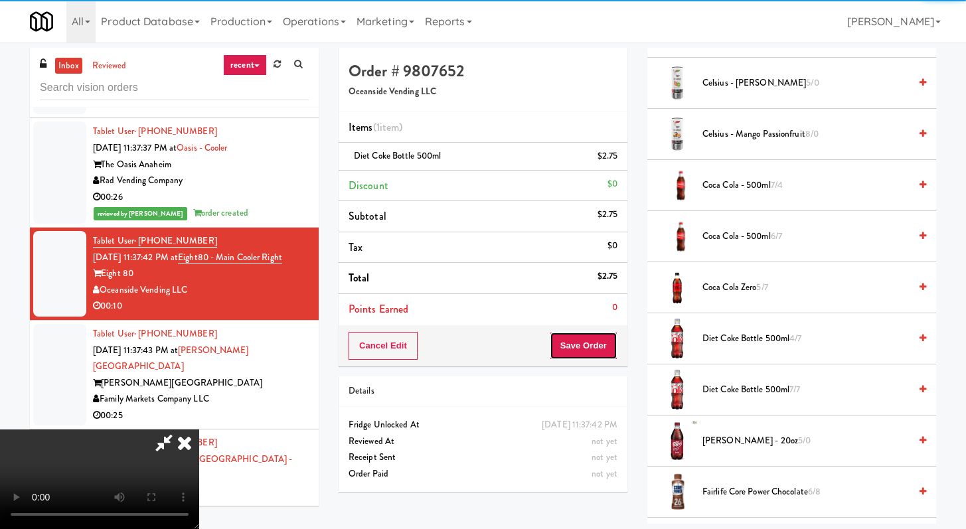
click at [586, 350] on button "Save Order" at bounding box center [584, 346] width 68 height 28
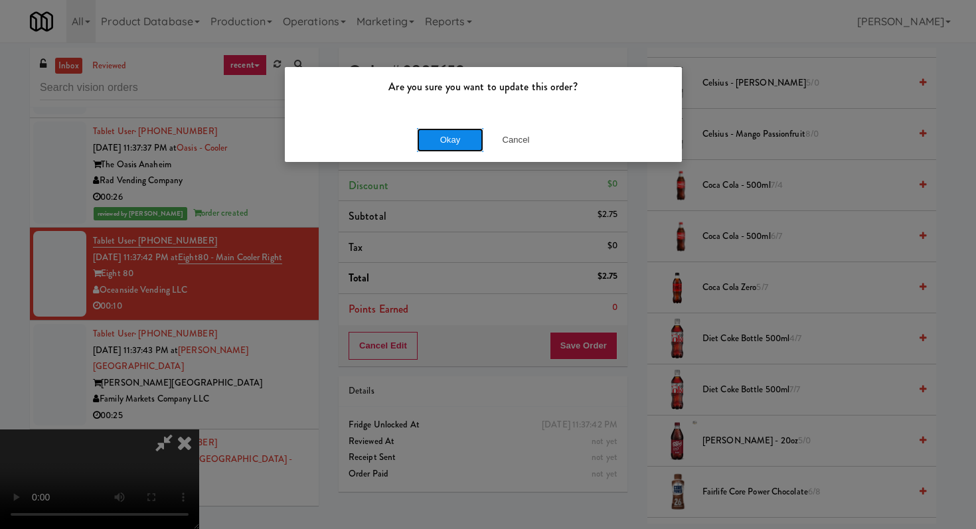
click at [447, 134] on button "Okay" at bounding box center [450, 140] width 66 height 24
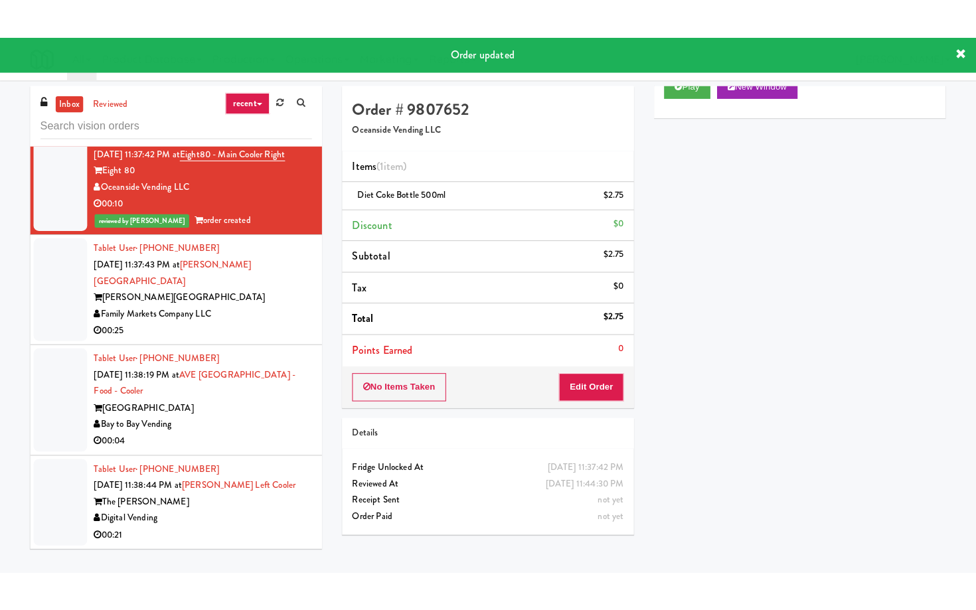
scroll to position [4869, 0]
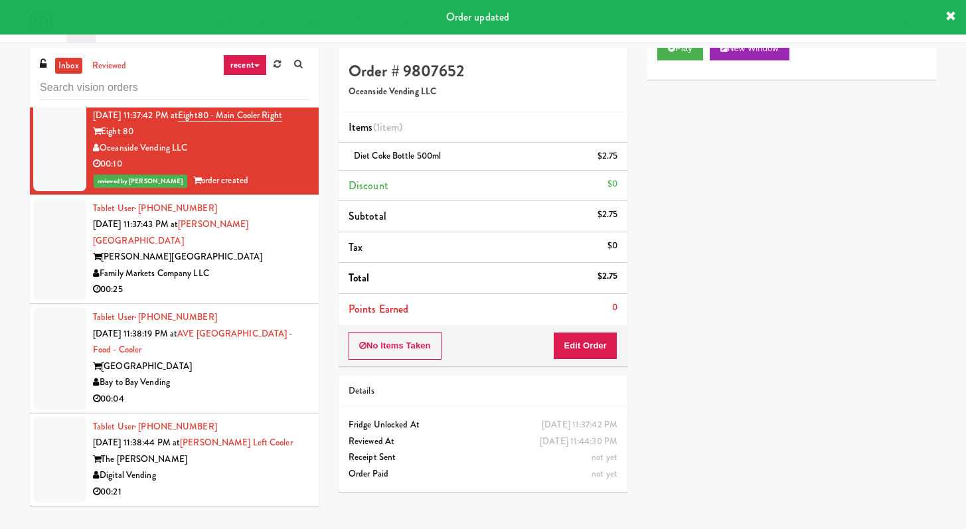
click at [257, 298] on div "00:25" at bounding box center [201, 289] width 216 height 17
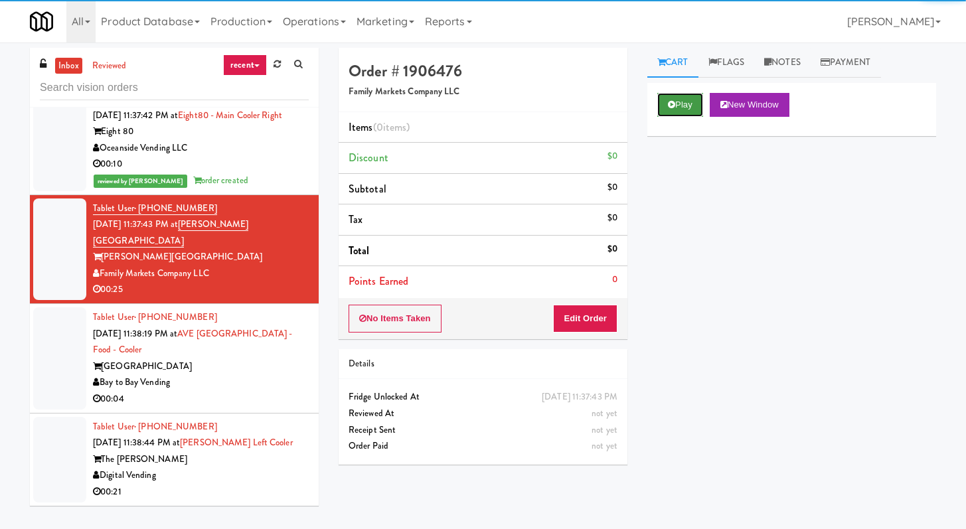
click at [675, 105] on button "Play" at bounding box center [680, 105] width 46 height 24
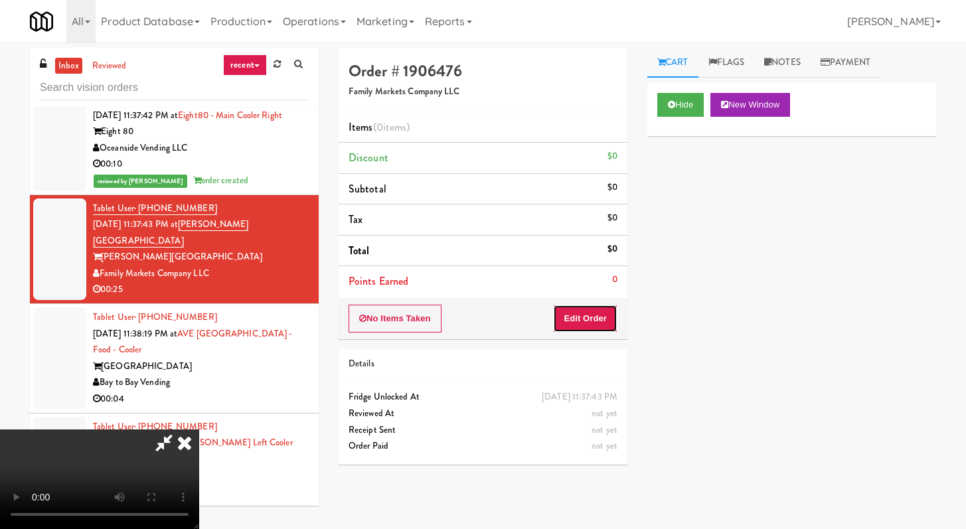
click at [573, 327] on button "Edit Order" at bounding box center [585, 319] width 64 height 28
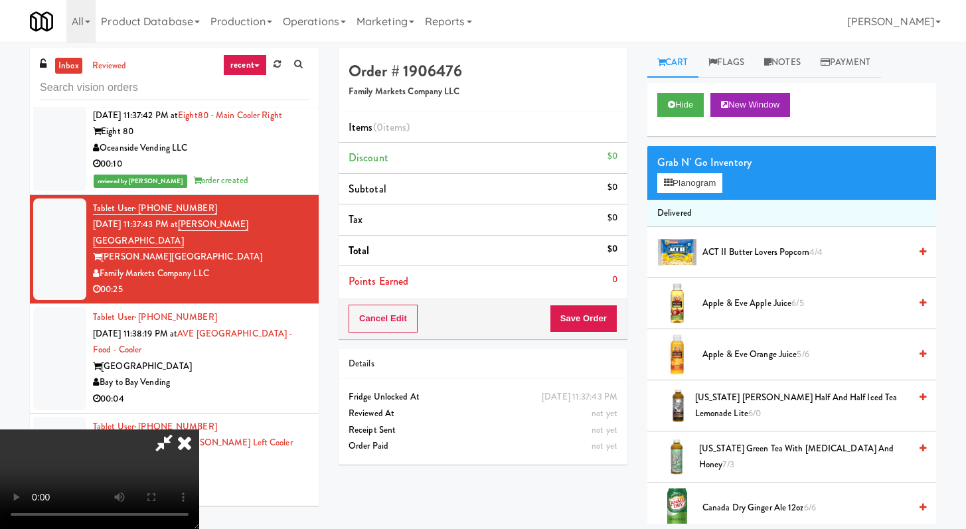
scroll to position [4820, 0]
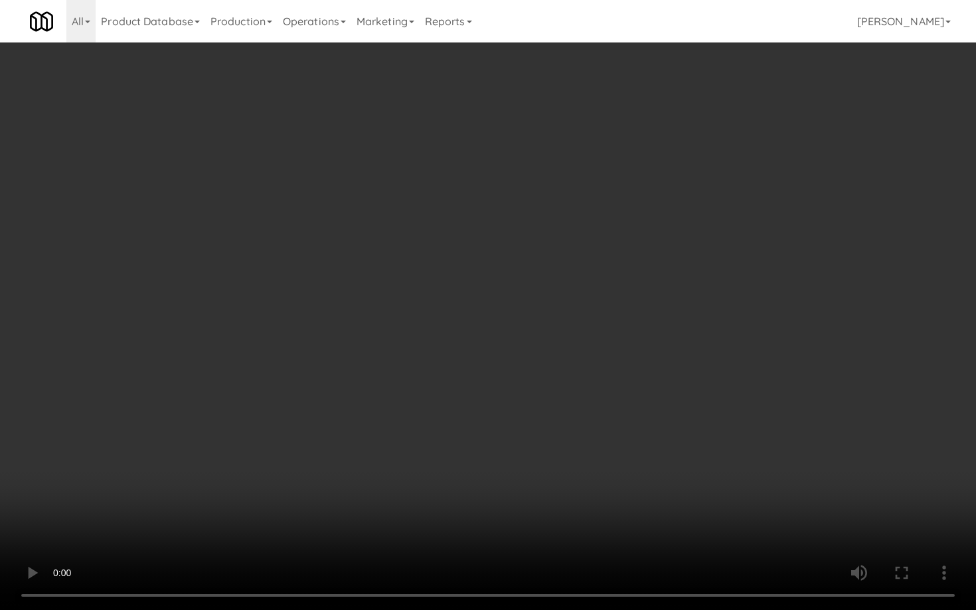
click at [715, 473] on video at bounding box center [488, 305] width 976 height 610
click at [696, 398] on video at bounding box center [488, 305] width 976 height 610
click at [692, 404] on video at bounding box center [488, 305] width 976 height 610
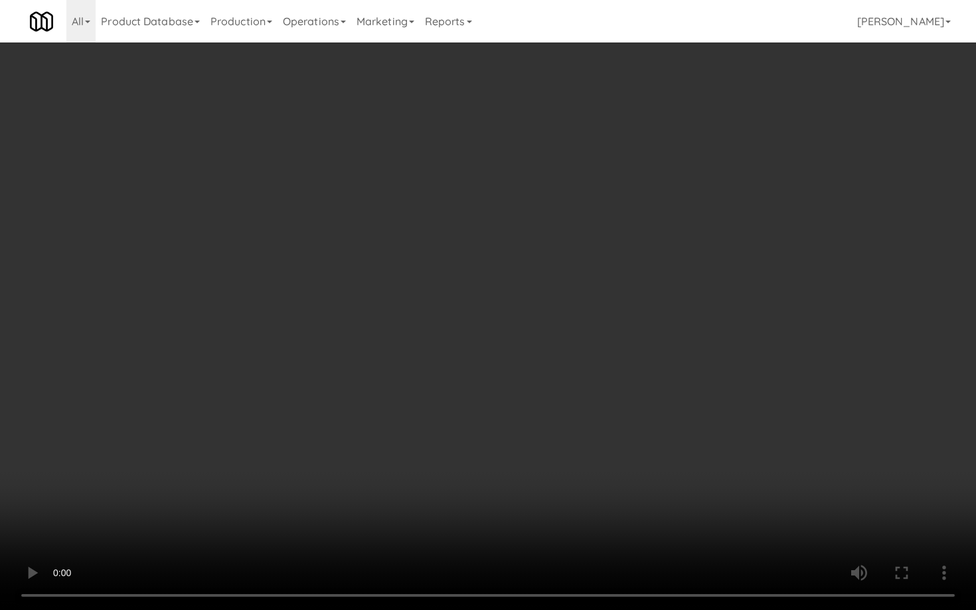
click at [692, 404] on video at bounding box center [488, 305] width 976 height 610
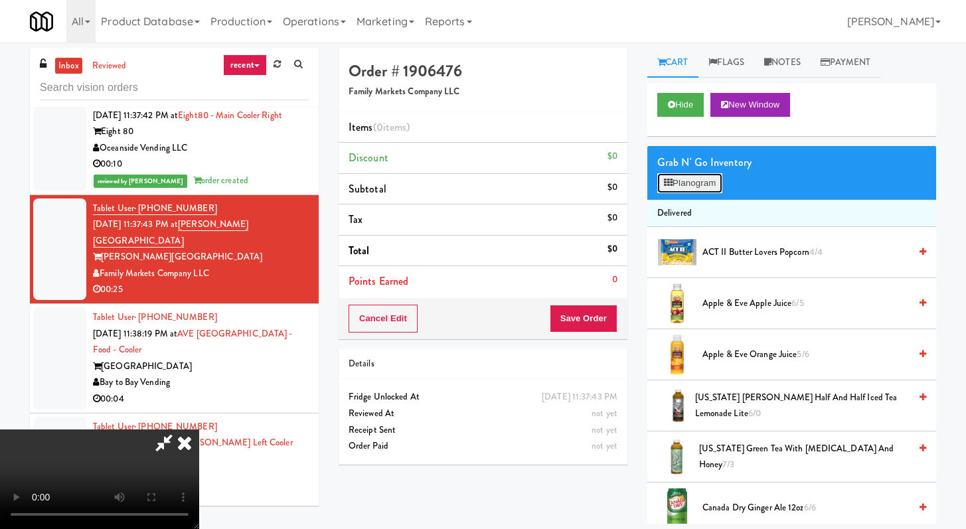
click at [694, 186] on button "Planogram" at bounding box center [689, 183] width 65 height 20
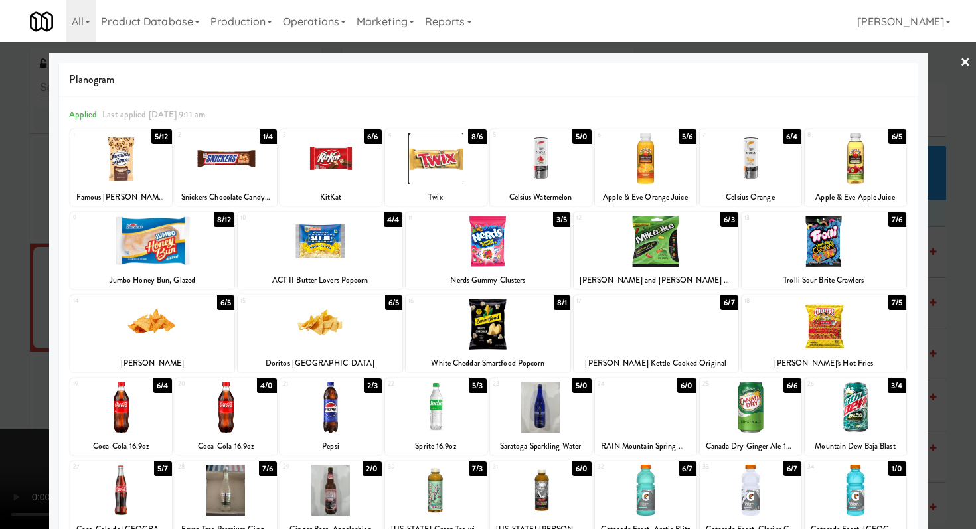
click at [358, 419] on div at bounding box center [331, 407] width 102 height 51
click at [861, 394] on div at bounding box center [855, 407] width 102 height 51
click at [396, 391] on div at bounding box center [436, 407] width 102 height 51
click at [634, 147] on div at bounding box center [646, 158] width 102 height 51
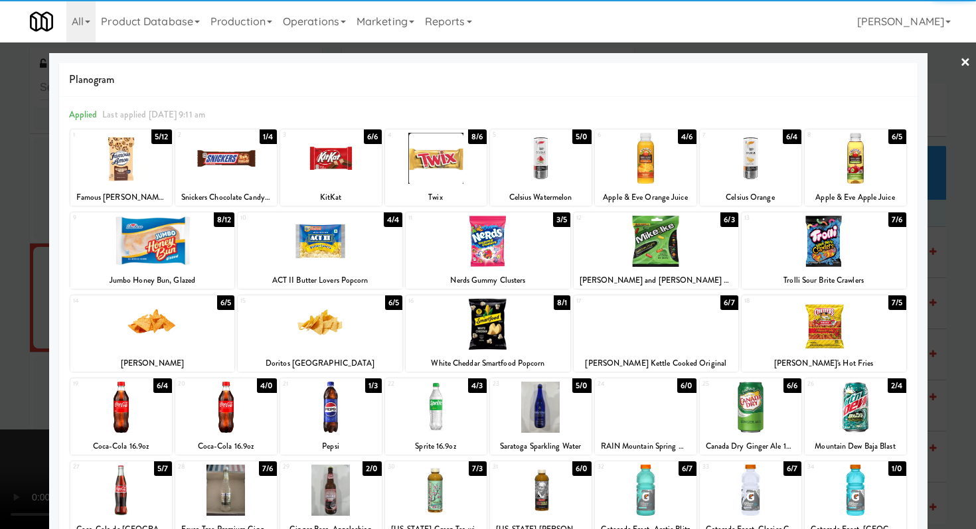
click at [0, 268] on div at bounding box center [488, 264] width 976 height 529
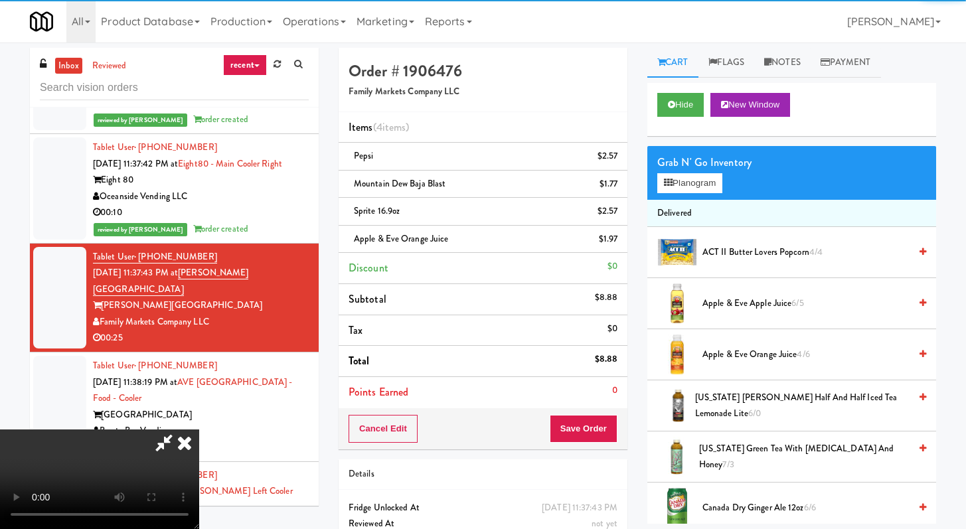
scroll to position [4869, 0]
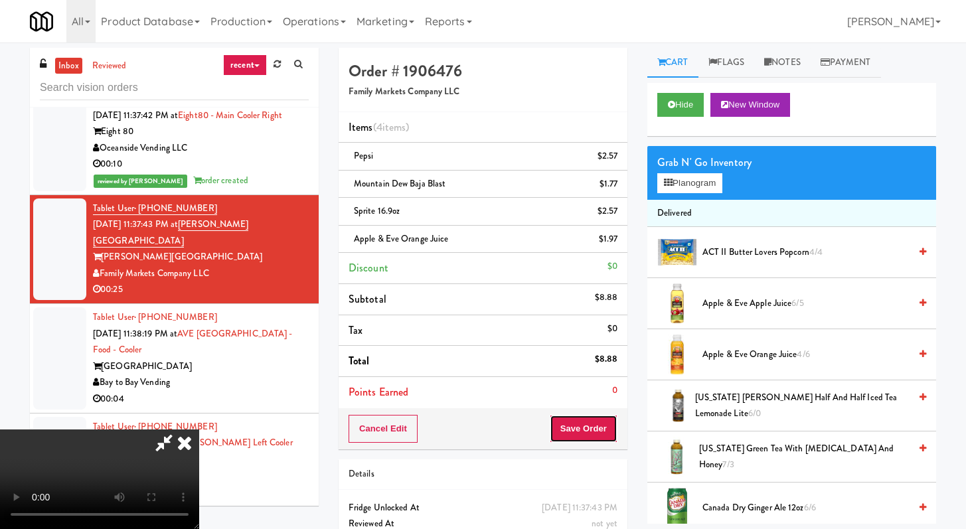
click at [599, 422] on button "Save Order" at bounding box center [584, 429] width 68 height 28
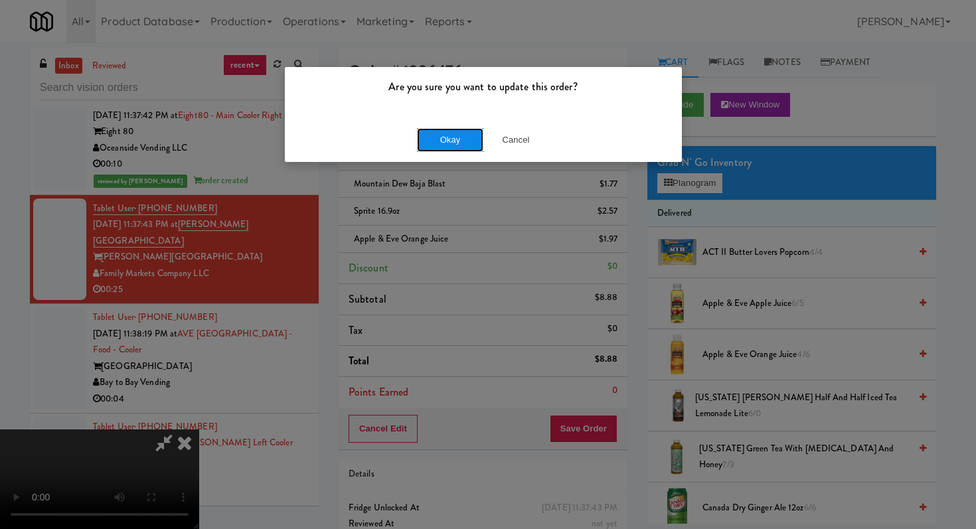
click at [439, 144] on button "Okay" at bounding box center [450, 140] width 66 height 24
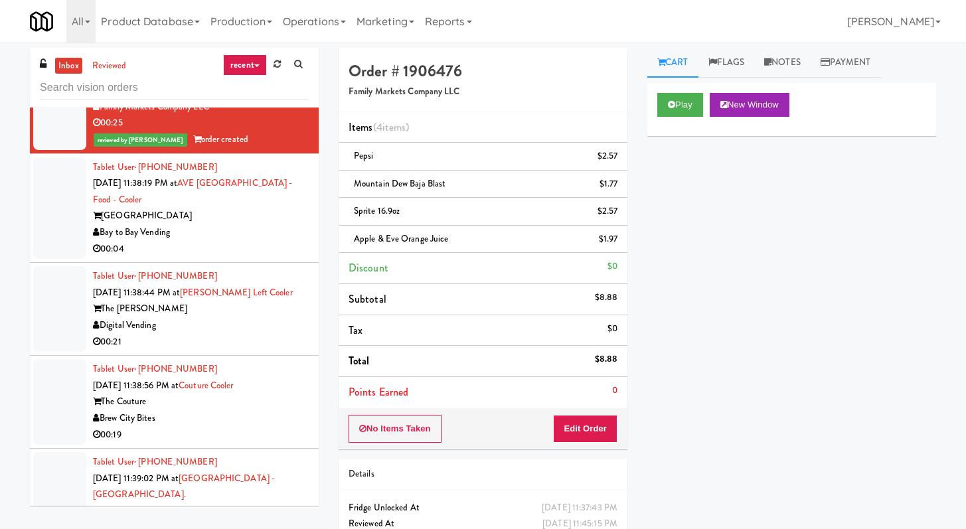
click at [231, 241] on div "Bay to Bay Vending" at bounding box center [201, 232] width 216 height 17
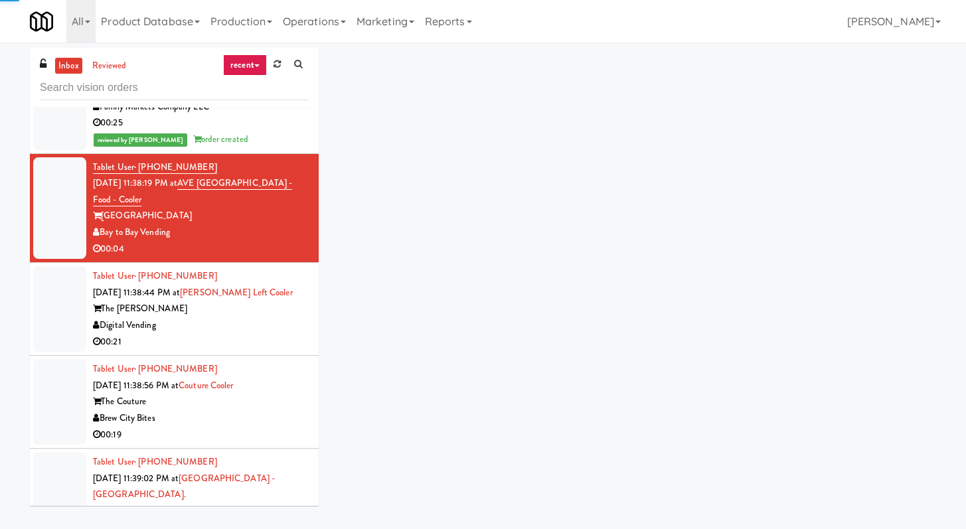
scroll to position [5222, 0]
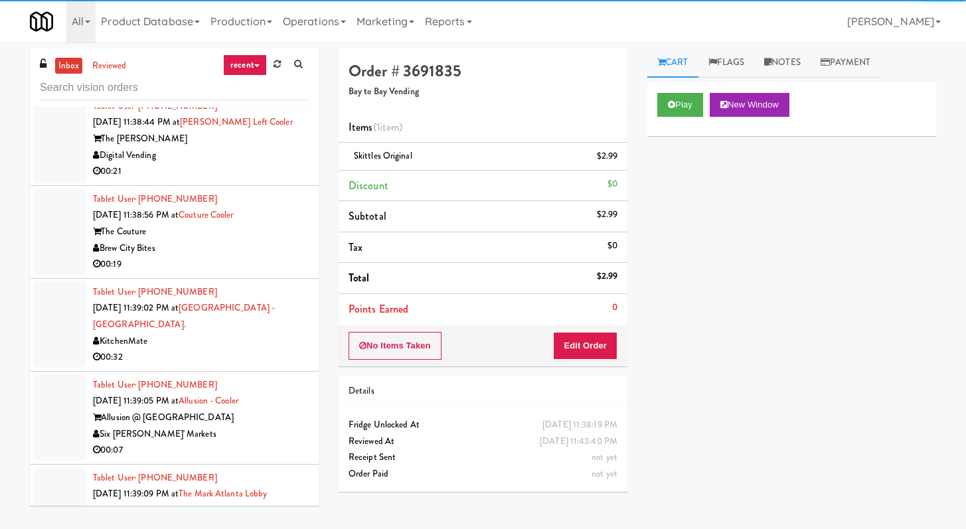
click at [243, 164] on div "Digital Vending" at bounding box center [201, 155] width 216 height 17
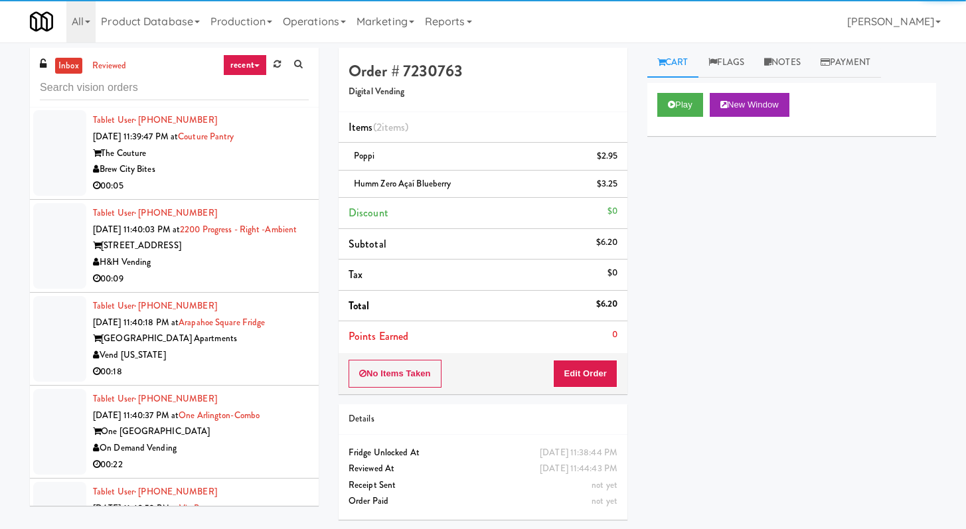
scroll to position [6449, 0]
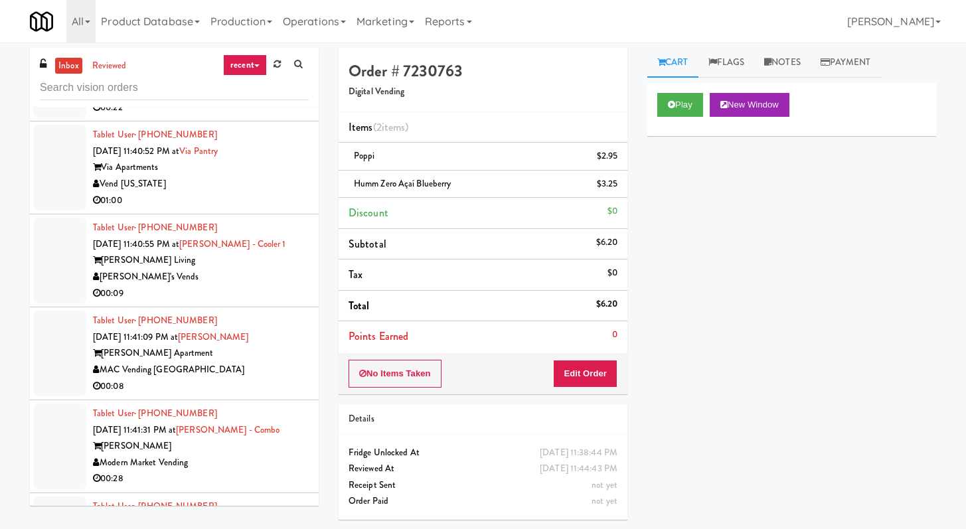
click at [252, 214] on li "Tablet User · (201) 300-7228 [DATE] 11:40:52 PM at [GEOGRAPHIC_DATA] [GEOGRAPHI…" at bounding box center [174, 167] width 289 height 93
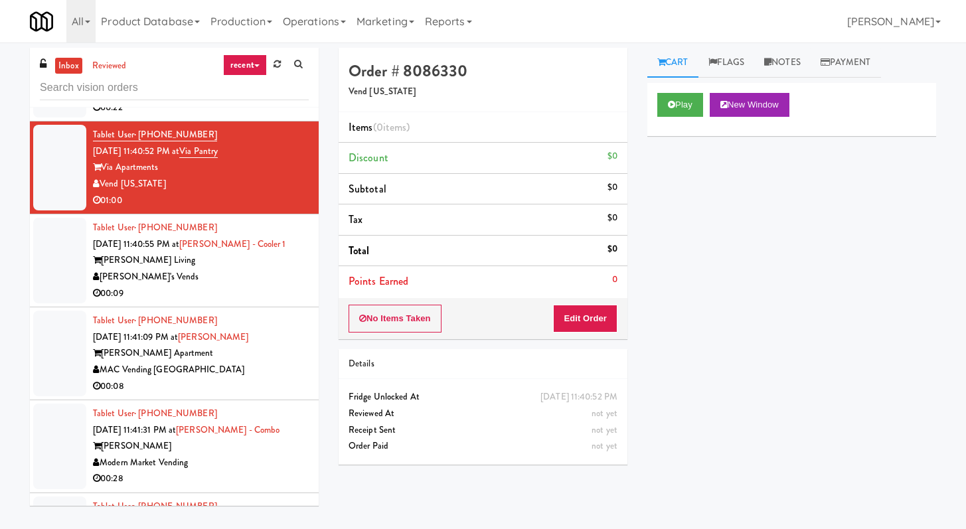
click at [660, 118] on div "Play New Window" at bounding box center [791, 109] width 289 height 53
click at [687, 104] on button "Play" at bounding box center [680, 105] width 46 height 24
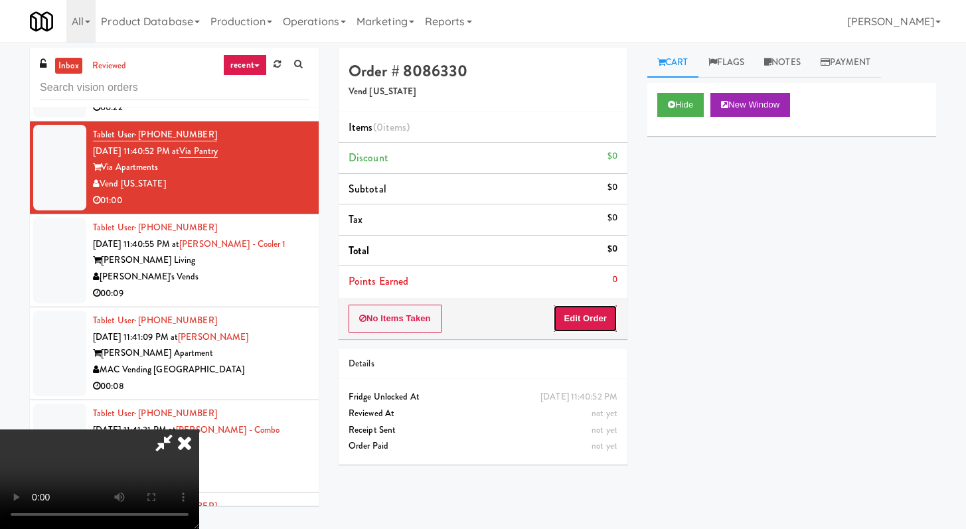
click at [575, 325] on button "Edit Order" at bounding box center [585, 319] width 64 height 28
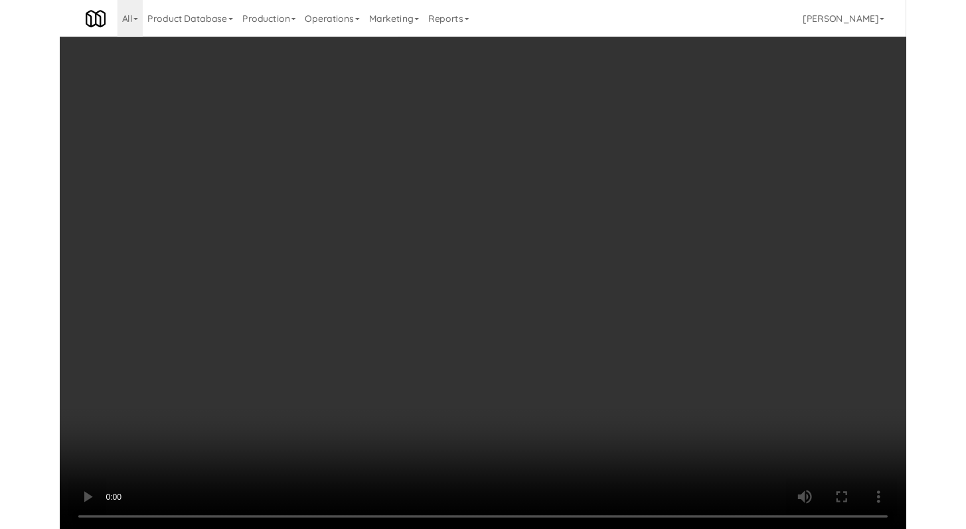
scroll to position [6384, 0]
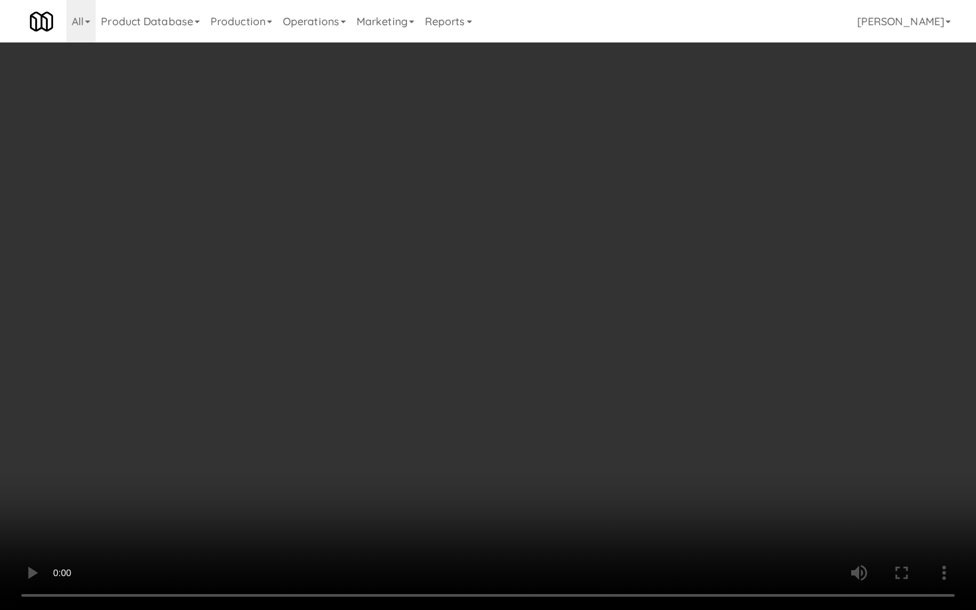
click at [506, 395] on video at bounding box center [488, 305] width 976 height 610
click at [506, 394] on video at bounding box center [488, 305] width 976 height 610
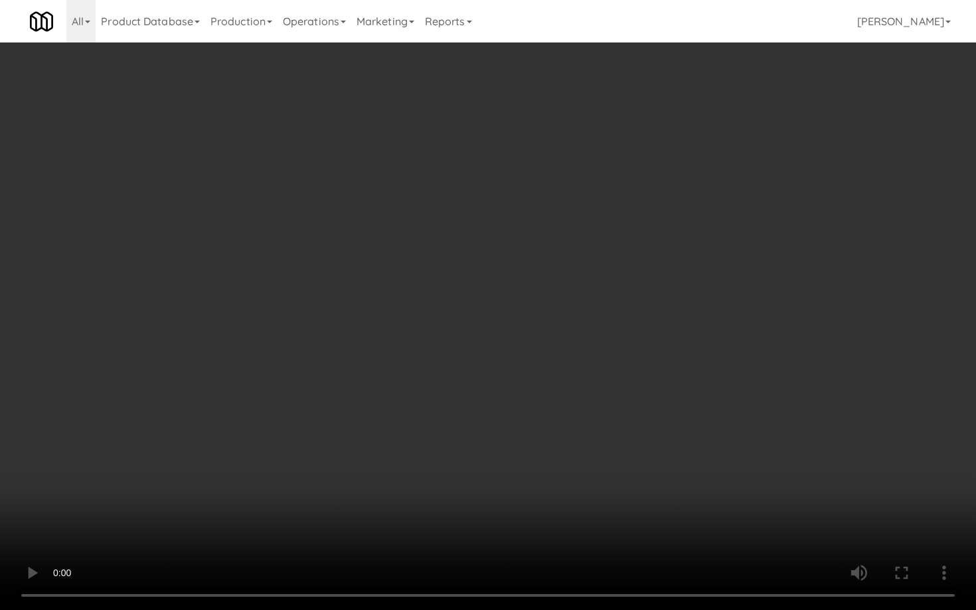
click at [506, 394] on video at bounding box center [488, 305] width 976 height 610
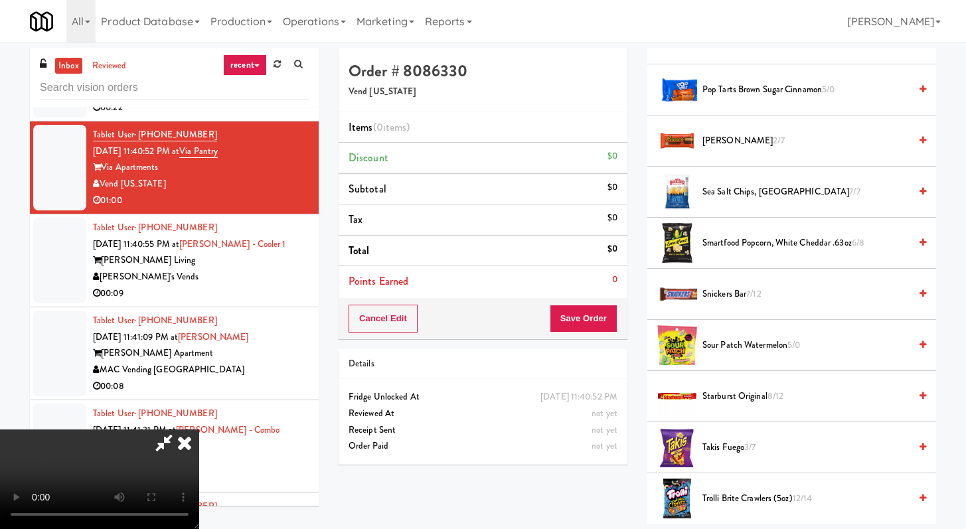
scroll to position [1083, 0]
click at [729, 394] on span "Starburst Original 8/12" at bounding box center [805, 396] width 207 height 17
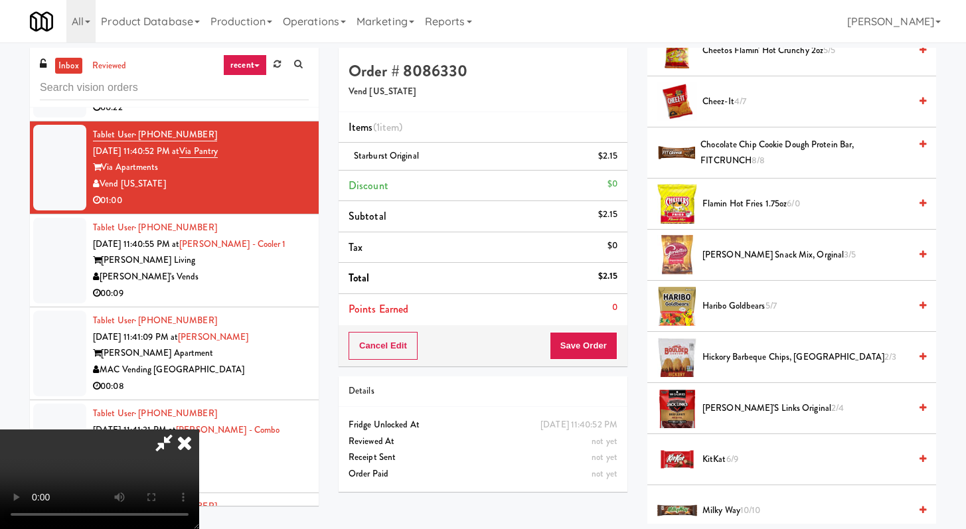
scroll to position [1390, 0]
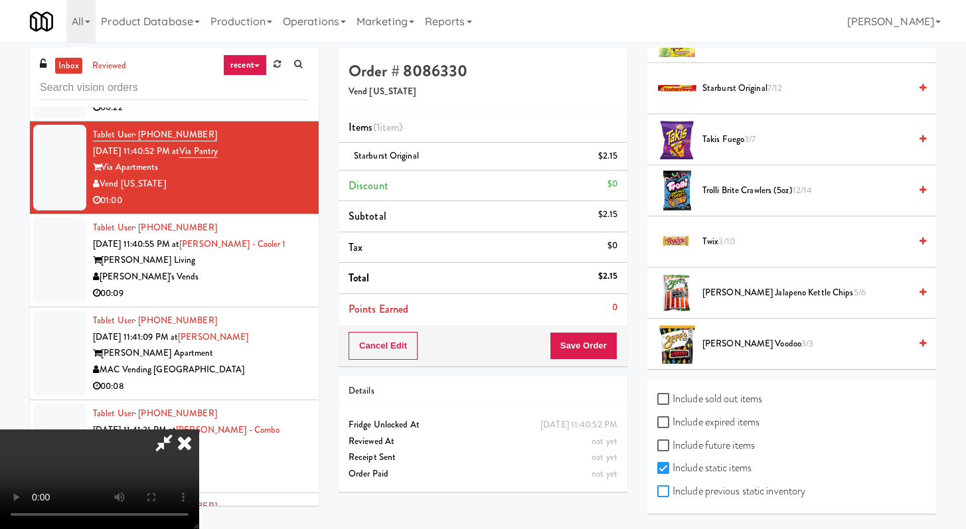
click at [659, 491] on input "Include previous static inventory" at bounding box center [664, 491] width 15 height 11
checkbox input "true"
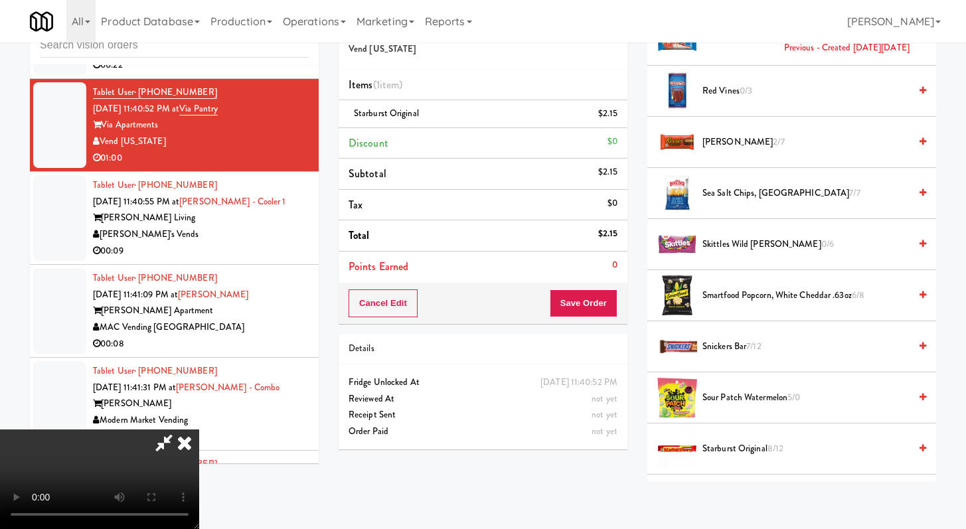
scroll to position [1141, 0]
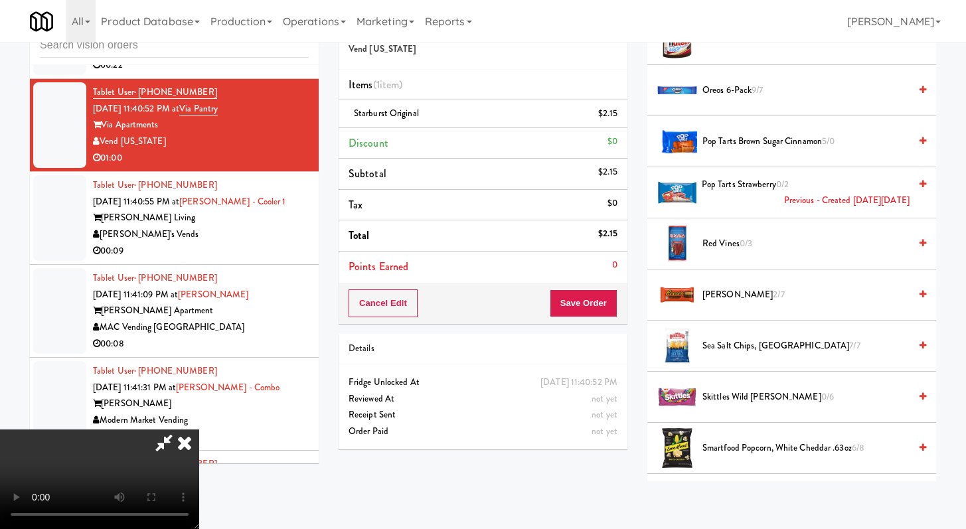
click at [722, 397] on span "Skittles Wild [PERSON_NAME] 0/6" at bounding box center [805, 397] width 207 height 17
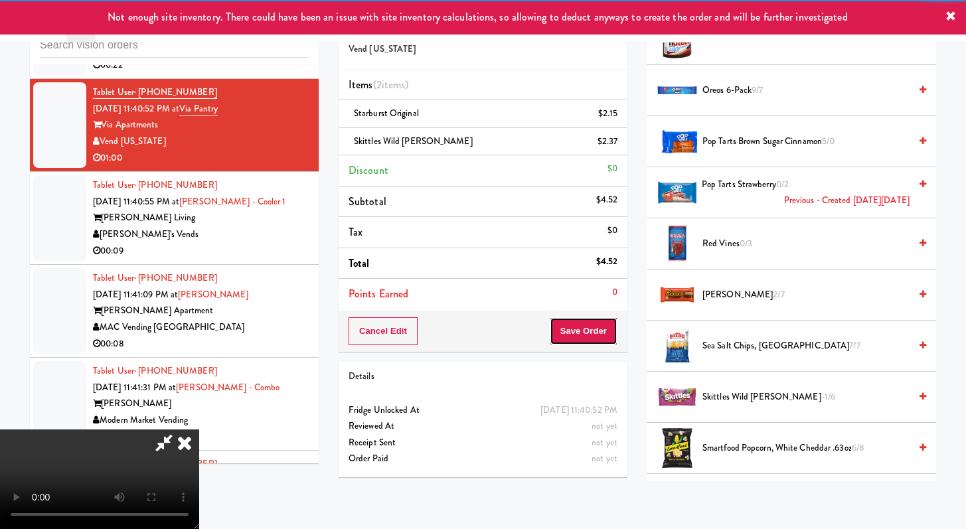
drag, startPoint x: 607, startPoint y: 338, endPoint x: 597, endPoint y: 338, distance: 10.0
click at [607, 338] on button "Save Order" at bounding box center [584, 331] width 68 height 28
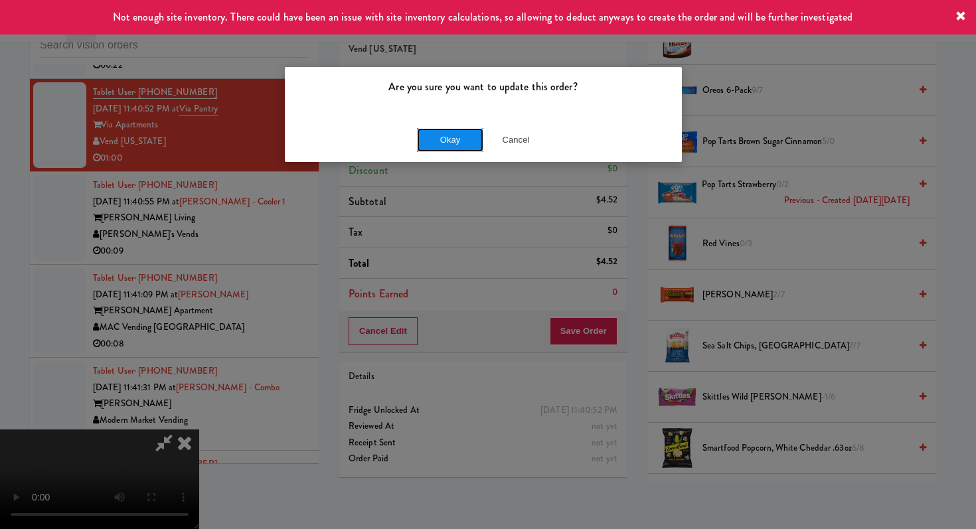
click at [436, 136] on button "Okay" at bounding box center [450, 140] width 66 height 24
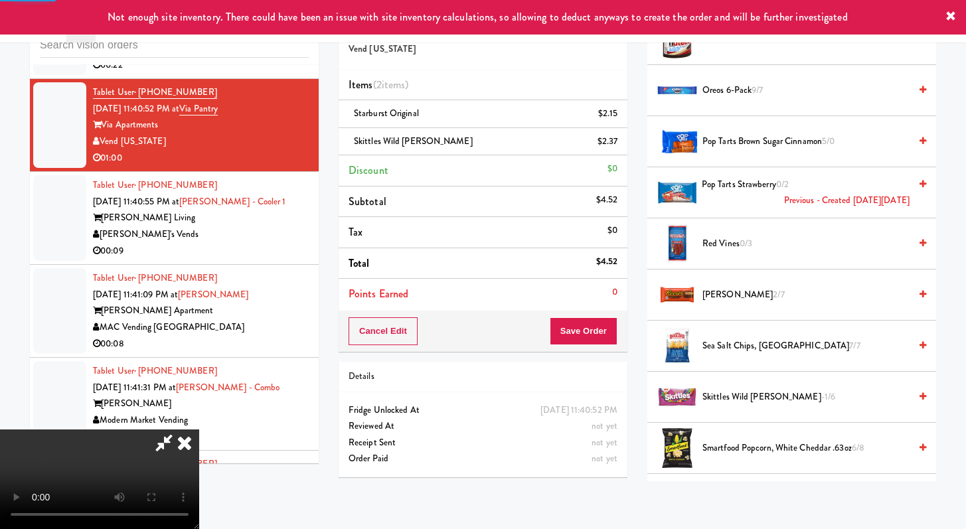
scroll to position [56, 0]
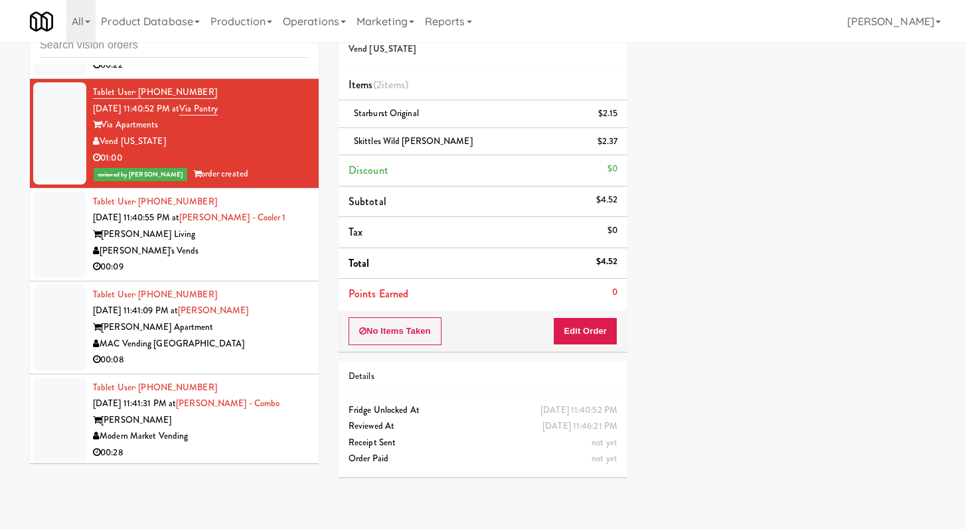
click at [435, 136] on div "Skittles Wild [PERSON_NAME] $2.37" at bounding box center [482, 141] width 269 height 17
click at [222, 275] on div "00:09" at bounding box center [201, 267] width 216 height 17
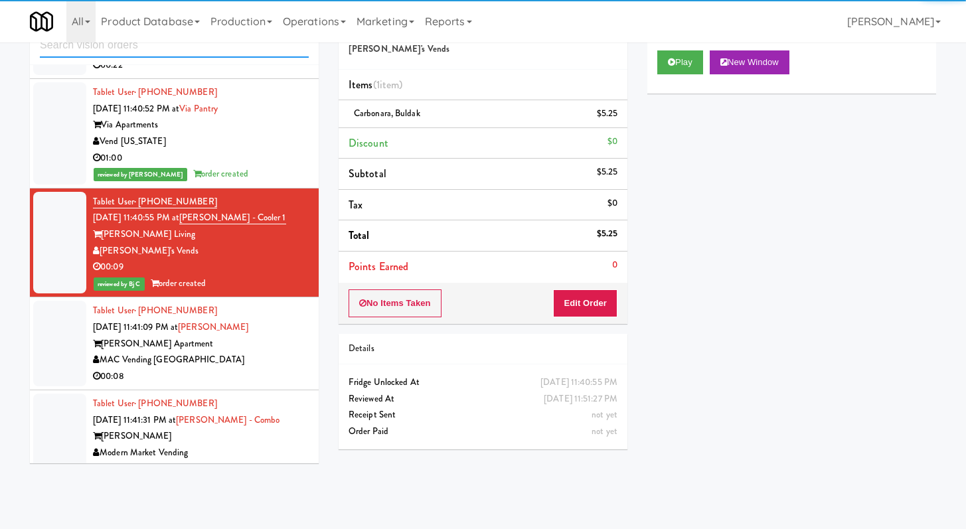
click at [222, 57] on input "text" at bounding box center [174, 45] width 269 height 25
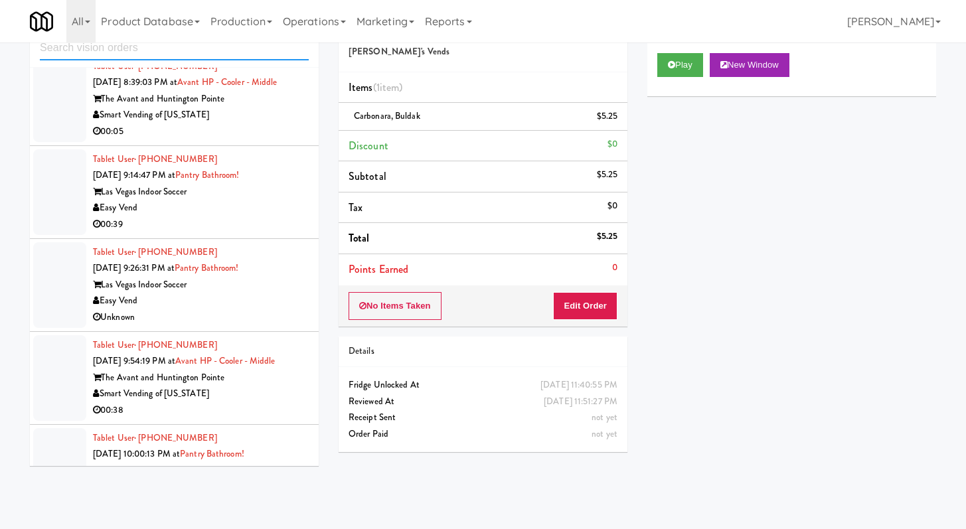
scroll to position [2869, 0]
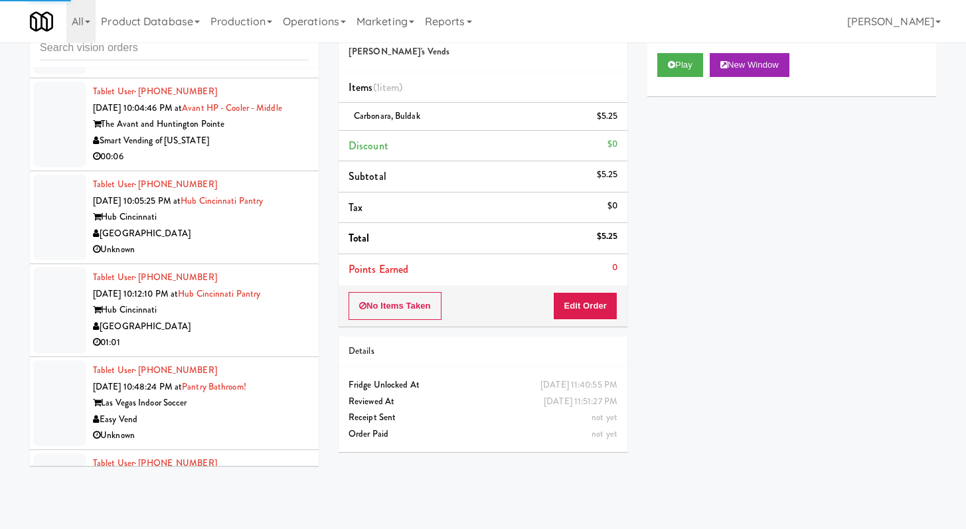
click at [224, 242] on div "[GEOGRAPHIC_DATA]" at bounding box center [201, 234] width 216 height 17
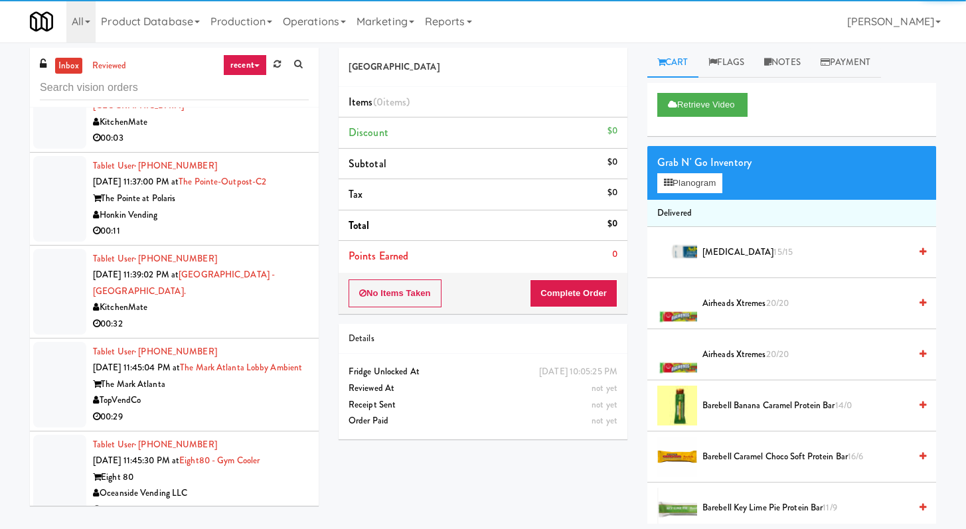
scroll to position [4144, 0]
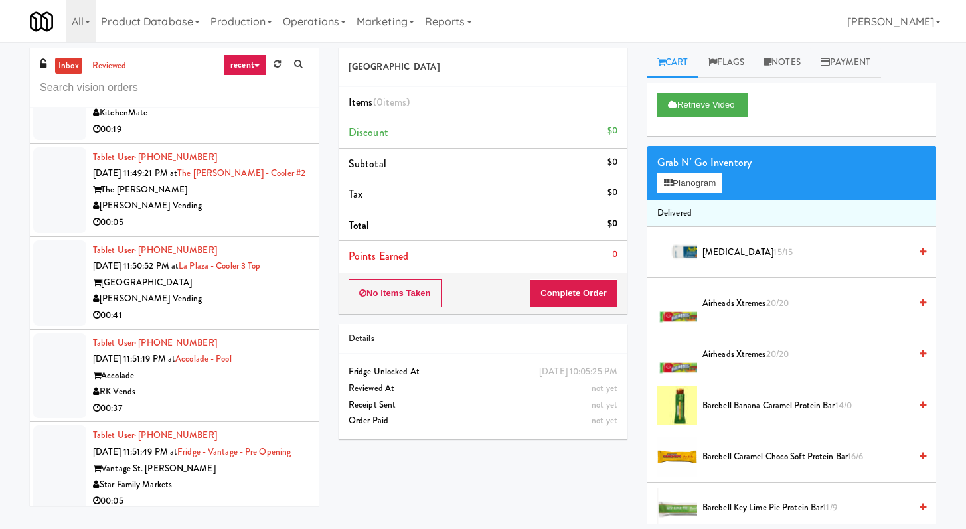
click at [224, 307] on div "[PERSON_NAME] Vending" at bounding box center [201, 299] width 216 height 17
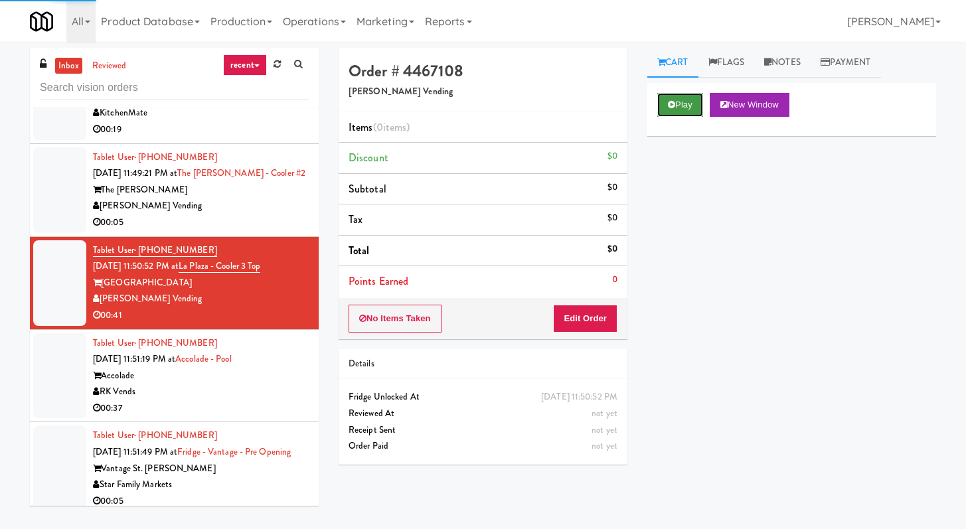
click at [671, 100] on icon at bounding box center [671, 104] width 7 height 9
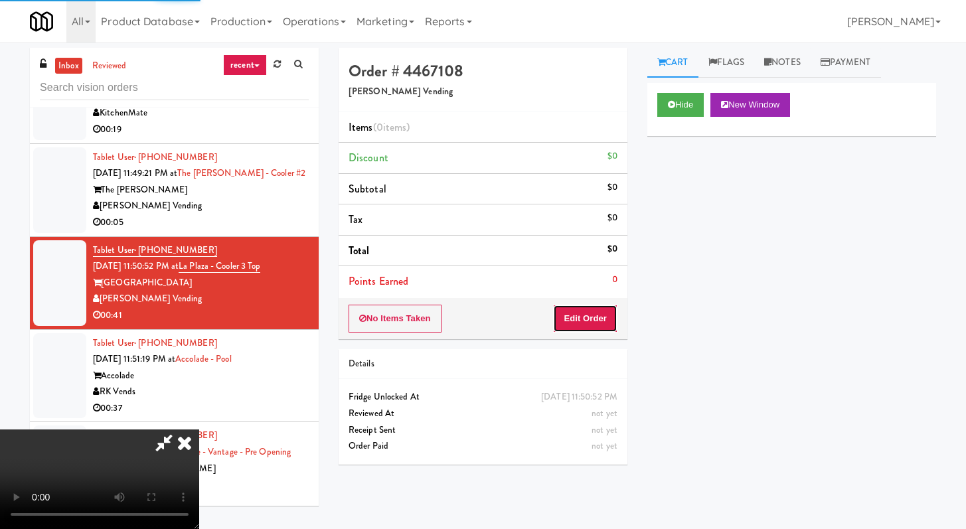
click at [583, 319] on button "Edit Order" at bounding box center [585, 319] width 64 height 28
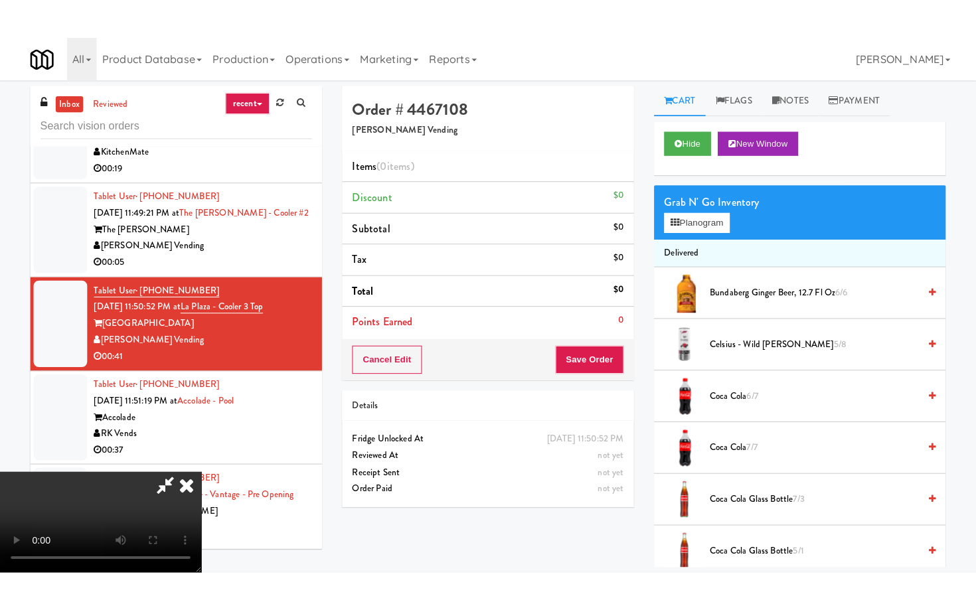
scroll to position [114, 0]
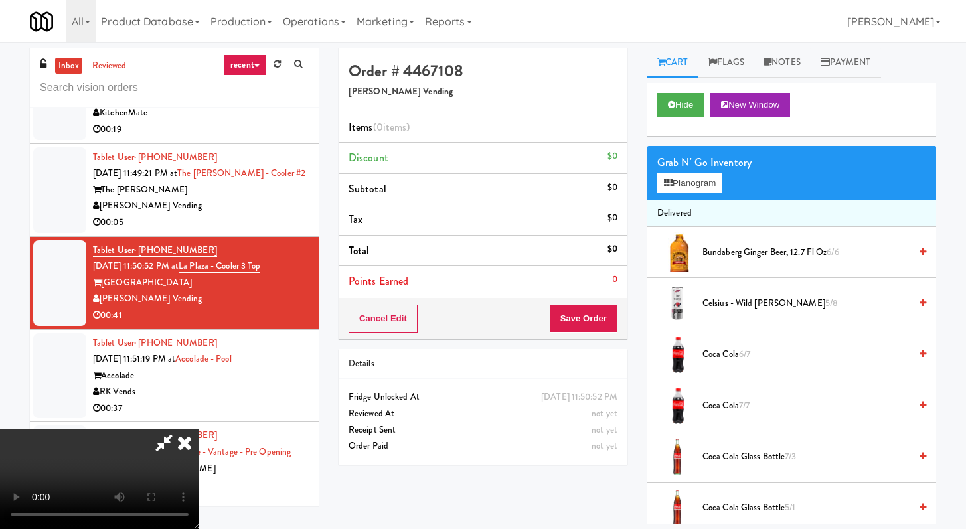
click at [199, 429] on video at bounding box center [99, 479] width 199 height 100
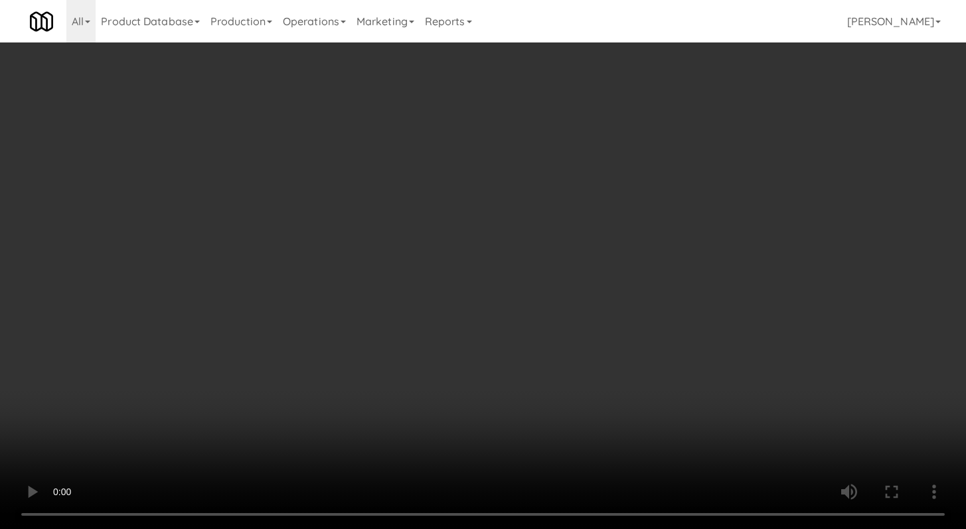
scroll to position [4111, 0]
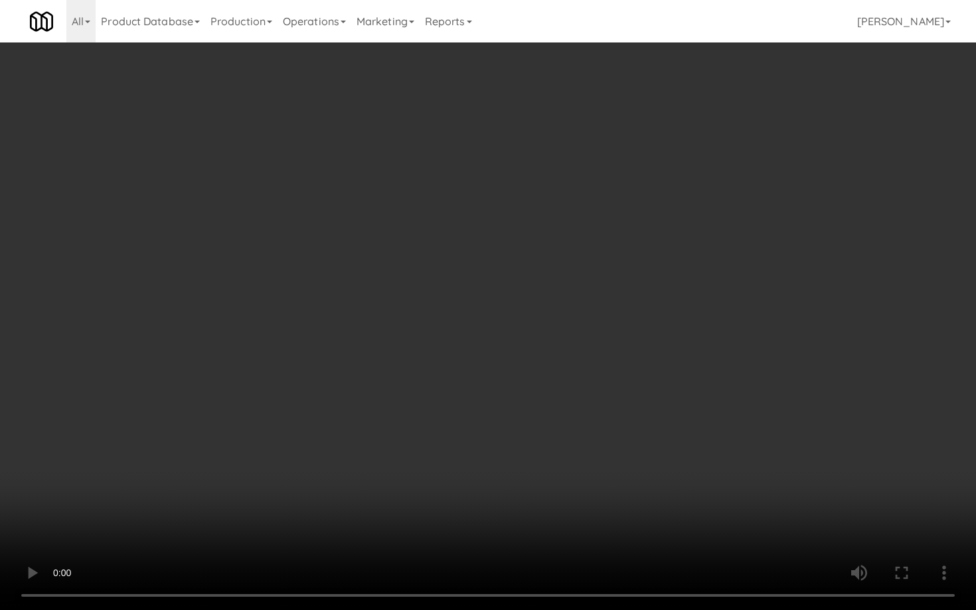
click at [486, 474] on video at bounding box center [488, 305] width 976 height 610
click at [558, 427] on video at bounding box center [488, 305] width 976 height 610
click at [460, 427] on video at bounding box center [488, 305] width 976 height 610
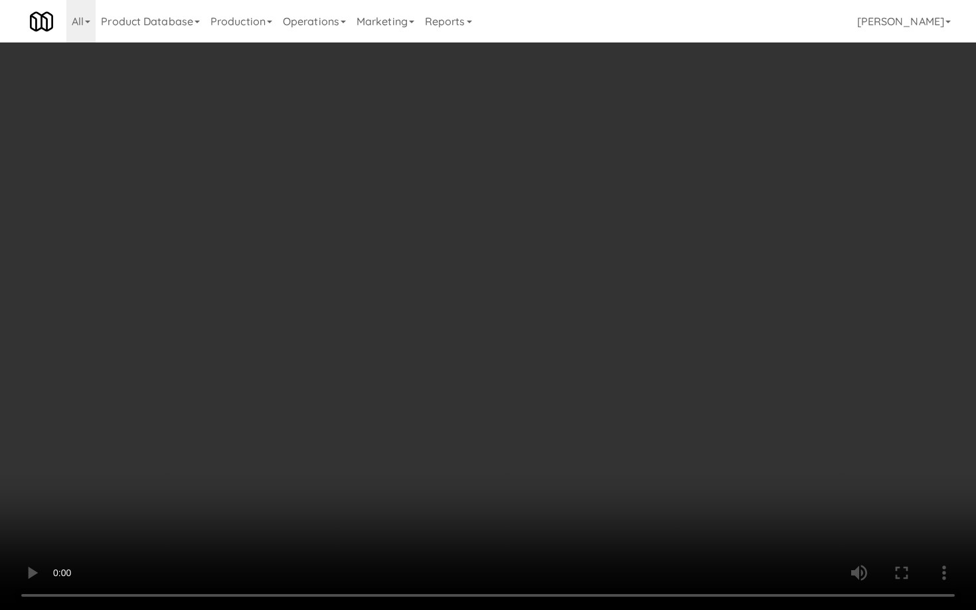
click at [460, 428] on video at bounding box center [488, 305] width 976 height 610
click at [359, 443] on video at bounding box center [488, 305] width 976 height 610
click at [377, 429] on video at bounding box center [488, 305] width 976 height 610
click at [379, 427] on video at bounding box center [488, 305] width 976 height 610
click at [404, 408] on video at bounding box center [488, 305] width 976 height 610
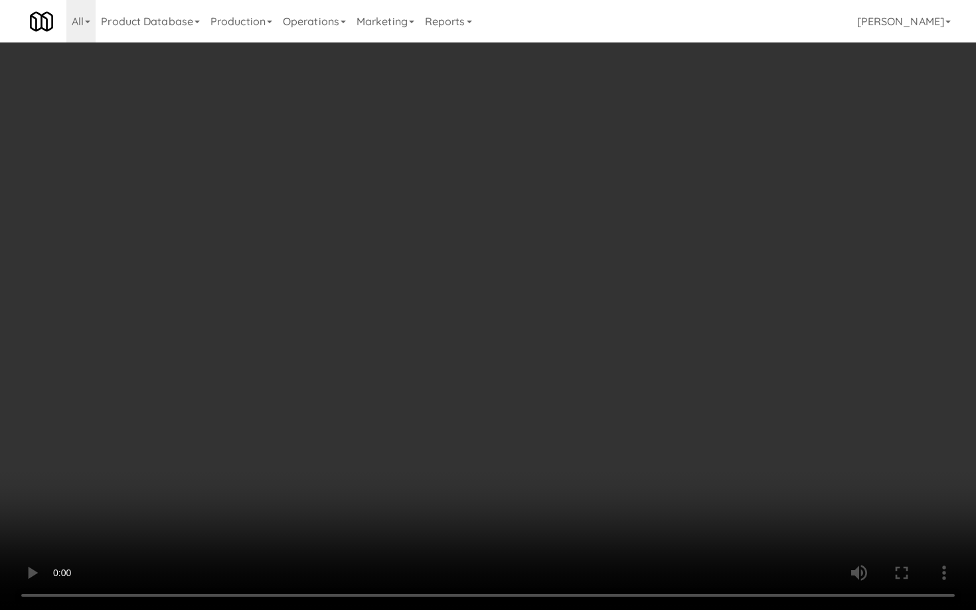
click at [404, 408] on video at bounding box center [488, 305] width 976 height 610
click at [493, 392] on video at bounding box center [488, 305] width 976 height 610
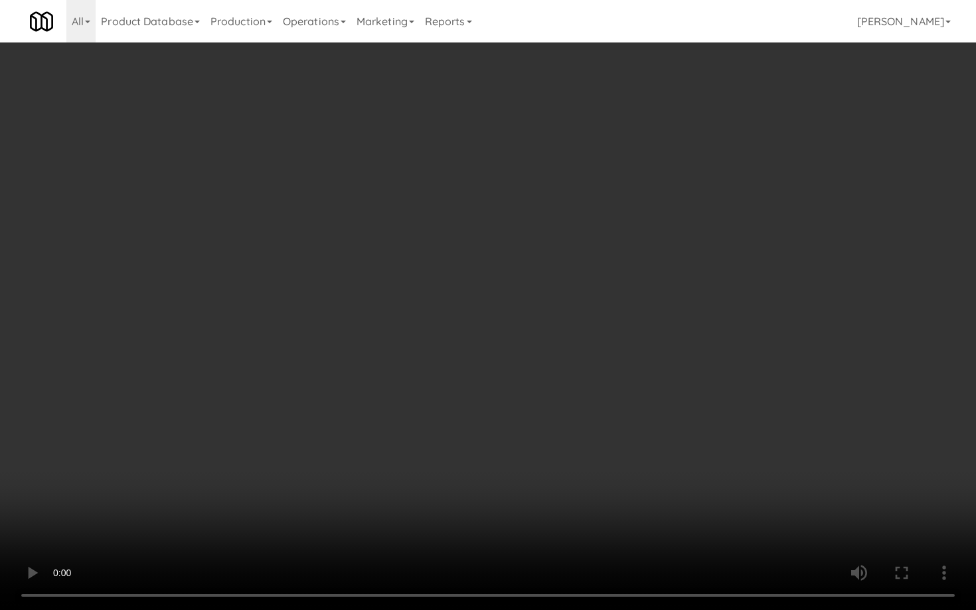
click at [500, 389] on video at bounding box center [488, 305] width 976 height 610
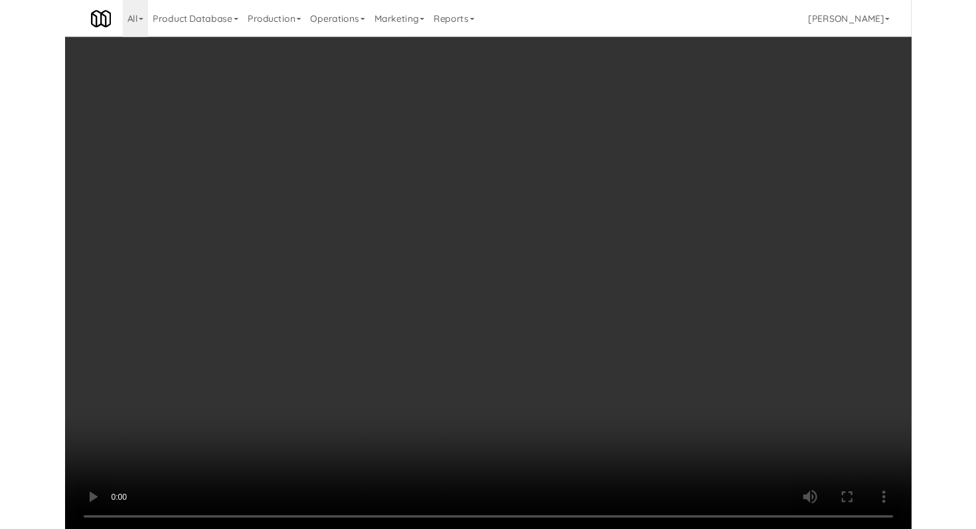
scroll to position [4144, 0]
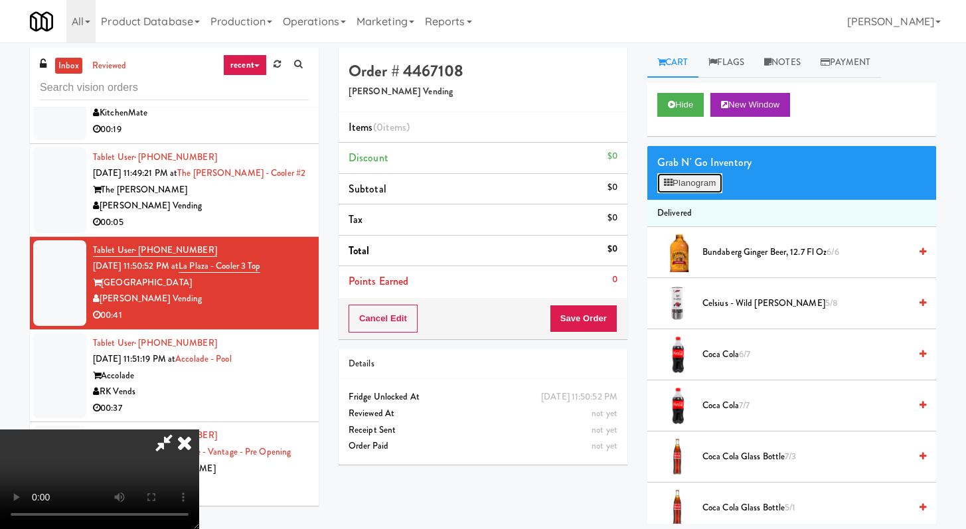
click at [713, 187] on button "Planogram" at bounding box center [689, 183] width 65 height 20
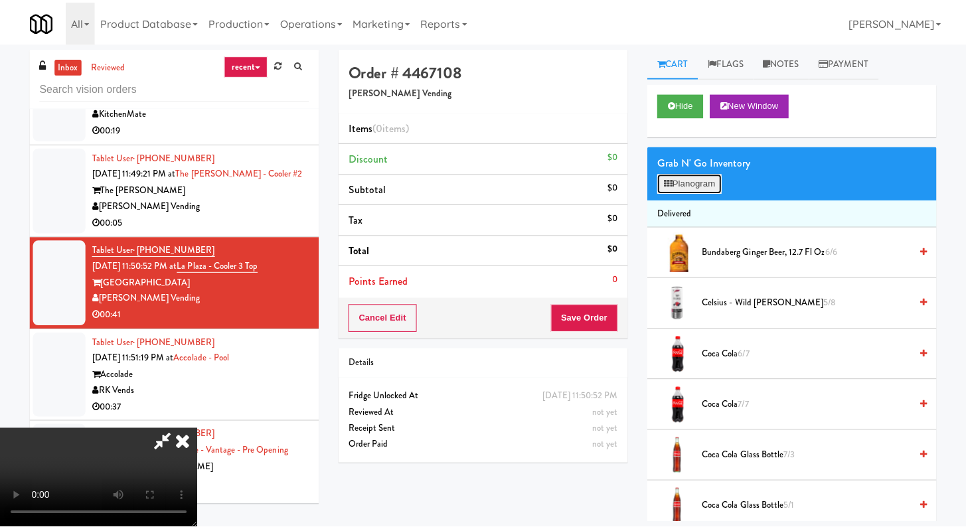
scroll to position [4111, 0]
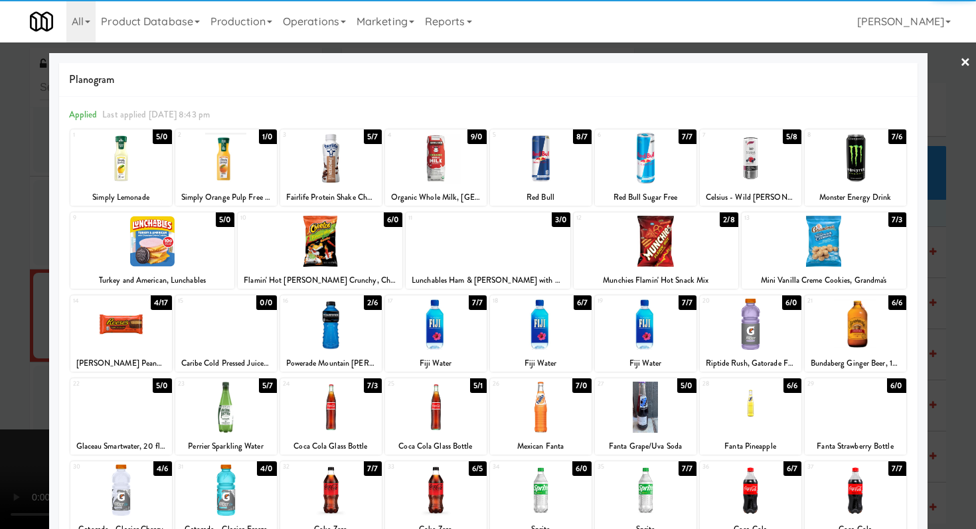
click at [244, 161] on div at bounding box center [226, 158] width 102 height 51
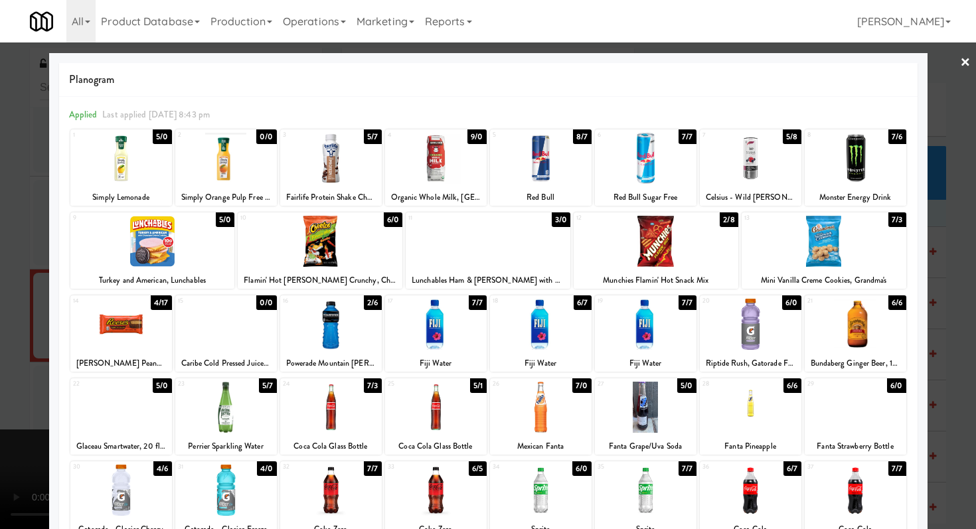
click at [427, 330] on div at bounding box center [436, 324] width 102 height 51
click at [920, 325] on div at bounding box center [488, 264] width 976 height 529
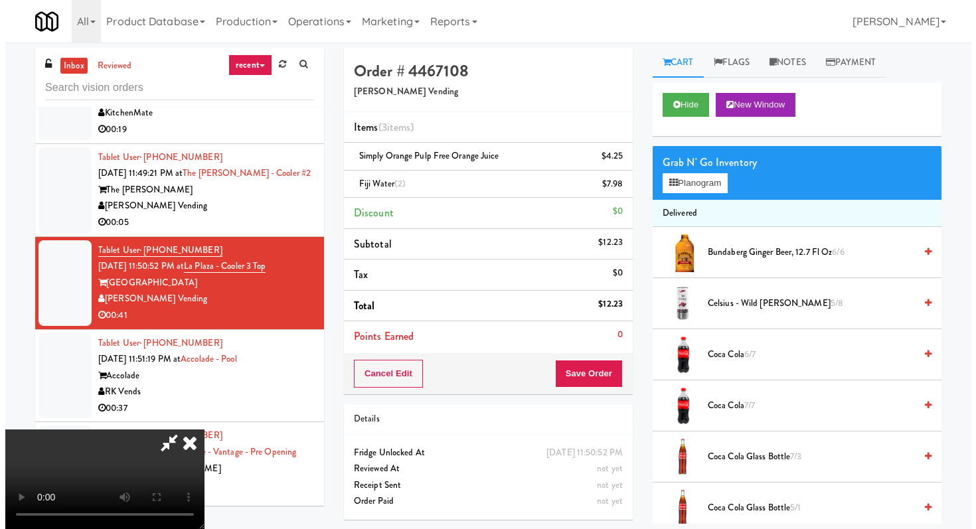
scroll to position [114, 0]
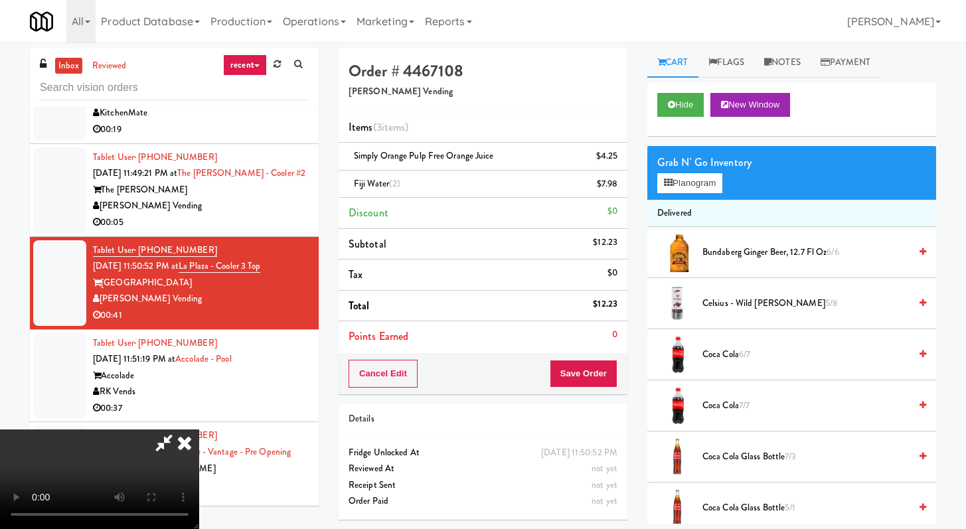
click at [699, 173] on div "Grab N' Go Inventory Planogram" at bounding box center [791, 173] width 289 height 54
click at [698, 183] on button "Planogram" at bounding box center [689, 183] width 65 height 20
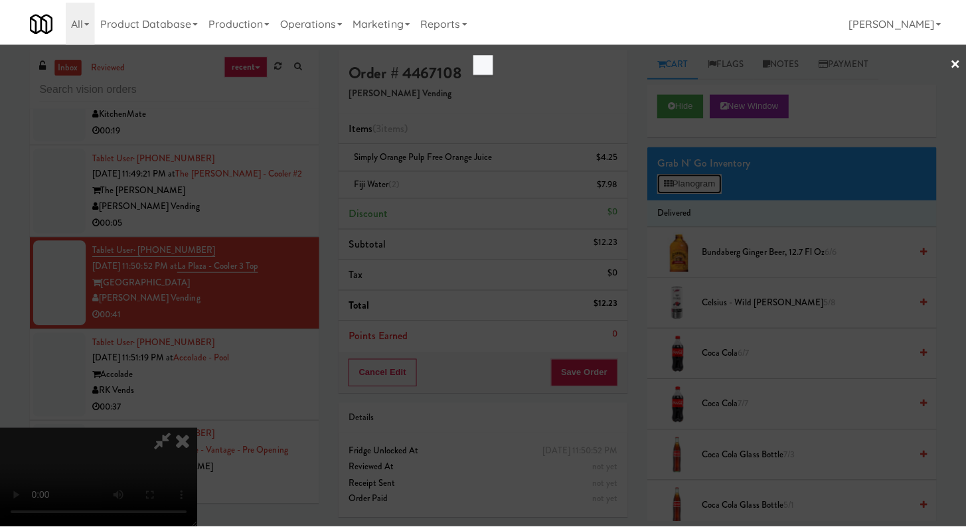
scroll to position [4111, 0]
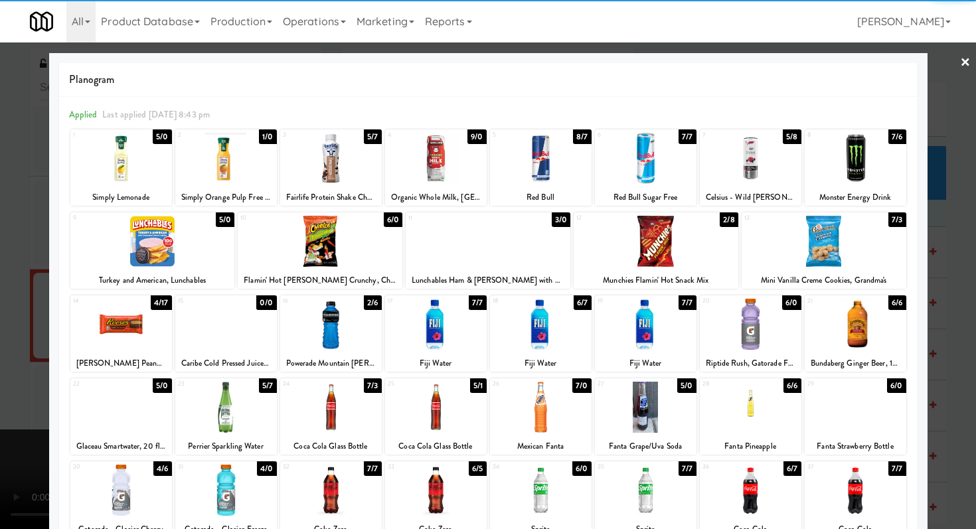
click at [719, 411] on div at bounding box center [750, 407] width 102 height 51
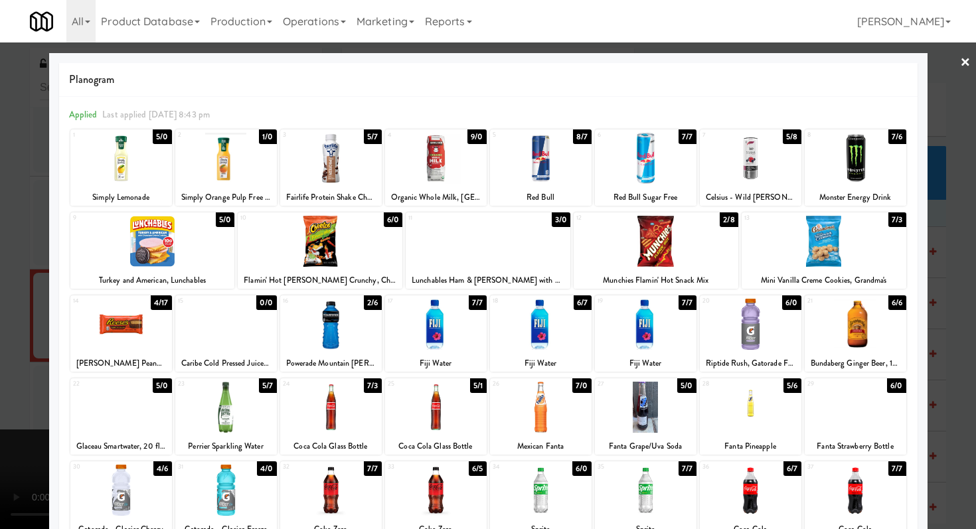
click at [0, 273] on div at bounding box center [488, 264] width 976 height 529
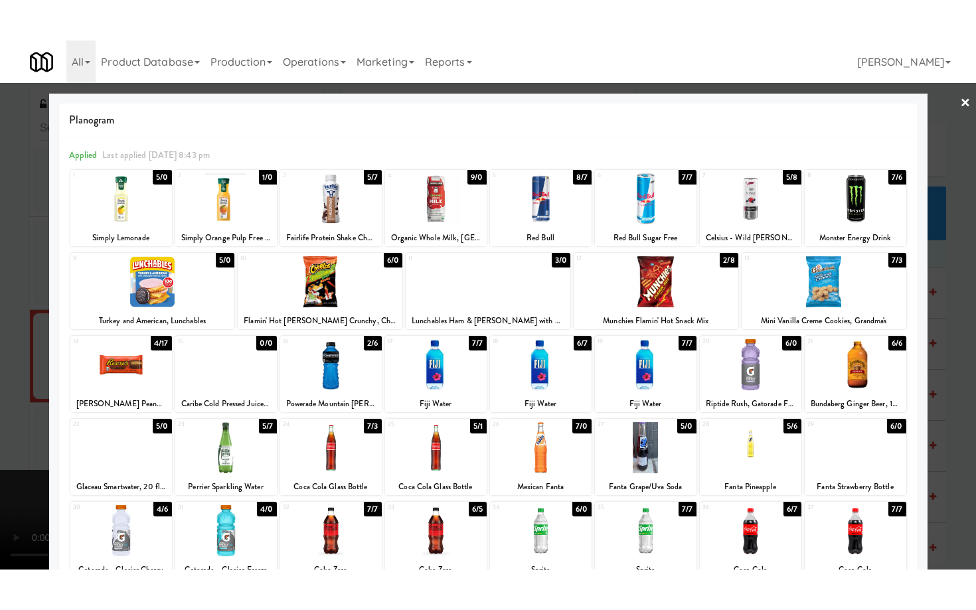
scroll to position [4144, 0]
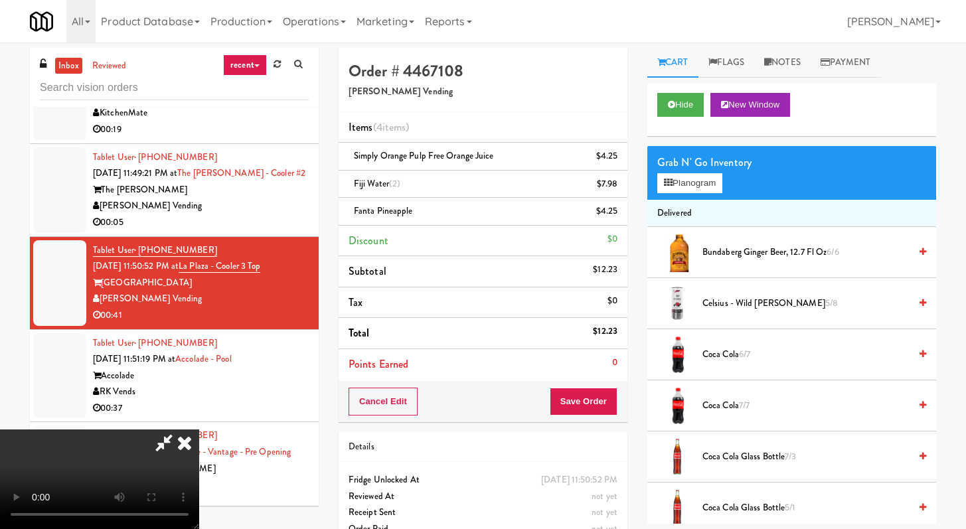
click at [199, 429] on video at bounding box center [99, 479] width 199 height 100
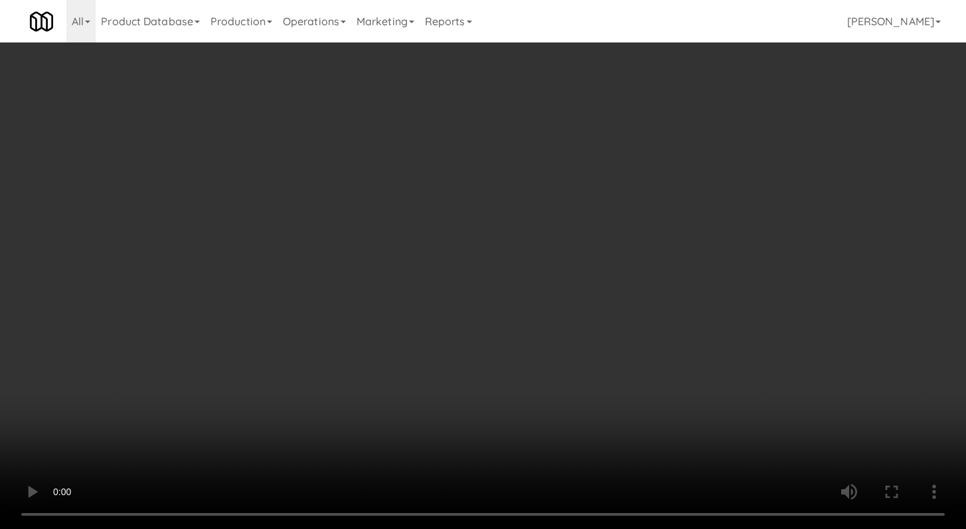
scroll to position [4111, 0]
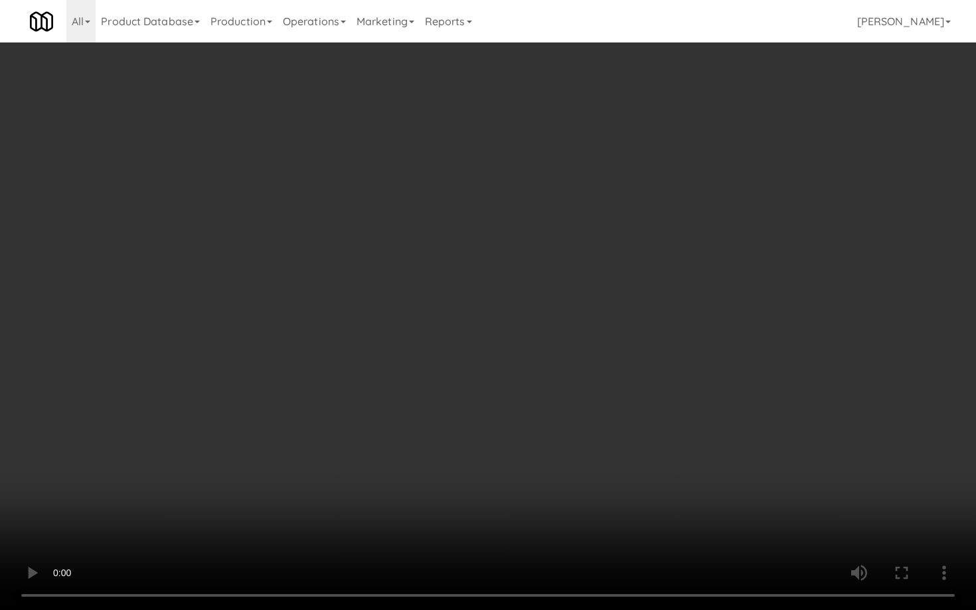
click at [525, 457] on video at bounding box center [488, 305] width 976 height 610
click at [544, 398] on video at bounding box center [488, 305] width 976 height 610
click at [550, 386] on video at bounding box center [488, 305] width 976 height 610
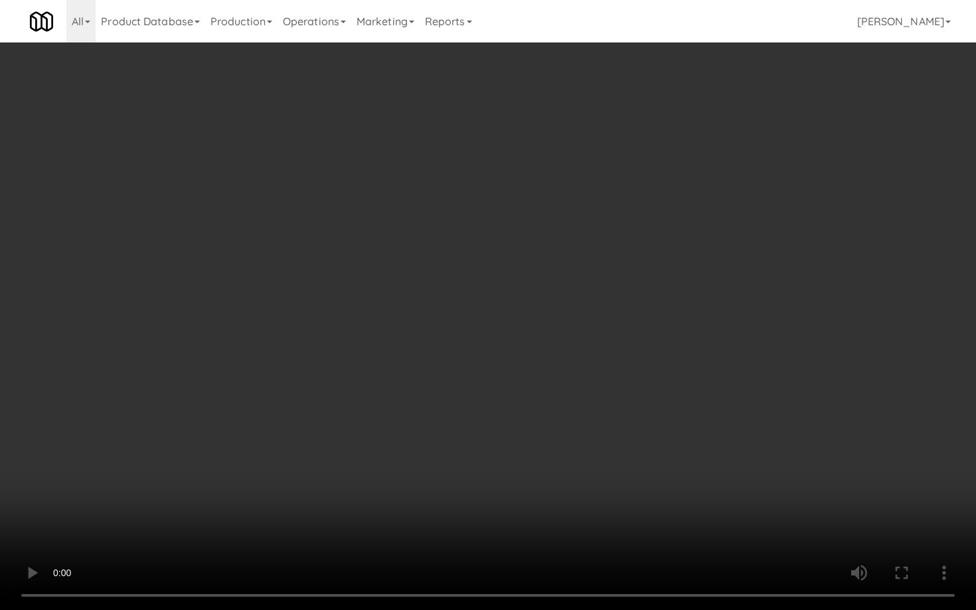
click at [550, 386] on video at bounding box center [488, 305] width 976 height 610
click at [574, 368] on video at bounding box center [488, 305] width 976 height 610
click at [575, 366] on video at bounding box center [488, 305] width 976 height 610
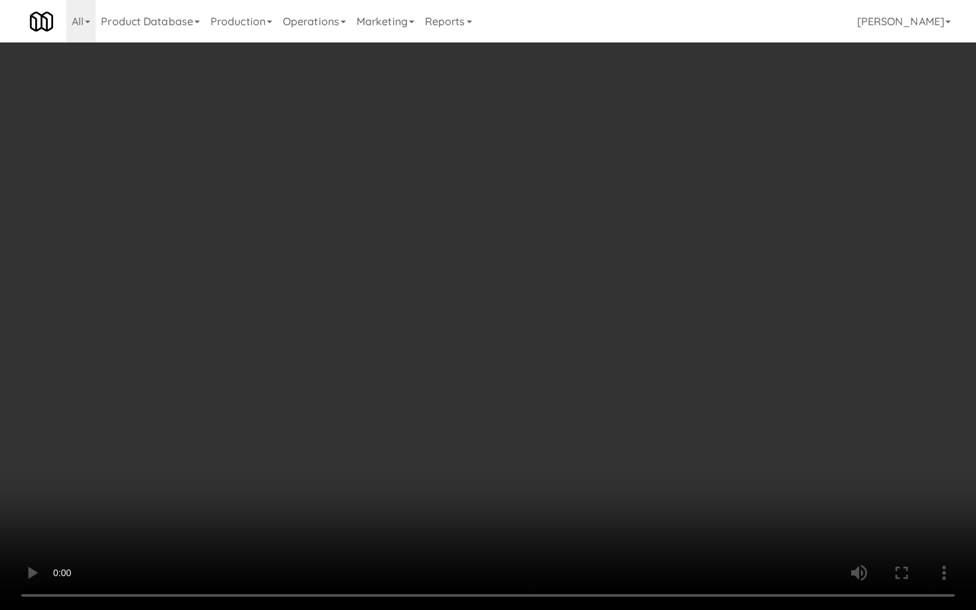
click at [575, 366] on video at bounding box center [488, 305] width 976 height 610
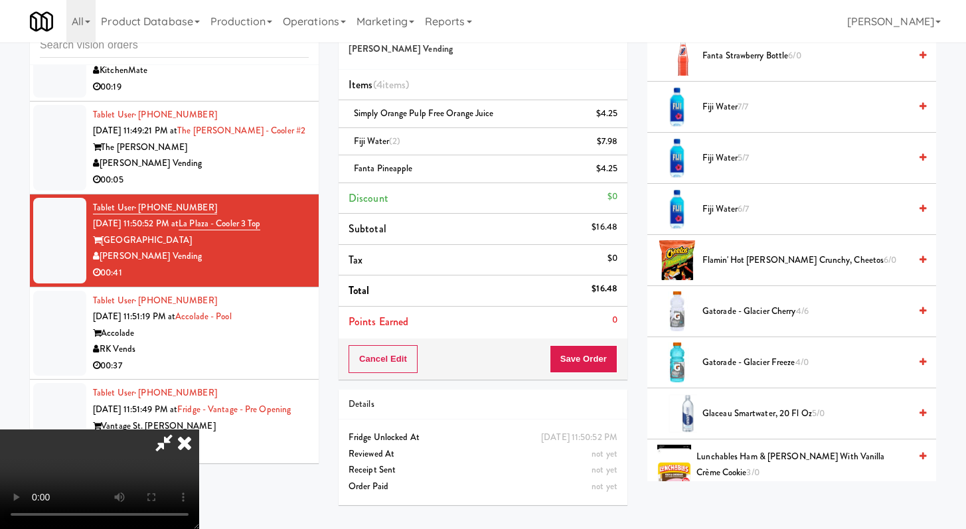
scroll to position [849, 0]
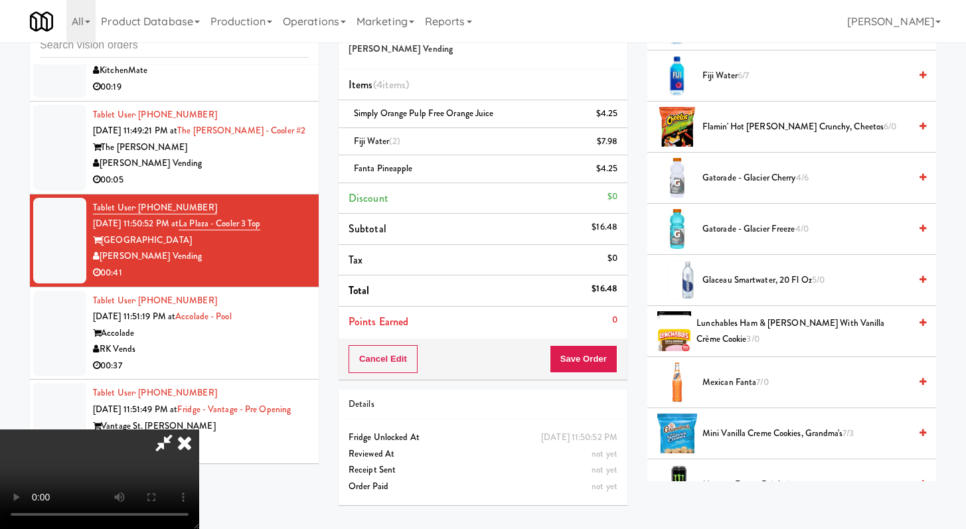
click at [753, 127] on span "Flamin' Hot [PERSON_NAME] Crunchy, Cheetos 6/0" at bounding box center [805, 127] width 207 height 17
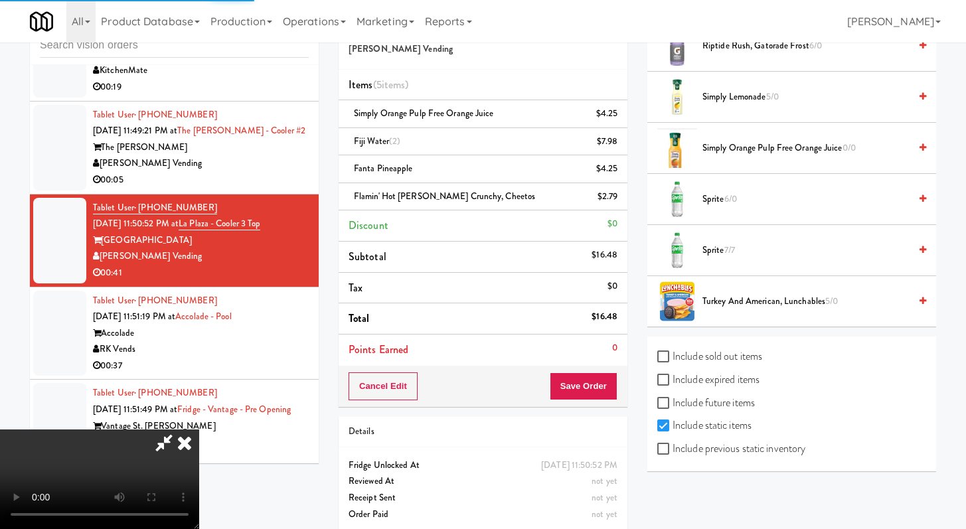
click at [672, 451] on label "Include previous static inventory" at bounding box center [731, 449] width 148 height 20
click at [672, 451] on input "Include previous static inventory" at bounding box center [664, 449] width 15 height 11
checkbox input "true"
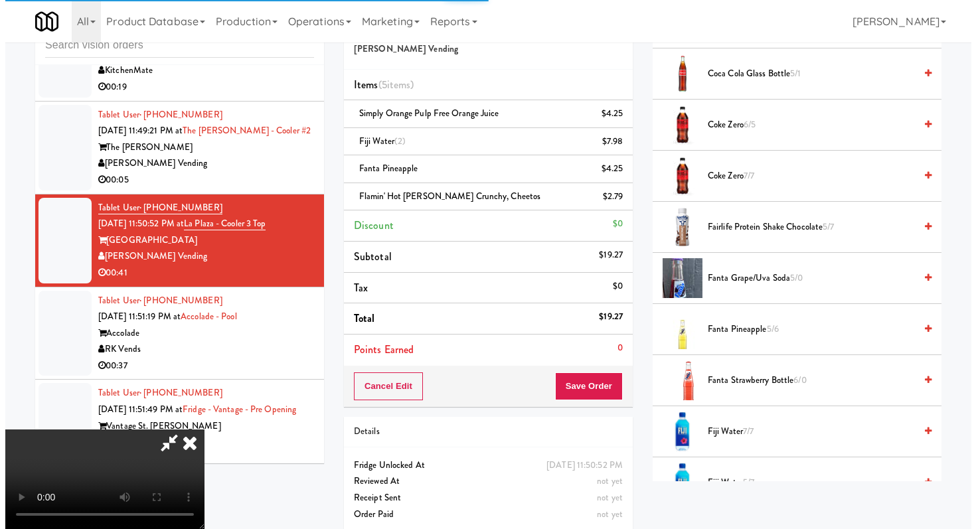
scroll to position [0, 0]
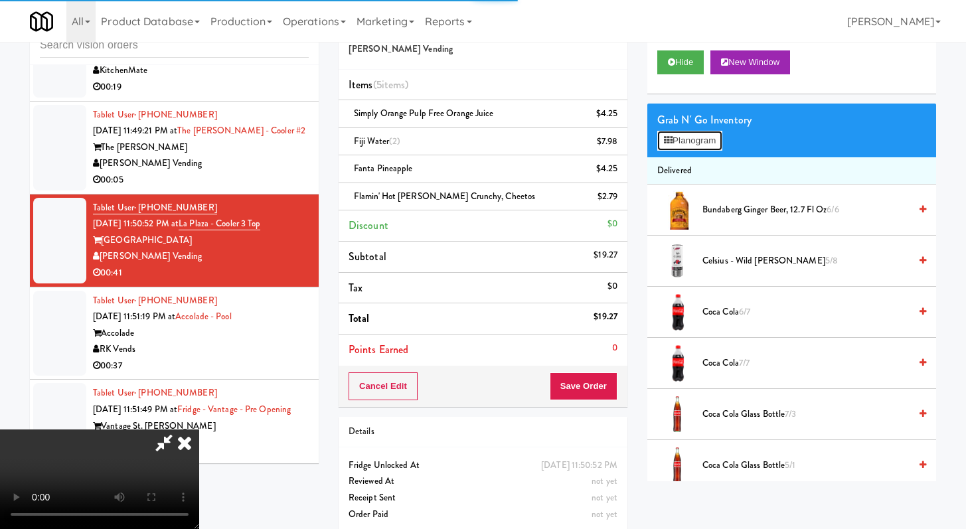
click at [684, 142] on button "Planogram" at bounding box center [689, 141] width 65 height 20
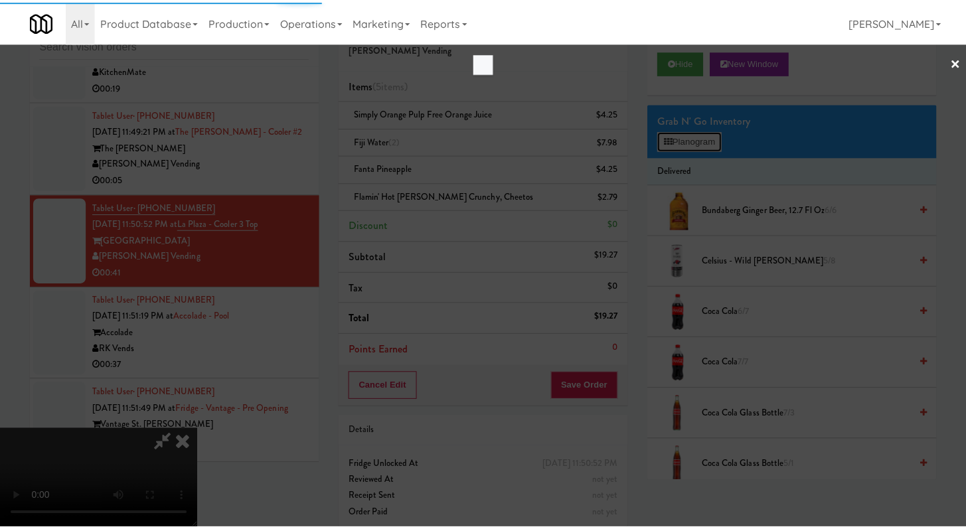
scroll to position [4111, 0]
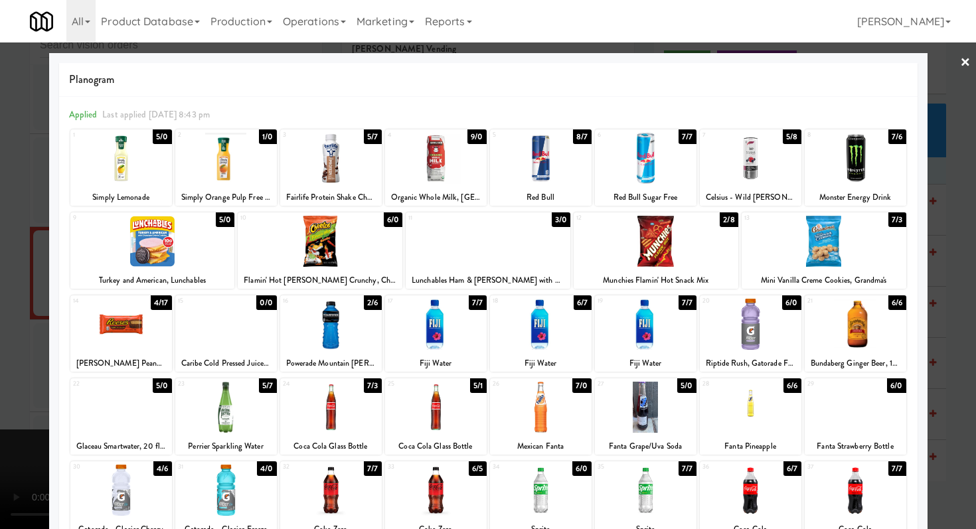
click at [0, 199] on div at bounding box center [488, 264] width 976 height 529
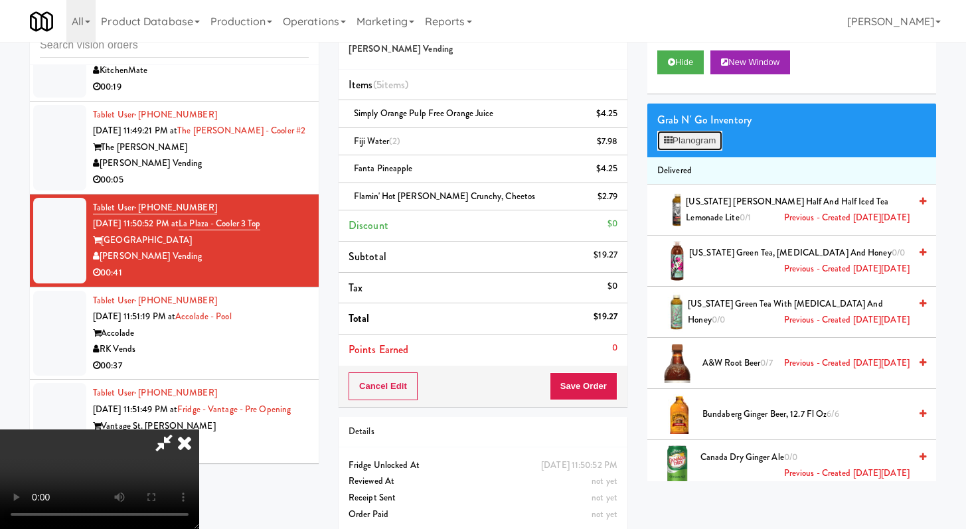
click at [674, 147] on button "Planogram" at bounding box center [689, 141] width 65 height 20
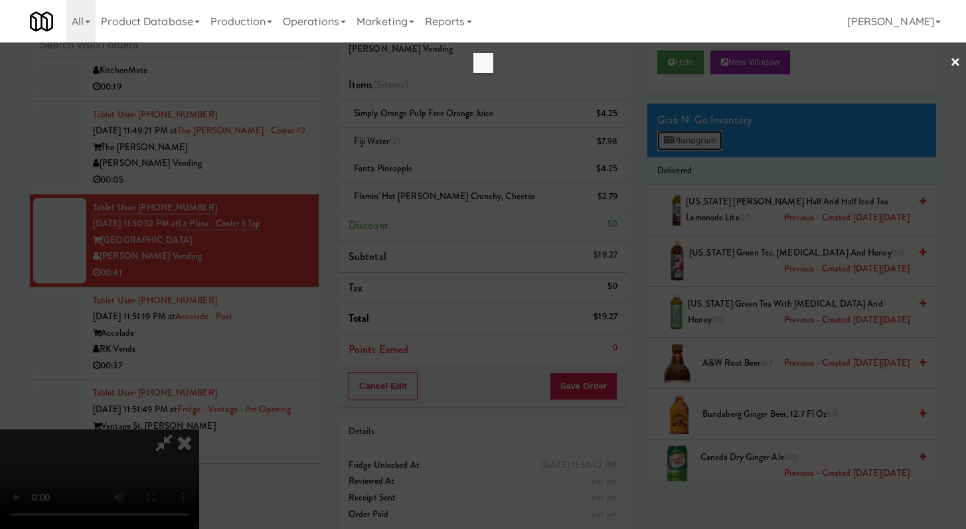
scroll to position [4111, 0]
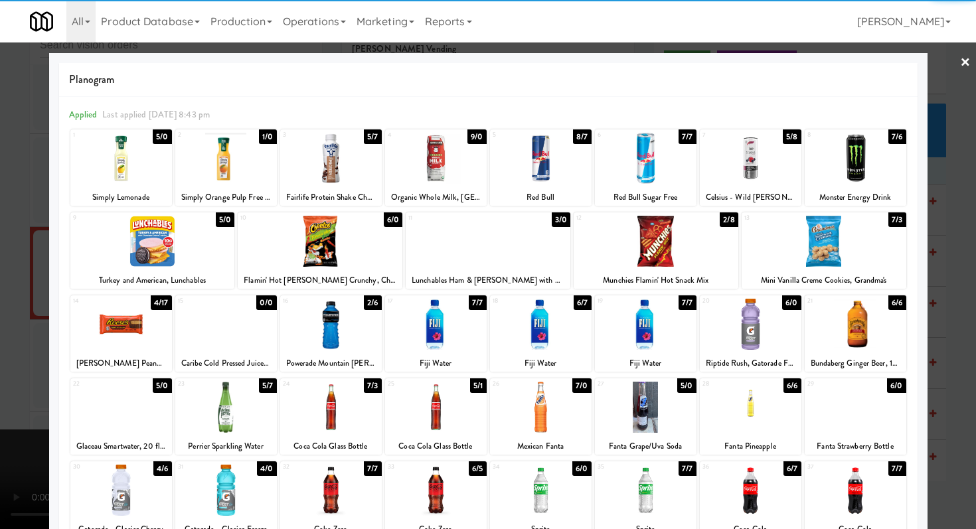
click at [662, 249] on div at bounding box center [655, 241] width 165 height 51
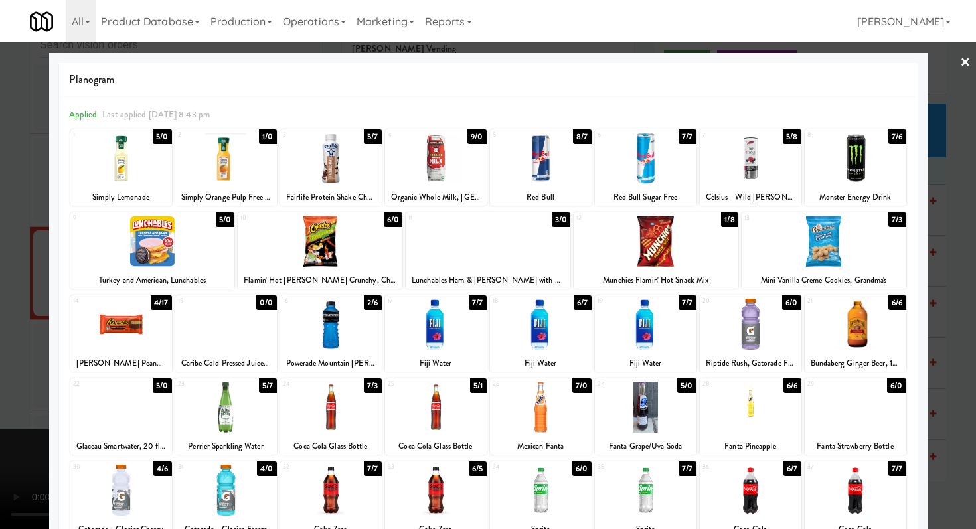
click at [0, 257] on div at bounding box center [488, 264] width 976 height 529
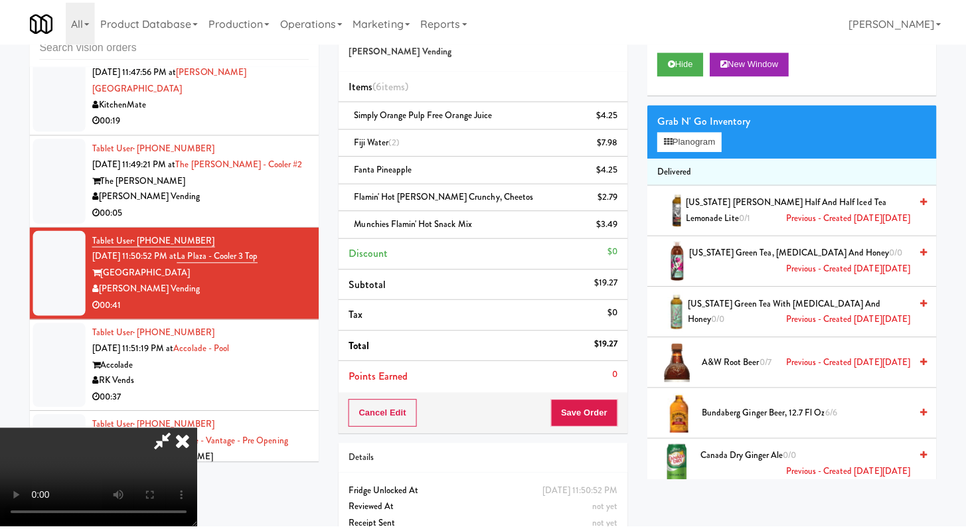
scroll to position [4144, 0]
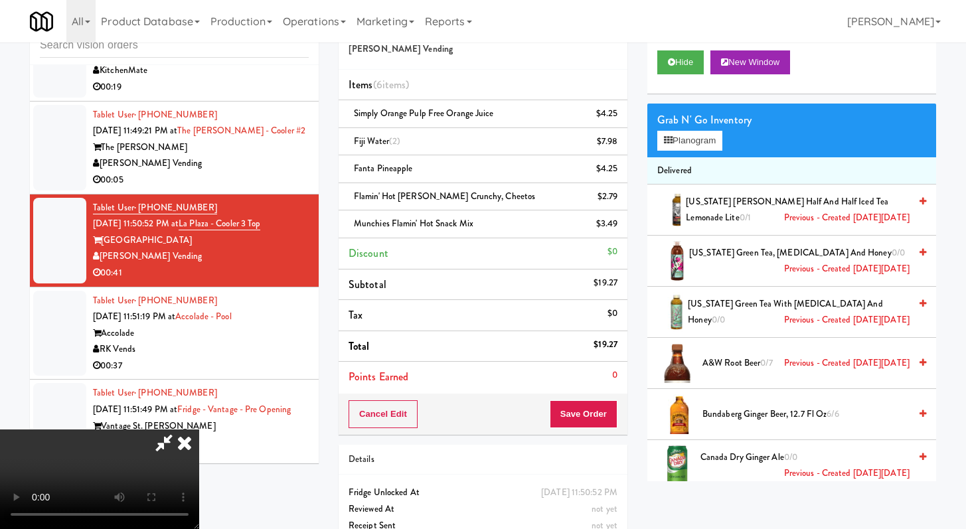
click at [199, 429] on icon at bounding box center [184, 442] width 29 height 27
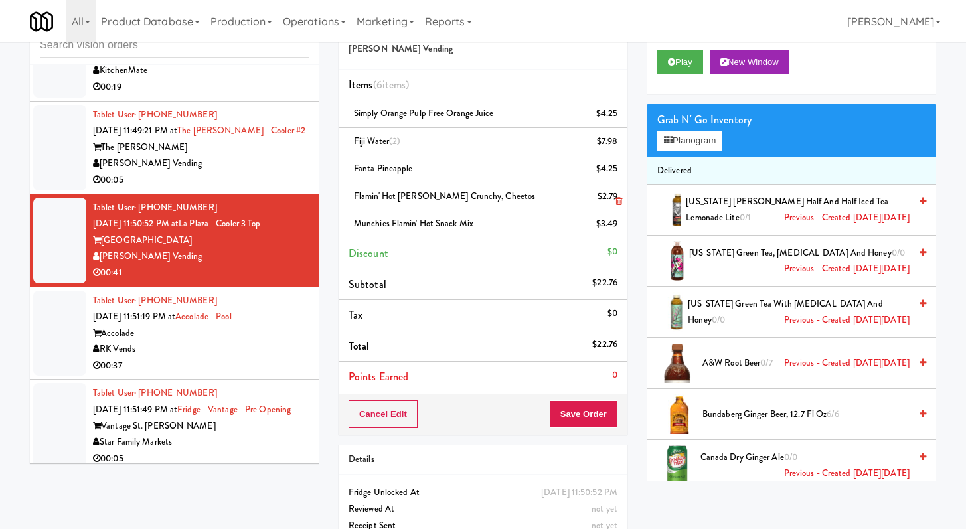
click at [619, 198] on icon at bounding box center [618, 201] width 7 height 9
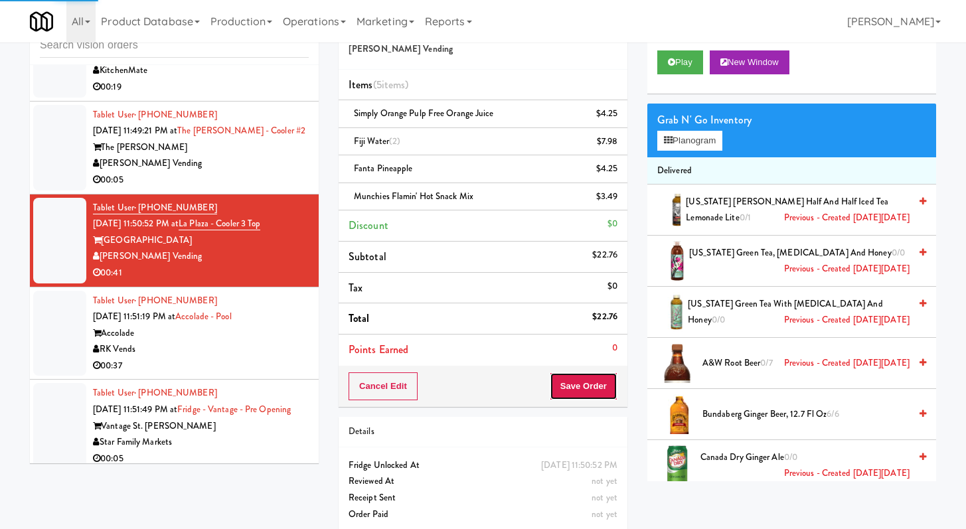
click at [580, 393] on button "Save Order" at bounding box center [584, 386] width 68 height 28
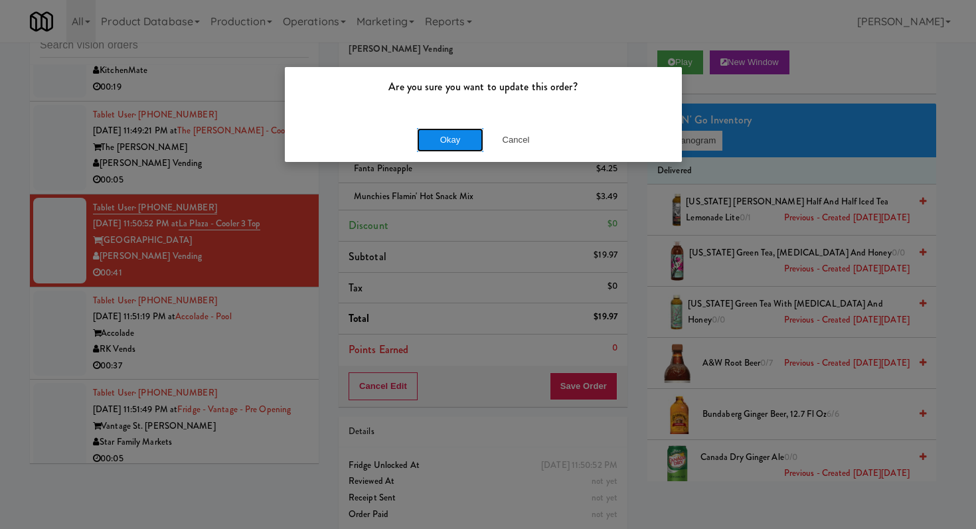
click at [446, 141] on button "Okay" at bounding box center [450, 140] width 66 height 24
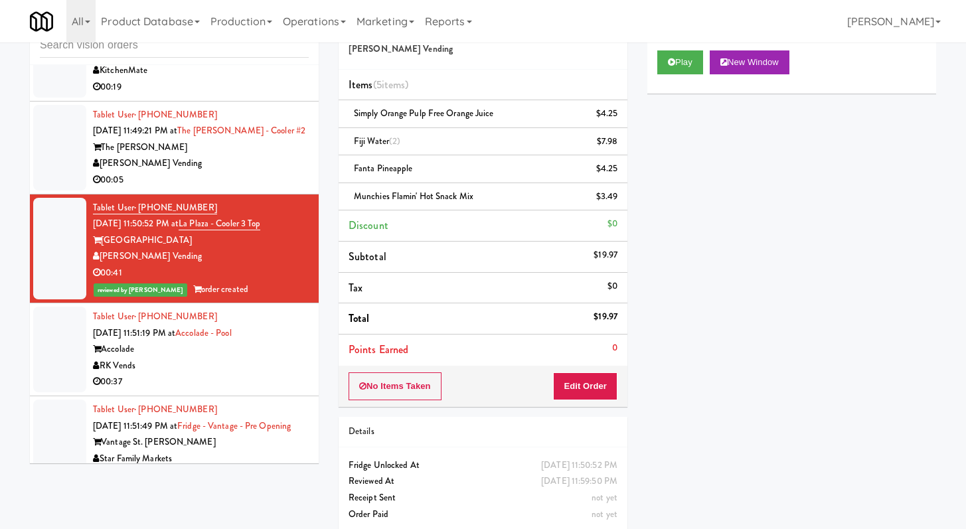
click at [216, 390] on div "00:37" at bounding box center [201, 382] width 216 height 17
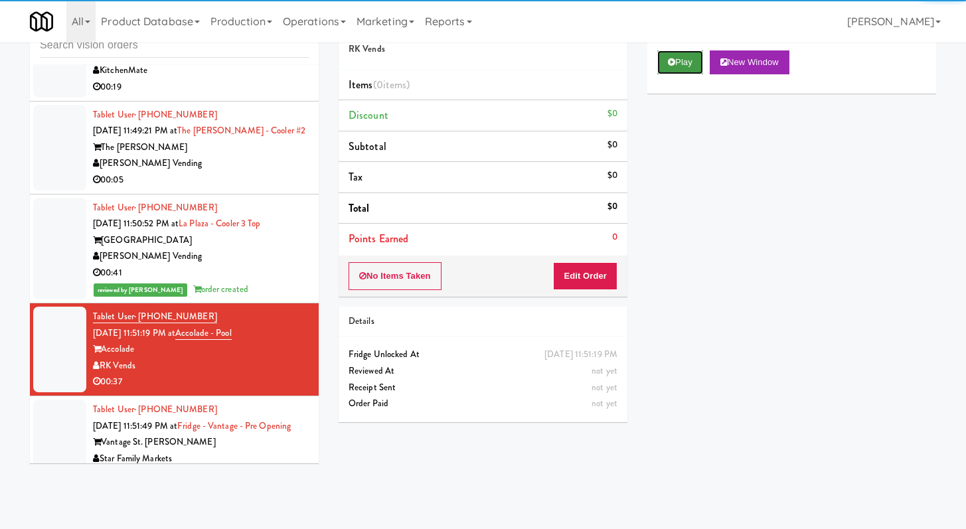
click at [695, 62] on button "Play" at bounding box center [680, 62] width 46 height 24
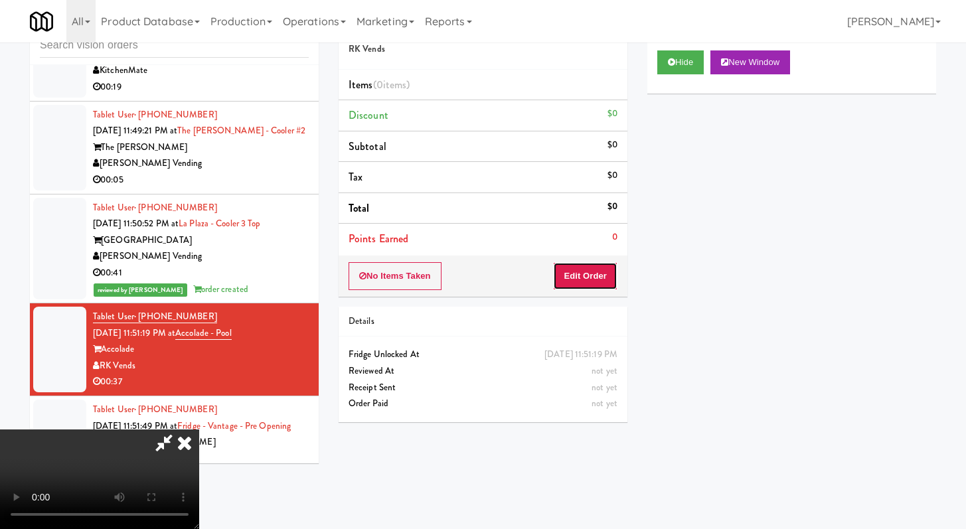
click at [577, 279] on button "Edit Order" at bounding box center [585, 276] width 64 height 28
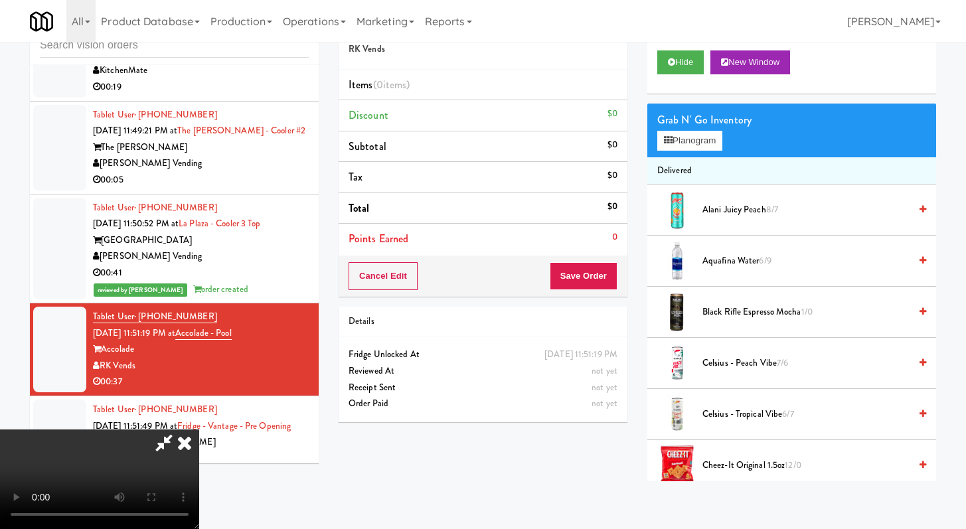
scroll to position [114, 0]
click at [666, 66] on button "Hide" at bounding box center [680, 62] width 46 height 24
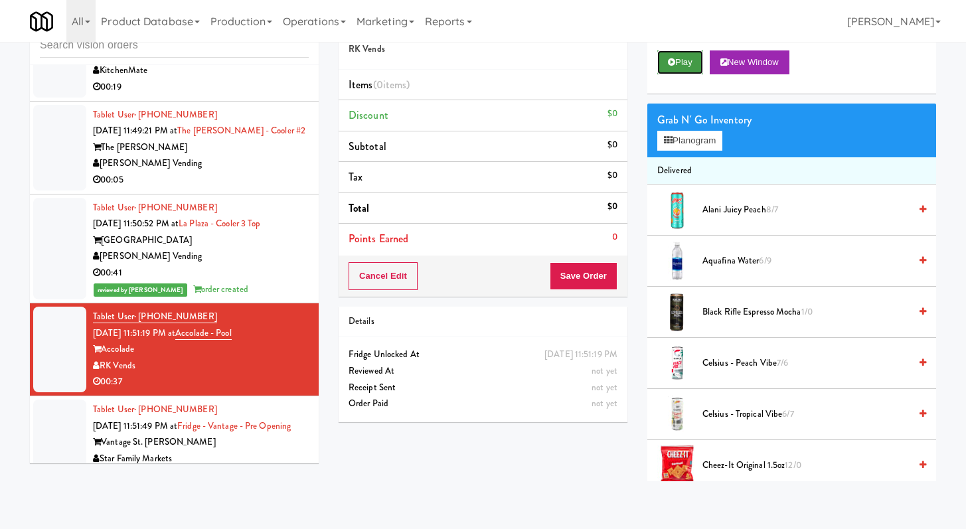
click at [666, 66] on button "Play" at bounding box center [680, 62] width 46 height 24
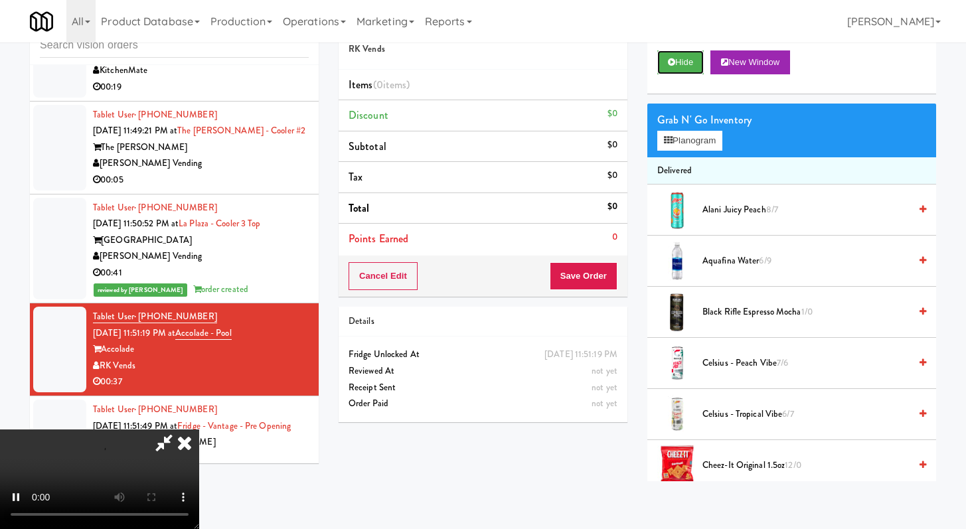
scroll to position [114, 0]
click at [199, 429] on video at bounding box center [99, 479] width 199 height 100
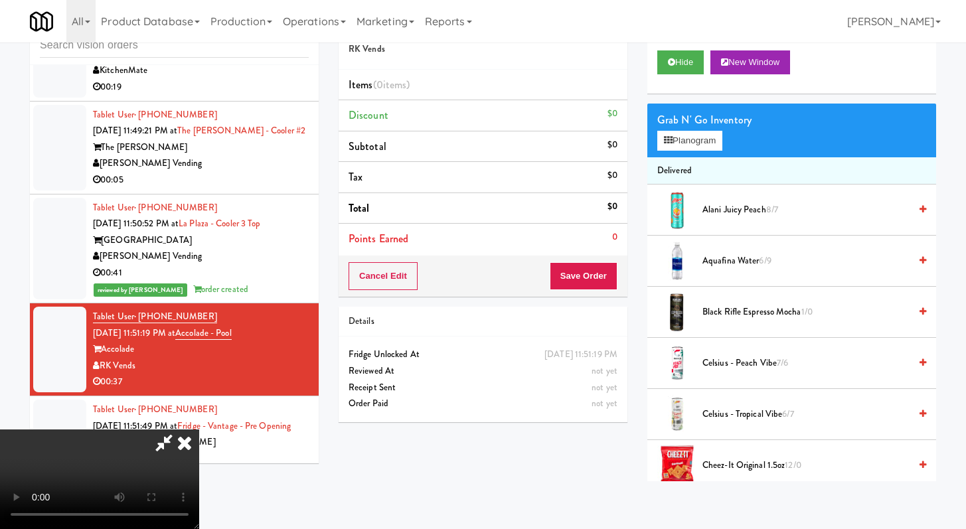
click at [199, 429] on video at bounding box center [99, 479] width 199 height 100
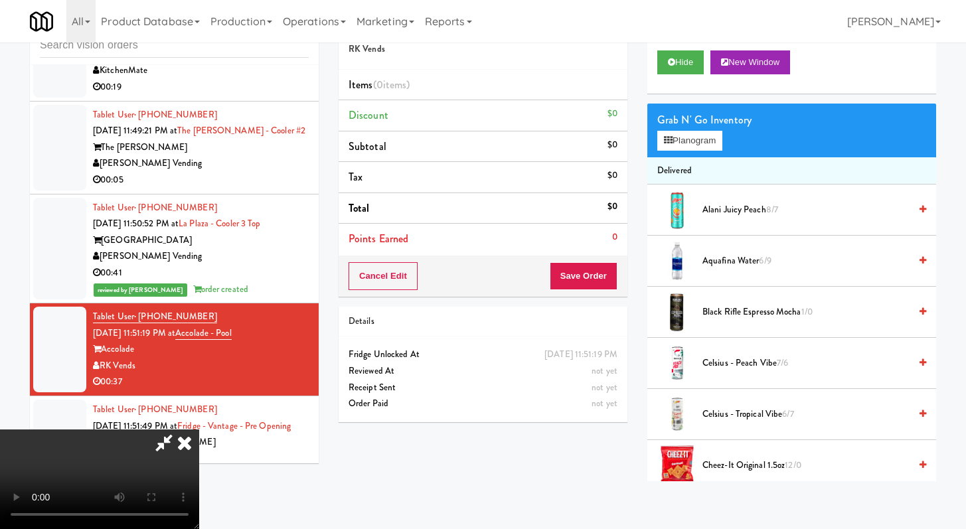
click at [199, 429] on video at bounding box center [99, 479] width 199 height 100
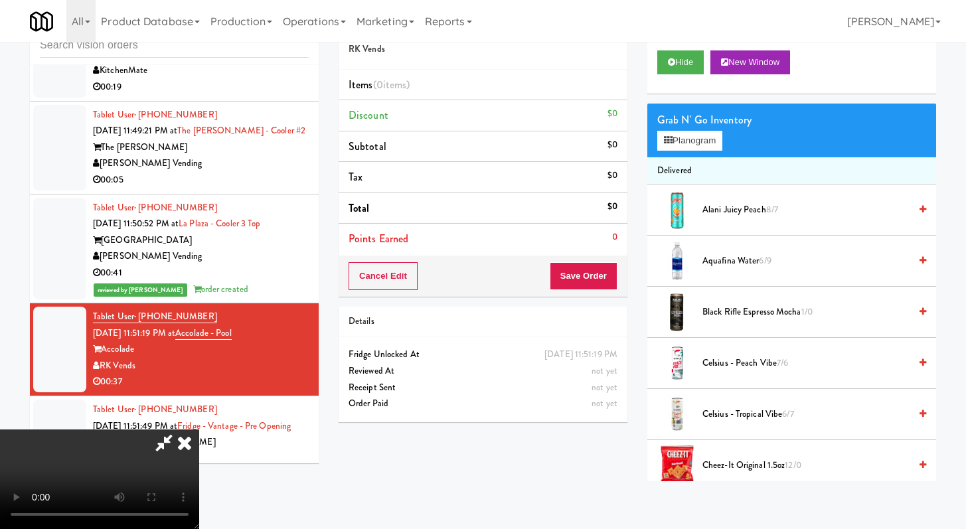
click at [199, 429] on video at bounding box center [99, 479] width 199 height 100
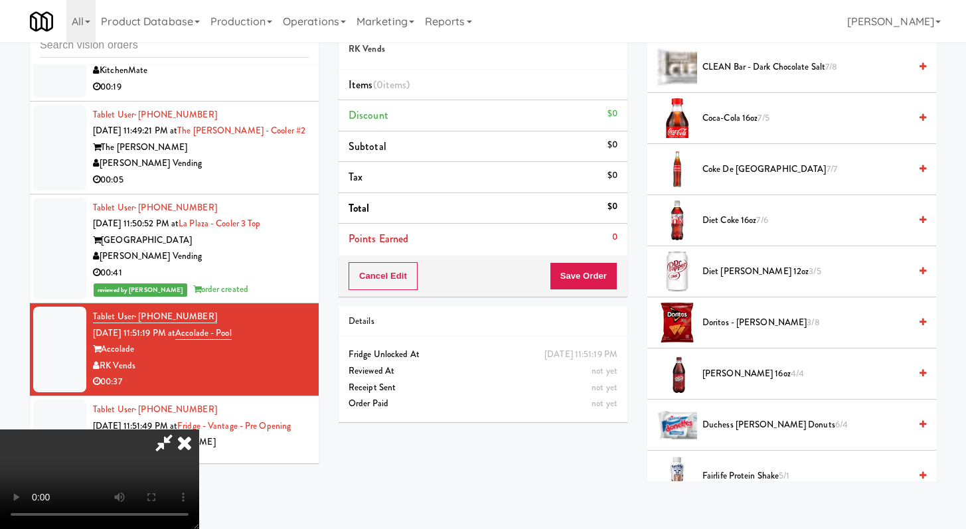
scroll to position [709, 0]
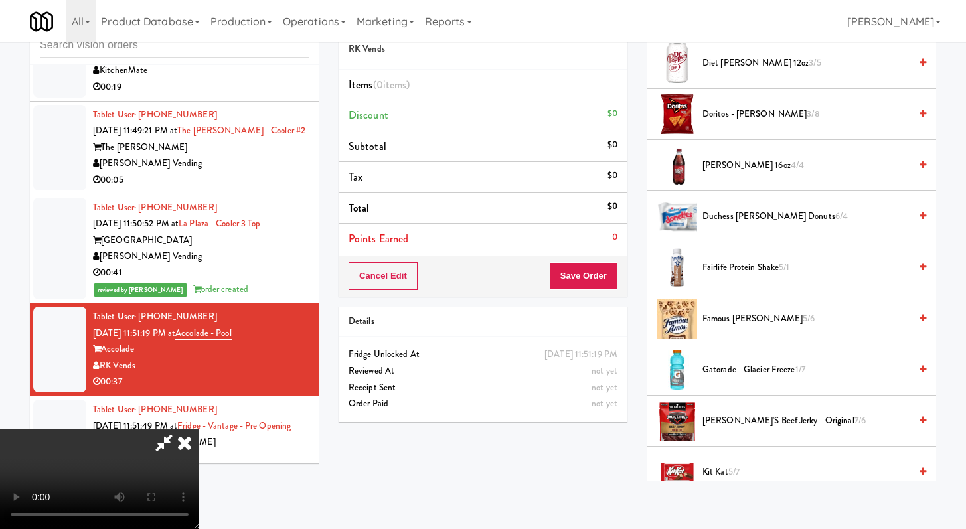
click at [746, 265] on span "Fairlife Protein Shake 5/1" at bounding box center [805, 267] width 207 height 17
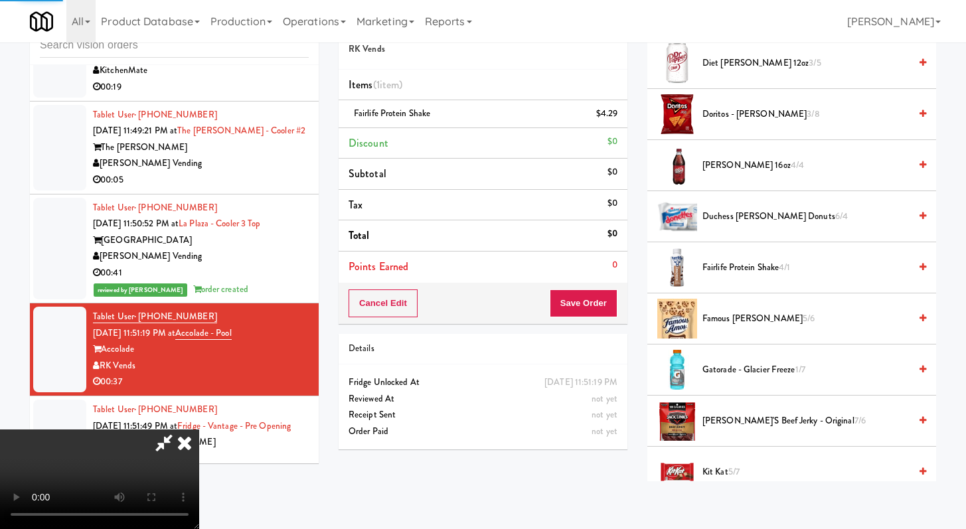
click at [753, 319] on span "Famous [PERSON_NAME] 5/6" at bounding box center [805, 319] width 207 height 17
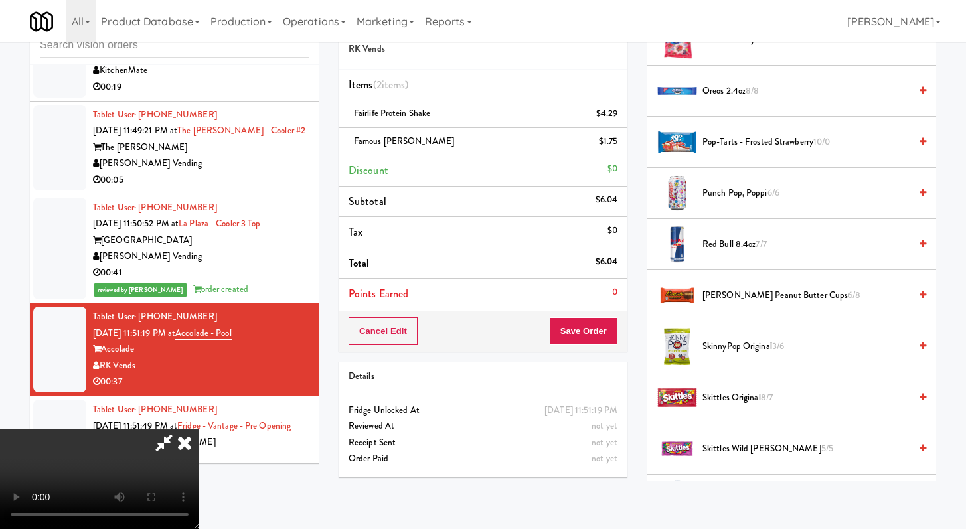
scroll to position [1448, 0]
click at [745, 302] on span "[PERSON_NAME] Peanut Butter Cups 6/8" at bounding box center [805, 295] width 207 height 17
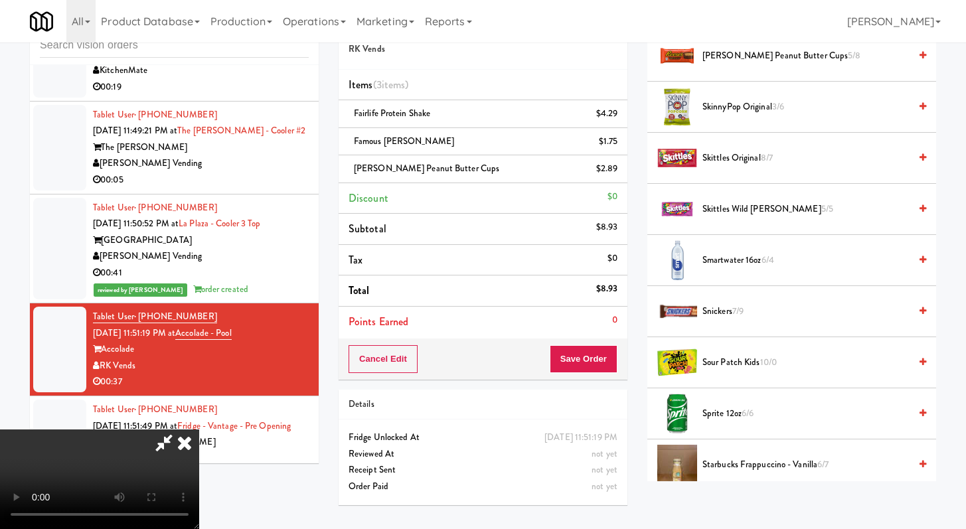
scroll to position [1788, 0]
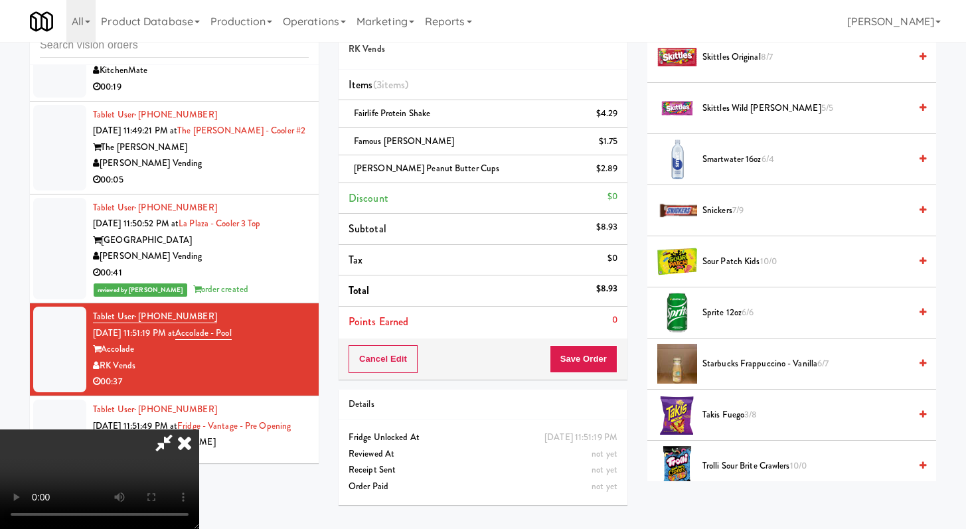
click at [724, 314] on span "Sprite 12oz 6/6" at bounding box center [805, 313] width 207 height 17
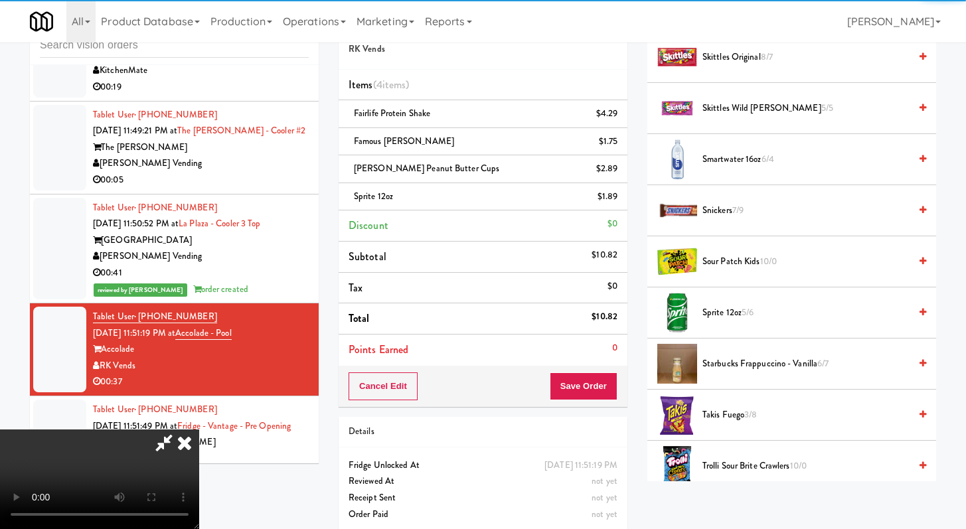
click at [199, 429] on video at bounding box center [99, 479] width 199 height 100
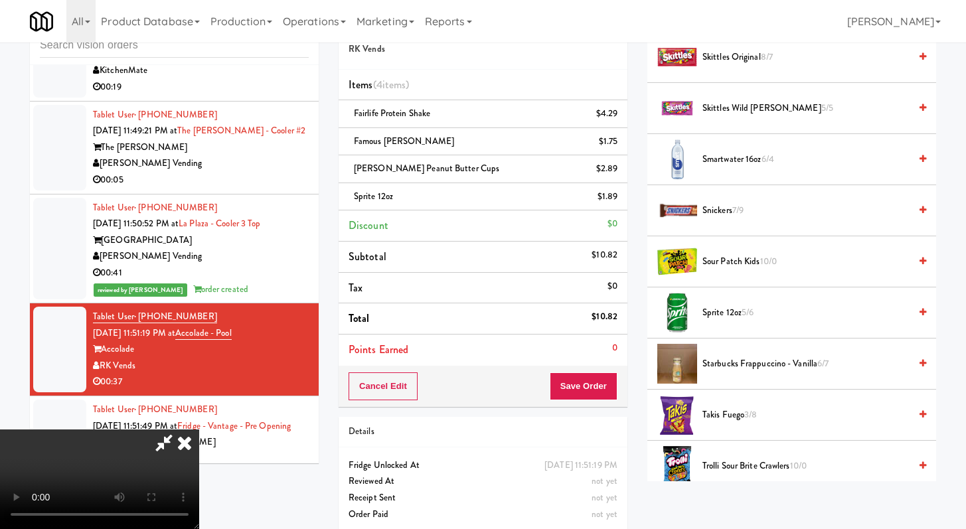
click at [721, 310] on span "Sprite 12oz 5/6" at bounding box center [805, 313] width 207 height 17
click at [599, 374] on button "Save Order" at bounding box center [584, 386] width 68 height 28
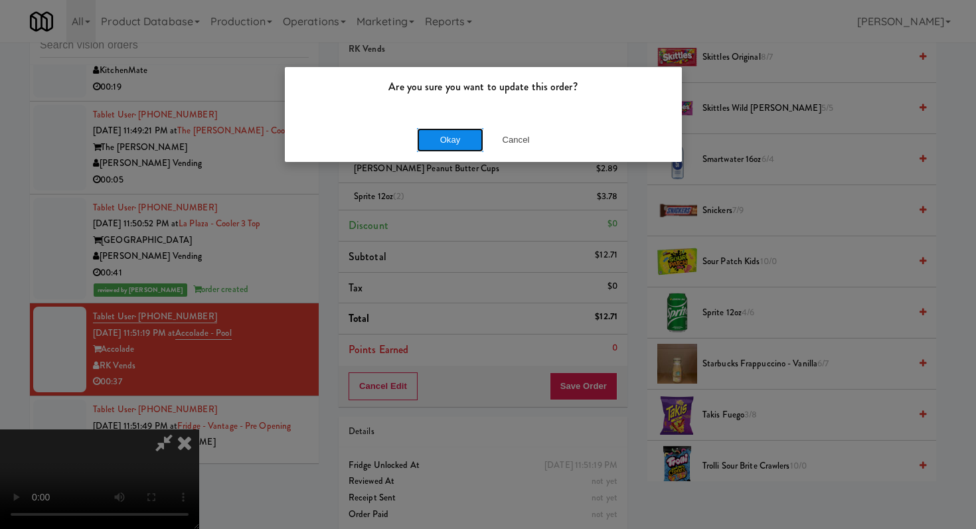
click at [448, 141] on button "Okay" at bounding box center [450, 140] width 66 height 24
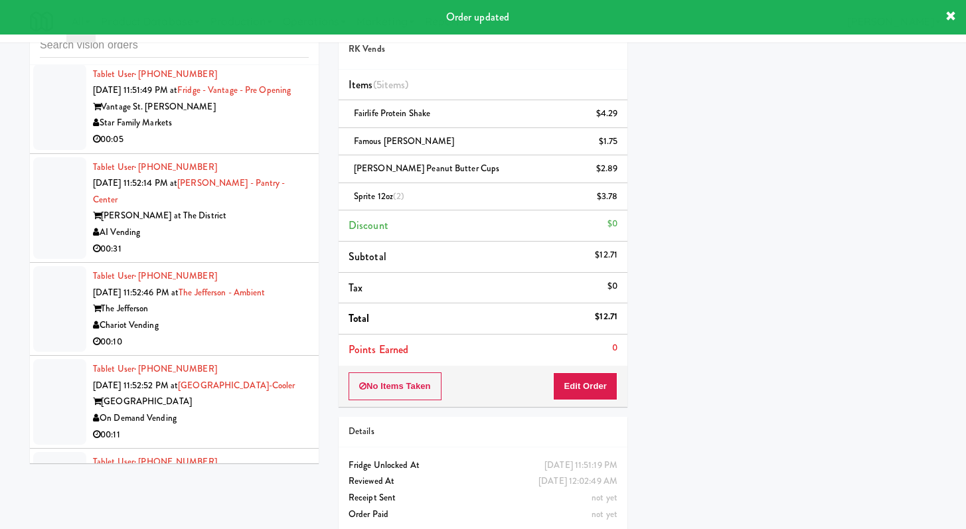
scroll to position [4457, 0]
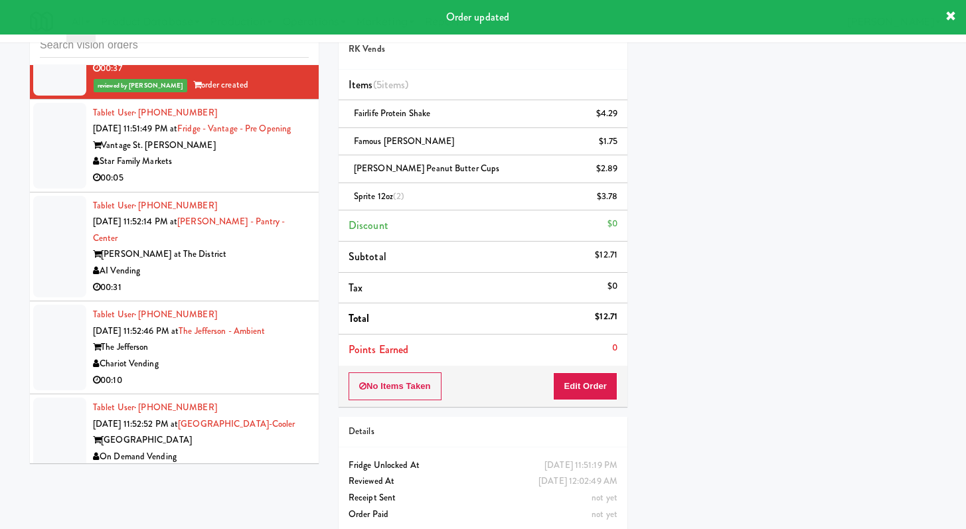
click at [260, 170] on div "Star Family Markets" at bounding box center [201, 161] width 216 height 17
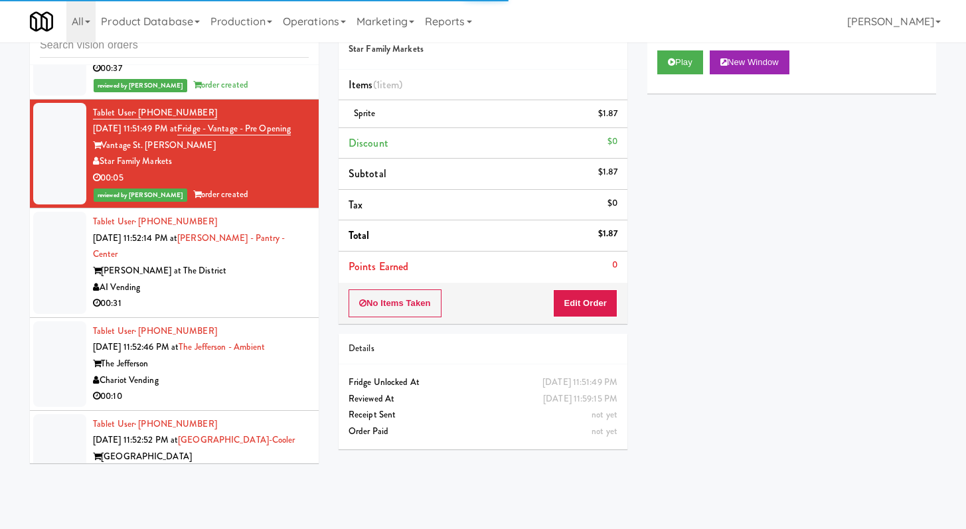
click at [238, 344] on div "Tablet User · (732) 619-5991 [DATE] 11:52:46 PM at The Jefferson - Ambient The …" at bounding box center [201, 364] width 216 height 82
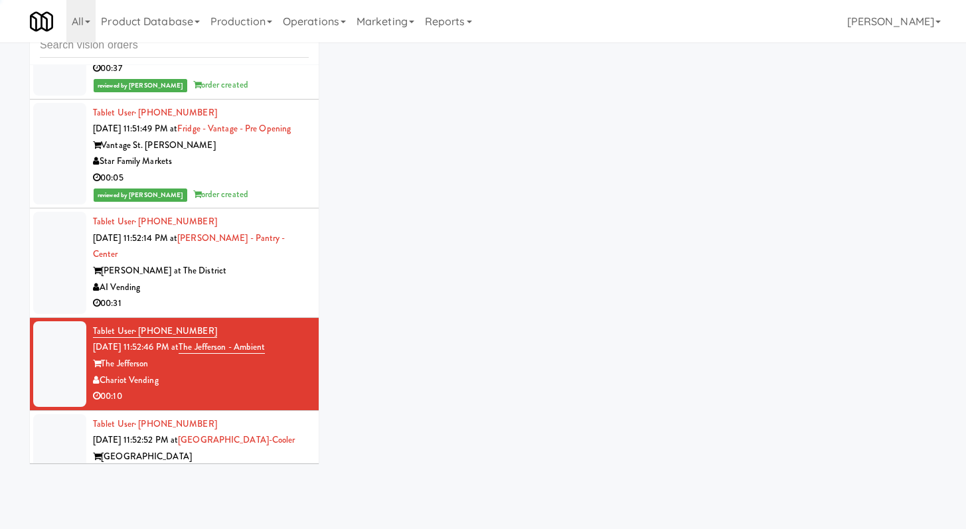
click at [244, 296] on div "AI Vending" at bounding box center [201, 287] width 216 height 17
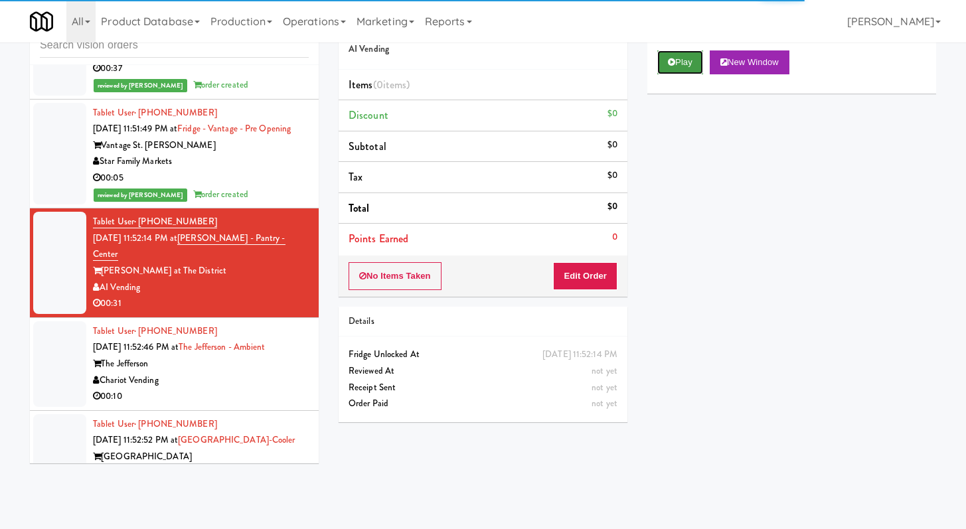
click at [689, 66] on button "Play" at bounding box center [680, 62] width 46 height 24
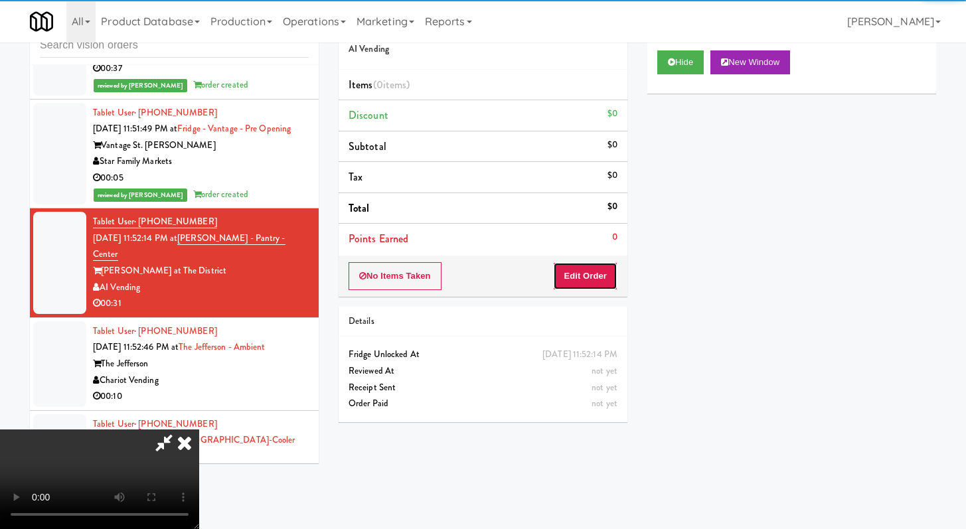
click at [601, 282] on button "Edit Order" at bounding box center [585, 276] width 64 height 28
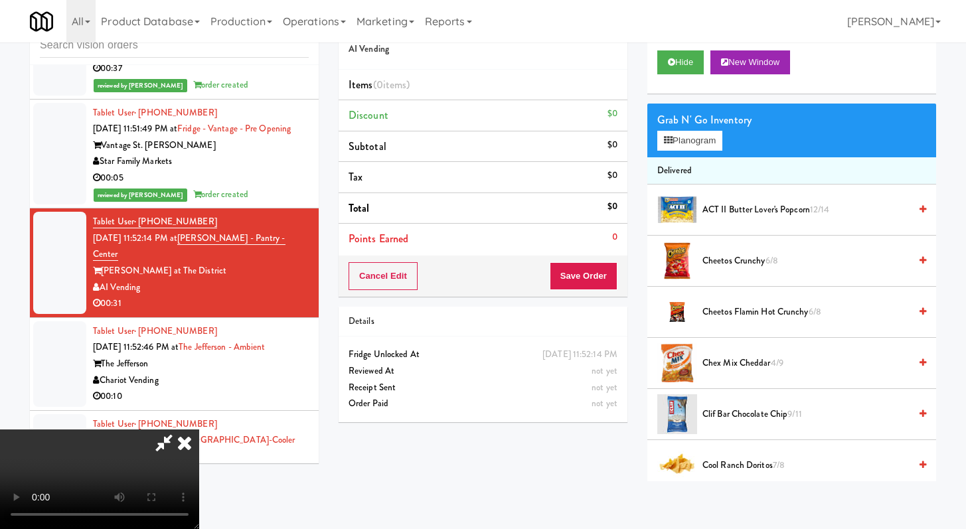
scroll to position [114, 0]
click at [694, 65] on button "Hide" at bounding box center [680, 62] width 46 height 24
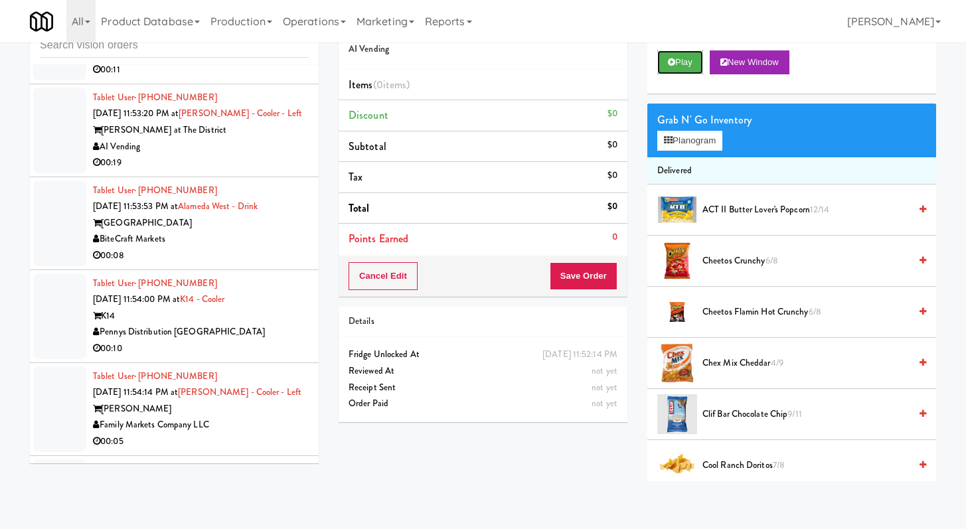
scroll to position [4967, 0]
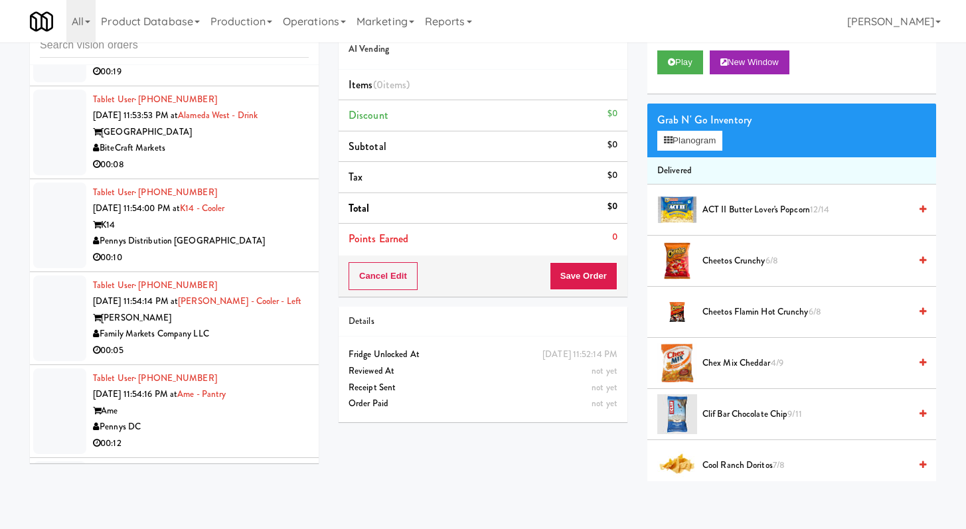
click at [235, 266] on div "00:10" at bounding box center [201, 258] width 216 height 17
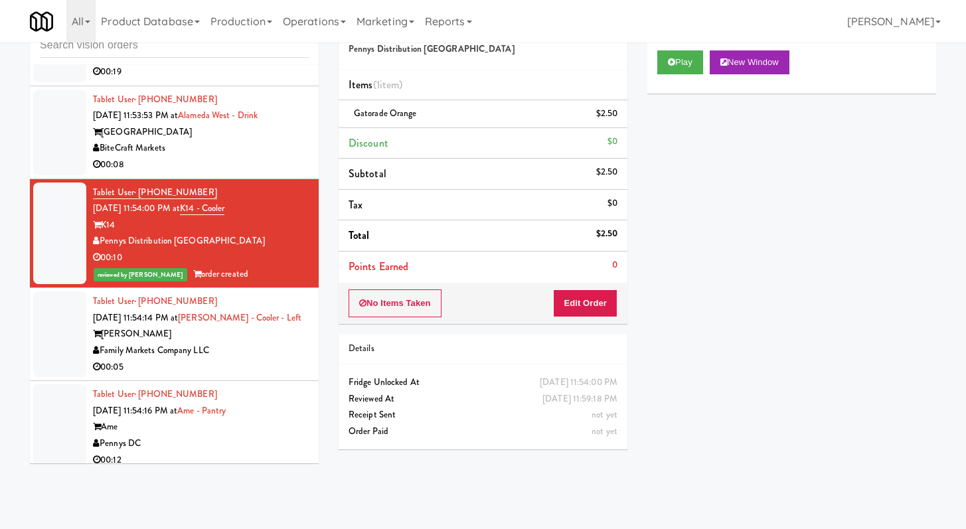
click at [183, 173] on div "00:08" at bounding box center [201, 165] width 216 height 17
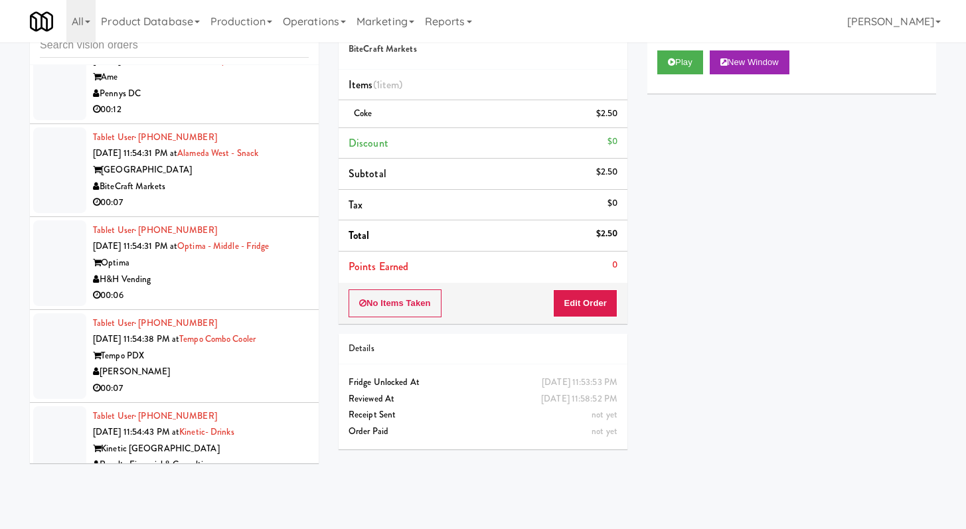
scroll to position [5484, 0]
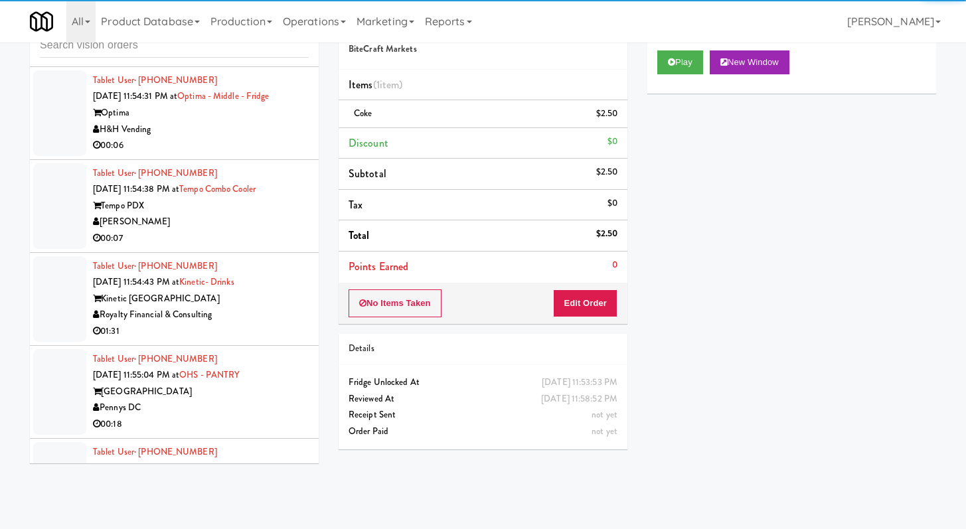
click at [260, 291] on li "Tablet User · (781) 600-7277 [DATE] 11:54:43 PM at Kinetic- Drinks Kinetic Atla…" at bounding box center [174, 299] width 289 height 93
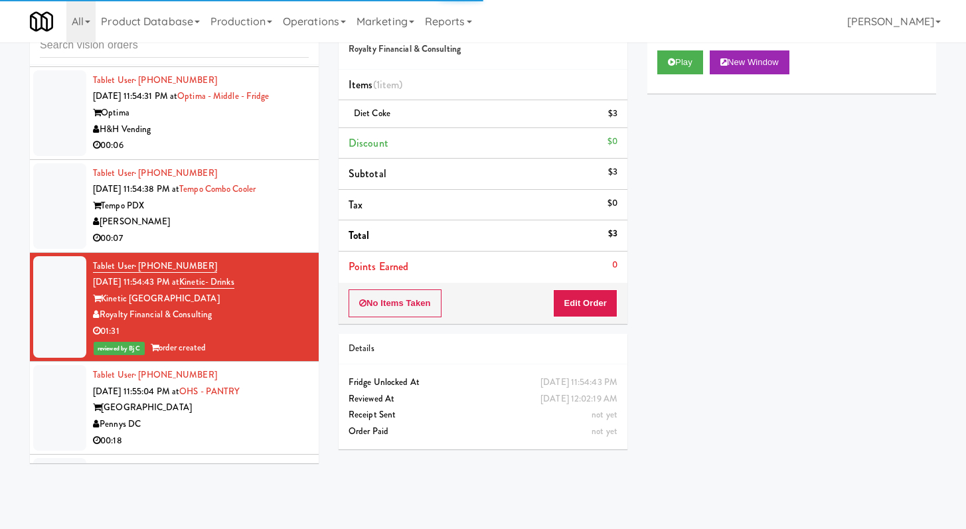
click at [282, 247] on div "00:07" at bounding box center [201, 238] width 216 height 17
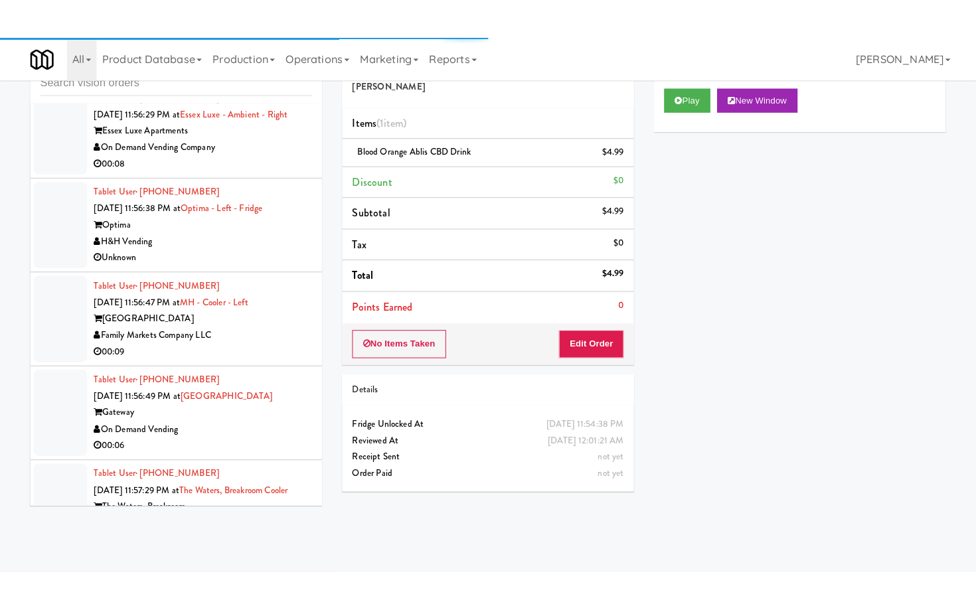
scroll to position [7098, 0]
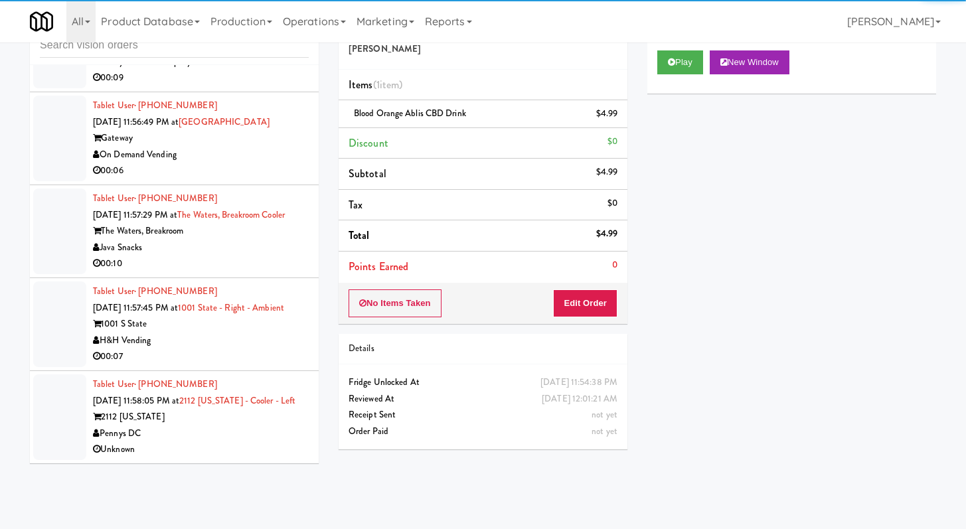
click at [267, 316] on div "1001 S State" at bounding box center [201, 324] width 216 height 17
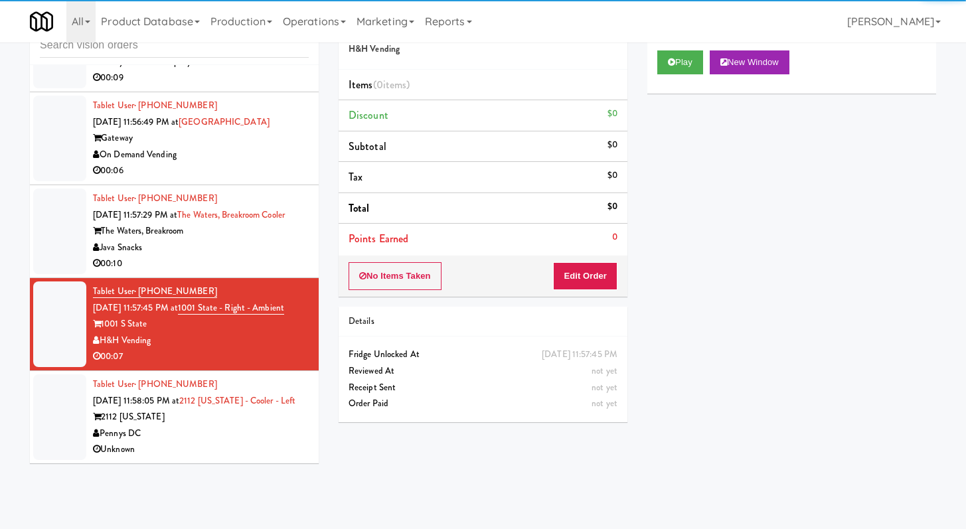
click at [654, 56] on div "Play New Window" at bounding box center [791, 66] width 289 height 53
click at [662, 64] on button "Play" at bounding box center [680, 62] width 46 height 24
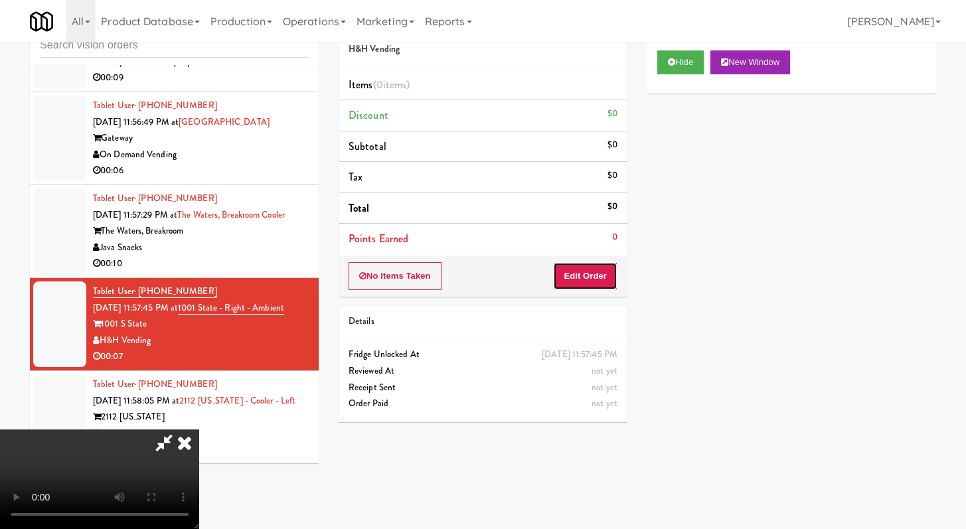
click at [581, 265] on button "Edit Order" at bounding box center [585, 276] width 64 height 28
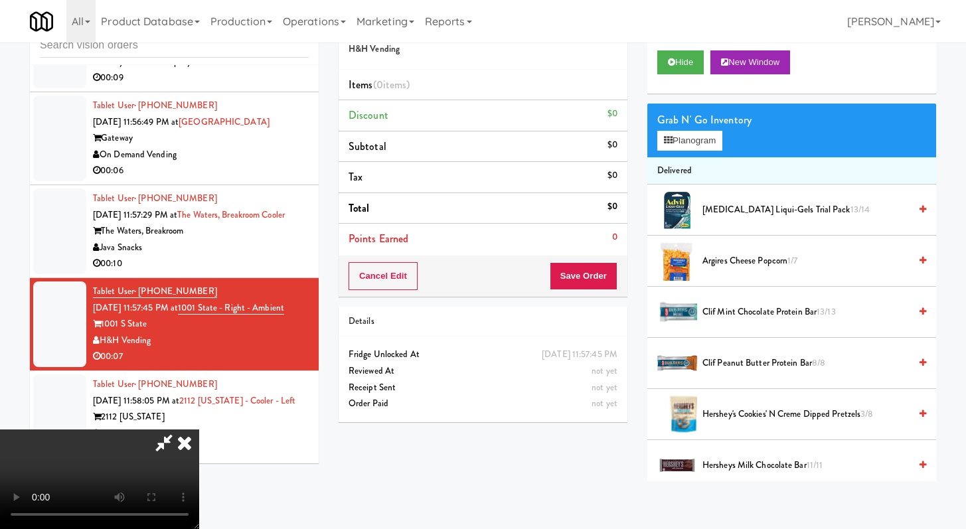
scroll to position [7032, 0]
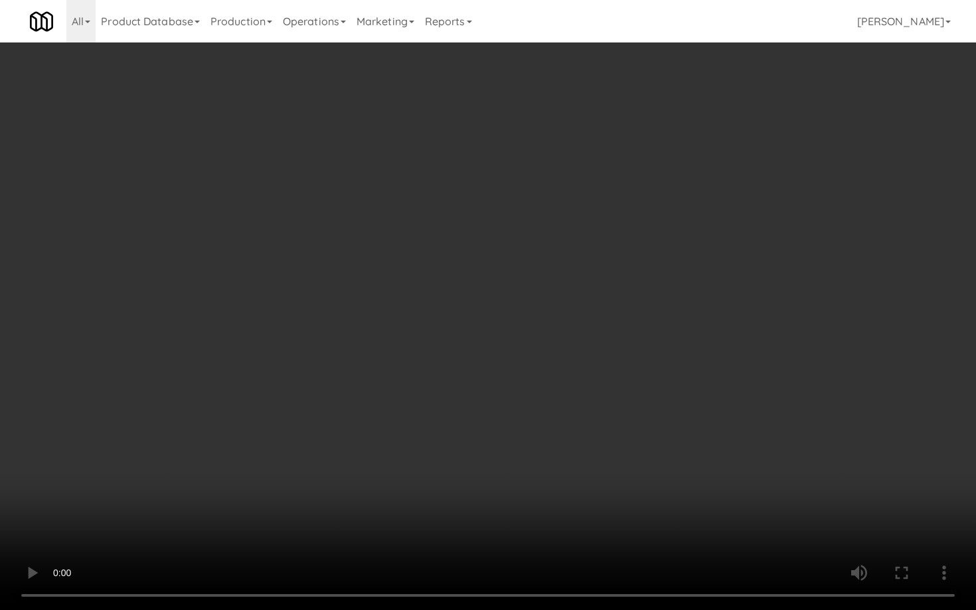
click at [741, 464] on video at bounding box center [488, 305] width 976 height 610
click at [757, 455] on video at bounding box center [488, 305] width 976 height 610
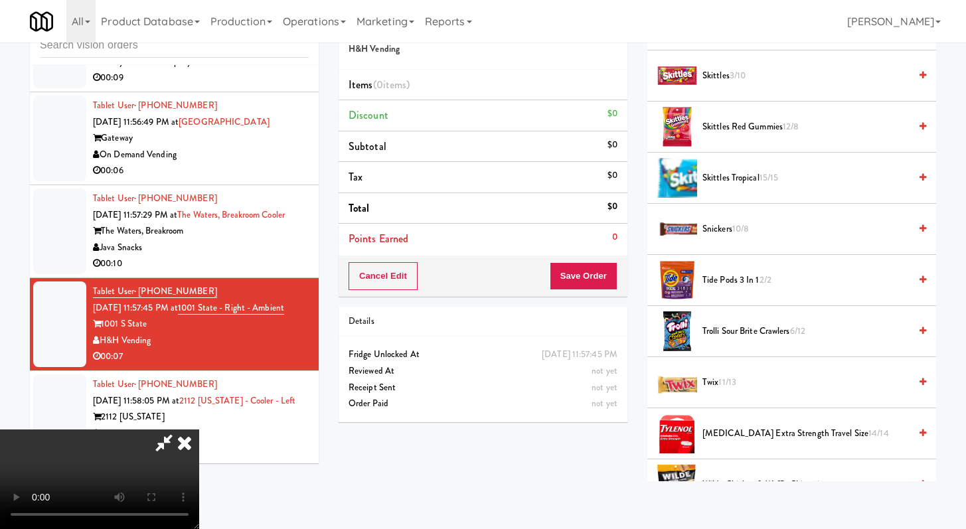
scroll to position [1084, 0]
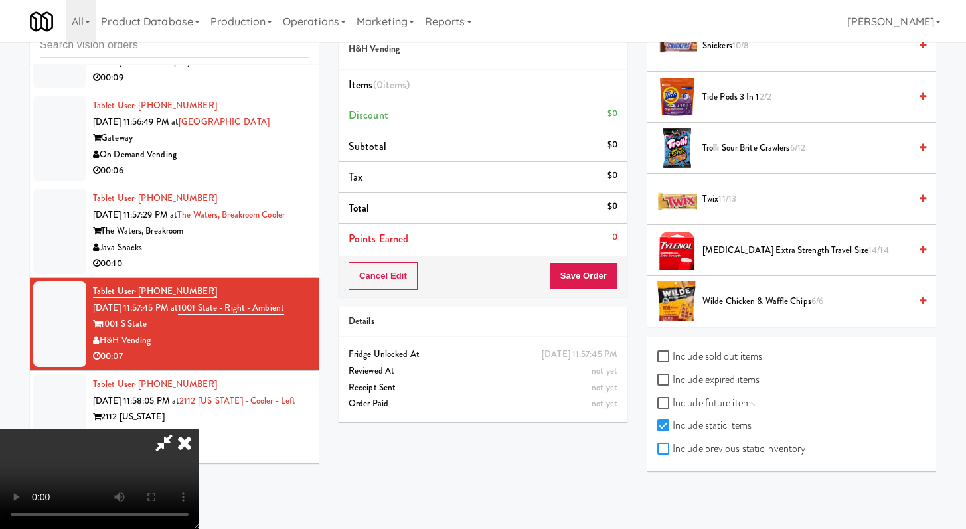
click at [662, 448] on input "Include previous static inventory" at bounding box center [664, 449] width 15 height 11
checkbox input "true"
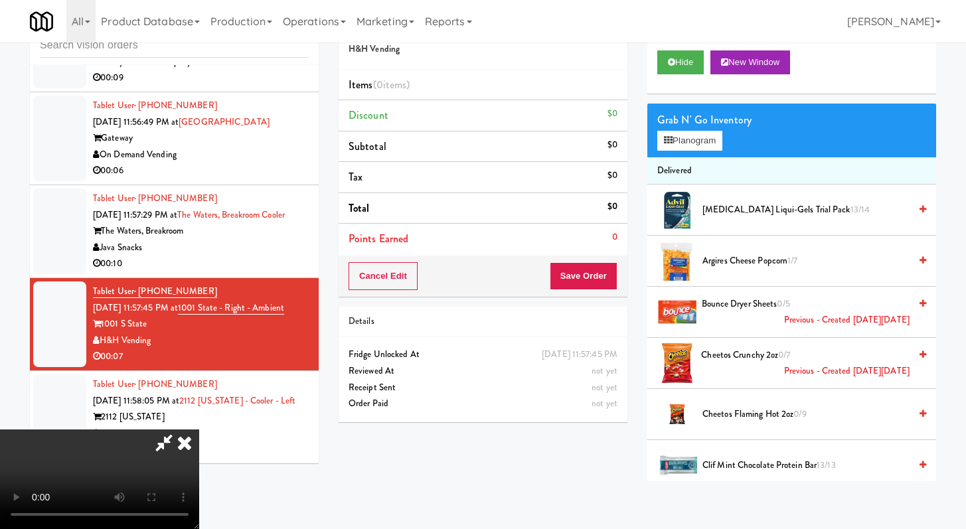
scroll to position [214, 0]
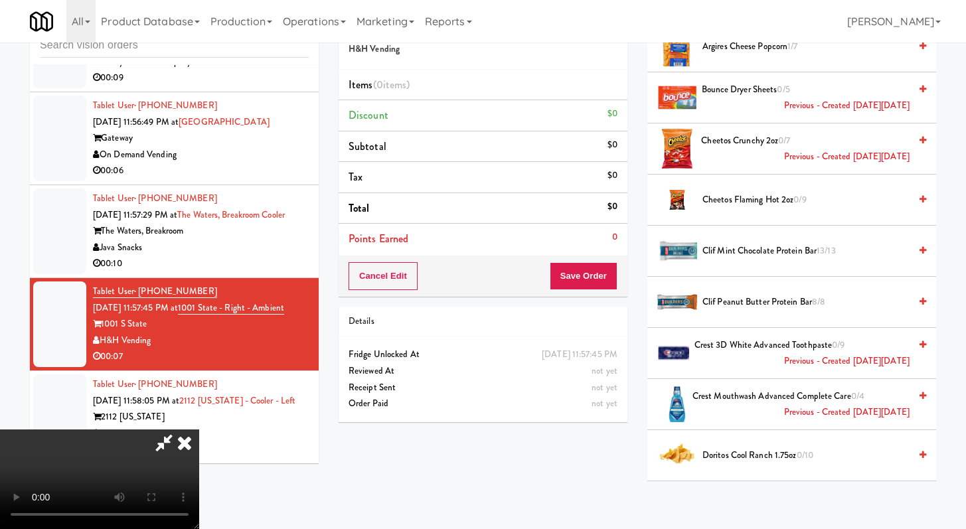
click at [748, 203] on span "Cheetos Flaming Hot 2oz 0/9" at bounding box center [805, 200] width 207 height 17
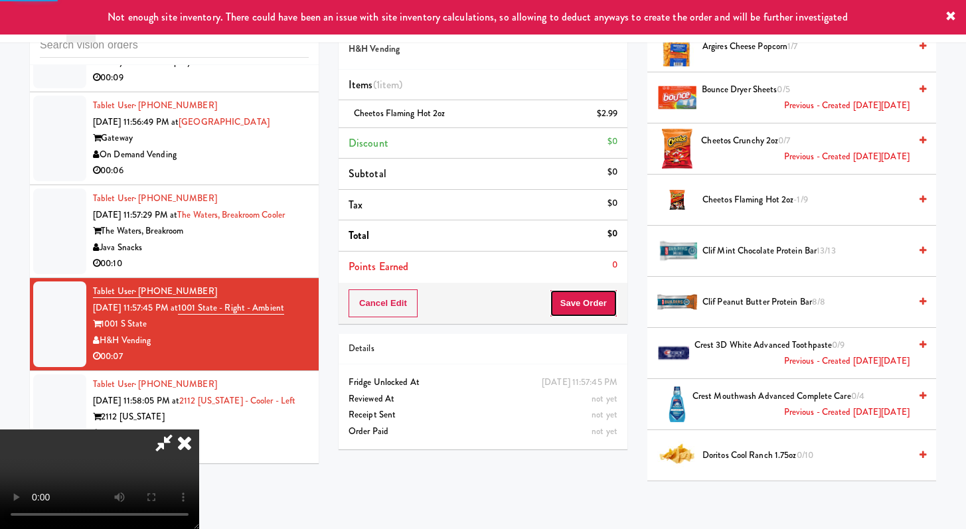
click at [599, 298] on button "Save Order" at bounding box center [584, 303] width 68 height 28
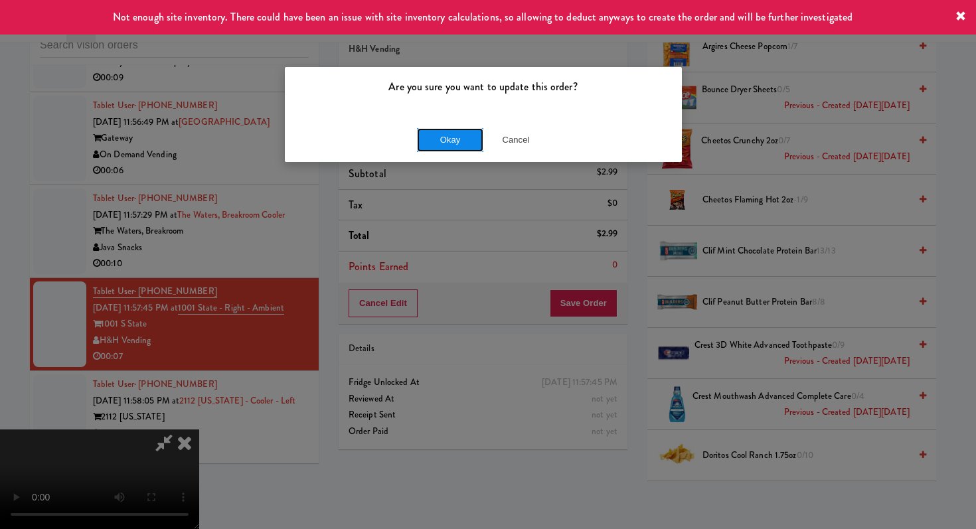
click at [465, 147] on button "Okay" at bounding box center [450, 140] width 66 height 24
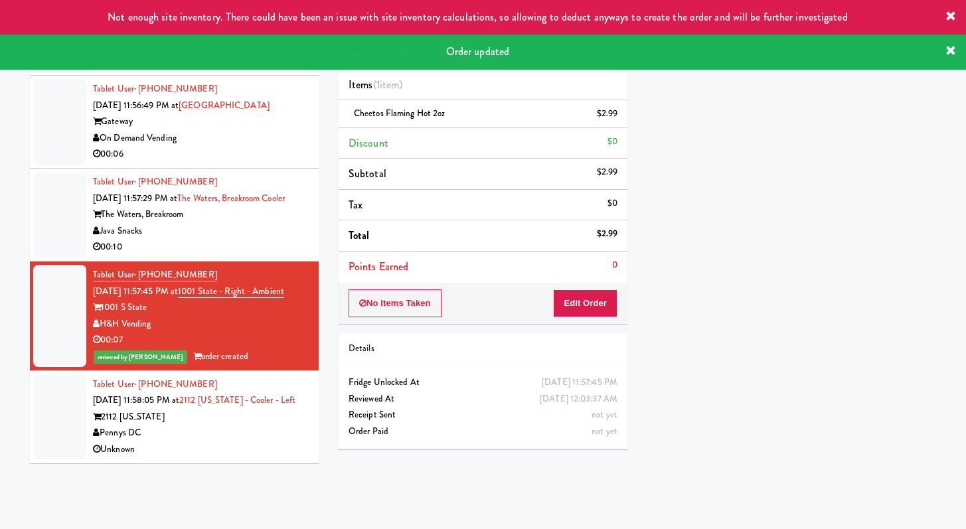
scroll to position [7114, 0]
click at [247, 447] on div "Unknown" at bounding box center [201, 449] width 216 height 17
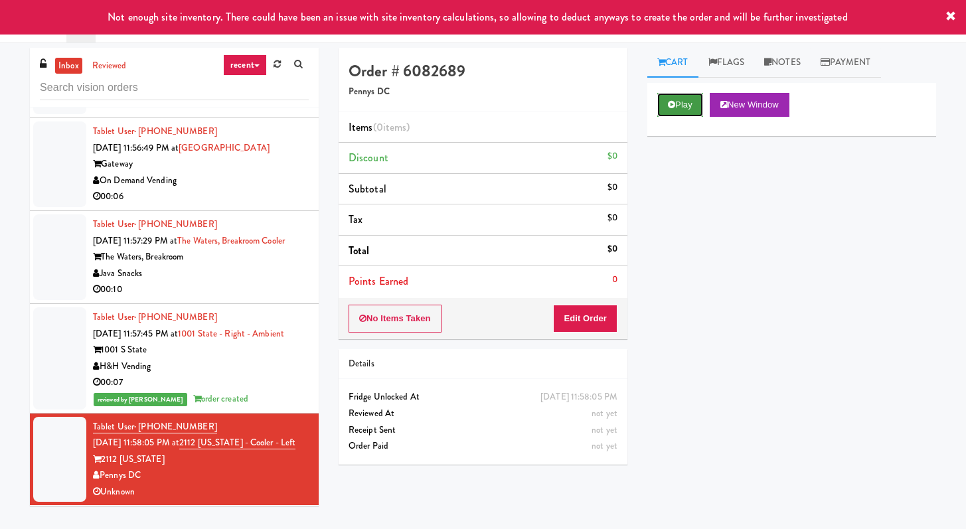
click at [680, 106] on button "Play" at bounding box center [680, 105] width 46 height 24
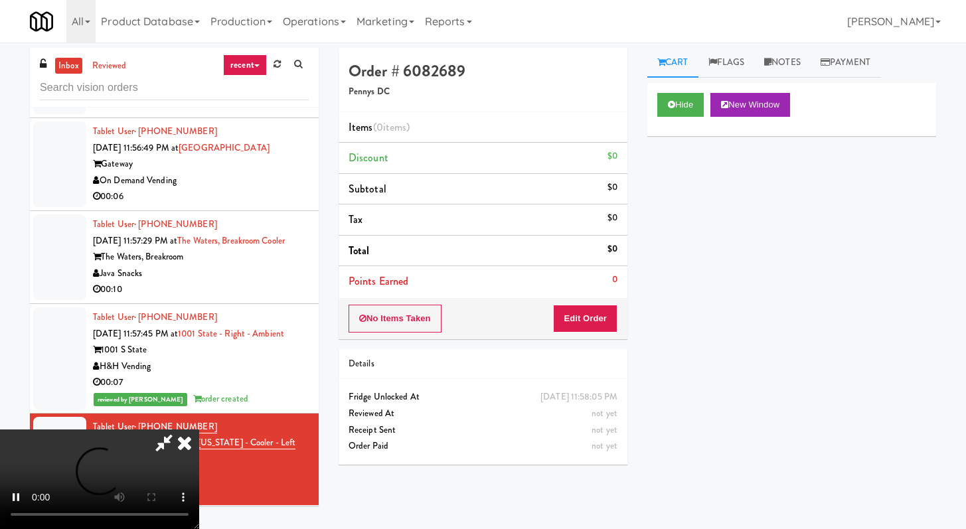
drag, startPoint x: 582, startPoint y: 338, endPoint x: 591, endPoint y: 329, distance: 12.7
click at [582, 337] on div "No Items Taken Edit Order" at bounding box center [482, 318] width 289 height 41
click at [594, 322] on button "Edit Order" at bounding box center [585, 319] width 64 height 28
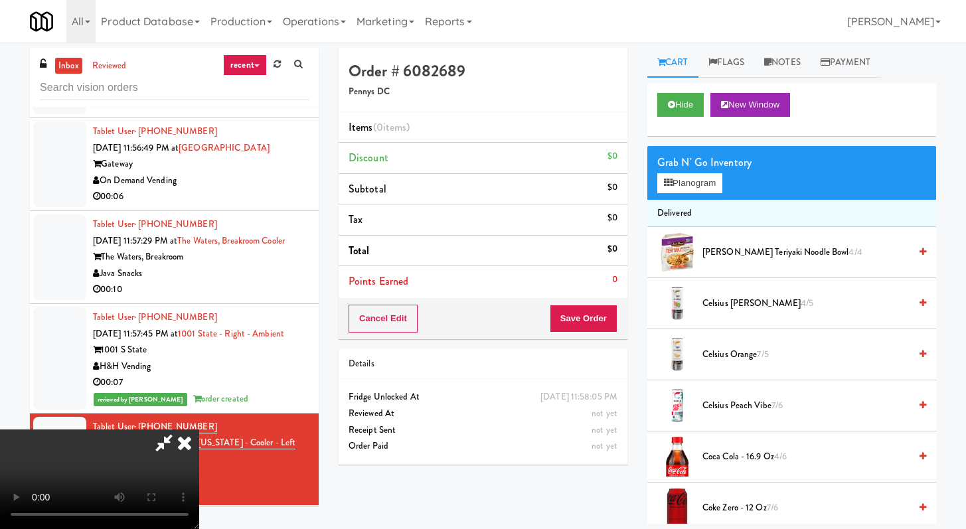
scroll to position [7049, 0]
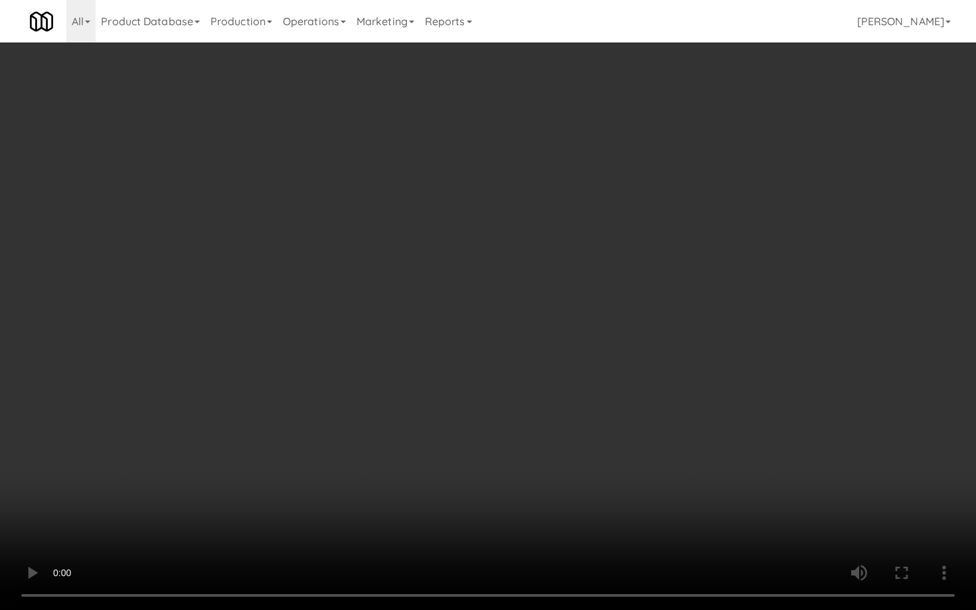
click at [661, 405] on video at bounding box center [488, 305] width 976 height 610
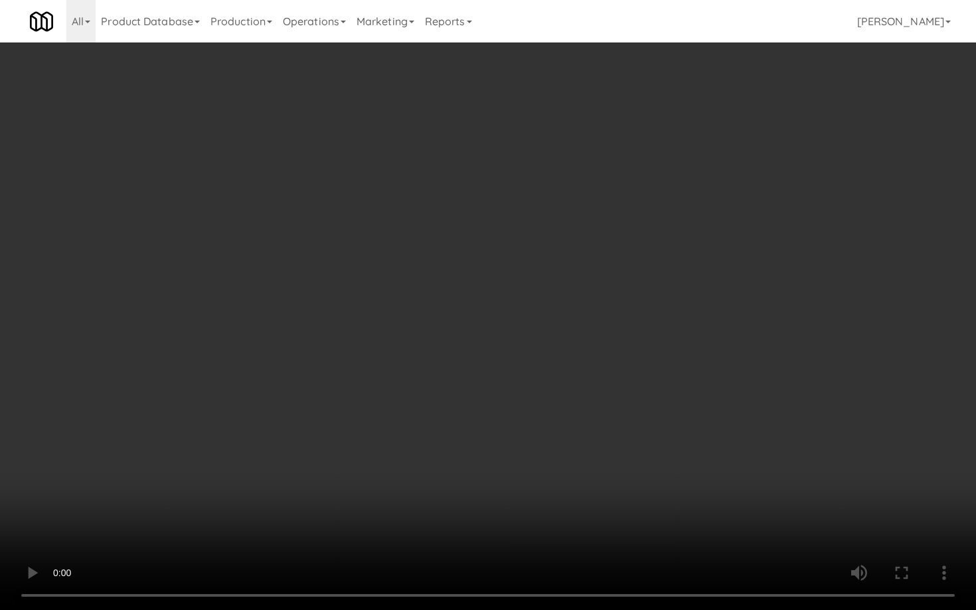
click at [663, 402] on video at bounding box center [488, 305] width 976 height 610
click at [669, 395] on video at bounding box center [488, 305] width 976 height 610
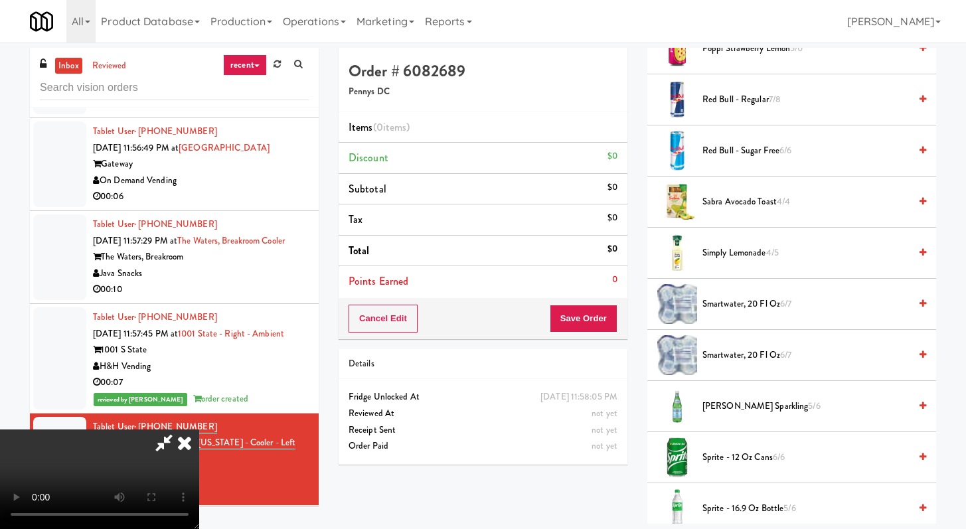
scroll to position [1323, 0]
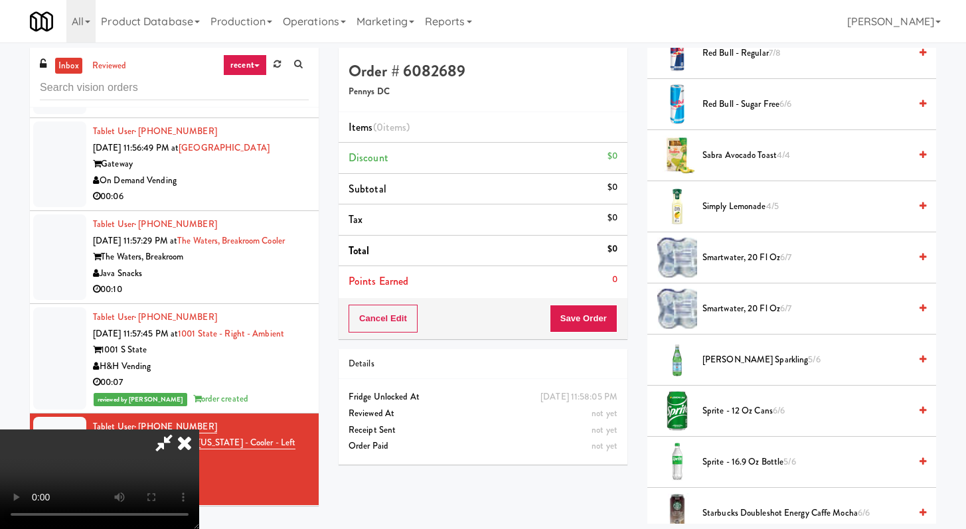
click at [743, 303] on span "smartwater, 20 fl oz 6/7" at bounding box center [805, 309] width 207 height 17
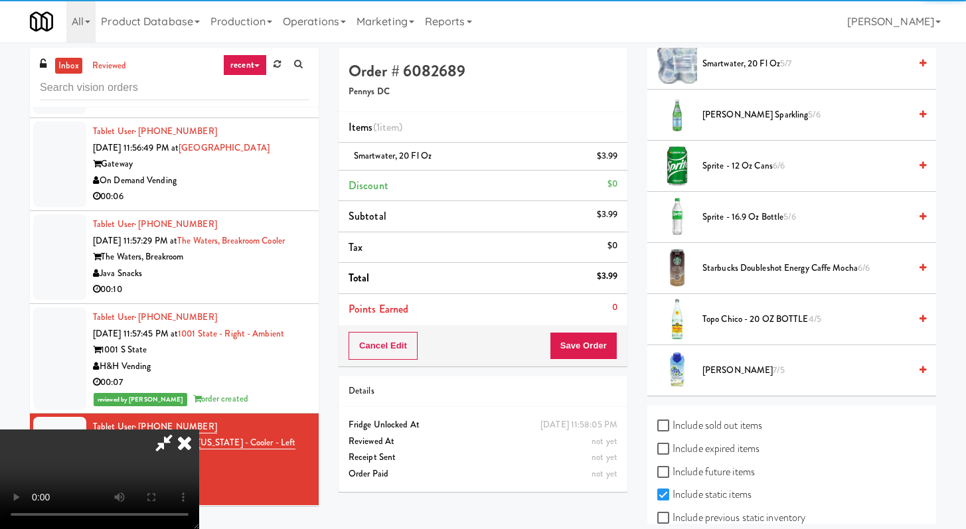
scroll to position [1595, 0]
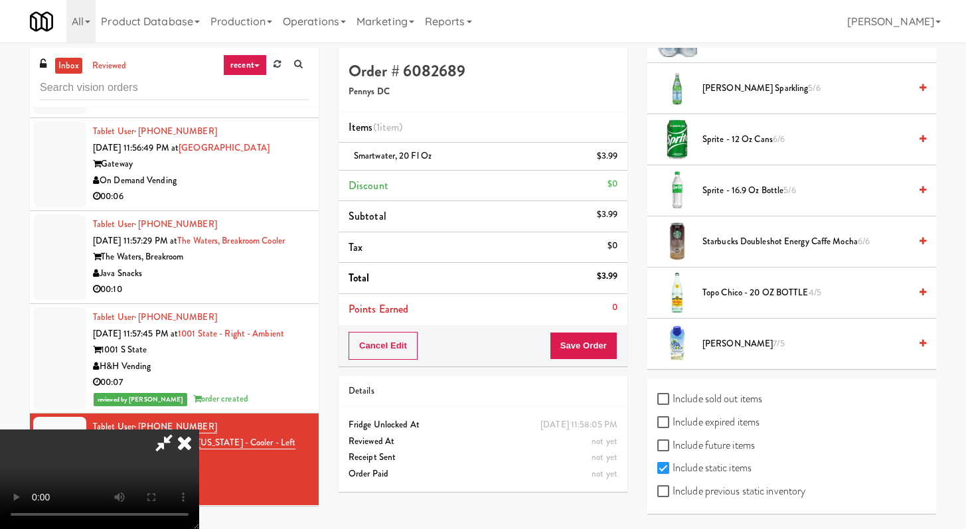
click at [737, 339] on span "Vita Coco 7/5" at bounding box center [805, 344] width 207 height 17
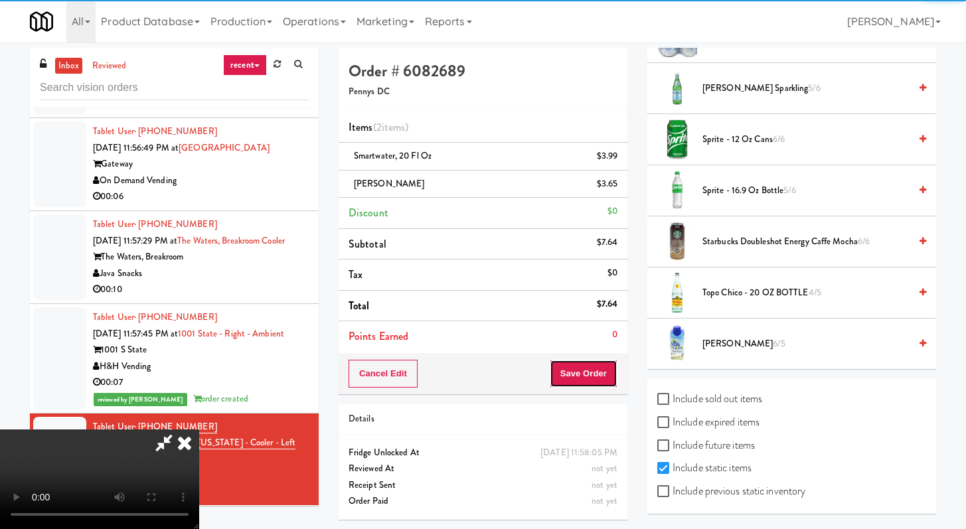
click at [617, 377] on button "Save Order" at bounding box center [584, 374] width 68 height 28
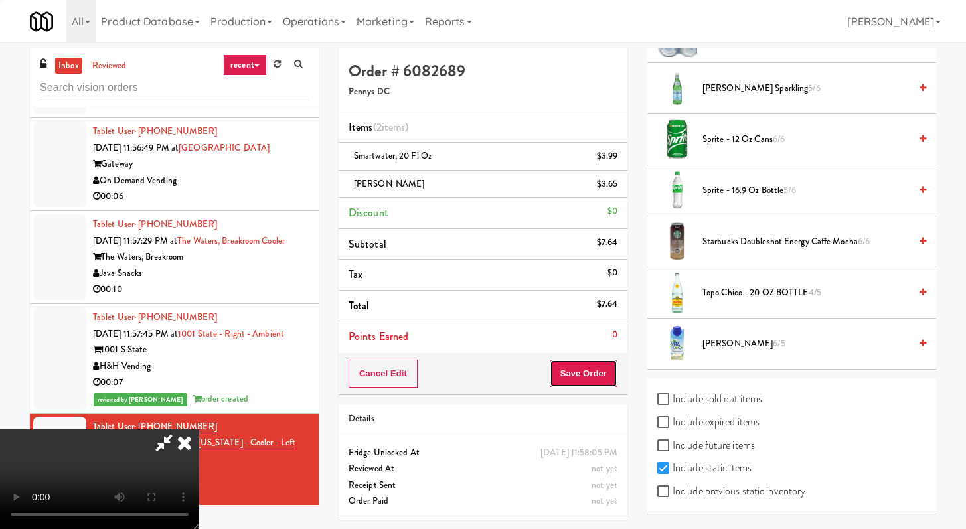
click at [611, 378] on button "Save Order" at bounding box center [584, 374] width 68 height 28
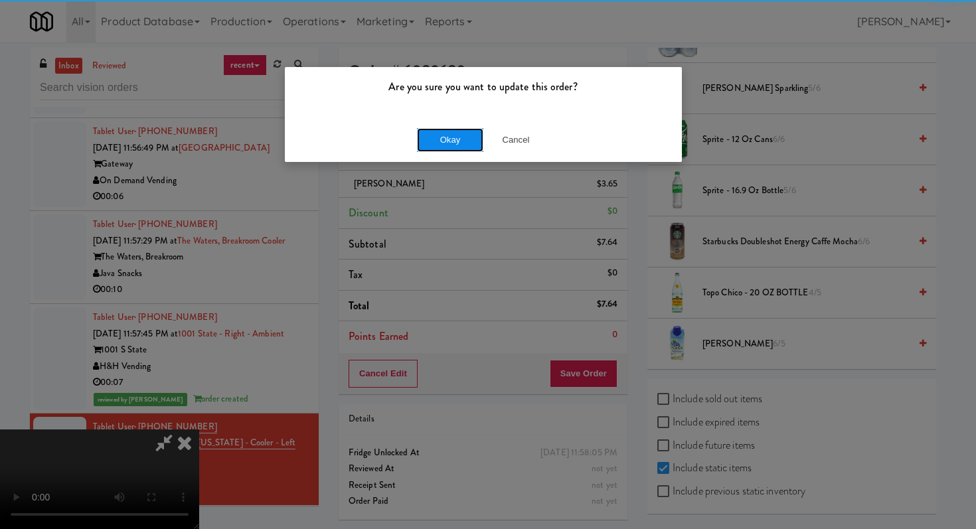
click at [440, 132] on button "Okay" at bounding box center [450, 140] width 66 height 24
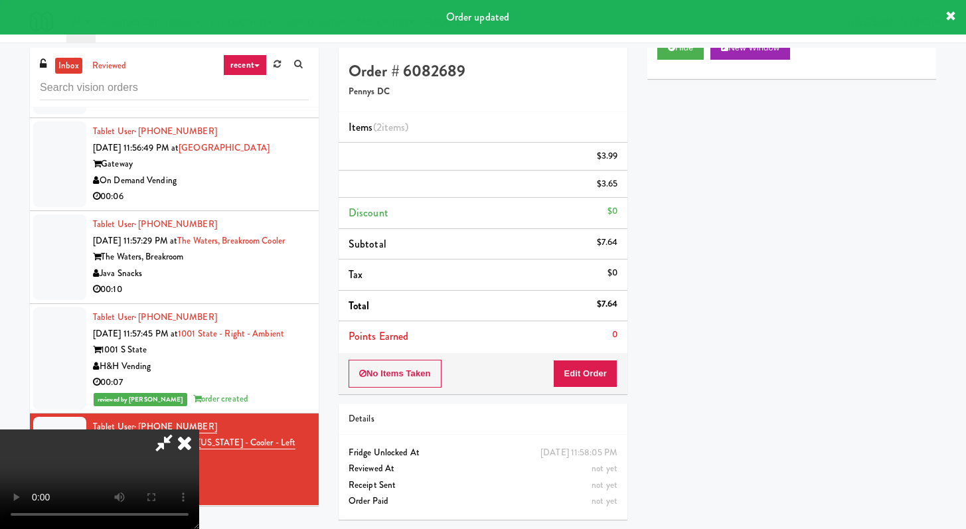
scroll to position [56, 0]
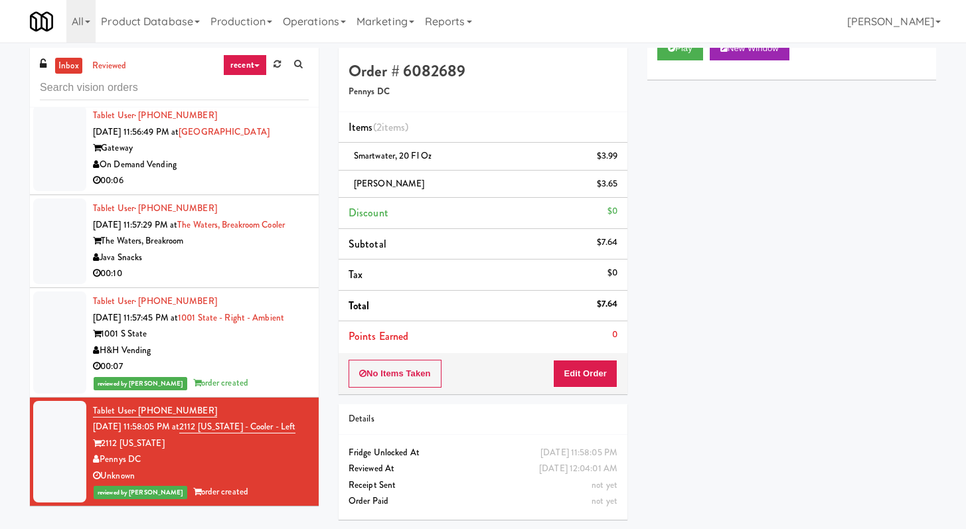
click at [254, 250] on div "Java Snacks" at bounding box center [201, 258] width 216 height 17
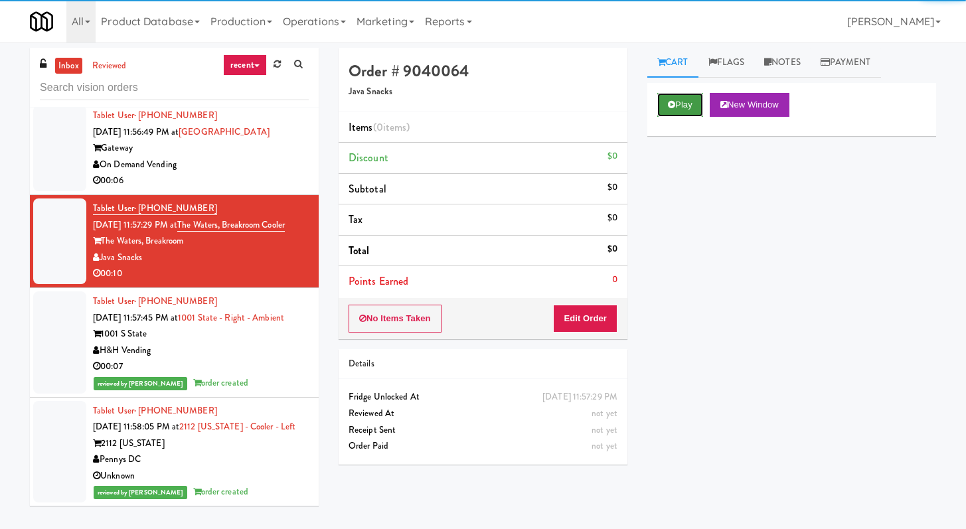
click at [667, 104] on button "Play" at bounding box center [680, 105] width 46 height 24
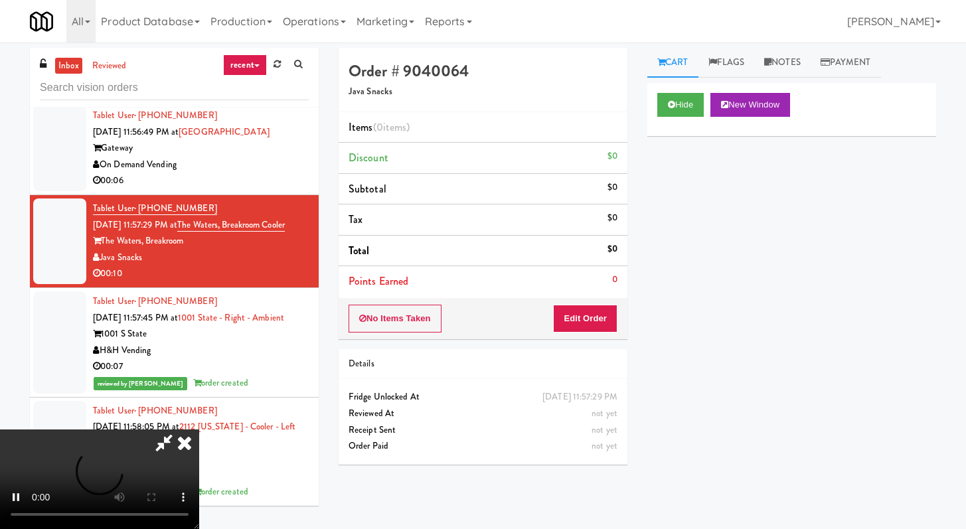
click at [578, 336] on div "No Items Taken Edit Order" at bounding box center [482, 318] width 289 height 41
click at [586, 332] on div "No Items Taken Edit Order" at bounding box center [482, 318] width 289 height 41
click at [594, 325] on button "Edit Order" at bounding box center [585, 319] width 64 height 28
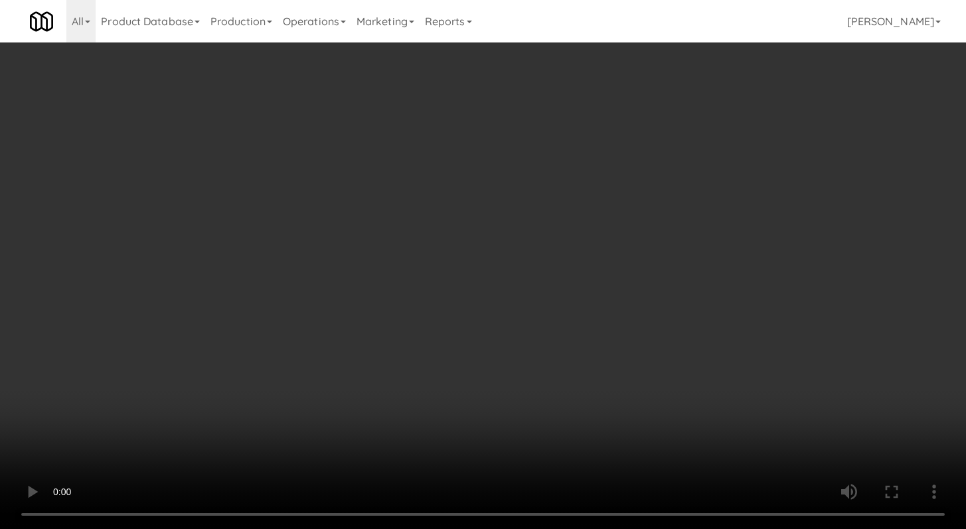
scroll to position [7065, 0]
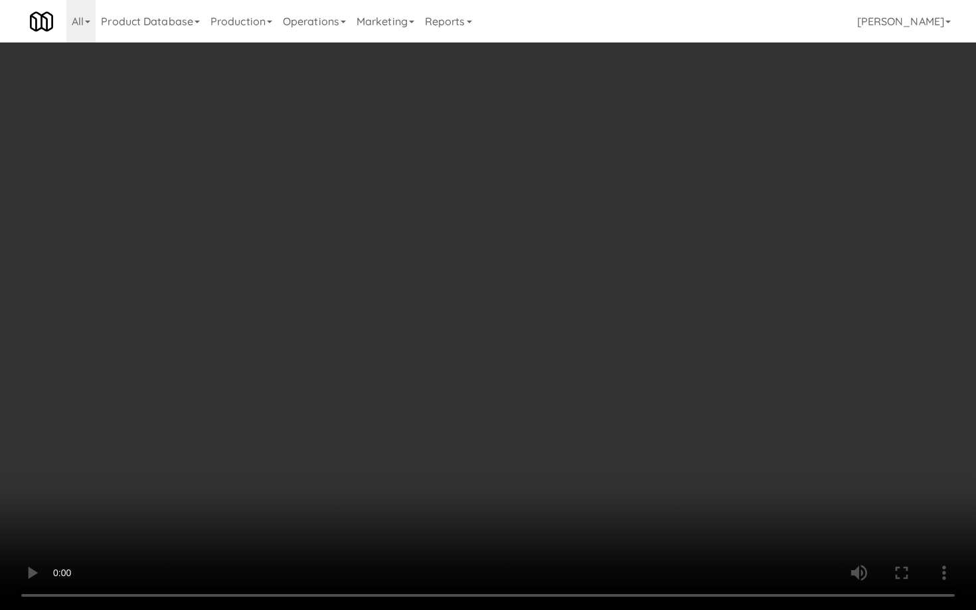
click at [498, 460] on video at bounding box center [488, 305] width 976 height 610
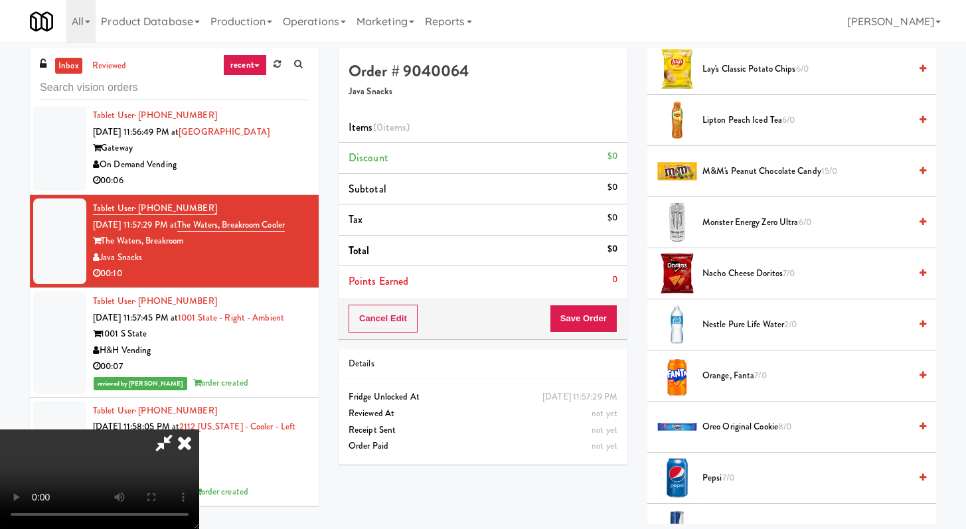
scroll to position [1347, 0]
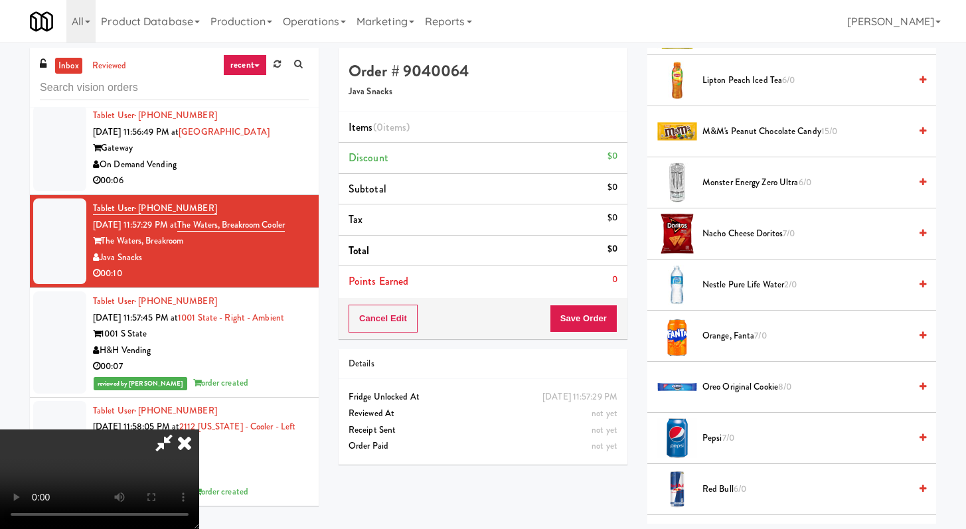
click at [732, 242] on li "Nacho Cheese Doritos 7/0" at bounding box center [791, 233] width 289 height 51
click at [731, 240] on span "Nacho Cheese Doritos 7/0" at bounding box center [805, 234] width 207 height 17
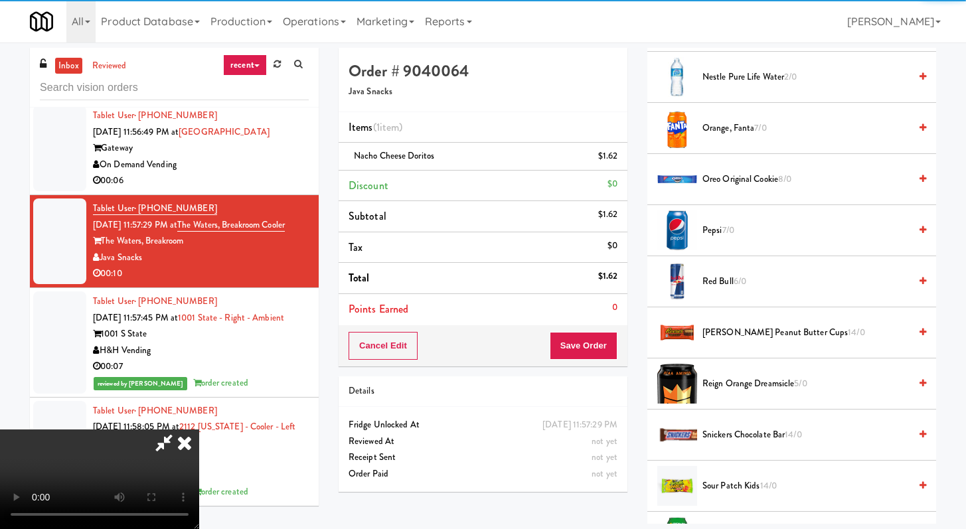
scroll to position [1741, 0]
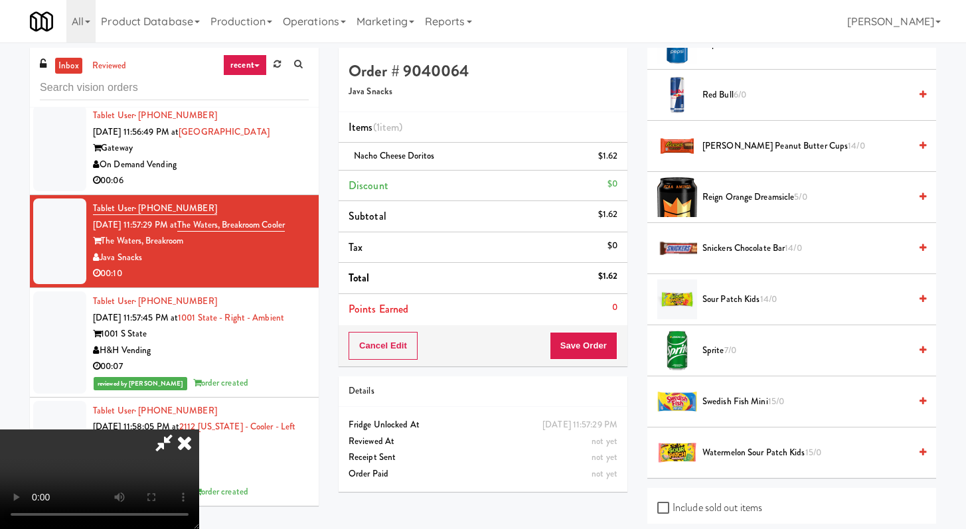
click at [729, 246] on span "Snickers Chocolate Bar 14/0" at bounding box center [805, 248] width 207 height 17
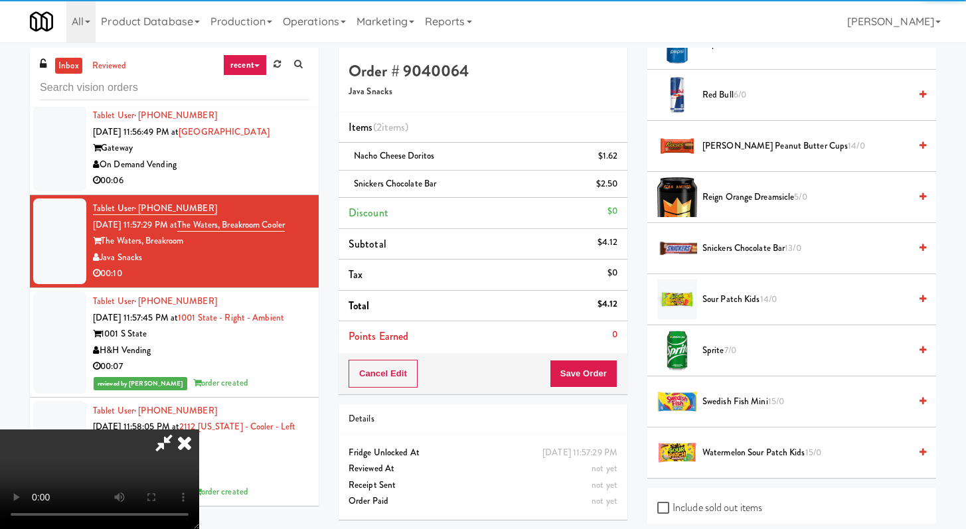
click at [708, 350] on span "Sprite 7/0" at bounding box center [805, 350] width 207 height 17
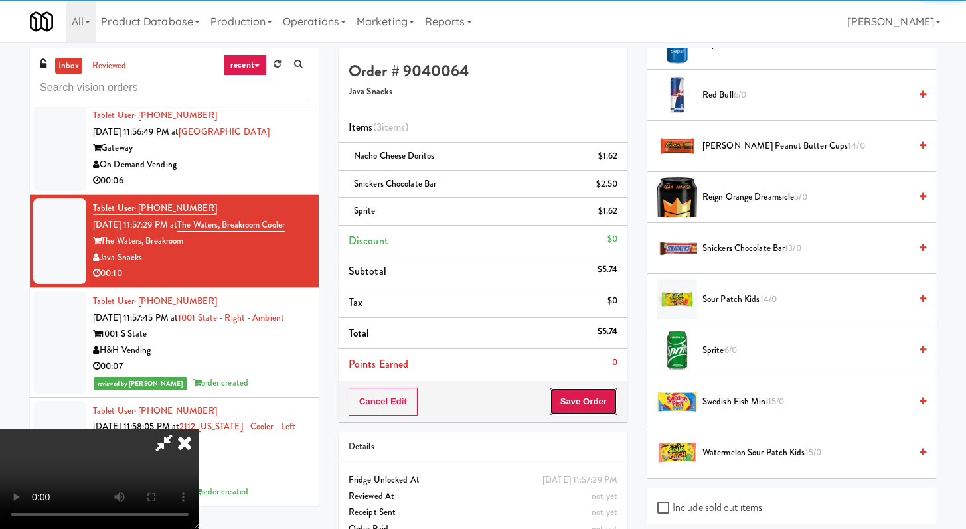
click at [603, 396] on button "Save Order" at bounding box center [584, 402] width 68 height 28
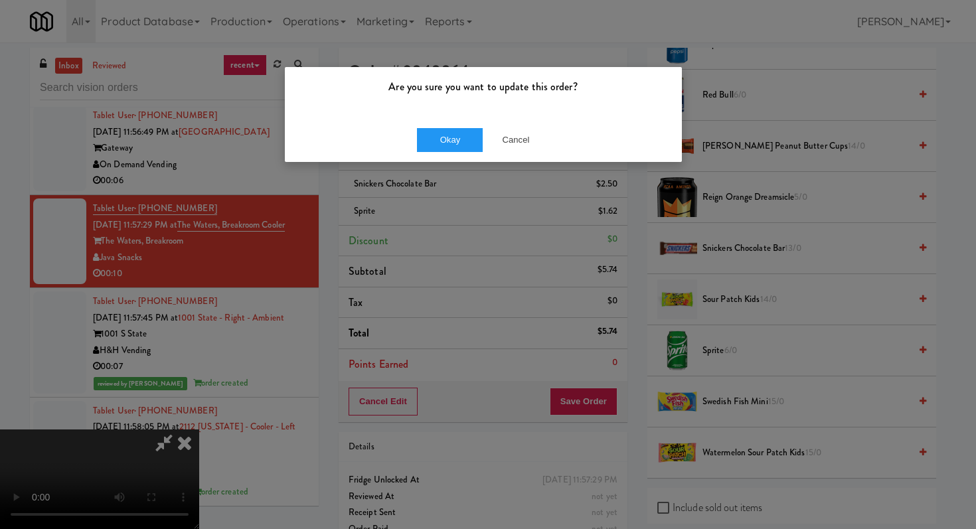
click at [471, 169] on div "Are you sure you want to update this order? Okay Cancel" at bounding box center [488, 264] width 976 height 529
click at [469, 131] on button "Okay" at bounding box center [450, 140] width 66 height 24
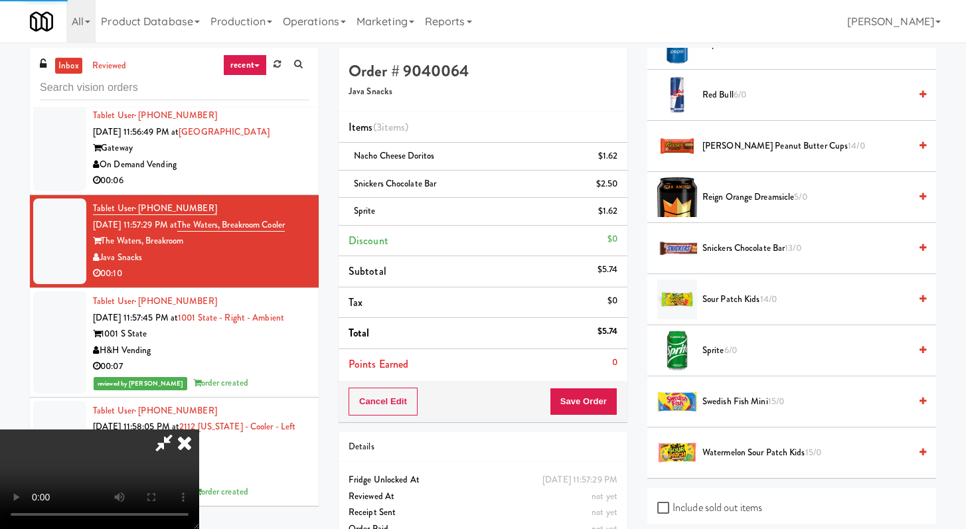
scroll to position [56, 0]
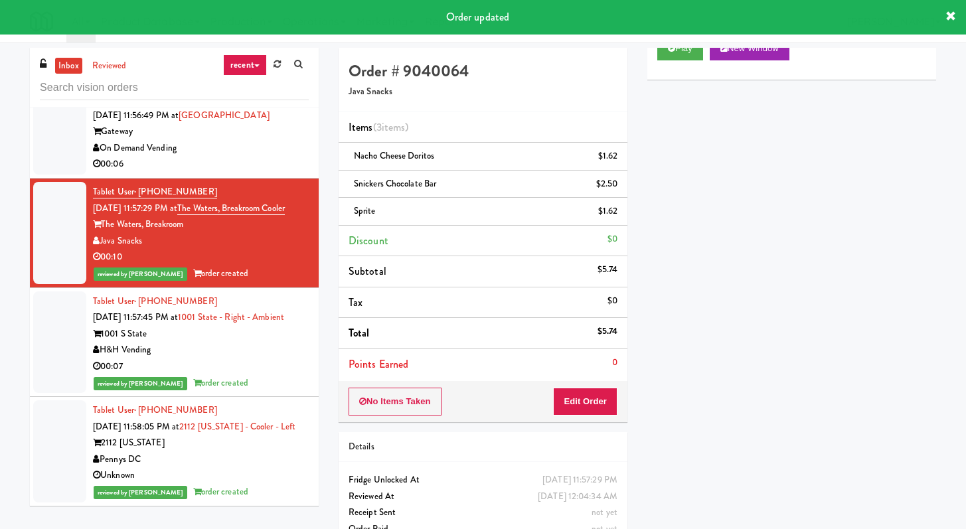
click at [266, 156] on div "00:06" at bounding box center [201, 164] width 216 height 17
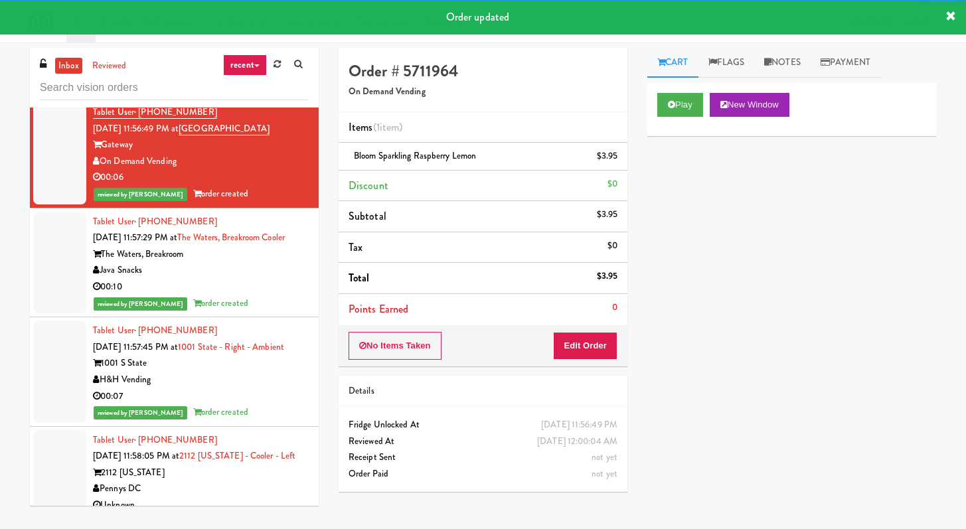
click at [275, 93] on div "00:09" at bounding box center [201, 84] width 216 height 17
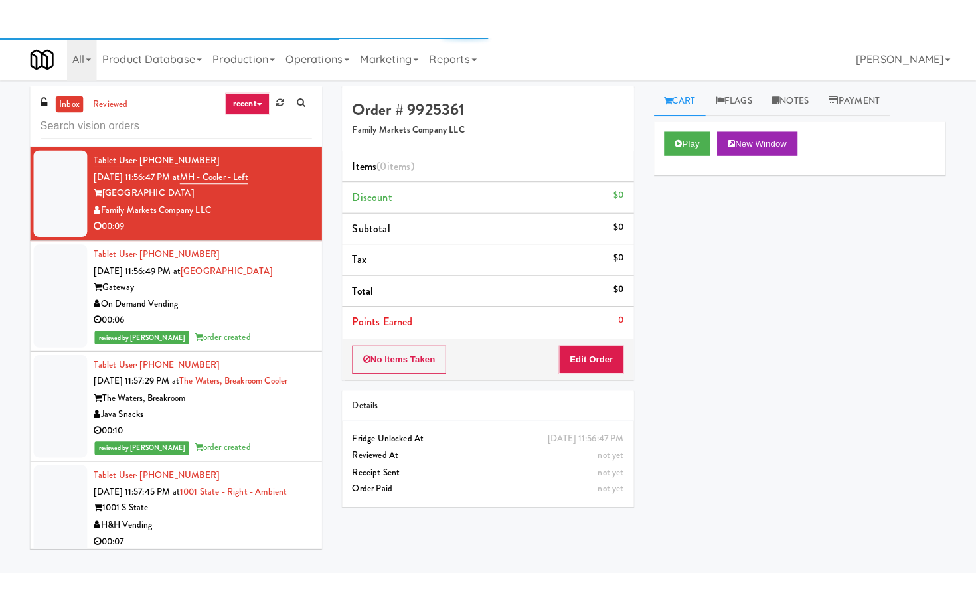
scroll to position [6900, 0]
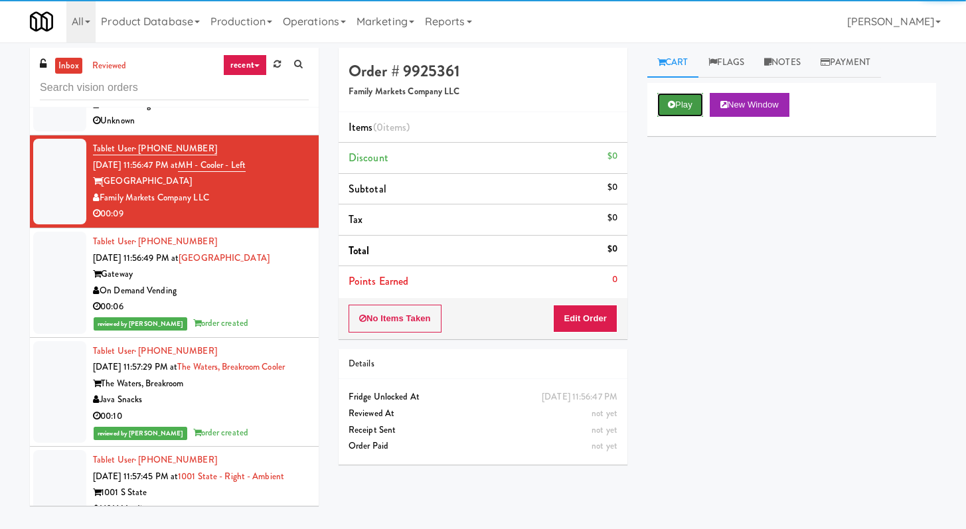
click at [685, 106] on button "Play" at bounding box center [680, 105] width 46 height 24
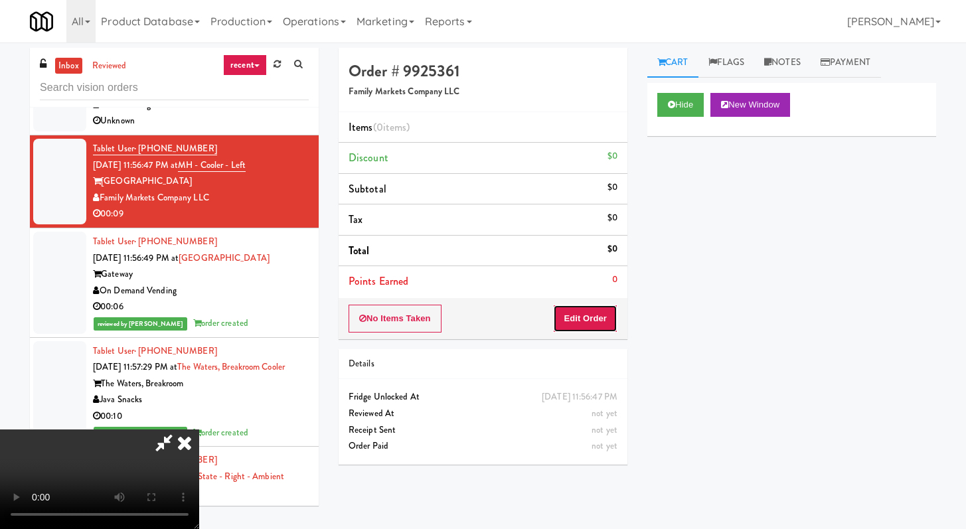
click at [569, 325] on button "Edit Order" at bounding box center [585, 319] width 64 height 28
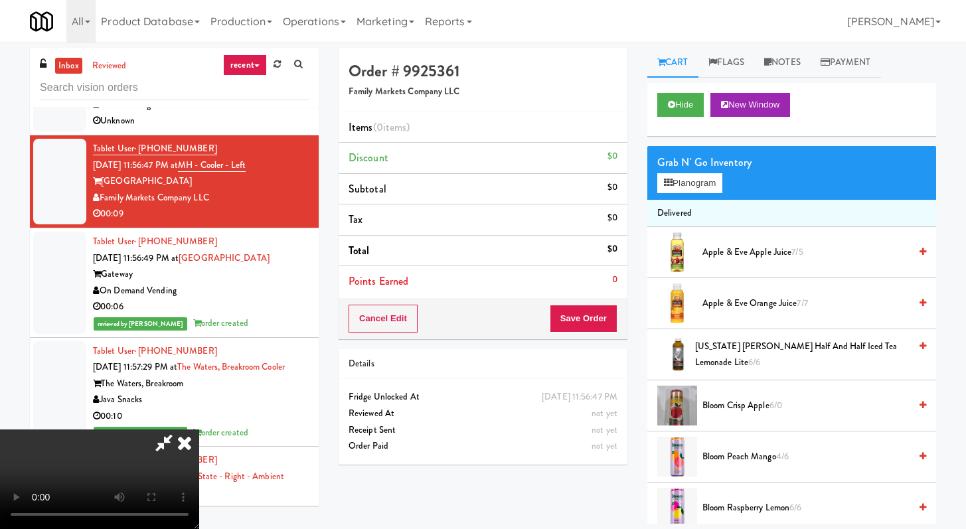
scroll to position [6851, 0]
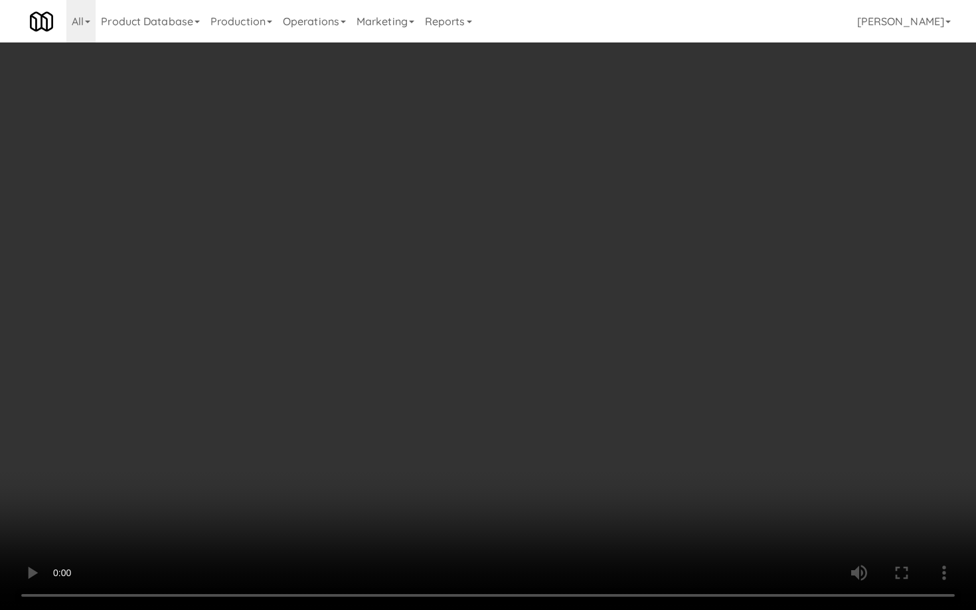
click at [575, 433] on video at bounding box center [488, 305] width 976 height 610
click at [592, 415] on video at bounding box center [488, 305] width 976 height 610
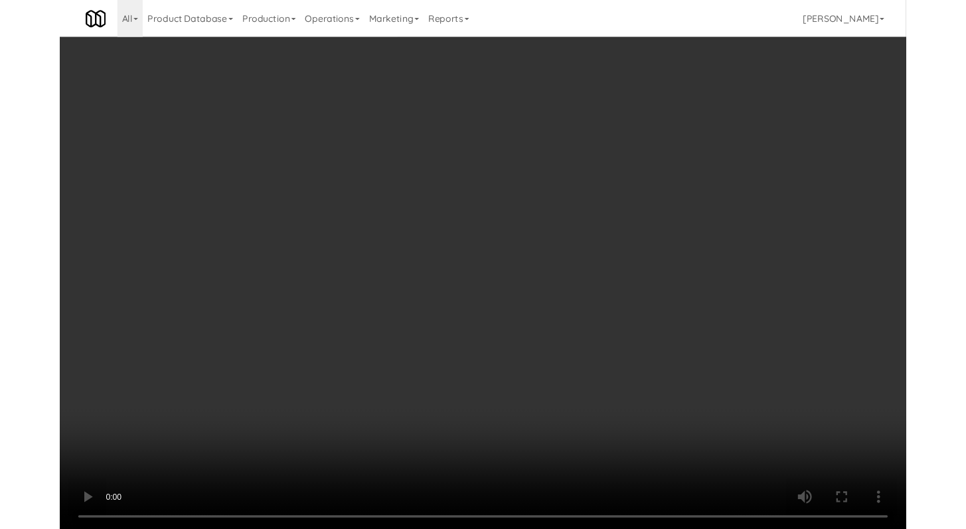
scroll to position [6900, 0]
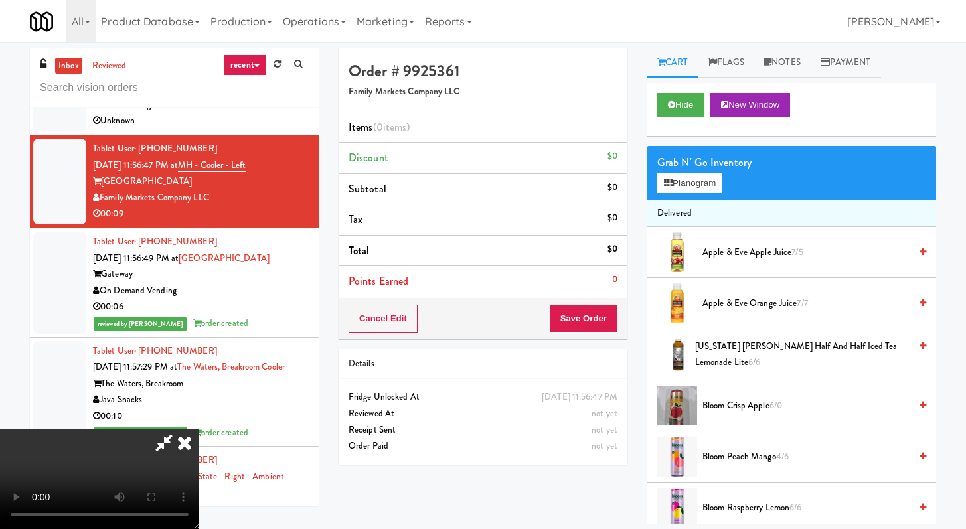
click at [776, 250] on span "Apple & Eve Apple Juice 7/5" at bounding box center [805, 252] width 207 height 17
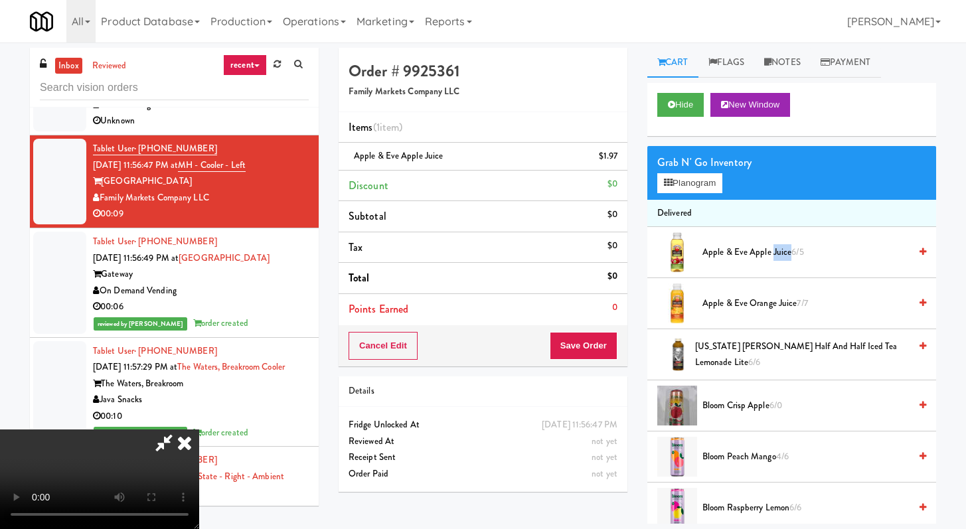
click at [776, 250] on span "Apple & Eve Apple Juice 6/5" at bounding box center [805, 252] width 207 height 17
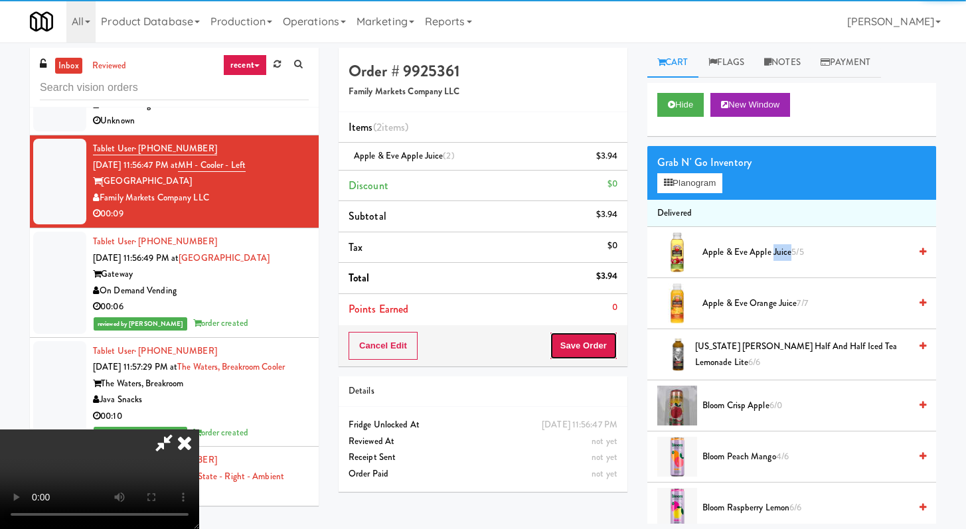
click at [599, 350] on button "Save Order" at bounding box center [584, 346] width 68 height 28
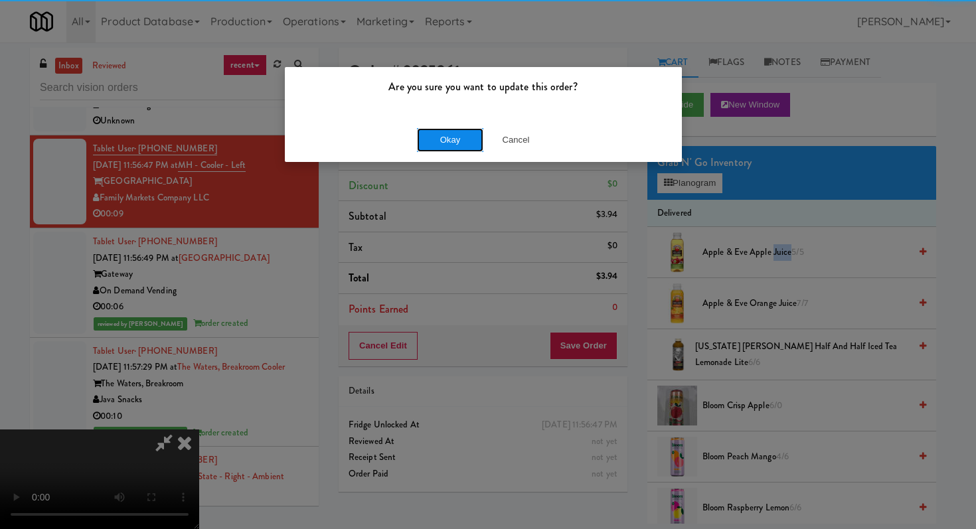
click at [445, 135] on button "Okay" at bounding box center [450, 140] width 66 height 24
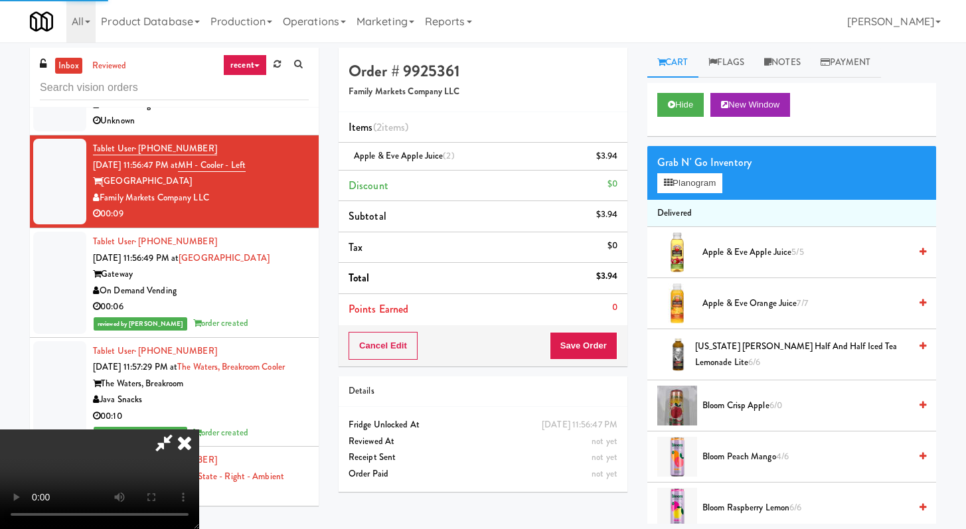
click at [285, 113] on div "H&H Vending" at bounding box center [201, 105] width 216 height 17
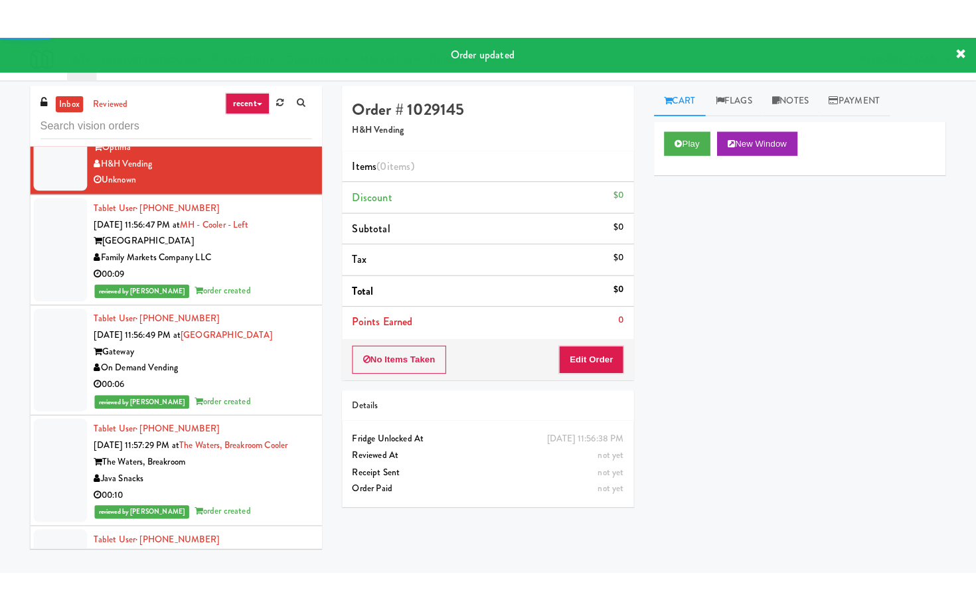
scroll to position [6761, 0]
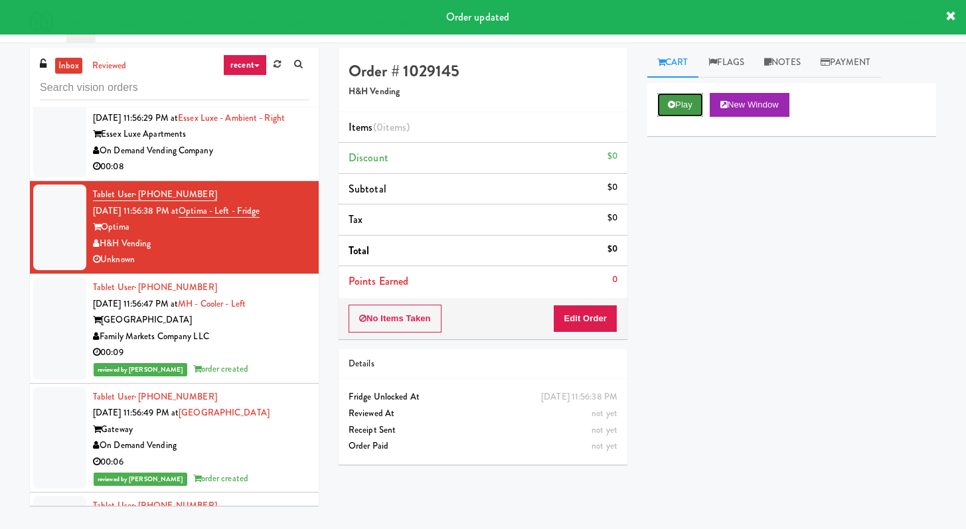
click at [701, 94] on button "Play" at bounding box center [680, 105] width 46 height 24
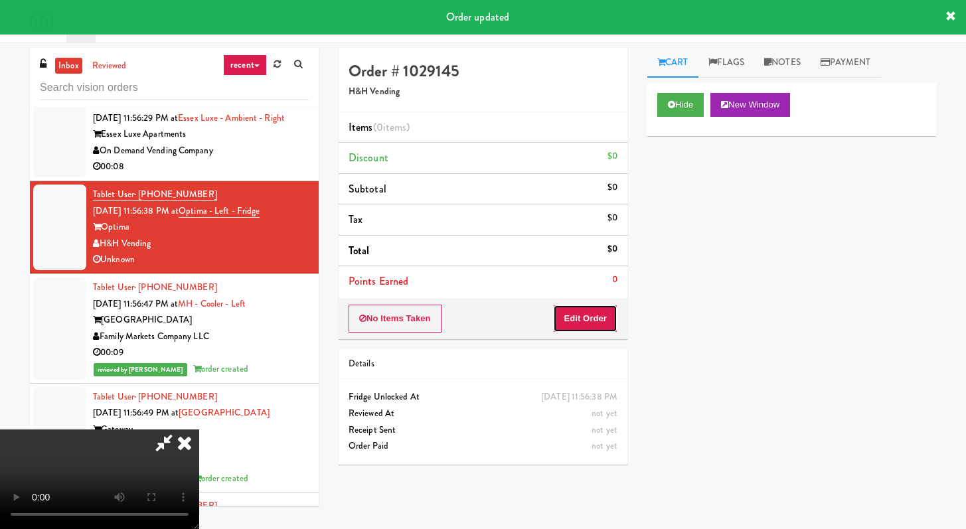
click at [603, 321] on button "Edit Order" at bounding box center [585, 319] width 64 height 28
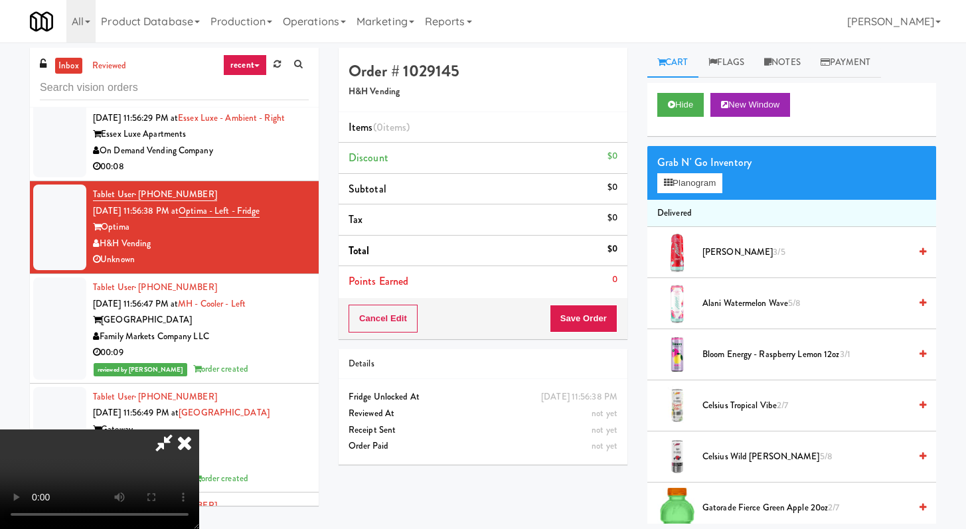
drag, startPoint x: 563, startPoint y: 224, endPoint x: 548, endPoint y: 220, distance: 15.3
click at [199, 429] on icon at bounding box center [184, 442] width 29 height 27
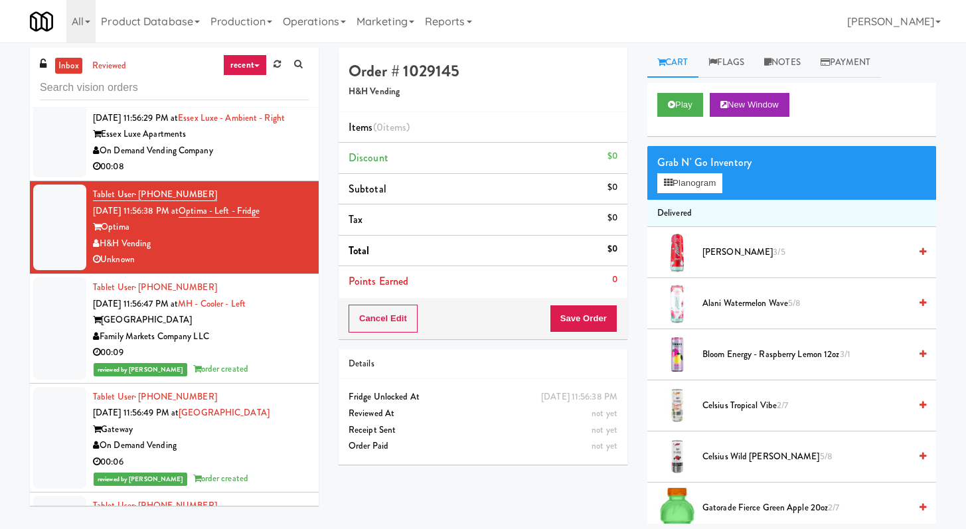
click at [232, 159] on div "On Demand Vending Company" at bounding box center [201, 151] width 216 height 17
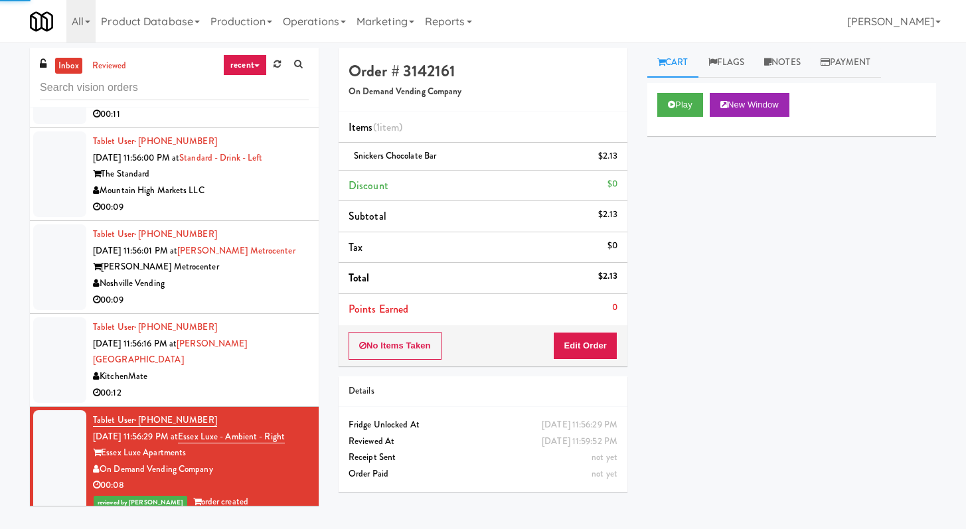
scroll to position [6436, 0]
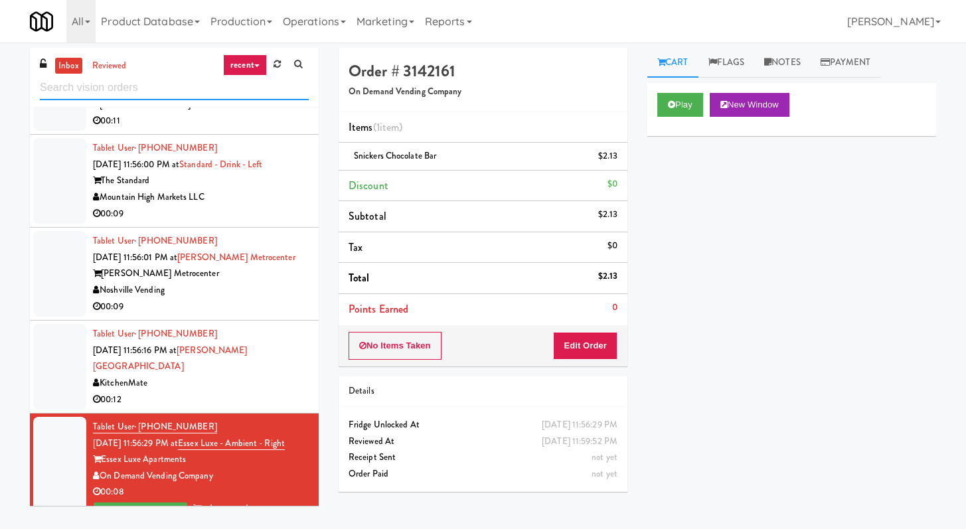
click at [230, 88] on input "text" at bounding box center [174, 88] width 269 height 25
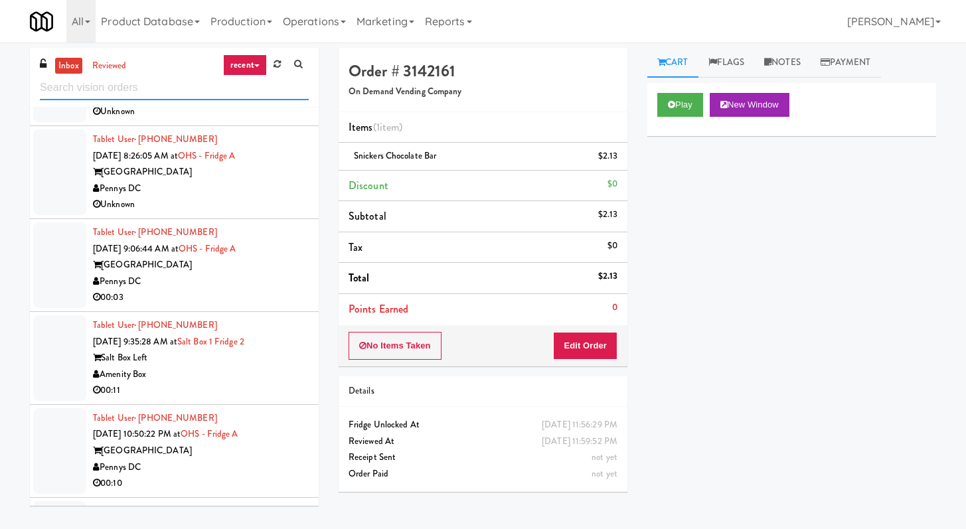
scroll to position [2387, 0]
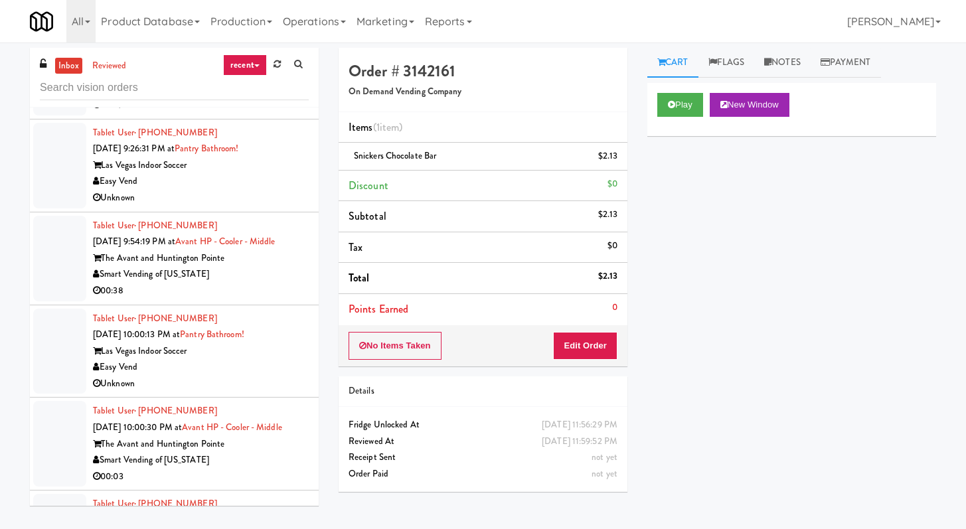
click at [242, 295] on div "00:38" at bounding box center [201, 291] width 216 height 17
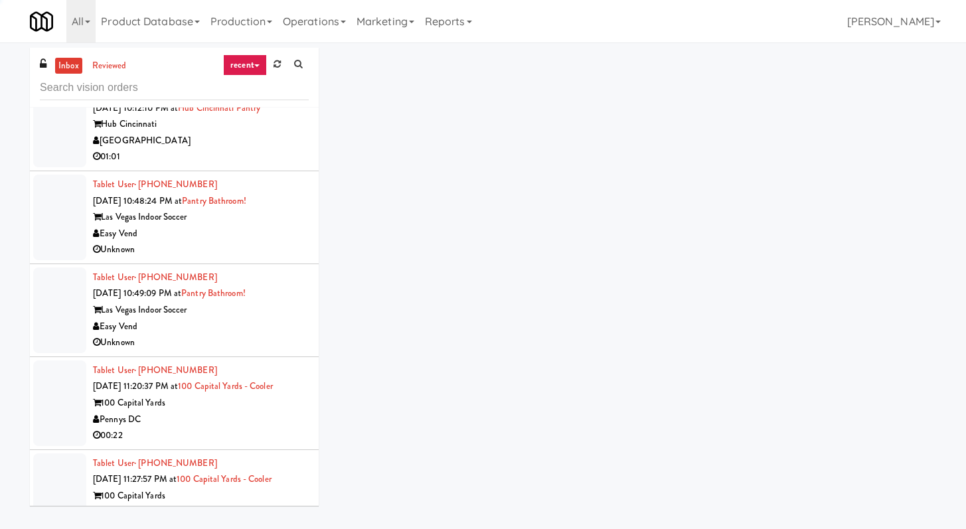
scroll to position [3352, 0]
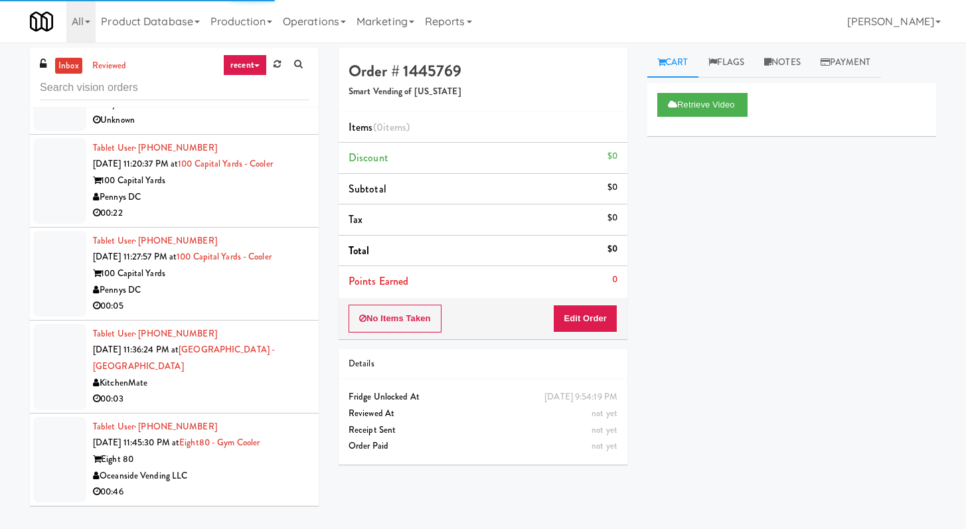
click at [267, 301] on div "00:05" at bounding box center [201, 306] width 216 height 17
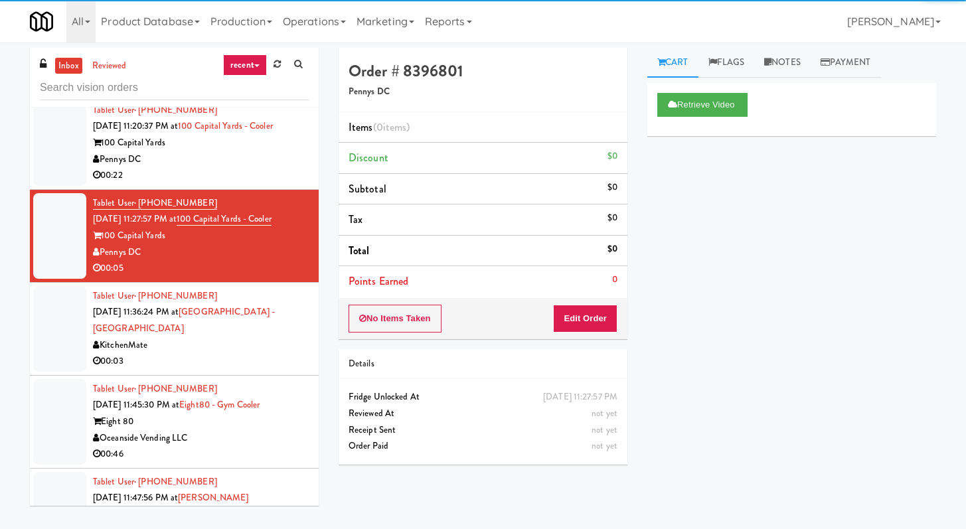
click at [236, 370] on div "00:03" at bounding box center [201, 361] width 216 height 17
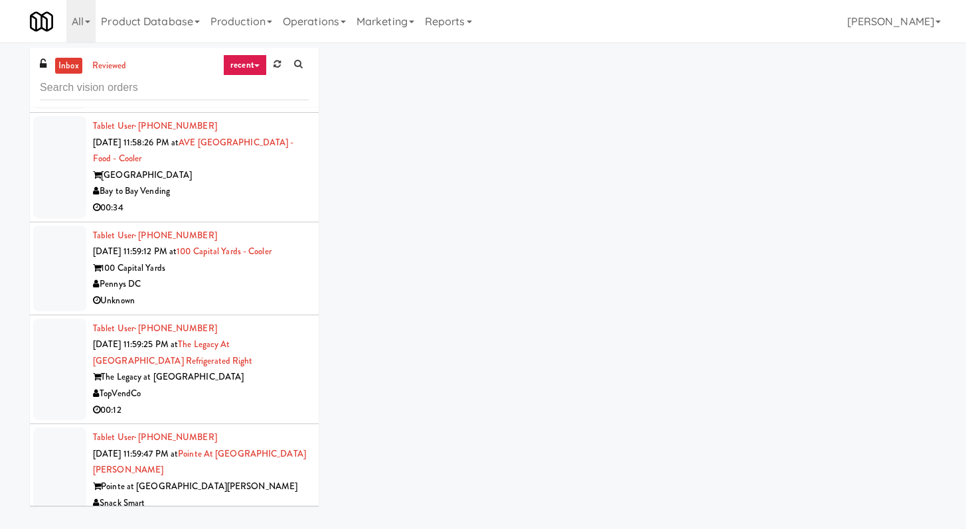
scroll to position [5024, 0]
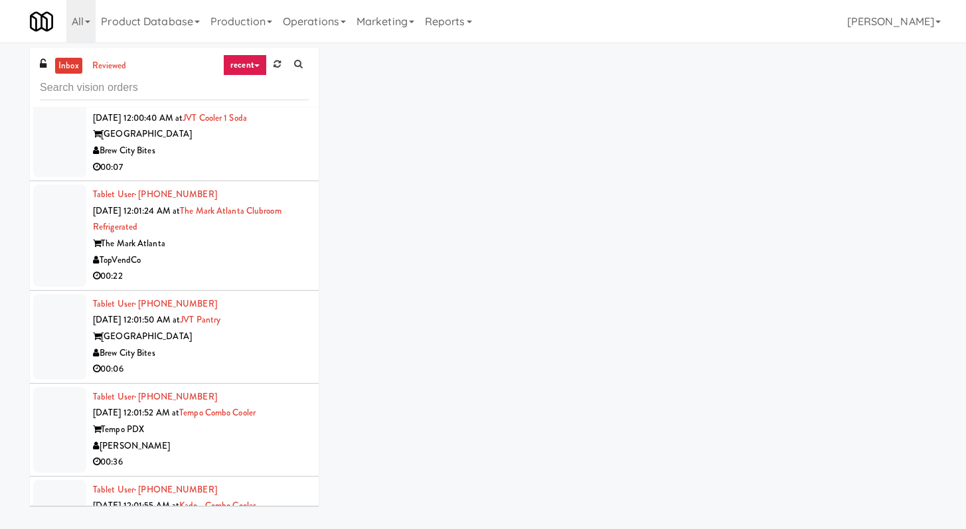
click at [267, 268] on div "00:22" at bounding box center [201, 276] width 216 height 17
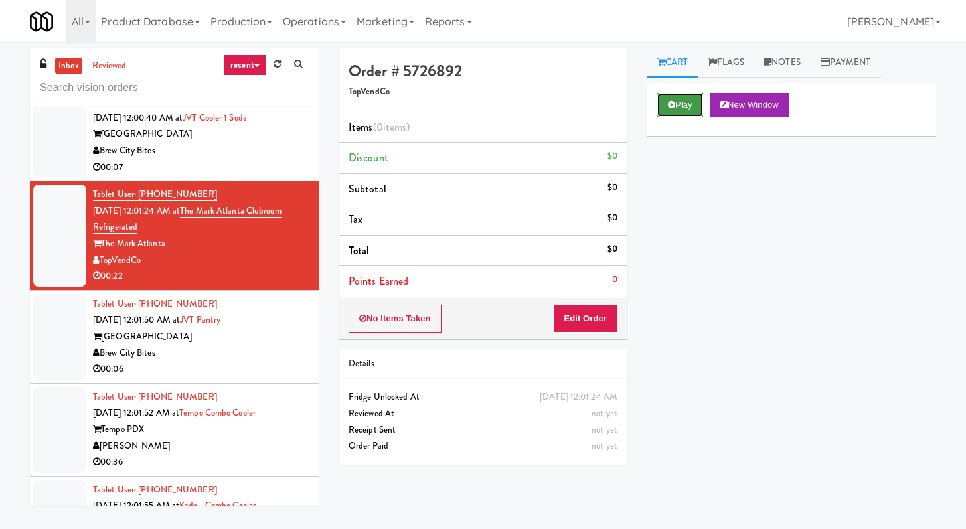
click at [697, 100] on button "Play" at bounding box center [680, 105] width 46 height 24
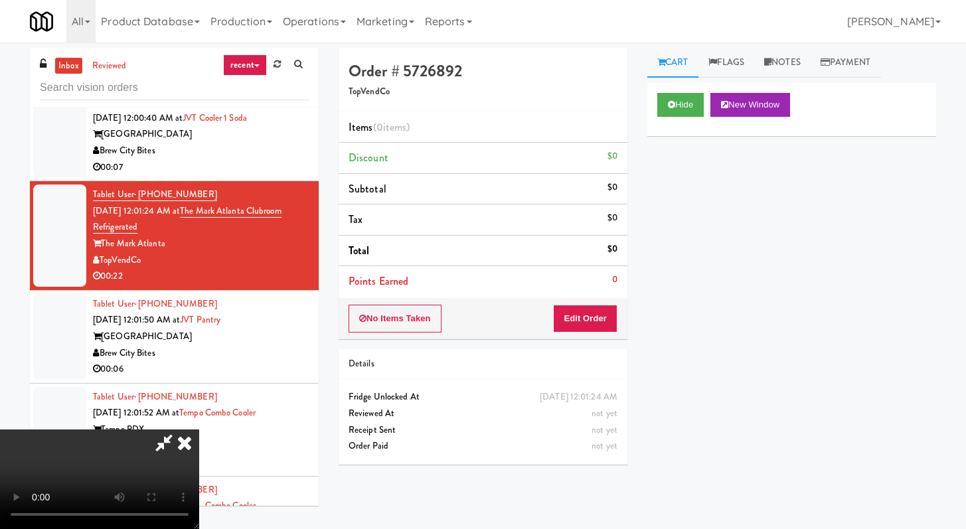
click at [575, 333] on div "No Items Taken Edit Order" at bounding box center [482, 318] width 289 height 41
click at [598, 319] on button "Edit Order" at bounding box center [585, 319] width 64 height 28
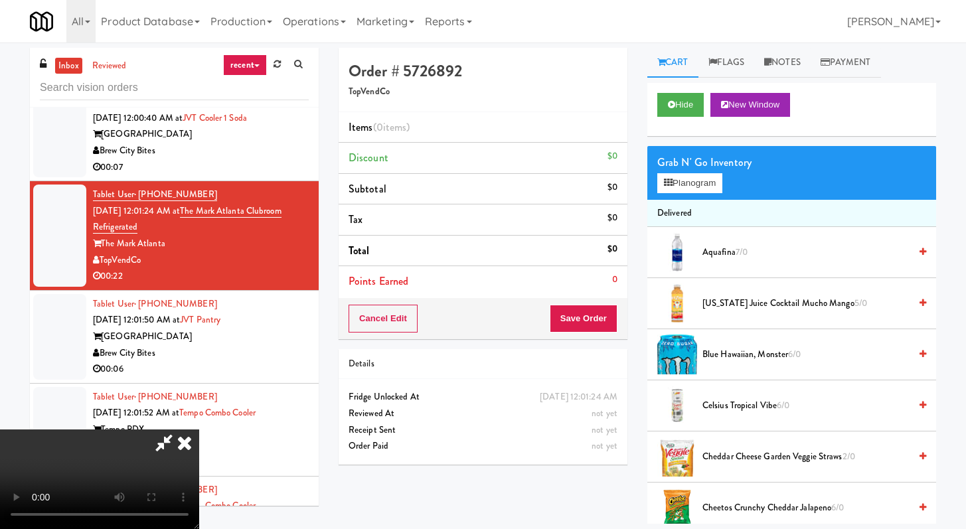
scroll to position [114, 0]
click at [678, 107] on button "Hide" at bounding box center [680, 105] width 46 height 24
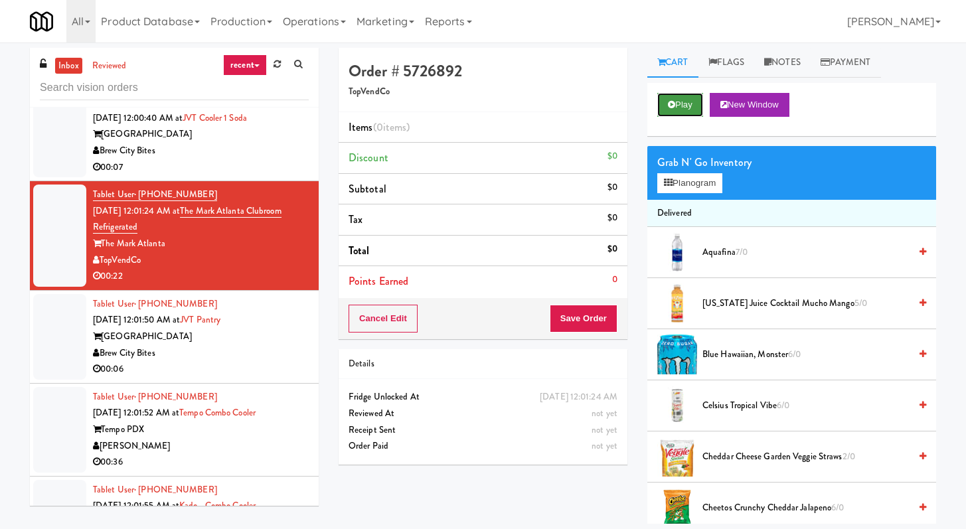
click at [678, 107] on button "Play" at bounding box center [680, 105] width 46 height 24
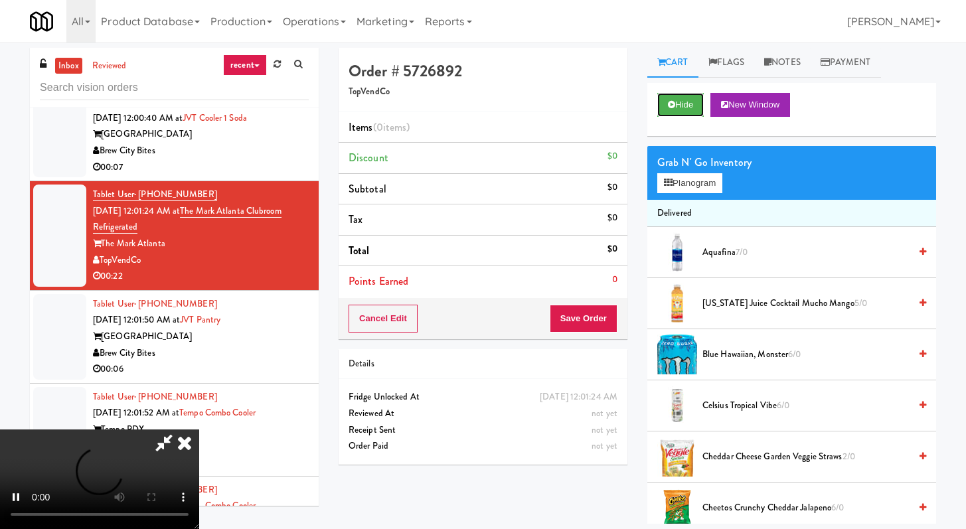
scroll to position [114, 0]
click at [686, 102] on button "Hide" at bounding box center [680, 105] width 46 height 24
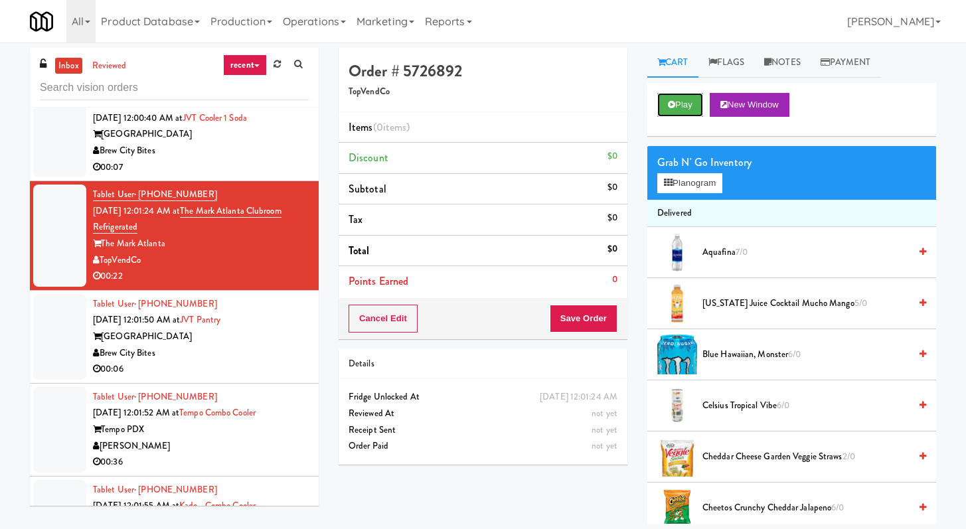
scroll to position [0, 0]
click at [267, 361] on div "00:06" at bounding box center [201, 369] width 216 height 17
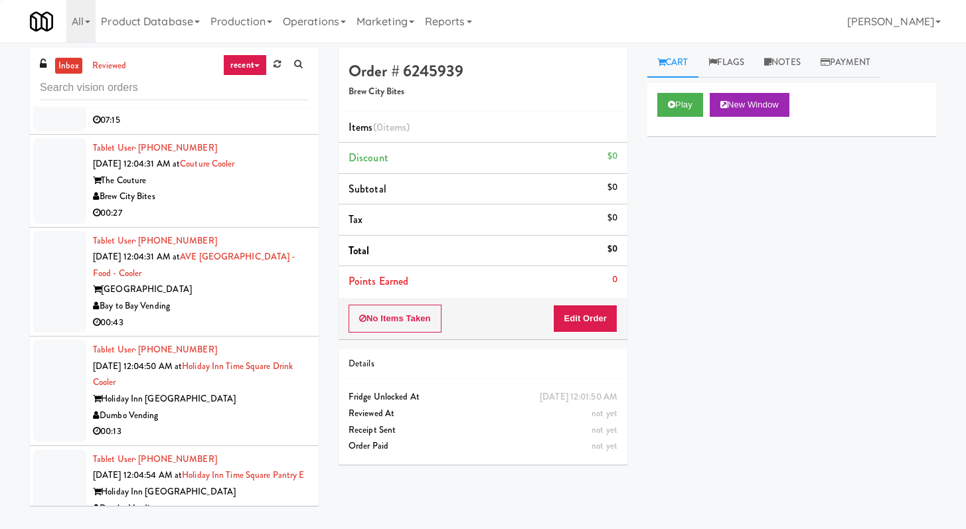
scroll to position [5906, 0]
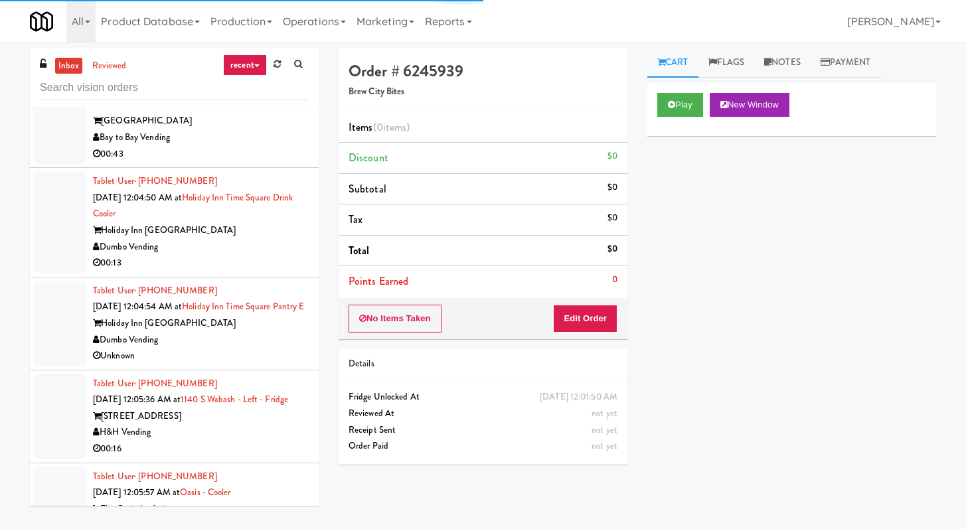
click at [232, 255] on div "00:13" at bounding box center [201, 263] width 216 height 17
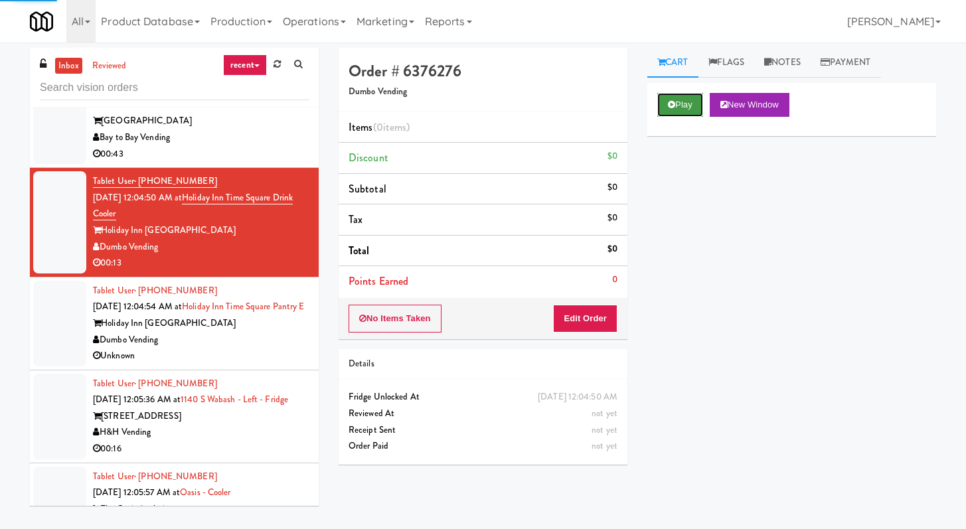
click at [681, 102] on button "Play" at bounding box center [680, 105] width 46 height 24
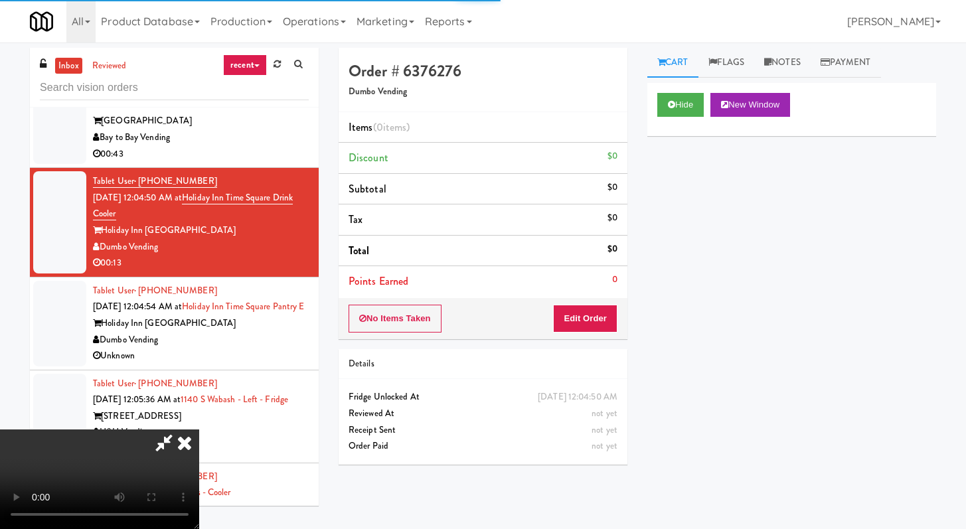
click at [607, 293] on li "Points Earned 0" at bounding box center [482, 281] width 289 height 31
click at [591, 323] on button "Edit Order" at bounding box center [585, 319] width 64 height 28
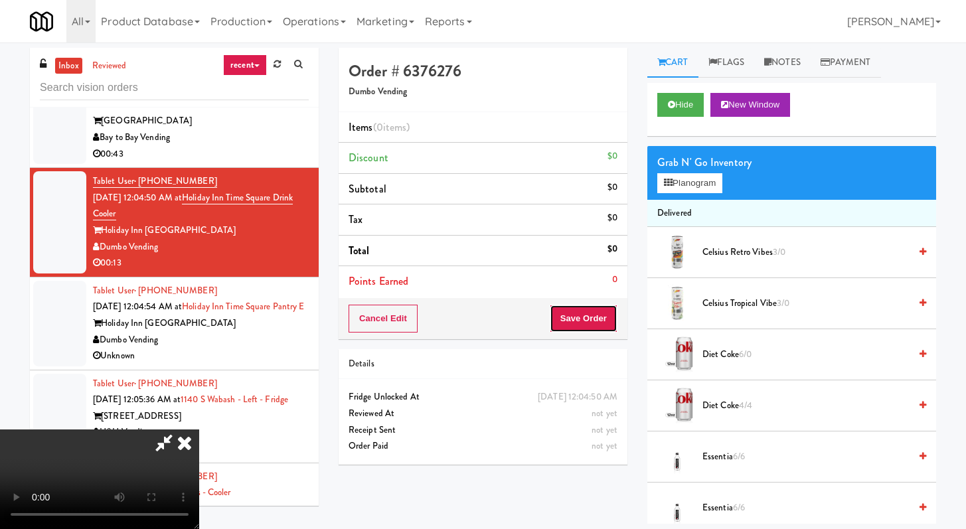
click at [569, 330] on button "Save Order" at bounding box center [584, 319] width 68 height 28
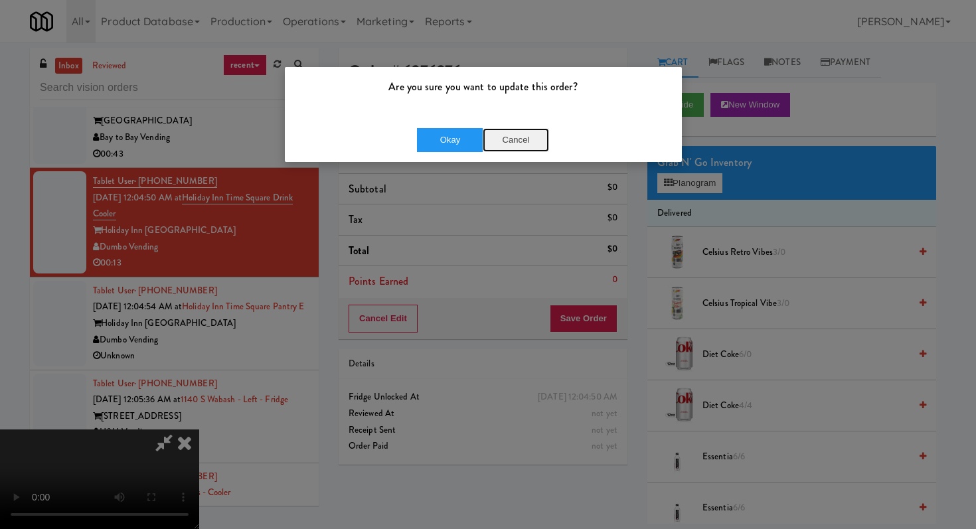
click at [525, 142] on button "Cancel" at bounding box center [515, 140] width 66 height 24
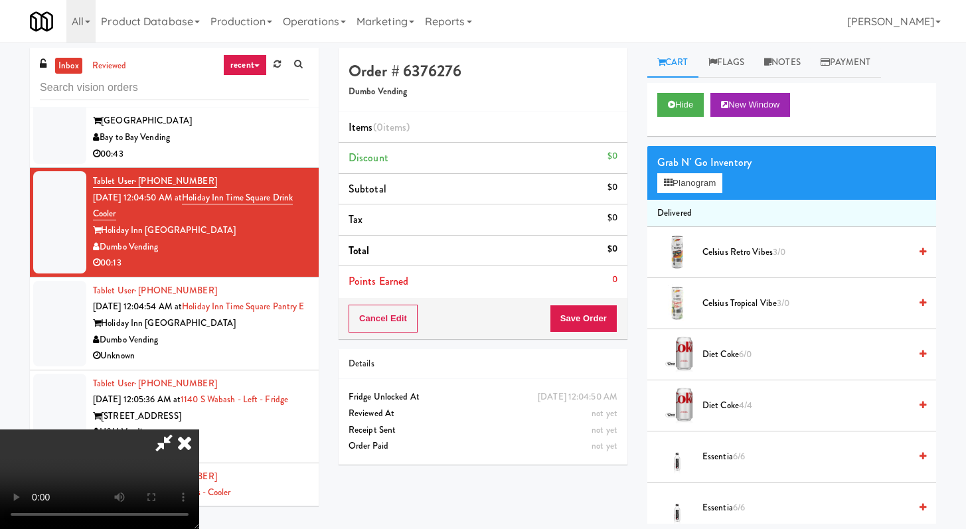
scroll to position [114, 0]
click at [691, 113] on button "Hide" at bounding box center [680, 105] width 46 height 24
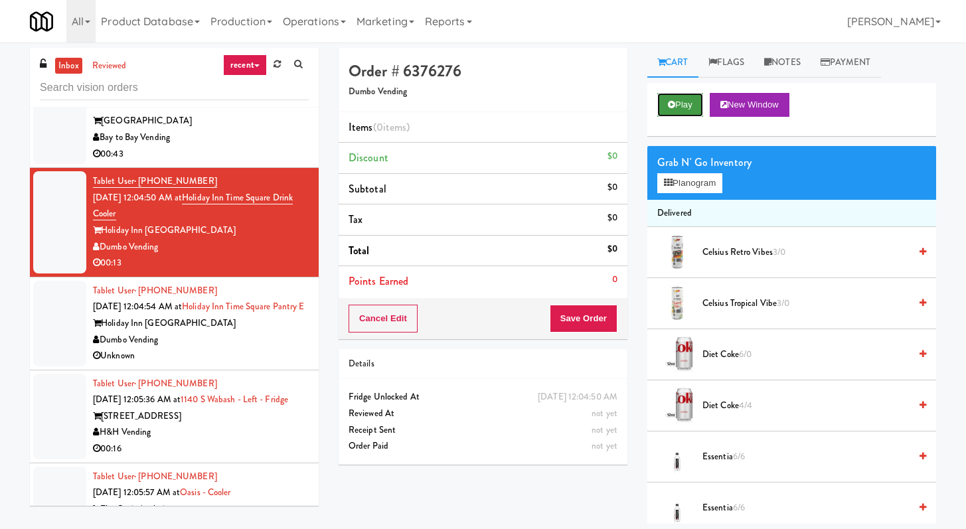
click at [691, 113] on button "Play" at bounding box center [680, 105] width 46 height 24
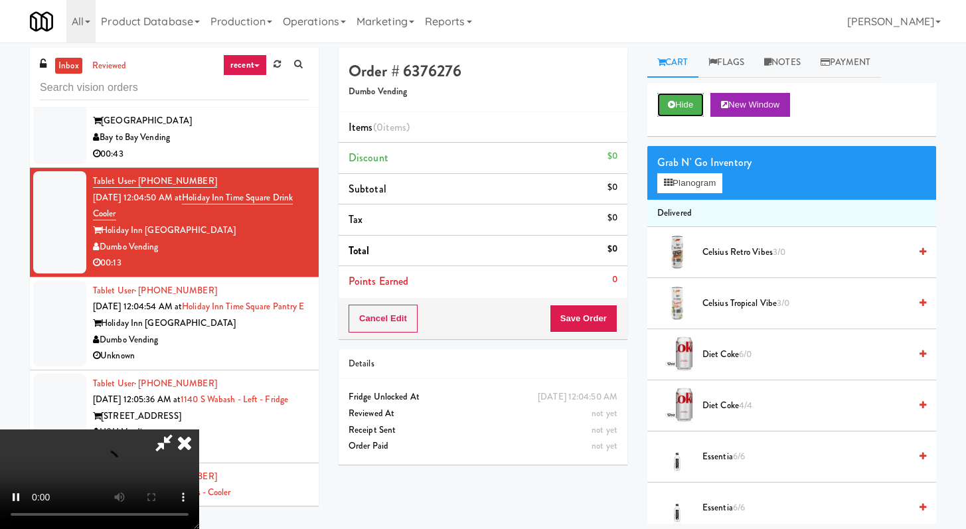
scroll to position [114, 0]
click at [668, 103] on icon at bounding box center [671, 104] width 7 height 9
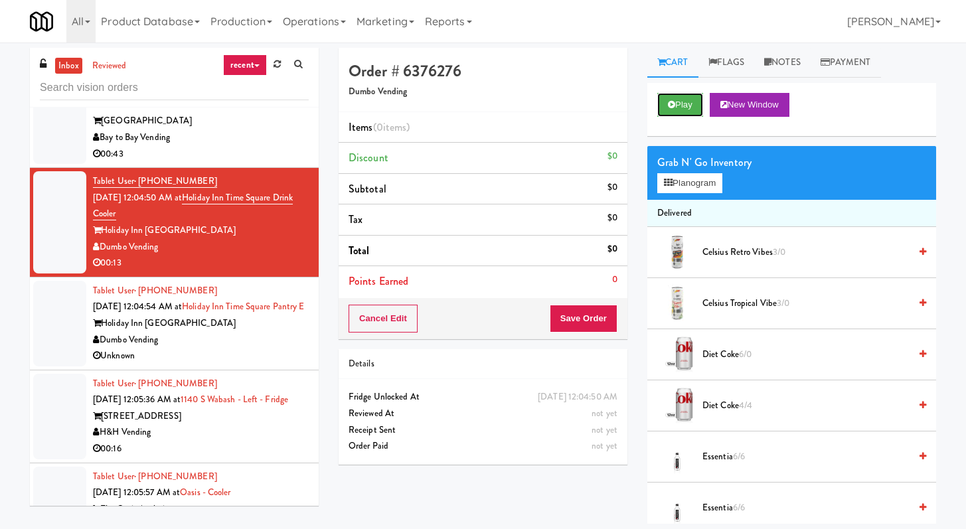
scroll to position [0, 0]
